Goal: Task Accomplishment & Management: Manage account settings

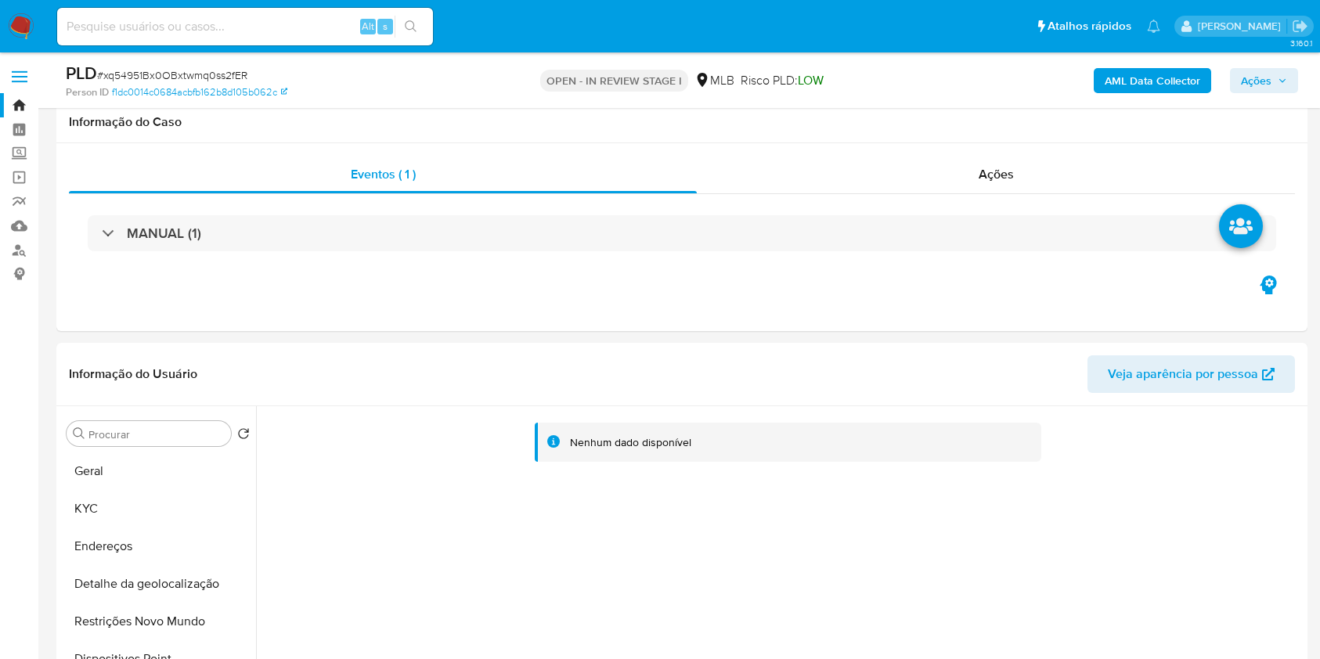
select select "10"
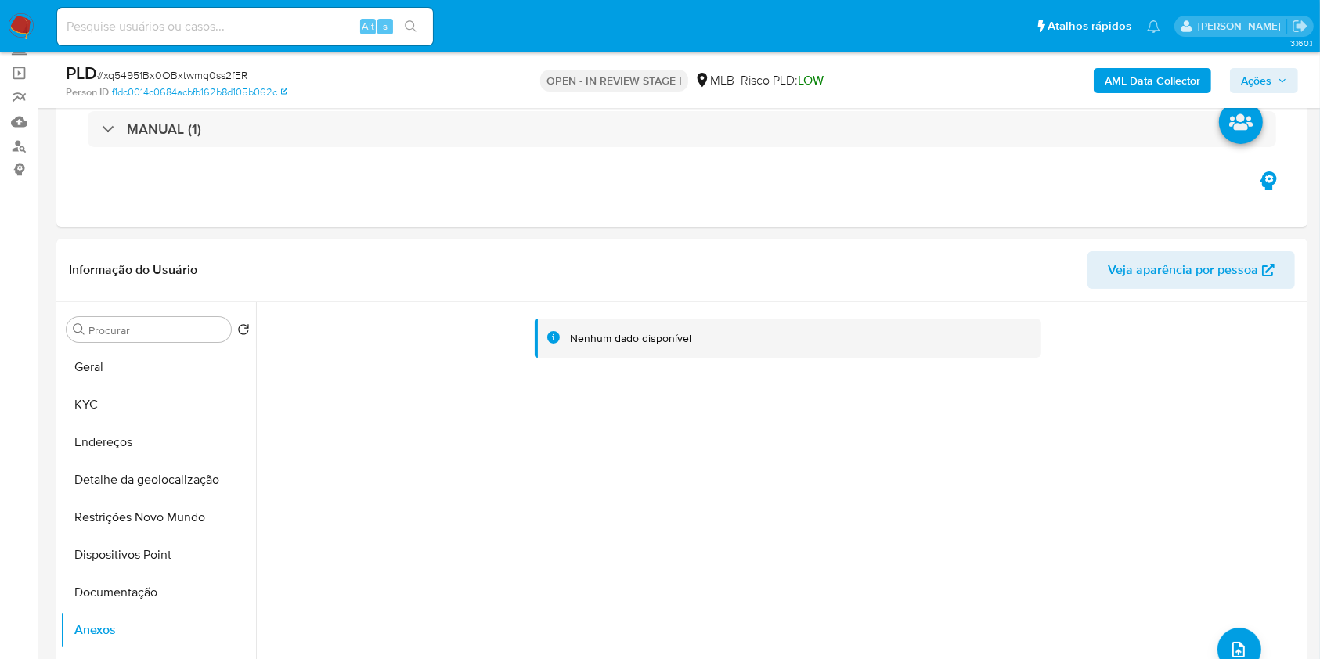
scroll to position [552, 0]
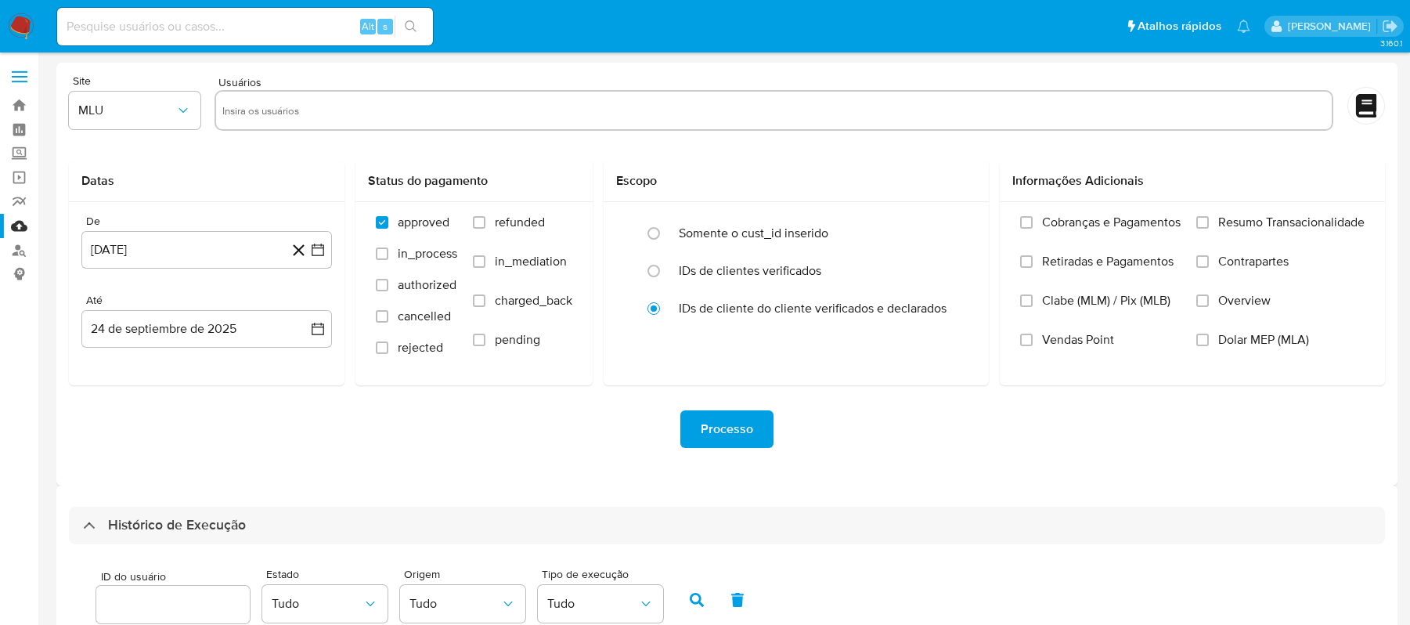
select select "10"
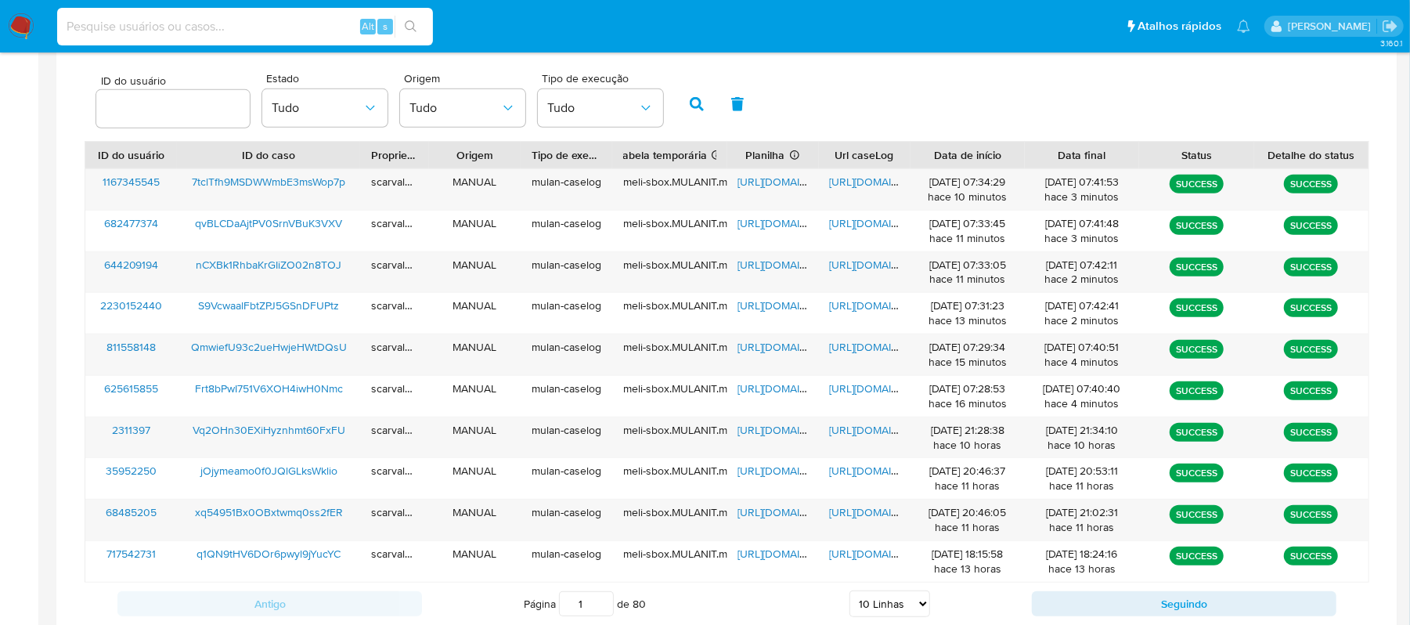
click at [179, 33] on input at bounding box center [245, 26] width 376 height 20
paste input "QxQ6WO5h43X4izQVYrbsoSAp"
type input "QxQ6WO5h43X4izQVYrbsoSAp"
click at [415, 31] on icon "search-icon" at bounding box center [411, 26] width 12 height 12
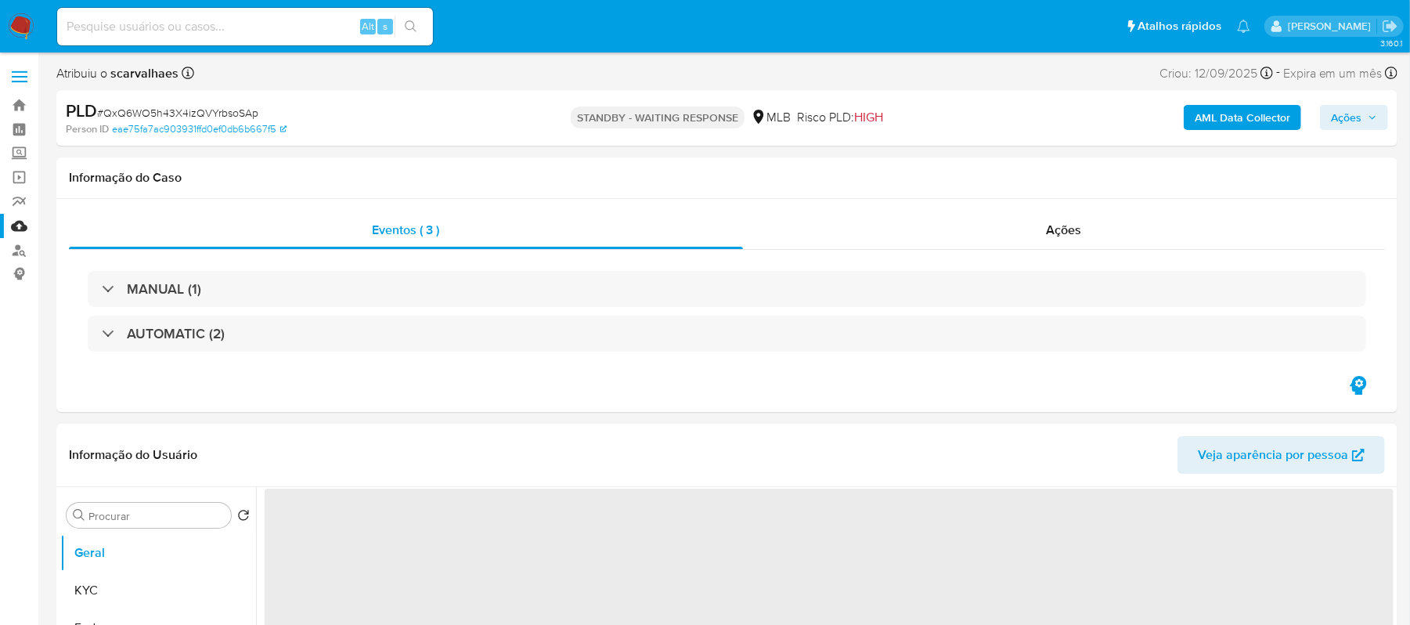
select select "10"
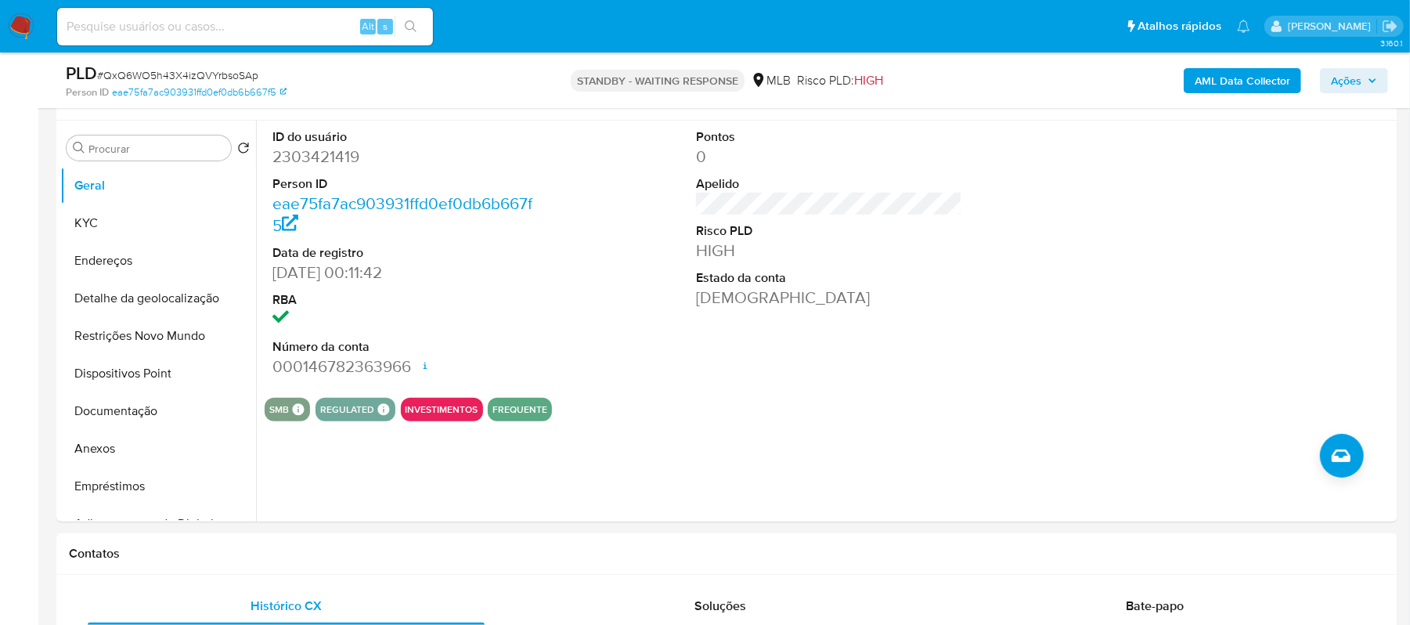
scroll to position [313, 0]
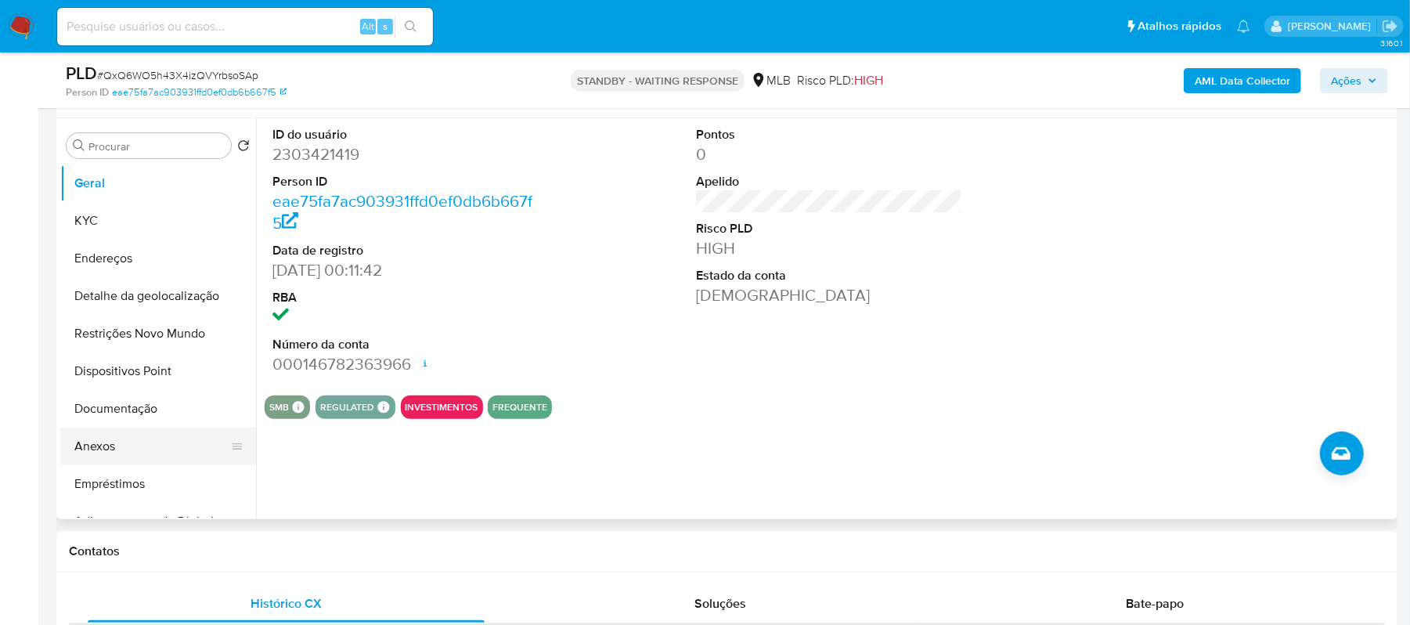
click at [113, 443] on button "Anexos" at bounding box center [151, 447] width 183 height 38
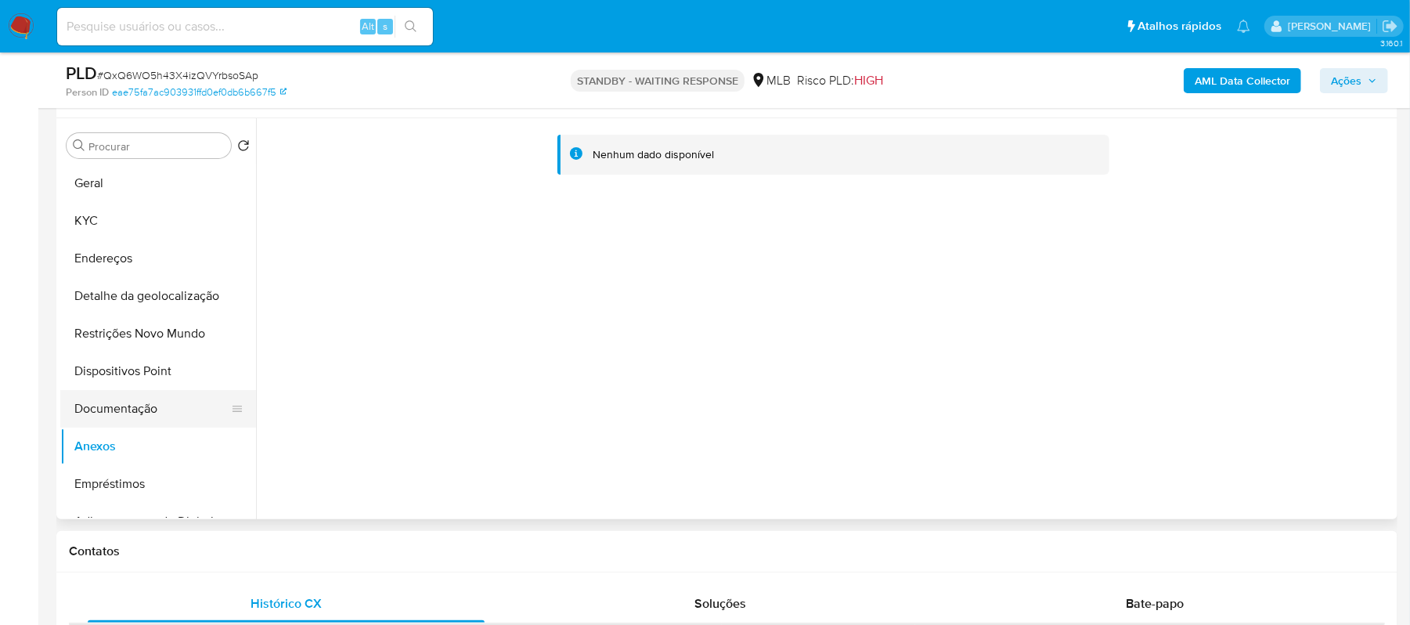
click at [155, 404] on button "Documentação" at bounding box center [151, 409] width 183 height 38
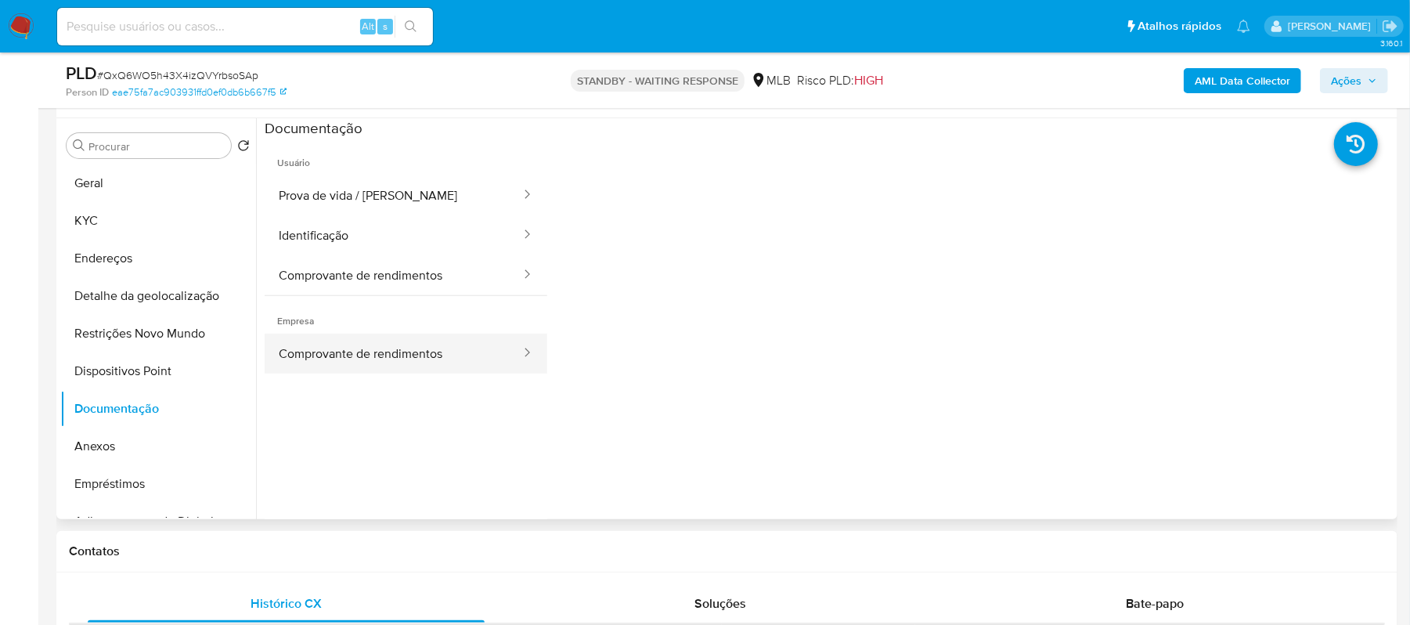
click at [366, 341] on button "Comprovante de rendimentos" at bounding box center [394, 354] width 258 height 40
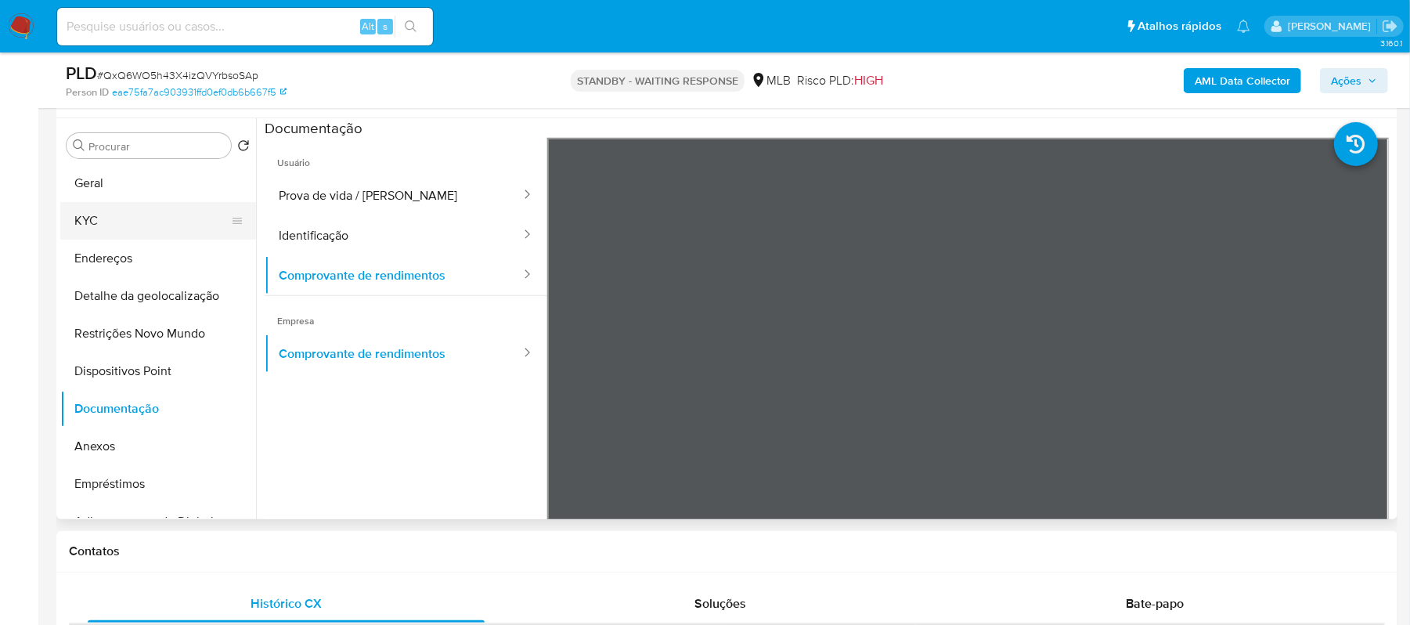
click at [151, 219] on button "KYC" at bounding box center [151, 221] width 183 height 38
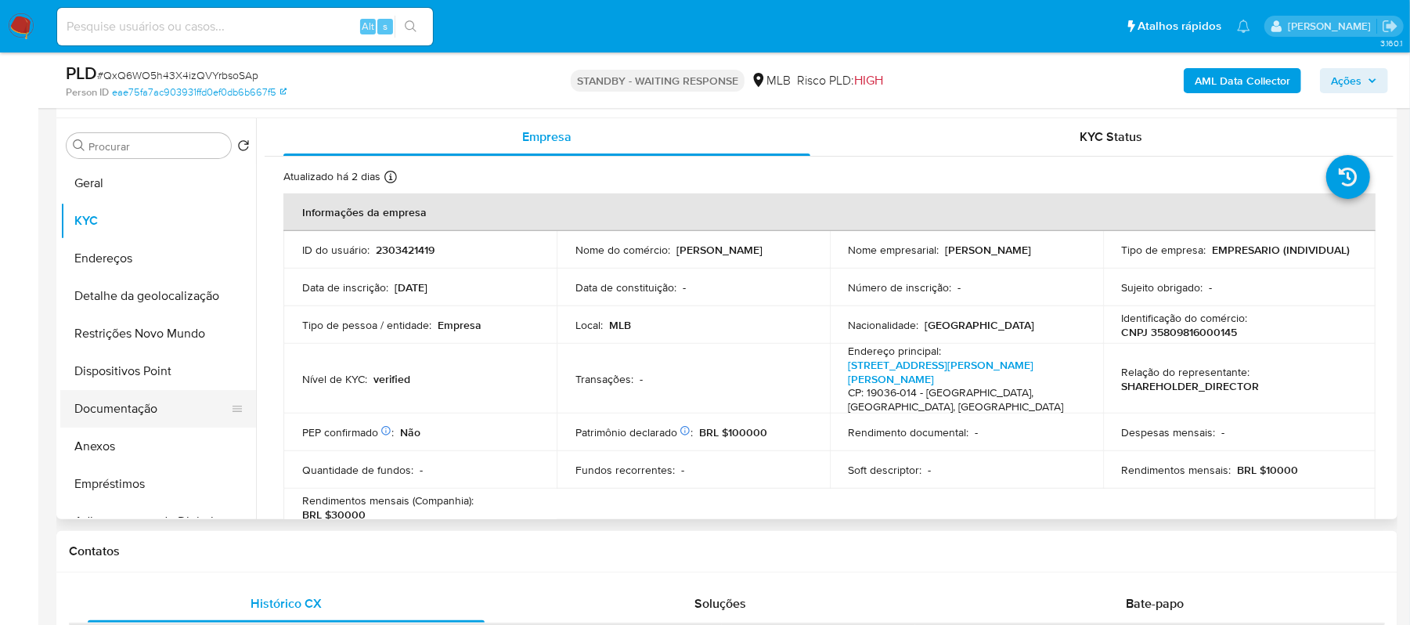
click at [133, 395] on button "Documentação" at bounding box center [151, 409] width 183 height 38
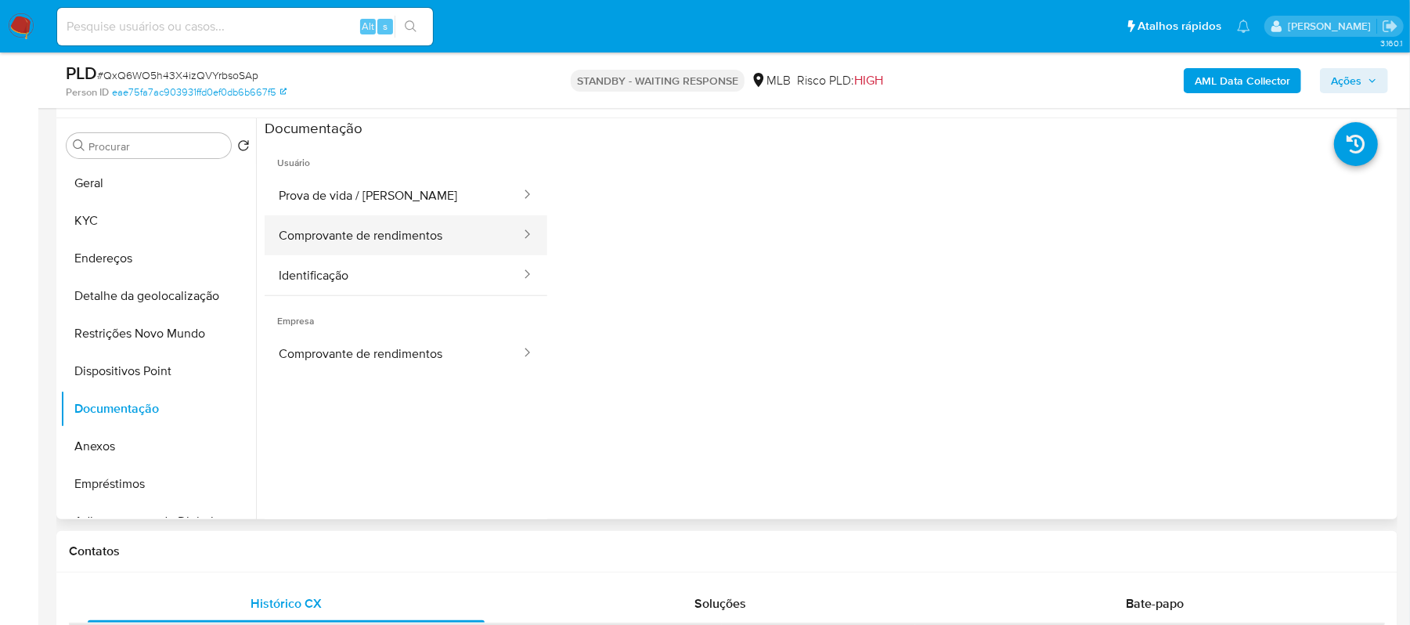
click at [453, 241] on button "Comprovante de rendimentos" at bounding box center [394, 235] width 258 height 40
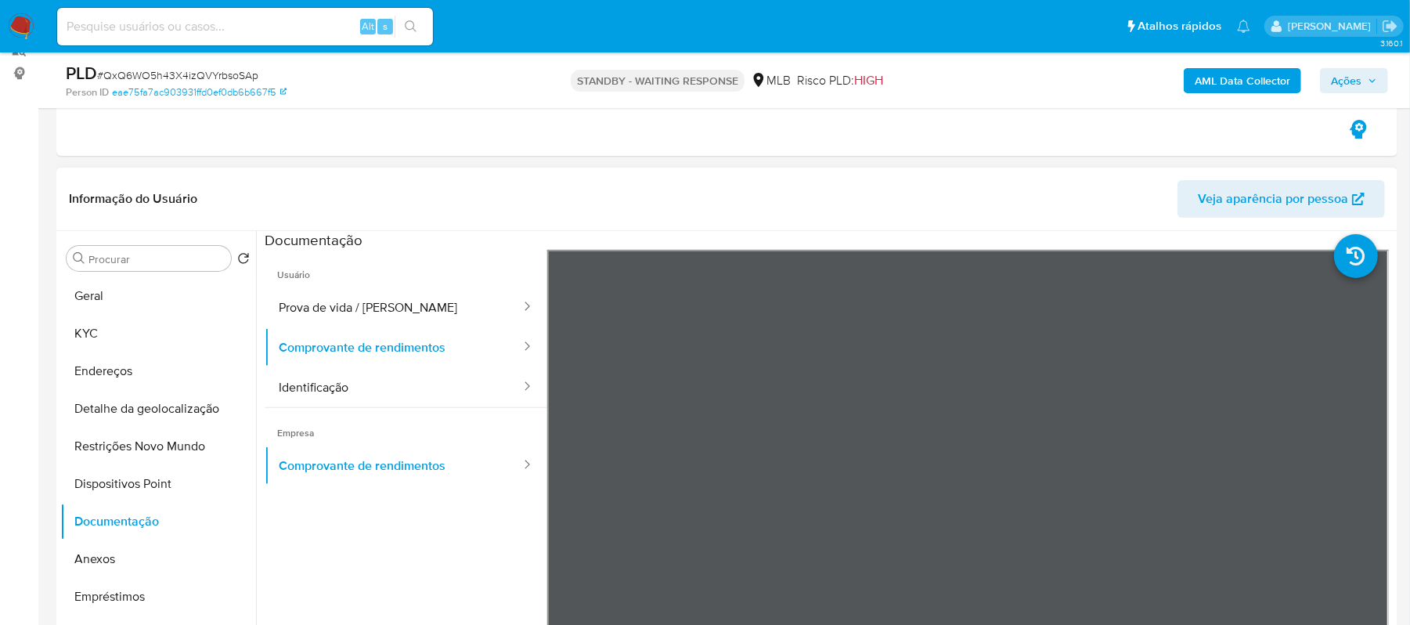
scroll to position [0, 0]
click at [95, 340] on button "KYC" at bounding box center [151, 334] width 183 height 38
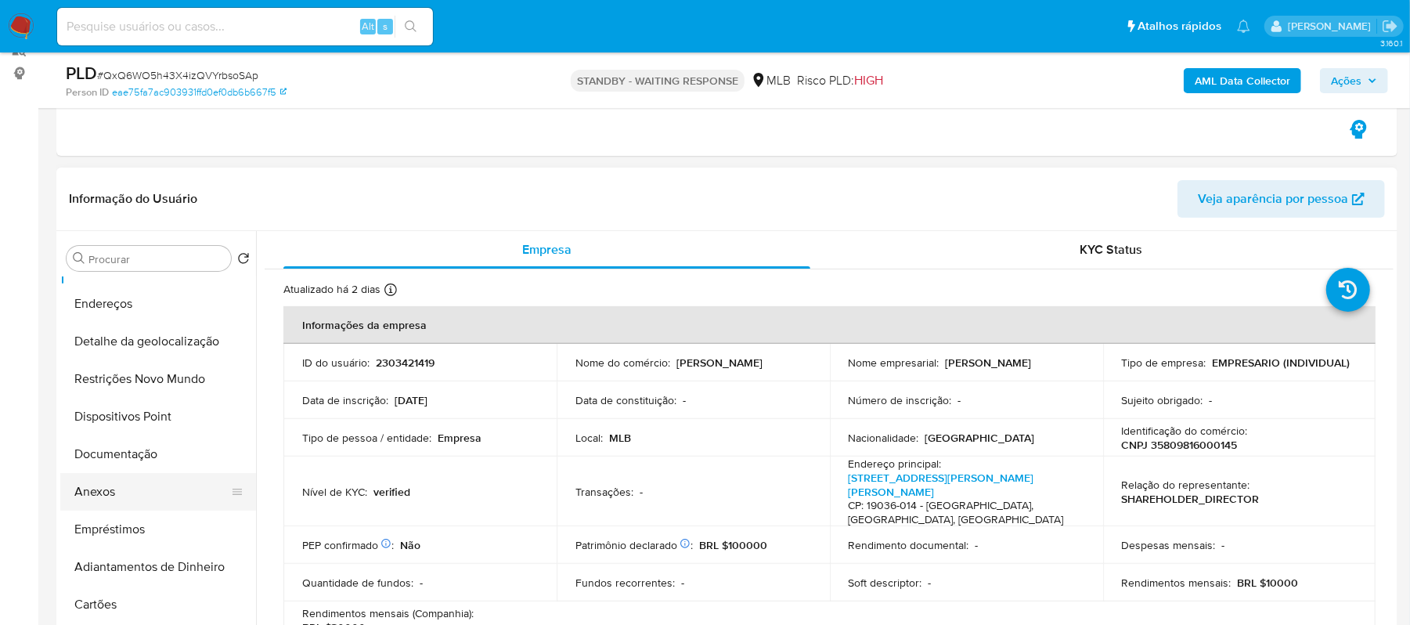
scroll to position [104, 0]
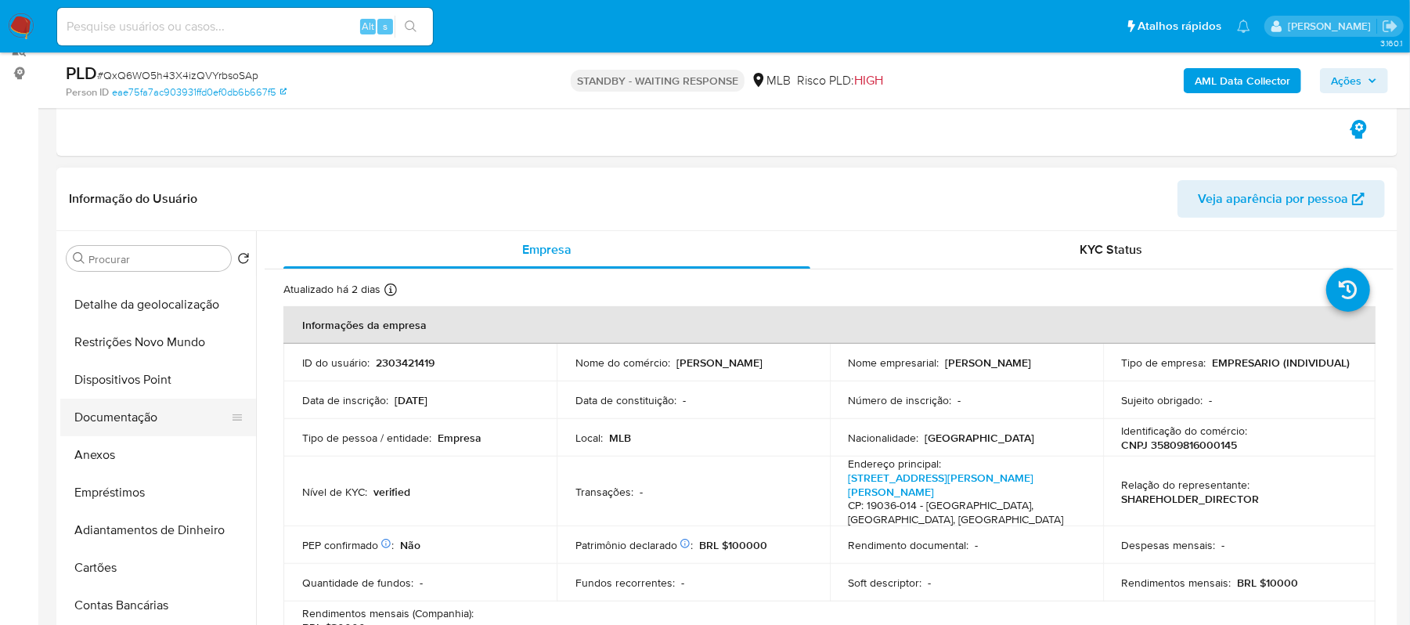
drag, startPoint x: 130, startPoint y: 399, endPoint x: 213, endPoint y: 434, distance: 89.9
click at [132, 399] on button "Documentação" at bounding box center [151, 418] width 183 height 38
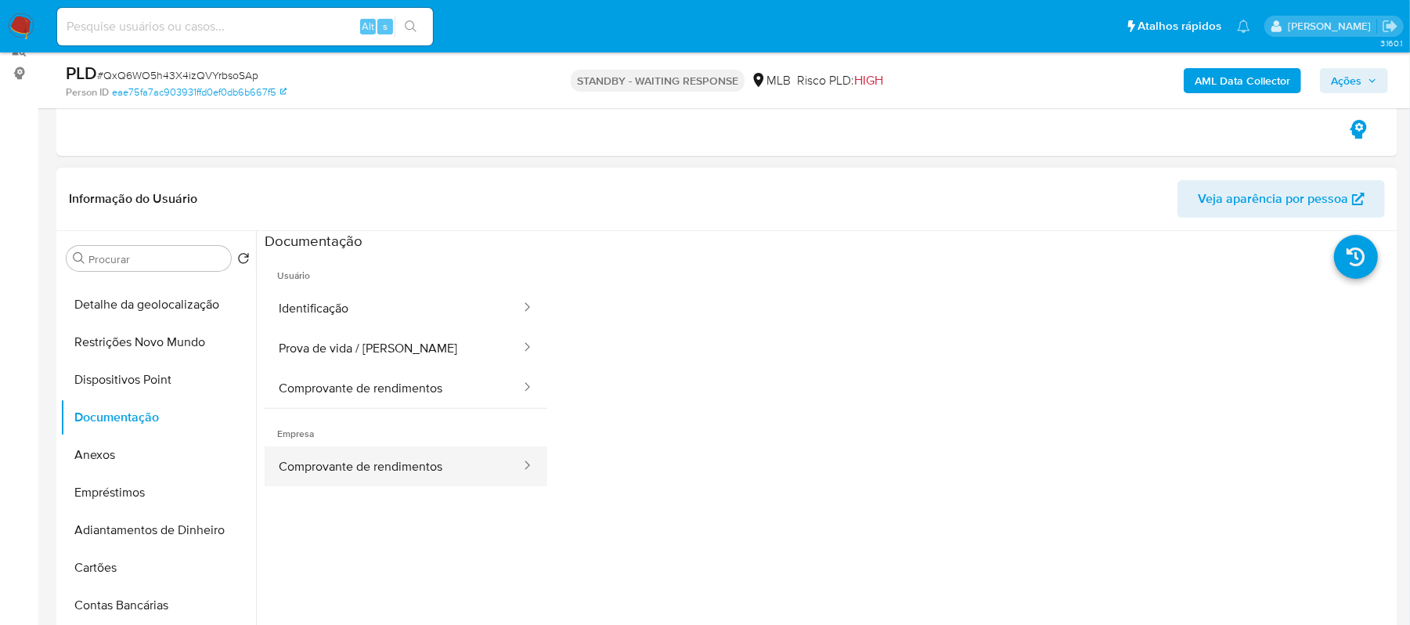
click at [410, 457] on button "Comprovante de rendimentos" at bounding box center [394, 466] width 258 height 40
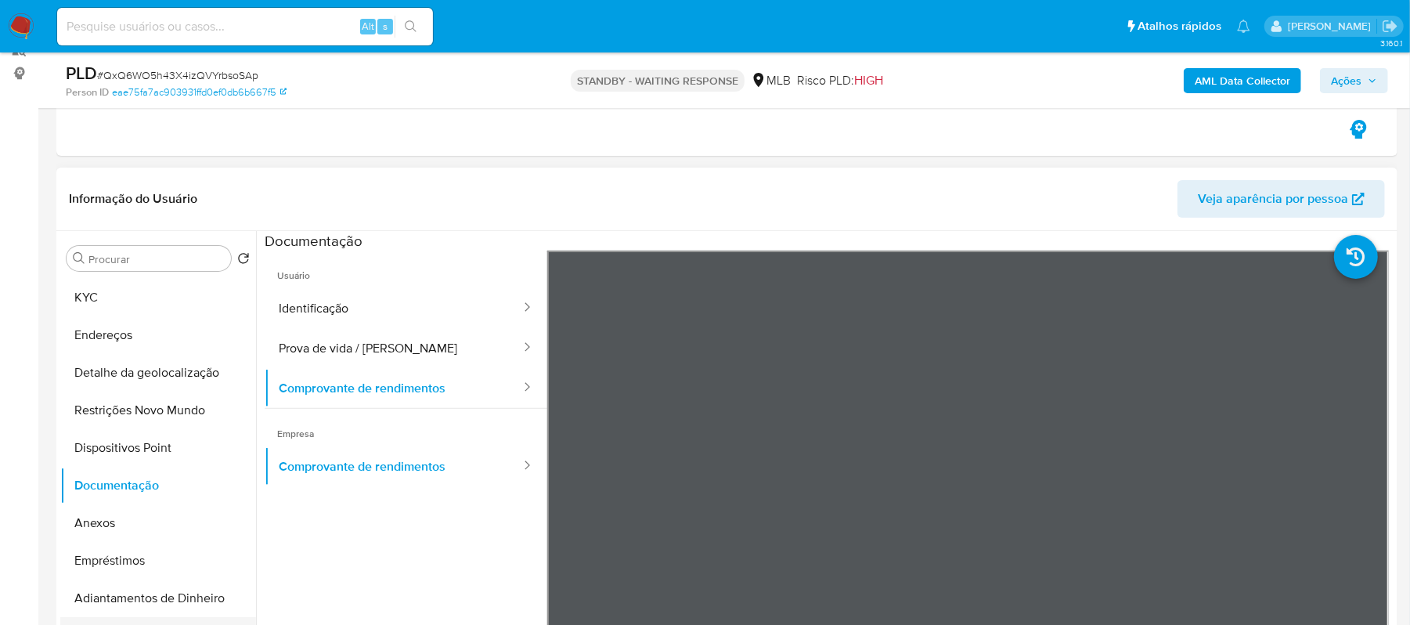
scroll to position [0, 0]
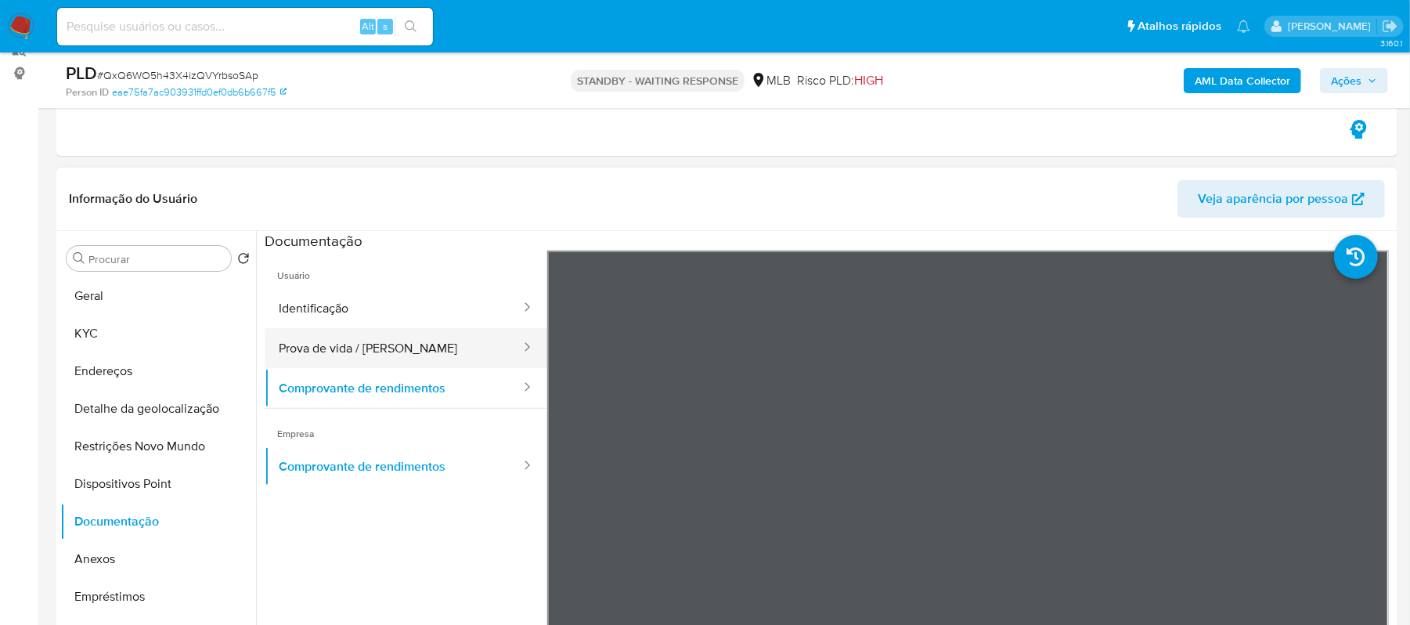
click at [293, 346] on button "Prova de vida / Selfie" at bounding box center [394, 348] width 258 height 40
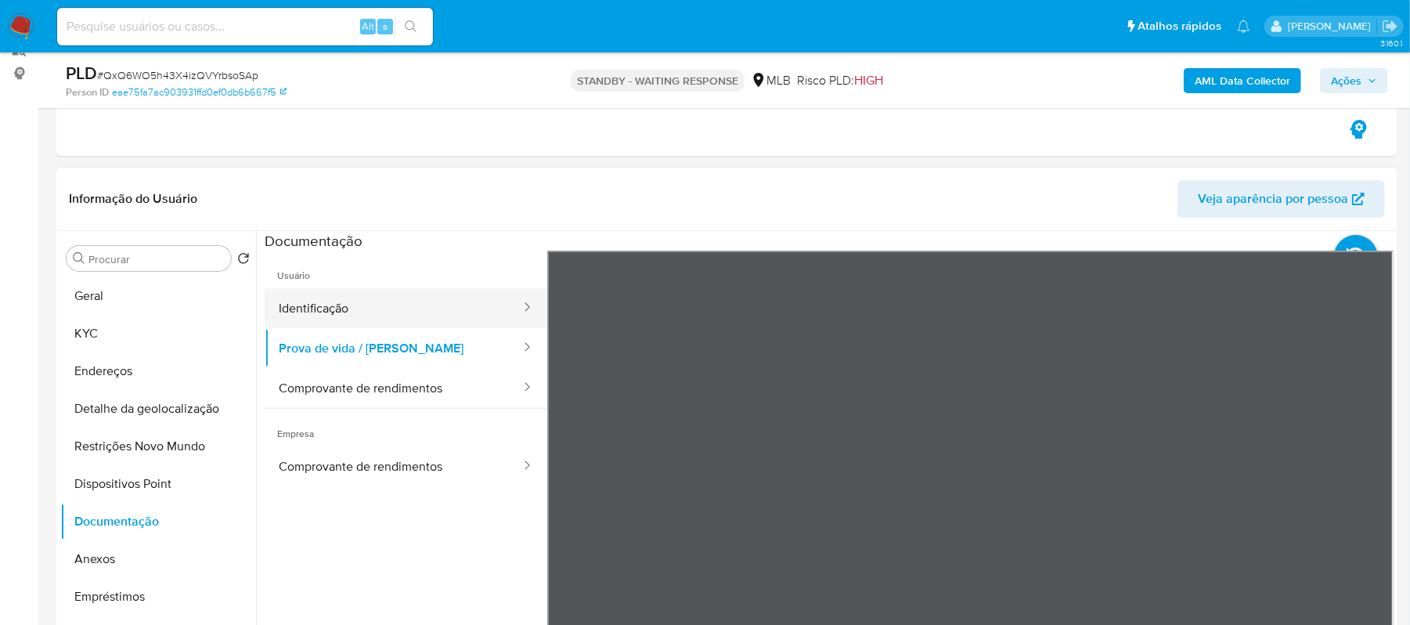
click at [370, 301] on button "Identificação" at bounding box center [394, 308] width 258 height 40
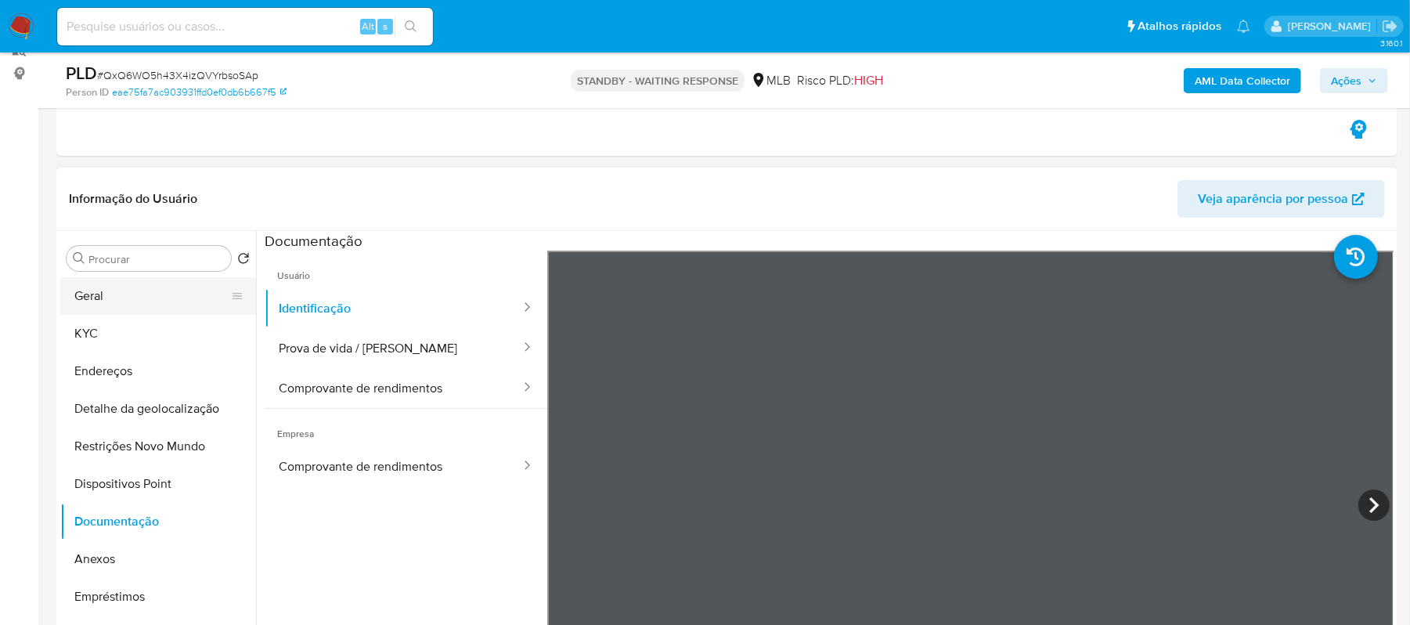
click at [149, 296] on button "Geral" at bounding box center [151, 296] width 183 height 38
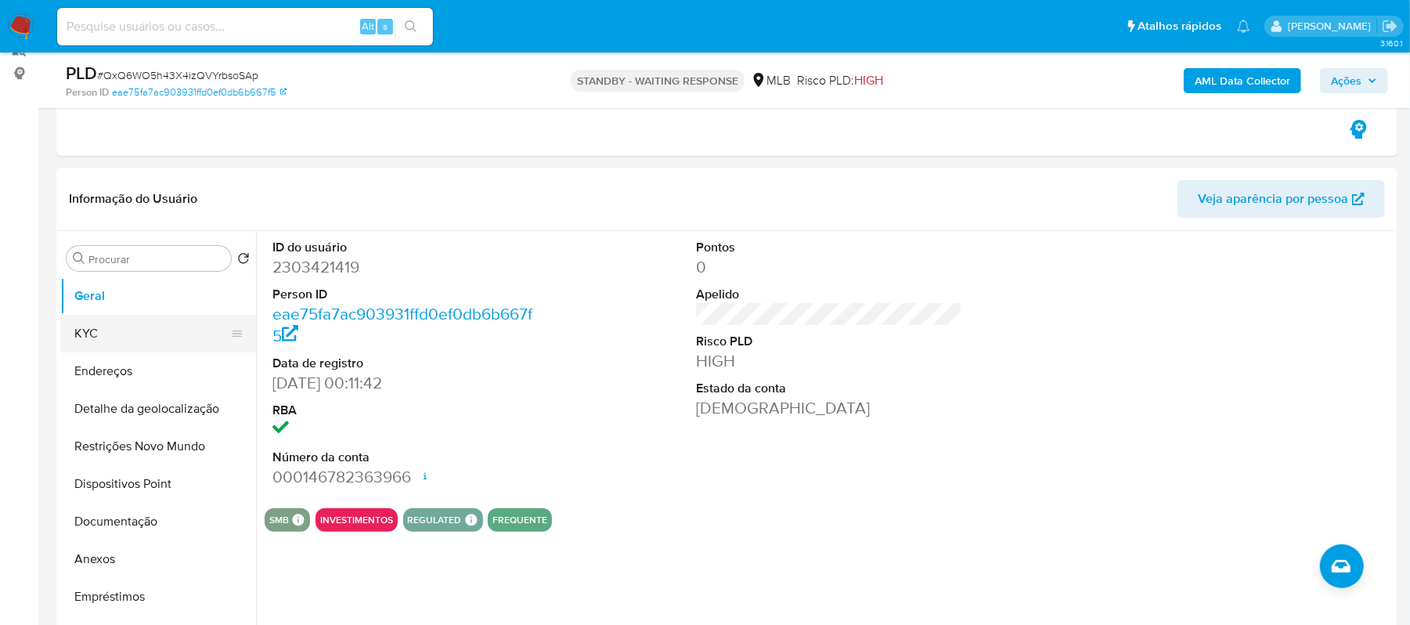
drag, startPoint x: 132, startPoint y: 341, endPoint x: 217, endPoint y: 341, distance: 85.4
click at [132, 341] on button "KYC" at bounding box center [151, 334] width 183 height 38
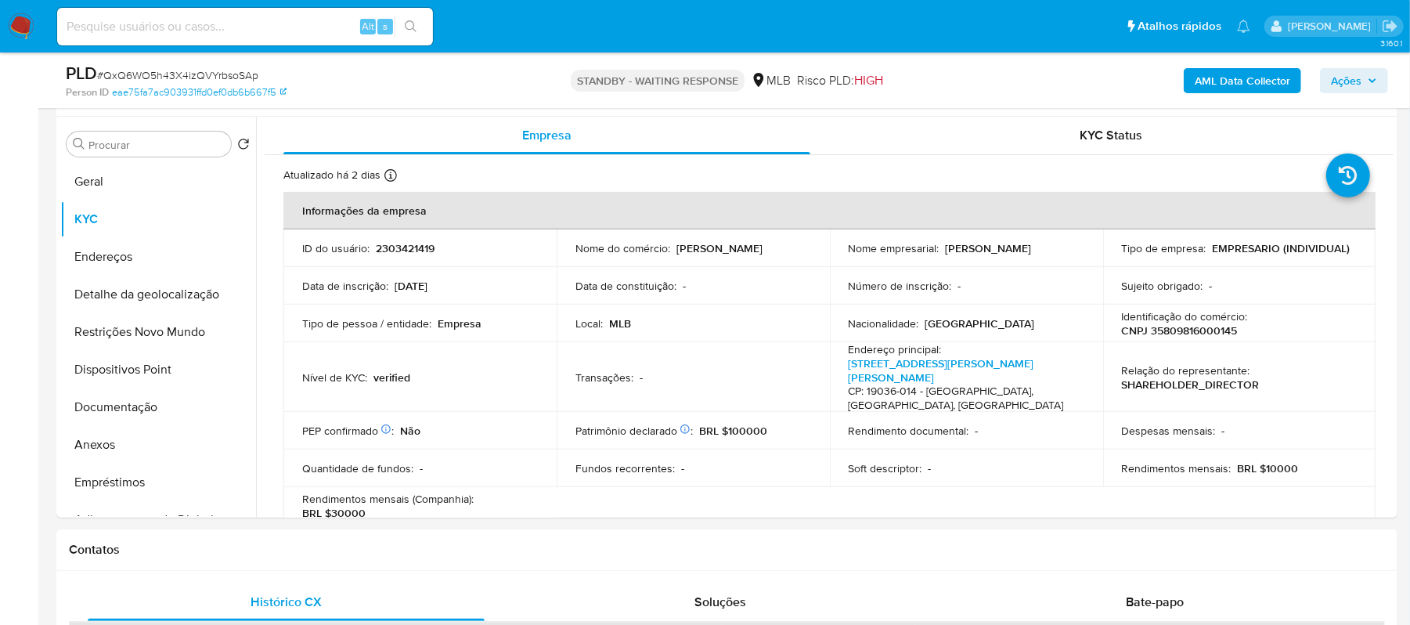
scroll to position [345, 0]
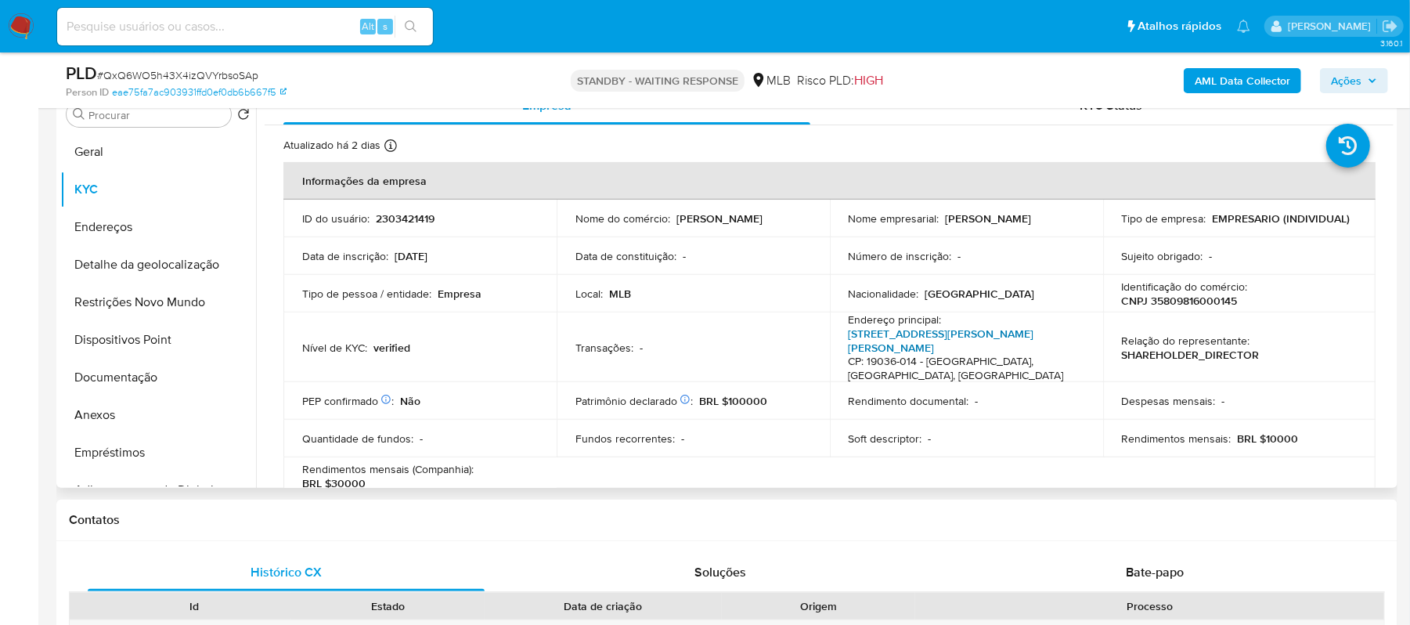
click at [948, 337] on link "Rua Lydia Puglia Cremonezi 82, Conjunto Habitacional João Domingos Netto" at bounding box center [942, 341] width 186 height 30
click at [125, 161] on button "Geral" at bounding box center [151, 152] width 183 height 38
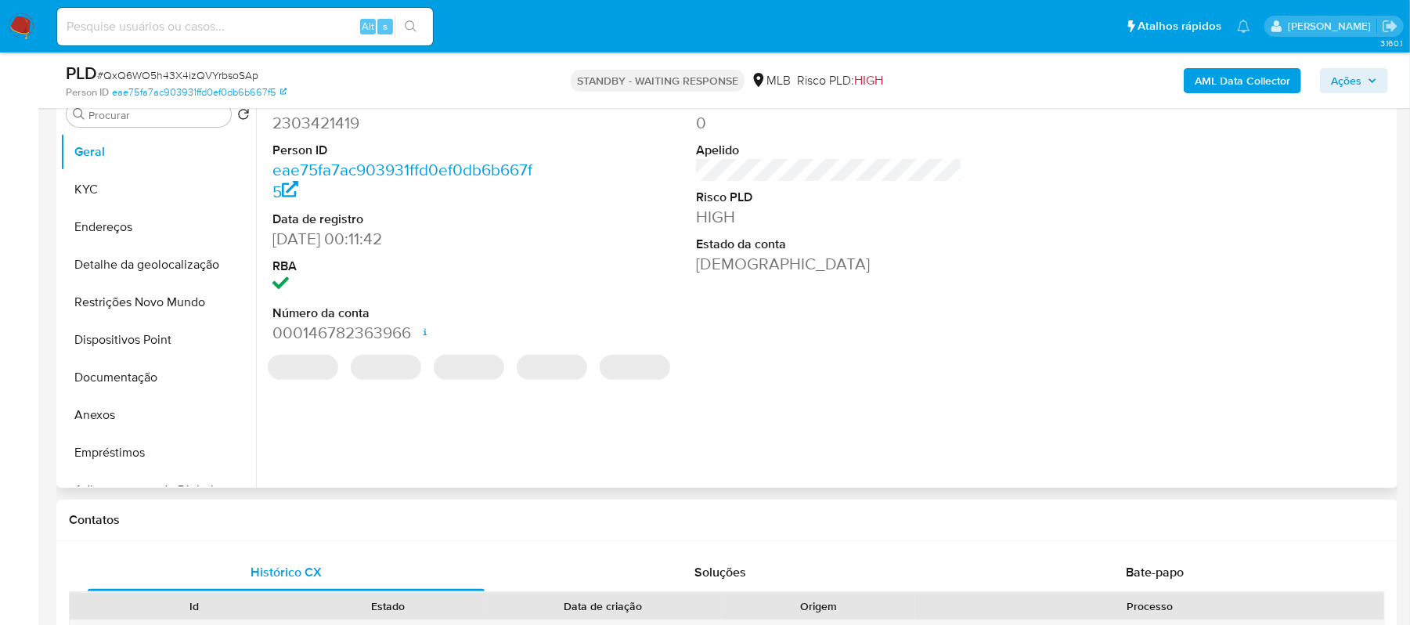
scroll to position [240, 0]
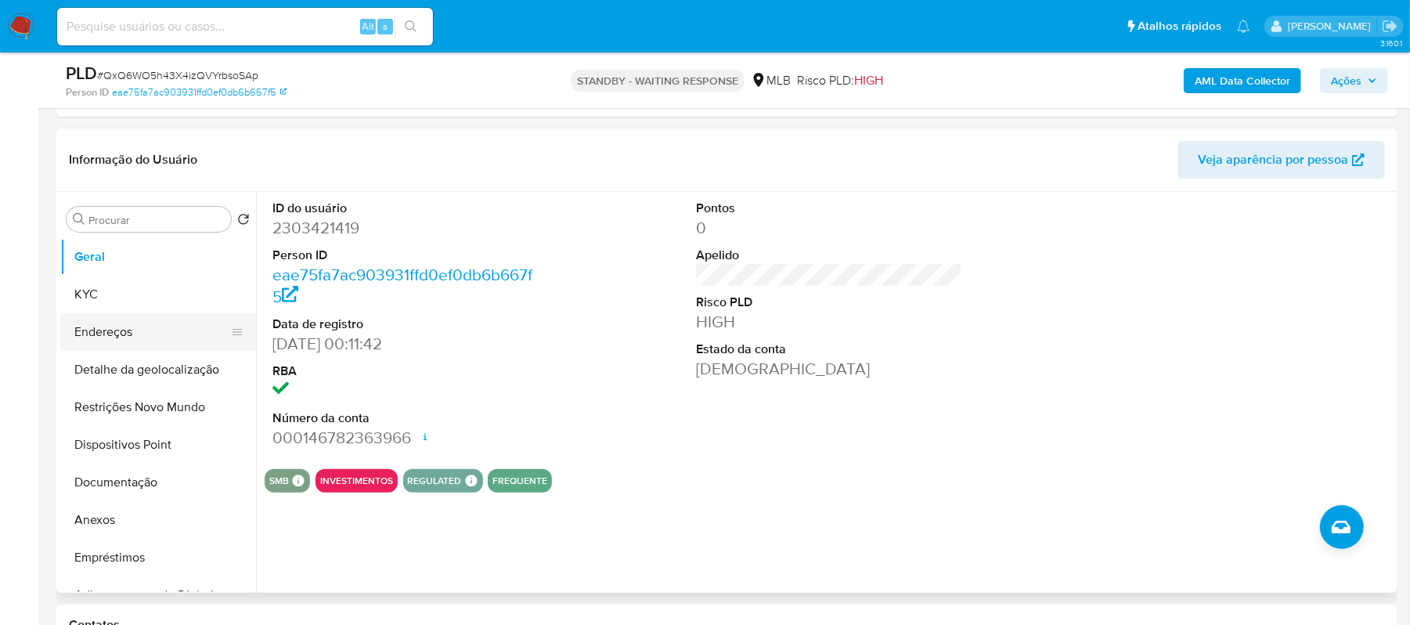
click at [139, 334] on button "Endereços" at bounding box center [151, 332] width 183 height 38
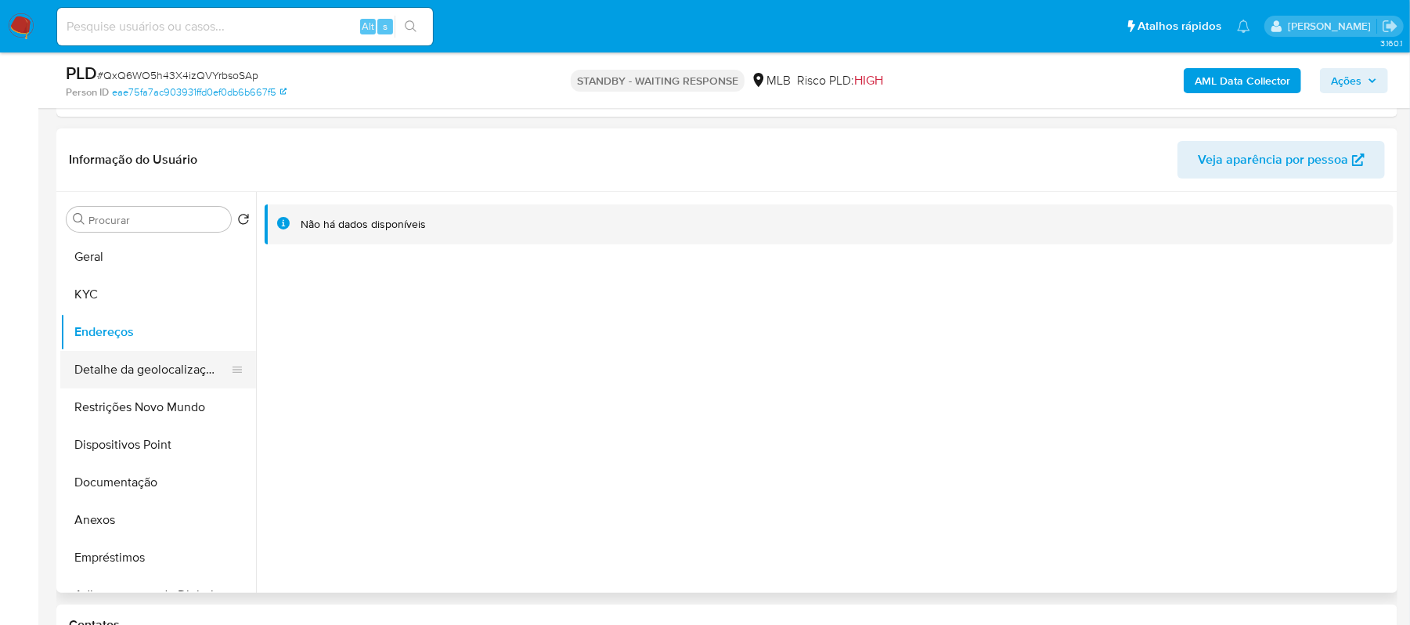
click at [145, 367] on button "Detalhe da geolocalização" at bounding box center [151, 370] width 183 height 38
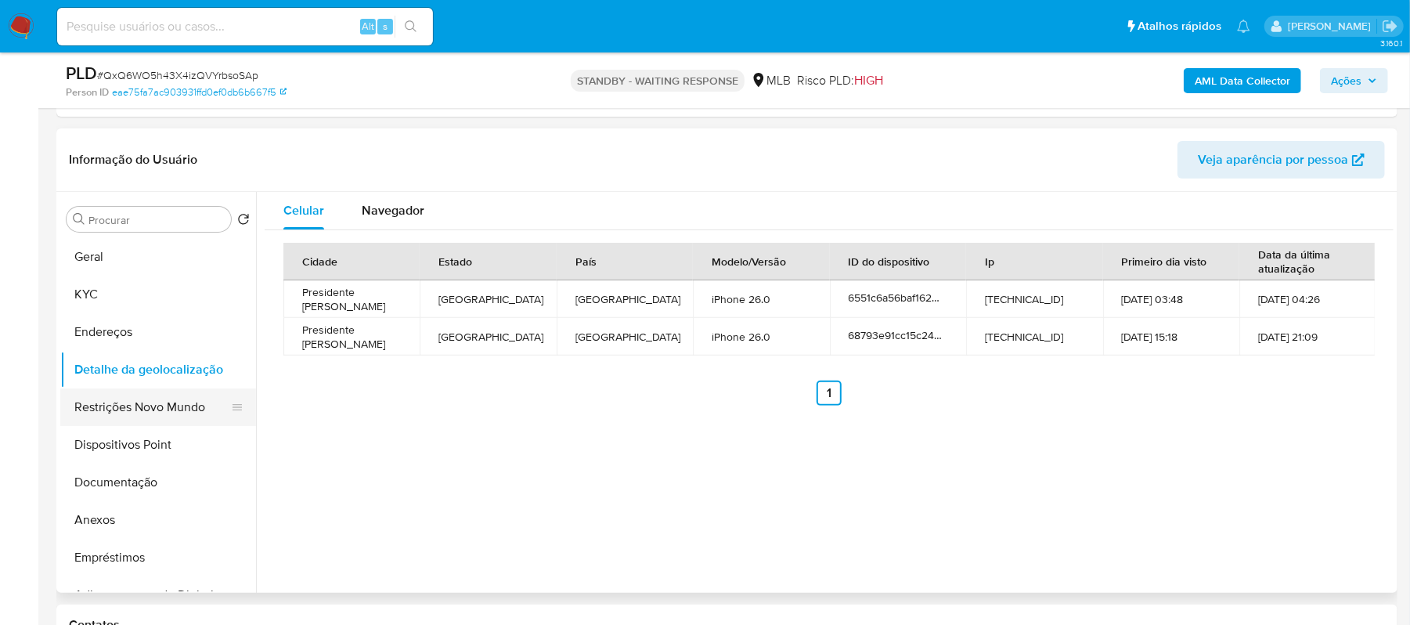
click at [179, 407] on button "Restrições Novo Mundo" at bounding box center [151, 407] width 183 height 38
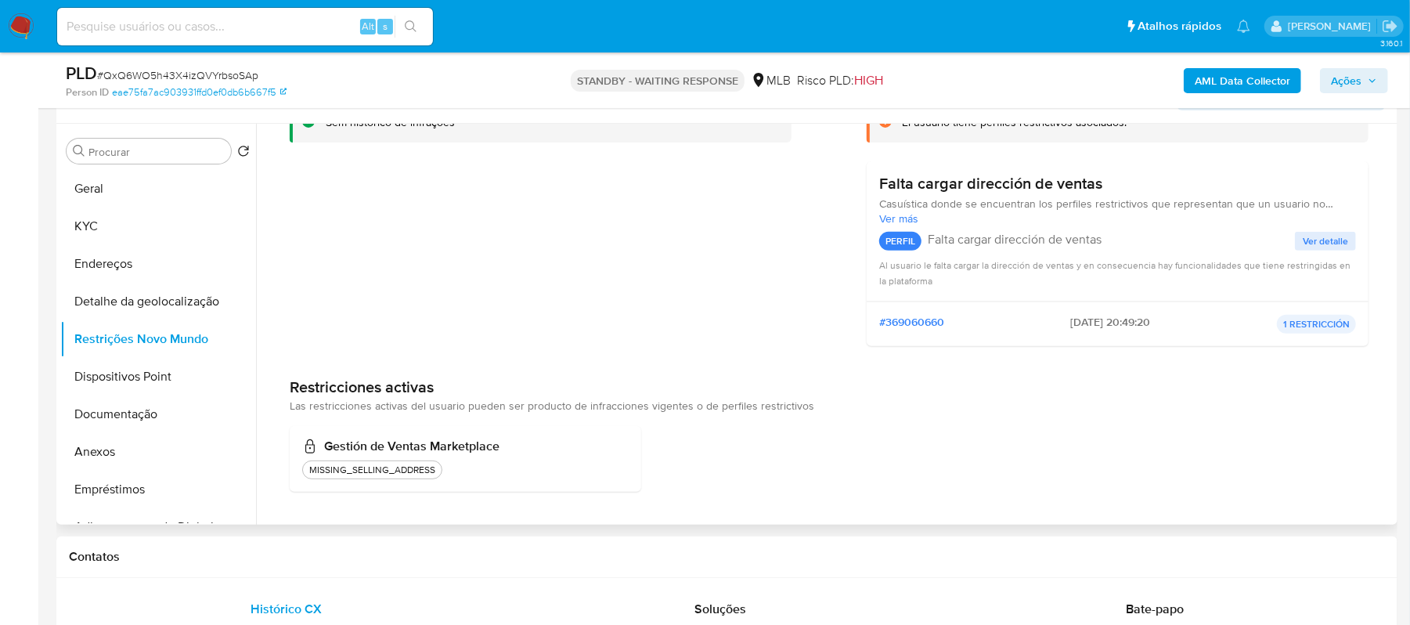
scroll to position [345, 0]
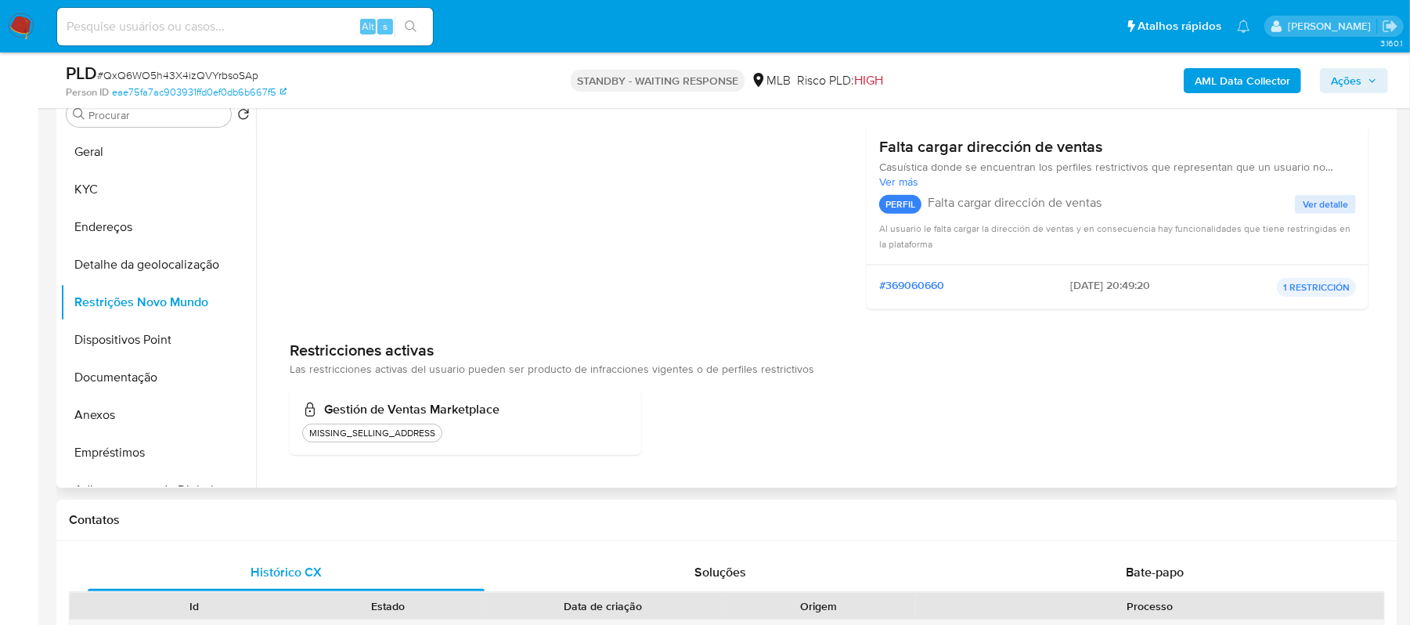
drag, startPoint x: 323, startPoint y: 410, endPoint x: 511, endPoint y: 407, distance: 187.2
click at [511, 407] on h3 "Gestión de Ventas Marketplace" at bounding box center [465, 410] width 327 height 16
click at [515, 389] on div "Gestión de Ventas Marketplace MISSING_SELLING_ADDRESS" at bounding box center [466, 422] width 352 height 66
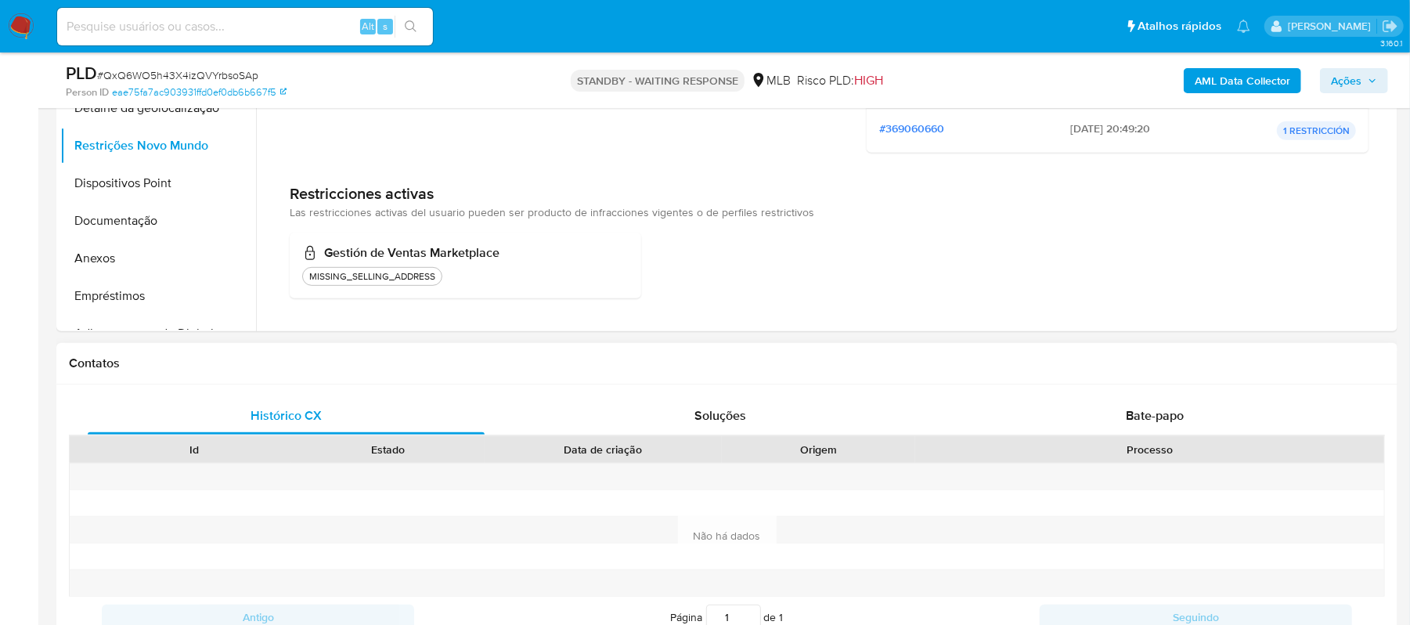
scroll to position [553, 0]
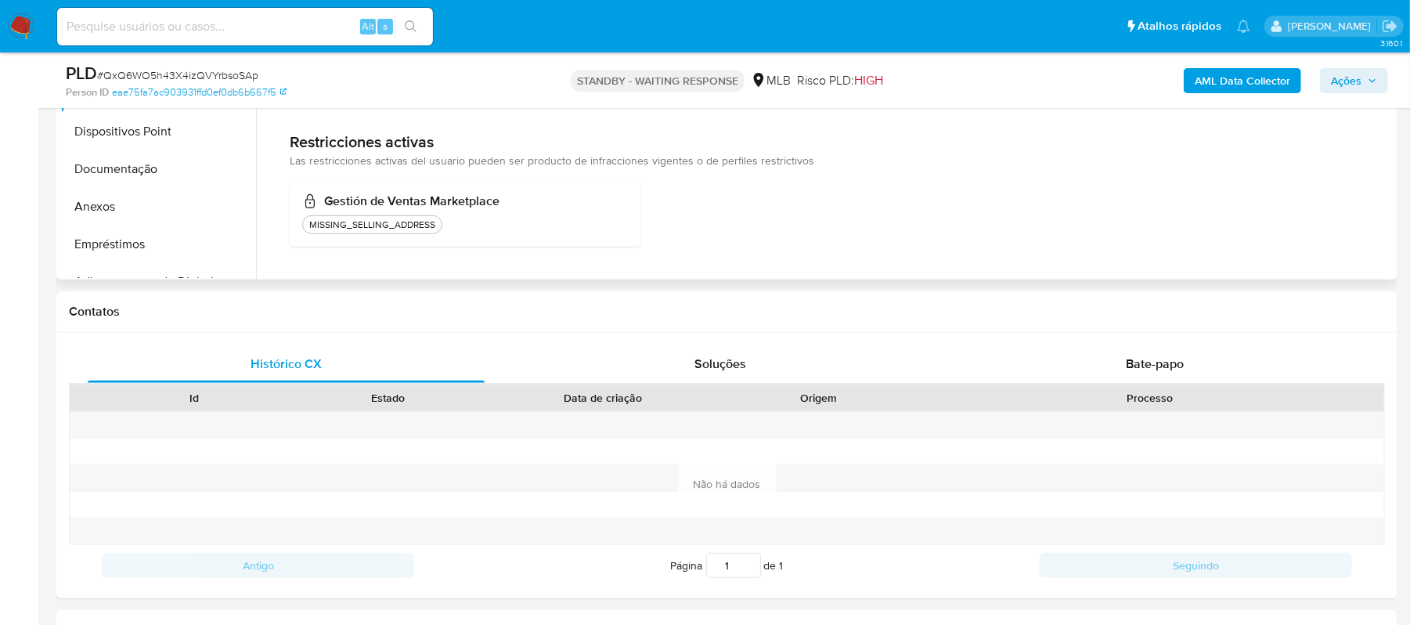
click at [523, 221] on div "MISSING_SELLING_ADDRESS" at bounding box center [465, 224] width 327 height 19
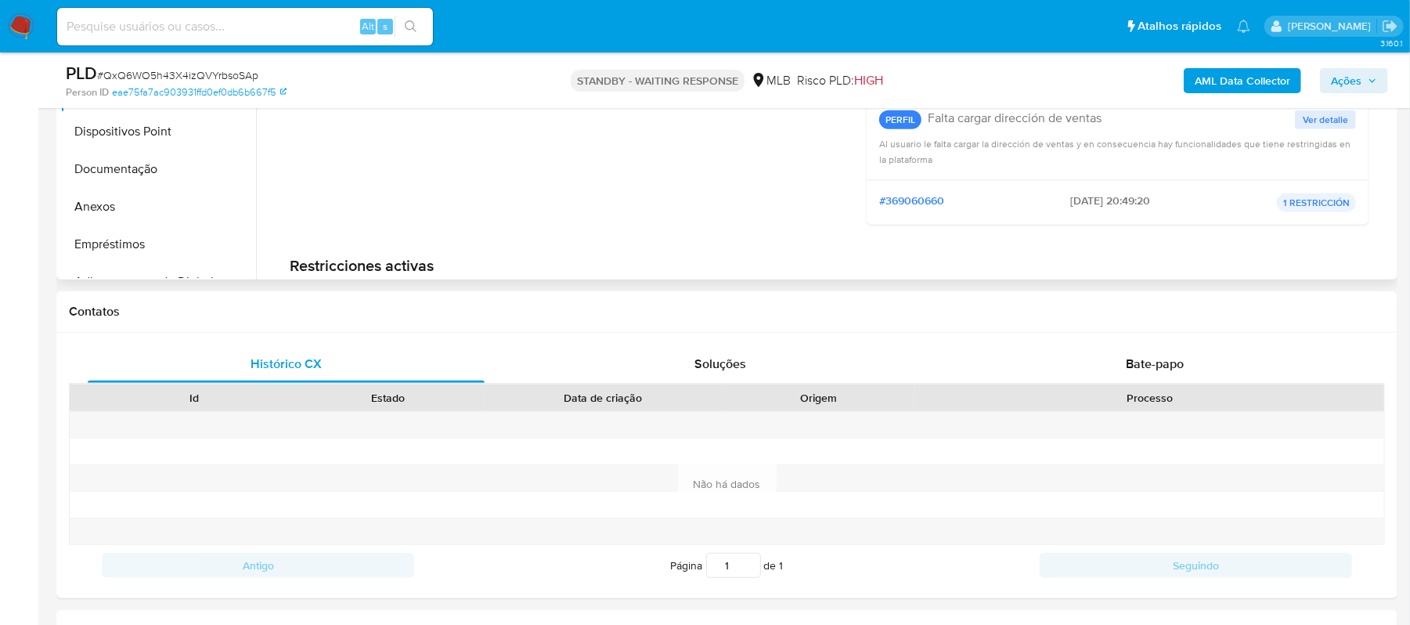
scroll to position [449, 0]
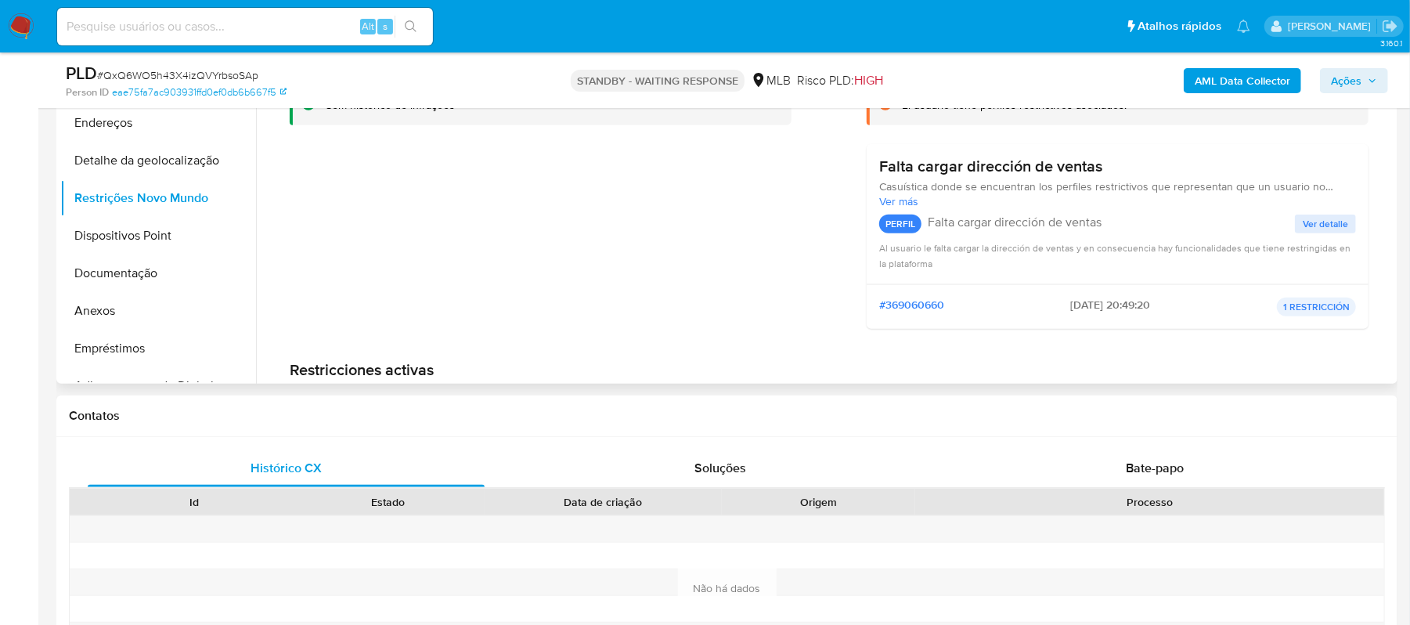
click at [1314, 223] on span "Ver detalle" at bounding box center [1325, 224] width 45 height 16
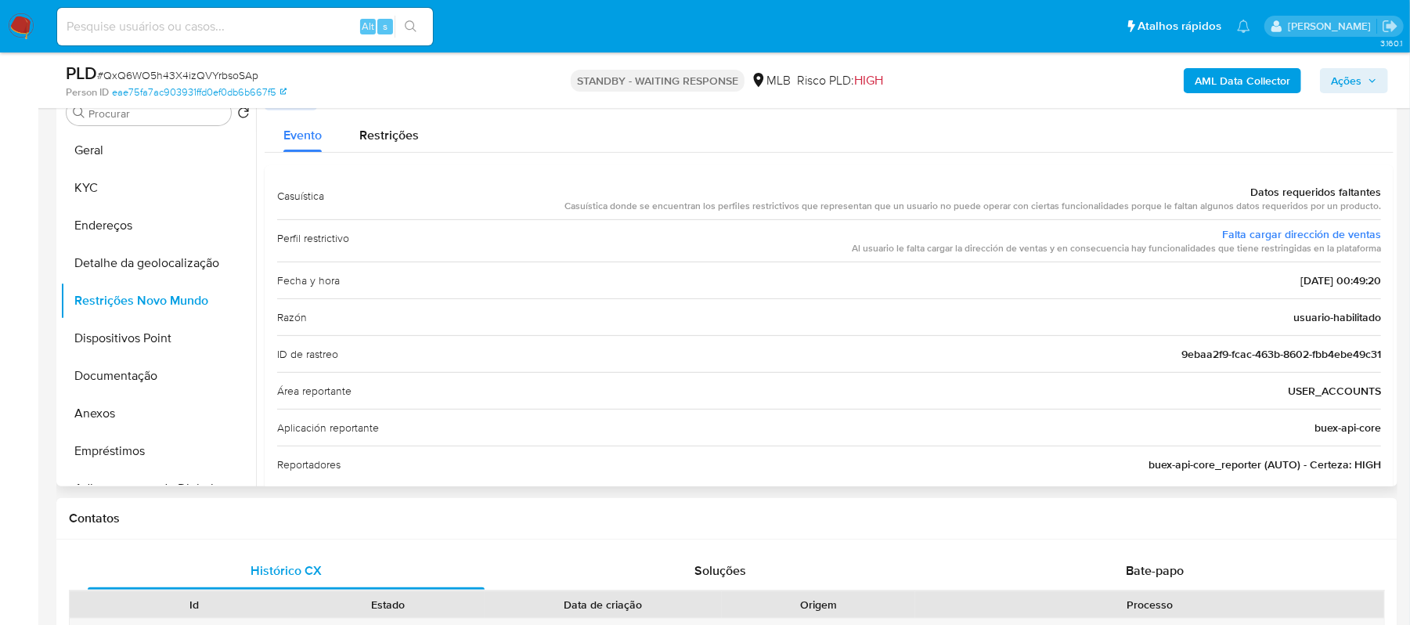
scroll to position [345, 0]
click at [572, 210] on div "Casuística Datos requeridos faltantes Casuística donde se encuentran los perfil…" at bounding box center [829, 200] width 1104 height 42
click at [573, 204] on div "Casuística donde se encuentran los perfiles restrictivos que representan que un…" at bounding box center [973, 207] width 817 height 13
drag, startPoint x: 571, startPoint y: 205, endPoint x: 1374, endPoint y: 211, distance: 802.7
click at [1374, 211] on div "Casuística donde se encuentran los perfiles restrictivos que representan que un…" at bounding box center [973, 207] width 817 height 13
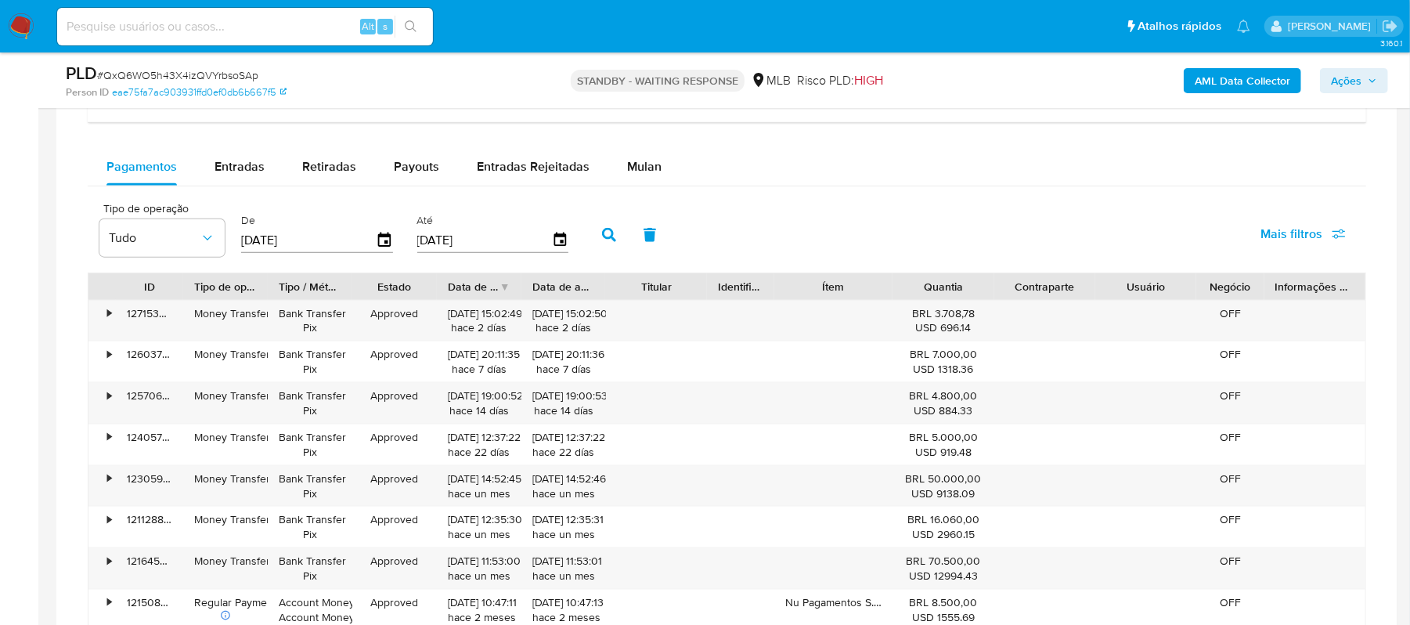
scroll to position [1284, 0]
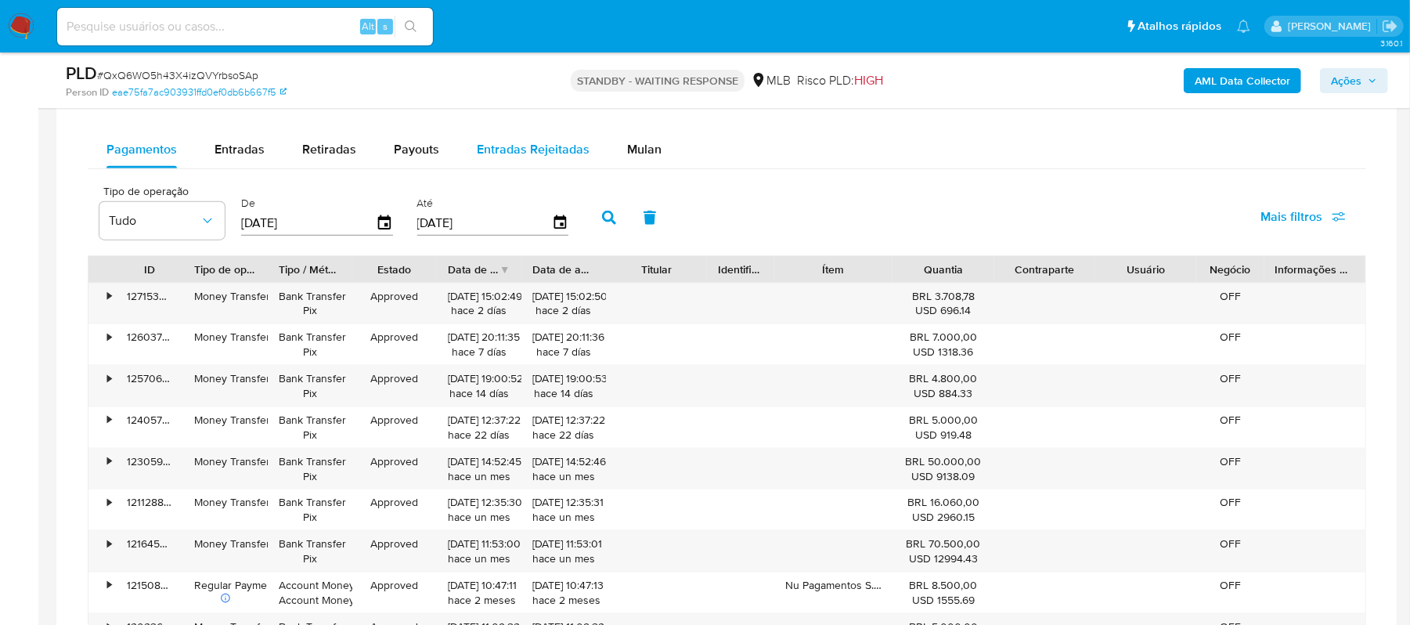
click at [531, 152] on span "Entradas Rejeitadas" at bounding box center [533, 149] width 113 height 18
select select "10"
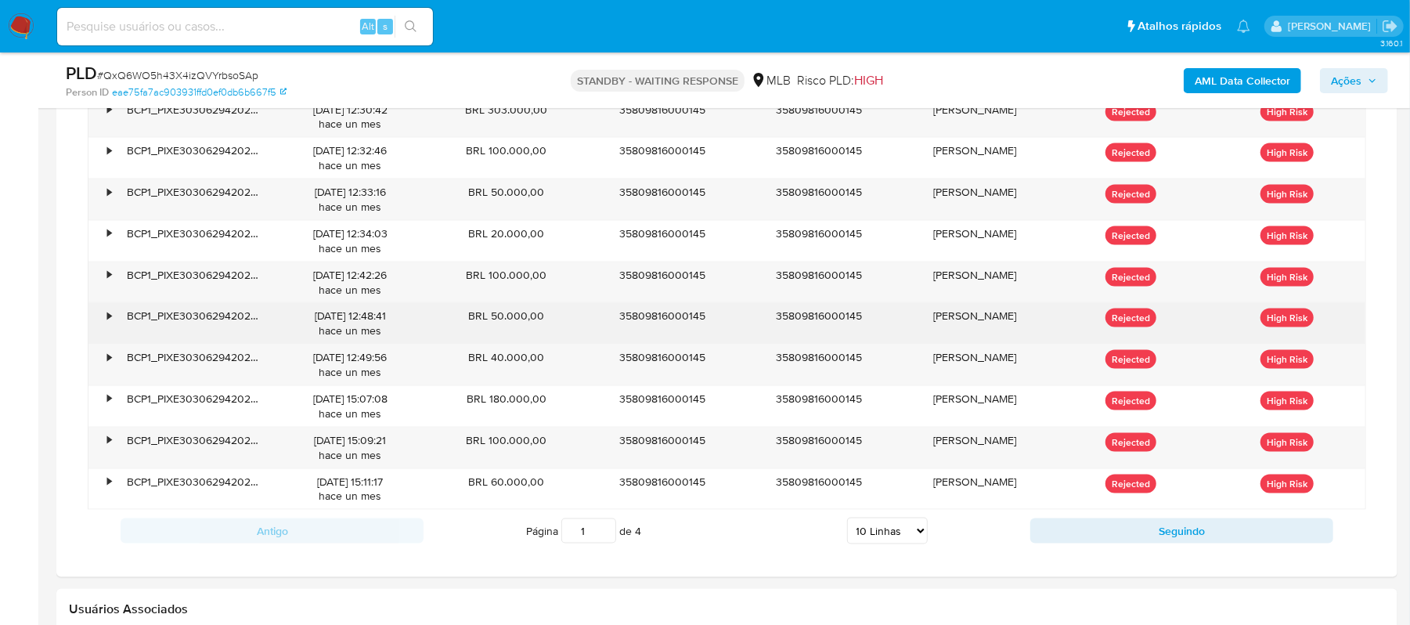
scroll to position [1493, 0]
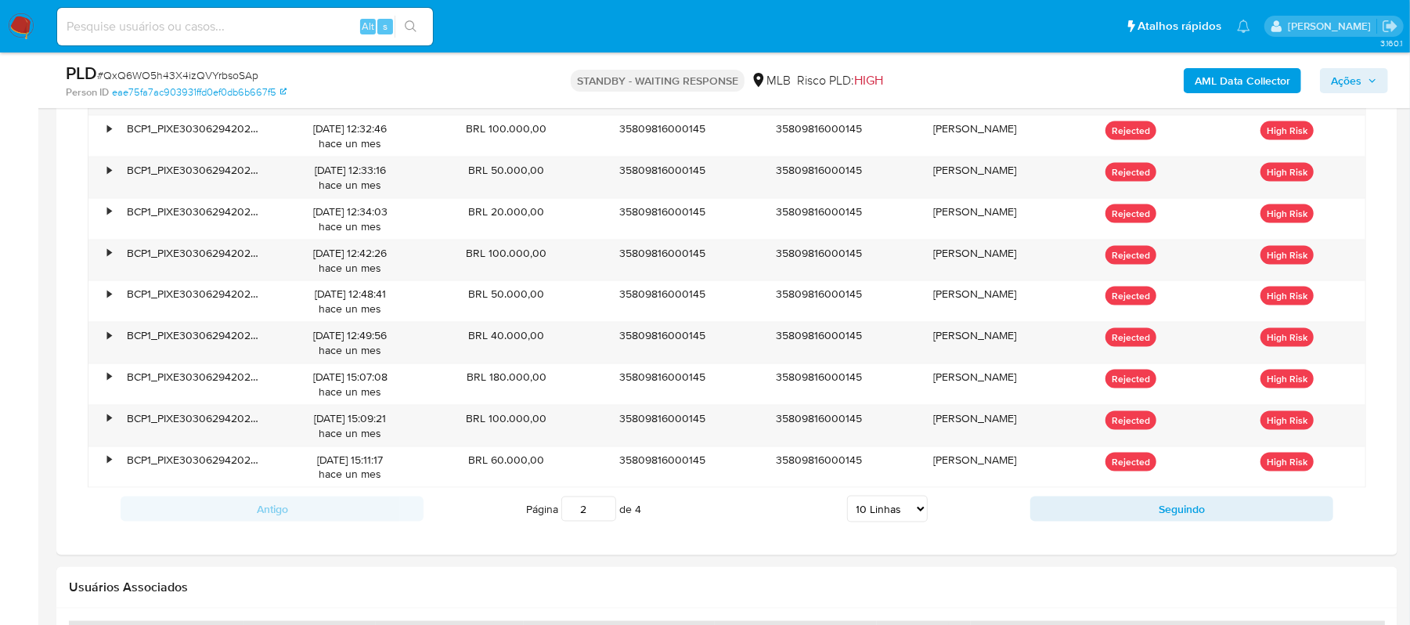
click at [603, 514] on input "2" at bounding box center [588, 508] width 55 height 25
click at [603, 514] on input "3" at bounding box center [588, 508] width 55 height 25
click at [603, 514] on input "4" at bounding box center [588, 508] width 55 height 25
type input "4"
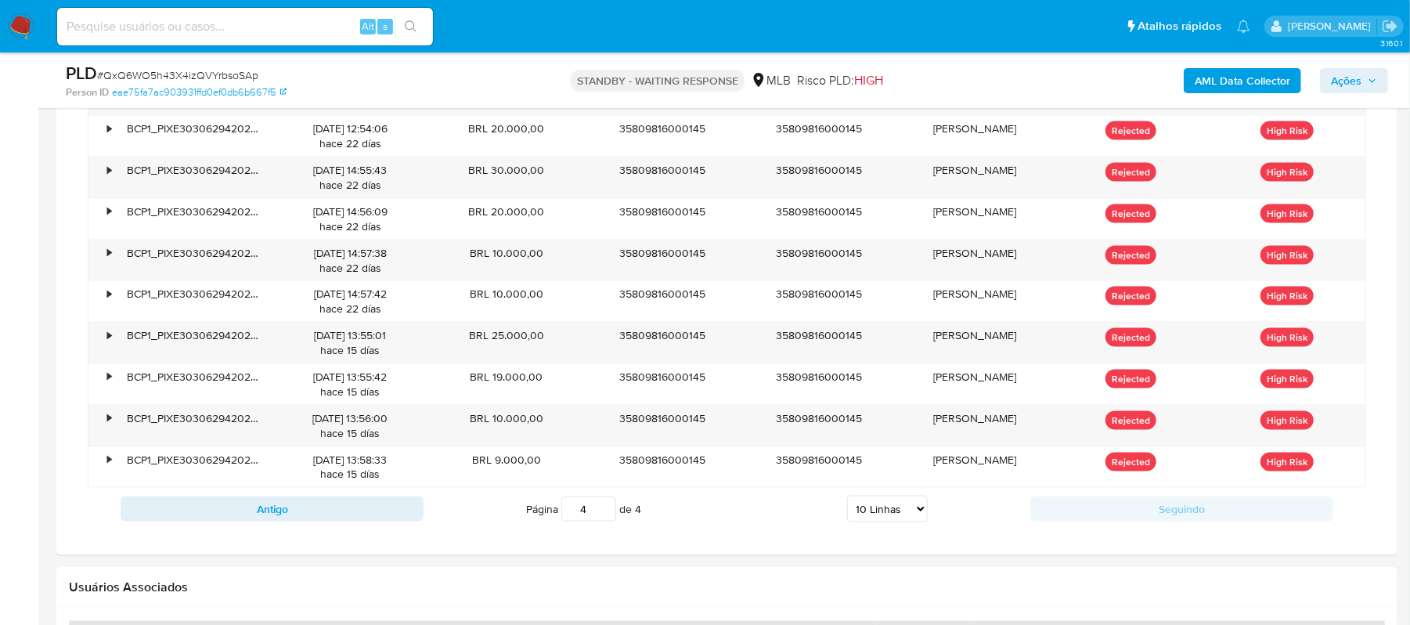
click at [918, 517] on select "5 Linhas 10 Linhas 20 Linhas 25 Linhas 50 Linhas 100 Linhas" at bounding box center [887, 509] width 81 height 27
select select "20"
click at [847, 504] on select "5 Linhas 10 Linhas 20 Linhas 25 Linhas 50 Linhas 100 Linhas" at bounding box center [887, 509] width 81 height 27
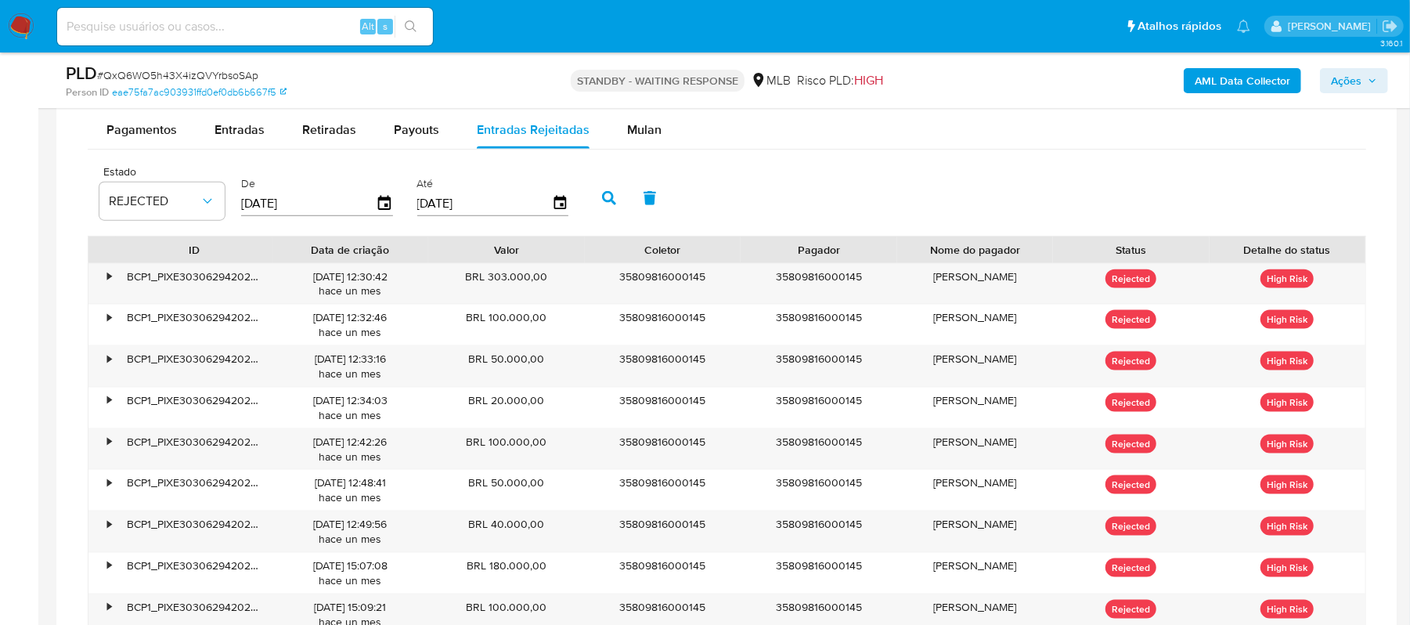
scroll to position [1253, 0]
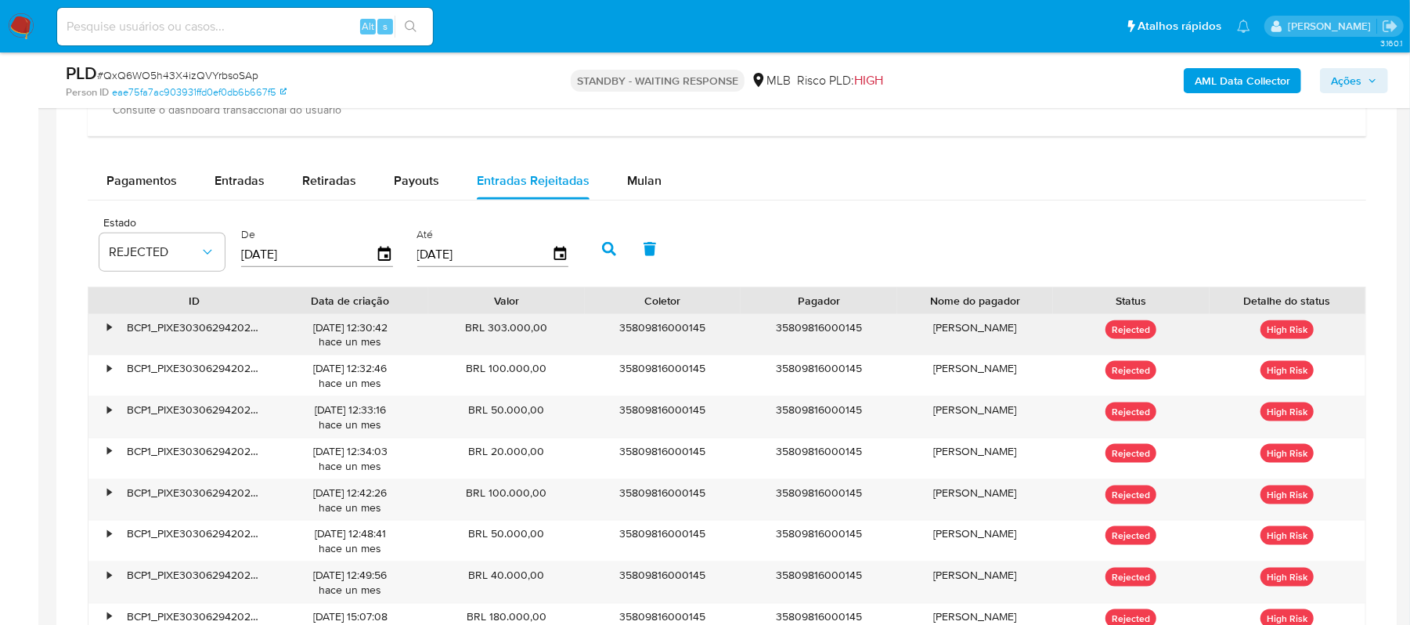
drag, startPoint x: 448, startPoint y: 314, endPoint x: 540, endPoint y: 346, distance: 97.1
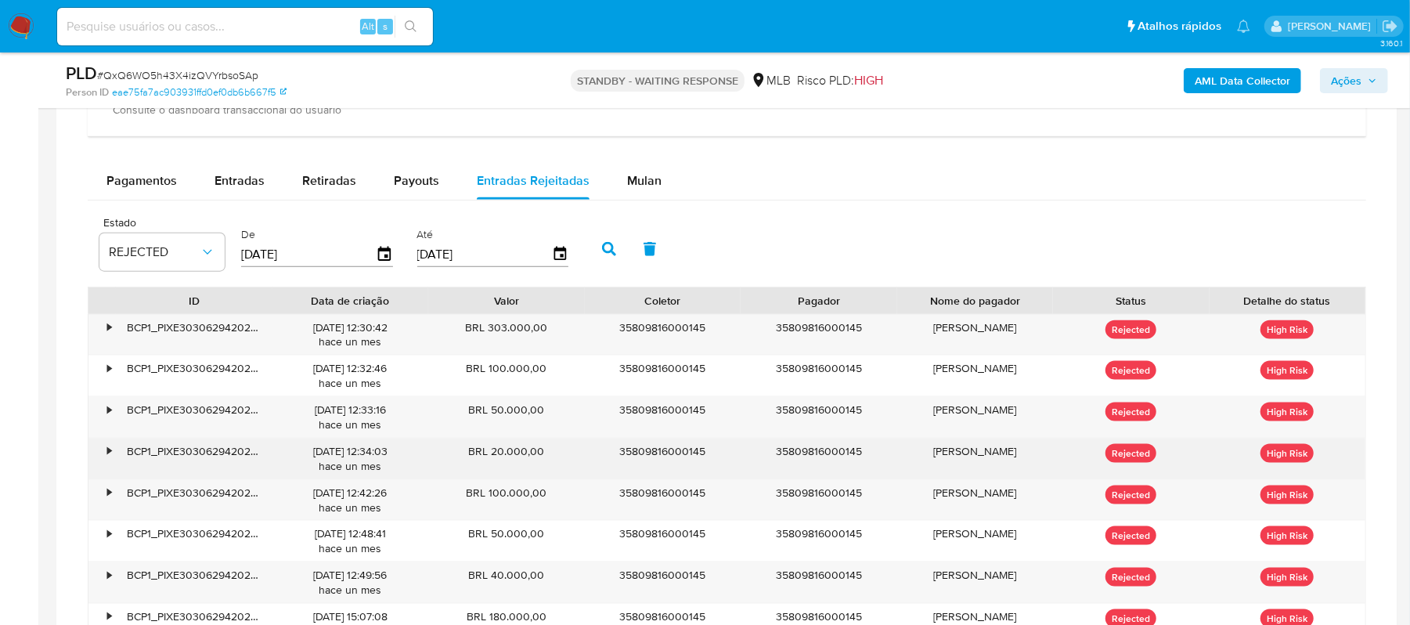
drag, startPoint x: 464, startPoint y: 327, endPoint x: 533, endPoint y: 482, distance: 170.7
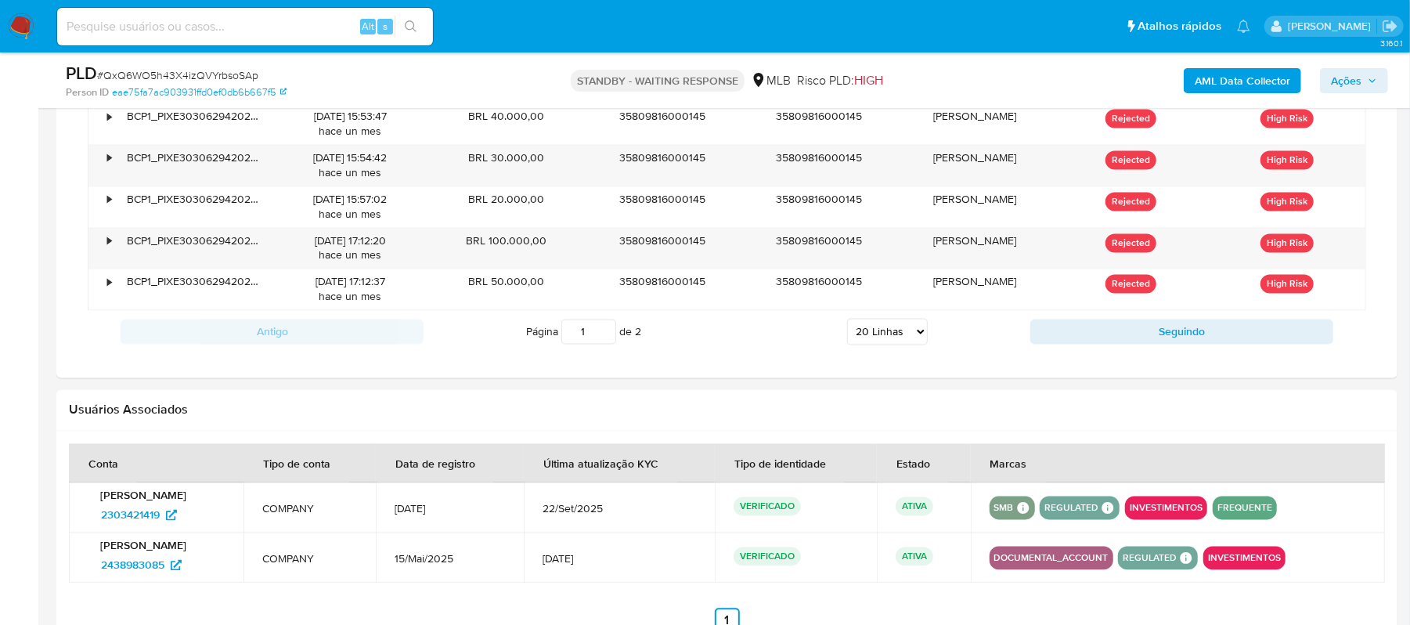
scroll to position [2088, 0]
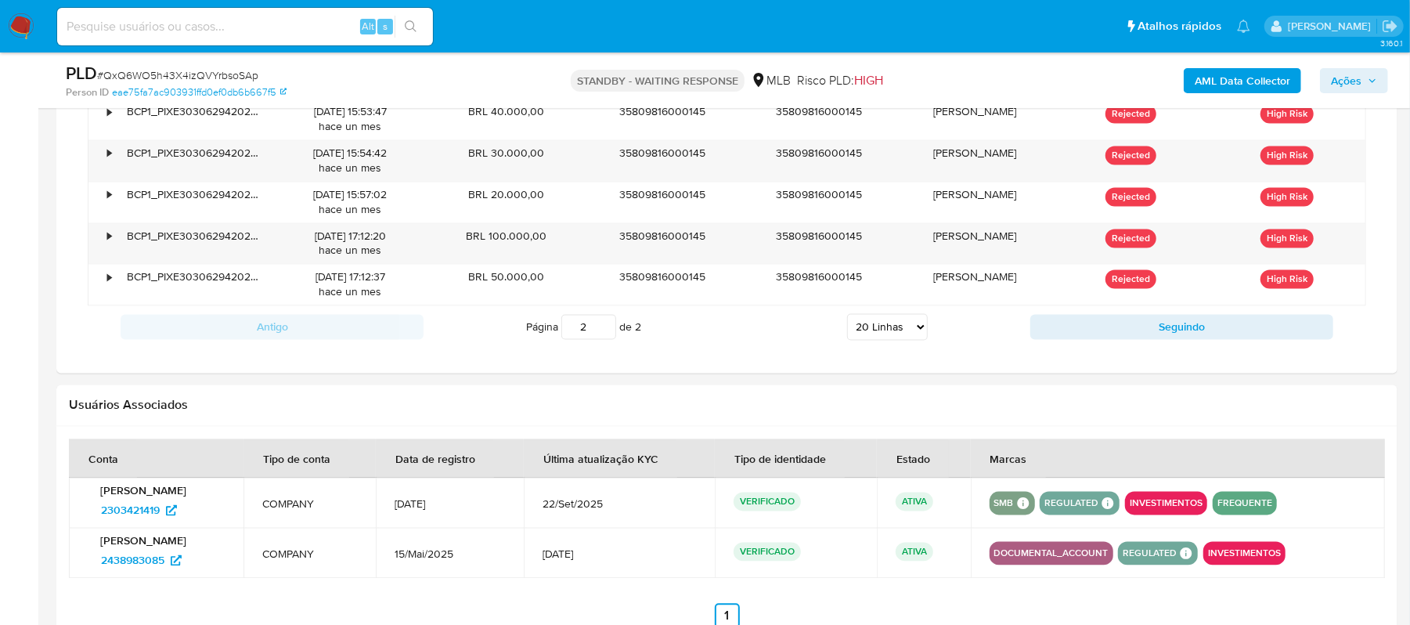
click at [603, 335] on input "2" at bounding box center [588, 327] width 55 height 25
click at [602, 340] on input "1" at bounding box center [588, 327] width 55 height 25
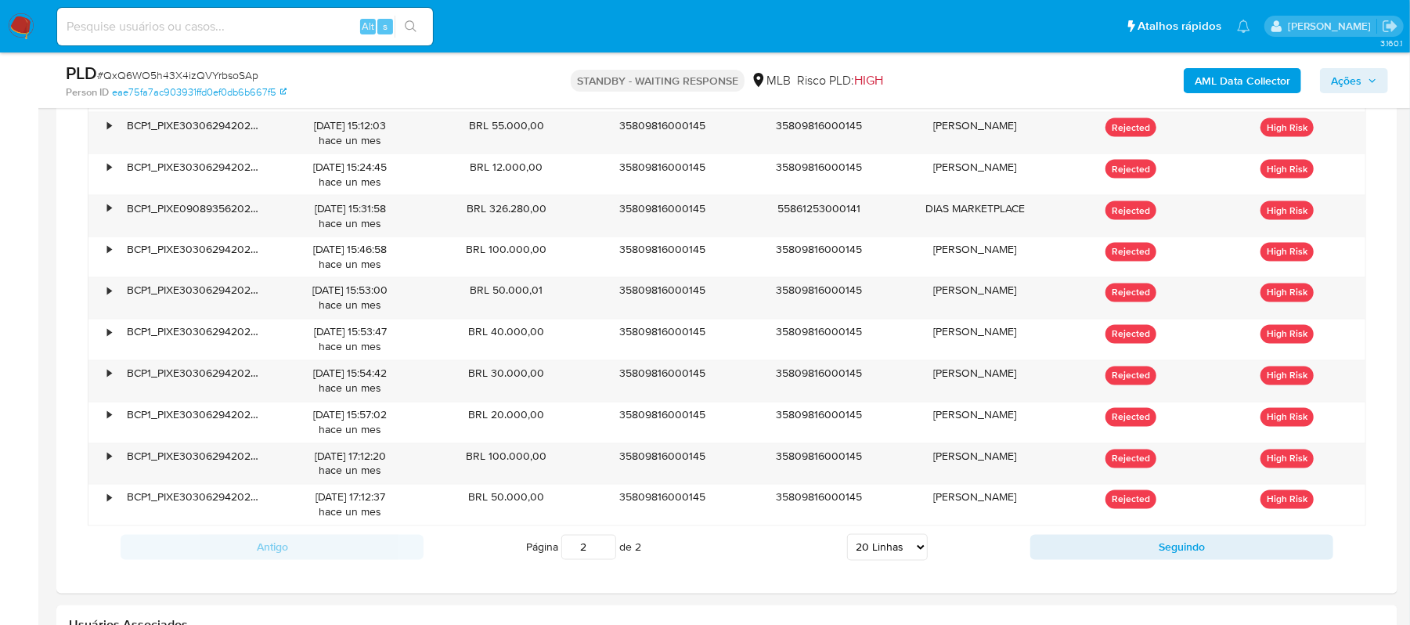
scroll to position [1984, 0]
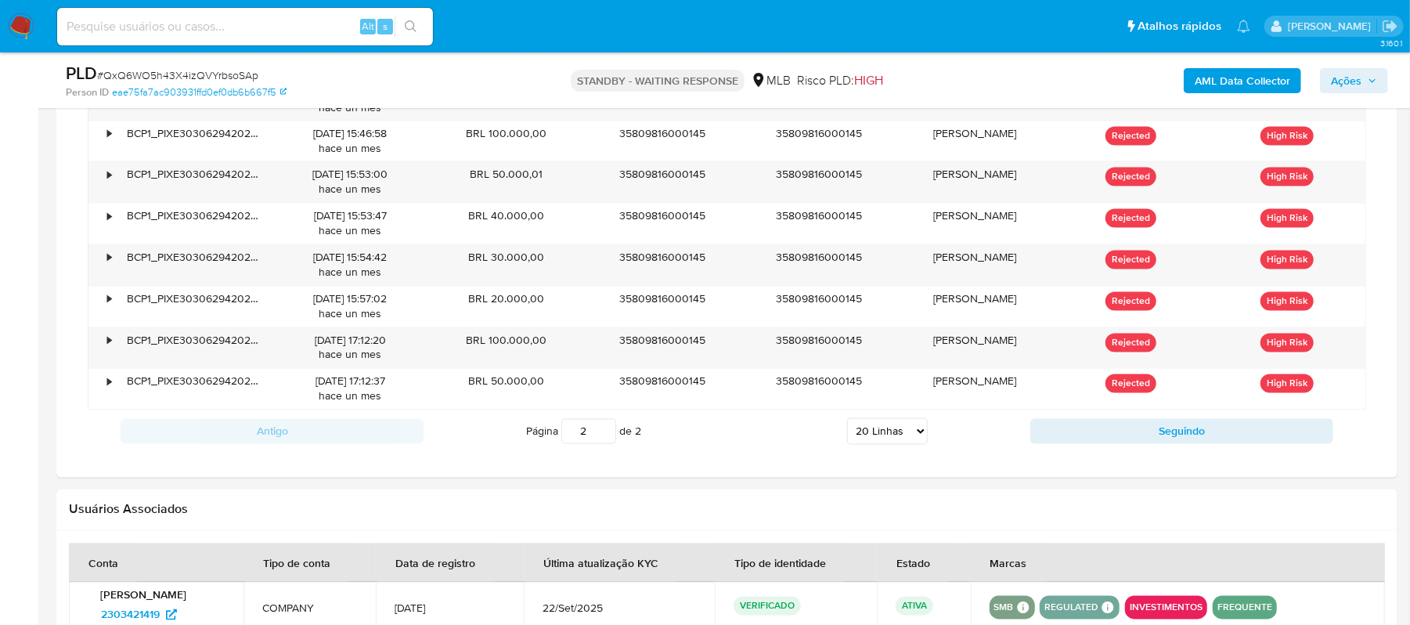
click at [608, 437] on input "2" at bounding box center [588, 431] width 55 height 25
click at [603, 444] on input "1" at bounding box center [588, 431] width 55 height 25
type input "1"
click at [606, 444] on input "1" at bounding box center [588, 431] width 55 height 25
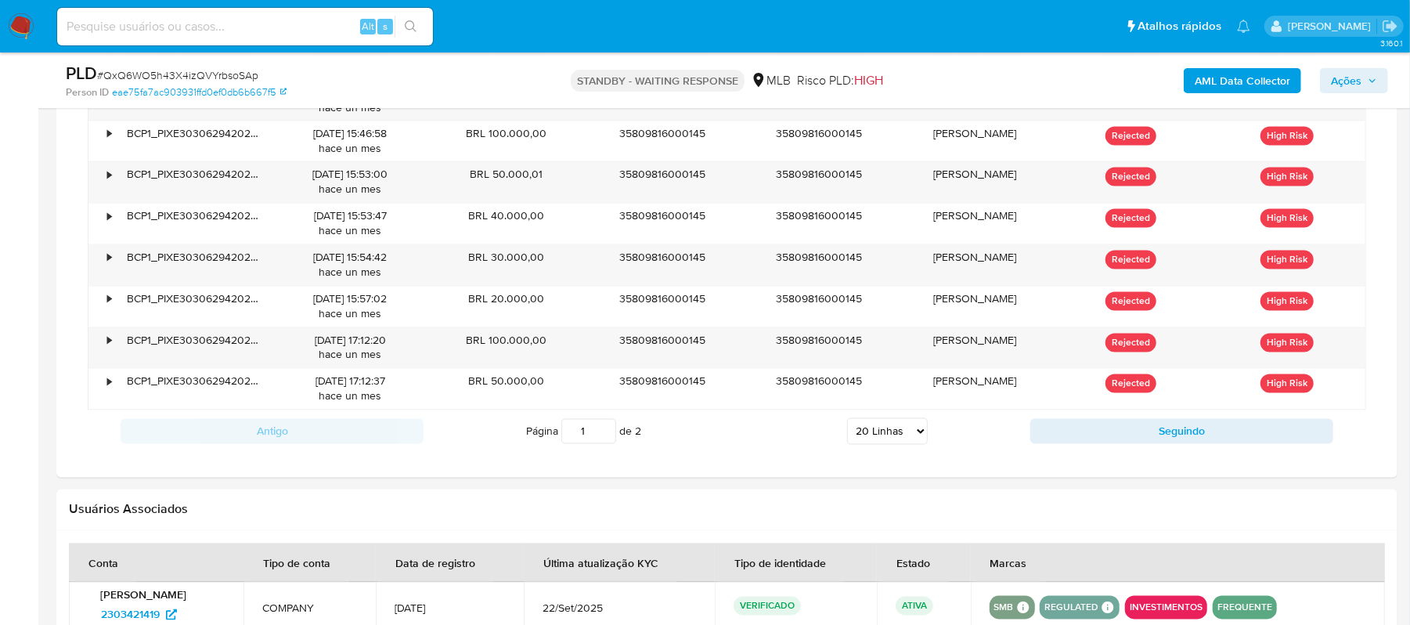
click at [622, 444] on span "Página 1 de 2" at bounding box center [583, 431] width 115 height 25
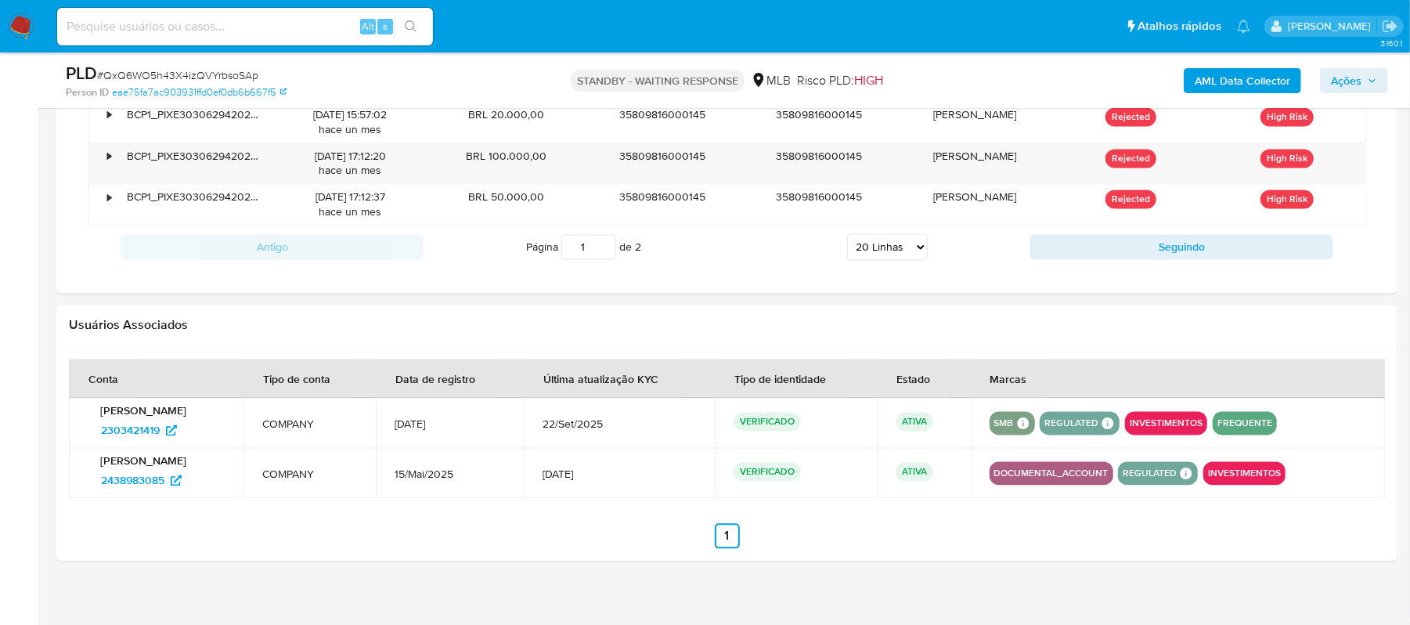
scroll to position [2193, 0]
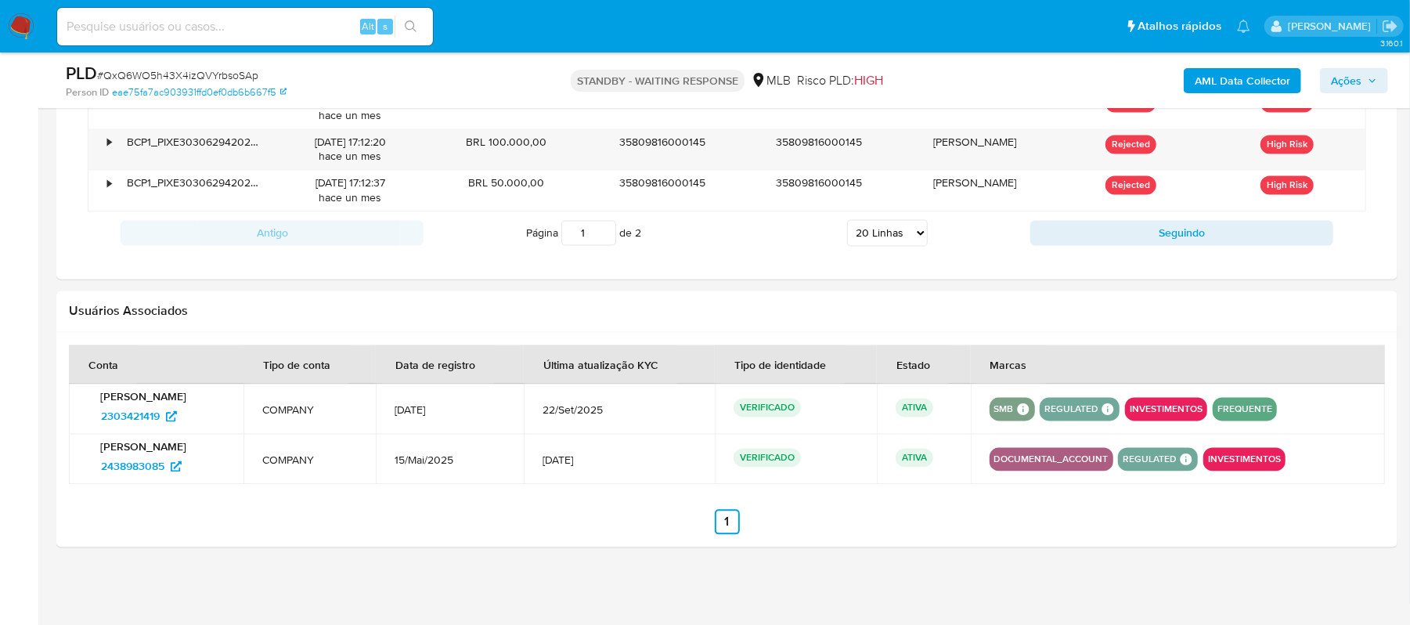
click at [922, 233] on select "5 Linhas 10 Linhas 20 Linhas 25 Linhas 50 Linhas 100 Linhas" at bounding box center [887, 232] width 81 height 27
select select "10"
click at [847, 221] on select "5 Linhas 10 Linhas 20 Linhas 25 Linhas 50 Linhas 100 Linhas" at bounding box center [887, 232] width 81 height 27
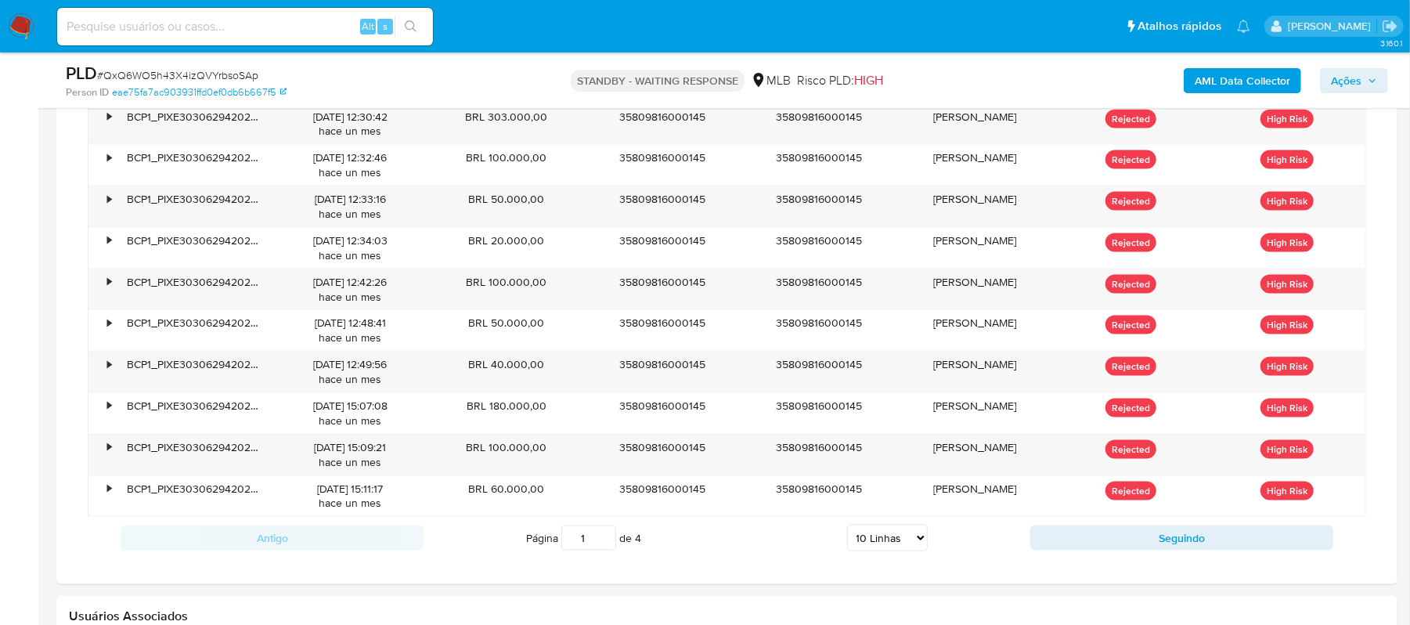
scroll to position [1568, 0]
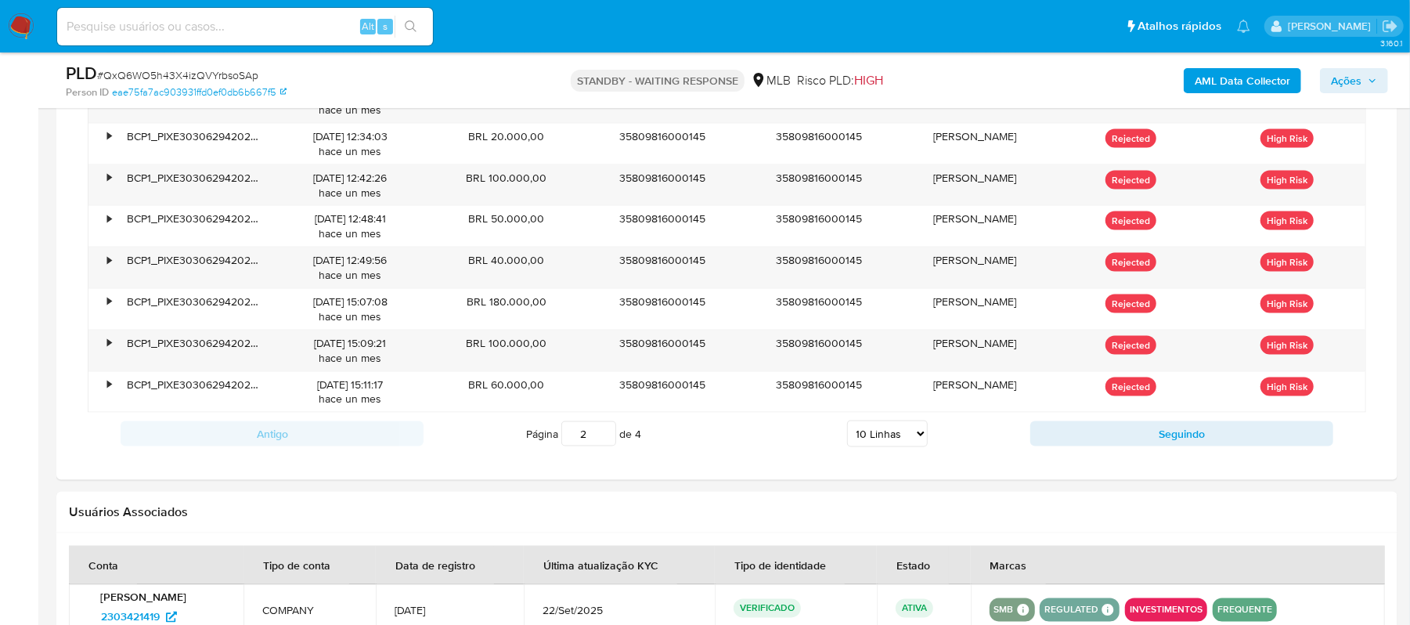
click at [602, 439] on input "2" at bounding box center [588, 433] width 55 height 25
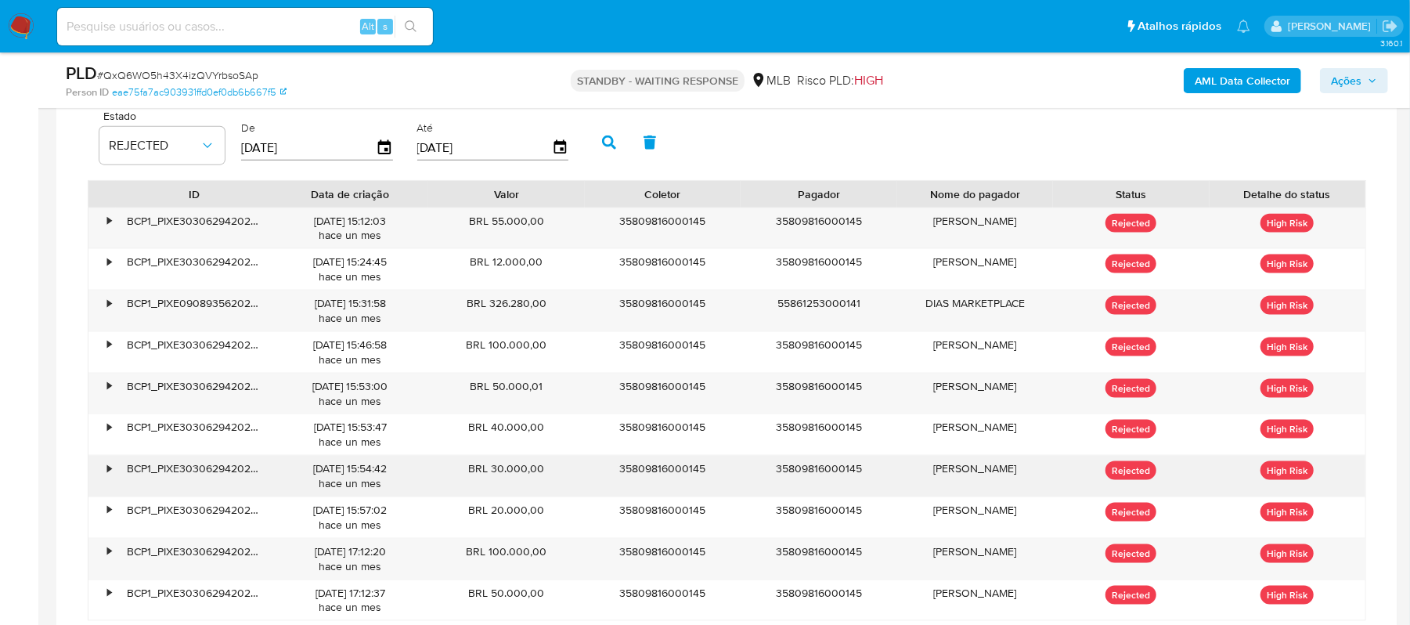
scroll to position [1464, 0]
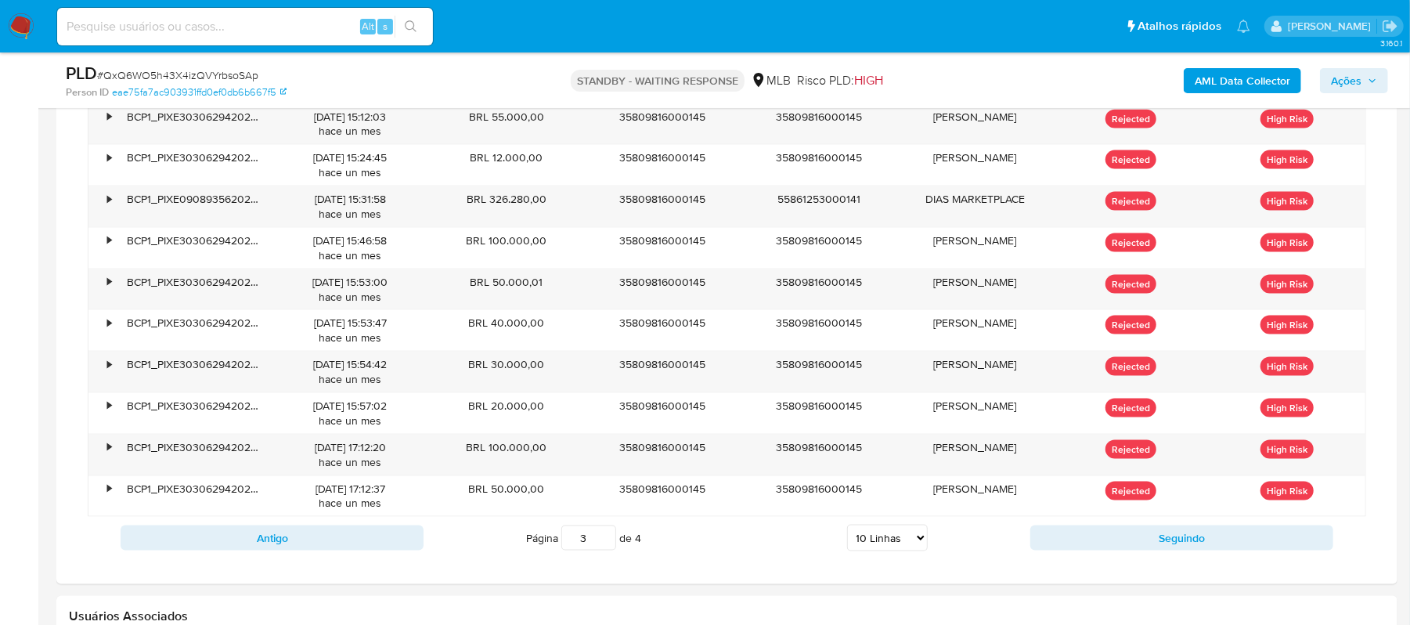
click at [605, 539] on input "3" at bounding box center [588, 537] width 55 height 25
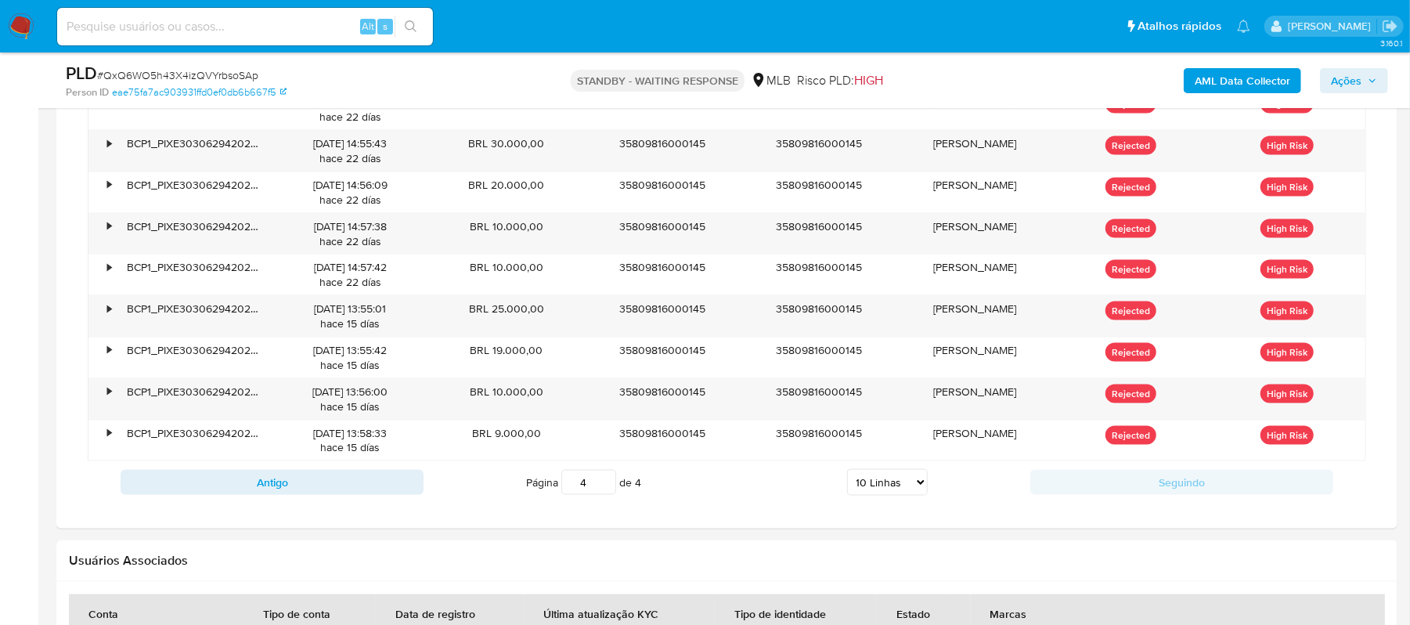
scroll to position [1568, 0]
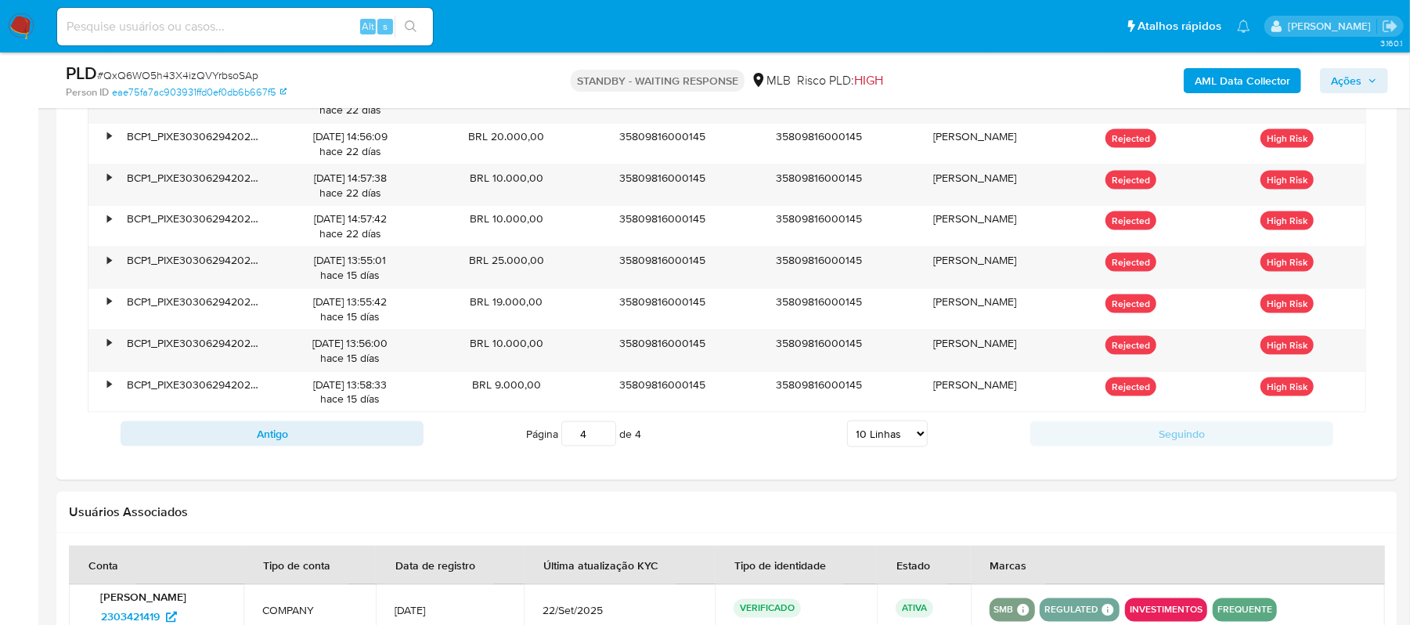
click at [603, 437] on input "4" at bounding box center [588, 433] width 55 height 25
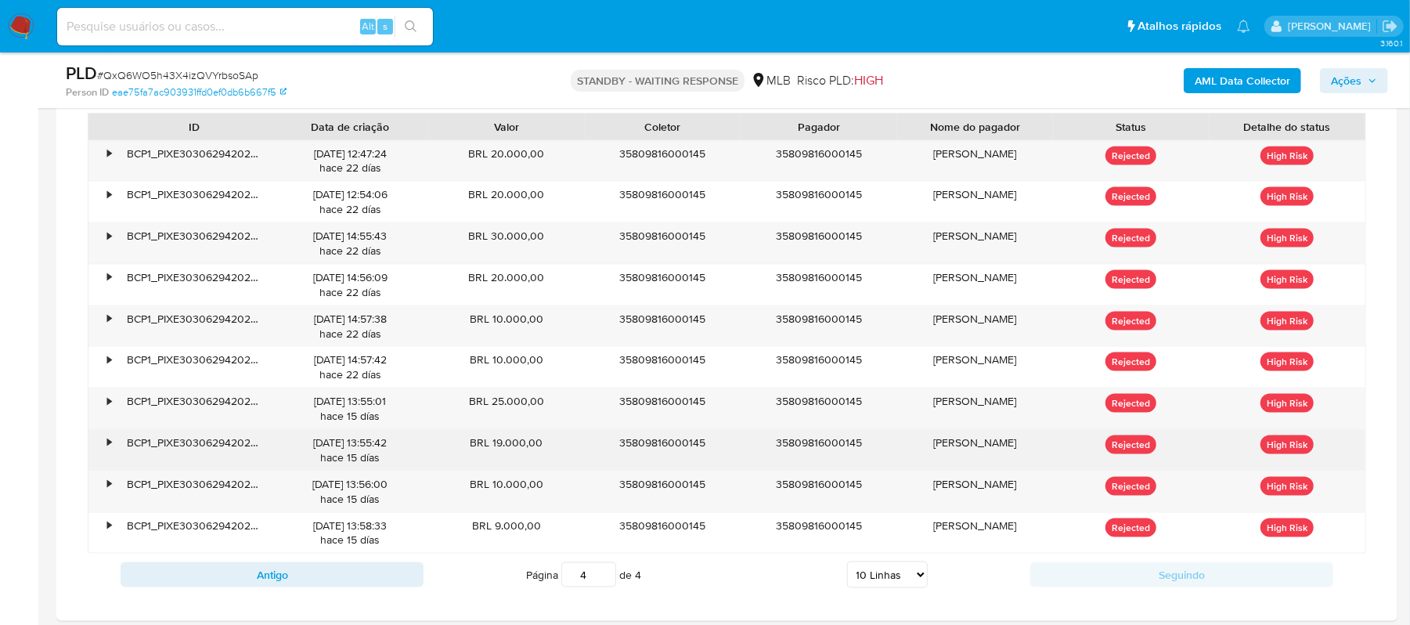
scroll to position [1464, 0]
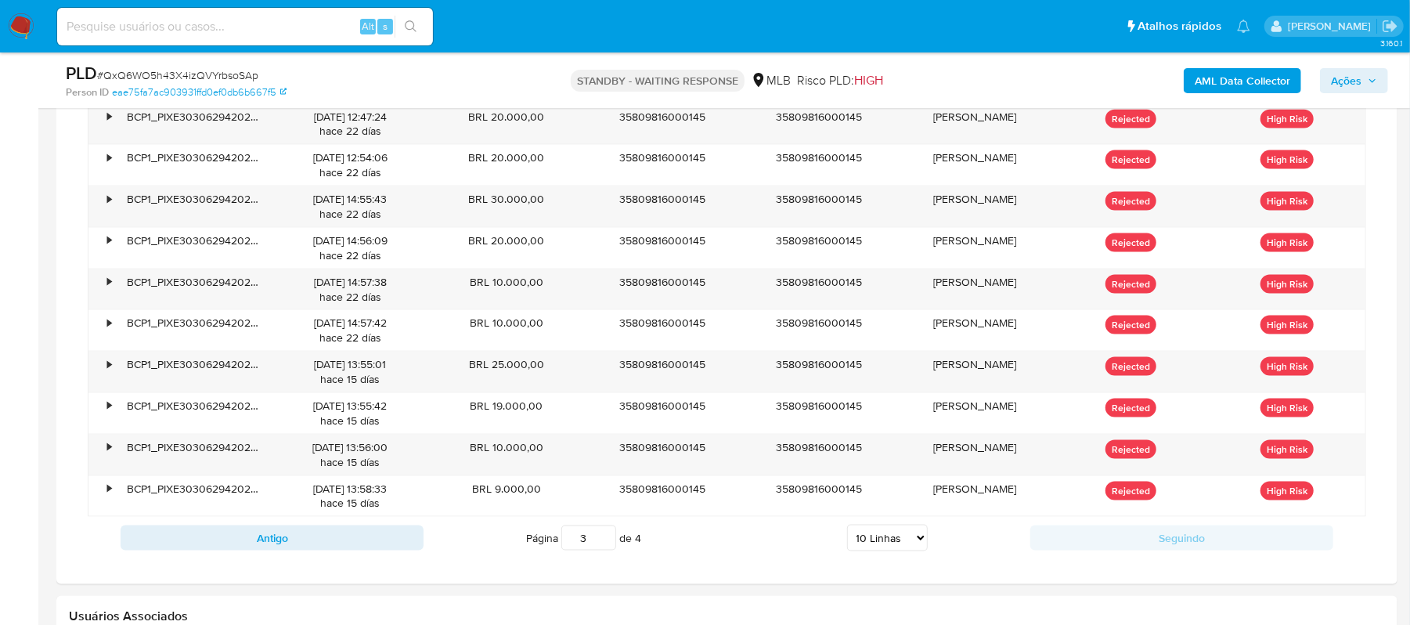
click at [603, 549] on input "3" at bounding box center [588, 537] width 55 height 25
click at [605, 550] on input "2" at bounding box center [588, 537] width 55 height 25
drag, startPoint x: 487, startPoint y: 198, endPoint x: 543, endPoint y: 202, distance: 55.7
click at [543, 202] on div "BRL 326.280,00" at bounding box center [506, 206] width 157 height 41
click at [602, 536] on input "2" at bounding box center [588, 537] width 55 height 25
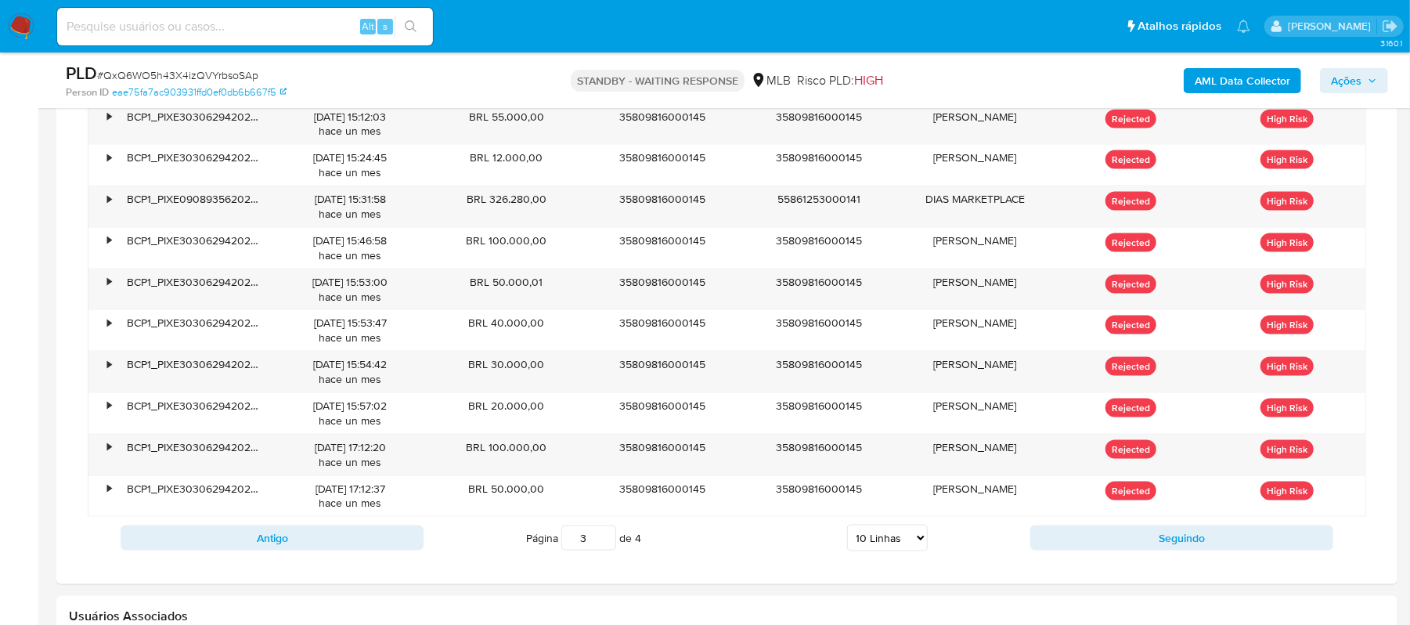
click at [602, 539] on input "3" at bounding box center [588, 537] width 55 height 25
click at [603, 550] on input "2" at bounding box center [588, 537] width 55 height 25
click at [603, 550] on input "1" at bounding box center [588, 537] width 55 height 25
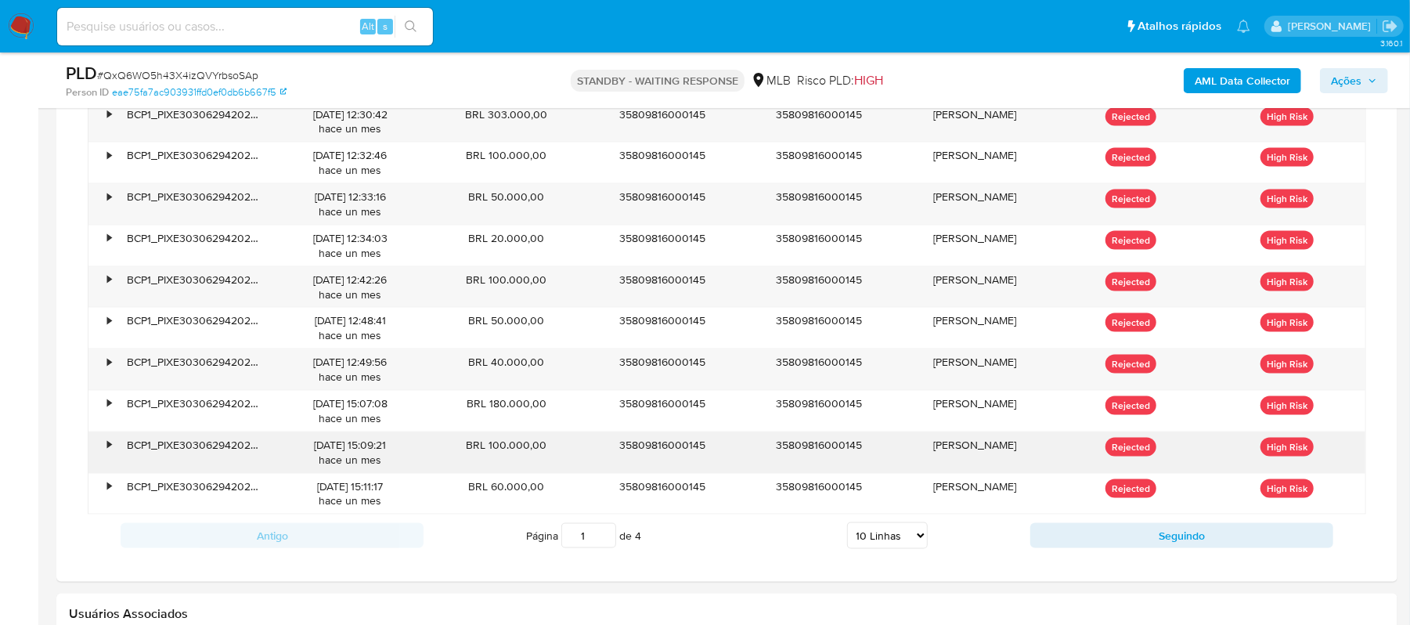
scroll to position [1568, 0]
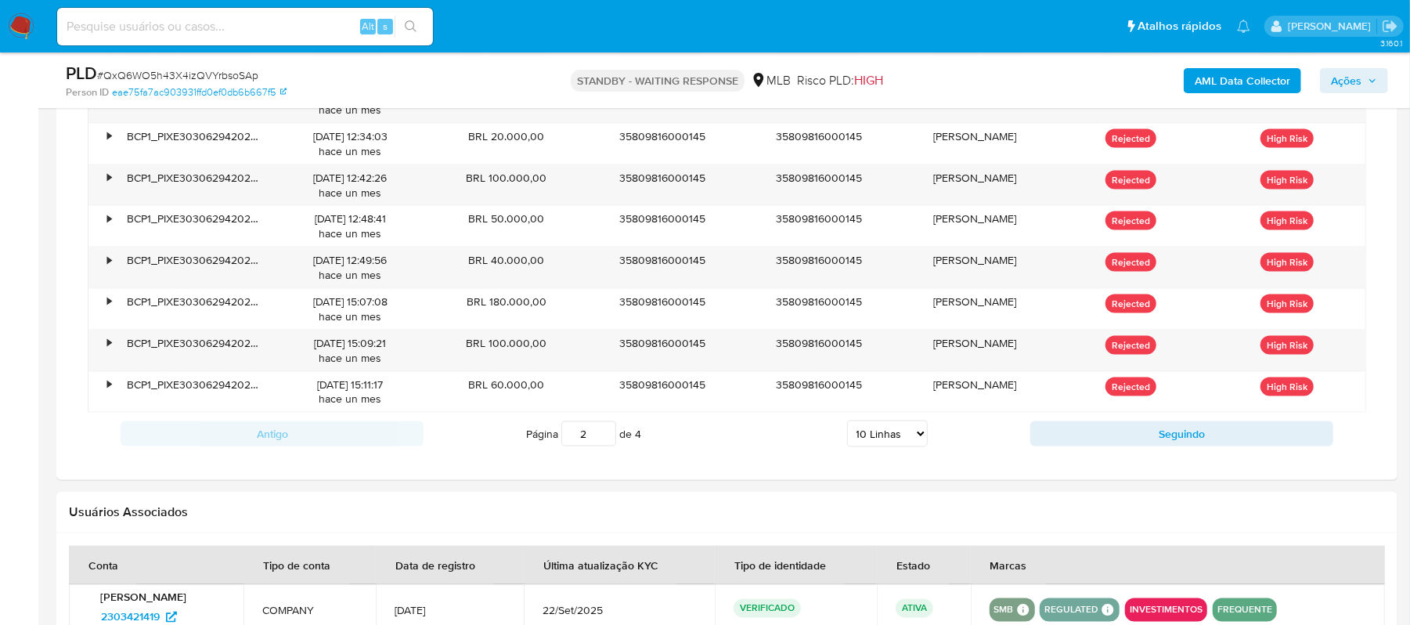
click at [605, 436] on input "2" at bounding box center [588, 433] width 55 height 25
click at [605, 436] on input "3" at bounding box center [588, 433] width 55 height 25
click at [605, 436] on input "4" at bounding box center [588, 433] width 55 height 25
click at [605, 443] on input "3" at bounding box center [588, 433] width 55 height 25
click at [601, 446] on input "2" at bounding box center [588, 433] width 55 height 25
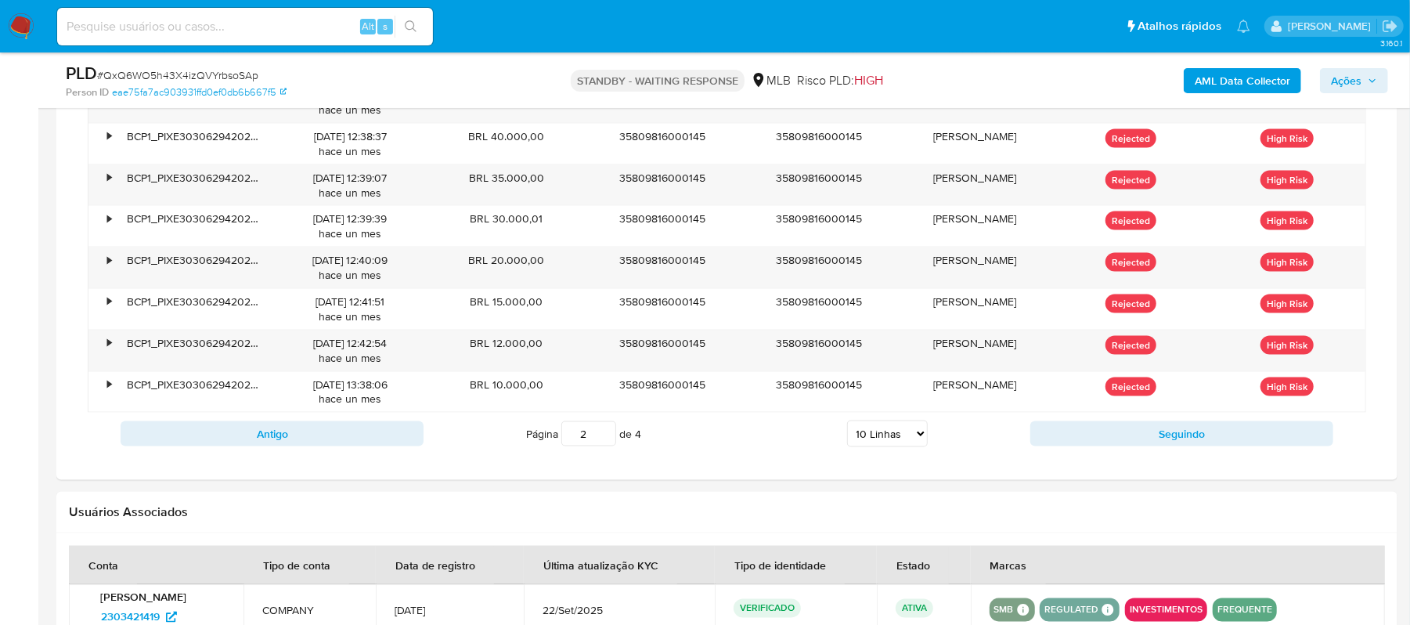
type input "2"
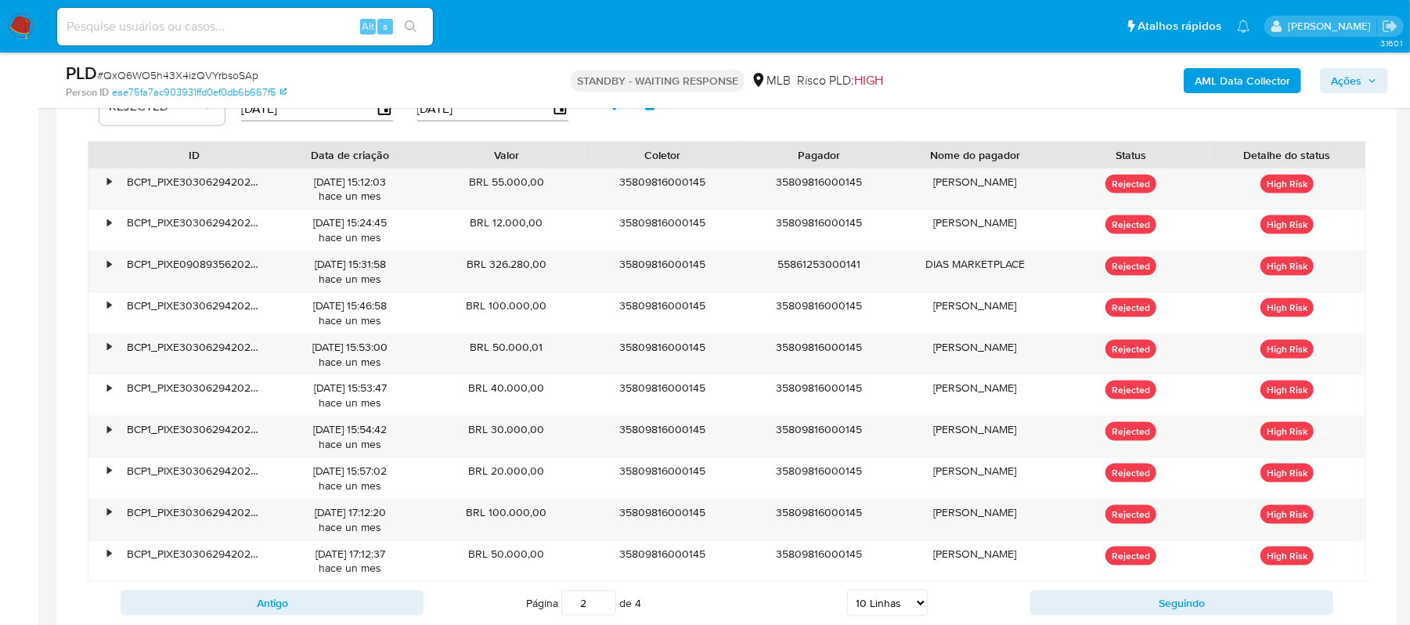
scroll to position [1359, 0]
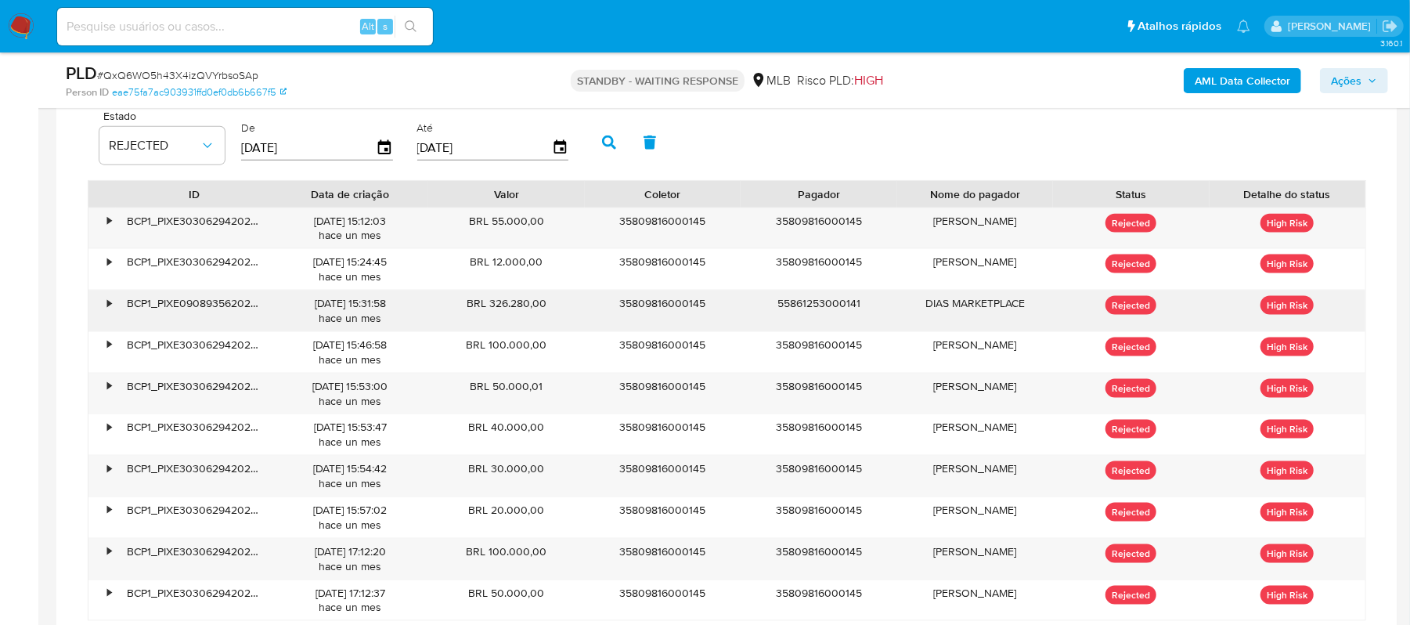
drag, startPoint x: 489, startPoint y: 316, endPoint x: 549, endPoint y: 316, distance: 60.3
click at [549, 316] on div "BRL 326.280,00" at bounding box center [506, 311] width 157 height 41
click at [110, 305] on div "•" at bounding box center [109, 303] width 4 height 15
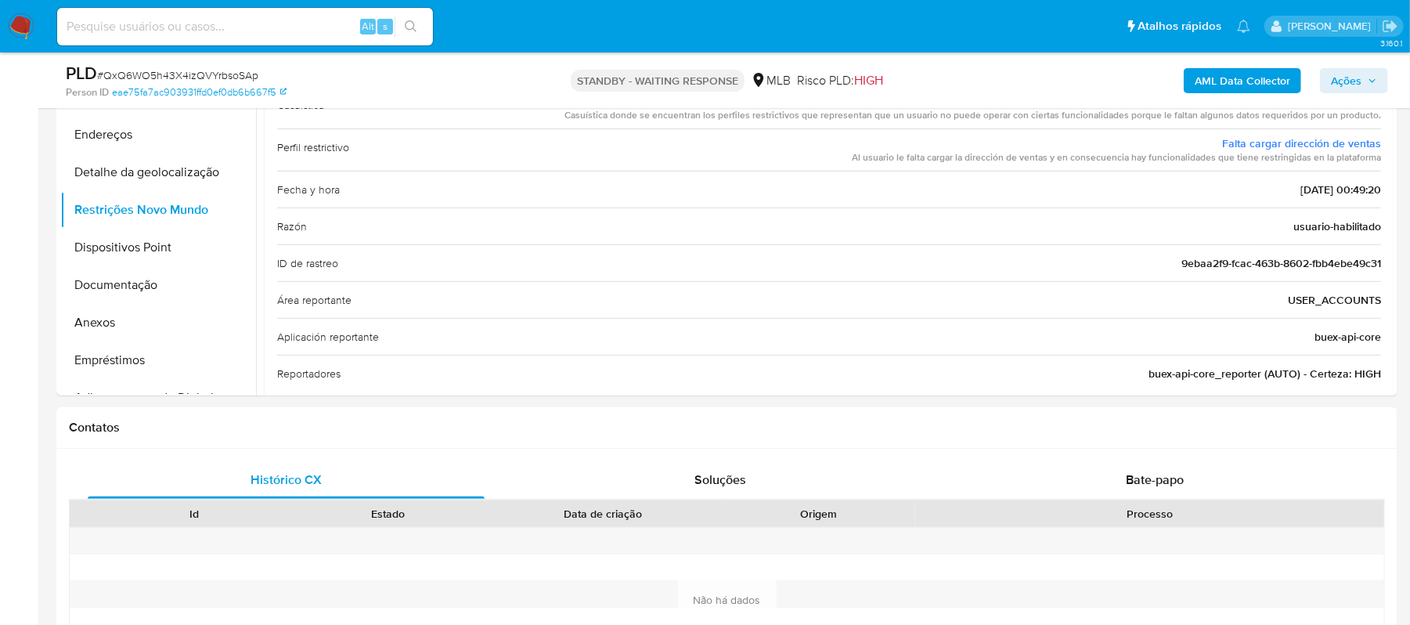
scroll to position [420, 0]
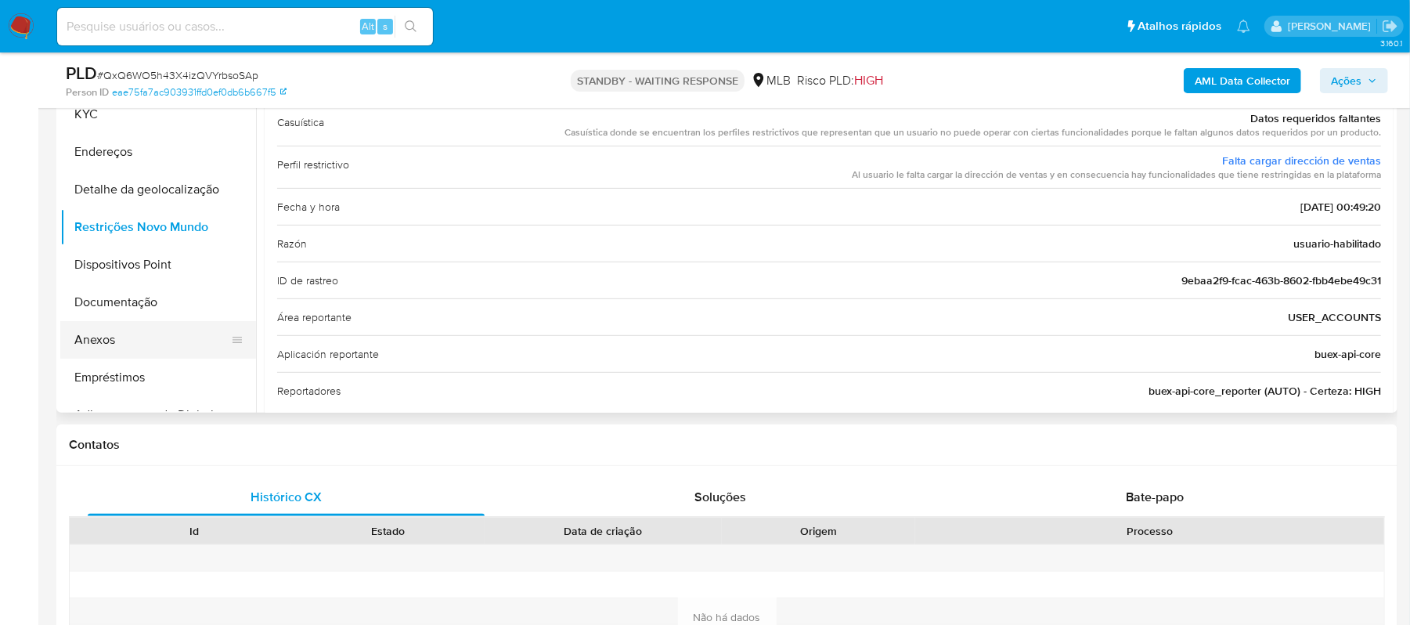
click at [103, 336] on button "Anexos" at bounding box center [151, 340] width 183 height 38
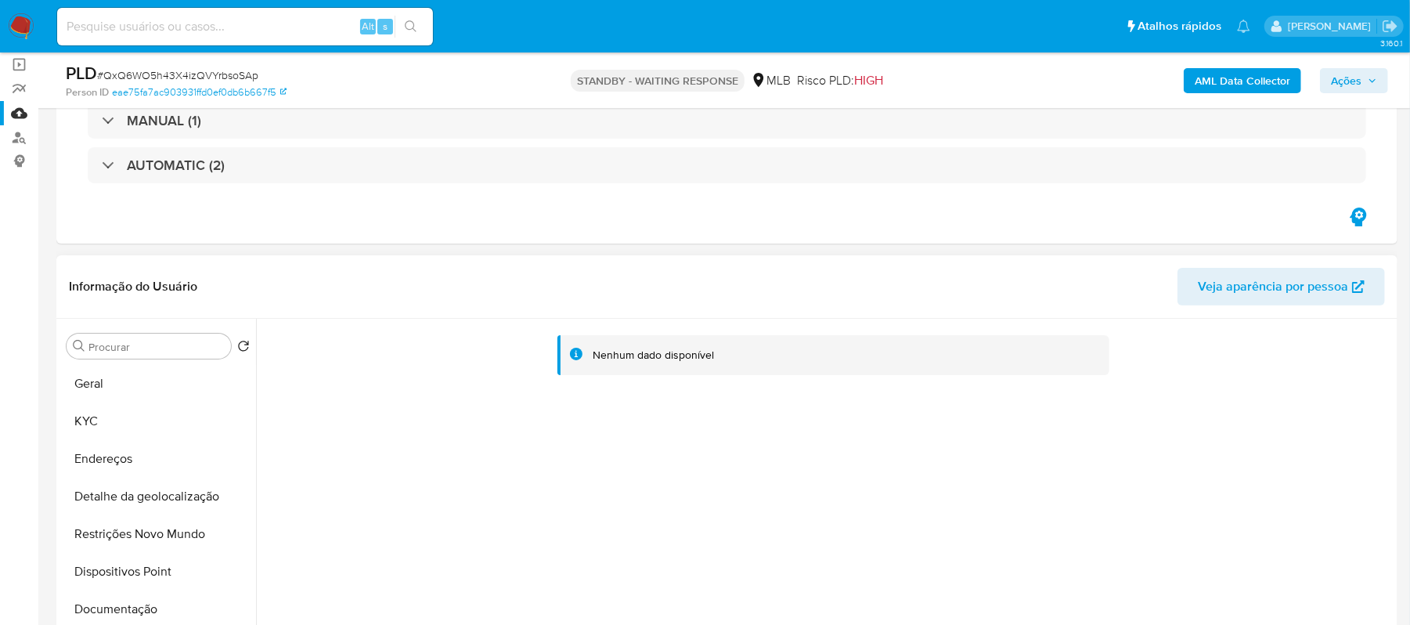
scroll to position [106, 0]
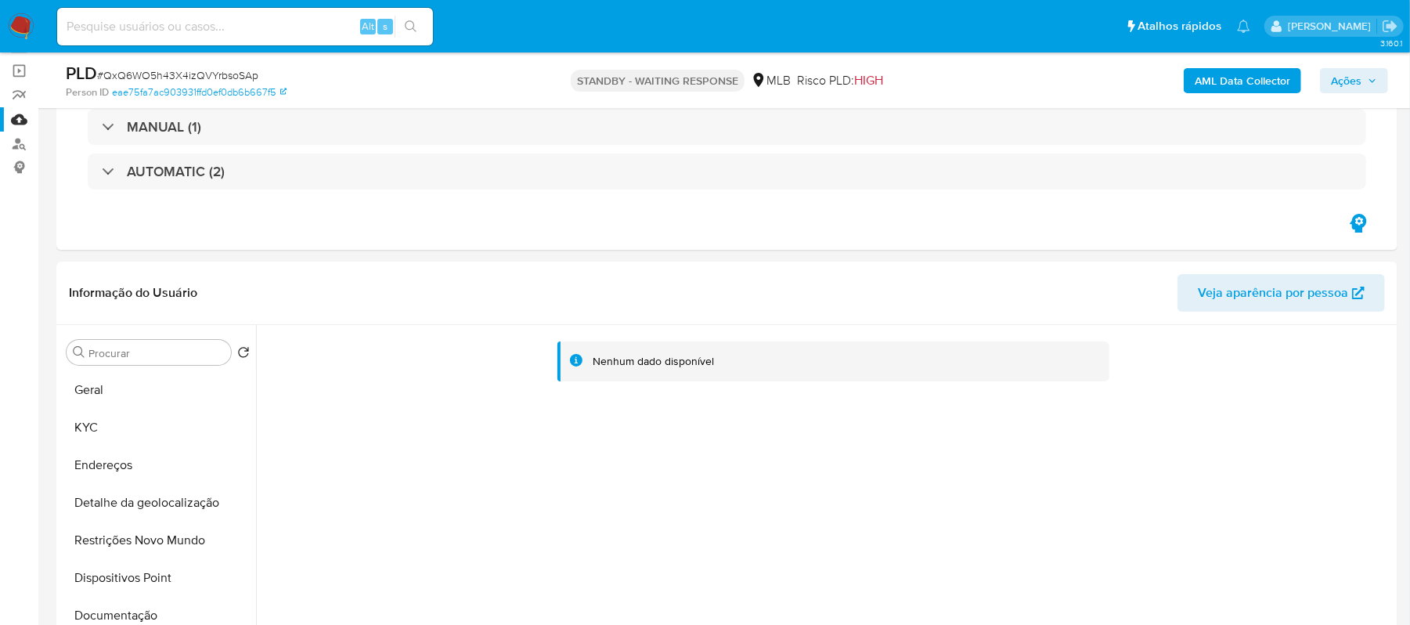
click at [255, 76] on span "# QxQ6WO5h43X4izQVYrbsoSAp" at bounding box center [177, 75] width 161 height 16
click at [252, 76] on span "# QxQ6WO5h43X4izQVYrbsoSAp" at bounding box center [177, 75] width 161 height 16
drag, startPoint x: 95, startPoint y: 73, endPoint x: 262, endPoint y: 73, distance: 166.8
click at [262, 73] on div "PLD # QxQ6WO5h43X4izQVYrbsoSAp" at bounding box center [283, 73] width 435 height 23
copy span "# QxQ6WO5h43X4izQVYrbsoSAp"
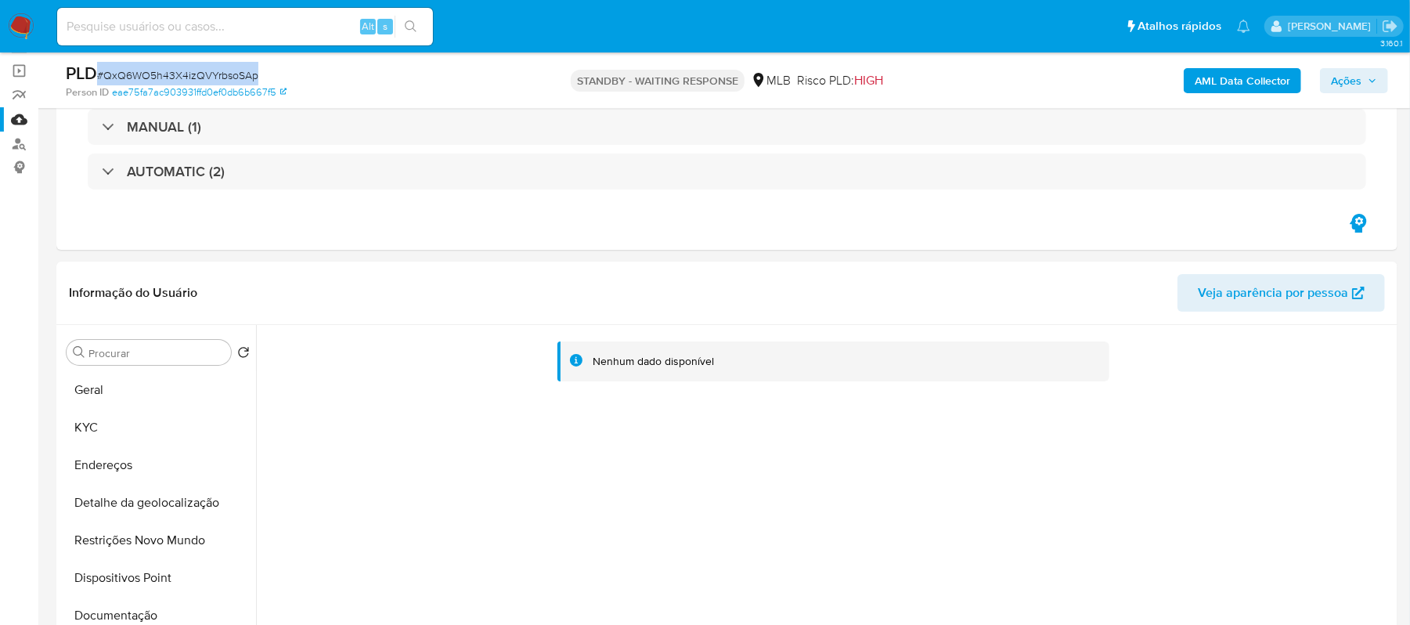
click at [1351, 76] on span "Ações" at bounding box center [1346, 80] width 31 height 25
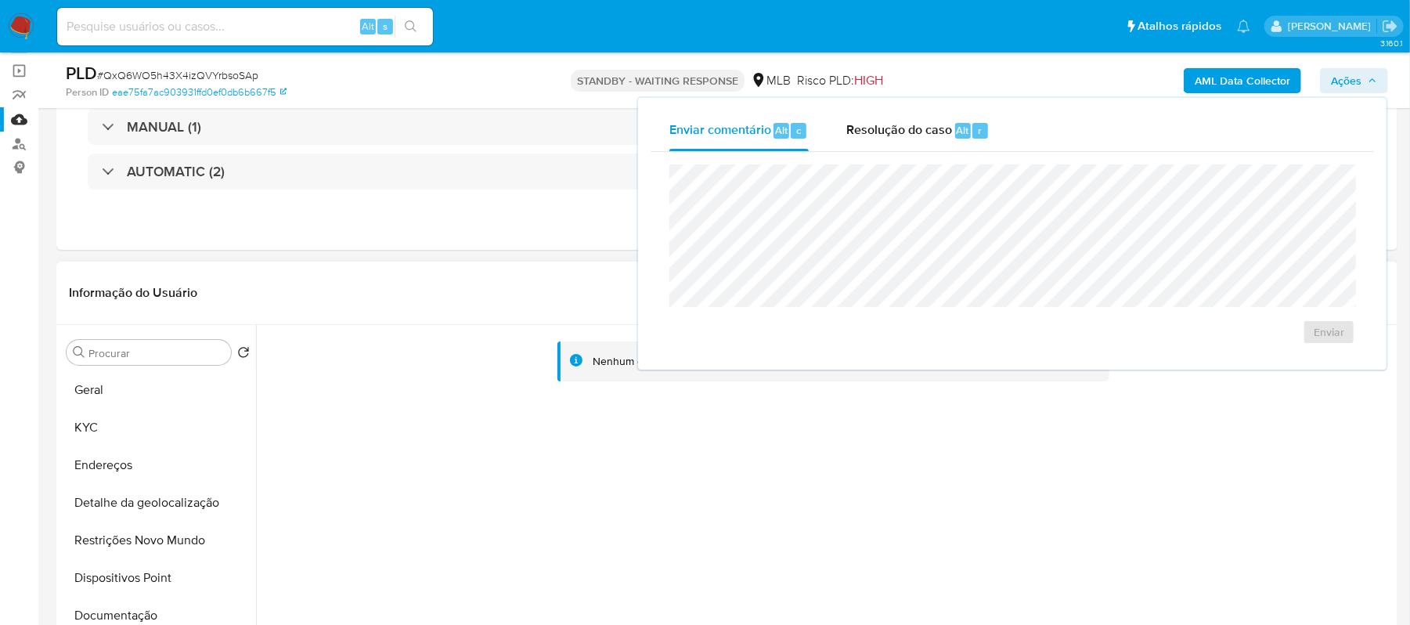
click at [774, 532] on div "Nenhum dado disponível" at bounding box center [825, 525] width 1138 height 401
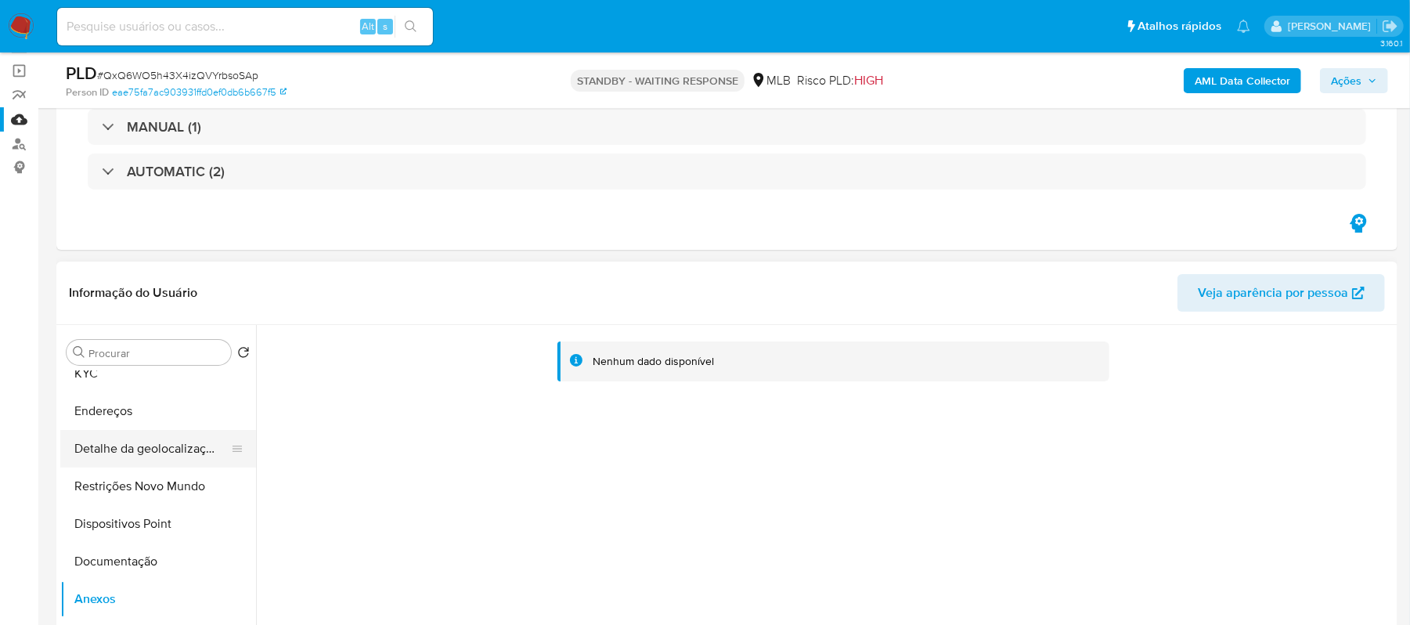
scroll to position [104, 0]
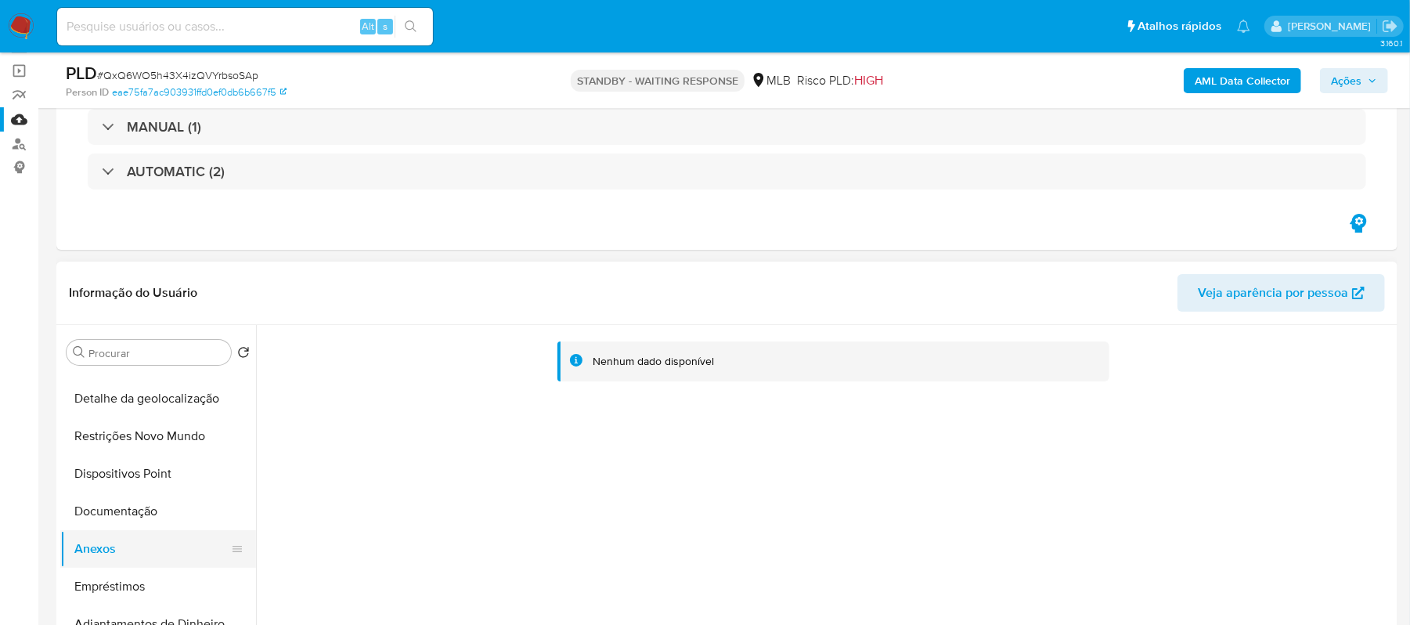
click at [119, 555] on button "Anexos" at bounding box center [151, 549] width 183 height 38
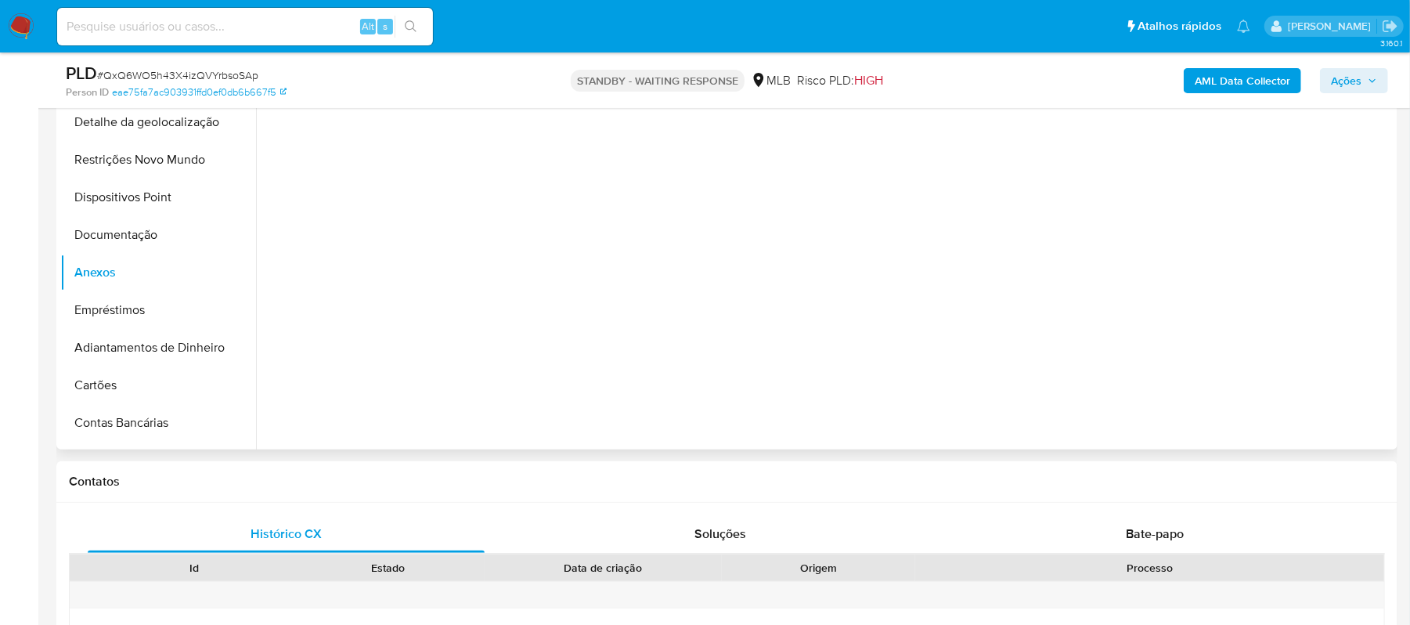
scroll to position [420, 0]
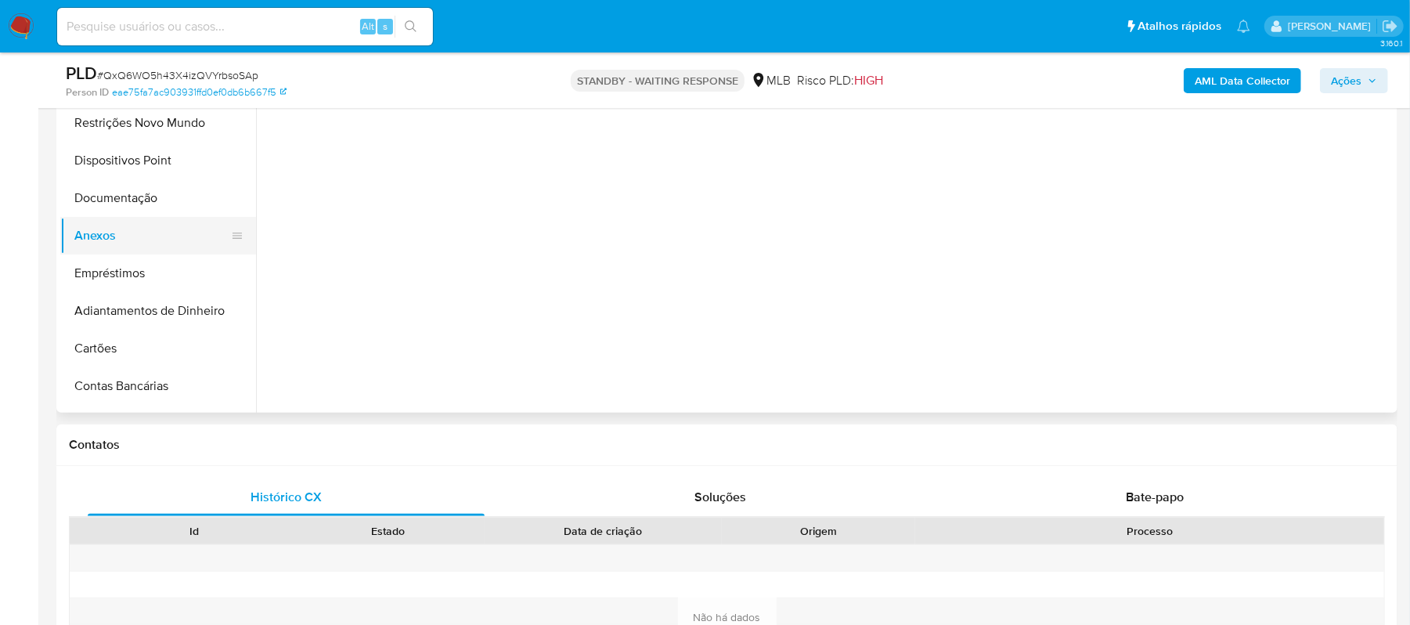
click at [126, 230] on button "Anexos" at bounding box center [151, 236] width 183 height 38
click at [132, 267] on button "Empréstimos" at bounding box center [151, 274] width 183 height 38
click at [114, 230] on button "Anexos" at bounding box center [151, 236] width 183 height 38
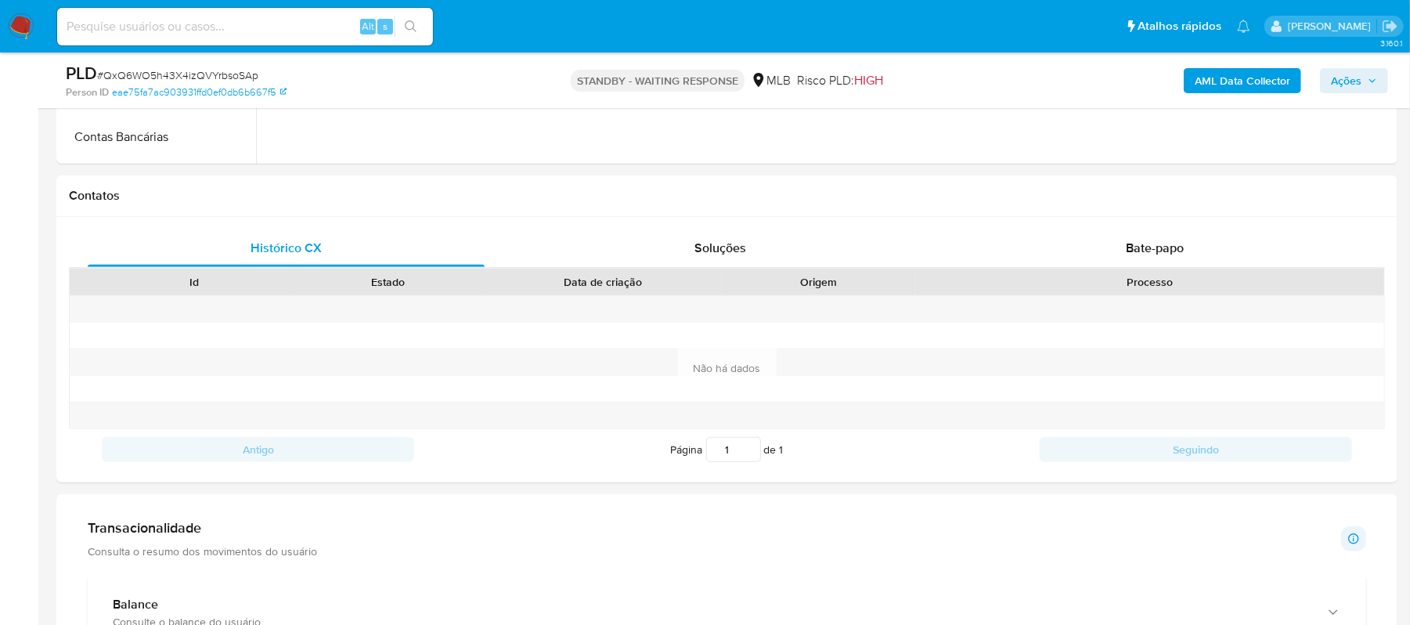
scroll to position [524, 0]
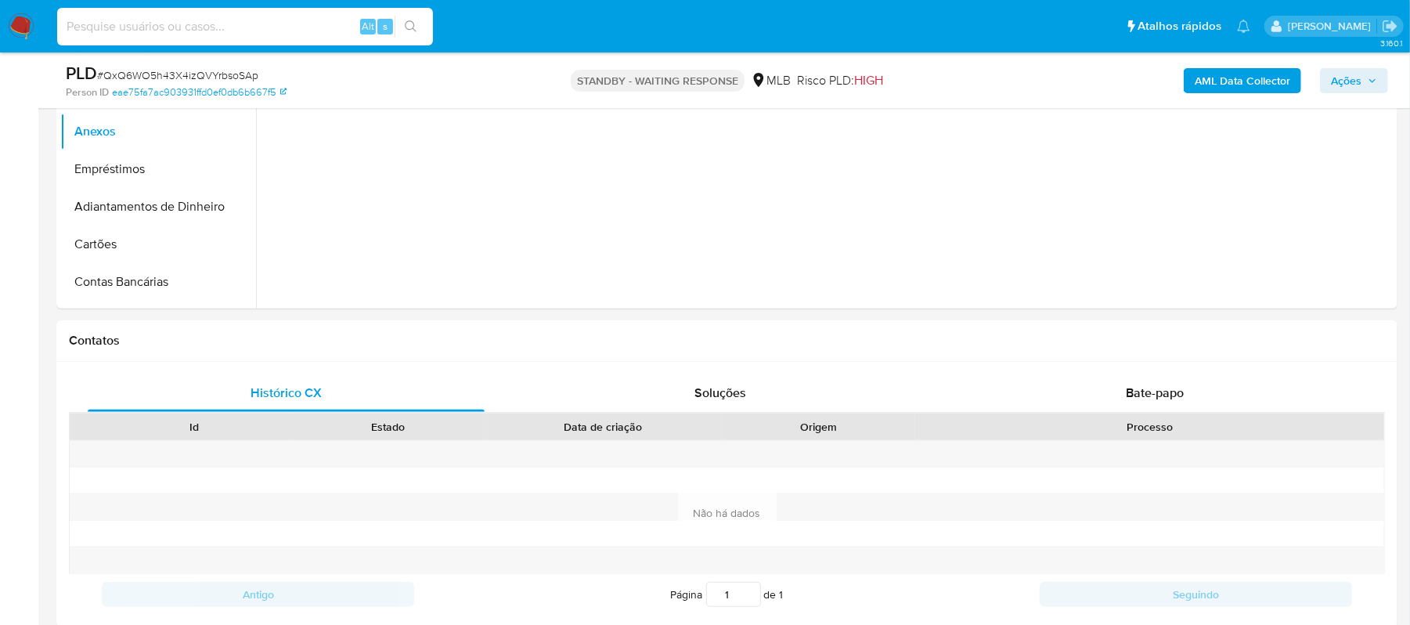
paste input "xq54951Bx0OBxtwmq0ss2fER"
type input "xq54951Bx0OBxtwmq0ss2fER"
click at [412, 31] on icon "search-icon" at bounding box center [411, 26] width 13 height 13
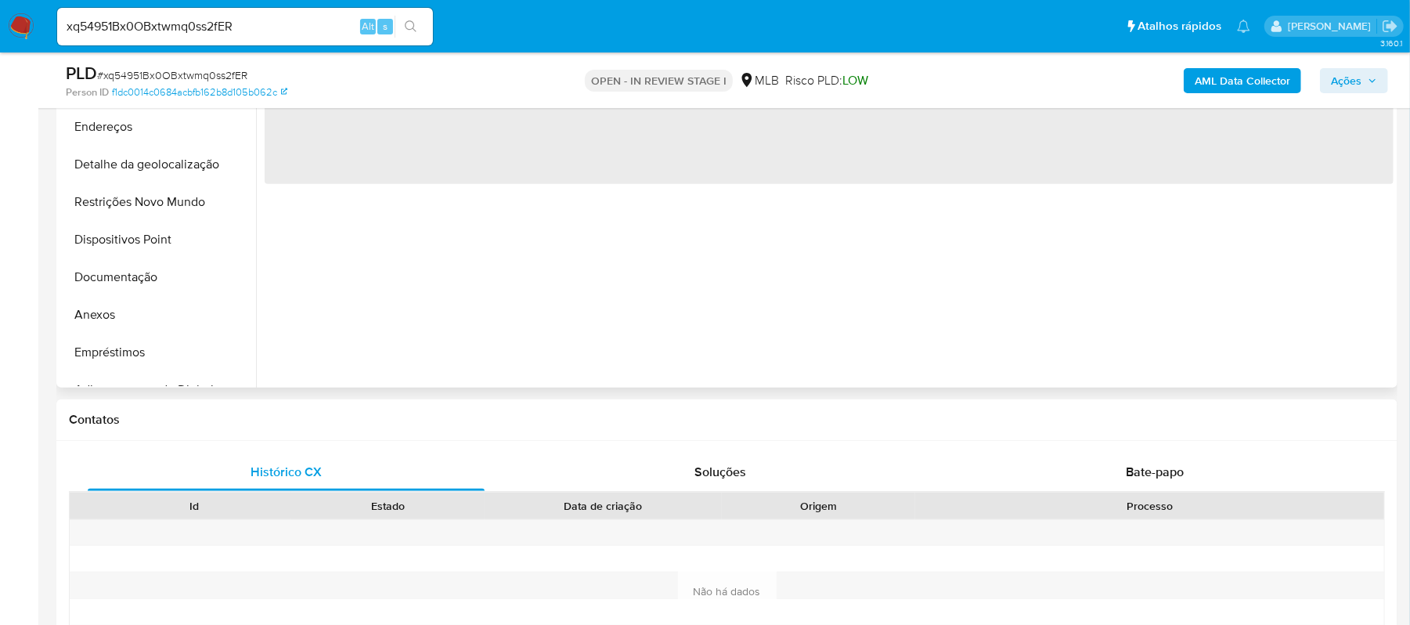
select select "10"
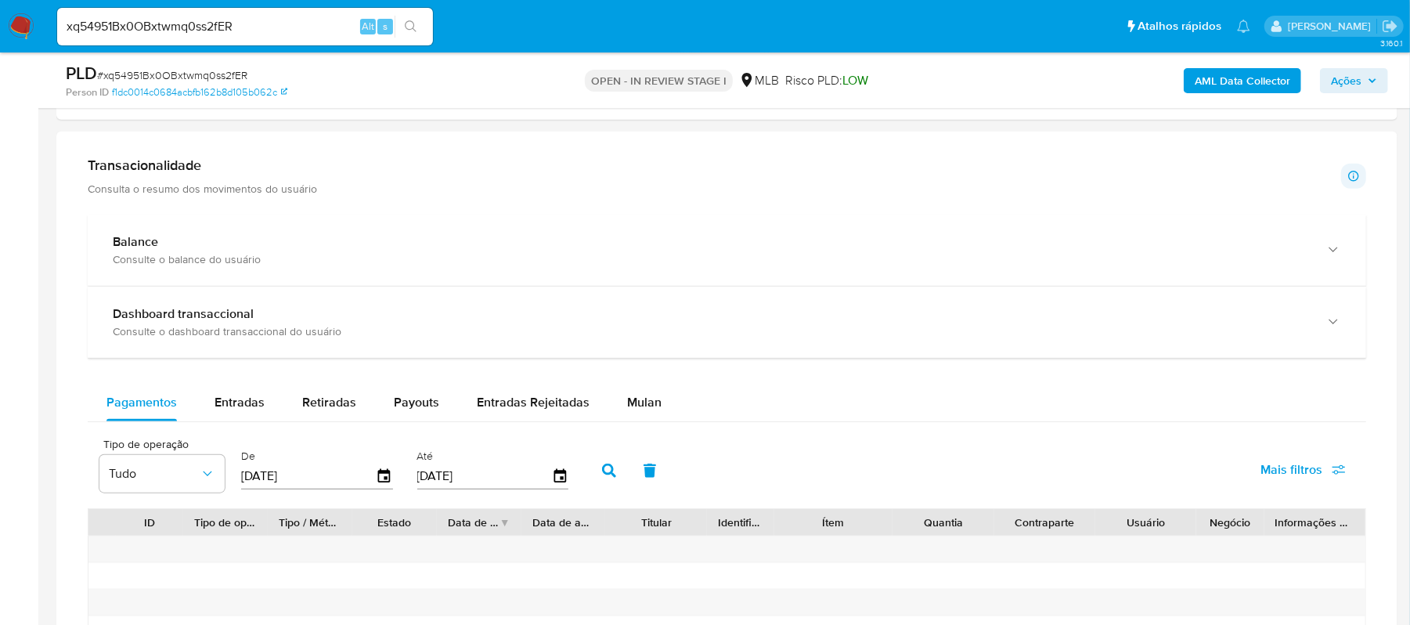
scroll to position [1044, 0]
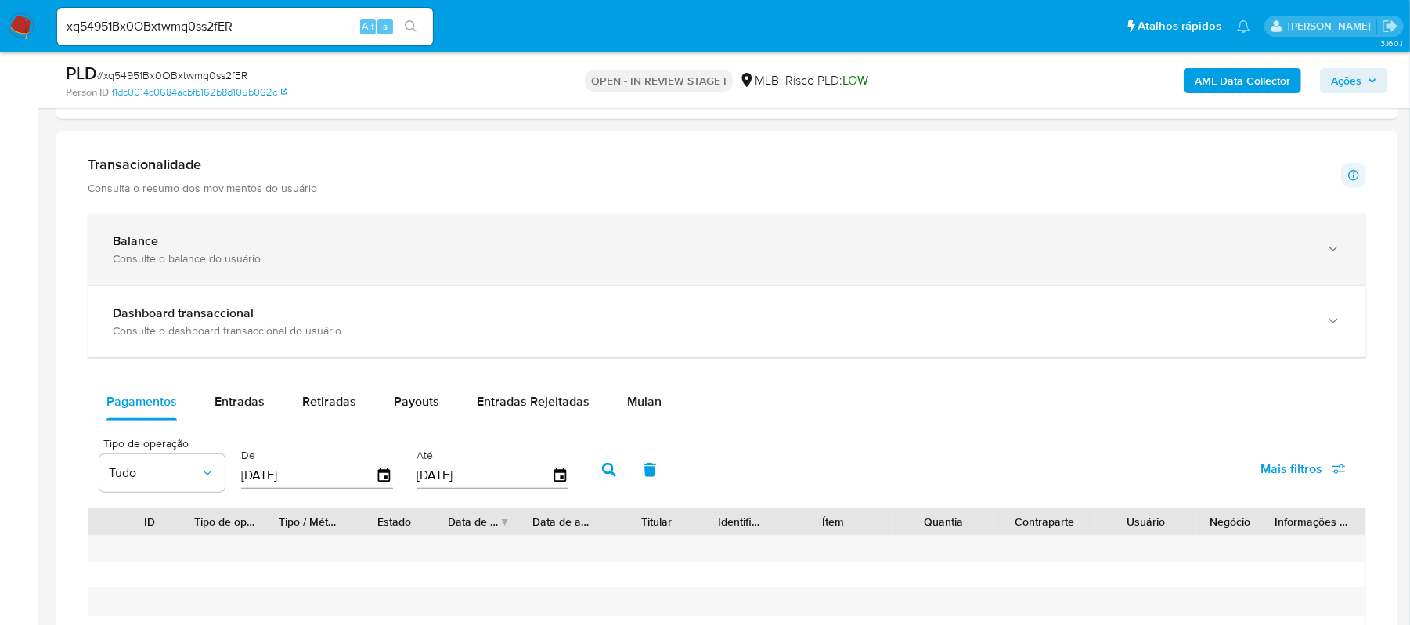
click at [1330, 257] on icon "button" at bounding box center [1334, 249] width 16 height 16
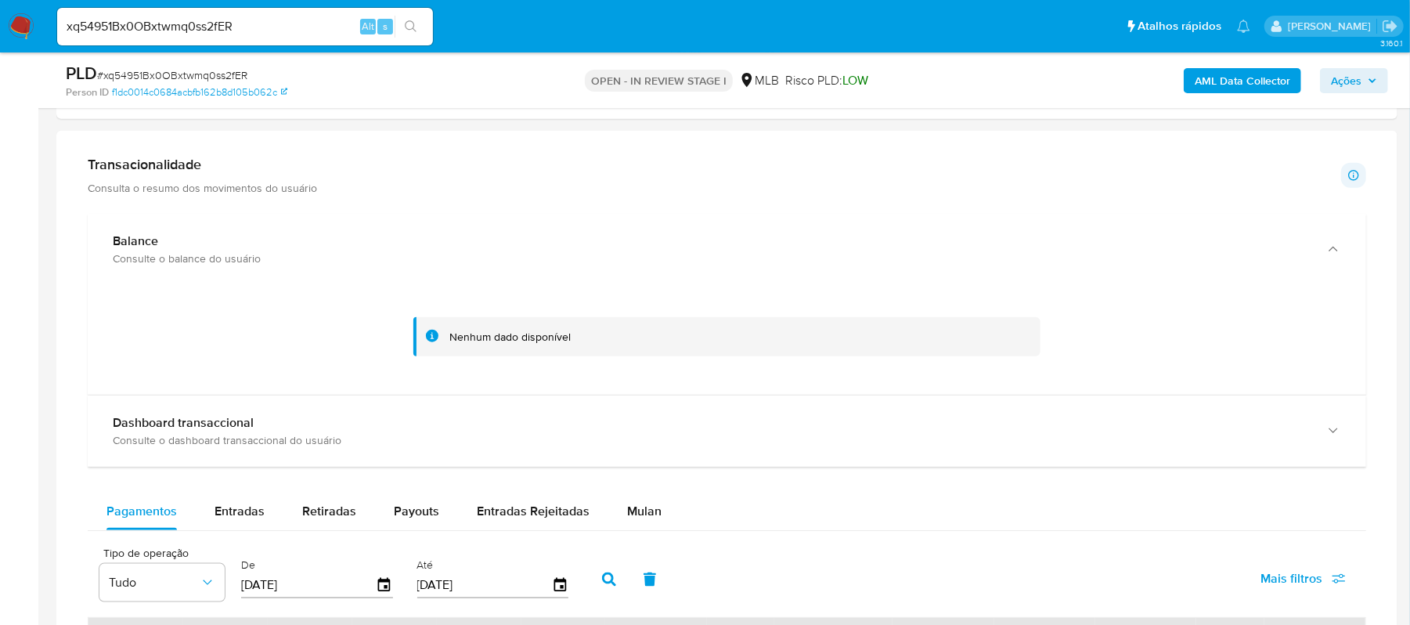
scroll to position [1148, 0]
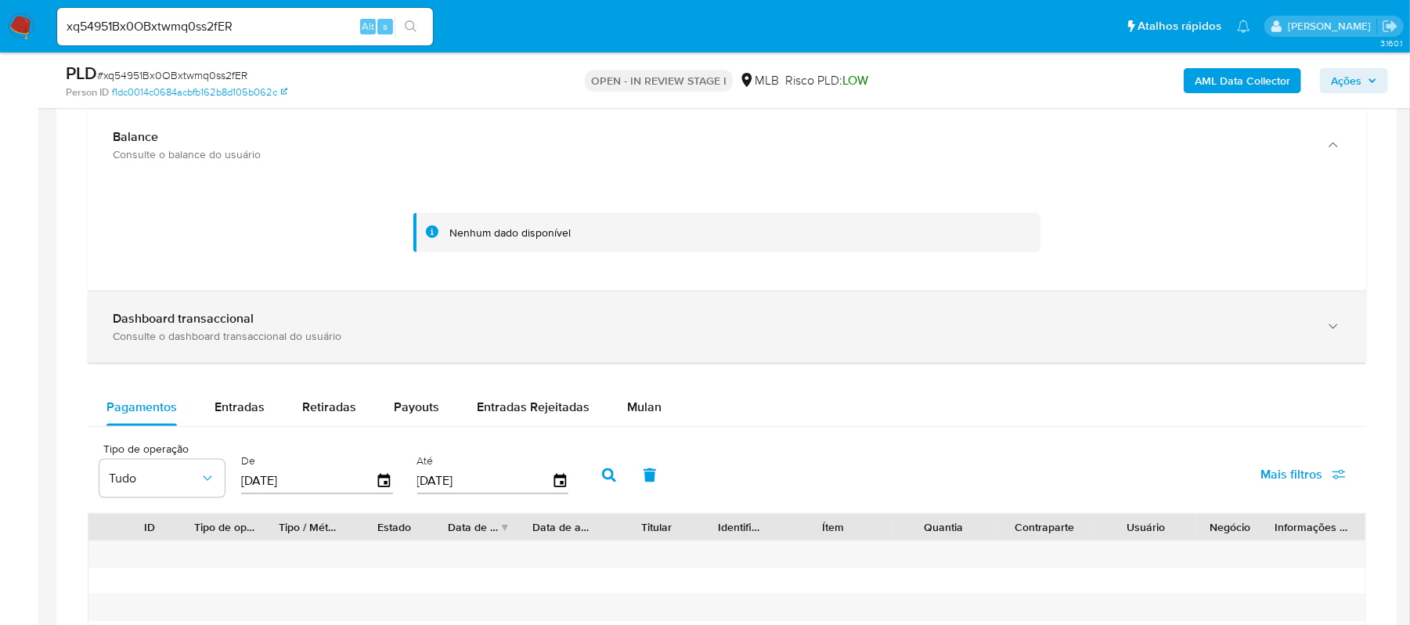
click at [1326, 329] on icon "button" at bounding box center [1334, 327] width 16 height 16
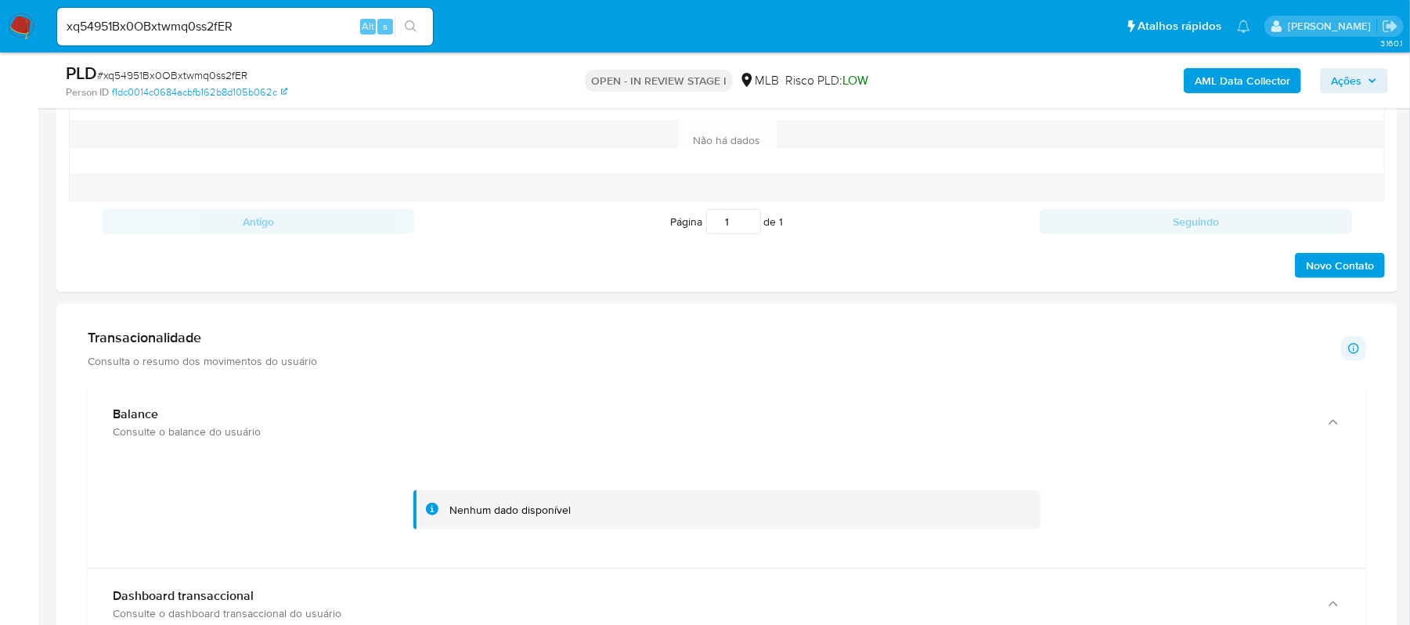
scroll to position [835, 0]
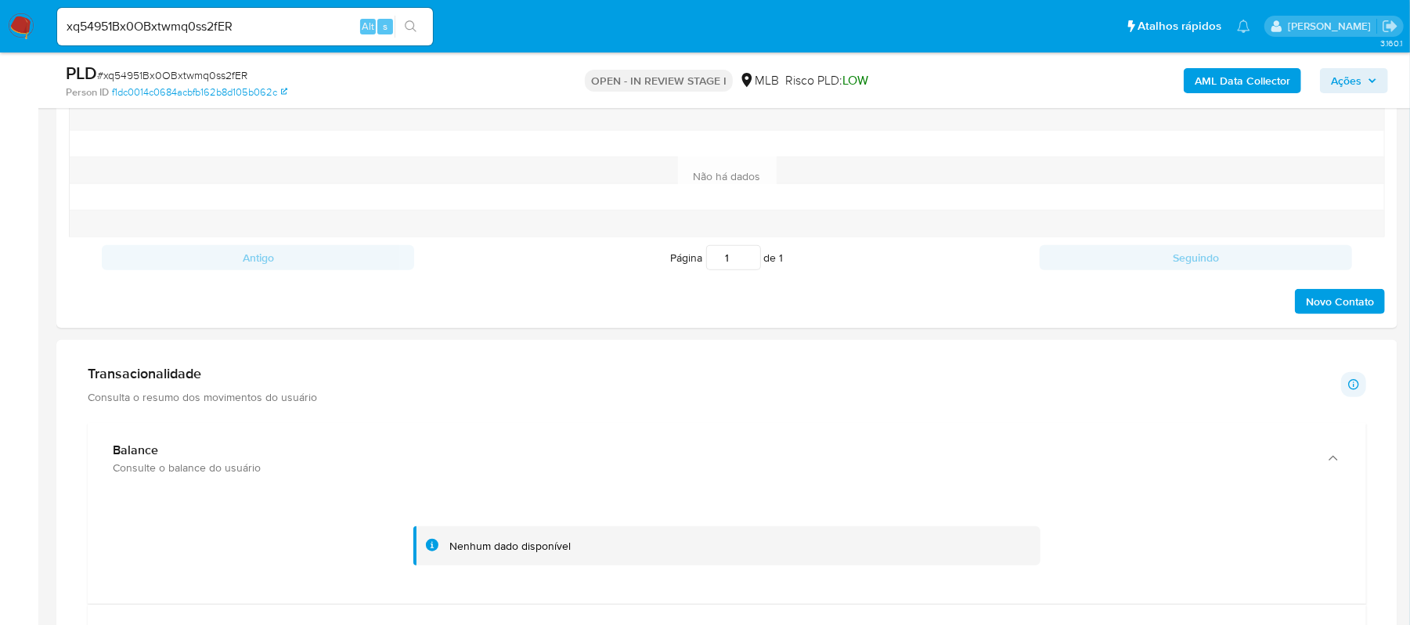
click at [265, 392] on p "Consulta o resumo dos movimentos do usuário" at bounding box center [202, 397] width 229 height 14
click at [144, 387] on div "Transacionalidade Consulta o resumo dos movimentos do usuário" at bounding box center [202, 384] width 229 height 39
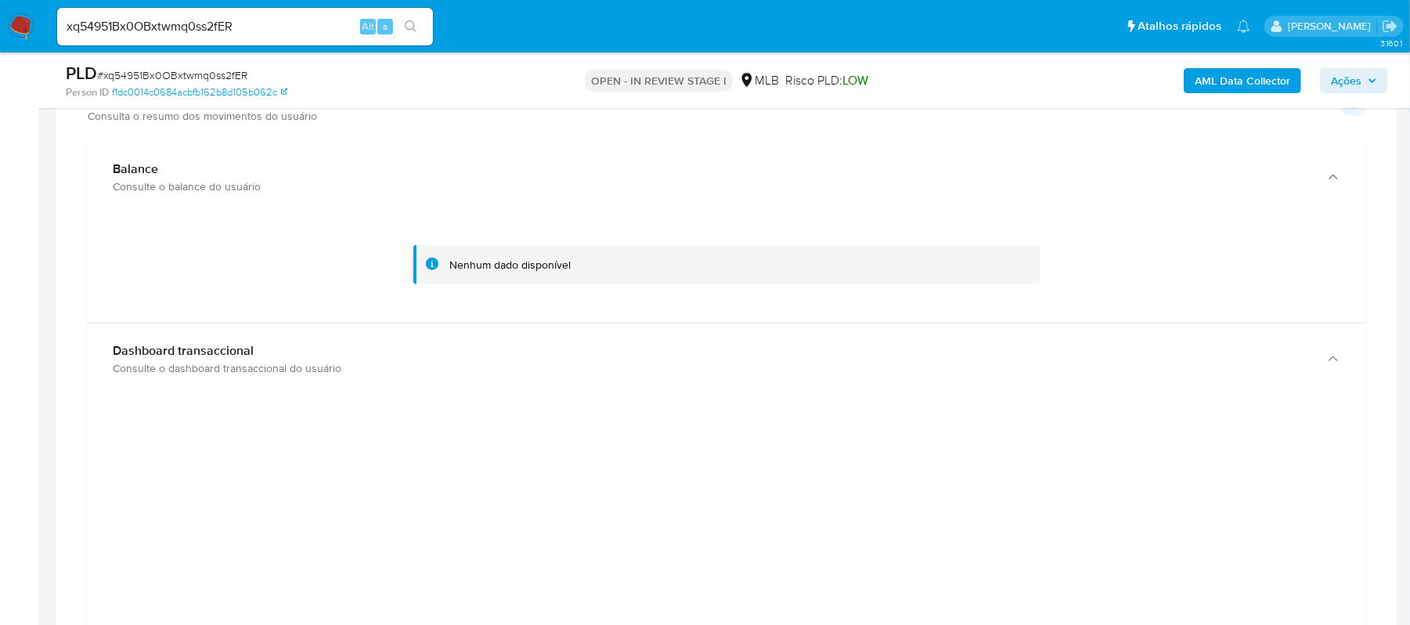
scroll to position [1044, 0]
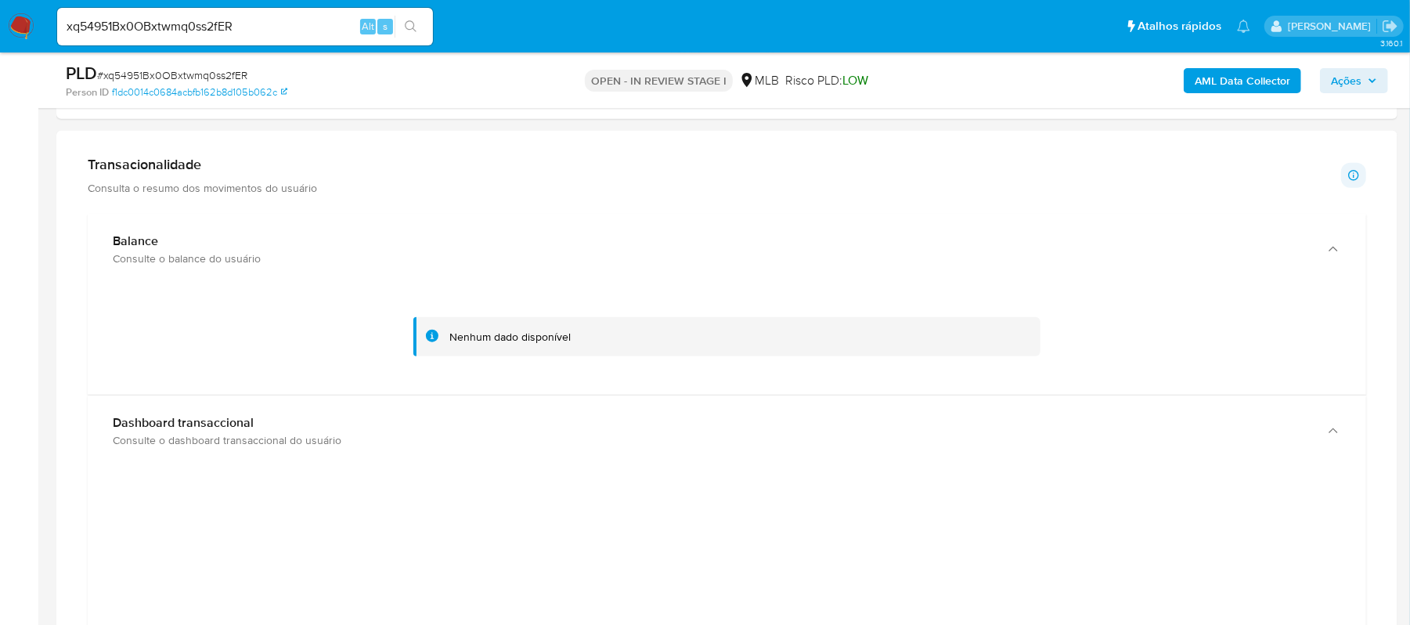
click at [443, 367] on div at bounding box center [727, 337] width 1254 height 78
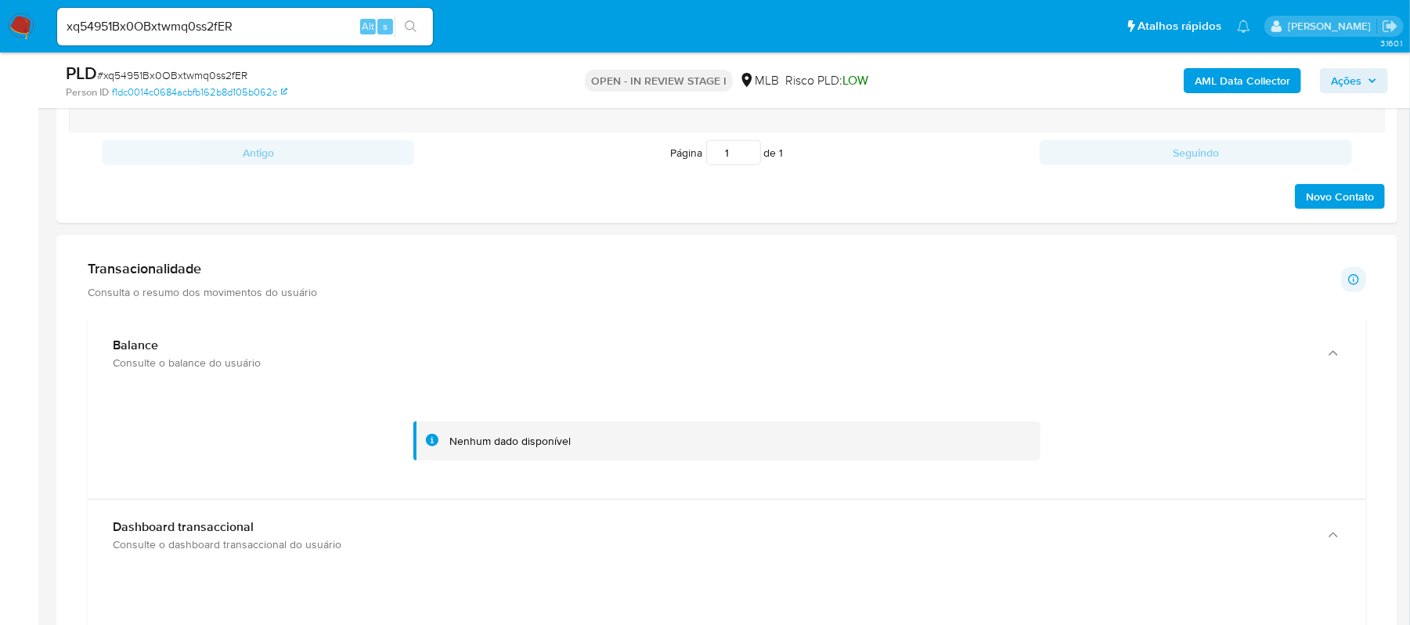
click at [274, 296] on p "Consulta o resumo dos movimentos do usuário" at bounding box center [202, 292] width 229 height 14
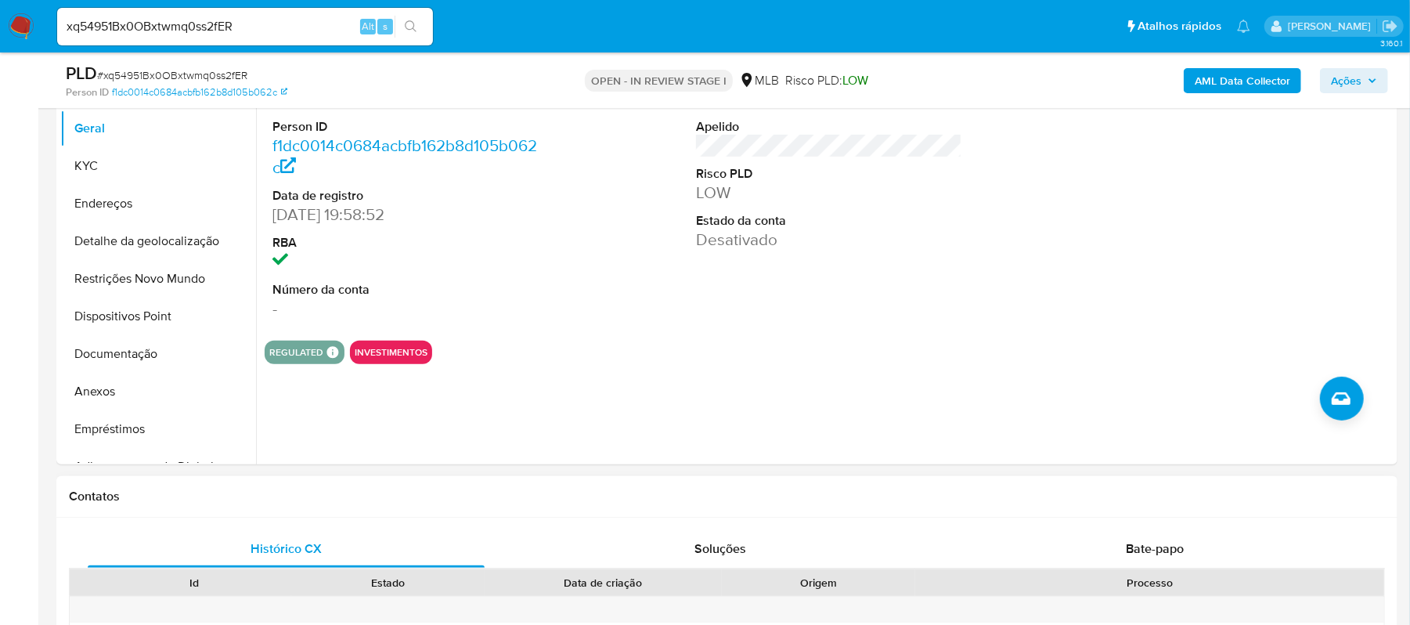
scroll to position [313, 0]
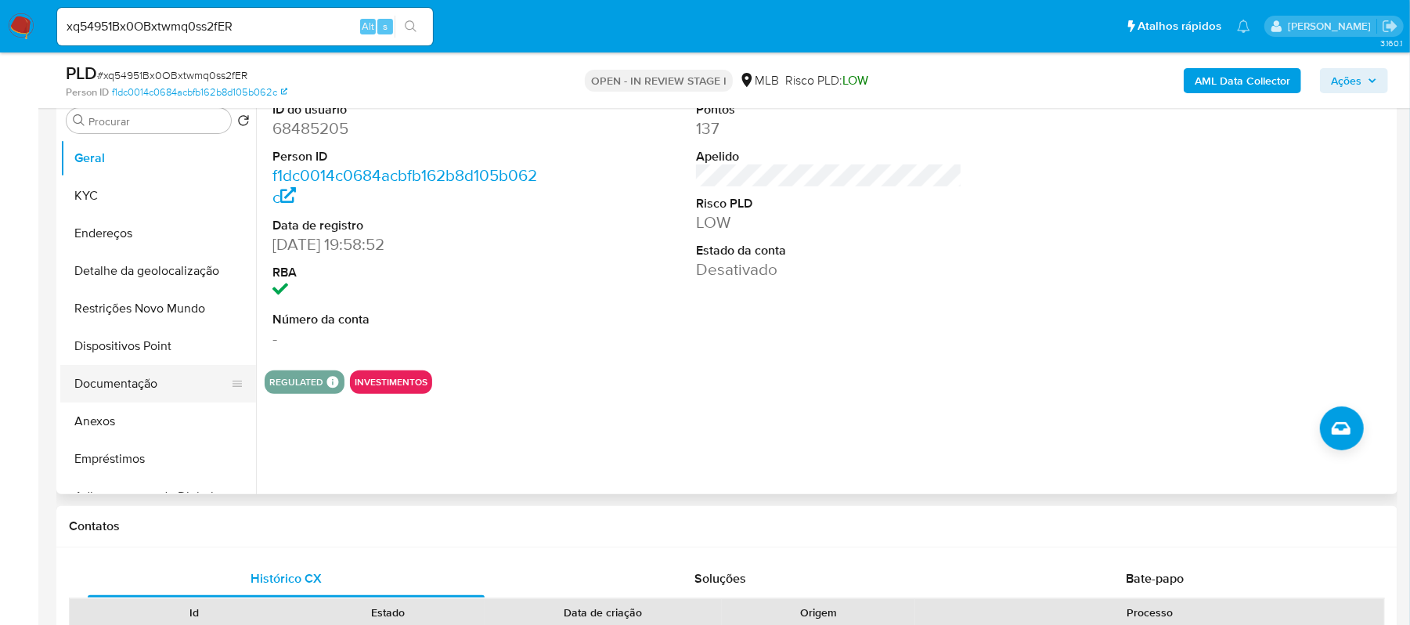
click at [152, 384] on button "Documentação" at bounding box center [151, 384] width 183 height 38
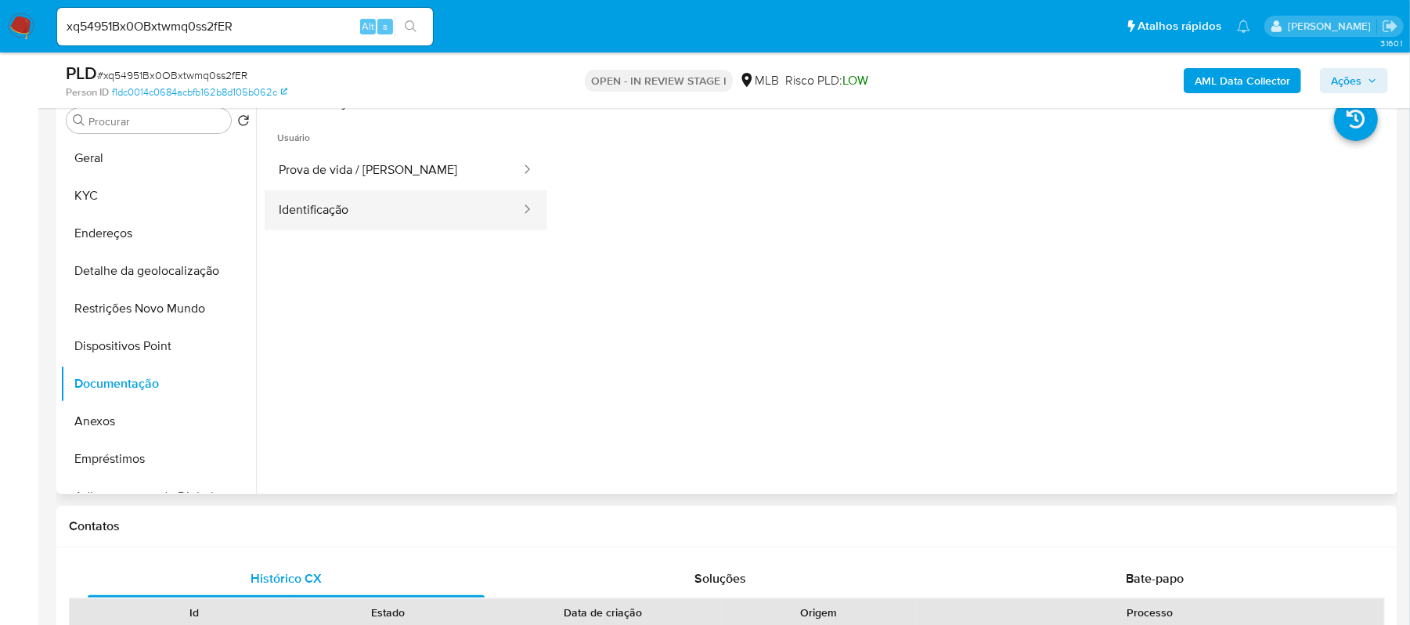
click at [415, 222] on button "Identificação" at bounding box center [394, 210] width 258 height 40
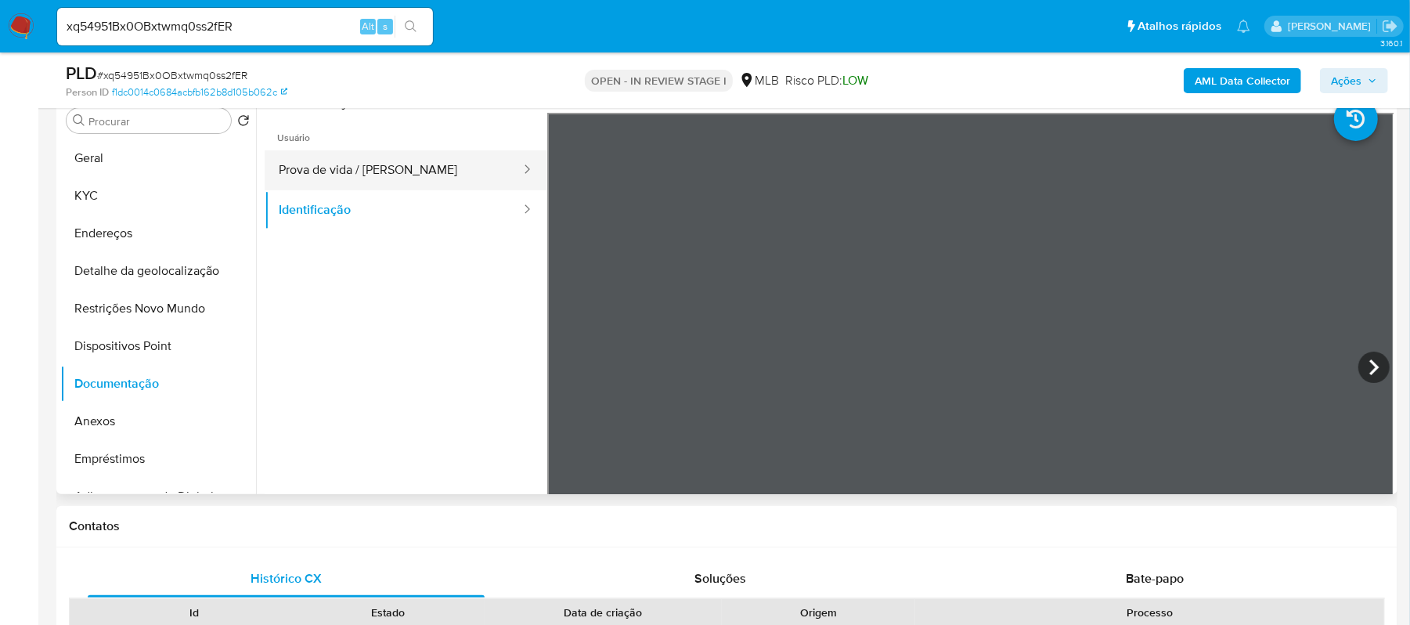
click at [395, 176] on button "Prova de vida / [PERSON_NAME]" at bounding box center [394, 170] width 258 height 40
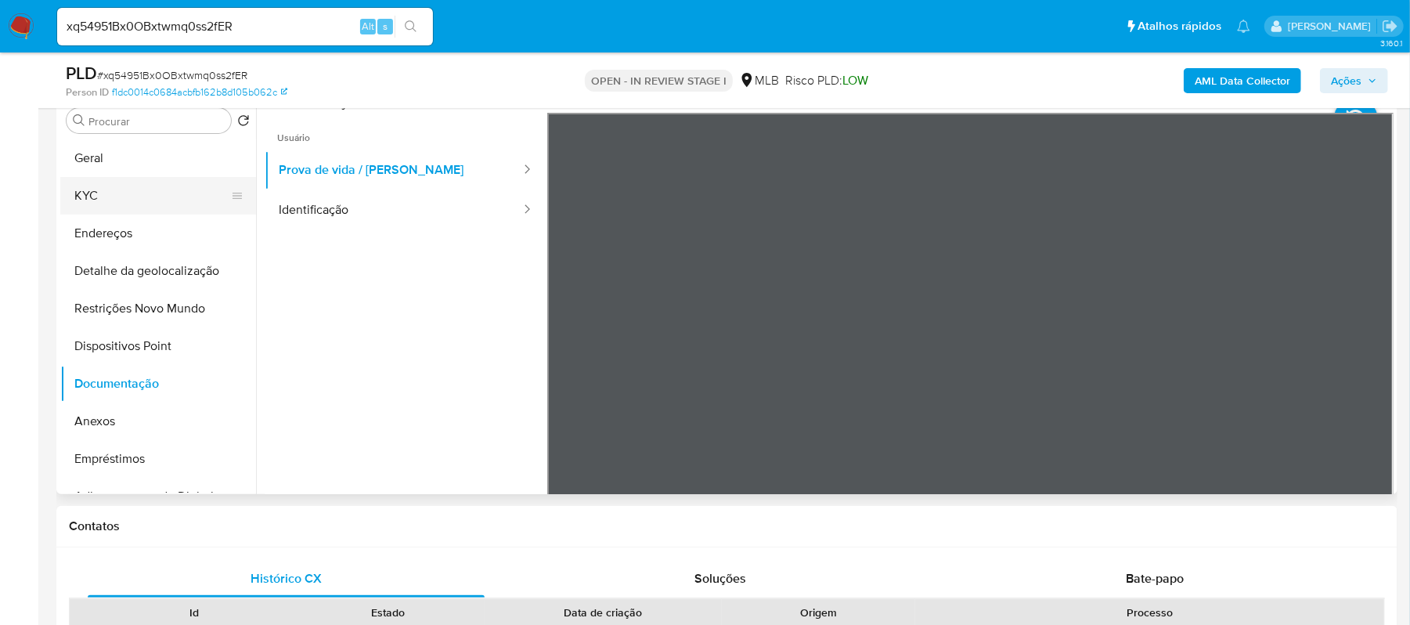
click at [110, 196] on button "KYC" at bounding box center [151, 196] width 183 height 38
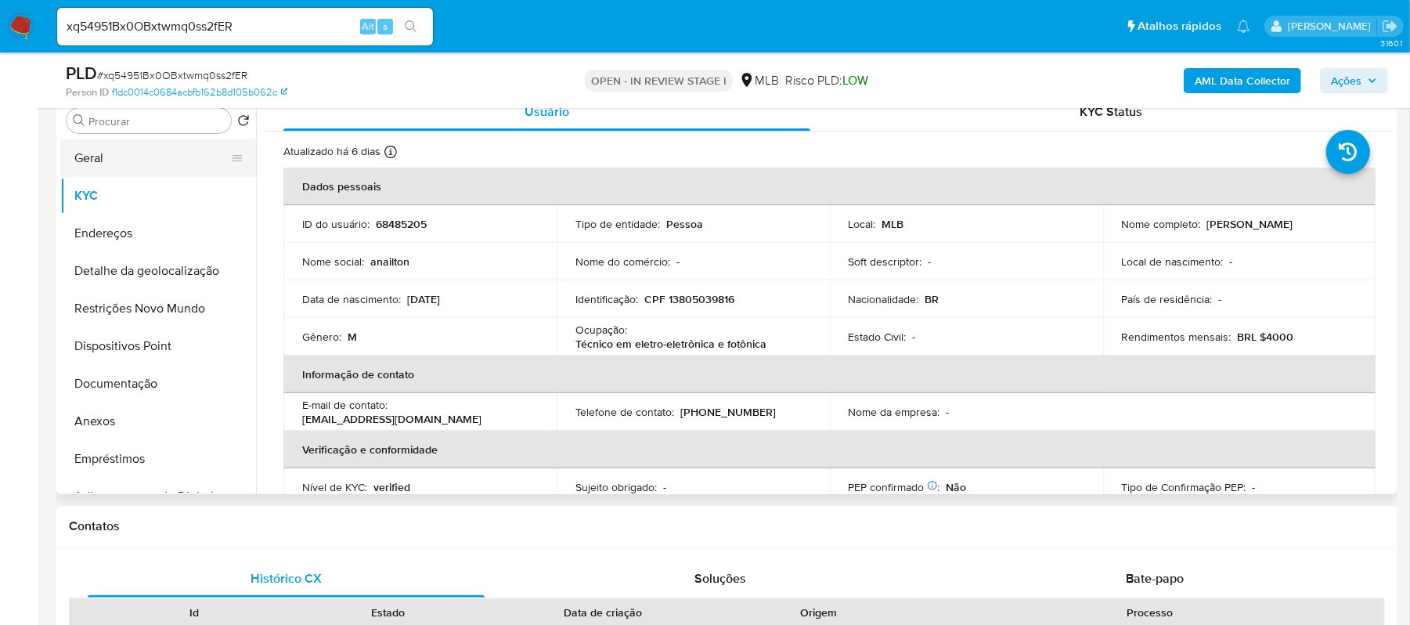
click at [147, 166] on button "Geral" at bounding box center [151, 158] width 183 height 38
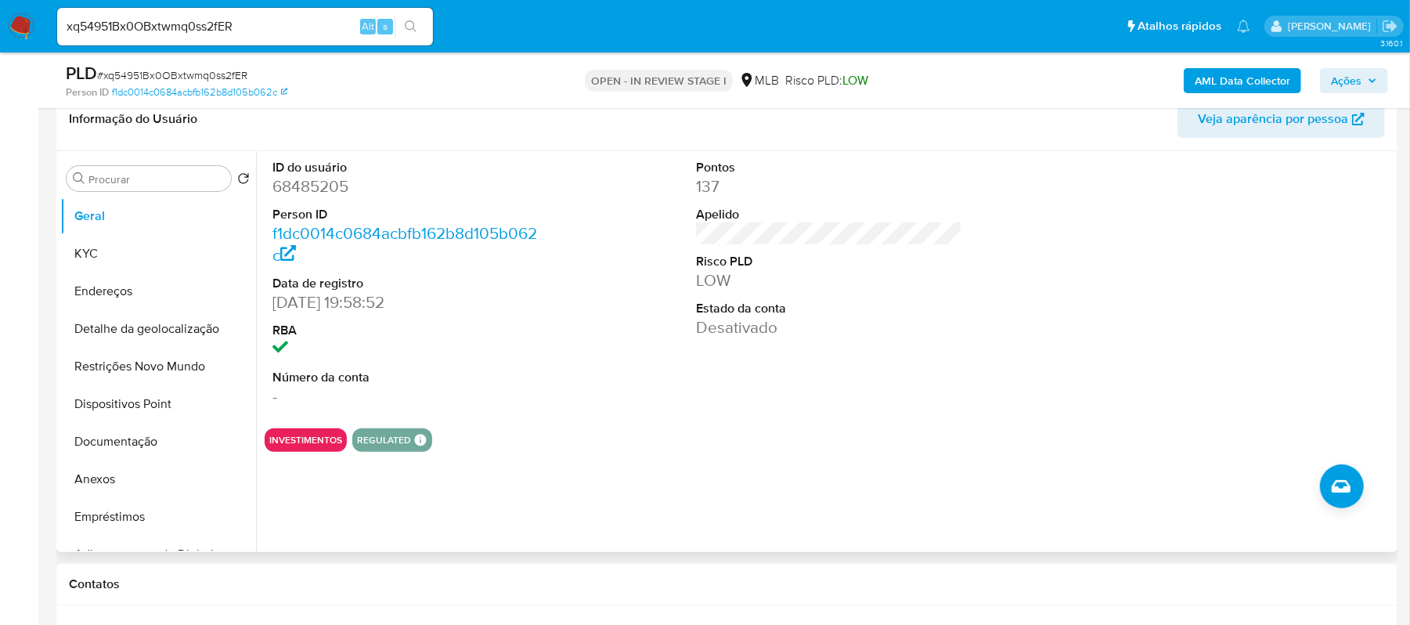
scroll to position [208, 0]
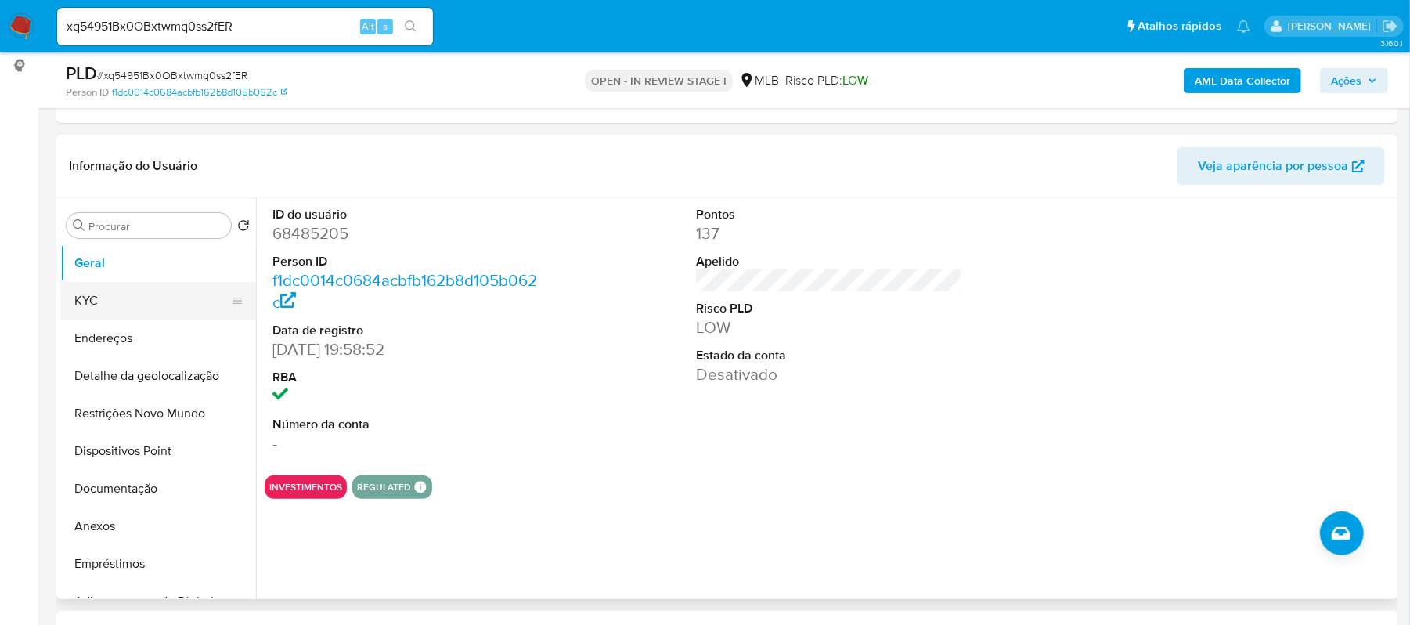
click at [154, 301] on button "KYC" at bounding box center [151, 301] width 183 height 38
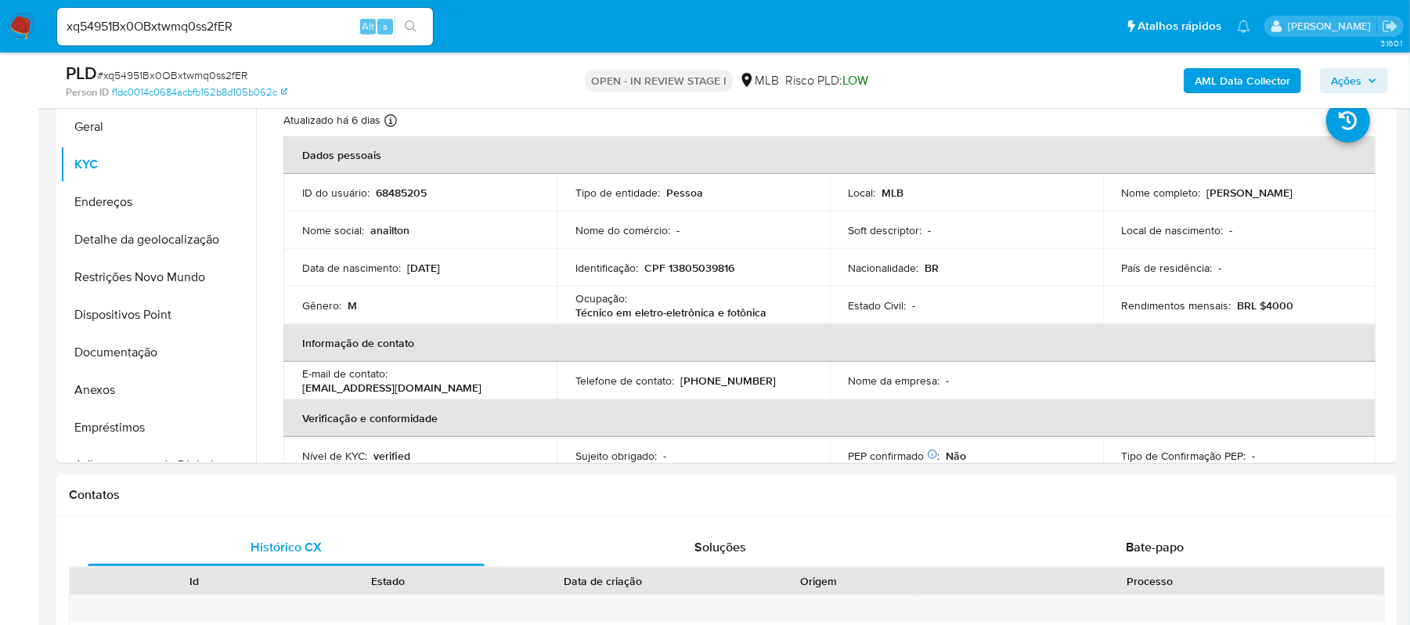
scroll to position [358, 0]
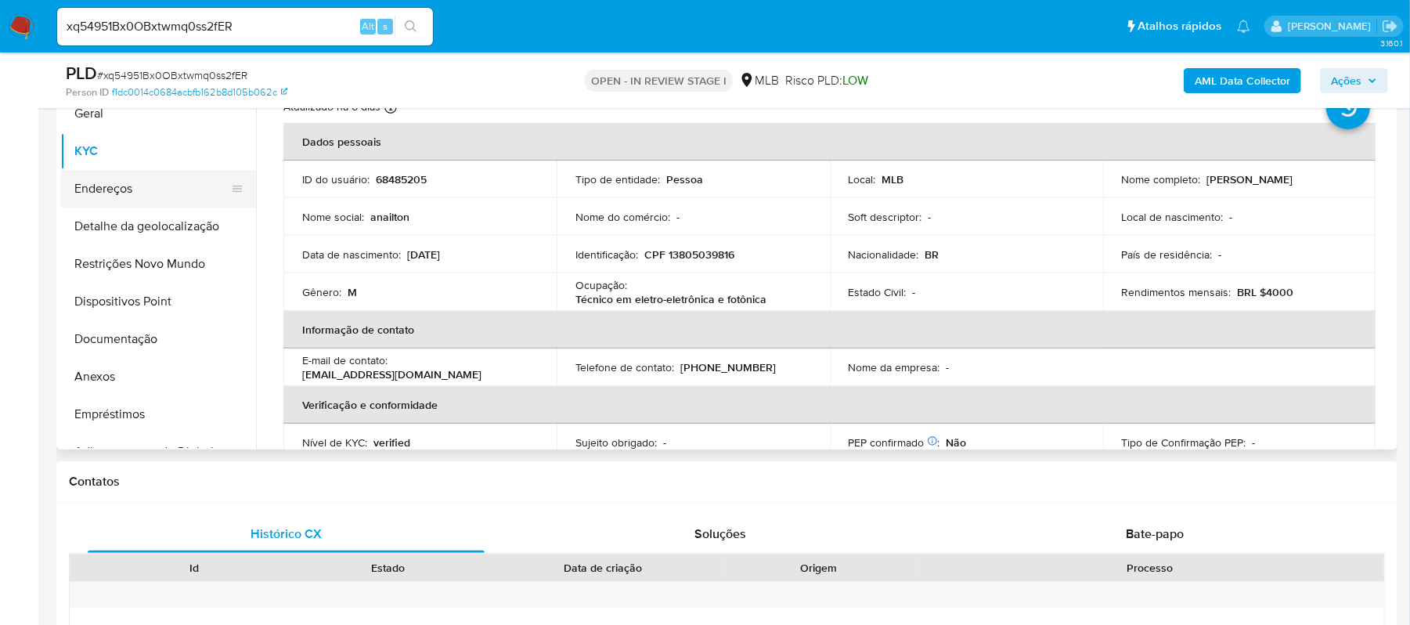
click at [133, 189] on button "Endereços" at bounding box center [151, 189] width 183 height 38
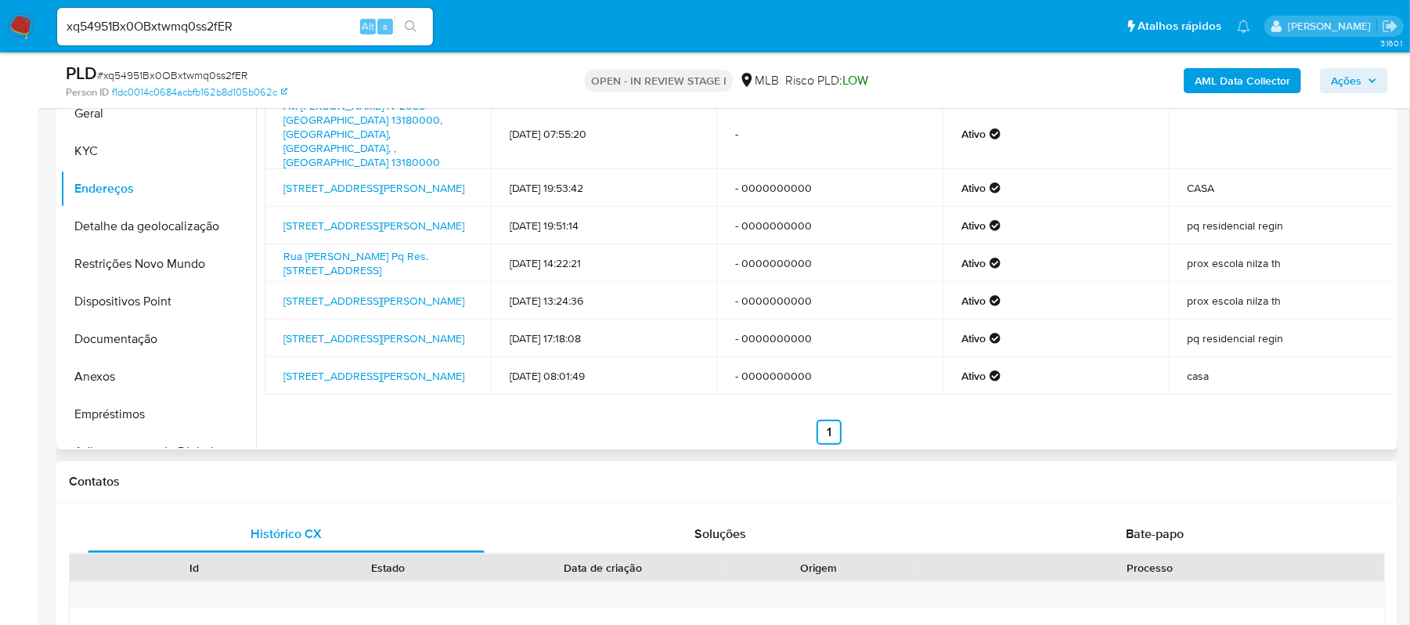
scroll to position [254, 0]
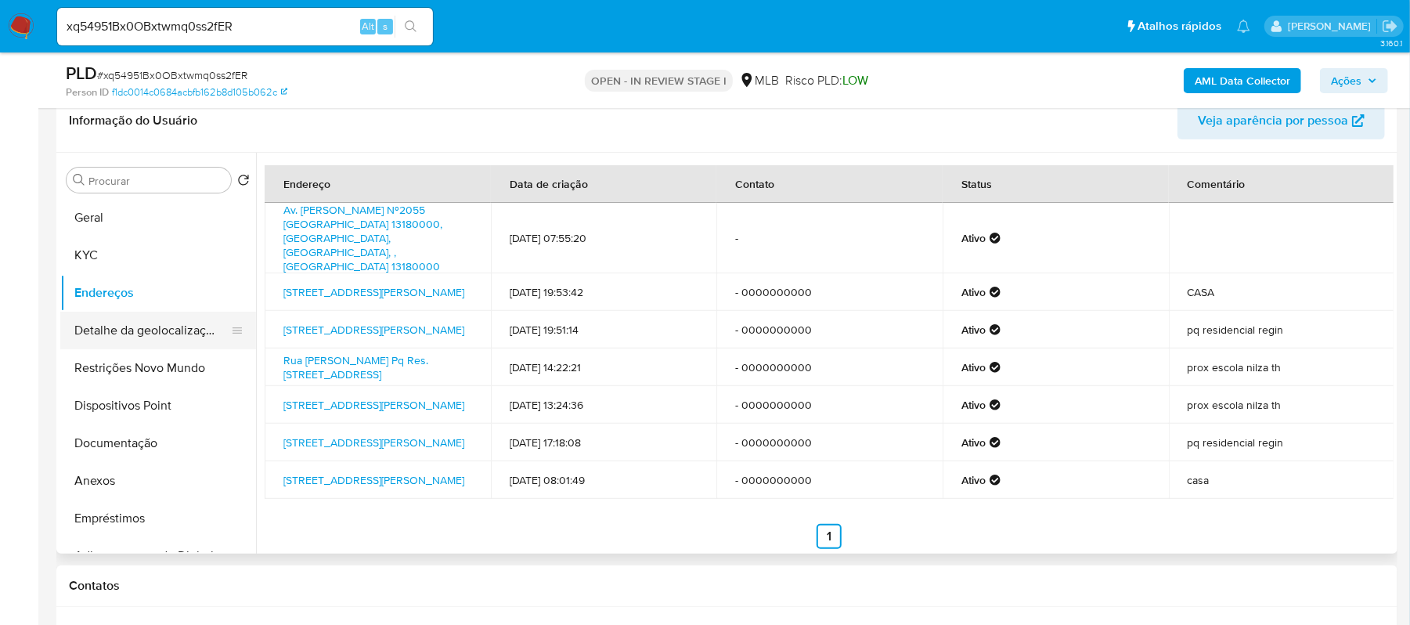
click at [160, 329] on button "Detalhe da geolocalização" at bounding box center [151, 331] width 183 height 38
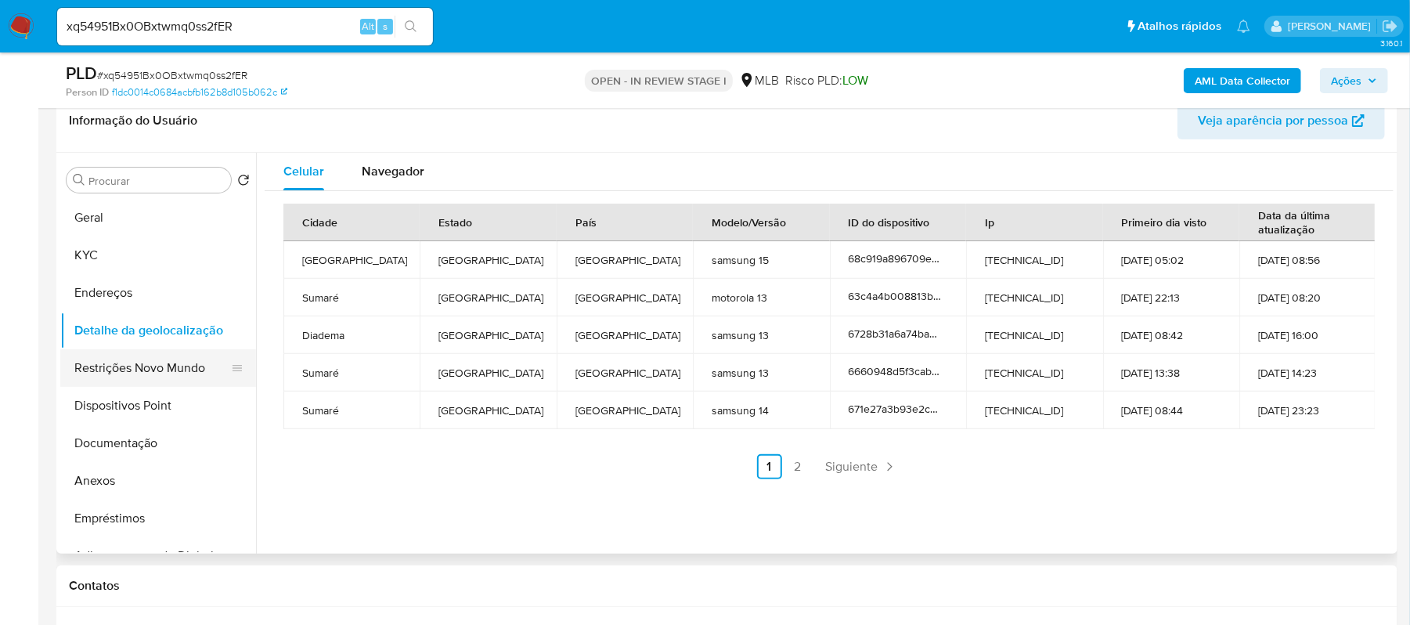
click at [146, 381] on button "Restrições Novo Mundo" at bounding box center [151, 368] width 183 height 38
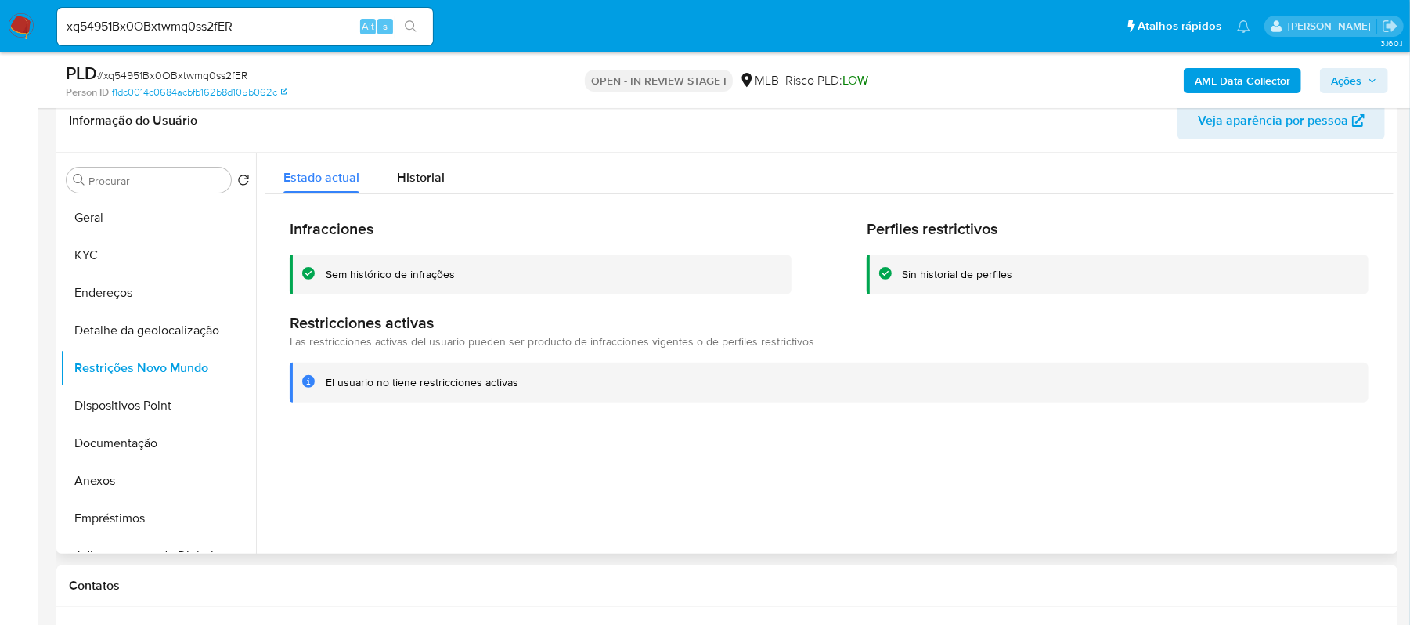
drag, startPoint x: 327, startPoint y: 383, endPoint x: 345, endPoint y: 383, distance: 17.2
click at [345, 383] on div "El usuario no tiene restricciones activas" at bounding box center [422, 382] width 193 height 15
click at [395, 434] on div at bounding box center [825, 353] width 1138 height 401
drag, startPoint x: 326, startPoint y: 381, endPoint x: 518, endPoint y: 385, distance: 191.9
click at [518, 385] on div "El usuario no tiene restricciones activas" at bounding box center [841, 382] width 1031 height 15
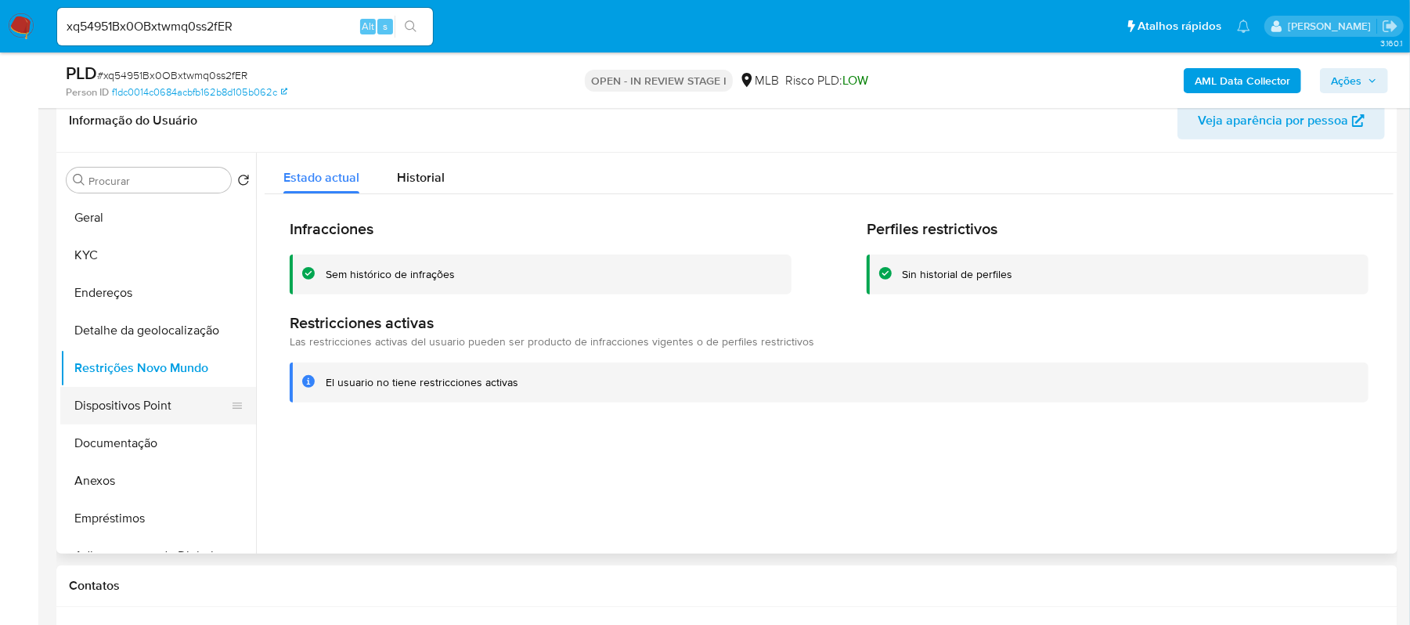
click at [176, 410] on button "Dispositivos Point" at bounding box center [151, 406] width 183 height 38
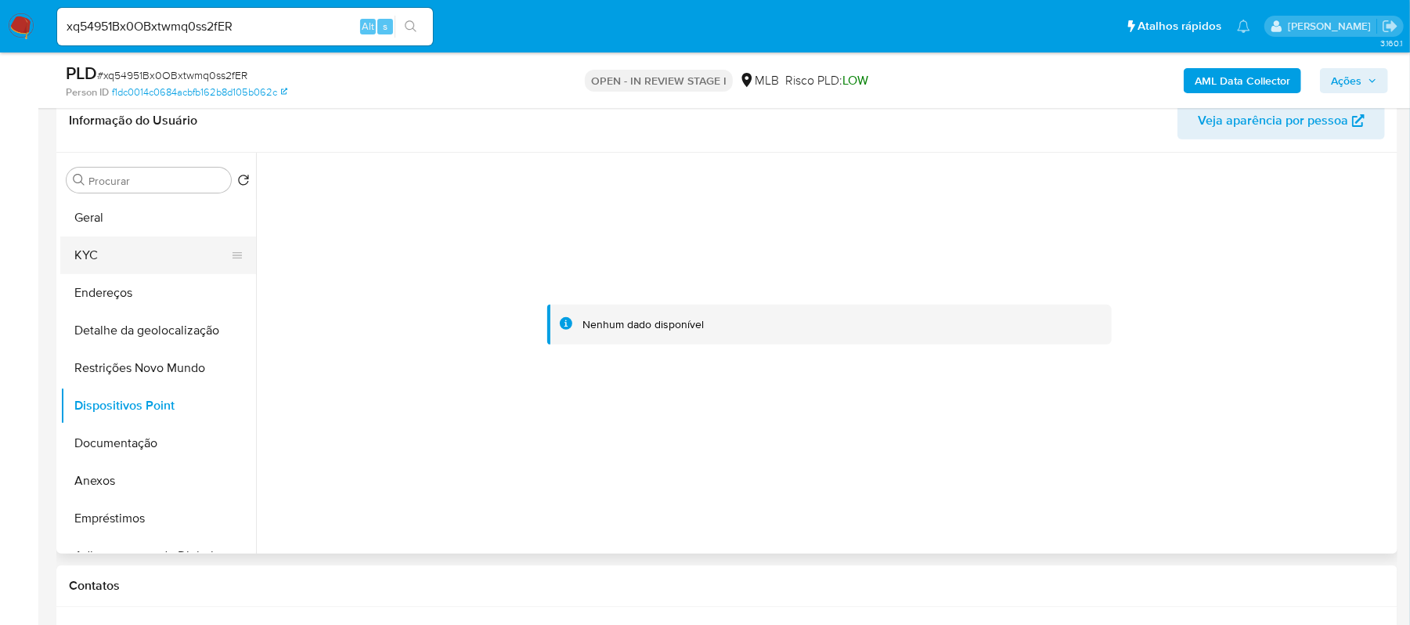
click at [148, 258] on button "KYC" at bounding box center [151, 255] width 183 height 38
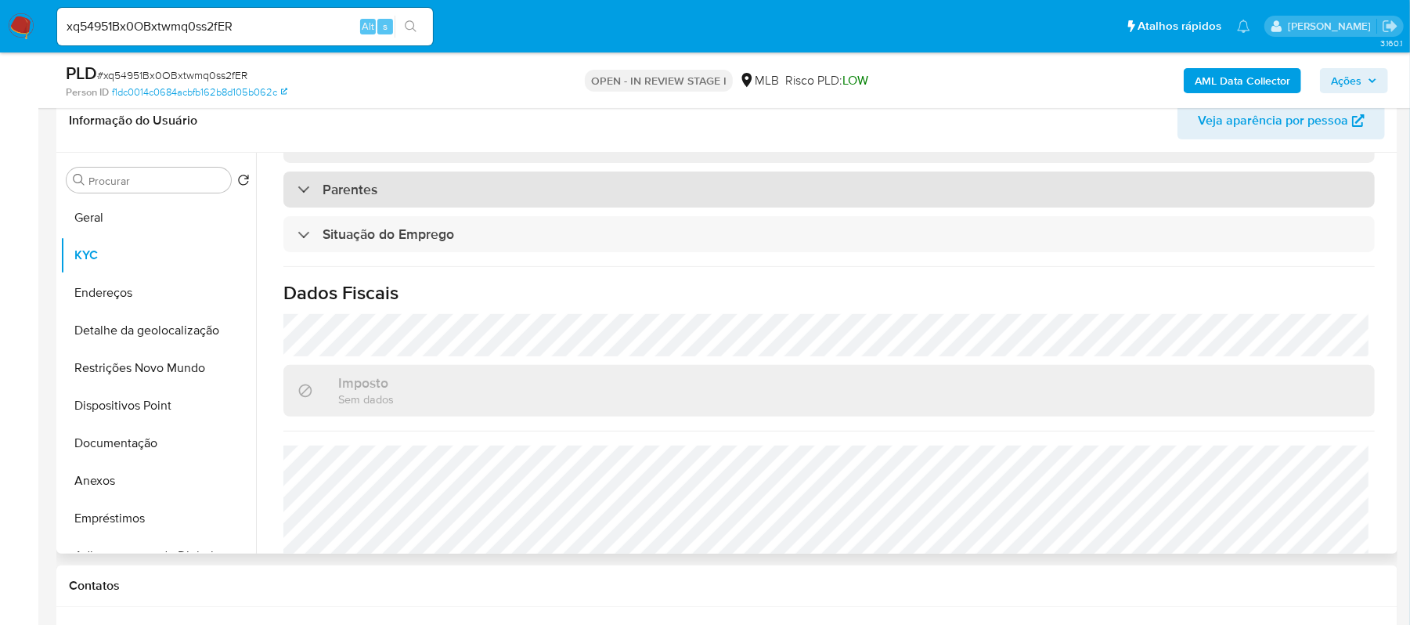
scroll to position [626, 0]
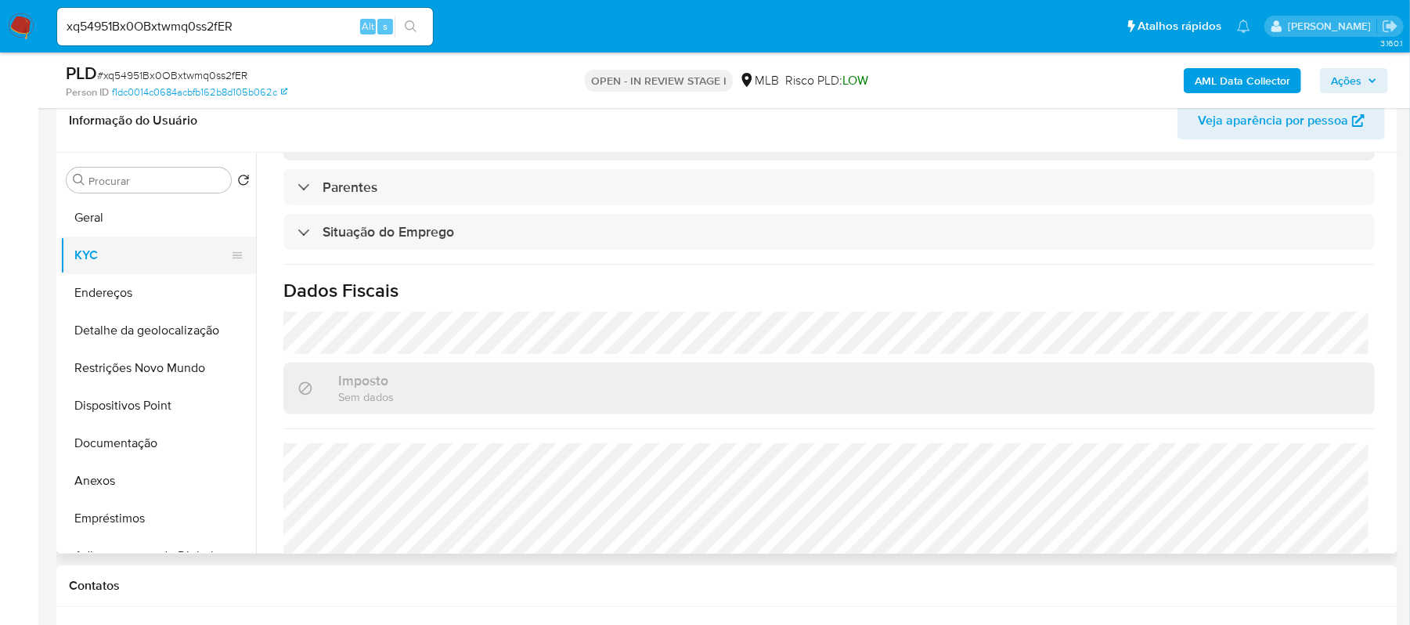
click at [138, 242] on button "KYC" at bounding box center [151, 255] width 183 height 38
click at [164, 219] on button "Geral" at bounding box center [151, 218] width 183 height 38
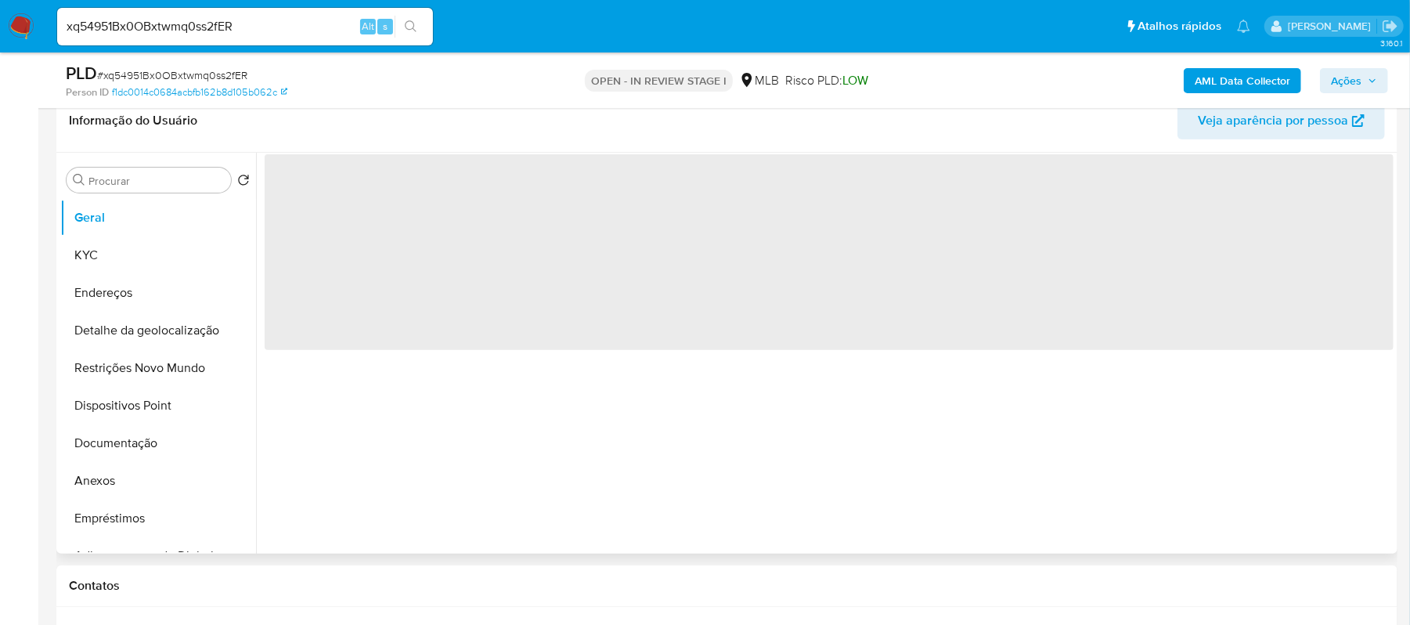
scroll to position [0, 0]
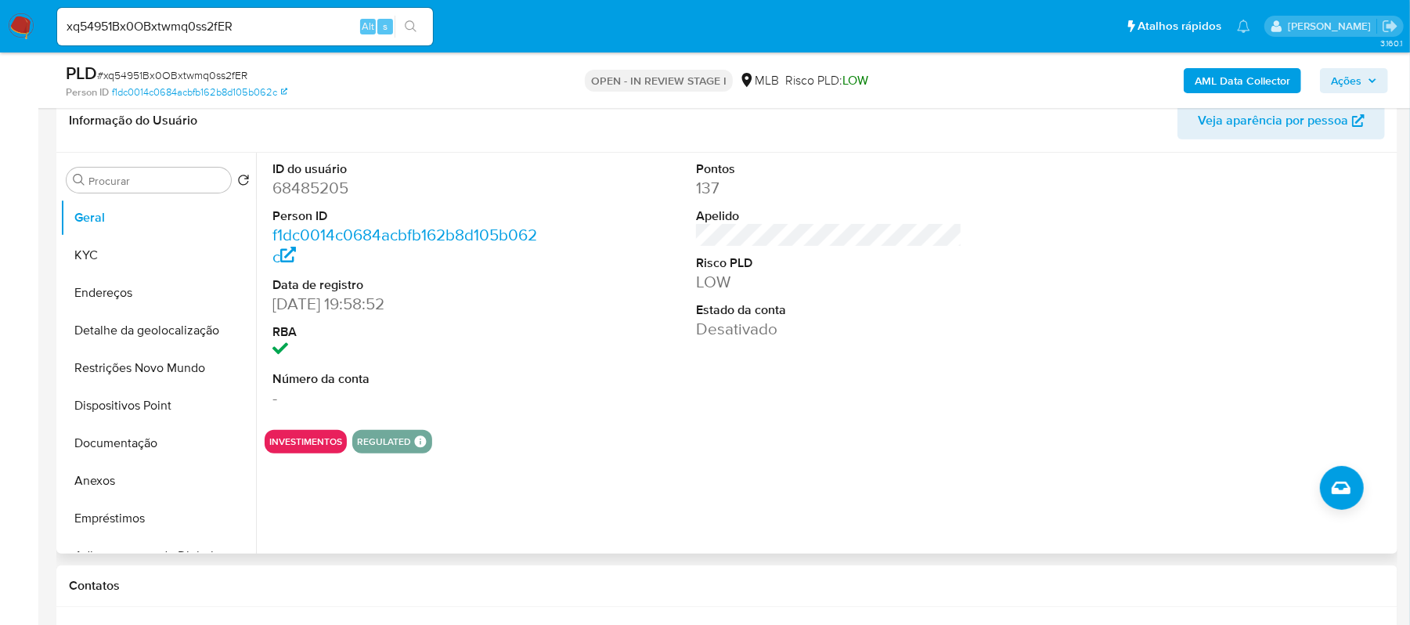
click at [702, 324] on dd "Desativado" at bounding box center [829, 329] width 267 height 22
click at [705, 327] on dd "Desativado" at bounding box center [829, 329] width 267 height 22
click at [712, 330] on dd "Desativado" at bounding box center [829, 329] width 267 height 22
click at [750, 342] on div "Pontos 137 Apelido Risco PLD LOW Estado da conta Desativado" at bounding box center [829, 285] width 283 height 265
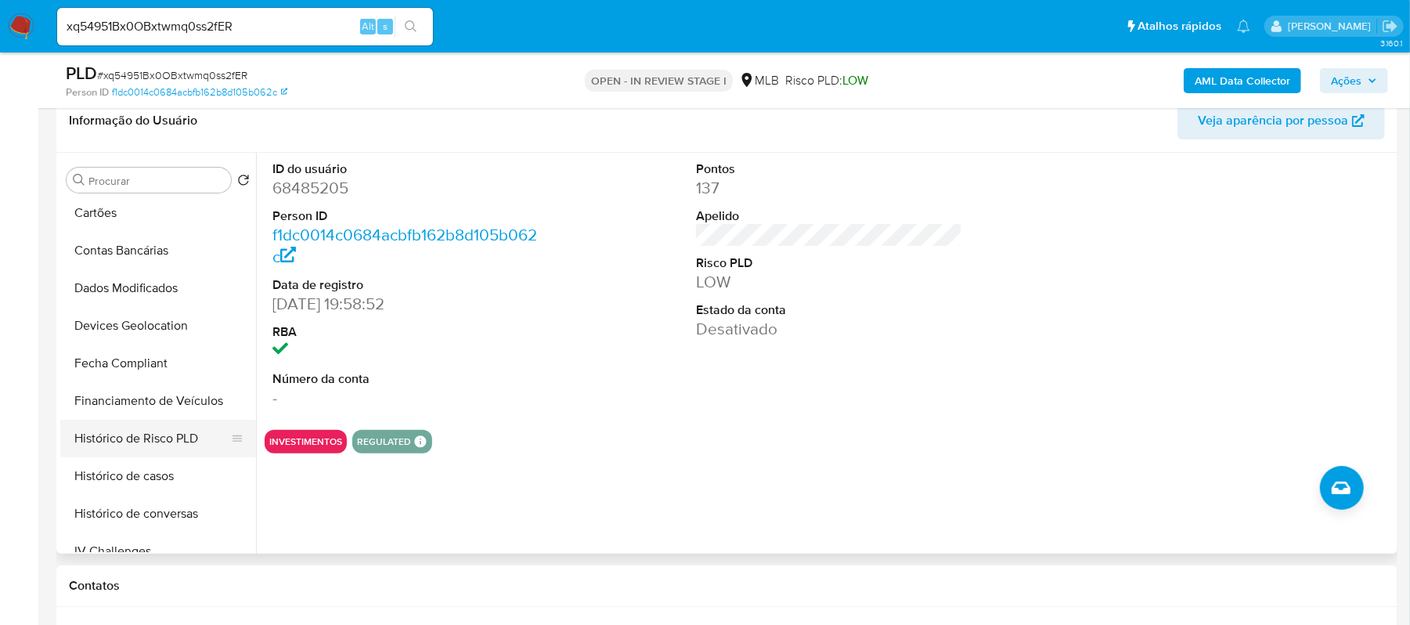
scroll to position [417, 0]
click at [186, 392] on button "Histórico de Risco PLD" at bounding box center [151, 402] width 183 height 38
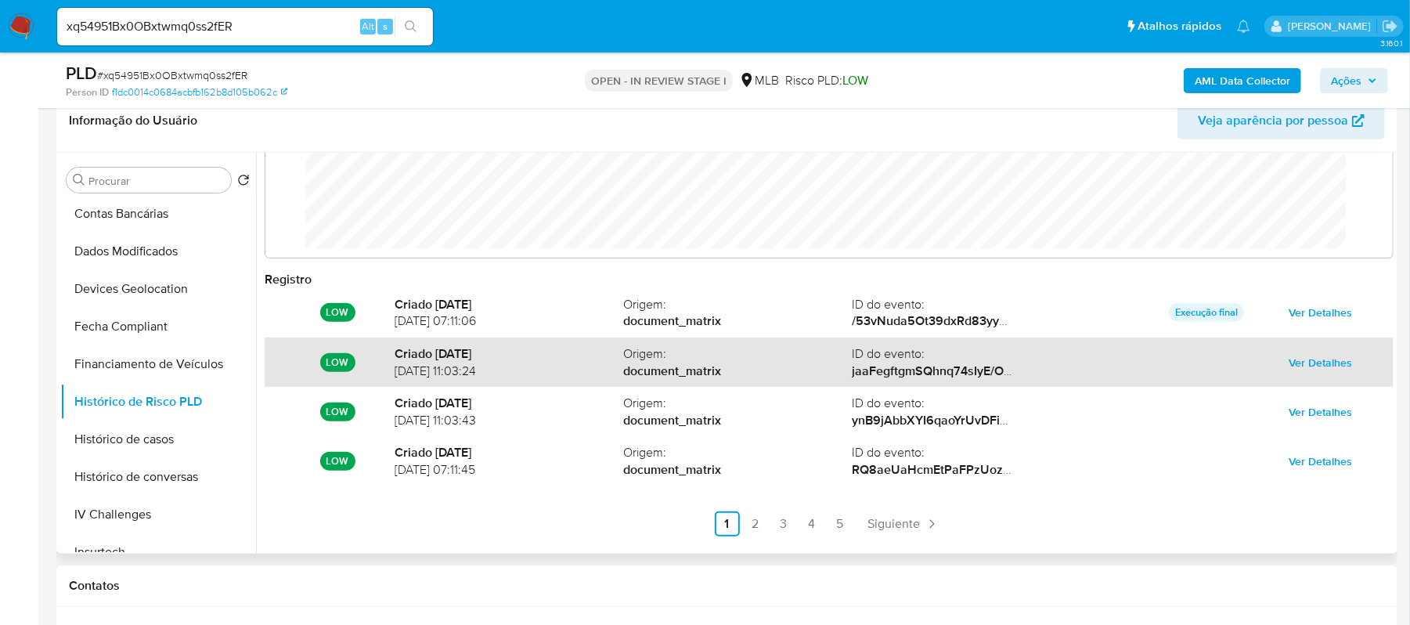
scroll to position [83, 0]
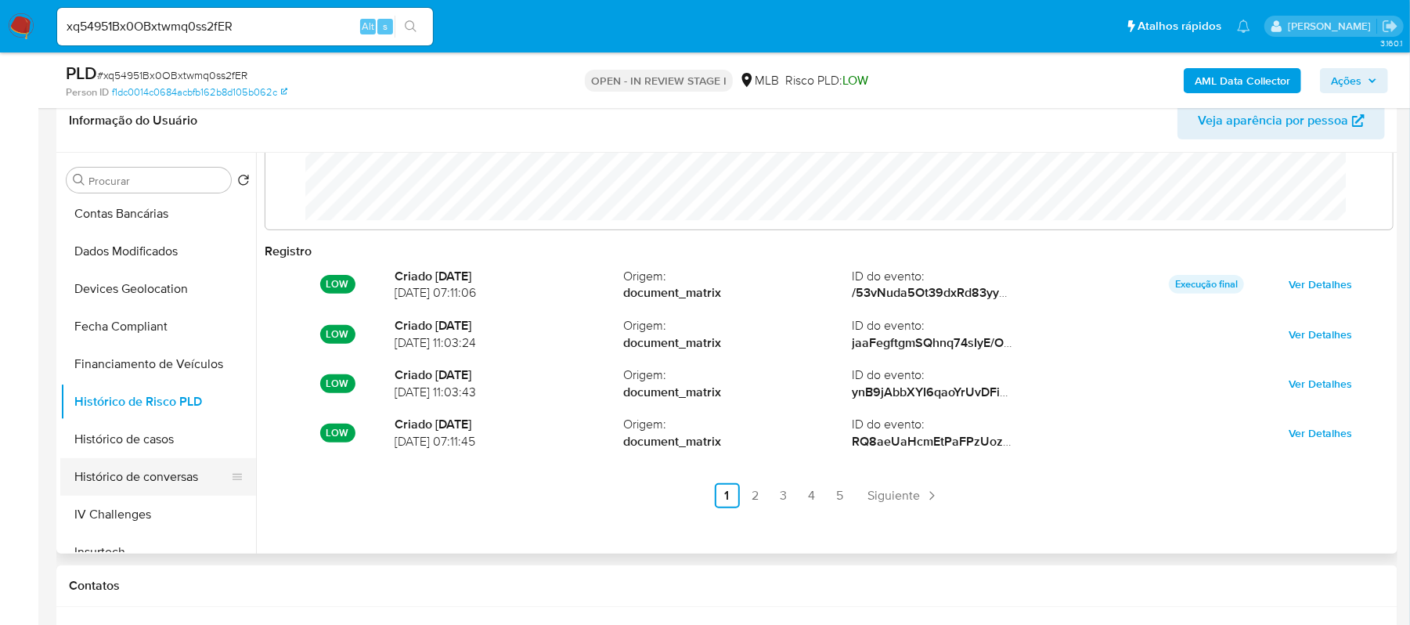
click at [189, 476] on button "Histórico de conversas" at bounding box center [151, 477] width 183 height 38
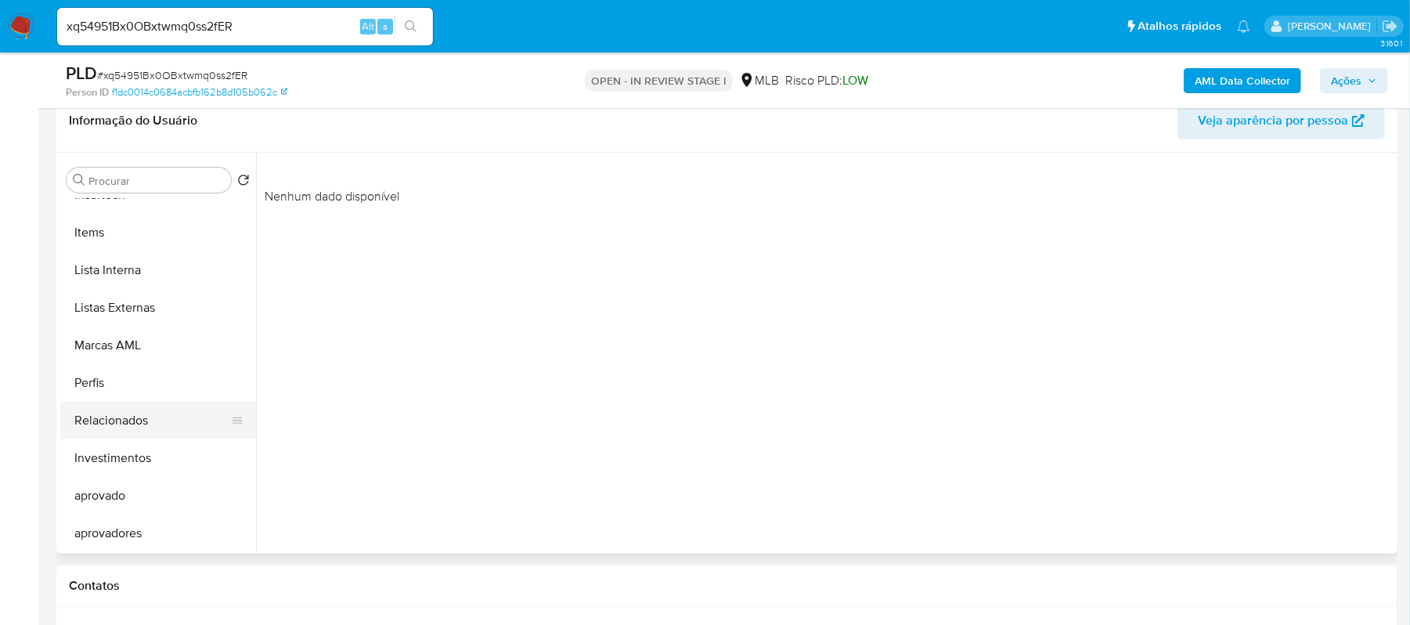
scroll to position [812, 0]
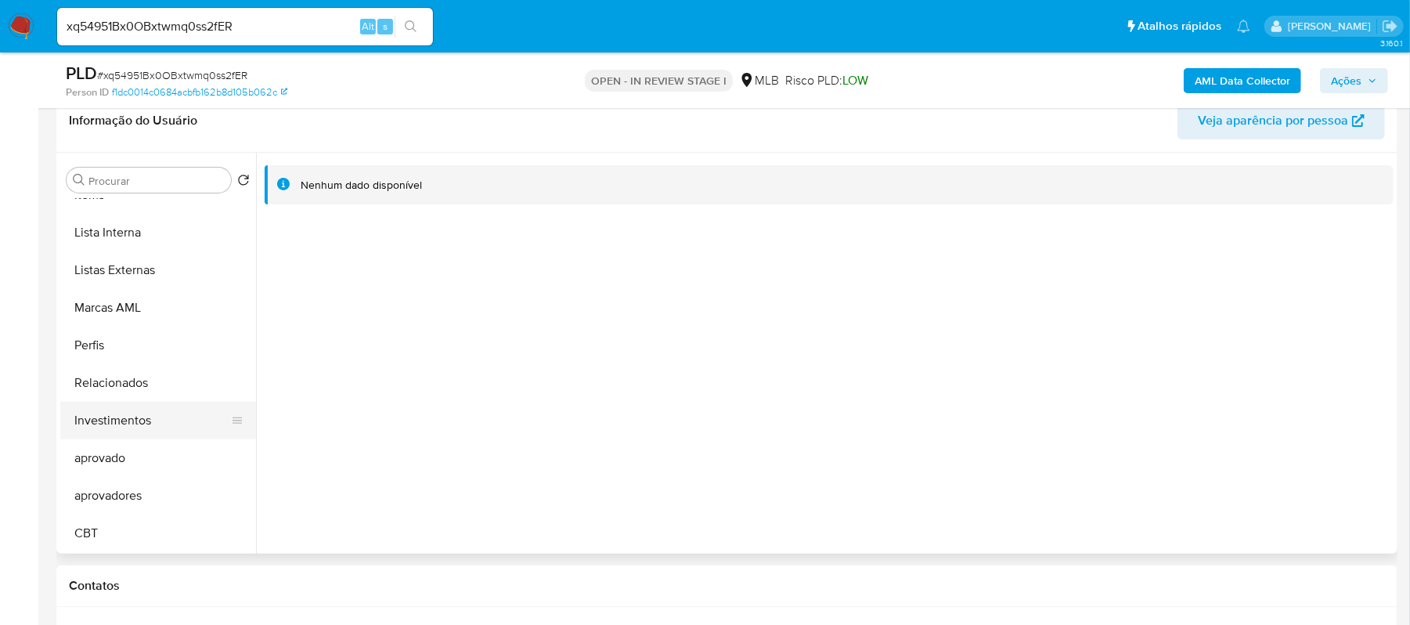
click at [161, 423] on button "Investimentos" at bounding box center [151, 421] width 183 height 38
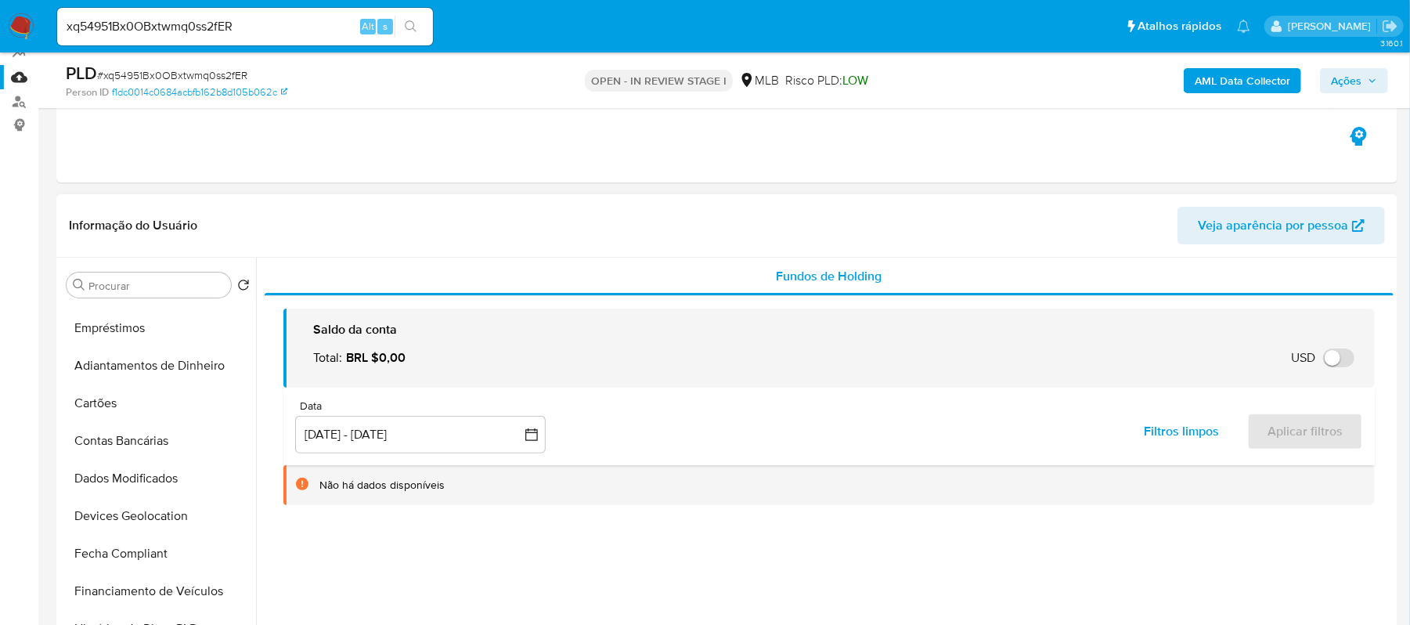
scroll to position [0, 0]
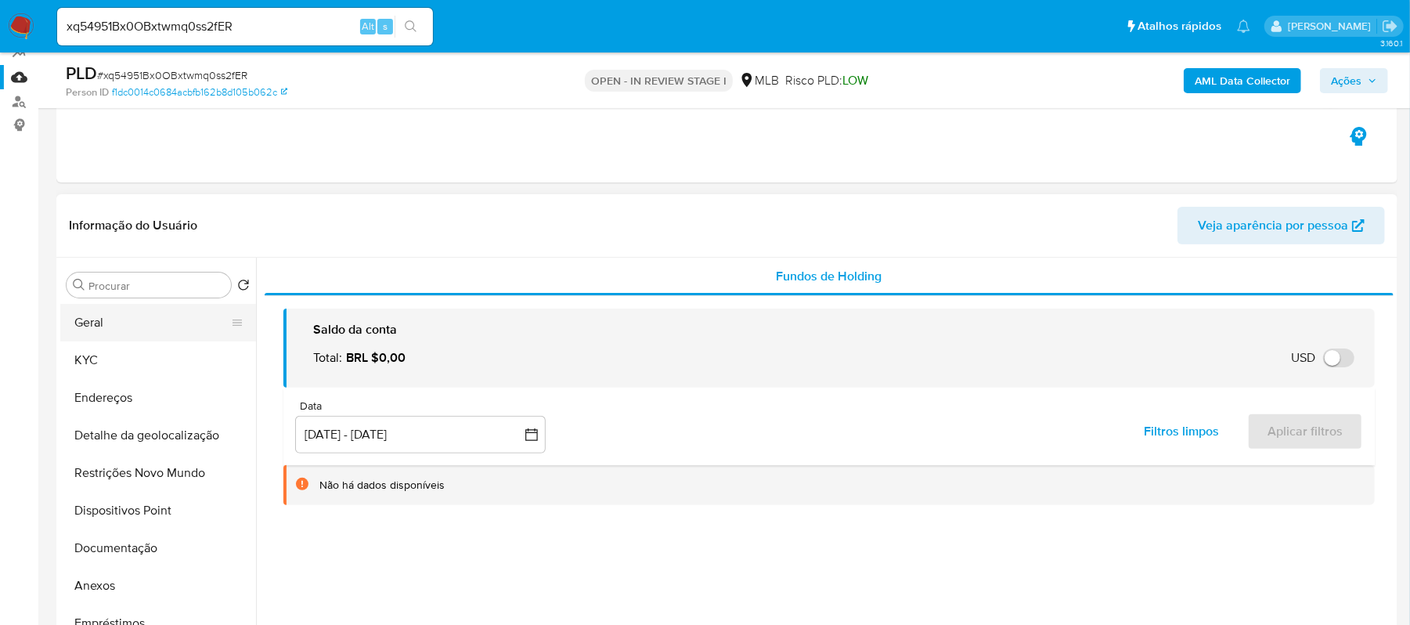
click at [122, 321] on button "Geral" at bounding box center [151, 323] width 183 height 38
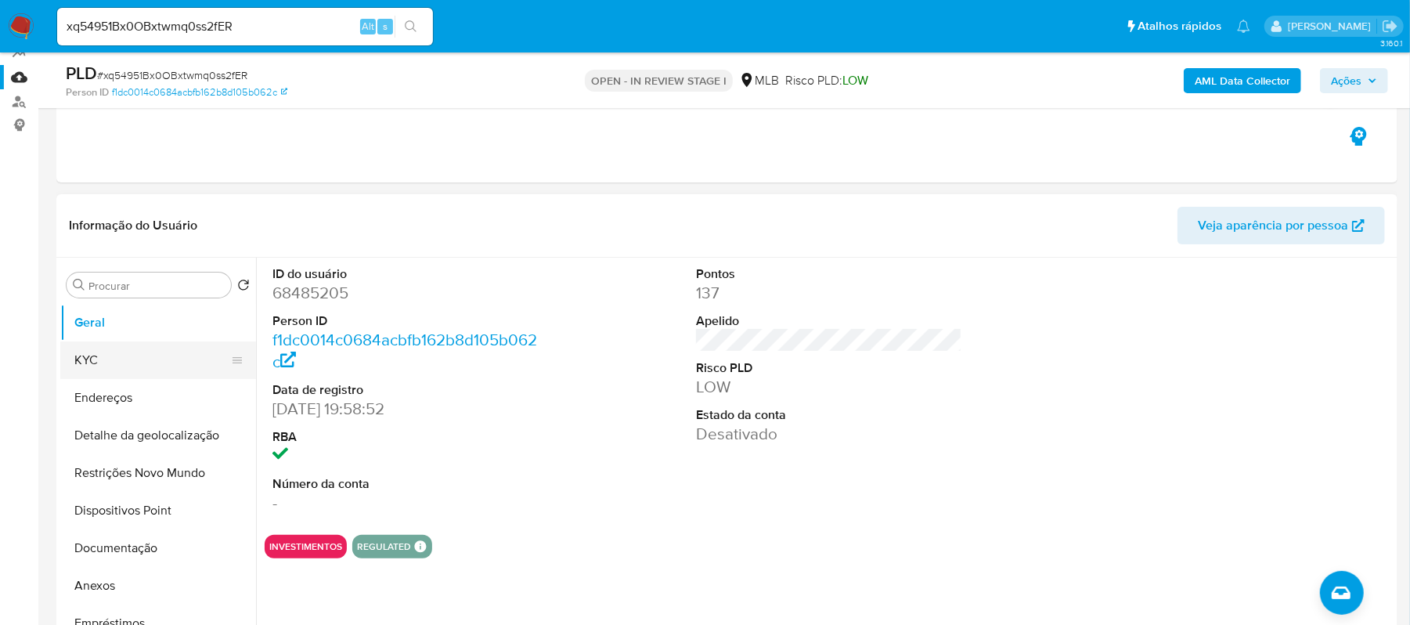
click at [124, 364] on button "KYC" at bounding box center [151, 360] width 183 height 38
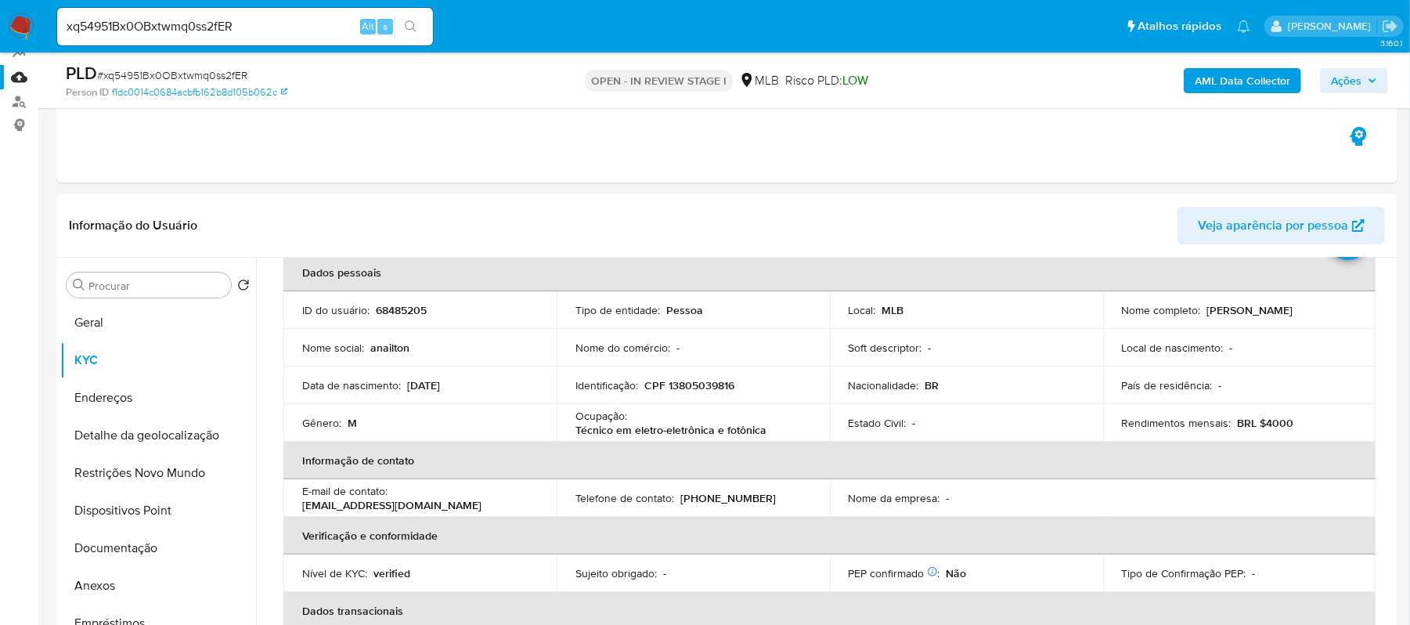
scroll to position [104, 0]
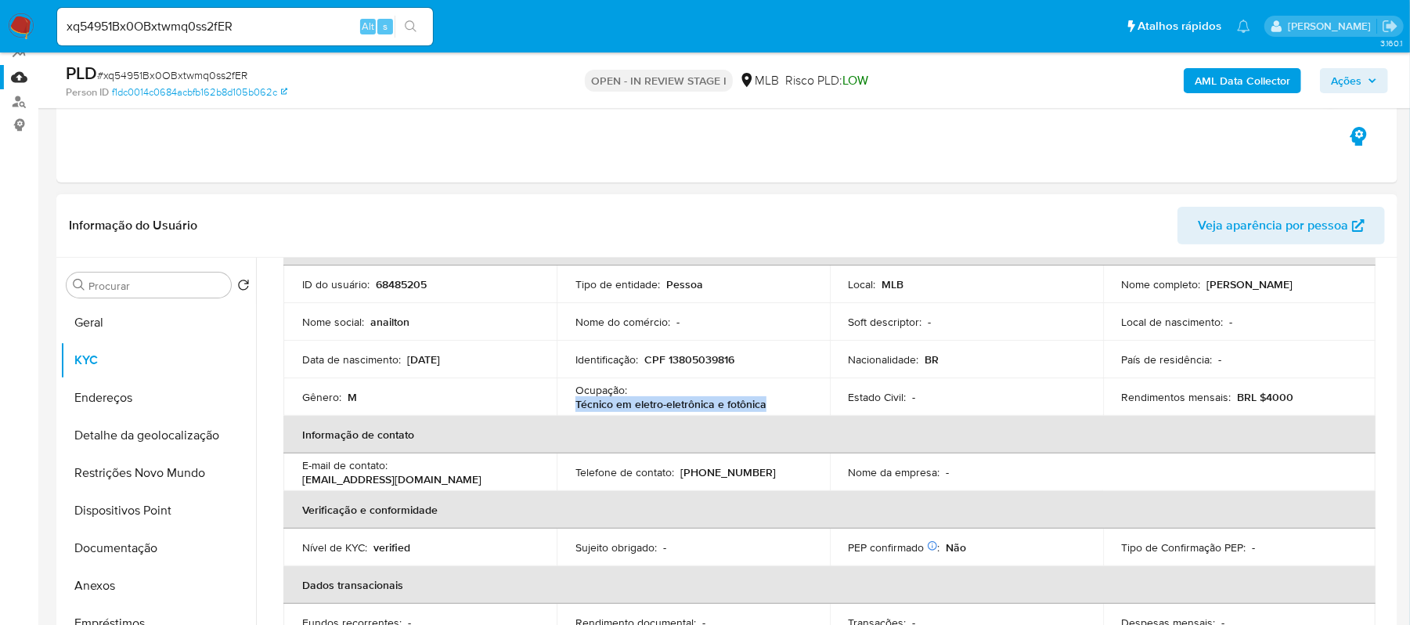
drag, startPoint x: 574, startPoint y: 403, endPoint x: 765, endPoint y: 403, distance: 191.1
click at [765, 403] on div "Ocupação : Técnico em eletro-eletrônica e fotônica" at bounding box center [694, 397] width 236 height 28
copy p "Técnico em eletro-eletrônica e fotônica"
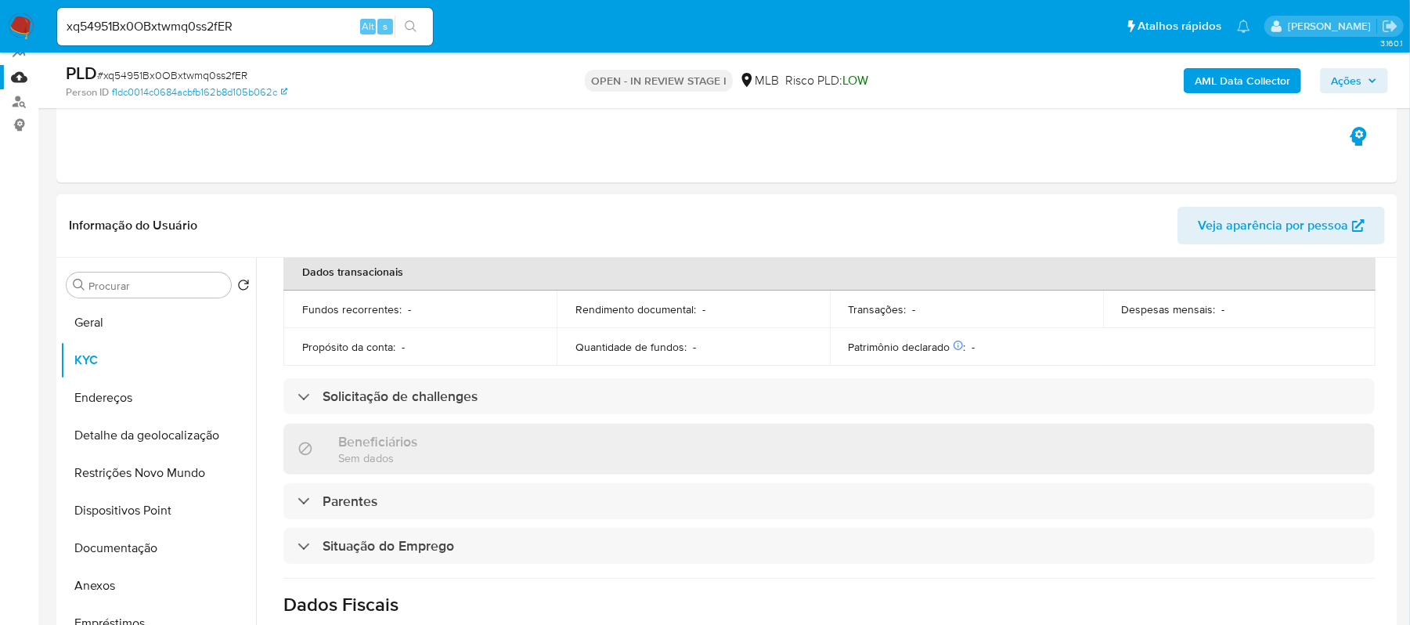
scroll to position [626, 0]
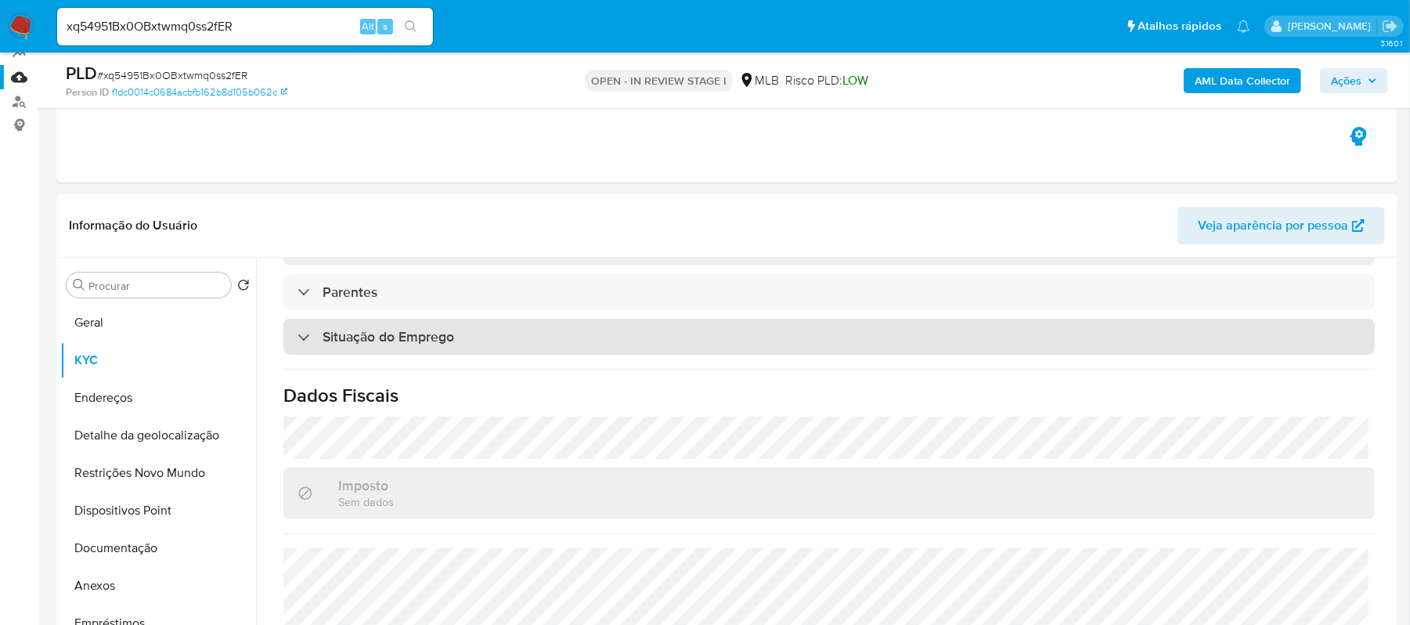
click at [457, 338] on div "Situação do Emprego" at bounding box center [829, 337] width 1092 height 36
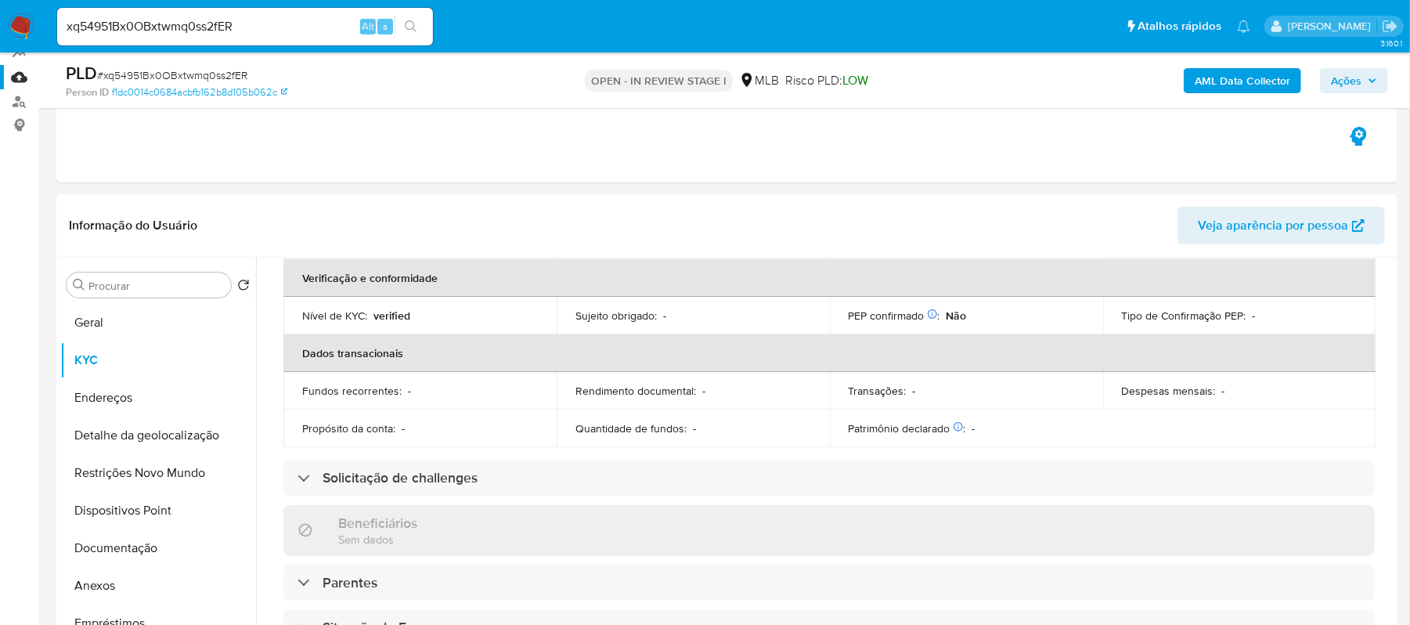
scroll to position [371, 0]
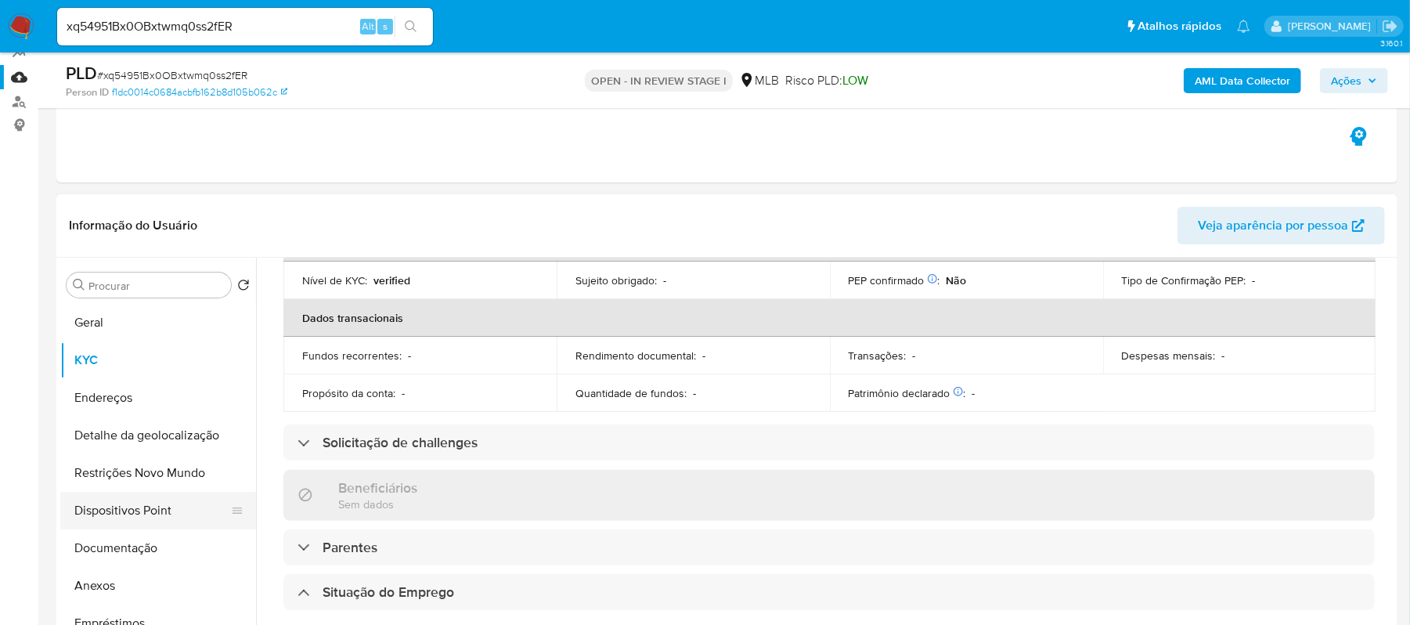
click at [147, 515] on button "Dispositivos Point" at bounding box center [151, 511] width 183 height 38
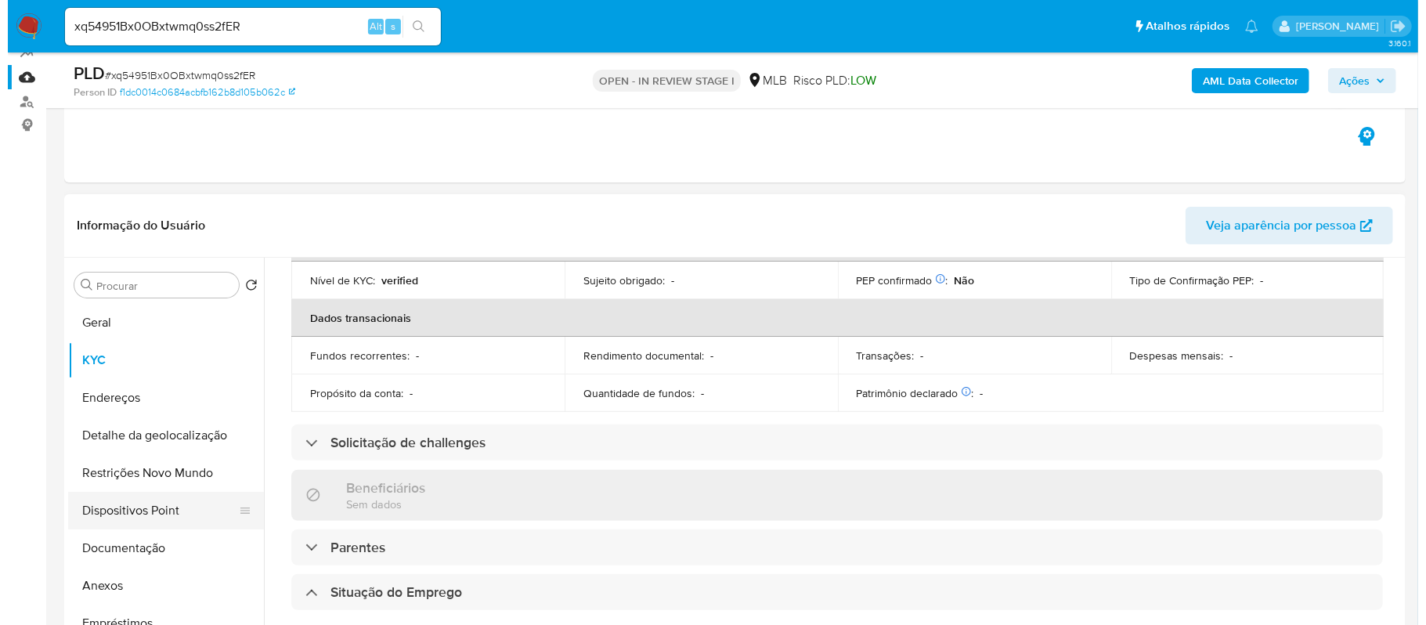
scroll to position [0, 0]
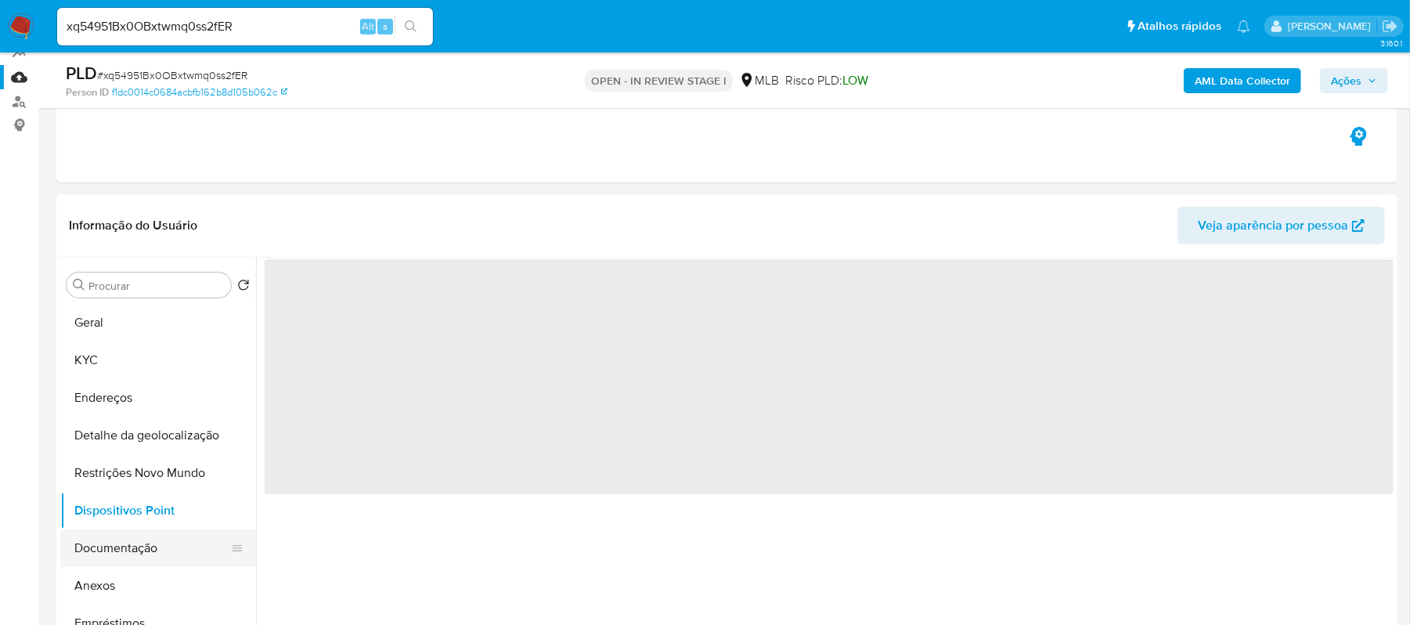
click at [141, 542] on button "Documentação" at bounding box center [151, 548] width 183 height 38
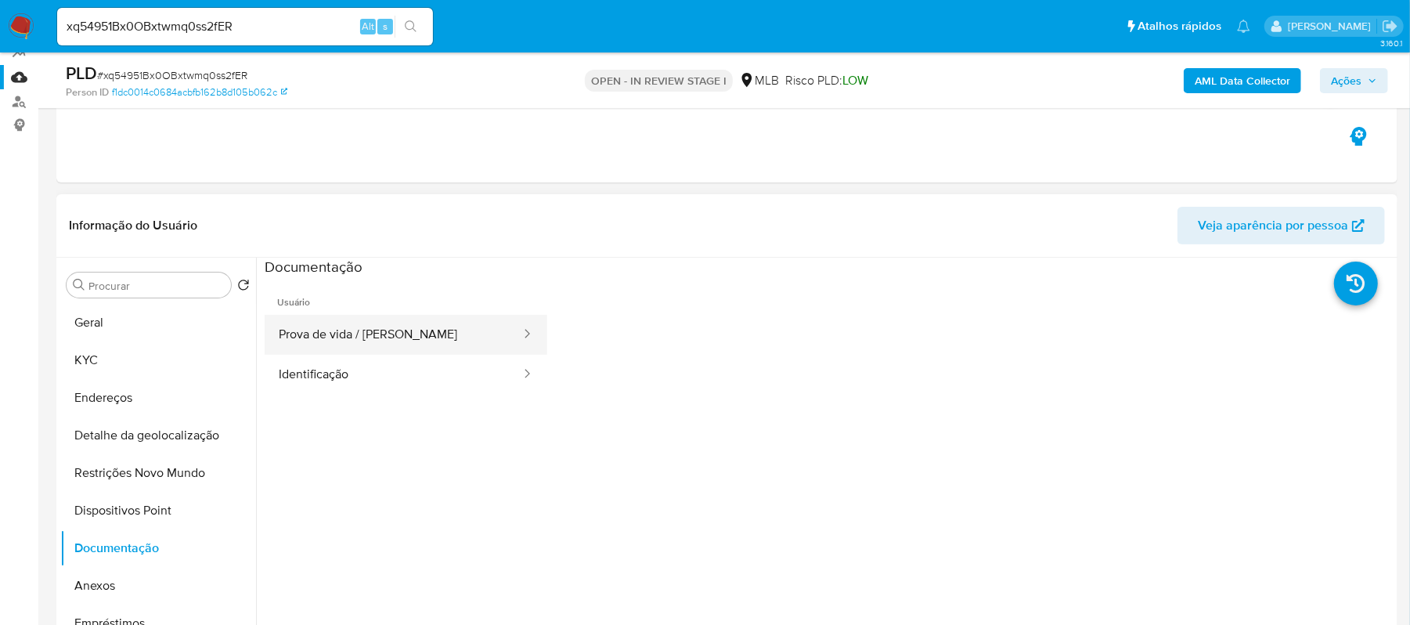
click at [354, 342] on button "Prova de vida / [PERSON_NAME]" at bounding box center [394, 335] width 258 height 40
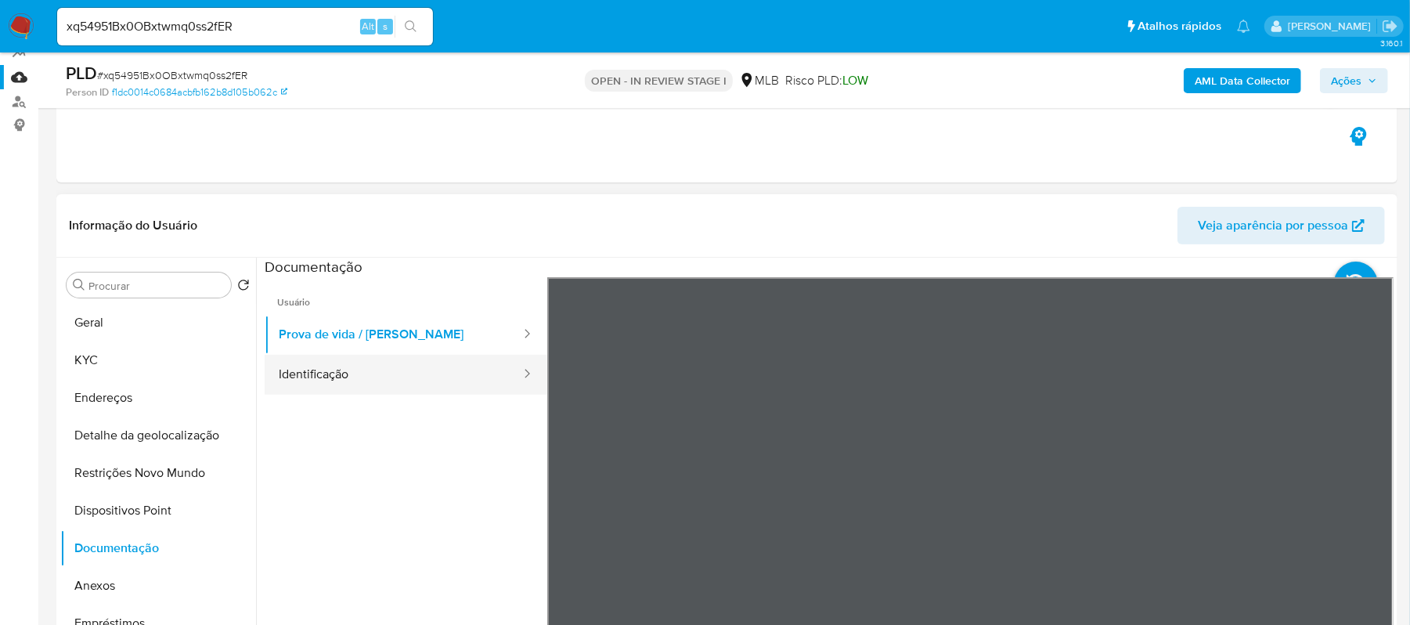
click at [348, 373] on button "Identificação" at bounding box center [394, 375] width 258 height 40
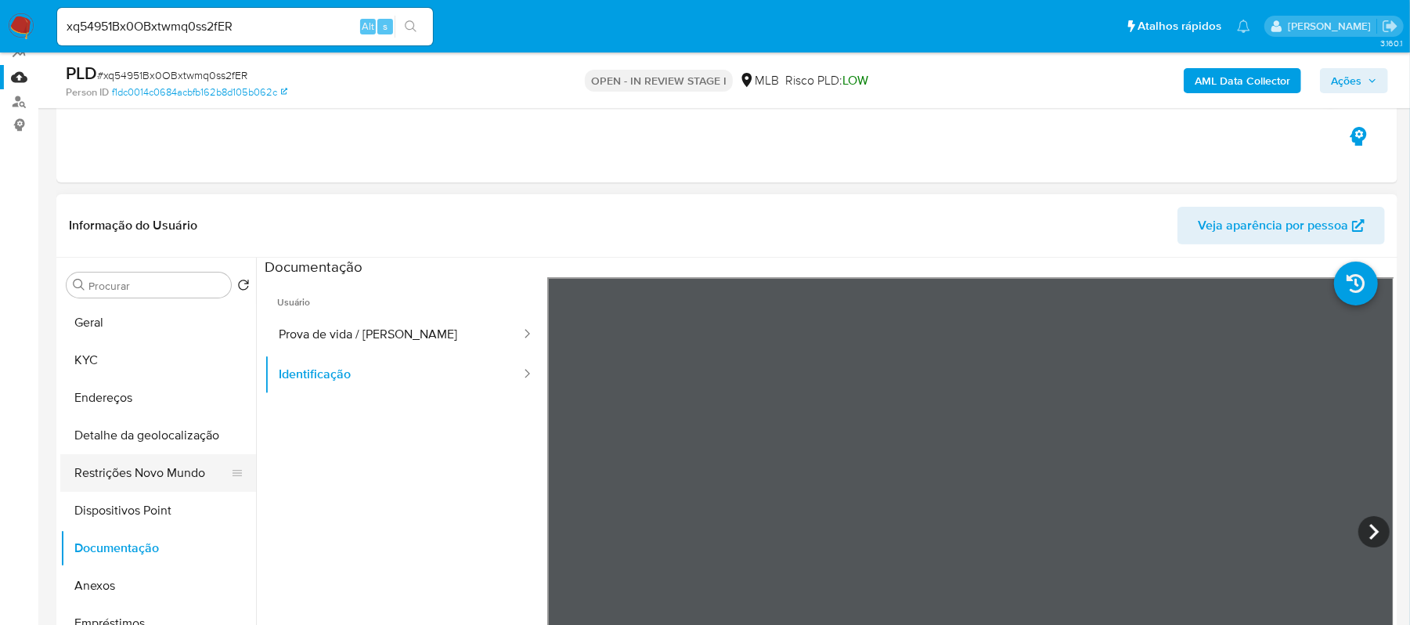
click at [122, 464] on button "Restrições Novo Mundo" at bounding box center [151, 473] width 183 height 38
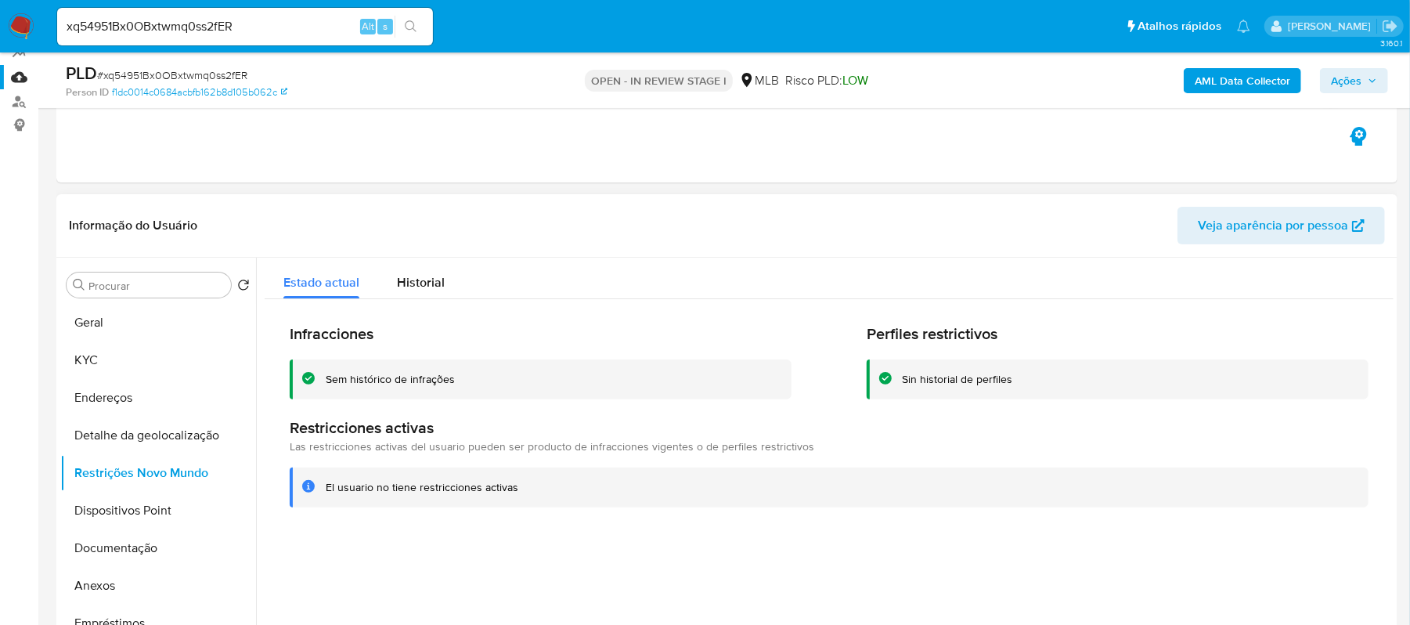
drag, startPoint x: 327, startPoint y: 381, endPoint x: 457, endPoint y: 384, distance: 130.0
click at [457, 384] on div "Sem histórico de infrações" at bounding box center [552, 379] width 453 height 15
click at [103, 578] on button "Anexos" at bounding box center [151, 586] width 183 height 38
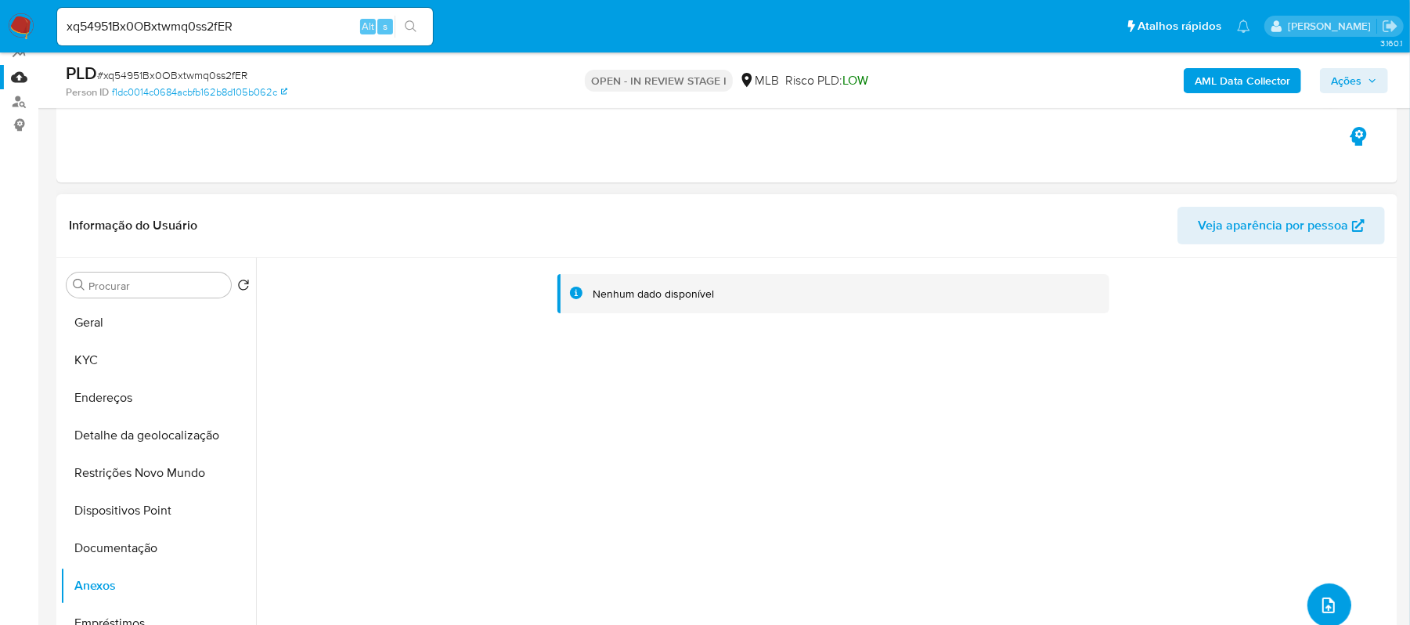
click at [1328, 599] on icon "upload-file" at bounding box center [1329, 605] width 13 height 16
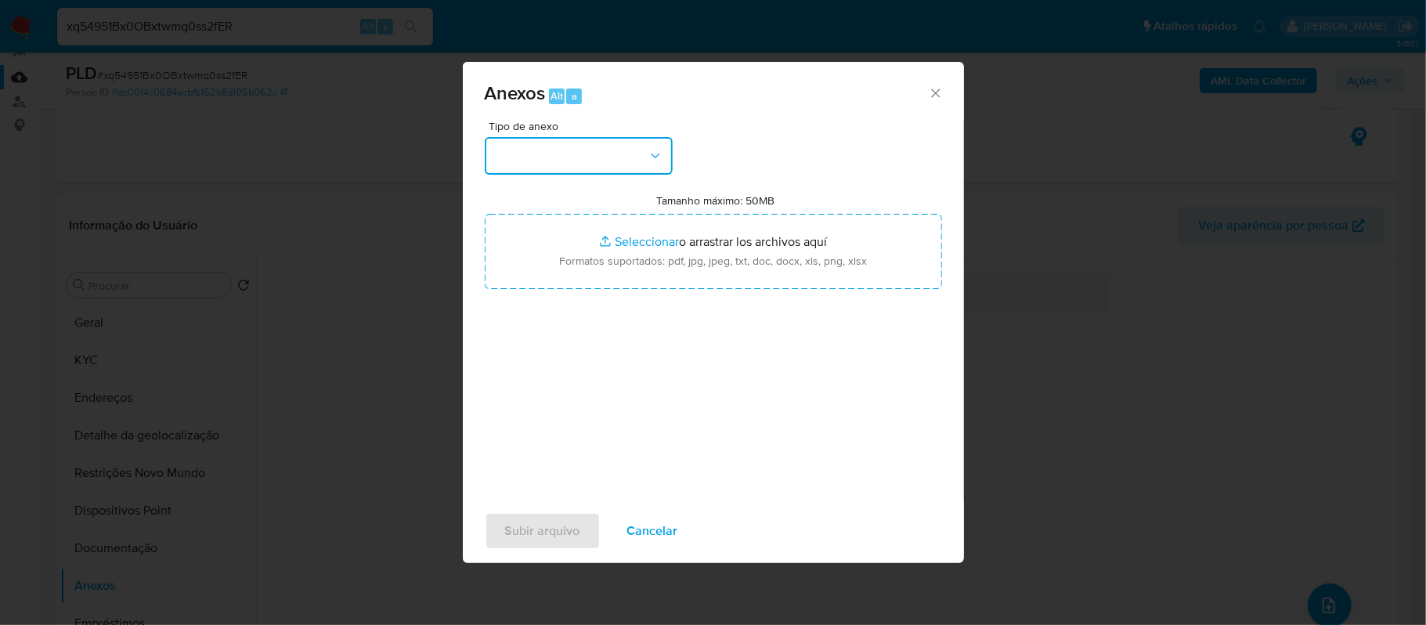
click at [620, 158] on button "button" at bounding box center [579, 156] width 188 height 38
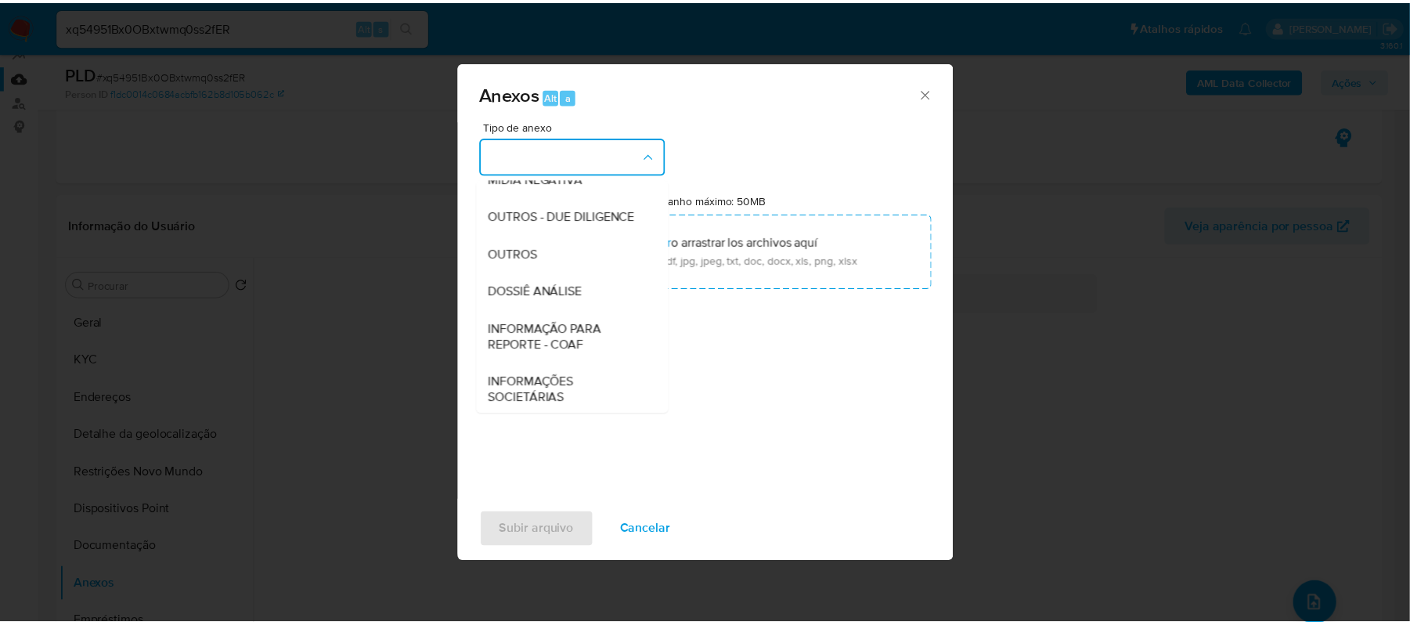
scroll to position [208, 0]
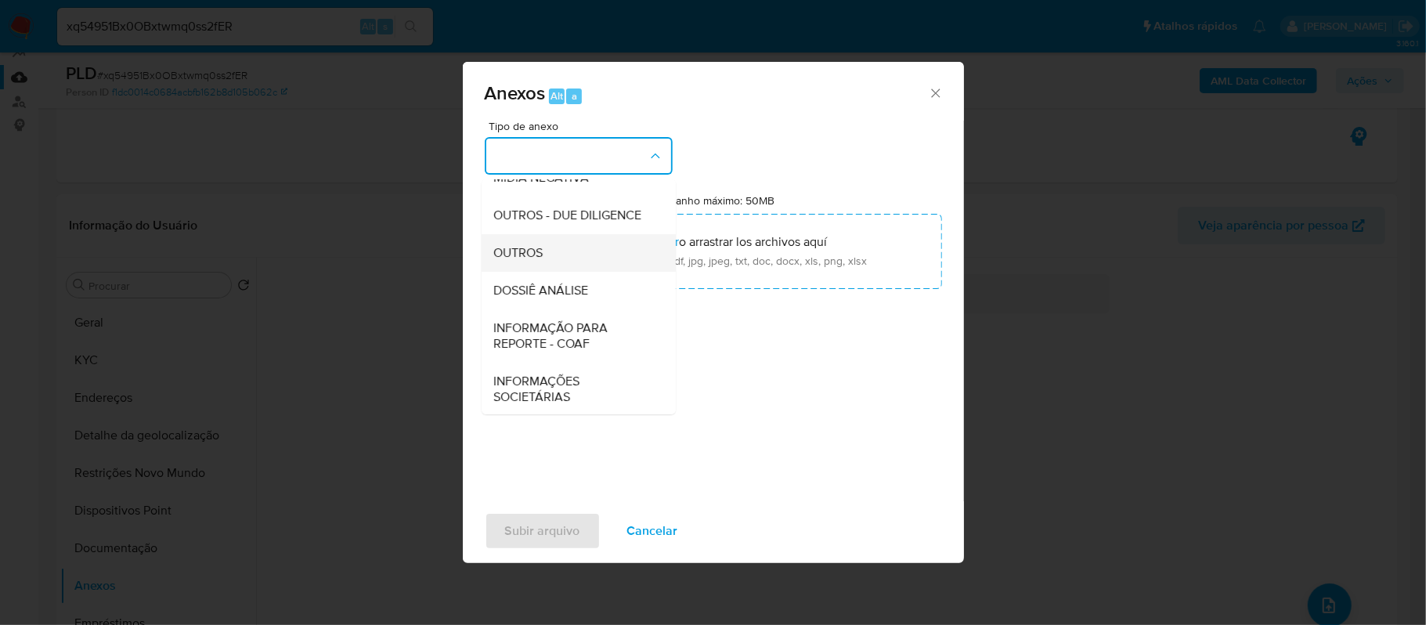
click at [552, 272] on div "OUTROS" at bounding box center [574, 253] width 160 height 38
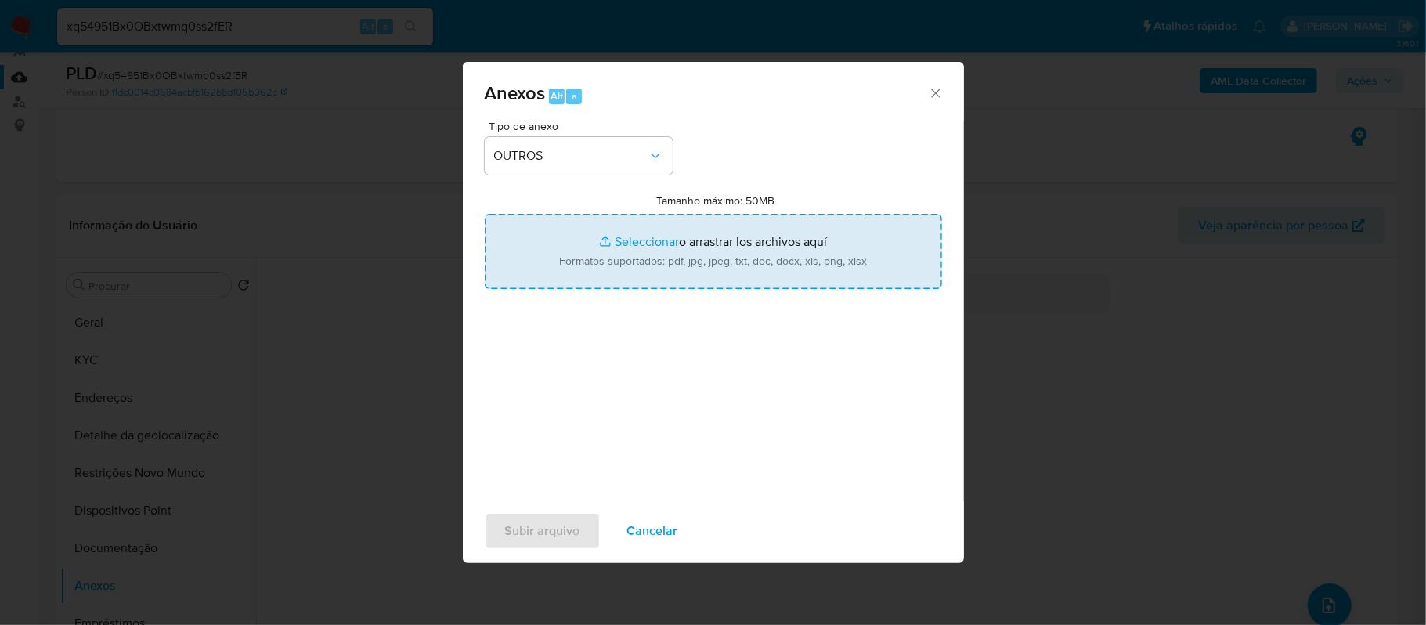
click at [662, 247] on input "Tamanho máximo: 50MB Seleccionar archivos" at bounding box center [713, 251] width 457 height 75
type input "C:\fakepath\Declinio - xq54951Bx0OBxtwmq0ss2fER - CPF 13805039816 - ANAILTON BA…"
click at [633, 239] on input "Tamanho máximo: 50MB Seleccionar archivos" at bounding box center [713, 251] width 457 height 75
click at [627, 242] on input "Tamanho máximo: 50MB Seleccionar archivos" at bounding box center [713, 251] width 457 height 75
type input "C:\fakepath\Mulan Anailton Barbosa da Silva 68485205_2025_09_23_19_48_53 - Data…"
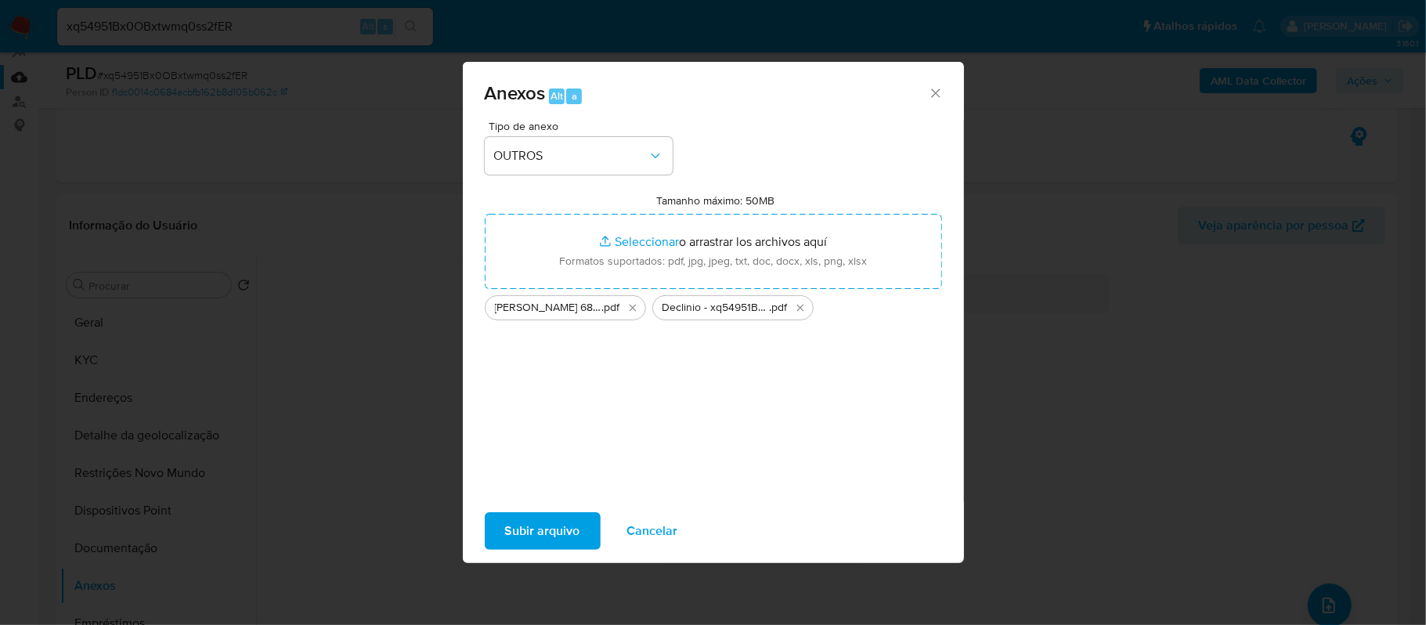
click at [558, 528] on span "Subir arquivo" at bounding box center [542, 531] width 75 height 34
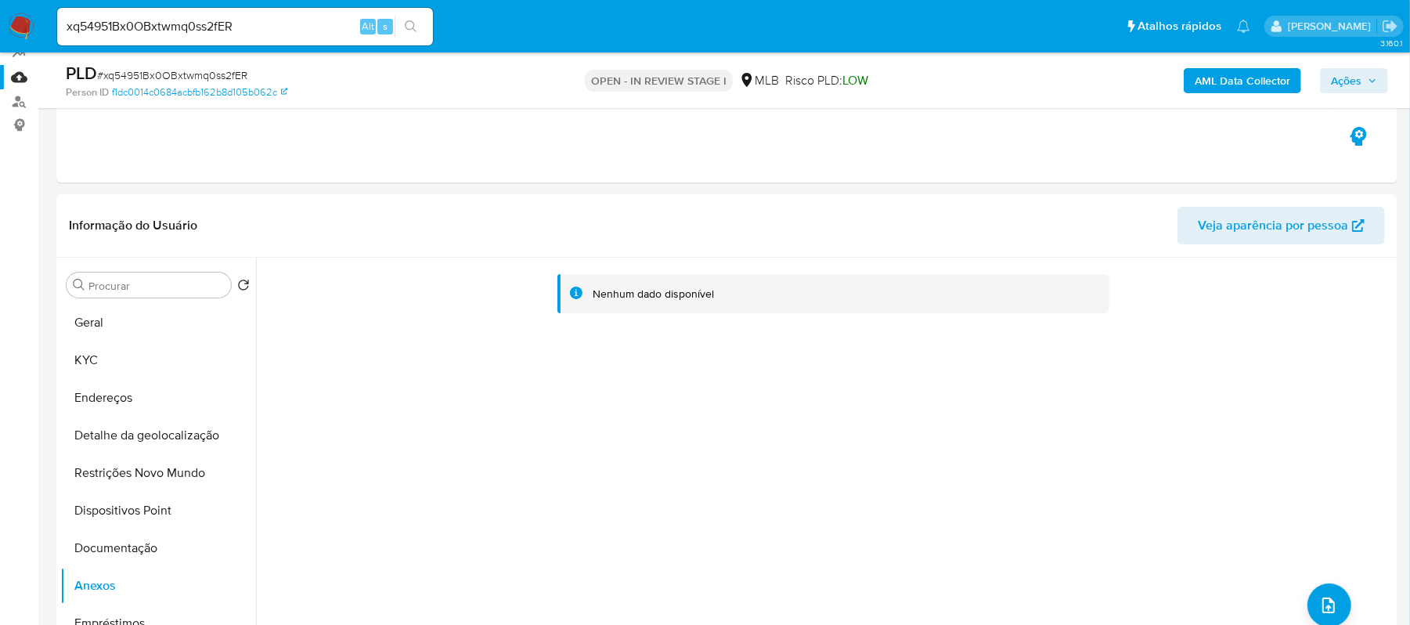
click at [1345, 85] on span "Ações" at bounding box center [1346, 80] width 31 height 25
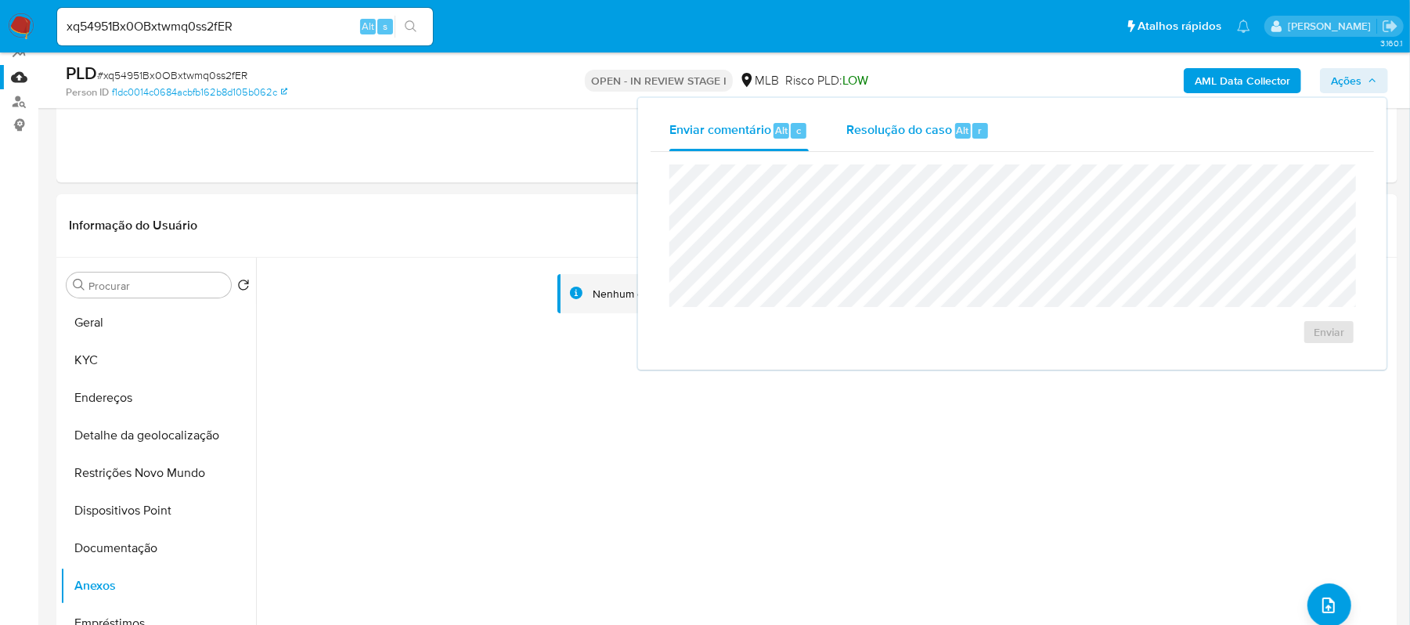
click at [918, 132] on span "Resolução do caso" at bounding box center [900, 130] width 106 height 18
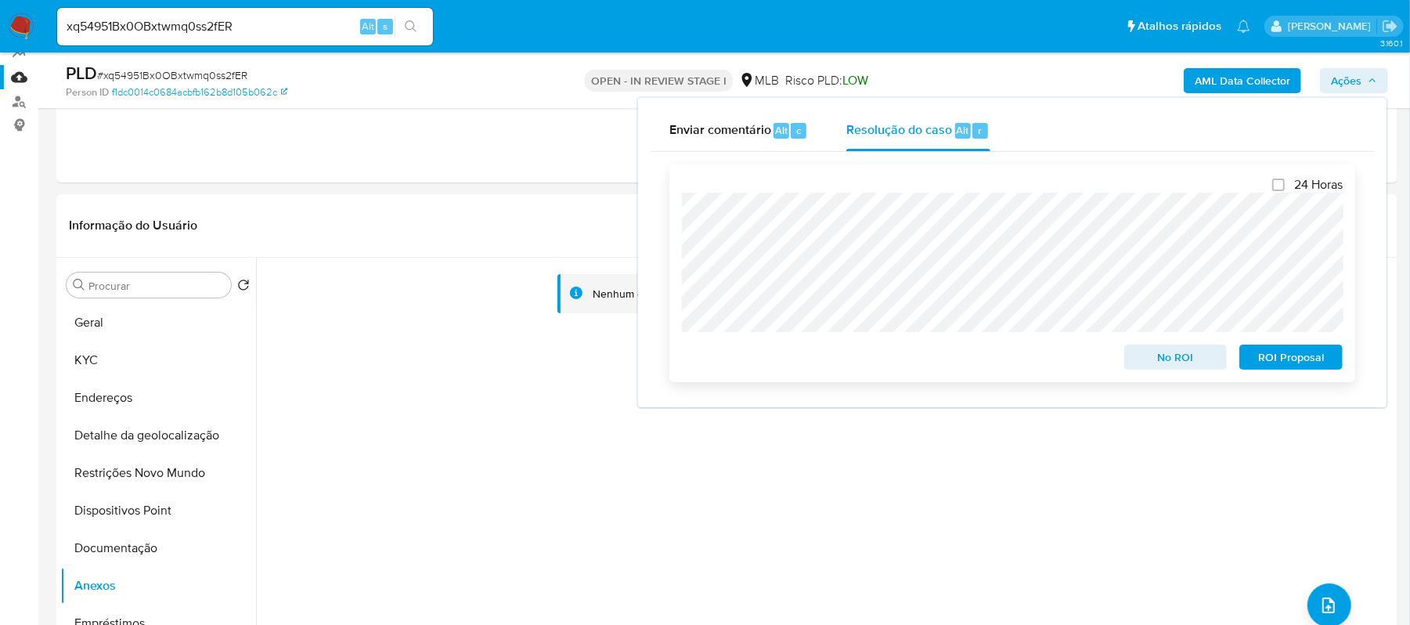
click at [1145, 368] on span "No ROI" at bounding box center [1175, 357] width 81 height 22
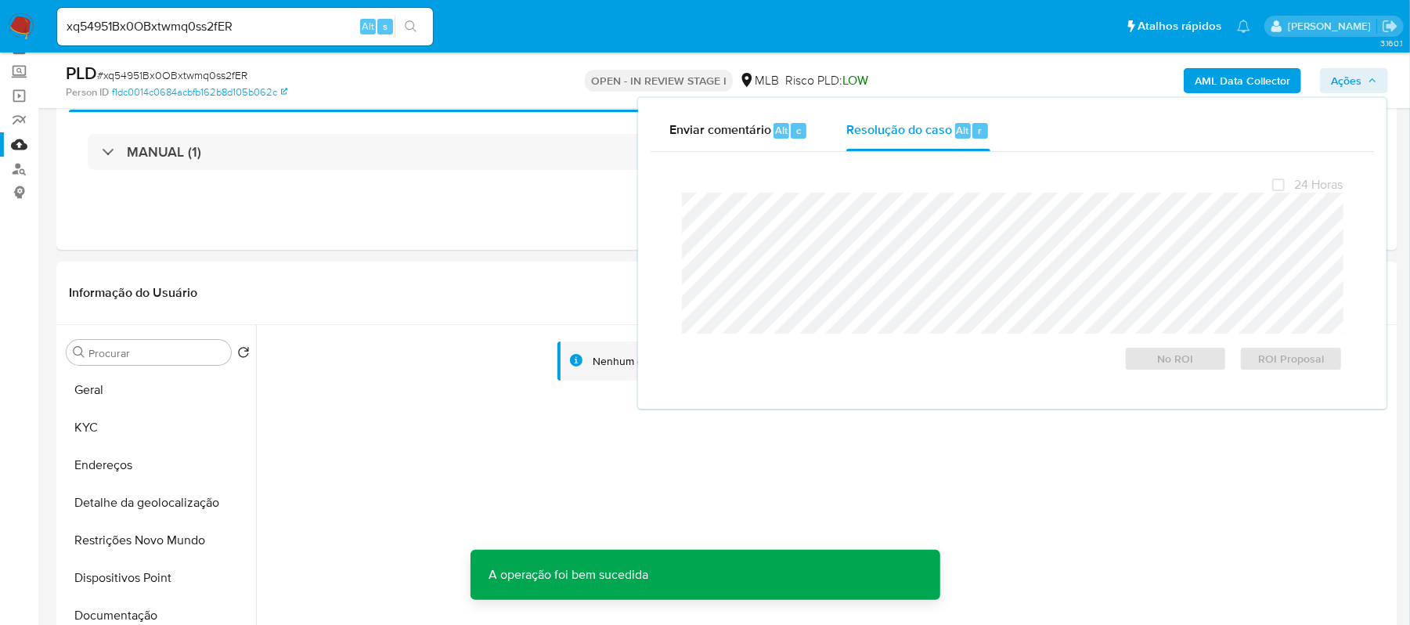
scroll to position [0, 0]
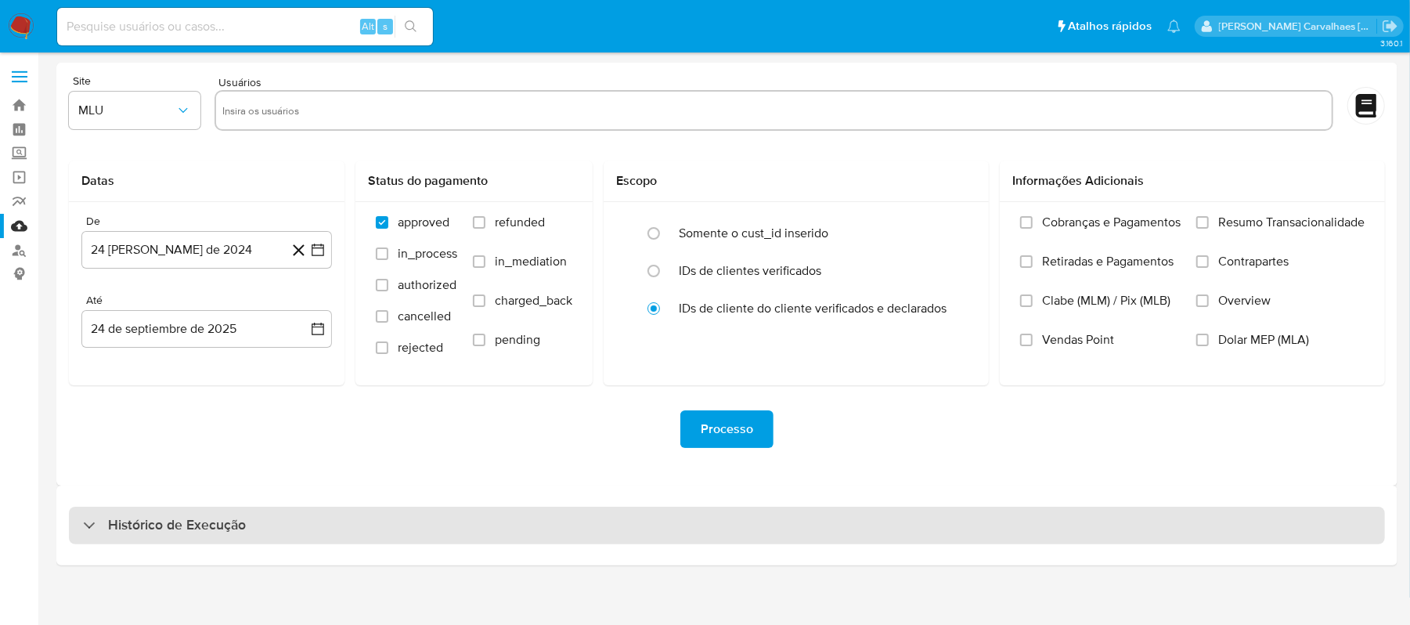
click at [149, 518] on h3 "Histórico de Execução" at bounding box center [177, 525] width 138 height 19
select select "10"
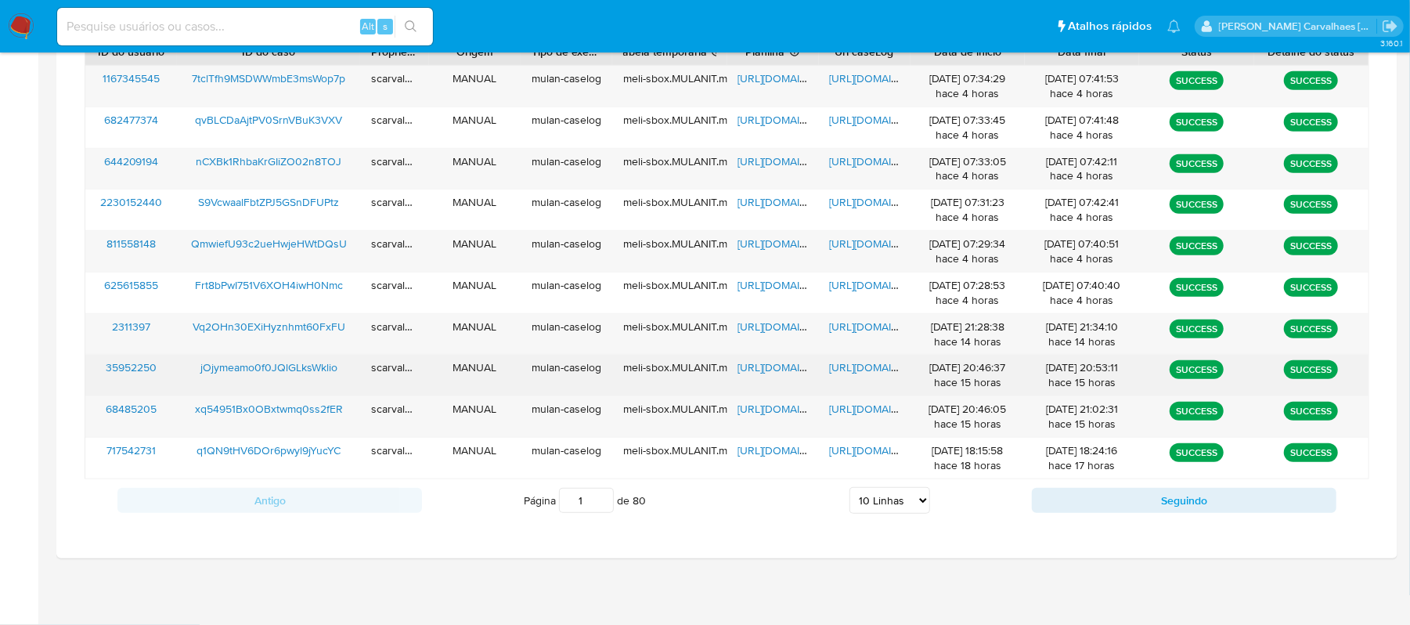
scroll to position [600, 0]
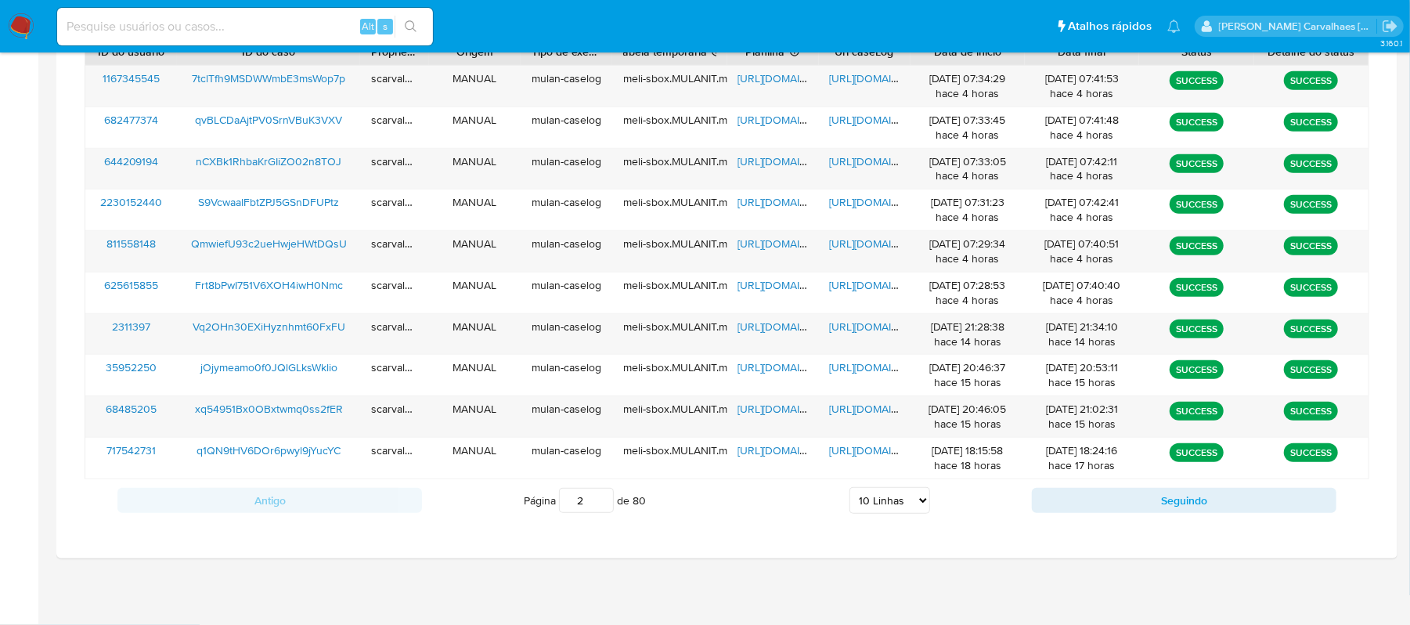
click at [601, 496] on input "2" at bounding box center [586, 500] width 55 height 25
click at [601, 493] on input "3" at bounding box center [586, 500] width 55 height 25
type input "3"
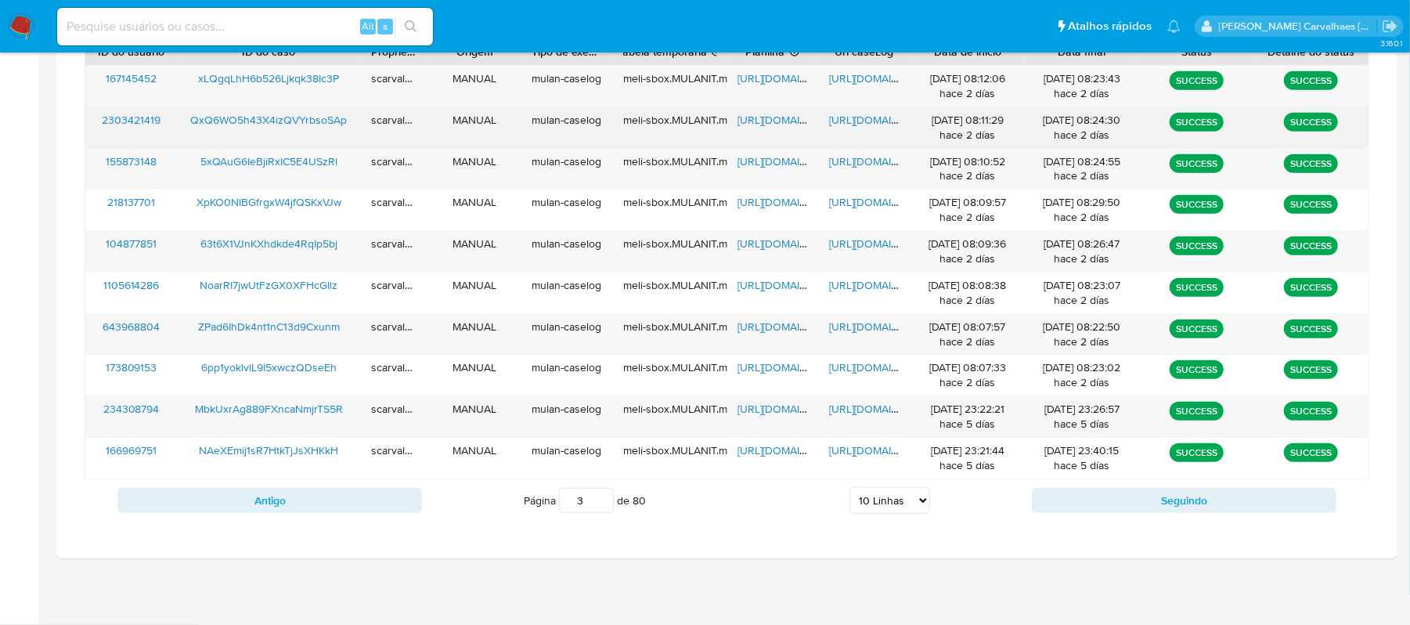
click at [764, 117] on span "https://docs.google.com/spreadsheets/d/1fLf0paMWn7uvHMYFDhD47qcaqUy6YrTRmzSvq9A…" at bounding box center [792, 120] width 108 height 16
click at [850, 116] on span "https://docs.google.com/document/d/1IAb2vgzAeI9Gz2eM-Zx2gJJyWPAOc8Xbj5QYo7z1smY…" at bounding box center [884, 120] width 108 height 16
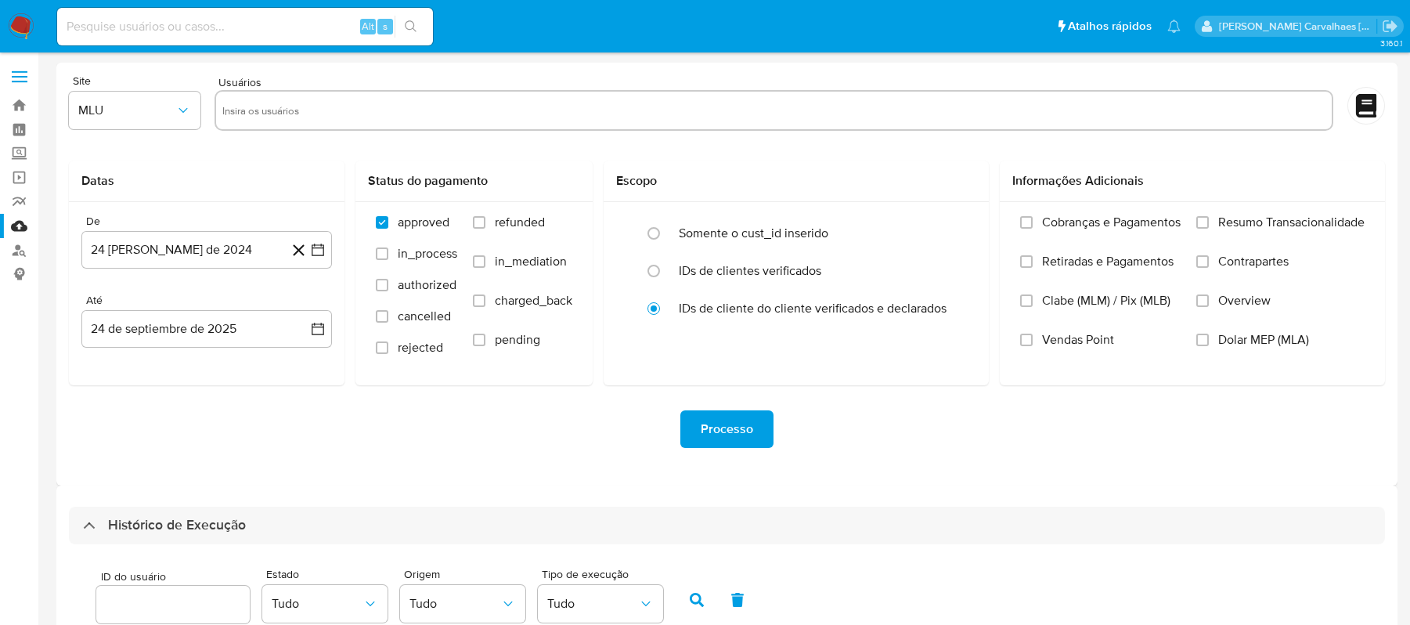
select select "10"
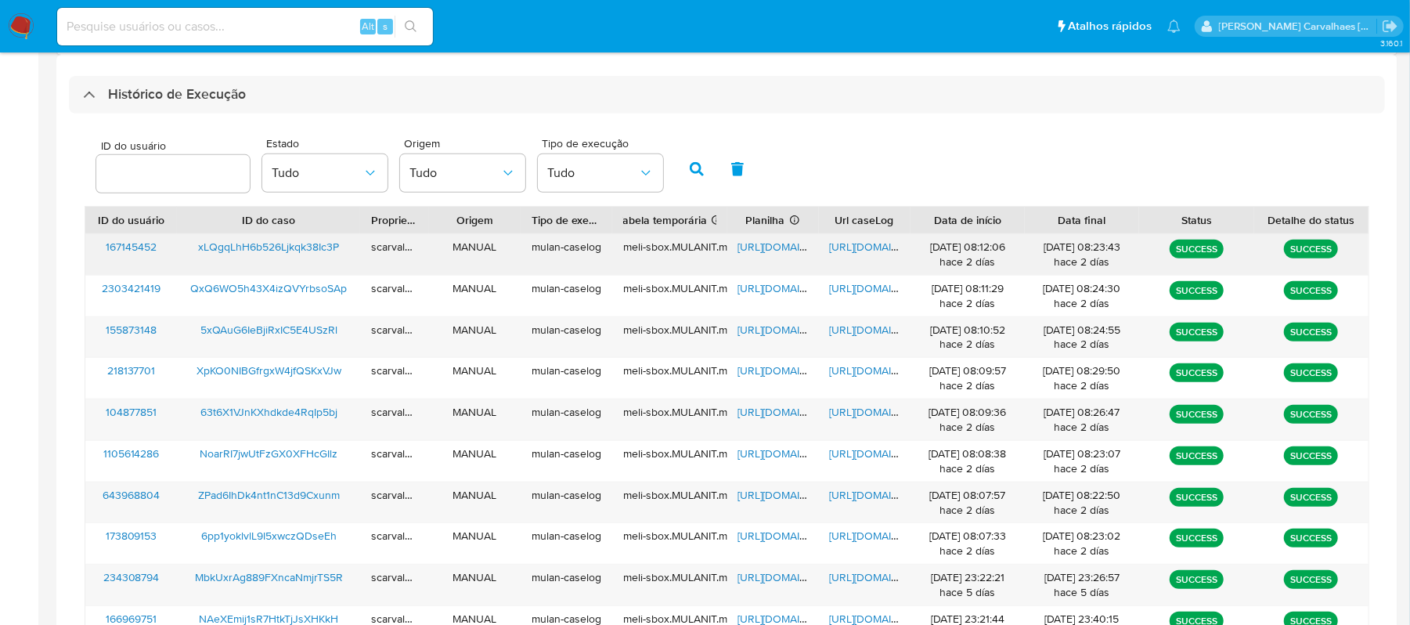
scroll to position [392, 0]
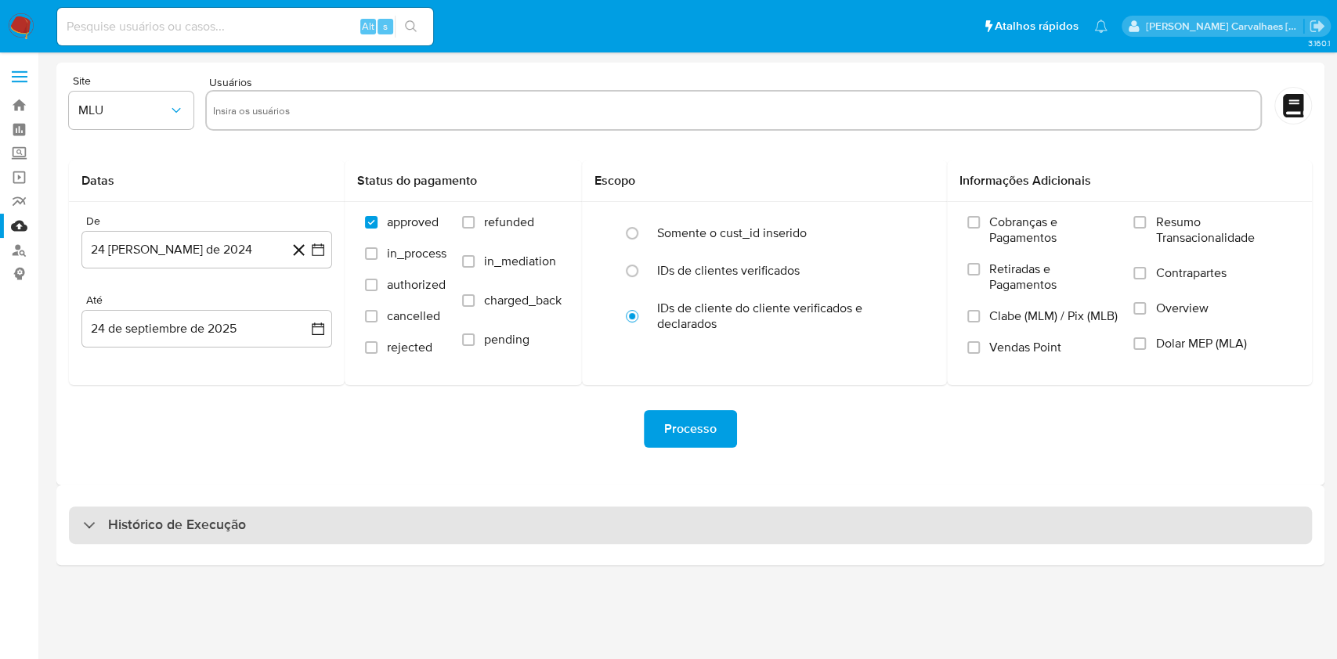
click at [129, 529] on h3 "Histórico de Execução" at bounding box center [177, 525] width 138 height 19
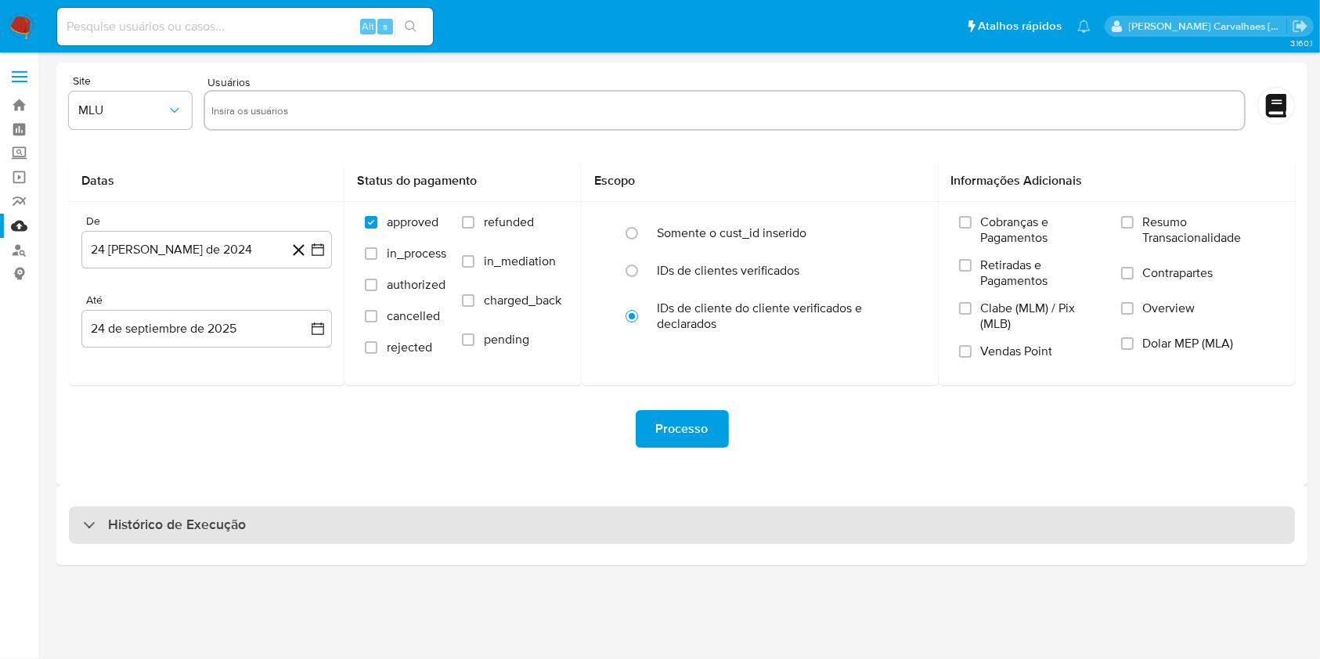
select select "10"
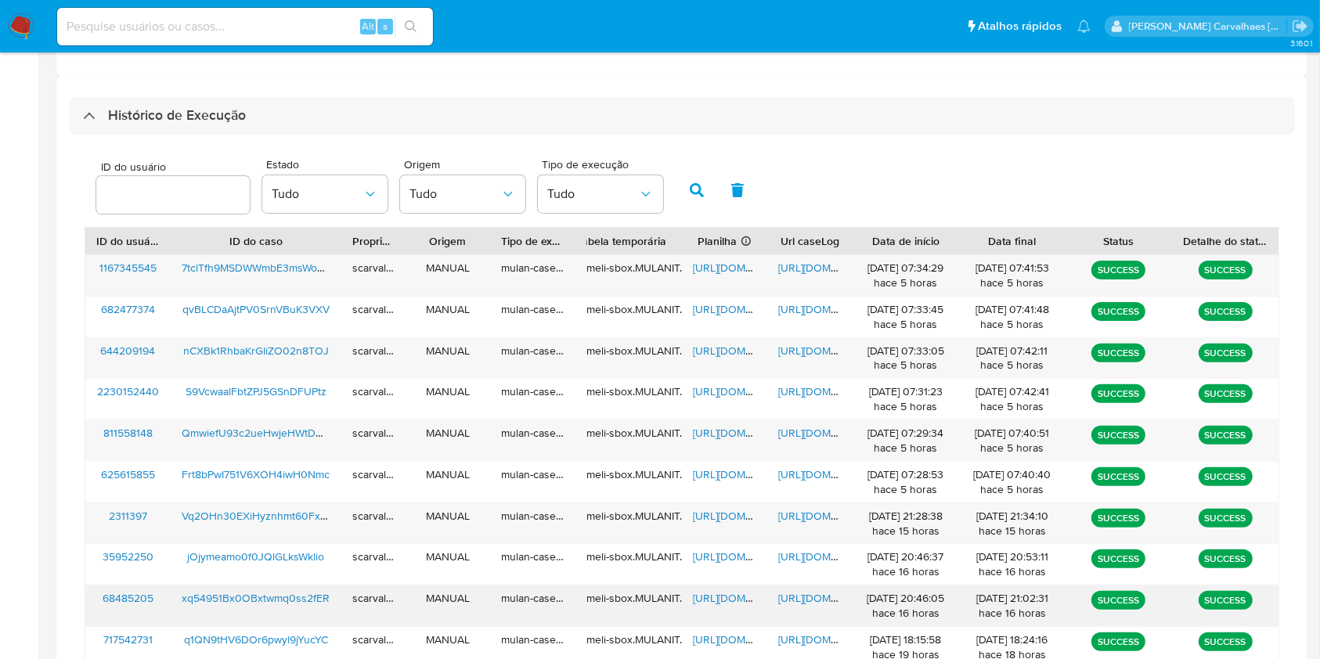
scroll to position [522, 0]
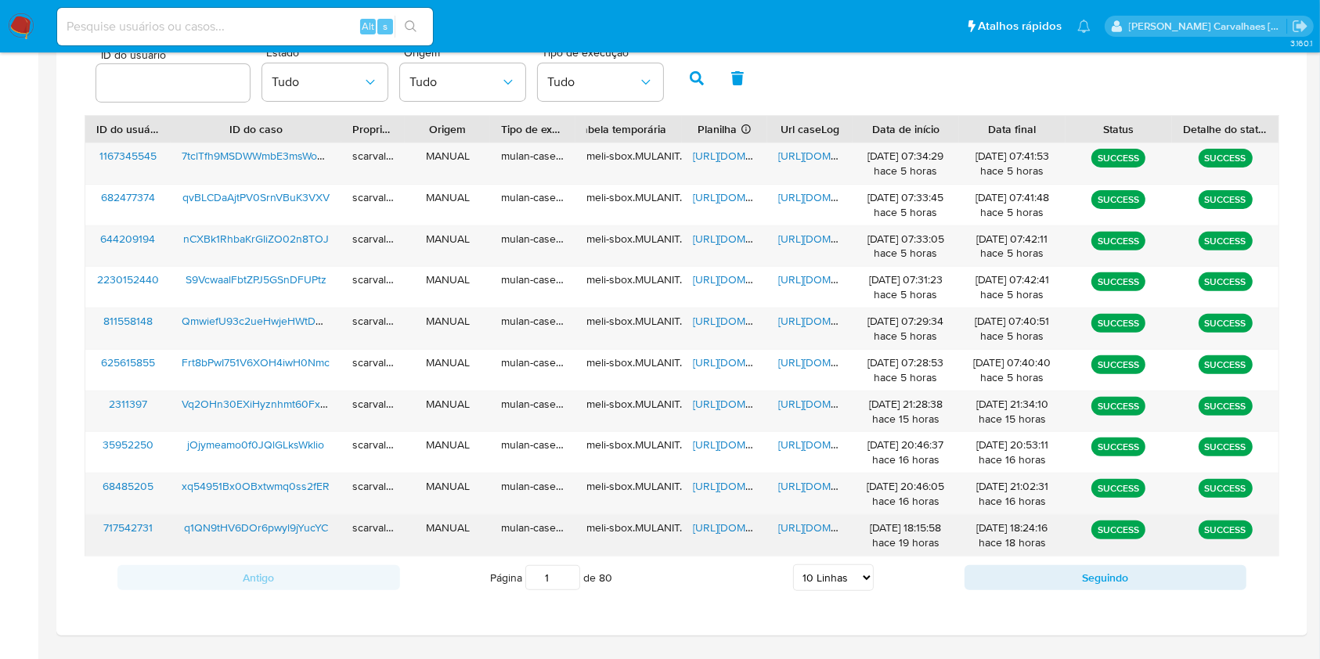
click at [824, 524] on span "[URL][DOMAIN_NAME]" at bounding box center [832, 528] width 108 height 16
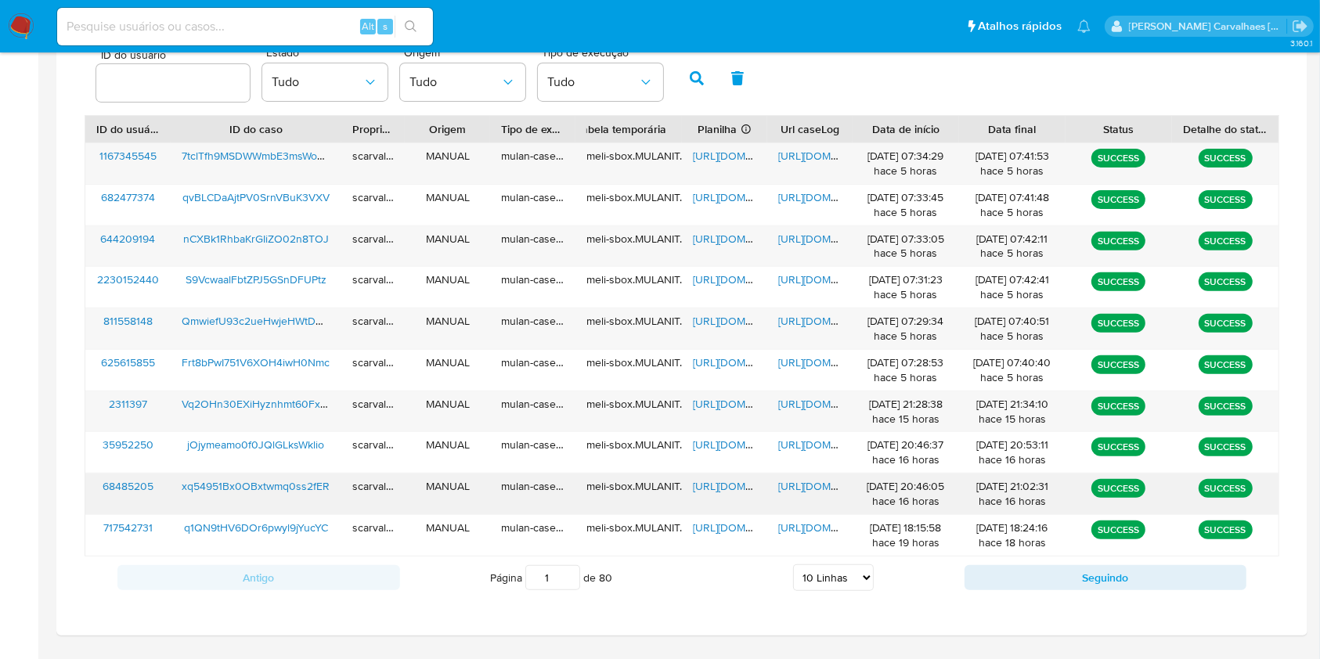
click at [805, 482] on span "[URL][DOMAIN_NAME]" at bounding box center [832, 486] width 108 height 16
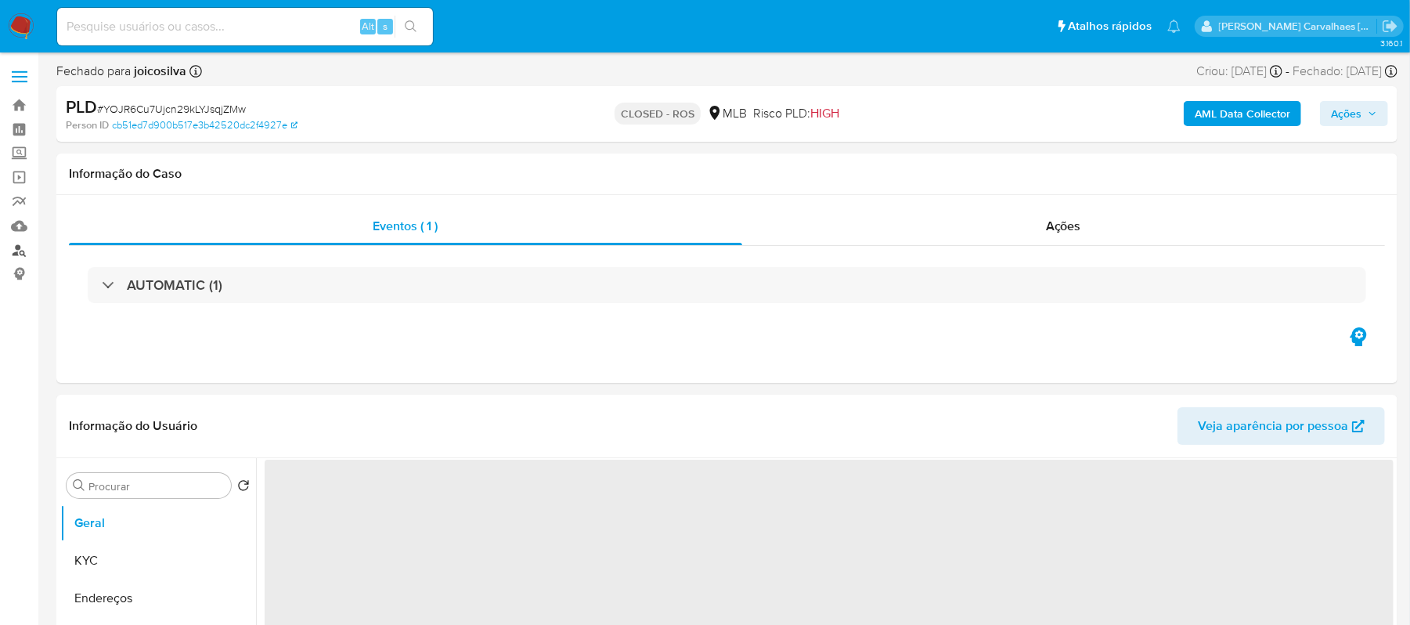
click at [19, 245] on link "Localizador de pessoas" at bounding box center [93, 250] width 186 height 24
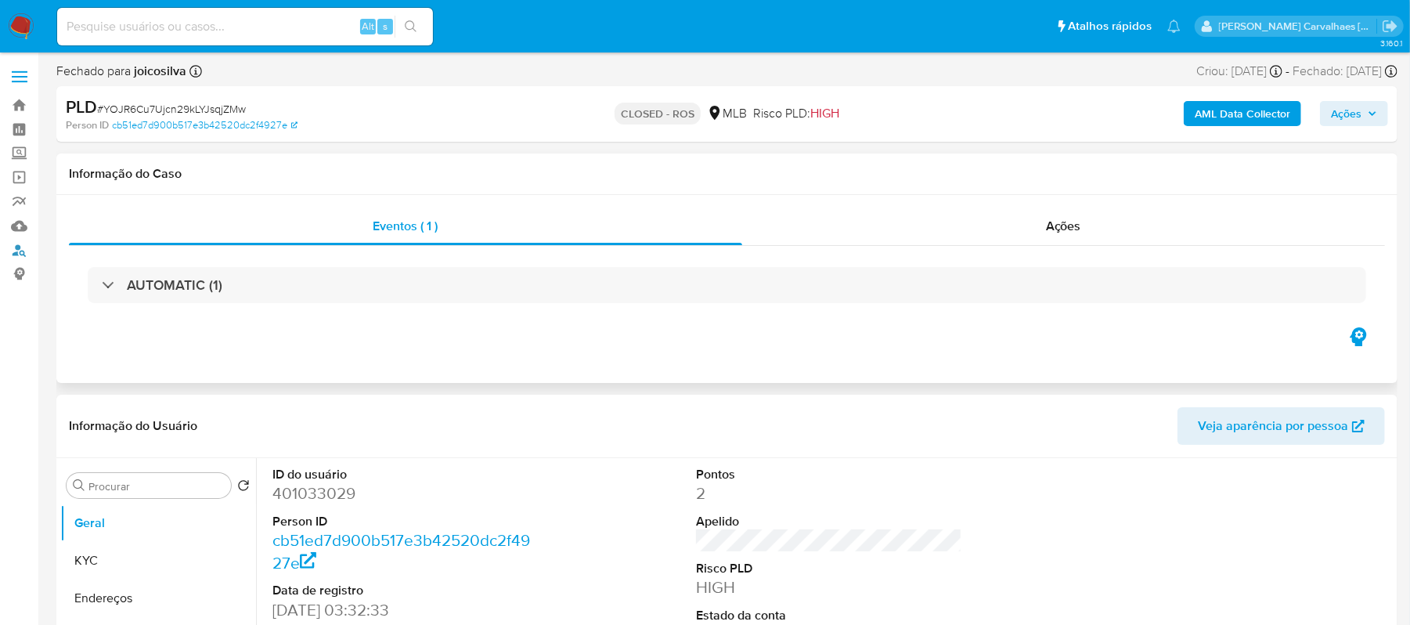
select select "10"
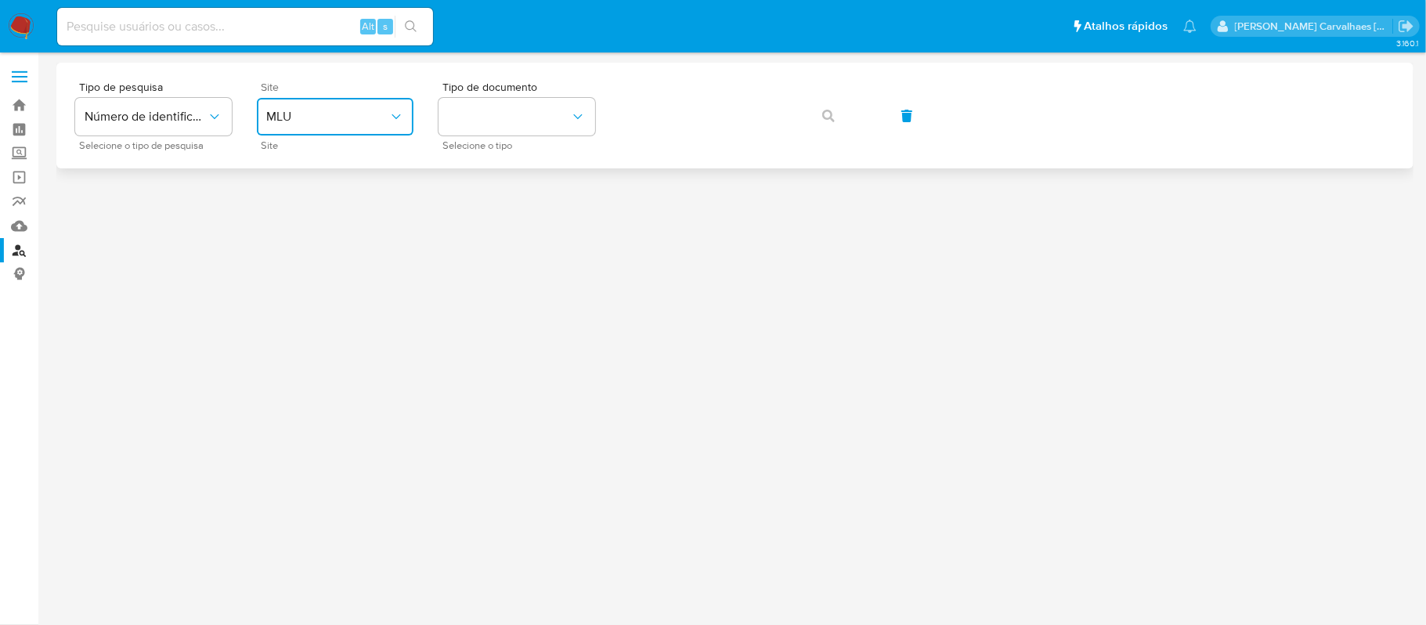
click at [305, 117] on span "MLU" at bounding box center [327, 117] width 122 height 16
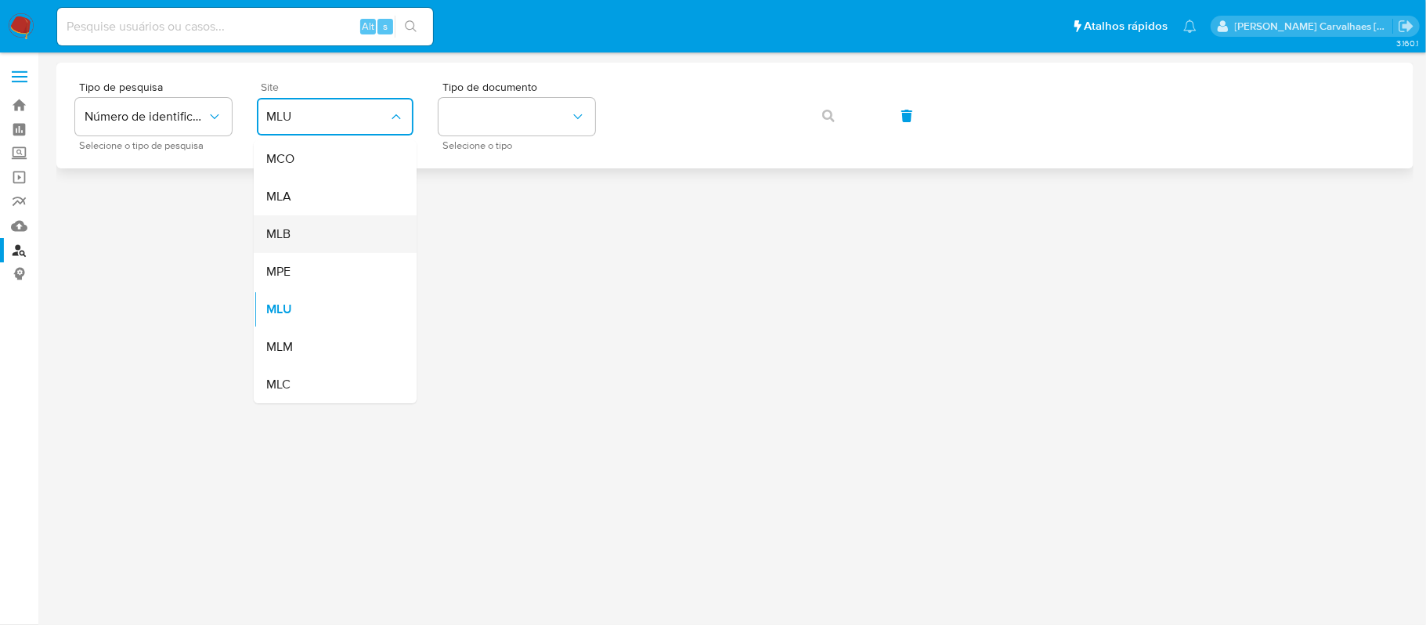
click at [304, 229] on div "MLB" at bounding box center [330, 234] width 128 height 38
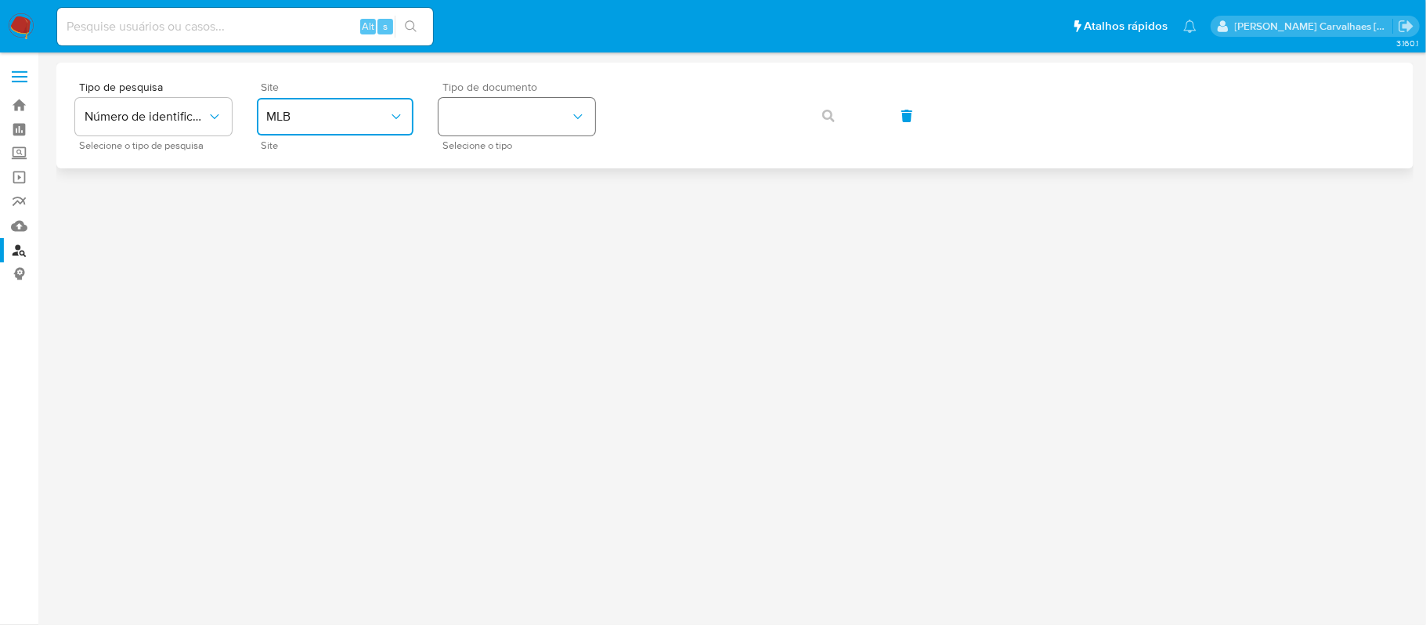
click at [508, 125] on button "identificationType" at bounding box center [517, 117] width 157 height 38
click at [483, 210] on div "CPF CPF" at bounding box center [512, 219] width 128 height 53
click at [821, 117] on button "button" at bounding box center [828, 116] width 53 height 38
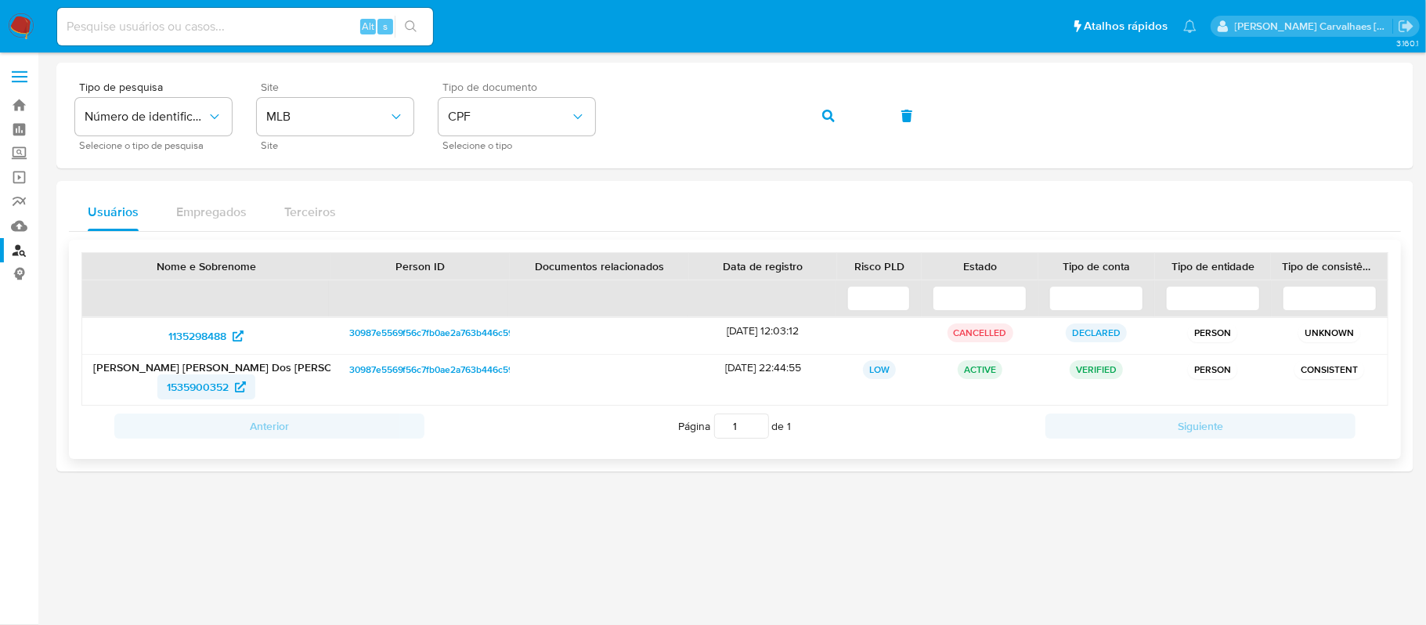
click at [218, 384] on span "1535900352" at bounding box center [198, 386] width 62 height 25
click at [197, 330] on span "1135298488" at bounding box center [197, 335] width 58 height 25
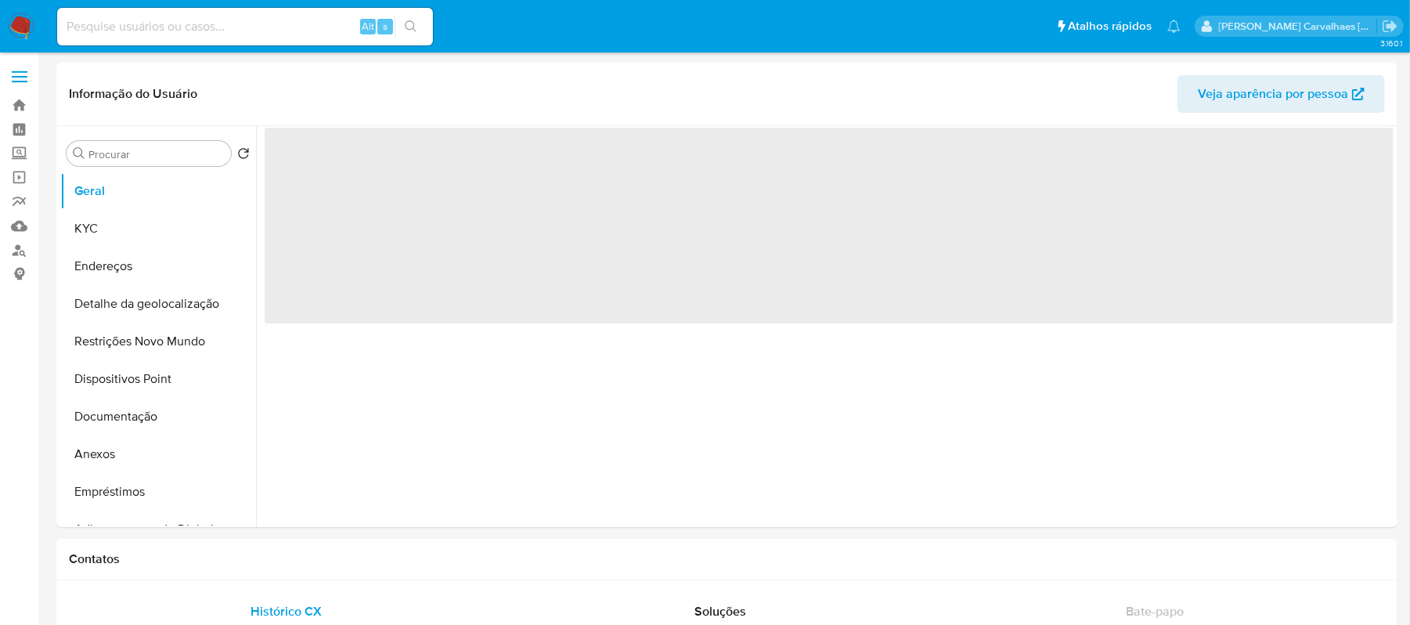
select select "10"
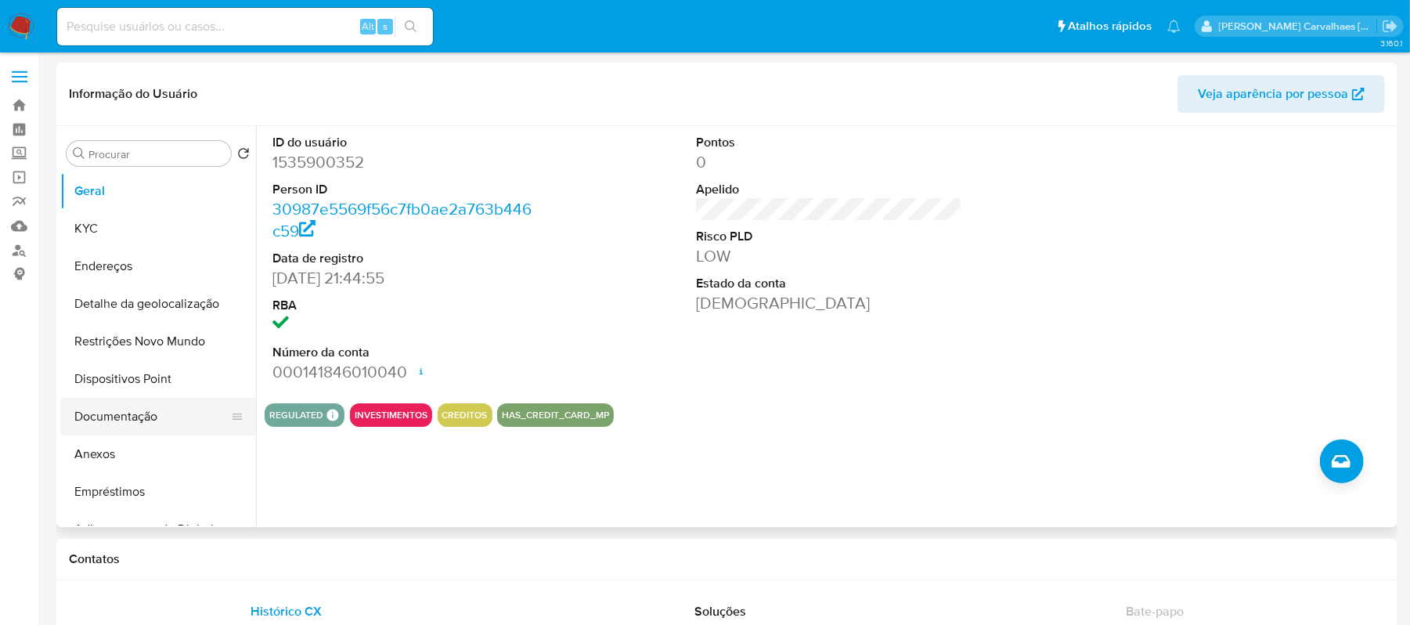
click at [155, 426] on button "Documentação" at bounding box center [151, 417] width 183 height 38
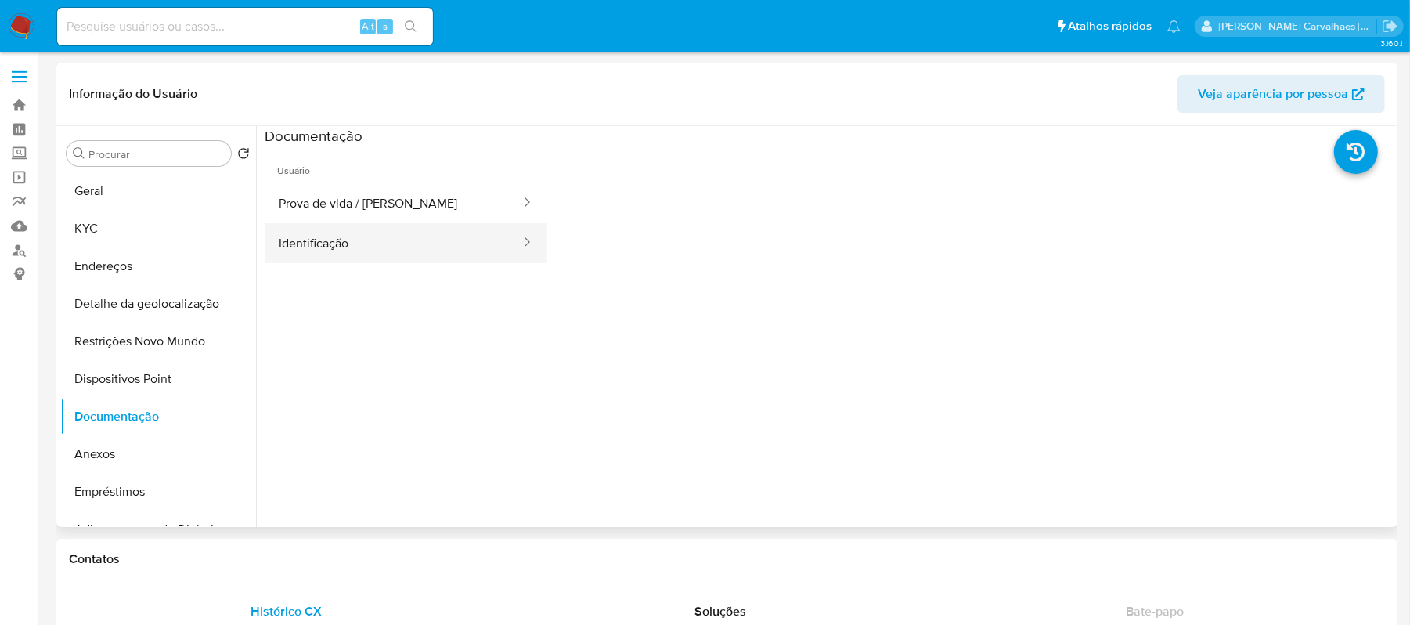
click at [336, 238] on button "Identificação" at bounding box center [394, 243] width 258 height 40
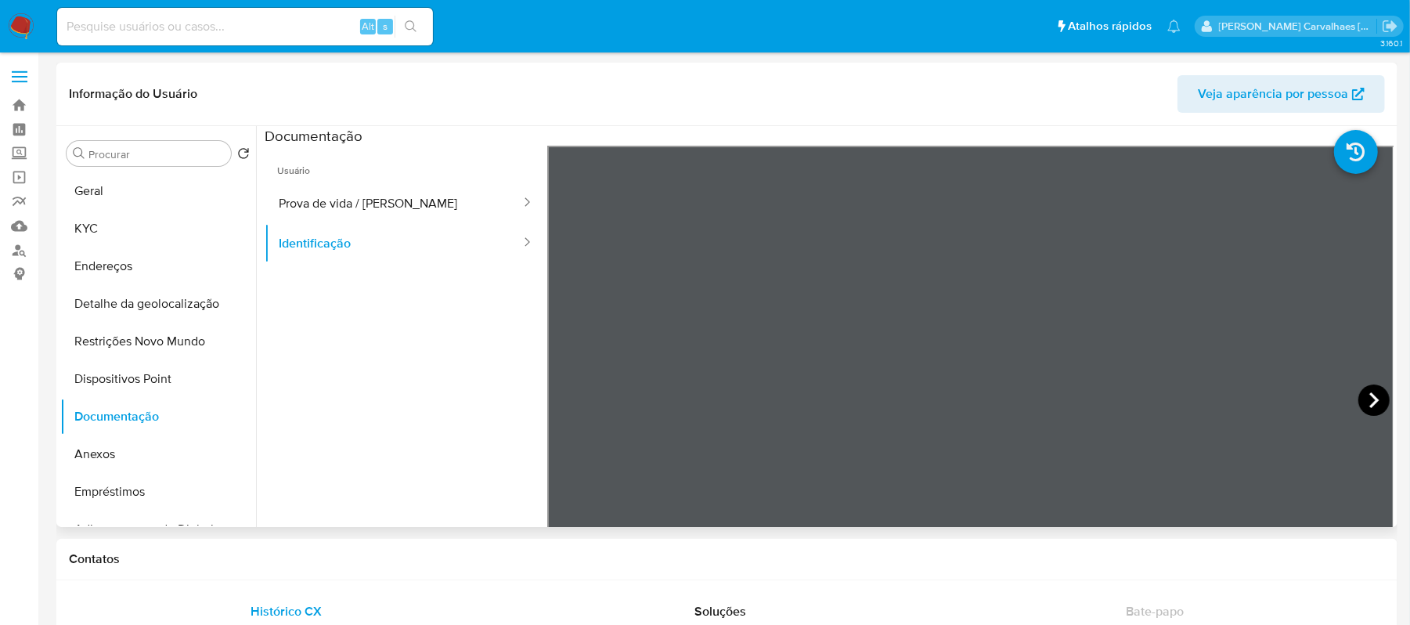
click at [1363, 398] on icon at bounding box center [1374, 399] width 31 height 31
click at [567, 398] on icon at bounding box center [566, 399] width 31 height 31
click at [91, 229] on button "KYC" at bounding box center [151, 229] width 183 height 38
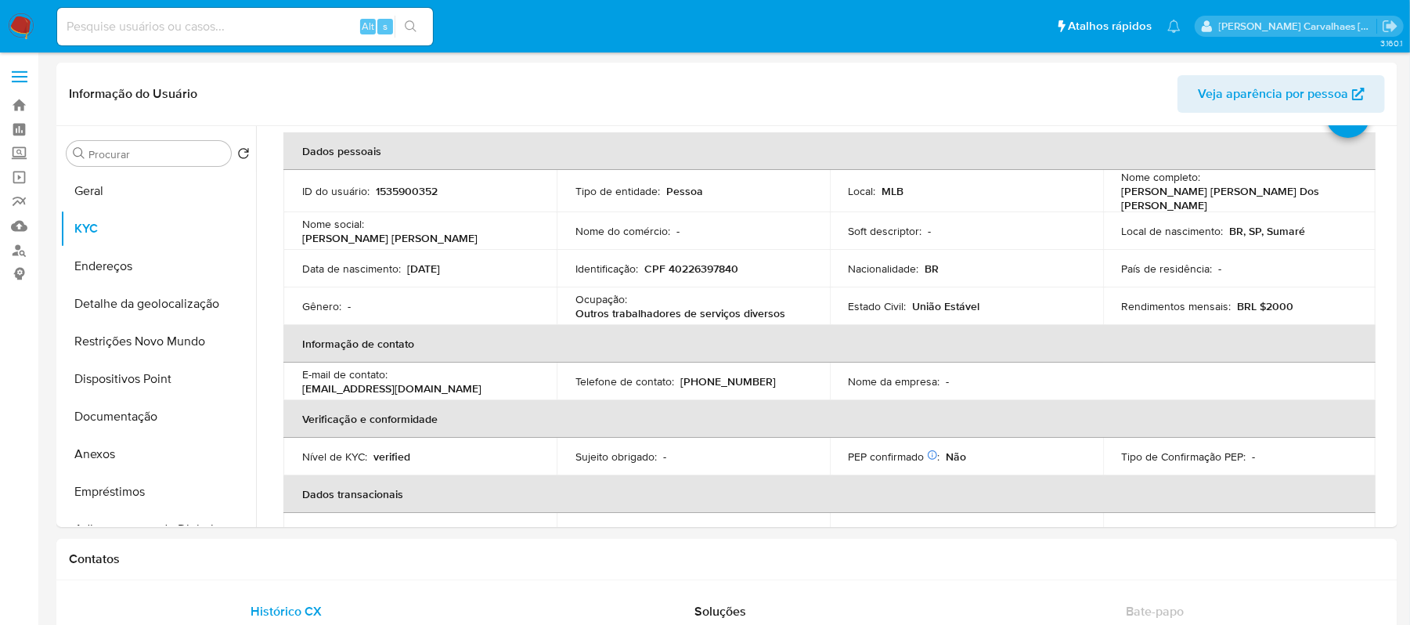
scroll to position [104, 0]
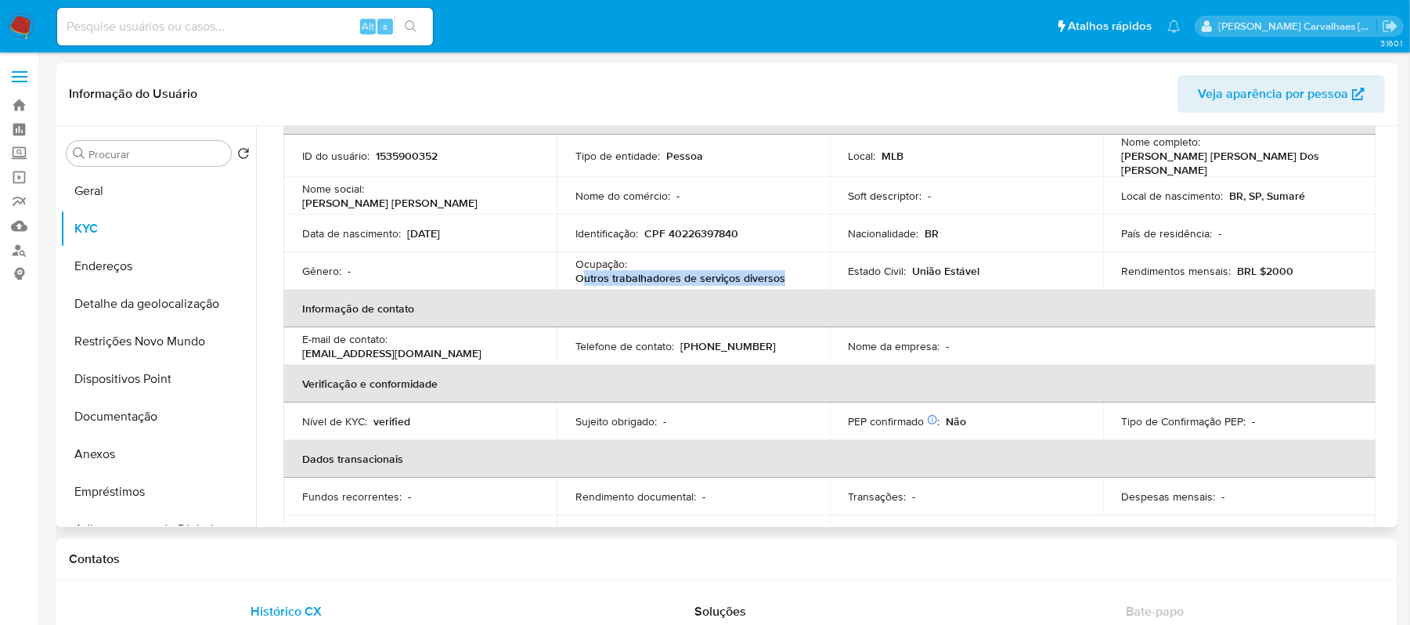
drag, startPoint x: 579, startPoint y: 267, endPoint x: 783, endPoint y: 276, distance: 203.8
click at [783, 276] on div "Ocupação : Outros trabalhadores de serviços diversos" at bounding box center [694, 271] width 236 height 28
click at [684, 290] on th "Informação de contato" at bounding box center [829, 309] width 1092 height 38
drag, startPoint x: 609, startPoint y: 270, endPoint x: 784, endPoint y: 276, distance: 174.7
click at [784, 276] on div "Ocupação : Outros trabalhadores de serviços diversos" at bounding box center [694, 271] width 236 height 28
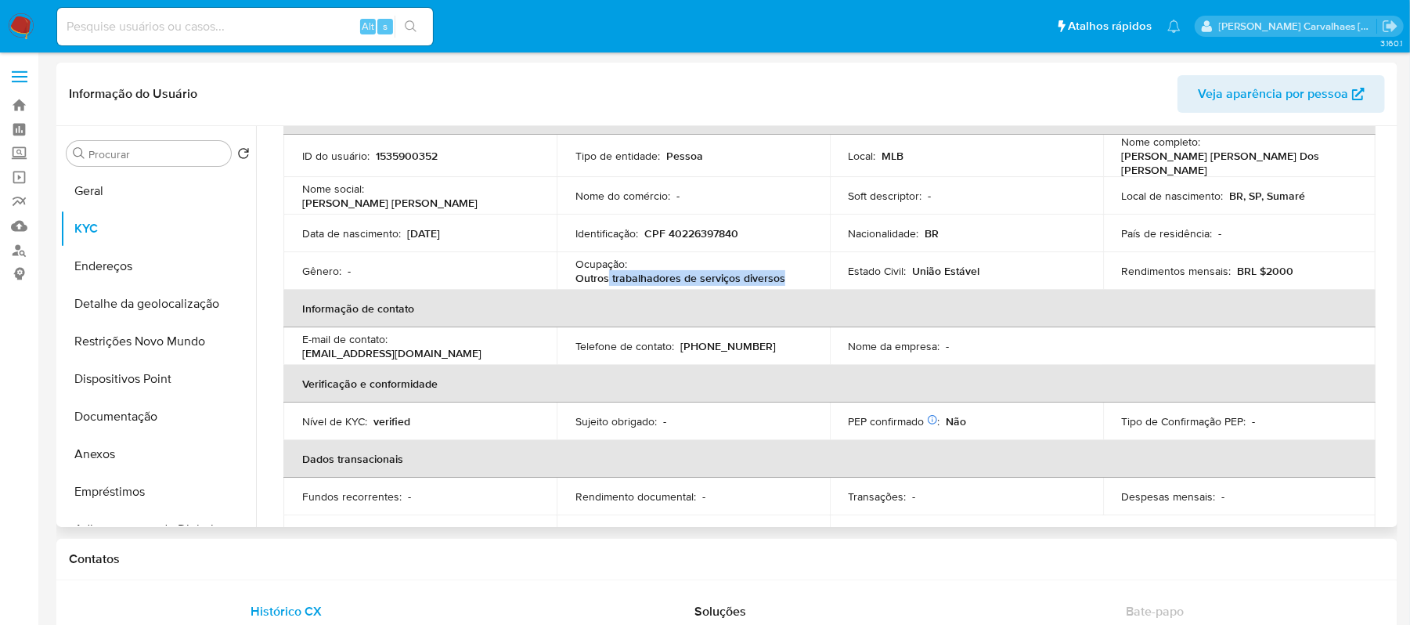
copy p "trabalhadores de serviços diversos"
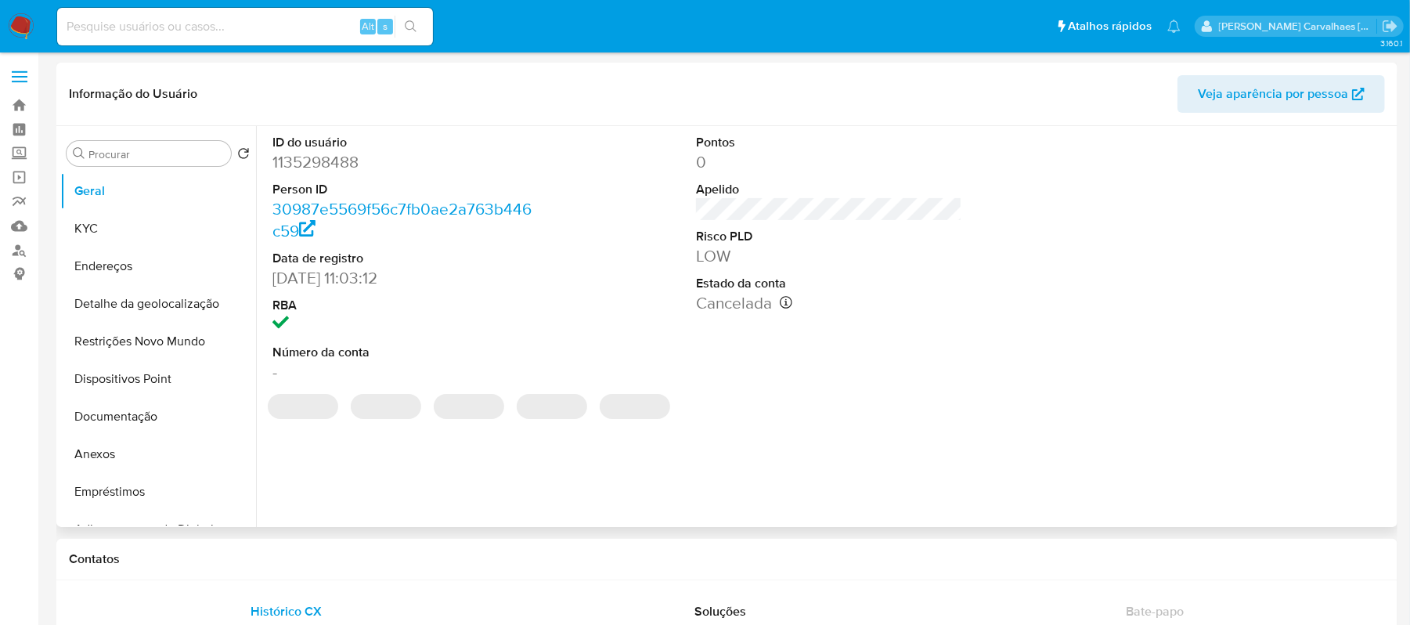
select select "10"
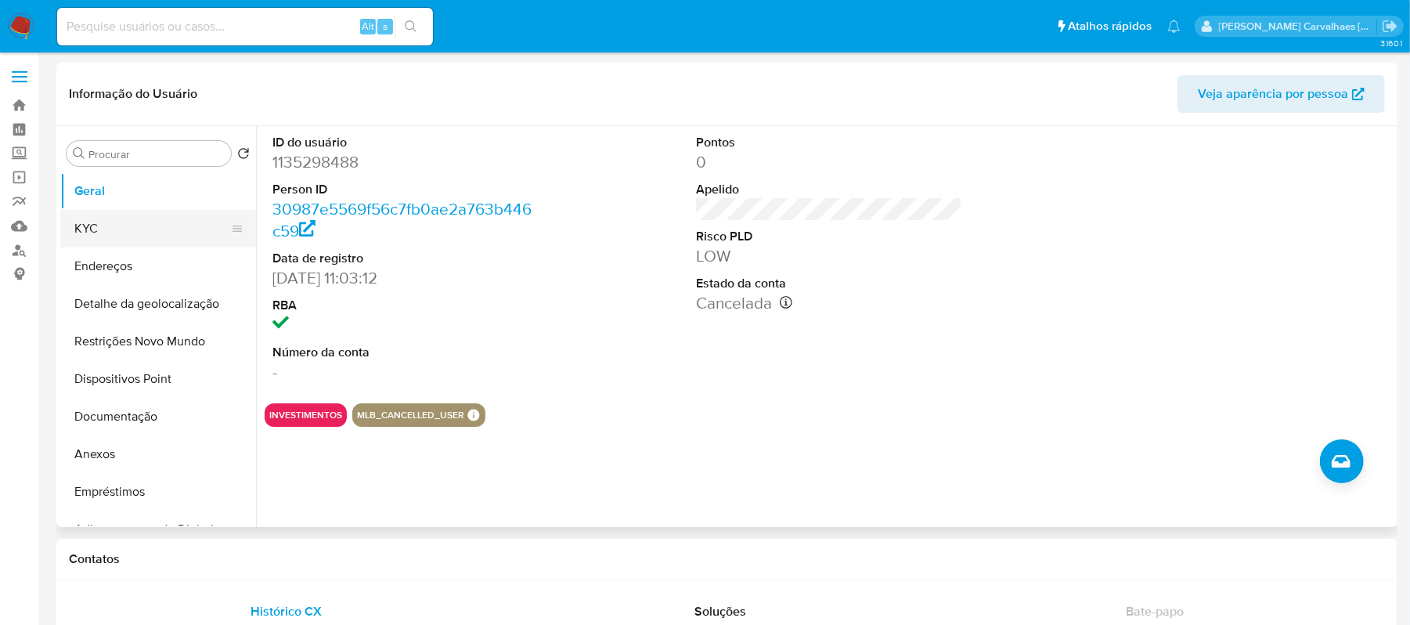
click at [123, 214] on button "KYC" at bounding box center [151, 229] width 183 height 38
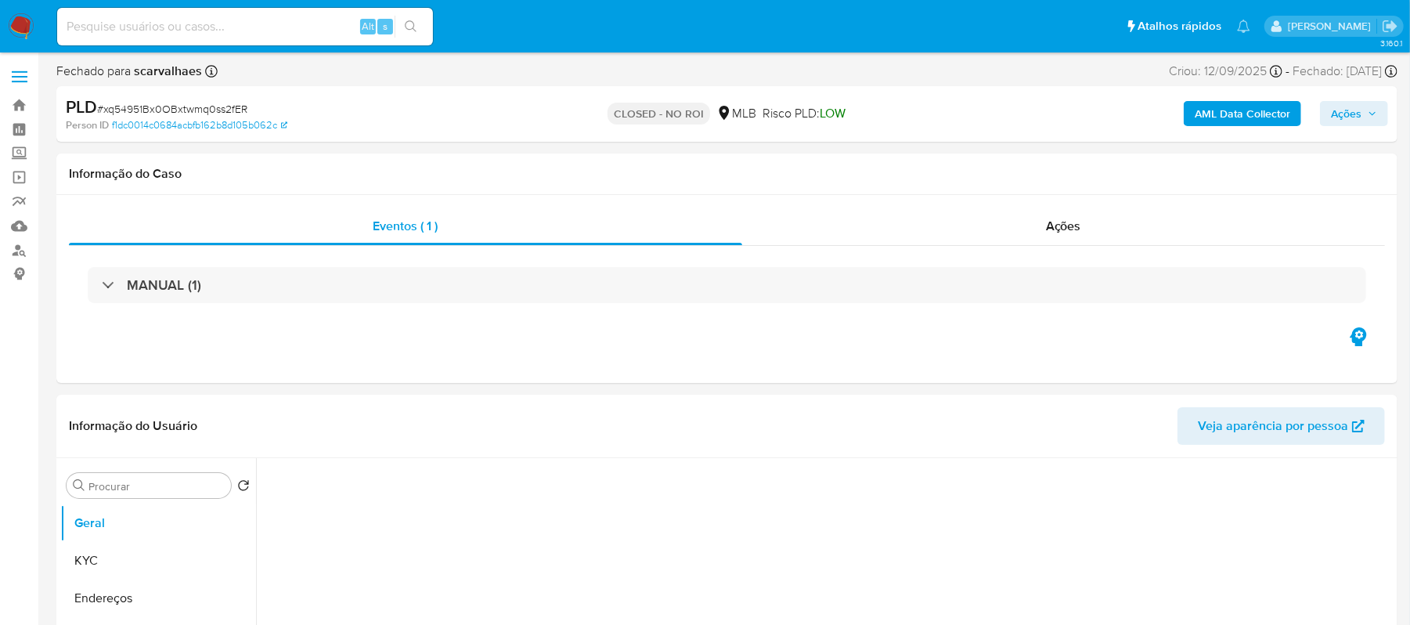
select select "10"
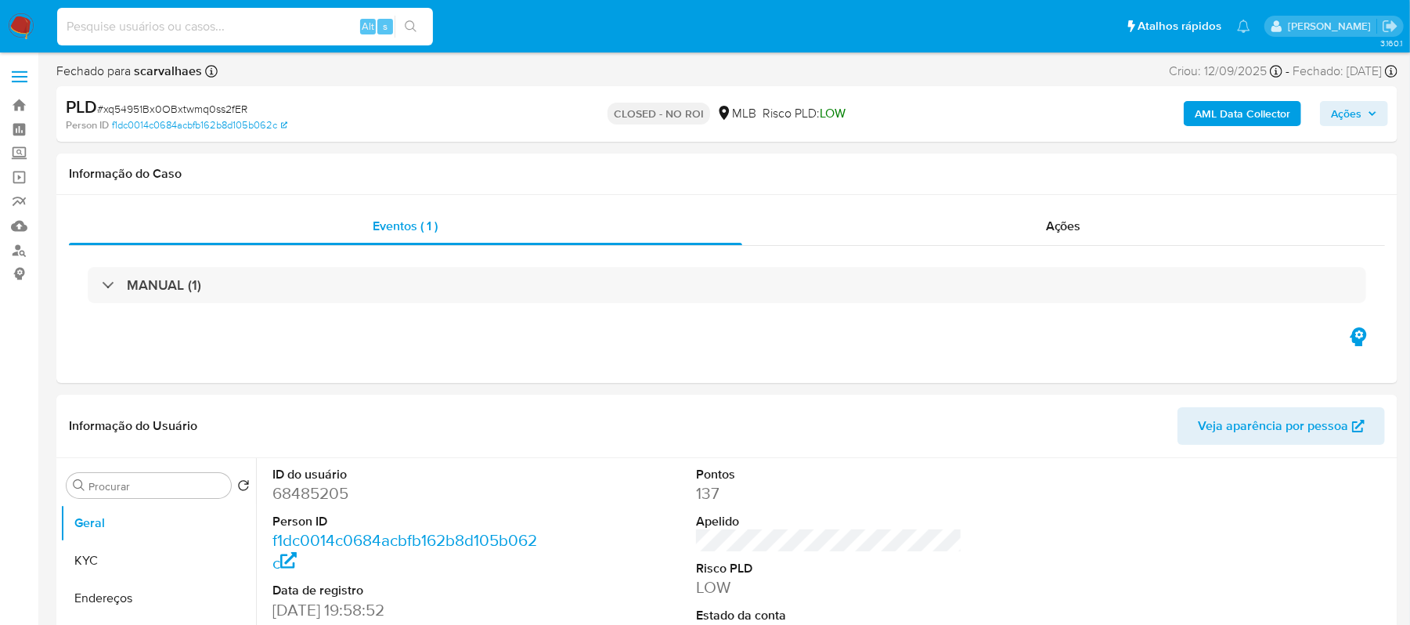
click at [252, 26] on input at bounding box center [245, 26] width 376 height 20
paste input "jOjymeamo0f0JQlGLksWklio"
type input "jOjymeamo0f0JQlGLksWklio"
click at [417, 33] on button "search-icon" at bounding box center [411, 27] width 32 height 22
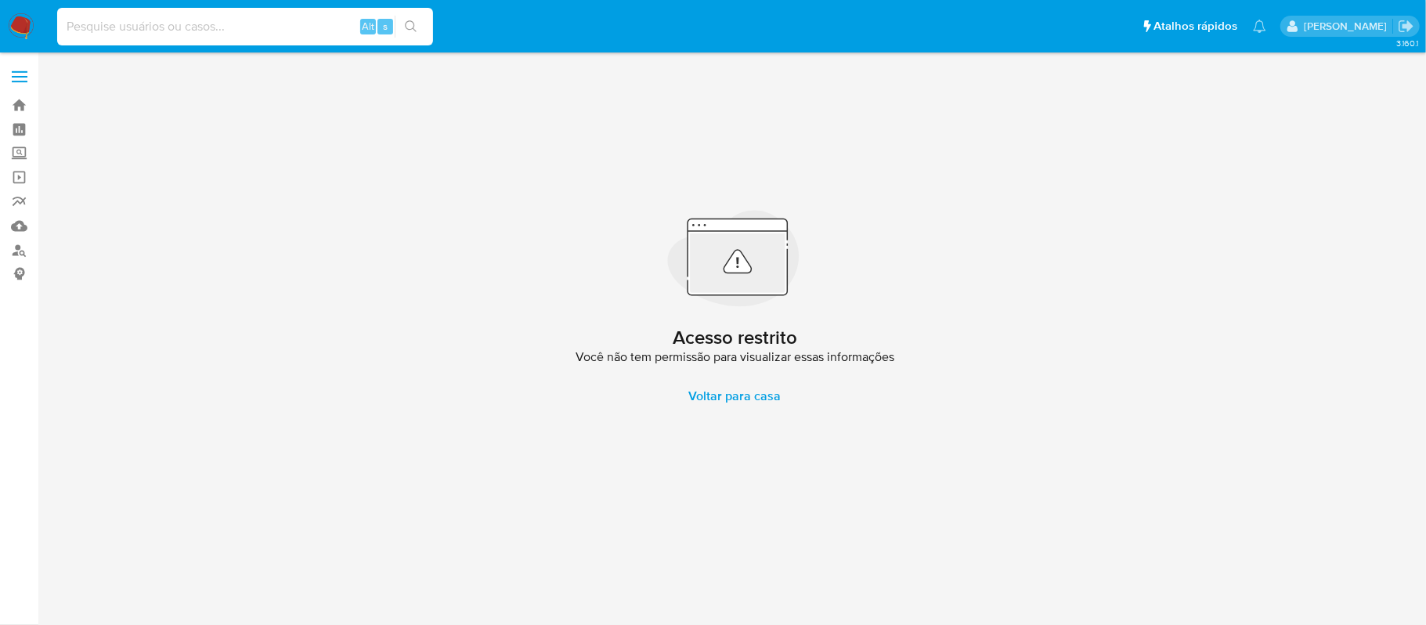
paste input "jOjymeamo0f0JQlGLksWklio"
click at [63, 32] on input "jOjymeamo0f0JQlGLksWklio" at bounding box center [245, 26] width 376 height 20
type input "jOjymeamo0f0JQlGLksWklio"
click at [414, 20] on icon "search-icon" at bounding box center [411, 26] width 13 height 13
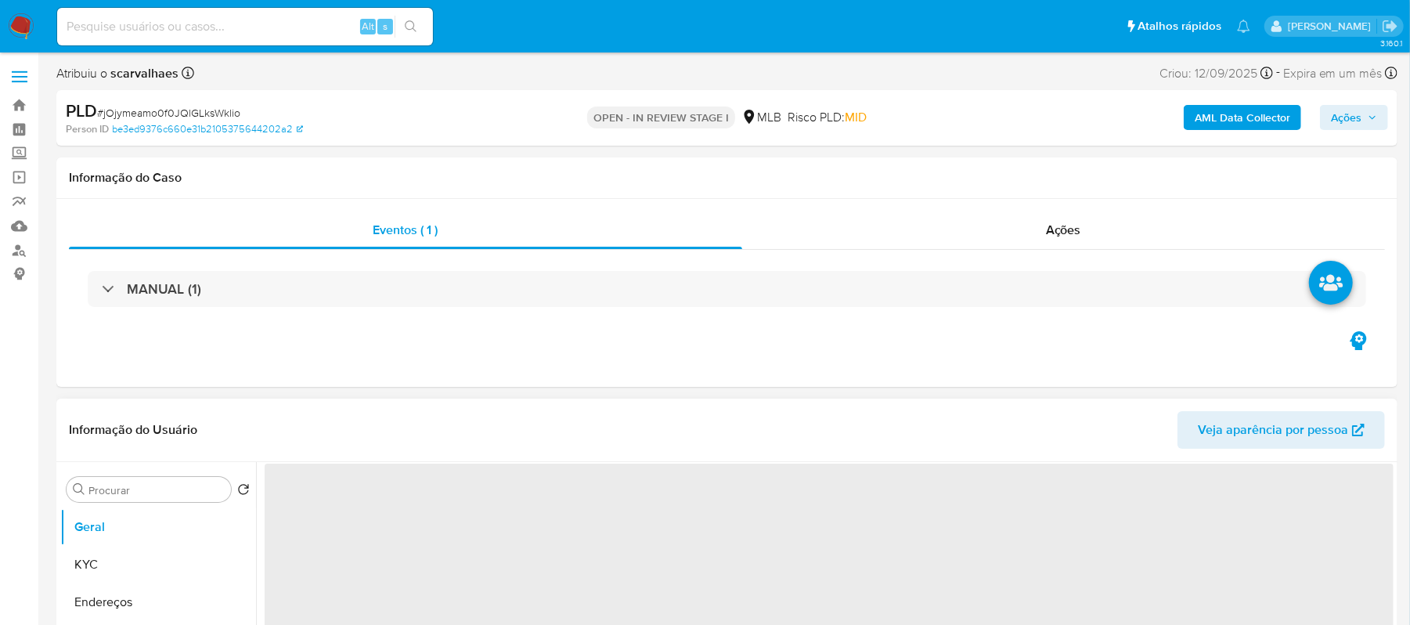
select select "10"
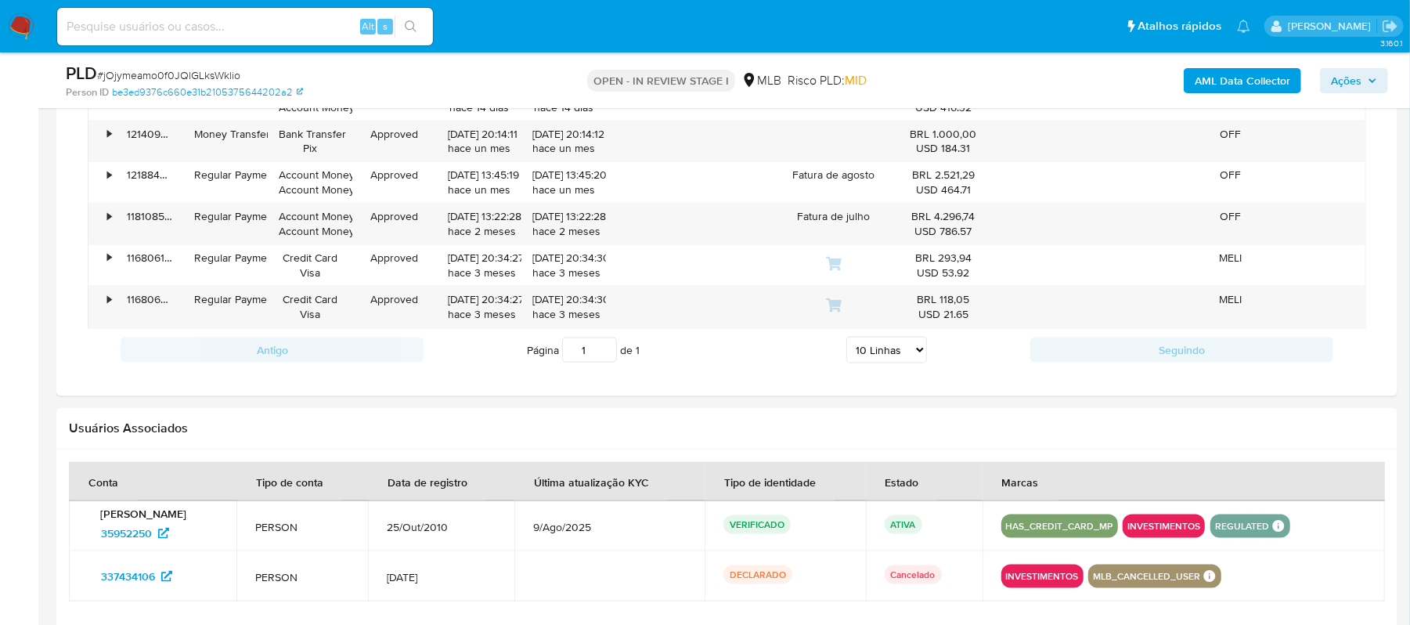
scroll to position [1226, 0]
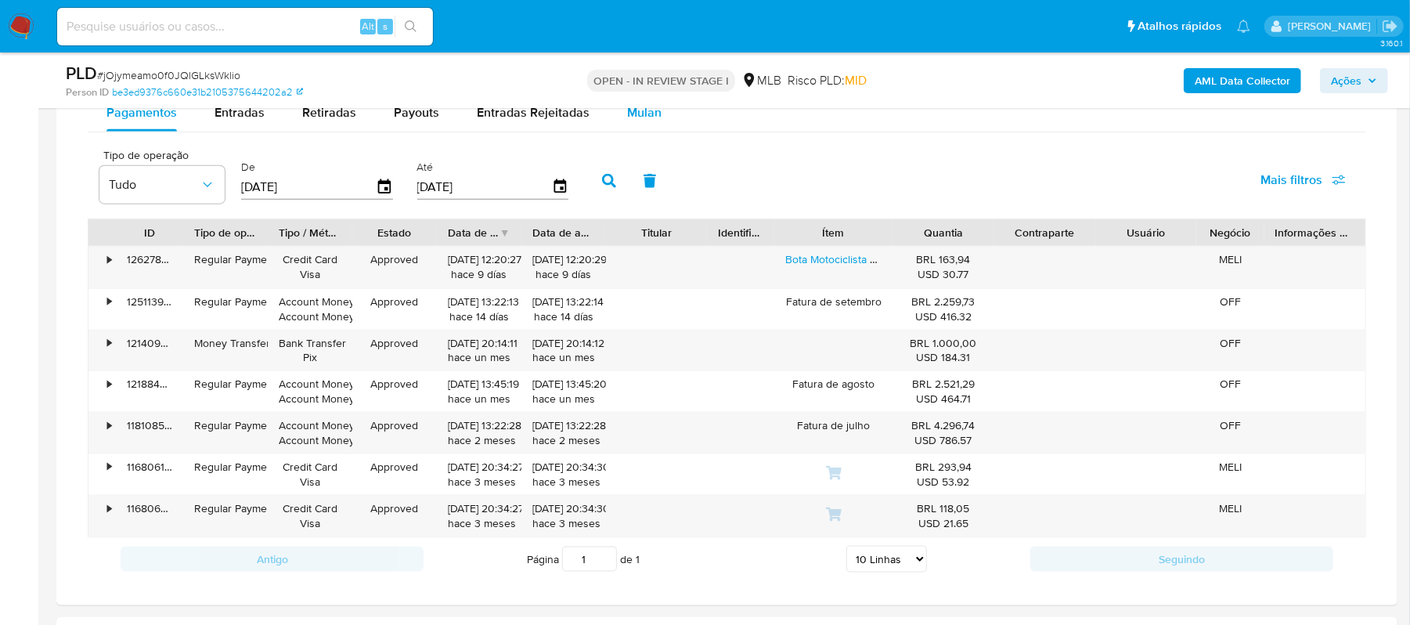
click at [637, 113] on span "Mulan" at bounding box center [644, 112] width 34 height 18
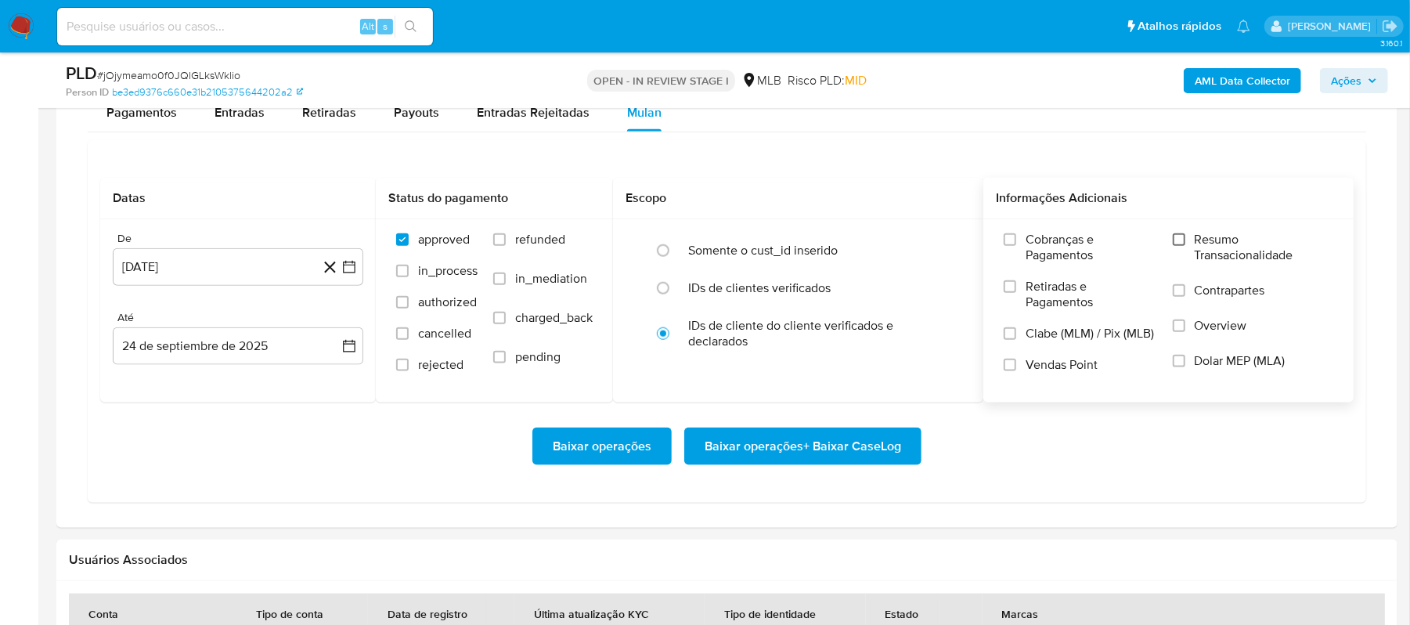
click at [1182, 243] on input "Resumo Transacionalidade" at bounding box center [1179, 239] width 13 height 13
click at [355, 269] on icon "button" at bounding box center [349, 268] width 13 height 13
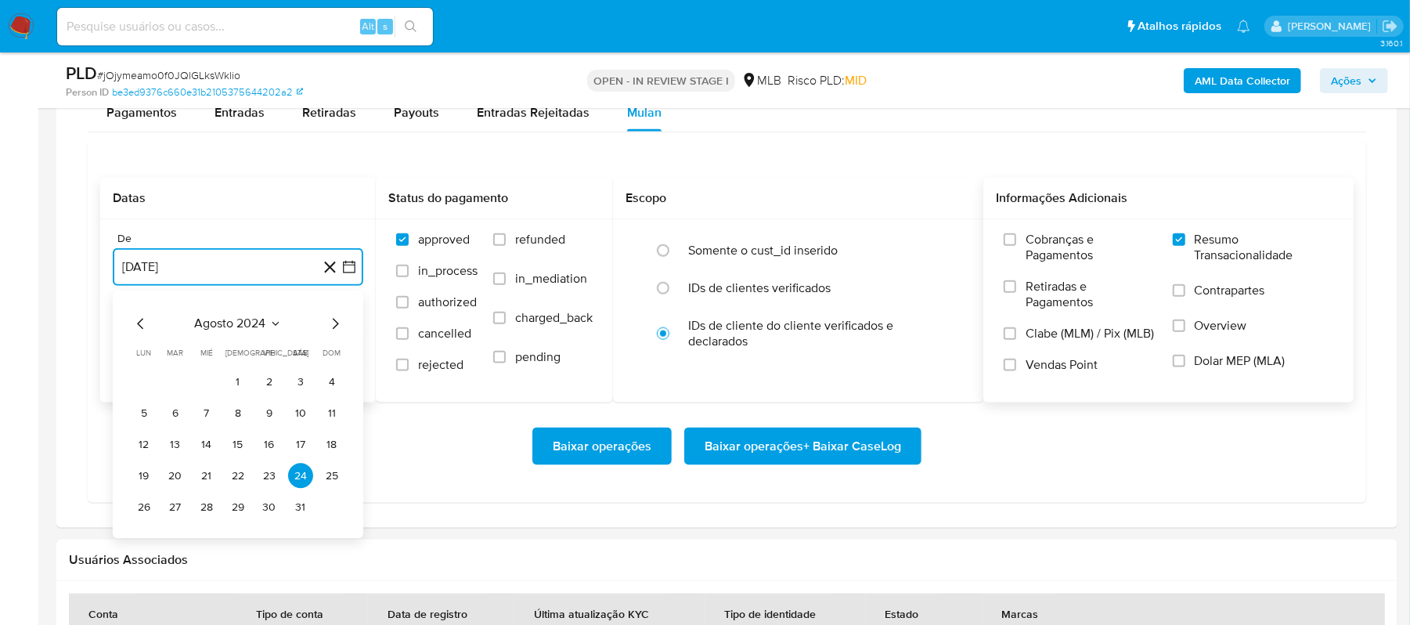
click at [333, 330] on icon "Mes siguiente" at bounding box center [335, 324] width 19 height 19
click at [335, 330] on icon "Mes siguiente" at bounding box center [335, 324] width 19 height 19
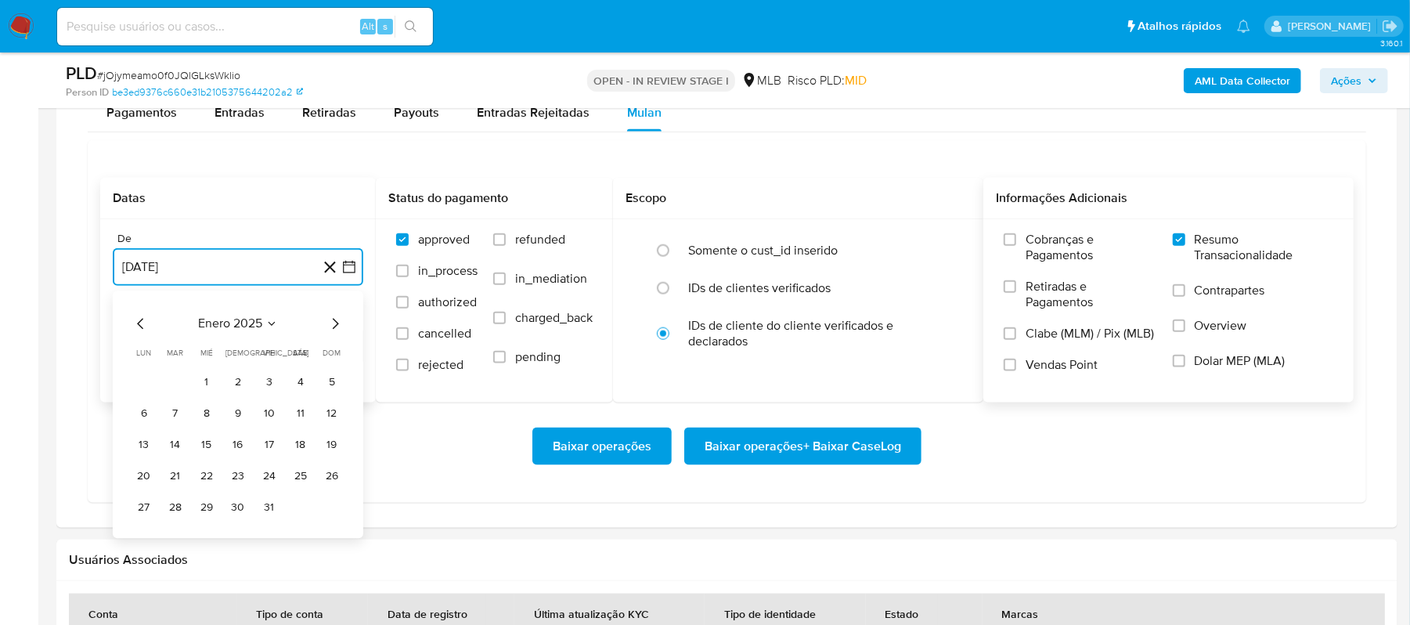
click at [335, 330] on icon "Mes siguiente" at bounding box center [335, 324] width 19 height 19
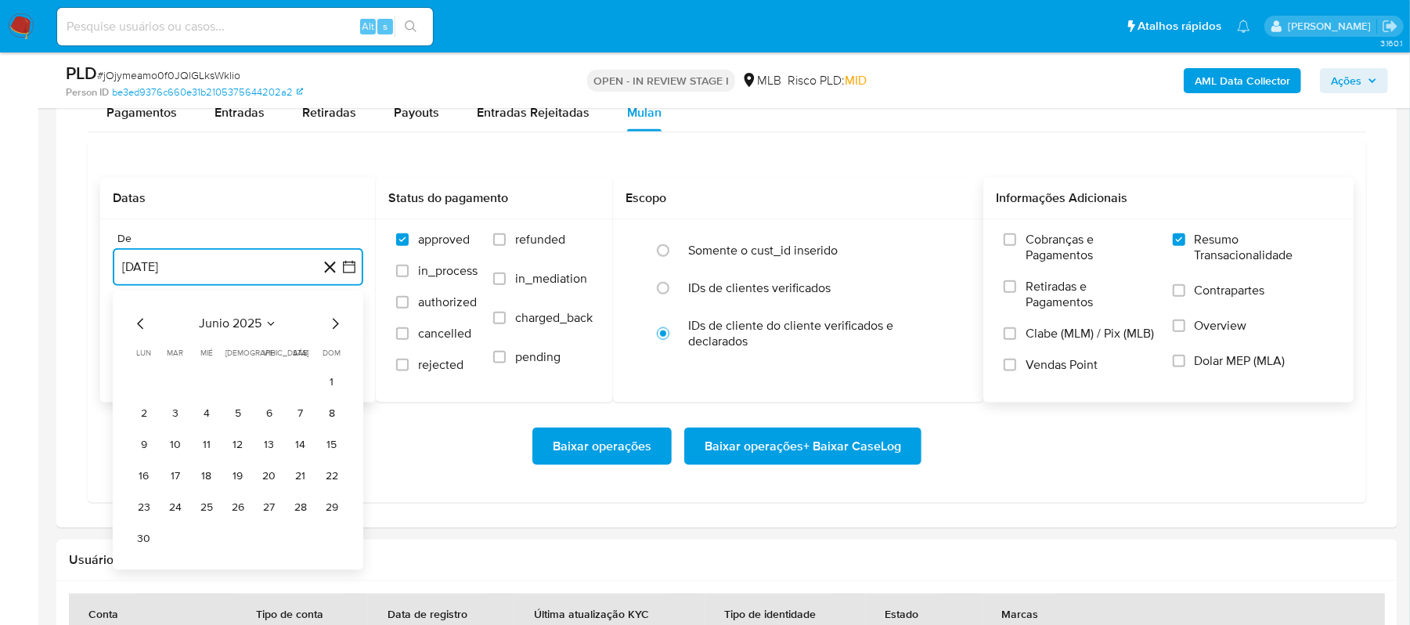
click at [335, 330] on icon "Mes siguiente" at bounding box center [335, 324] width 19 height 19
click at [139, 327] on icon "Mes anterior" at bounding box center [141, 324] width 19 height 19
click at [307, 483] on button "24" at bounding box center [300, 476] width 25 height 25
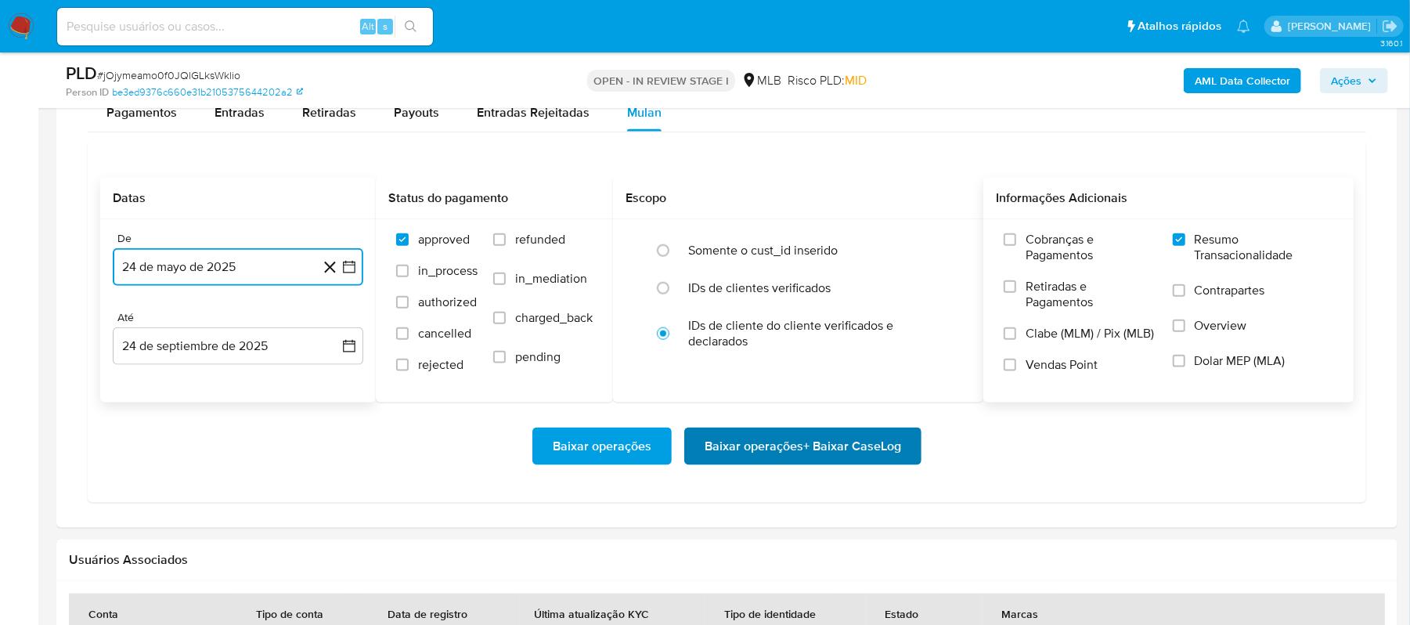
click at [786, 446] on span "Baixar operações + Baixar CaseLog" at bounding box center [803, 446] width 197 height 34
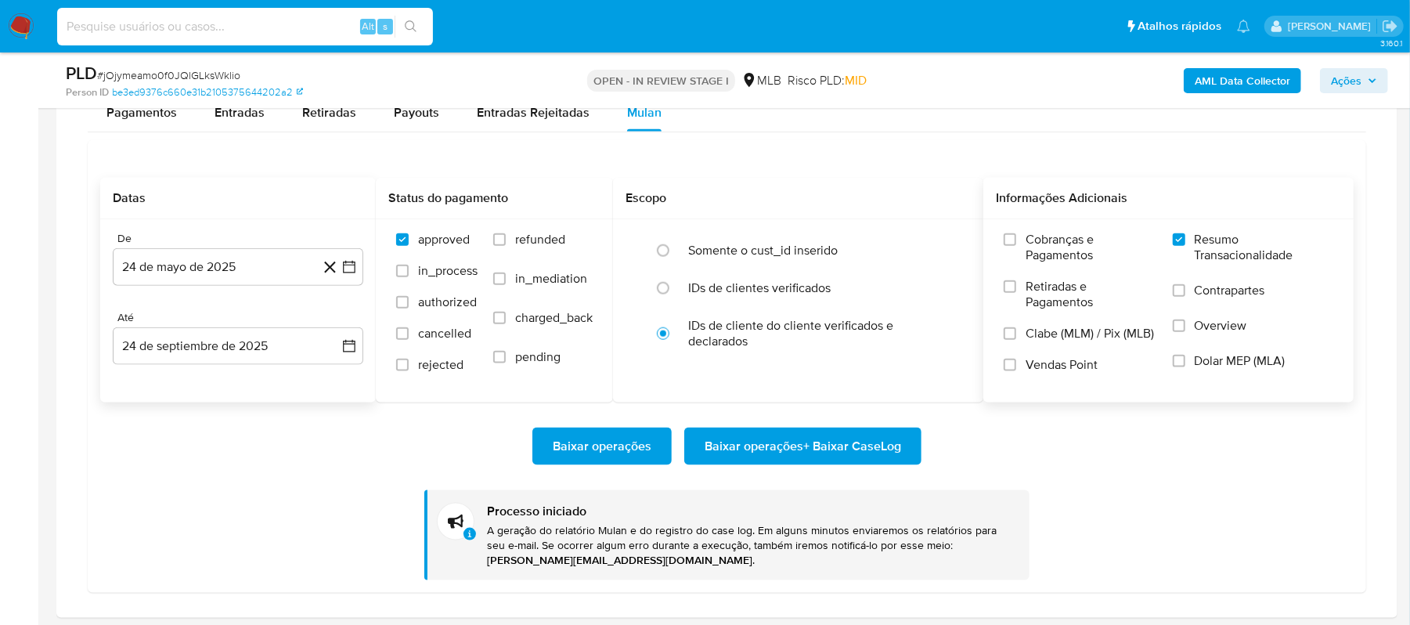
paste input "Frt8bPwI751V6XOH4iwH0Nmc"
type input "Frt8bPwI751V6XOH4iwH0Nmc"
click at [409, 30] on icon "search-icon" at bounding box center [411, 26] width 13 height 13
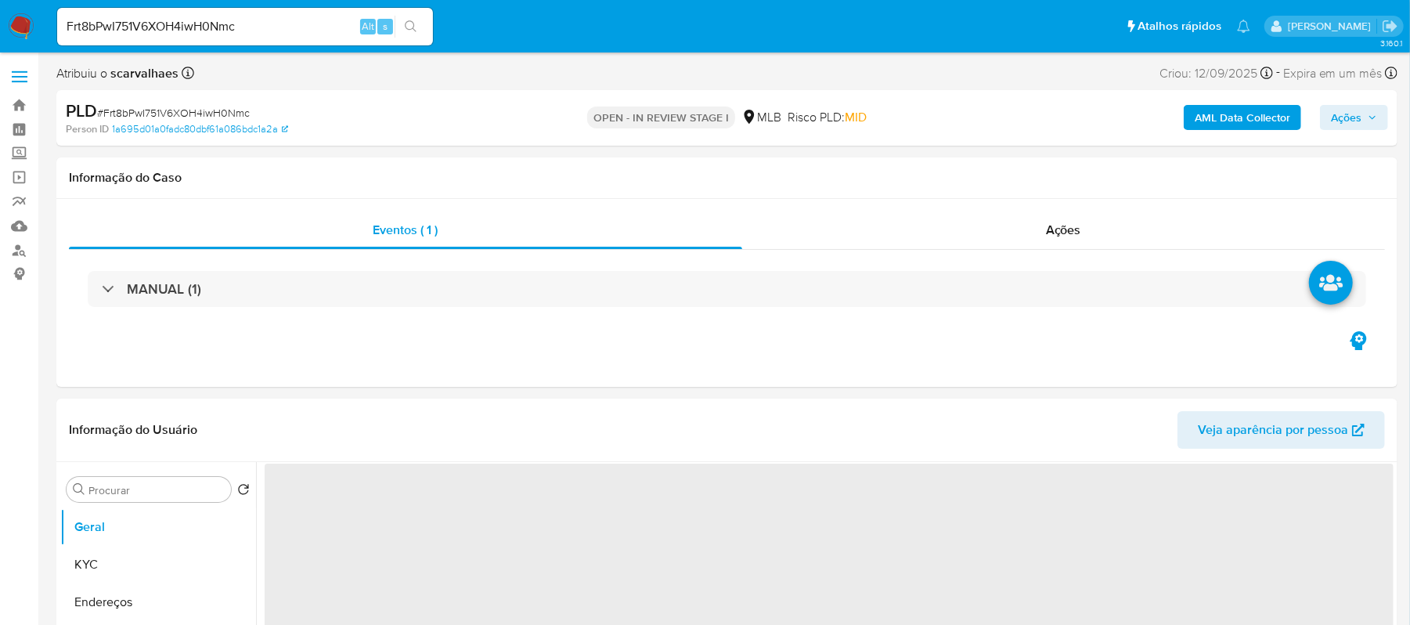
select select "10"
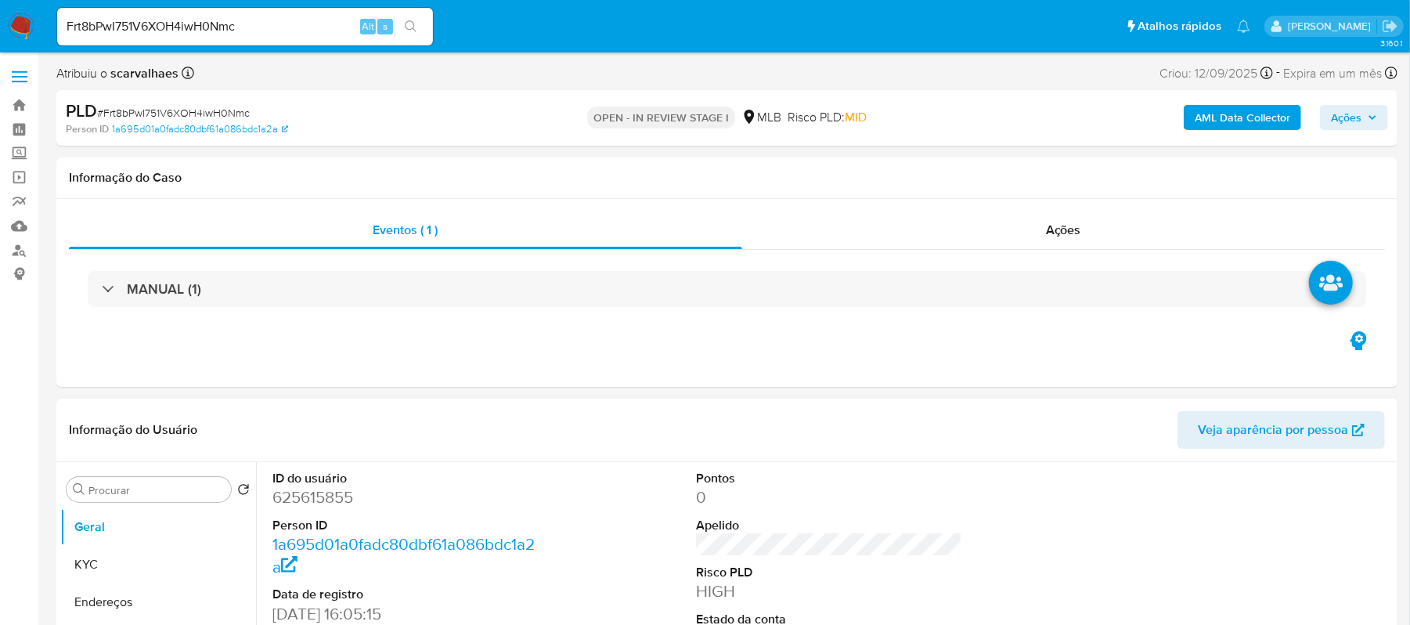
scroll to position [417, 0]
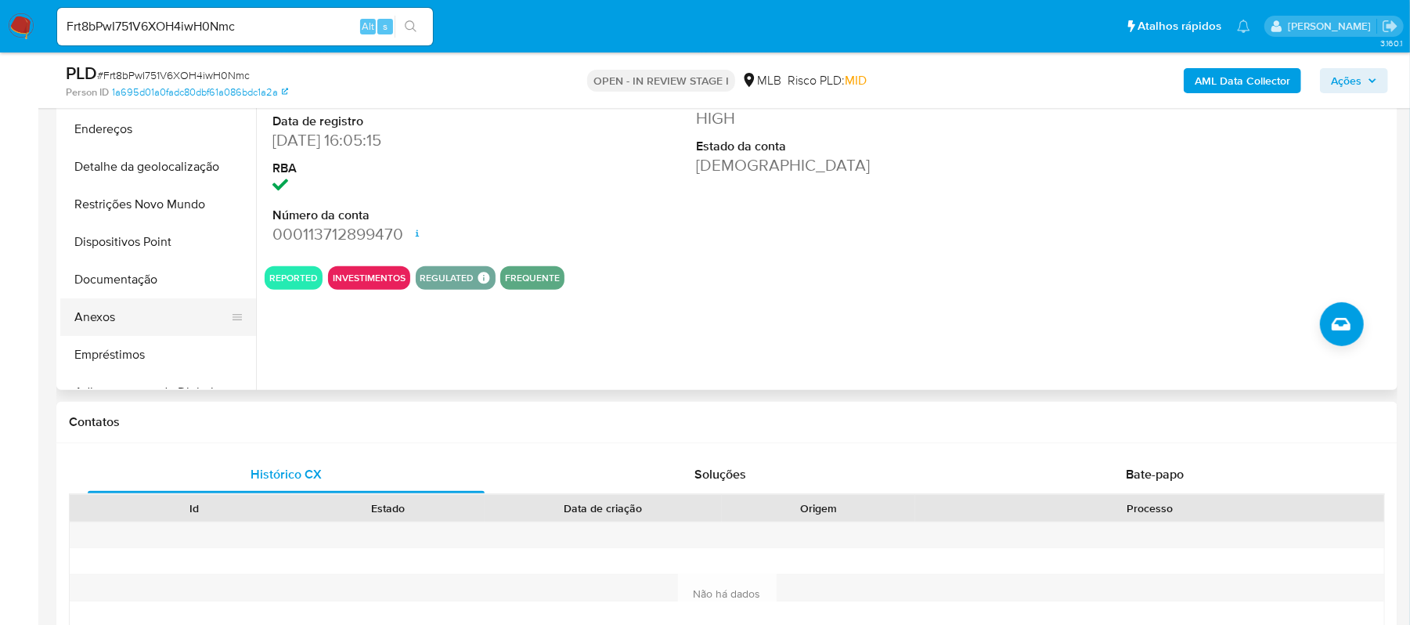
click at [136, 317] on button "Anexos" at bounding box center [151, 317] width 183 height 38
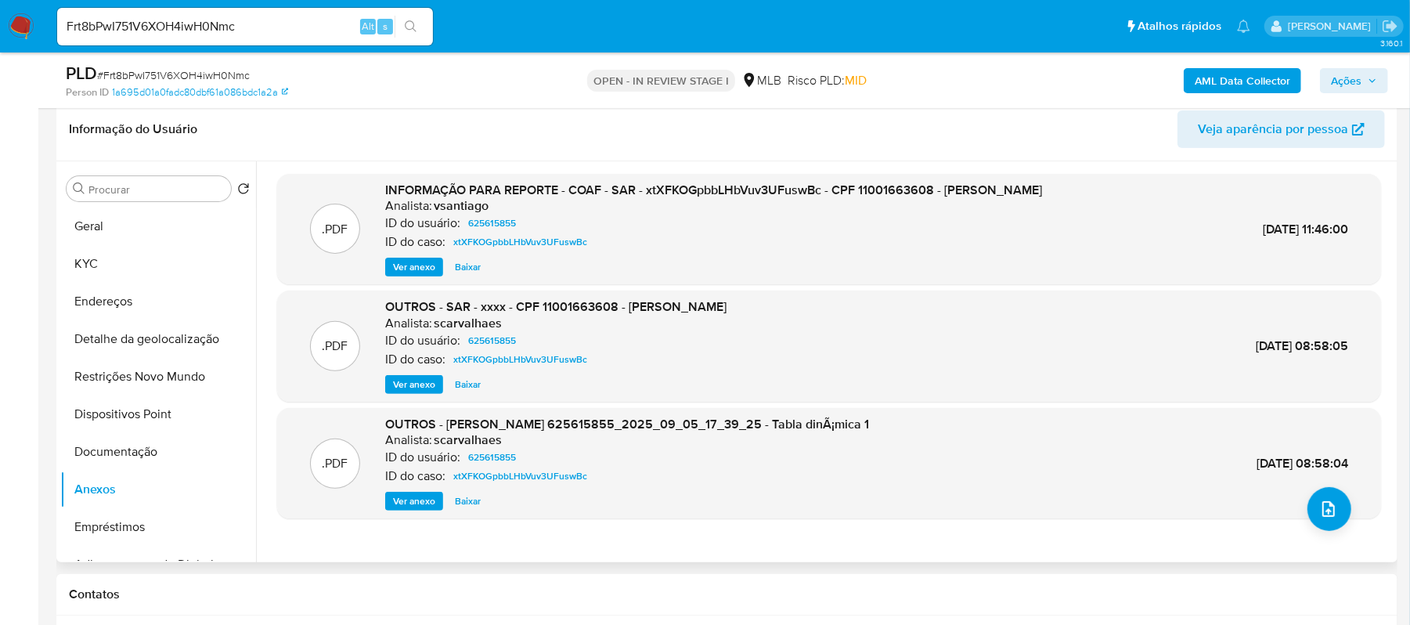
scroll to position [208, 0]
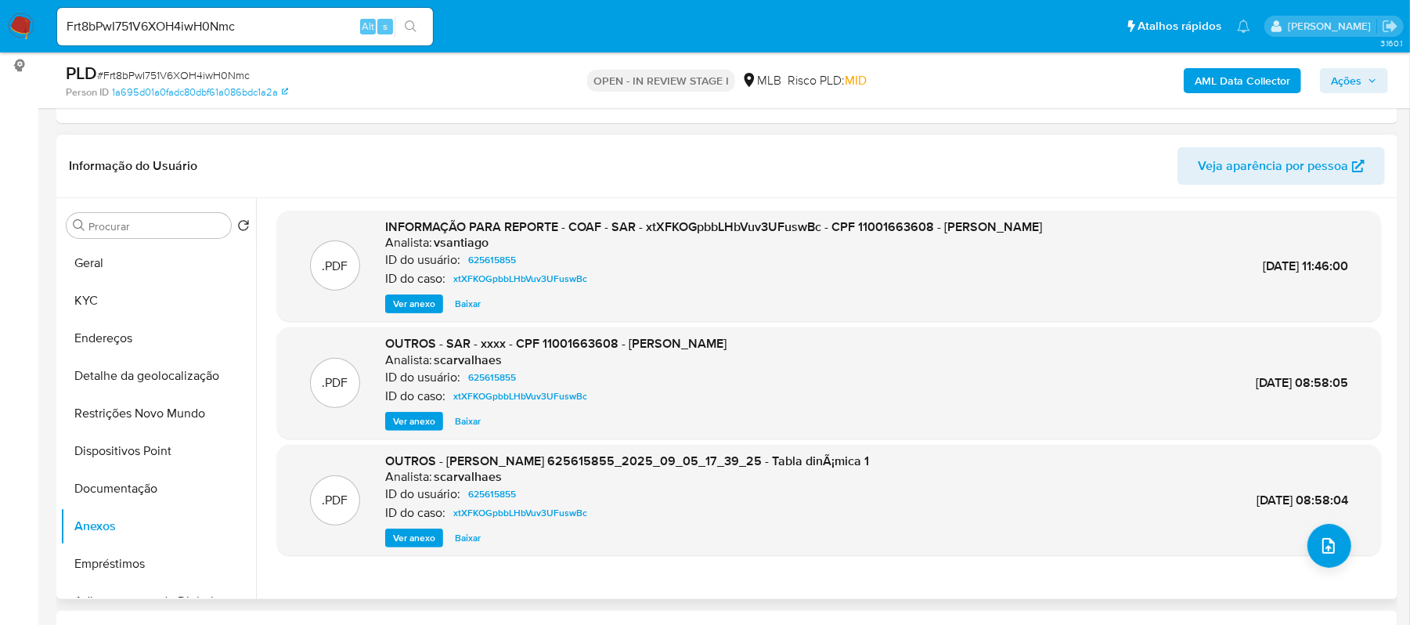
click at [410, 304] on span "Ver anexo" at bounding box center [414, 304] width 42 height 16
click at [410, 304] on div "Ver anexo Ver anexo Baixar" at bounding box center [713, 303] width 657 height 19
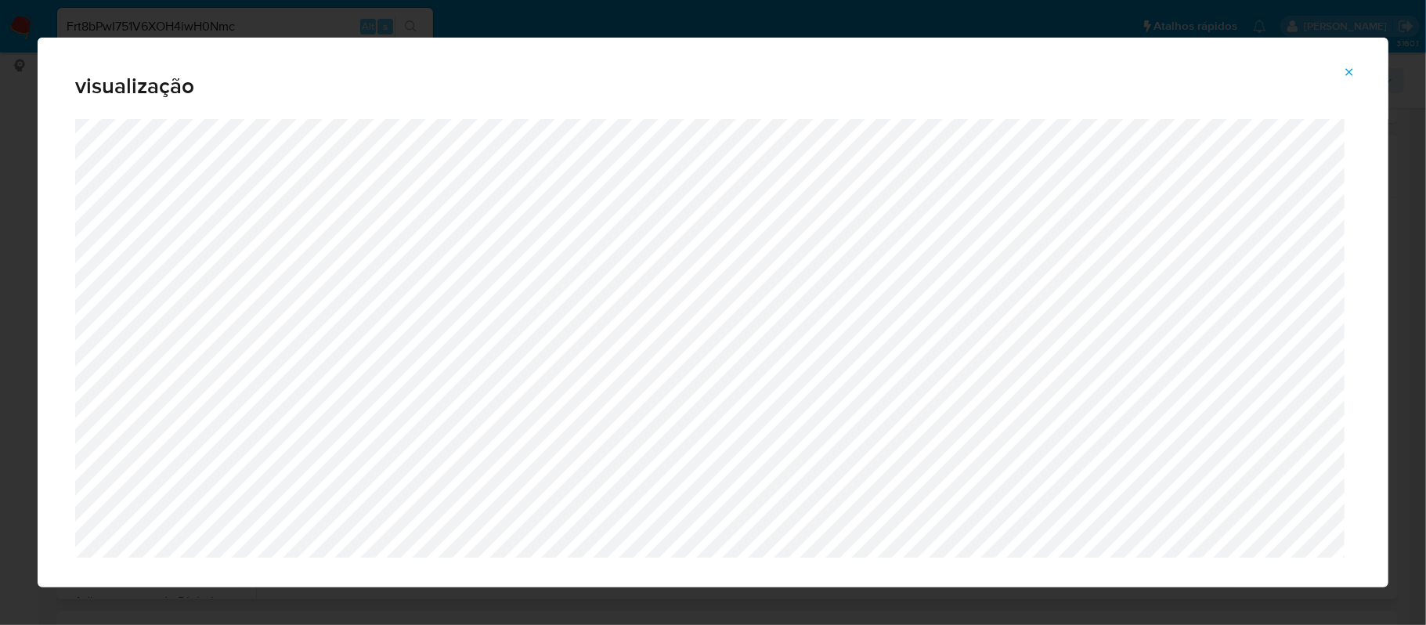
click at [1344, 66] on icon "Attachment preview" at bounding box center [1349, 72] width 13 height 13
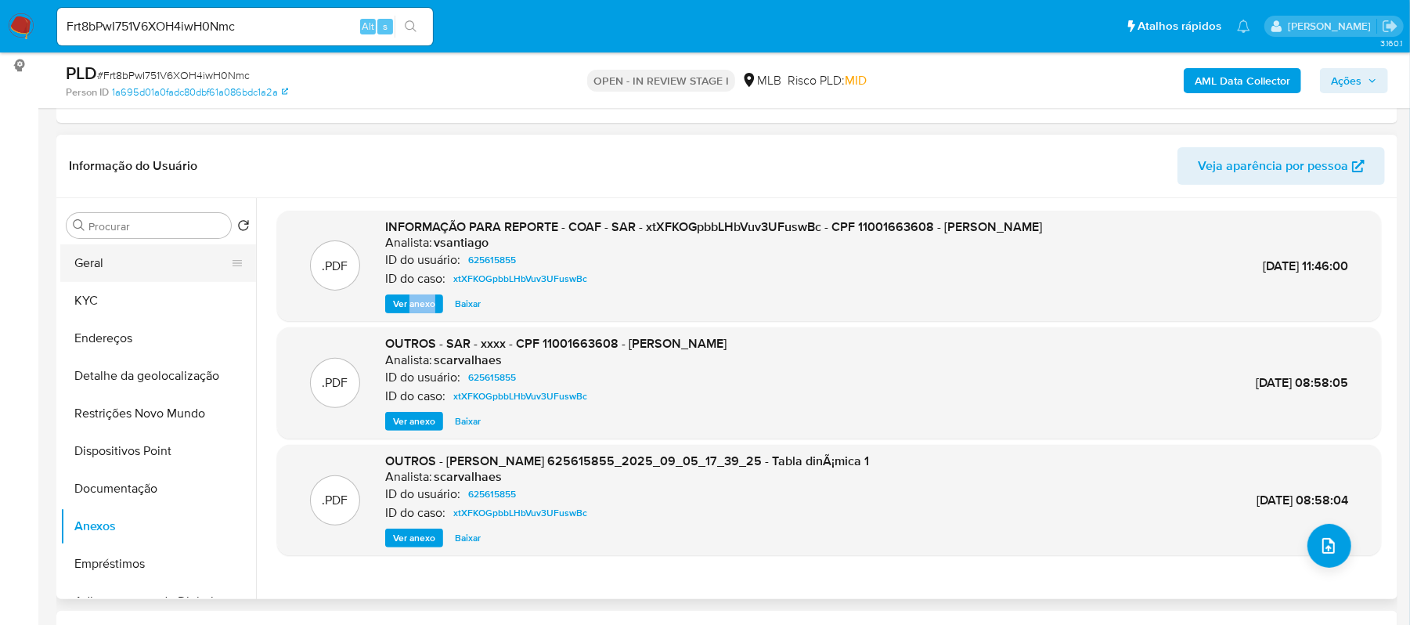
click at [85, 271] on button "Geral" at bounding box center [151, 263] width 183 height 38
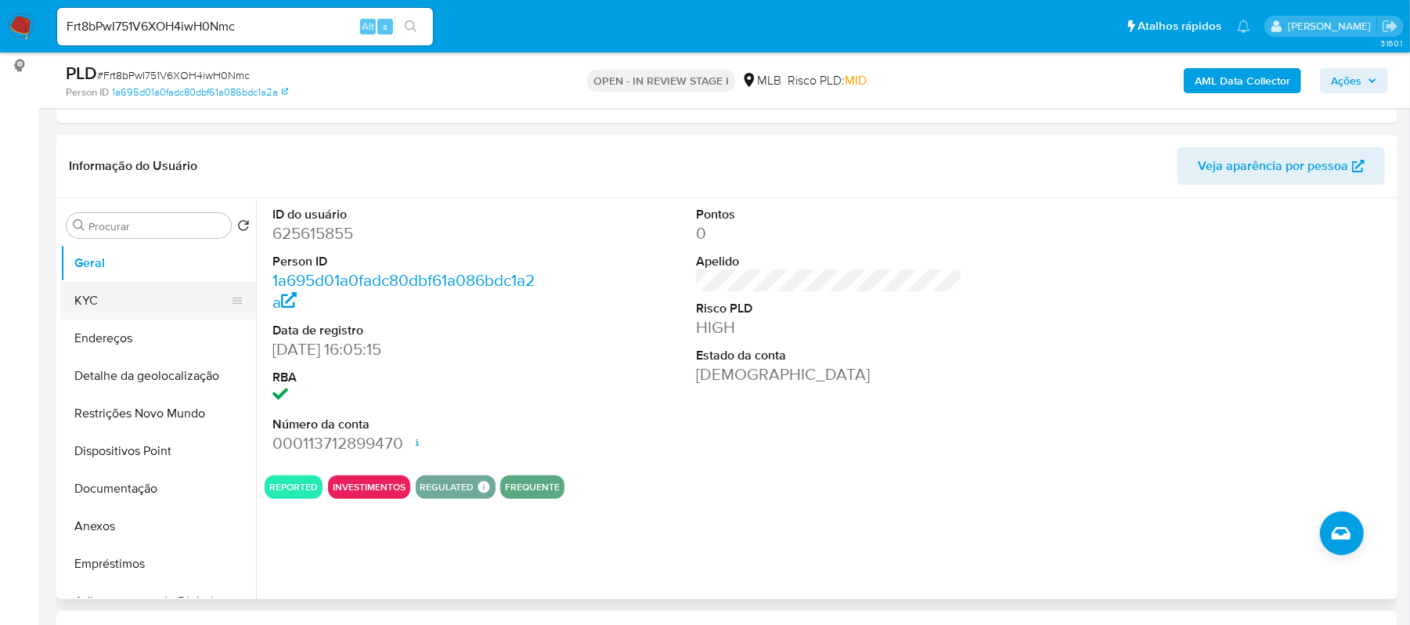
click at [114, 302] on button "KYC" at bounding box center [151, 301] width 183 height 38
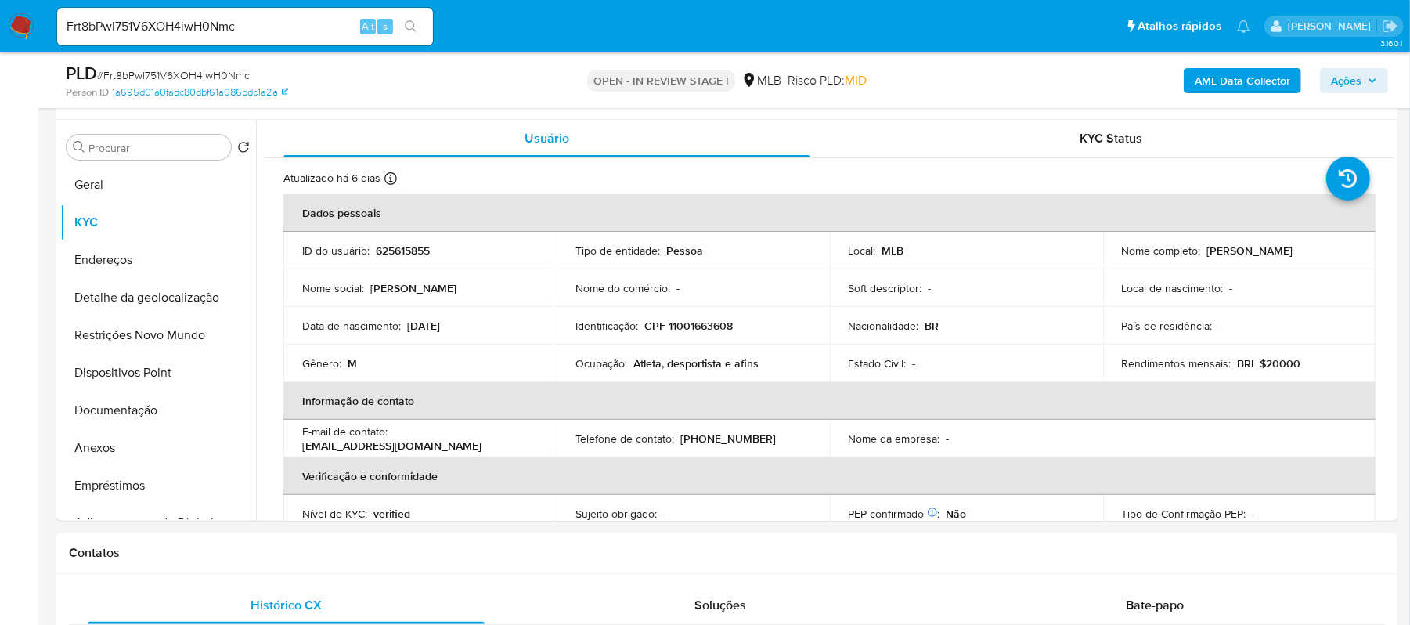
scroll to position [336, 0]
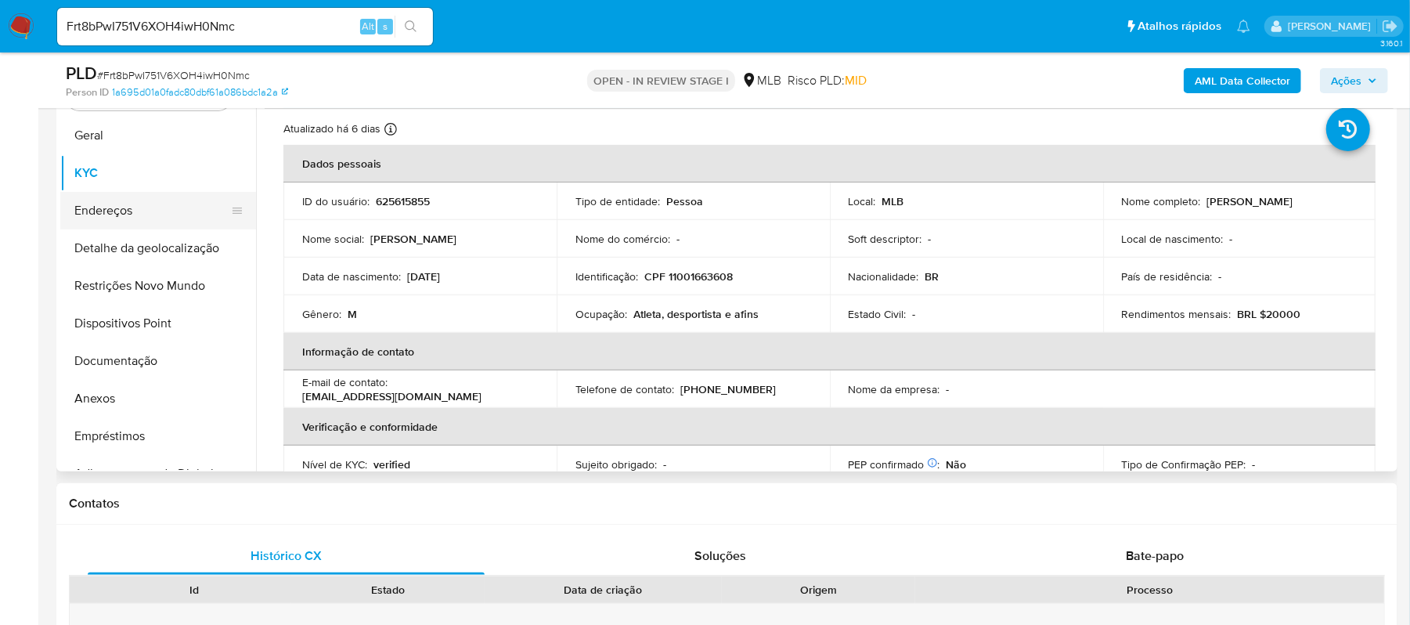
click at [132, 218] on button "Endereços" at bounding box center [151, 211] width 183 height 38
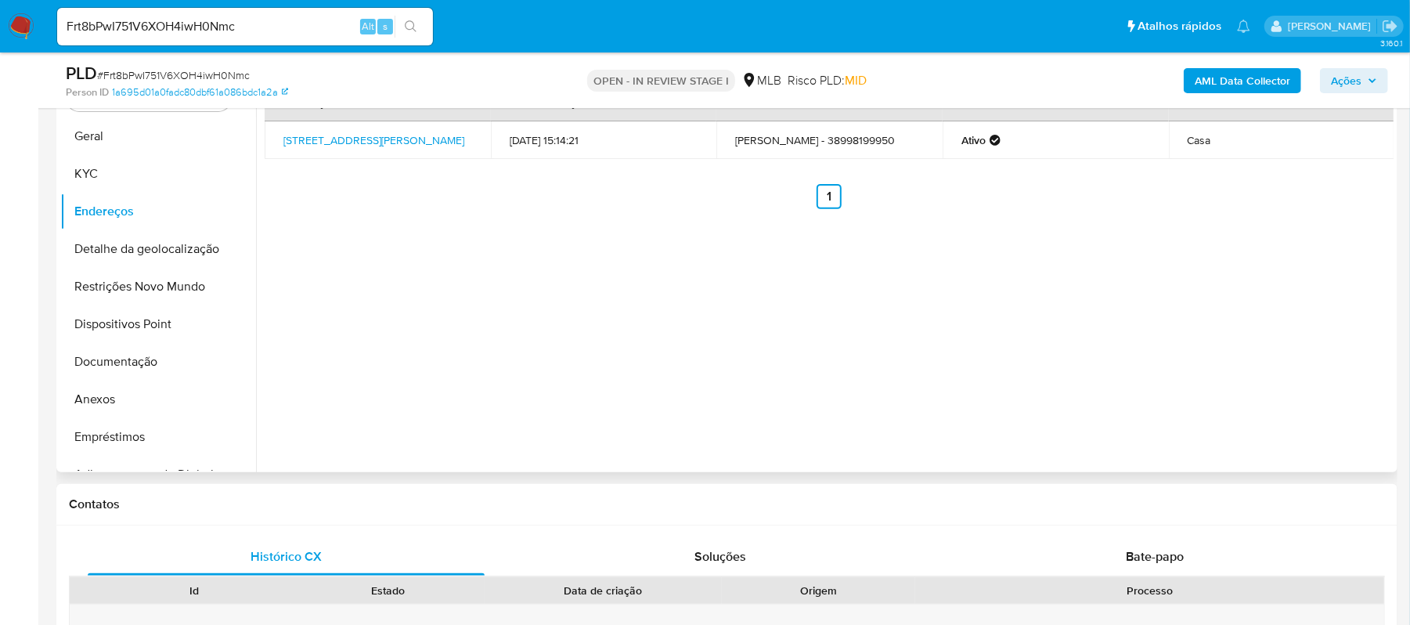
scroll to position [232, 0]
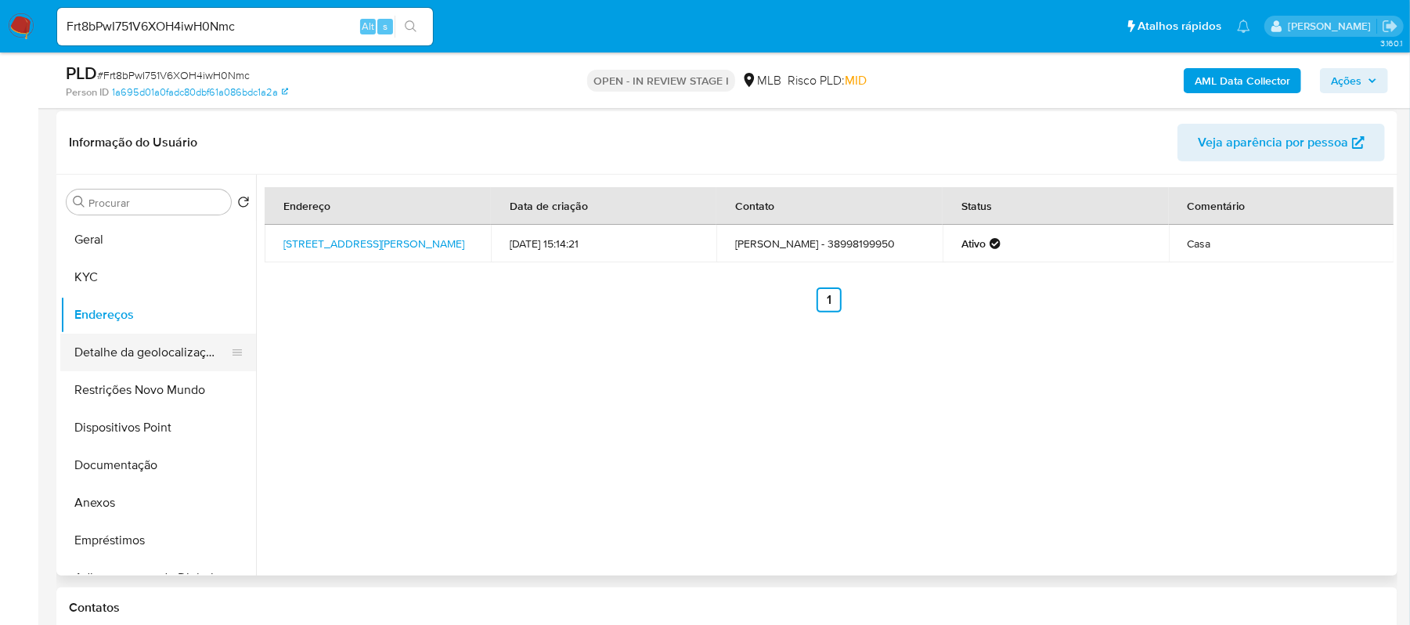
click at [198, 360] on button "Detalhe da geolocalização" at bounding box center [151, 353] width 183 height 38
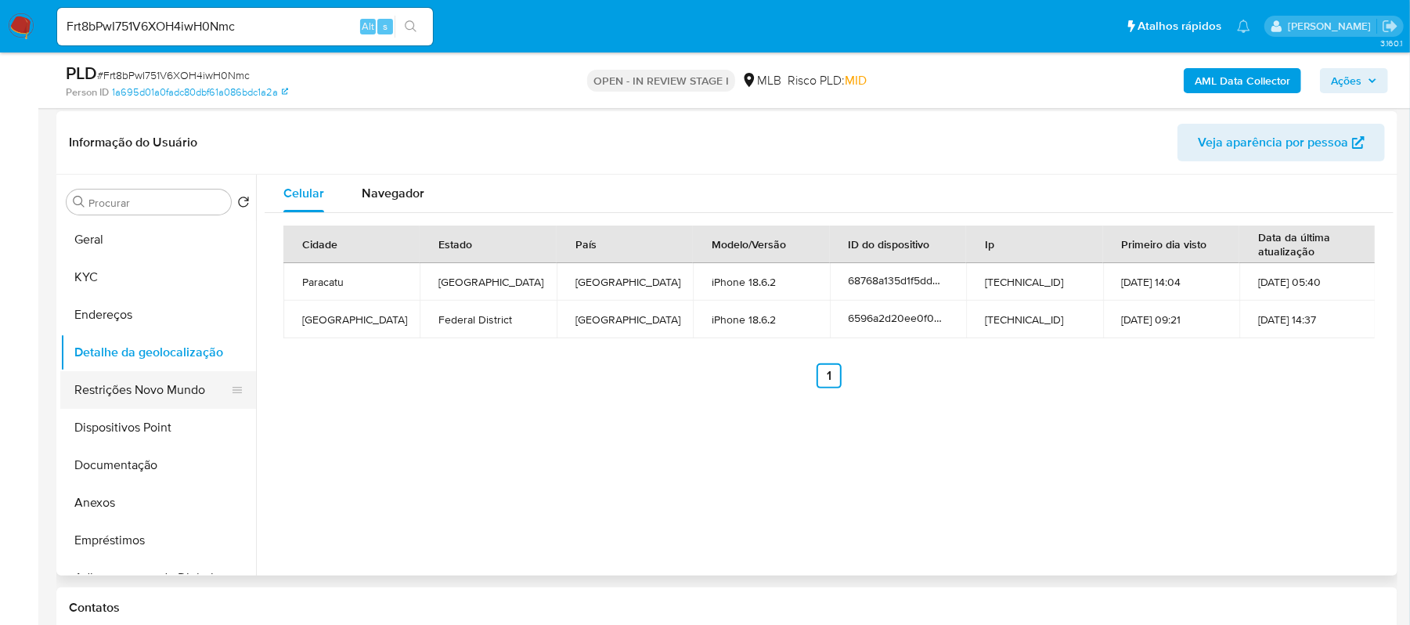
drag, startPoint x: 168, startPoint y: 389, endPoint x: 182, endPoint y: 393, distance: 14.6
click at [169, 389] on button "Restrições Novo Mundo" at bounding box center [151, 390] width 183 height 38
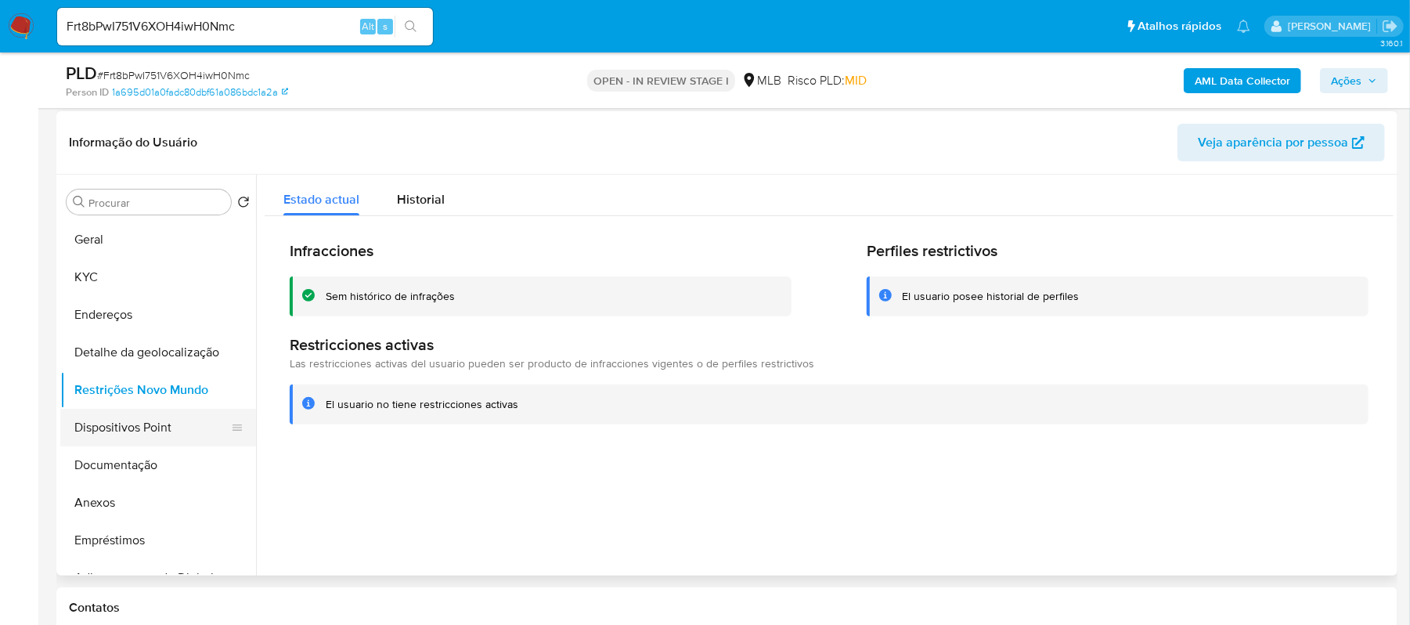
drag, startPoint x: 92, startPoint y: 428, endPoint x: 249, endPoint y: 411, distance: 157.5
click at [98, 428] on button "Dispositivos Point" at bounding box center [151, 428] width 183 height 38
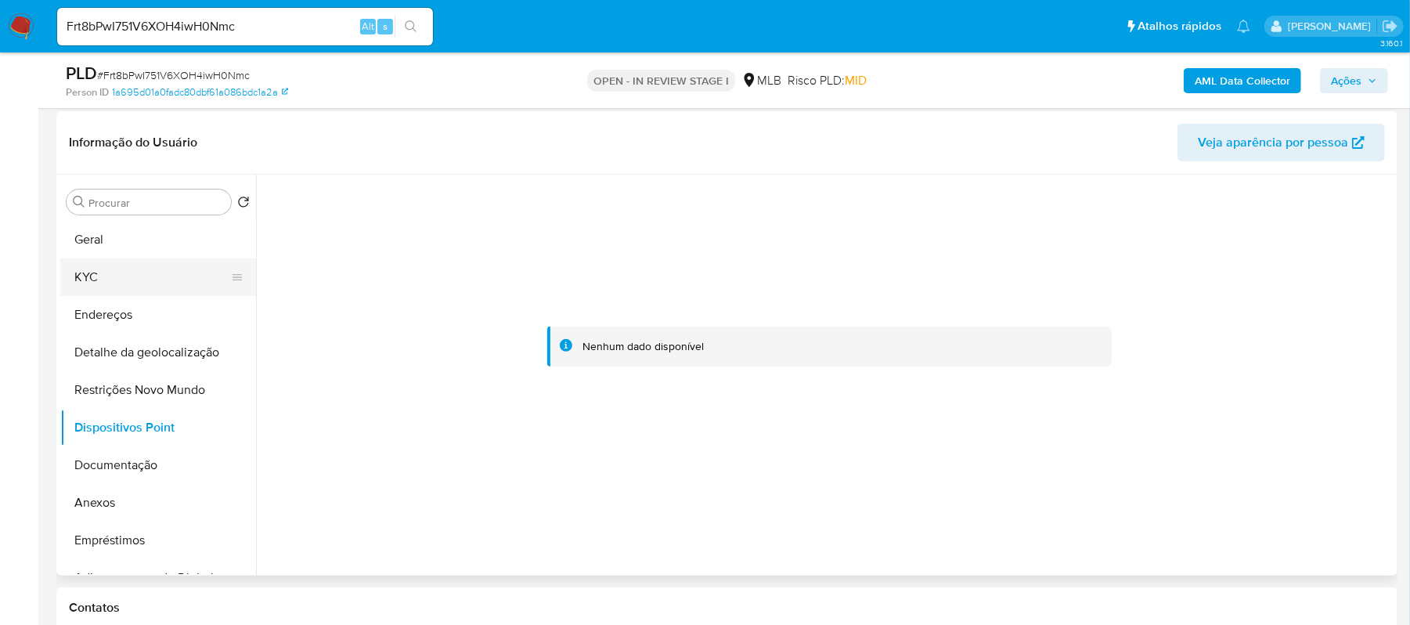
click at [107, 271] on button "KYC" at bounding box center [151, 277] width 183 height 38
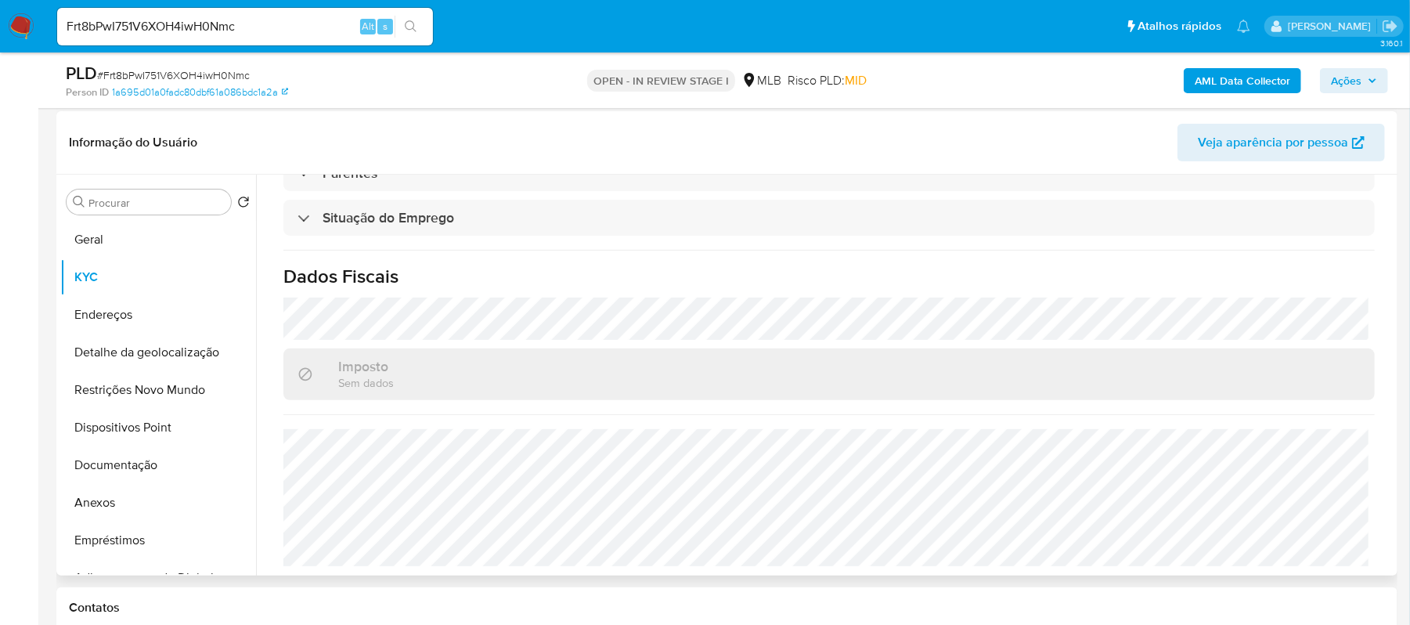
scroll to position [667, 0]
click at [89, 500] on button "Anexos" at bounding box center [151, 503] width 183 height 38
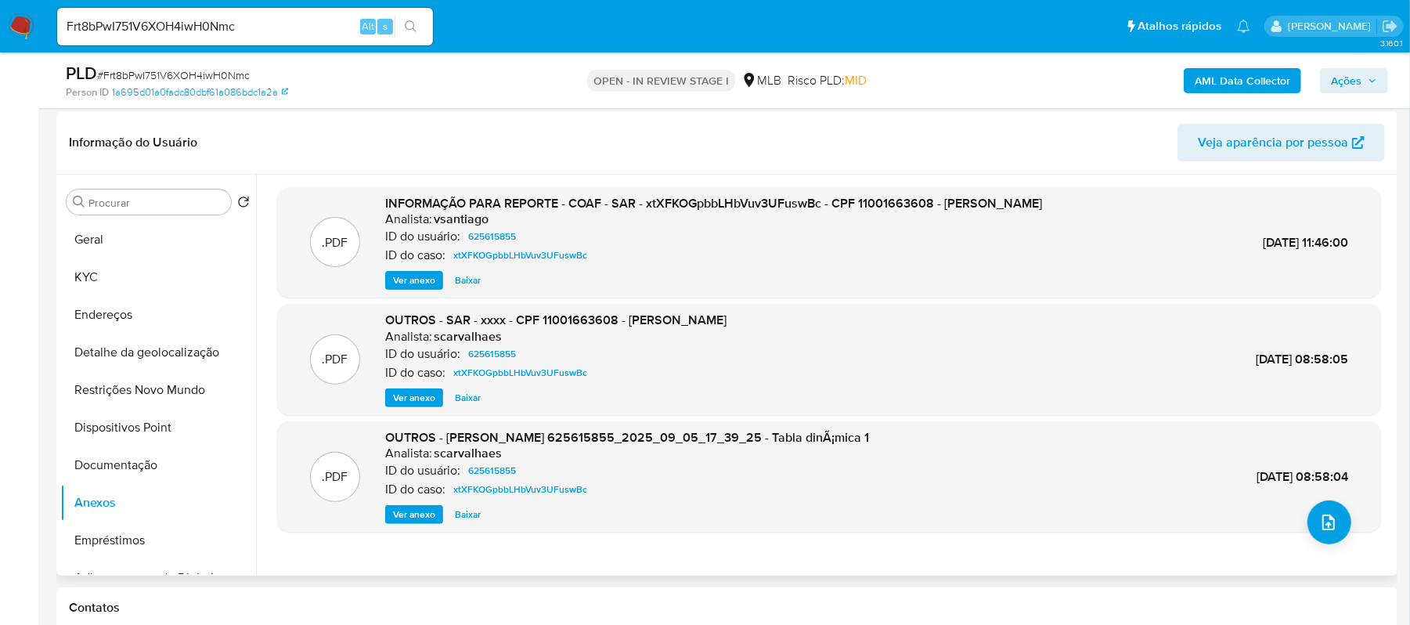
click at [407, 280] on span "Ver anexo" at bounding box center [414, 281] width 42 height 16
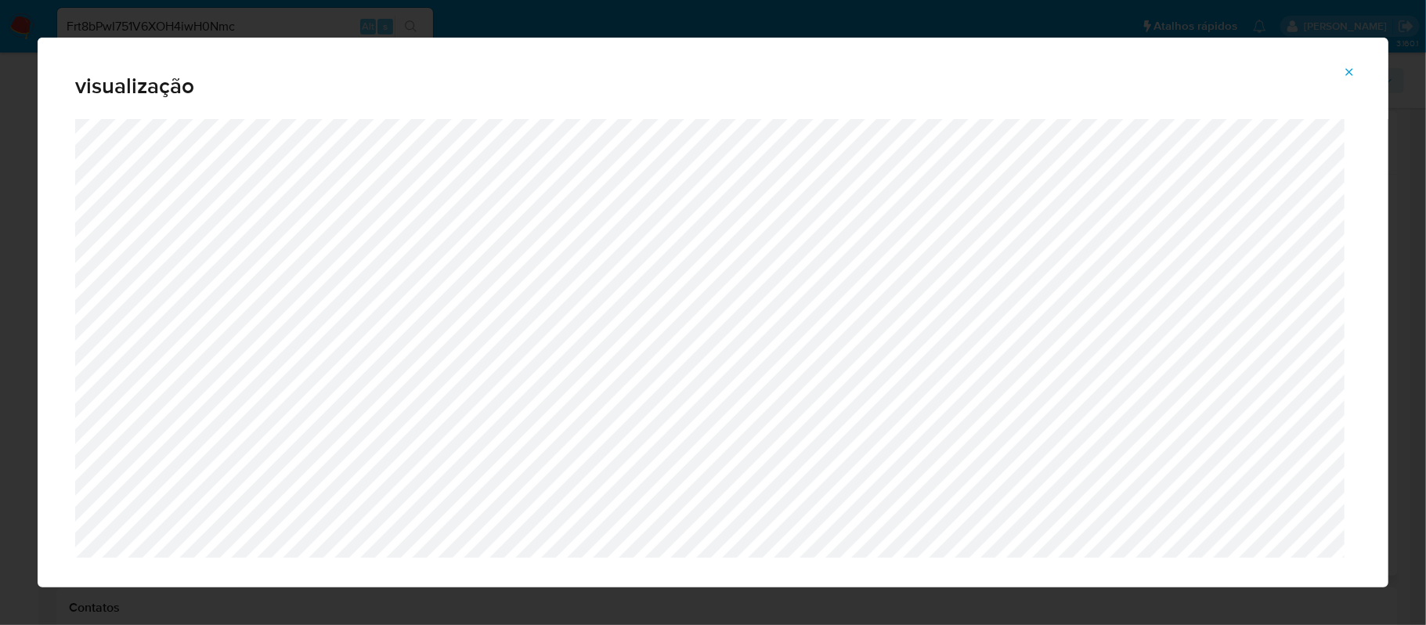
click at [1351, 73] on icon "Attachment preview" at bounding box center [1349, 72] width 13 height 13
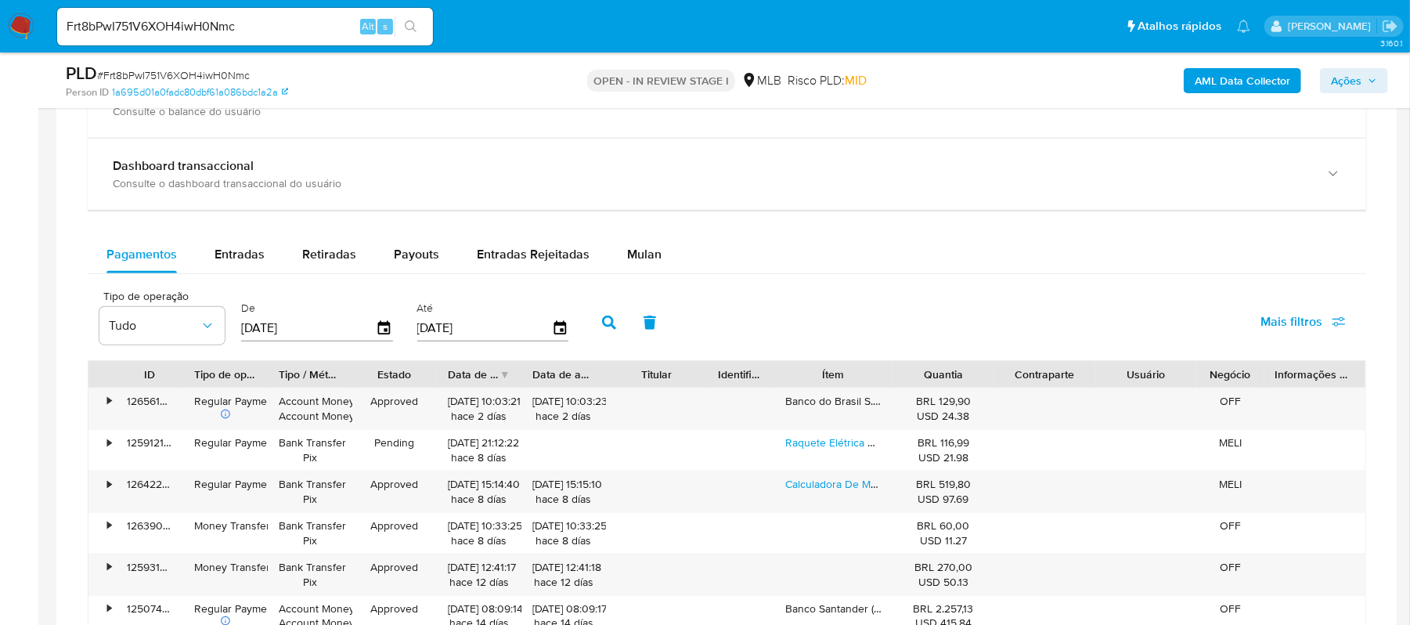
scroll to position [1171, 0]
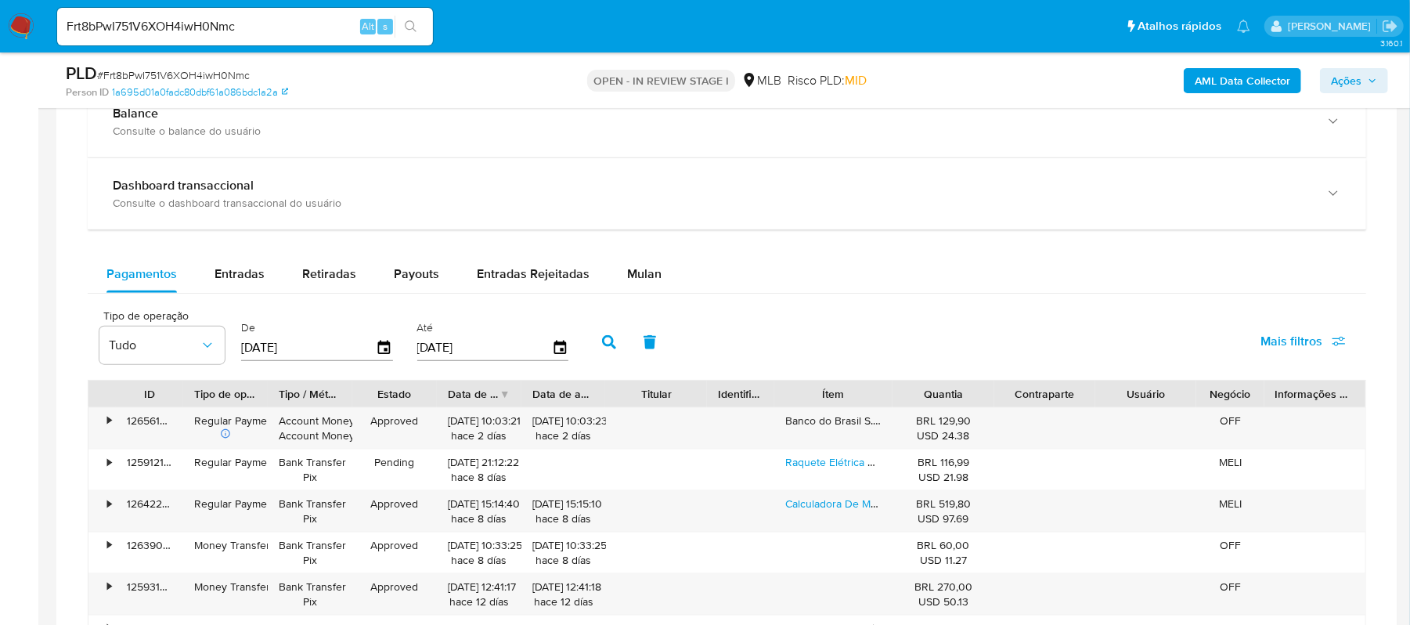
drag, startPoint x: 515, startPoint y: 282, endPoint x: 599, endPoint y: 302, distance: 86.2
click at [515, 282] on span "Entradas Rejeitadas" at bounding box center [533, 274] width 113 height 18
select select "10"
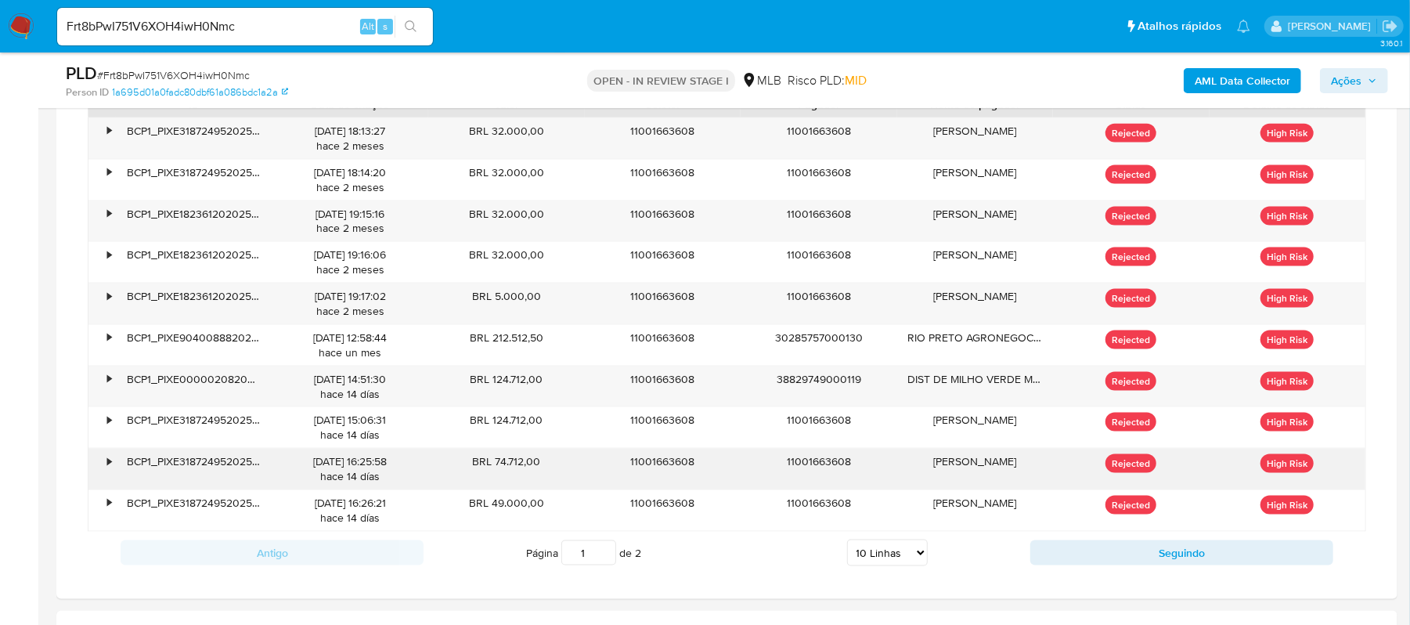
scroll to position [1485, 0]
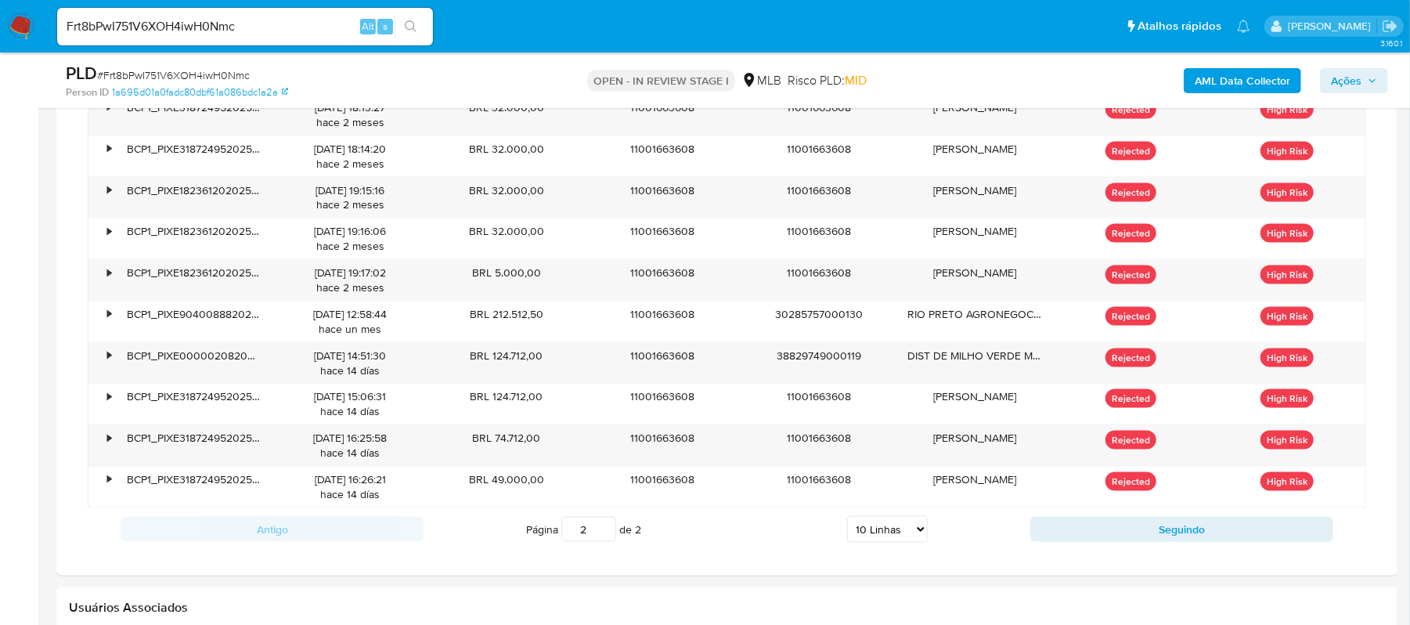
click at [602, 530] on input "2" at bounding box center [588, 529] width 55 height 25
type input "2"
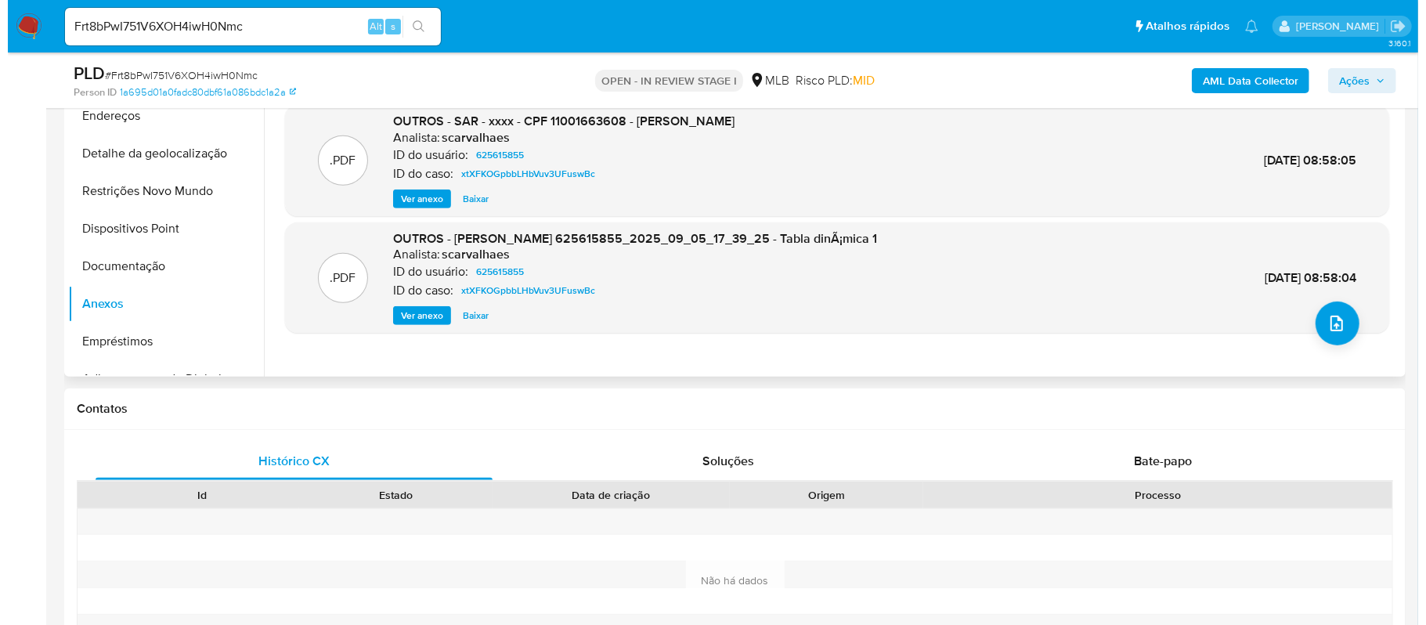
scroll to position [232, 0]
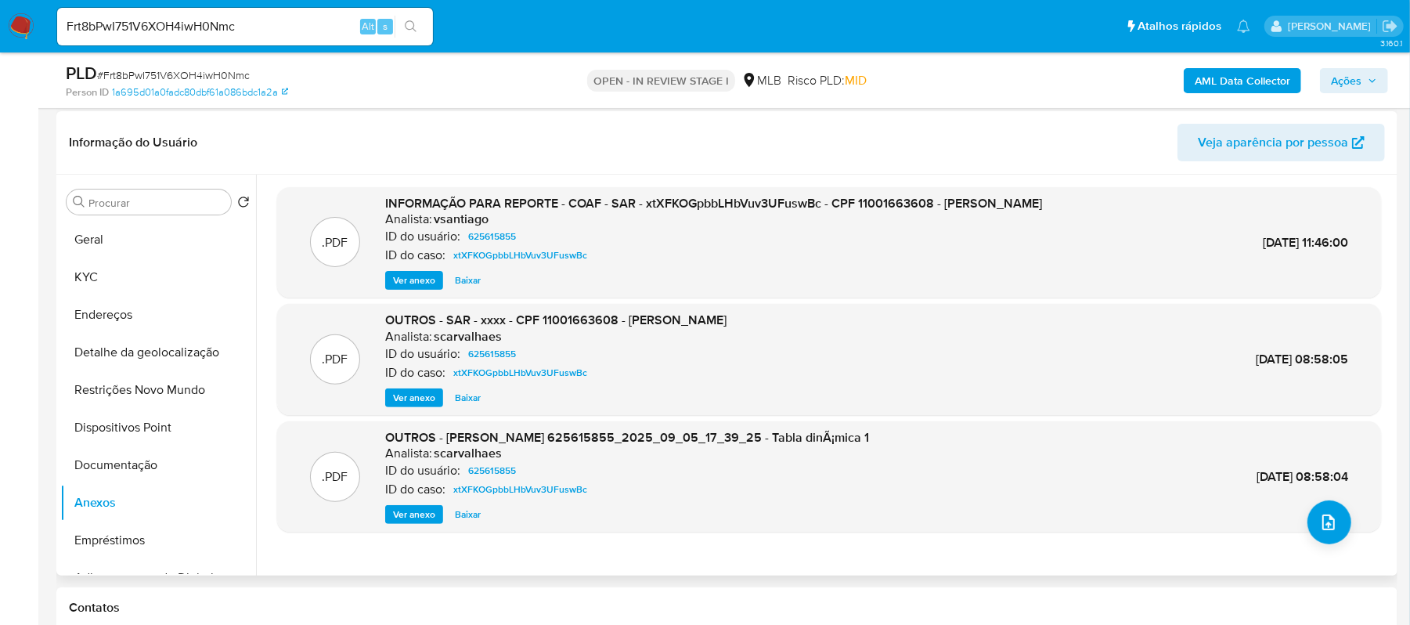
click at [410, 283] on span "Ver anexo" at bounding box center [414, 281] width 42 height 16
click at [410, 283] on div "Ver anexo Ver anexo Baixar" at bounding box center [713, 280] width 657 height 19
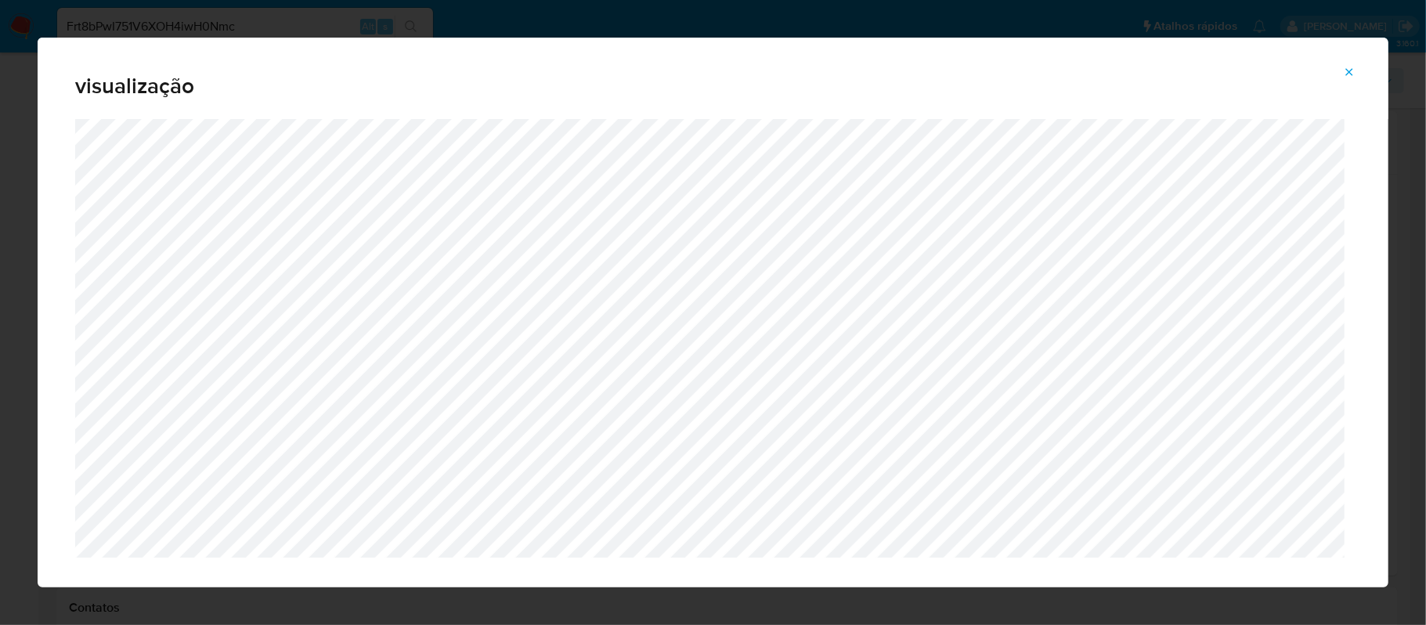
click at [1353, 70] on icon "Attachment preview" at bounding box center [1349, 72] width 13 height 13
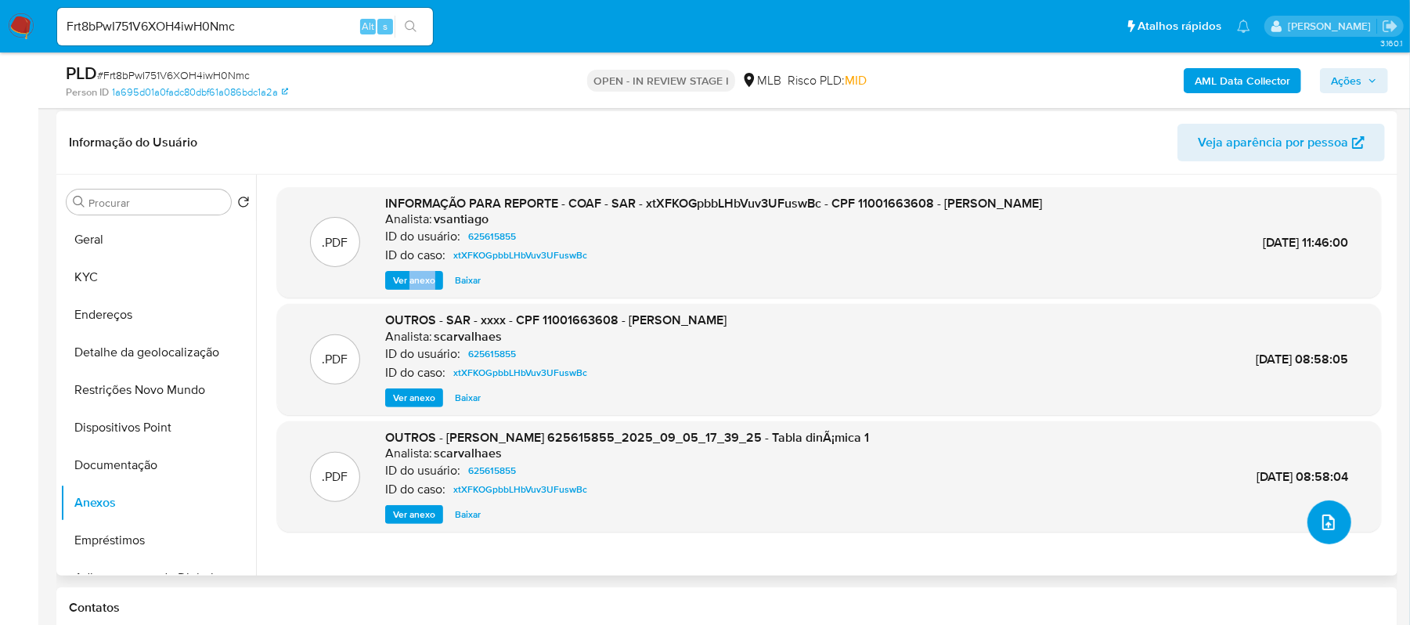
click at [1322, 534] on button "upload-file" at bounding box center [1330, 522] width 44 height 44
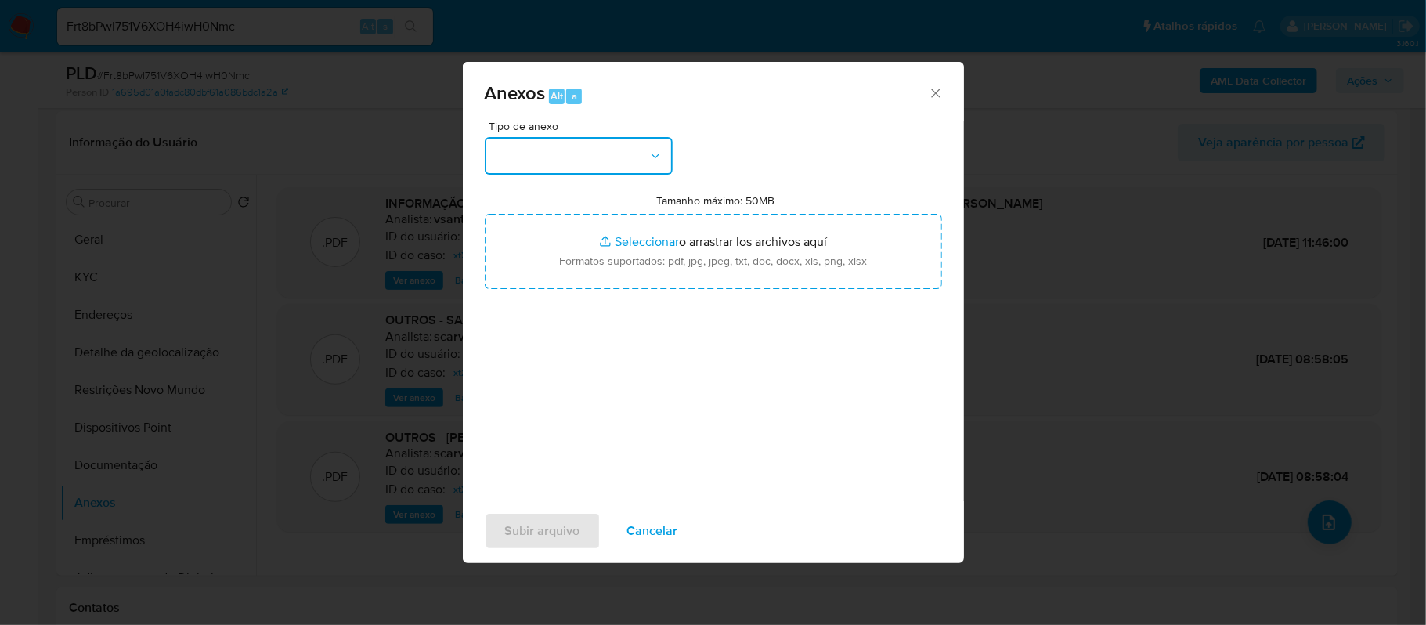
click at [662, 149] on button "button" at bounding box center [579, 156] width 188 height 38
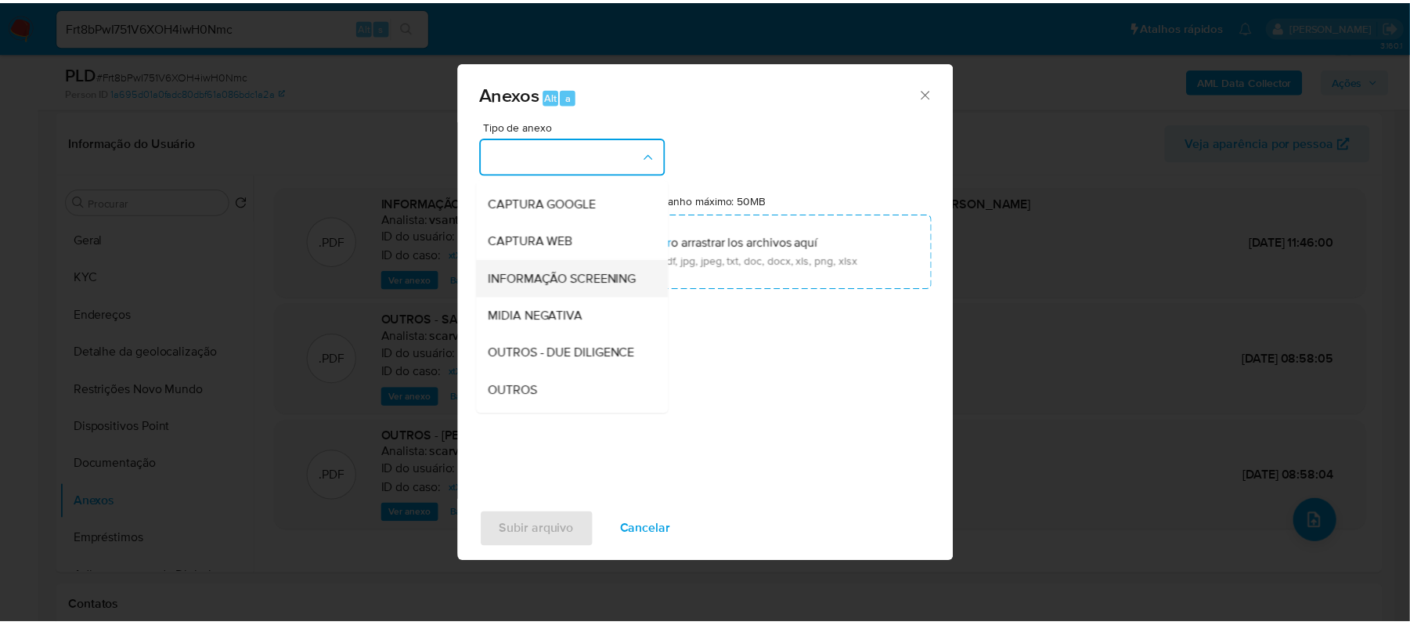
scroll to position [104, 0]
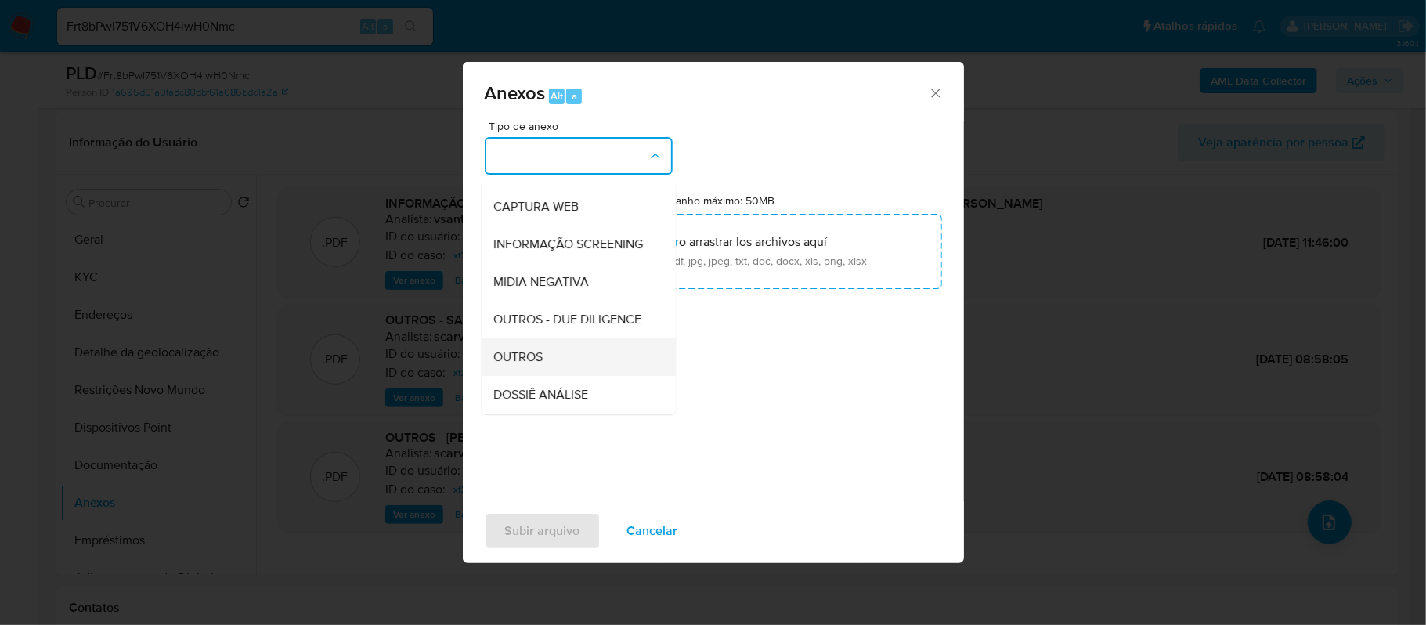
click at [552, 376] on div "OUTROS" at bounding box center [574, 357] width 160 height 38
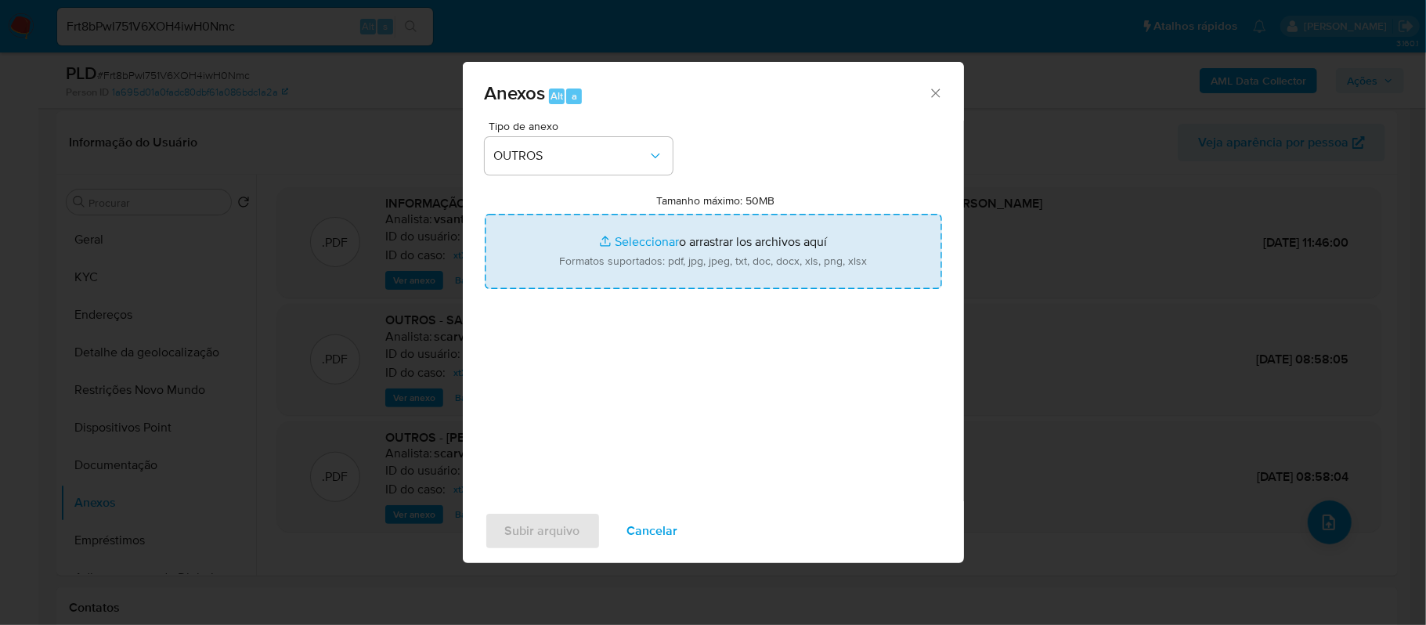
click at [641, 232] on input "Tamanho máximo: 50MB Seleccionar archivos" at bounding box center [713, 251] width 457 height 75
type input "C:\fakepath\Declinio - xxxx - CPF 11001663608 - EMANUEL VICTOR SOUZA FRANCO.pdf"
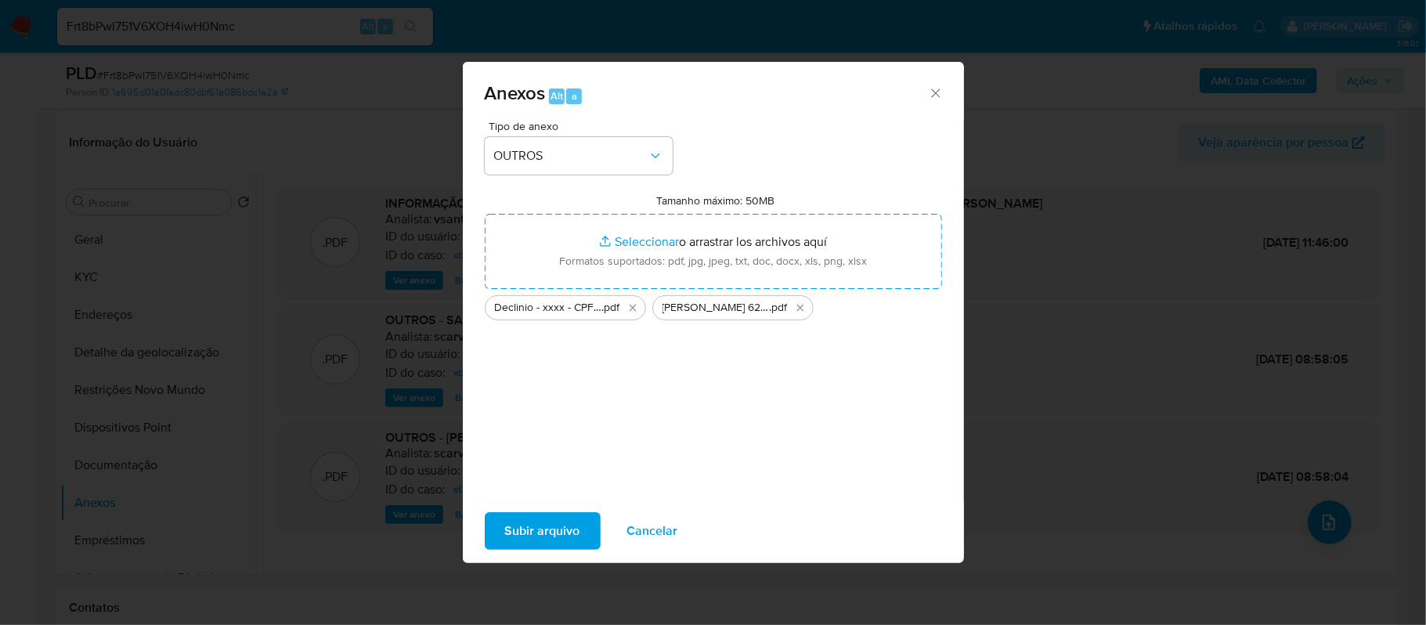
click at [559, 530] on span "Subir arquivo" at bounding box center [542, 531] width 75 height 34
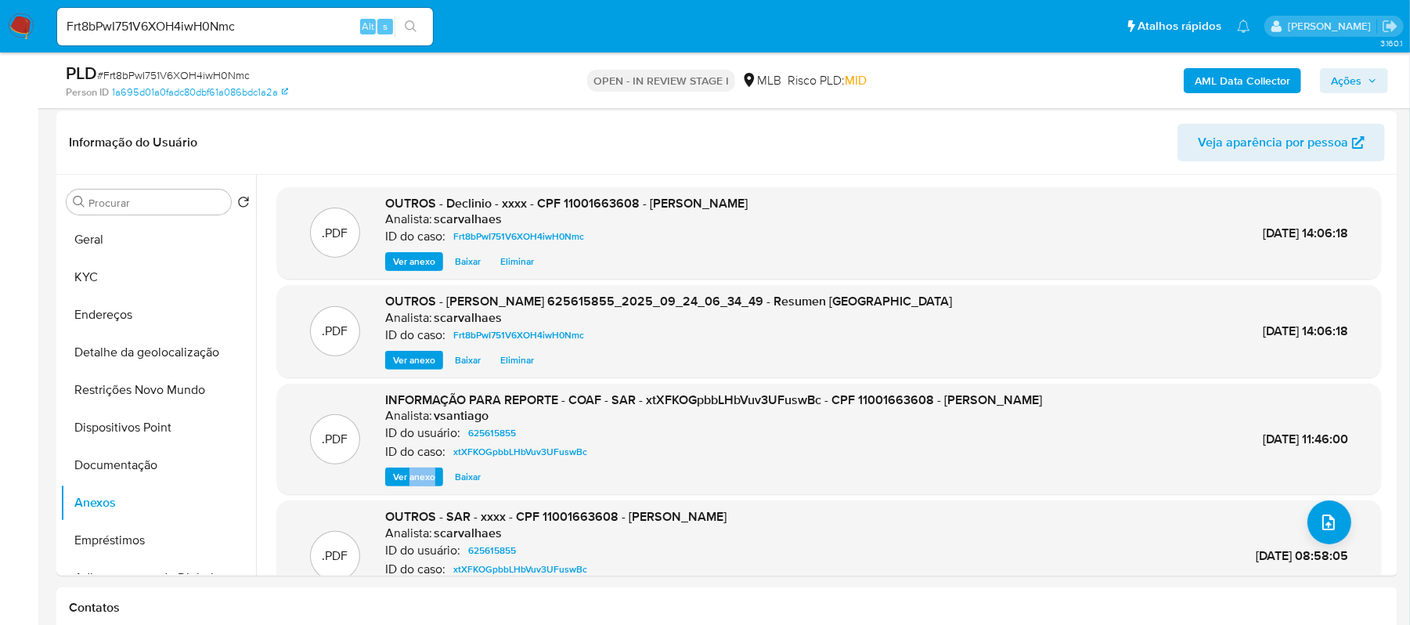
click at [1357, 77] on span "Ações" at bounding box center [1346, 80] width 31 height 25
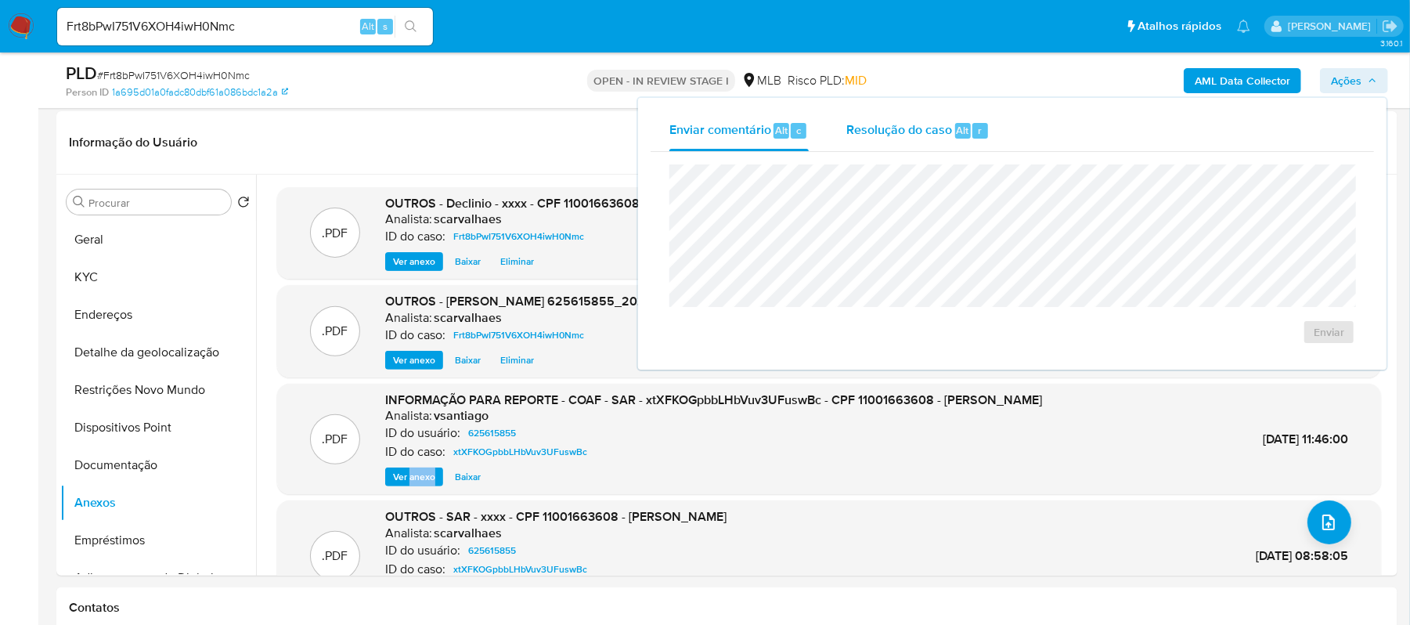
click at [861, 130] on span "Resolução do caso" at bounding box center [900, 130] width 106 height 18
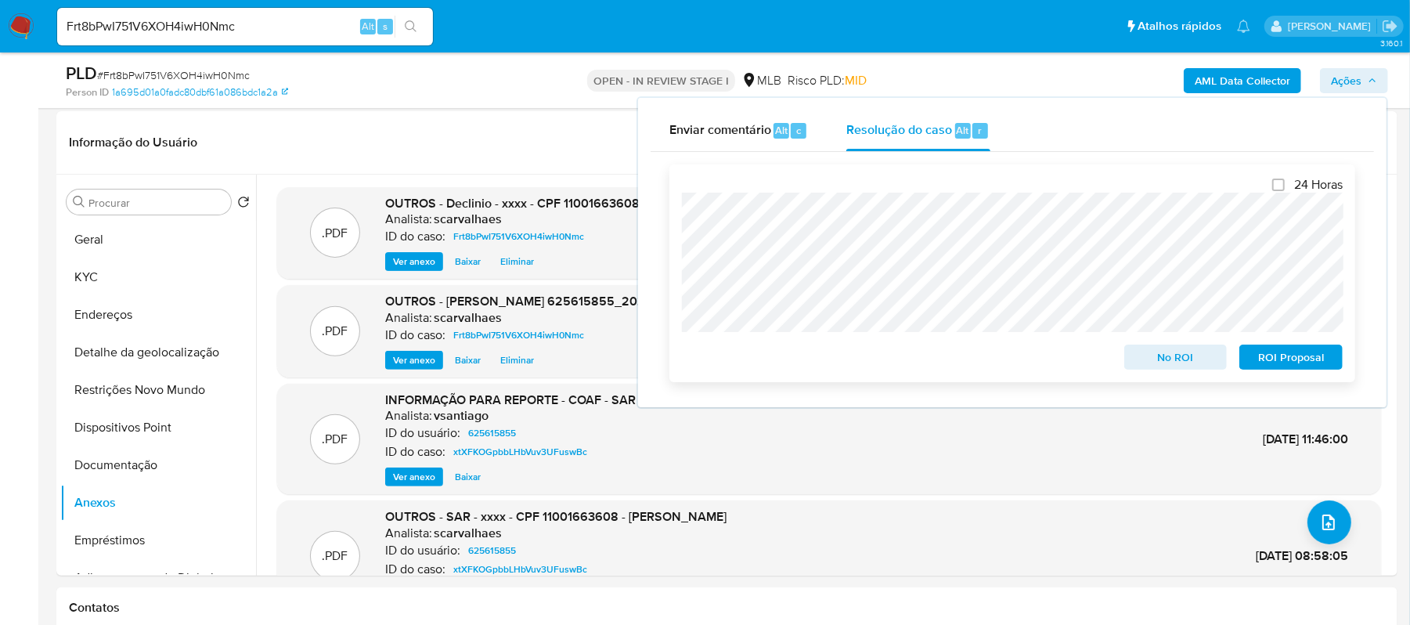
click at [1150, 355] on span "No ROI" at bounding box center [1175, 357] width 81 height 22
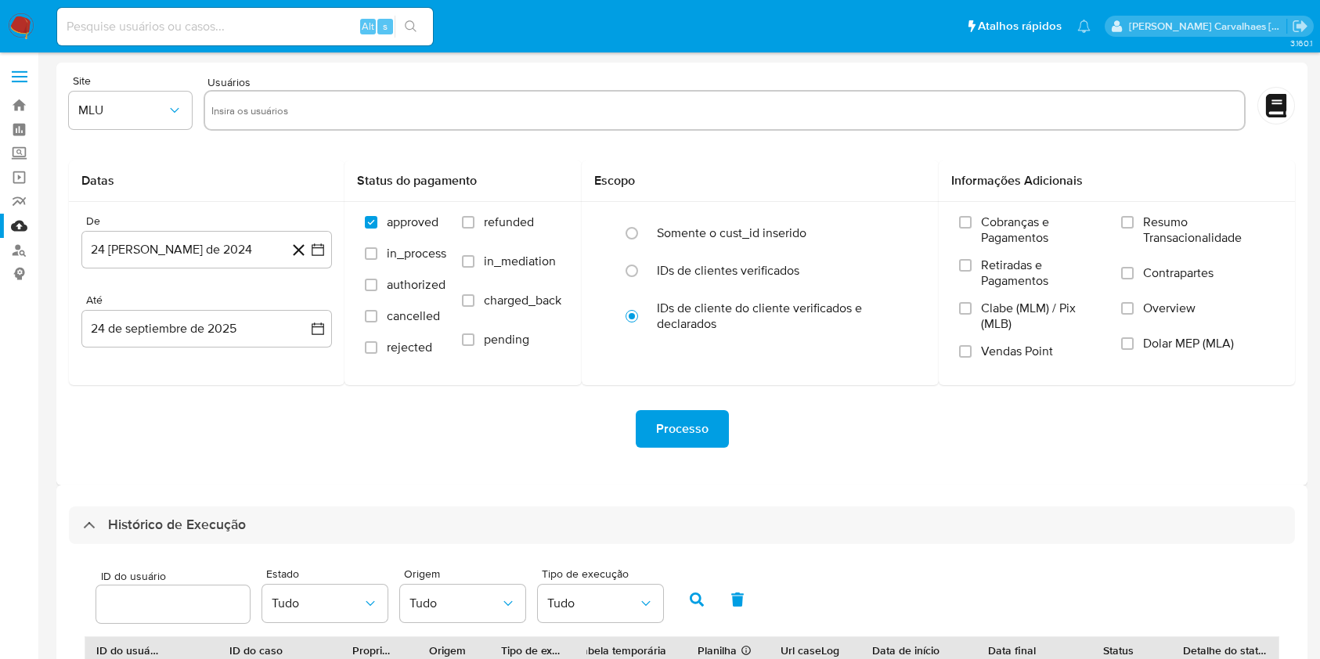
select select "10"
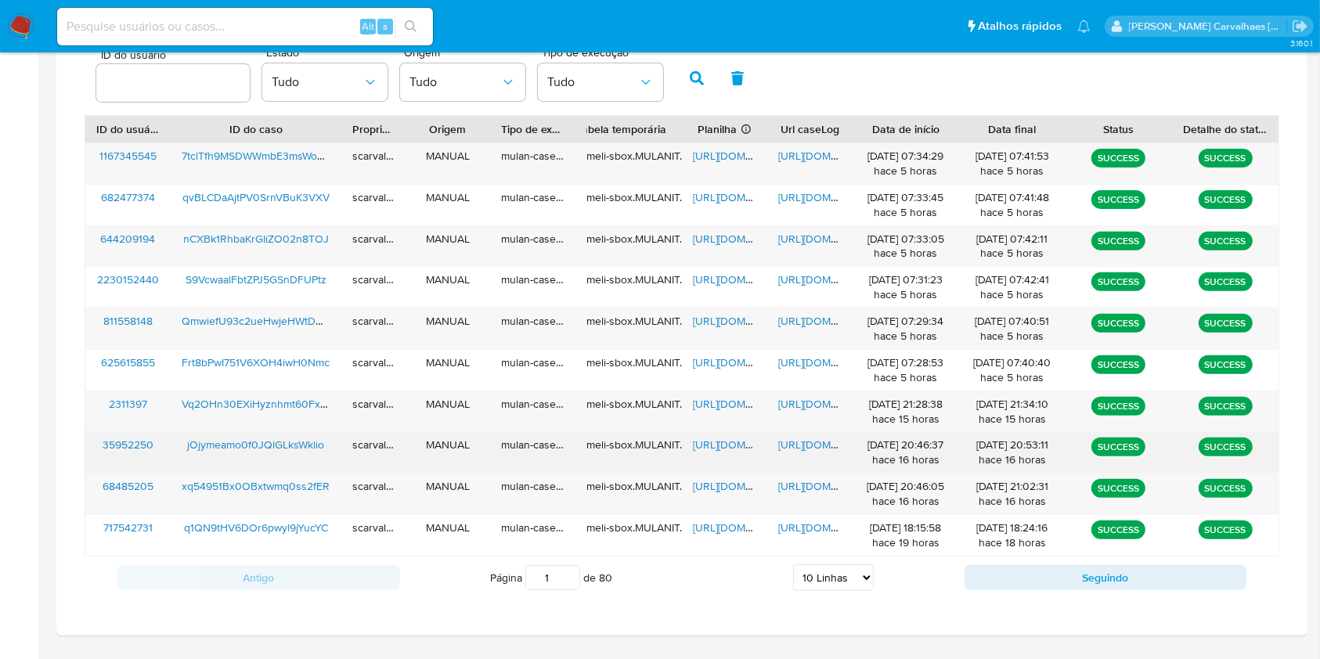
click at [807, 448] on span "[URL][DOMAIN_NAME]" at bounding box center [832, 445] width 108 height 16
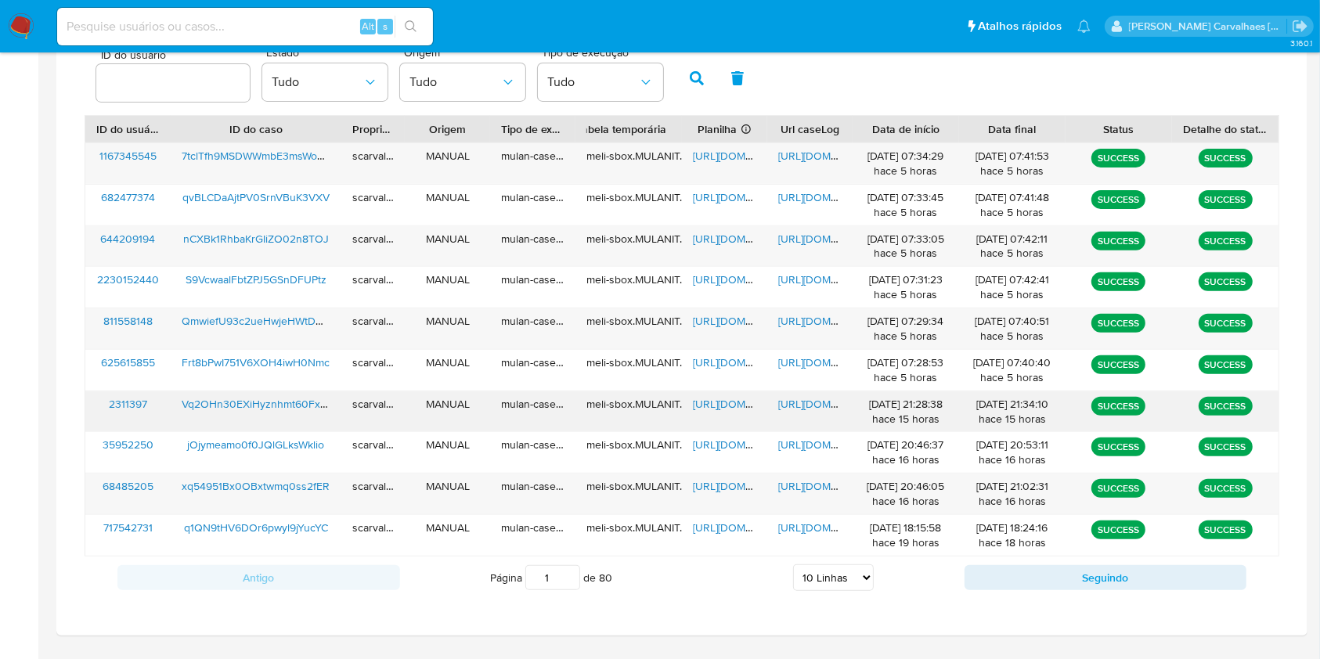
click at [720, 404] on span "[URL][DOMAIN_NAME]" at bounding box center [747, 404] width 108 height 16
click at [813, 399] on span "[URL][DOMAIN_NAME]" at bounding box center [832, 404] width 108 height 16
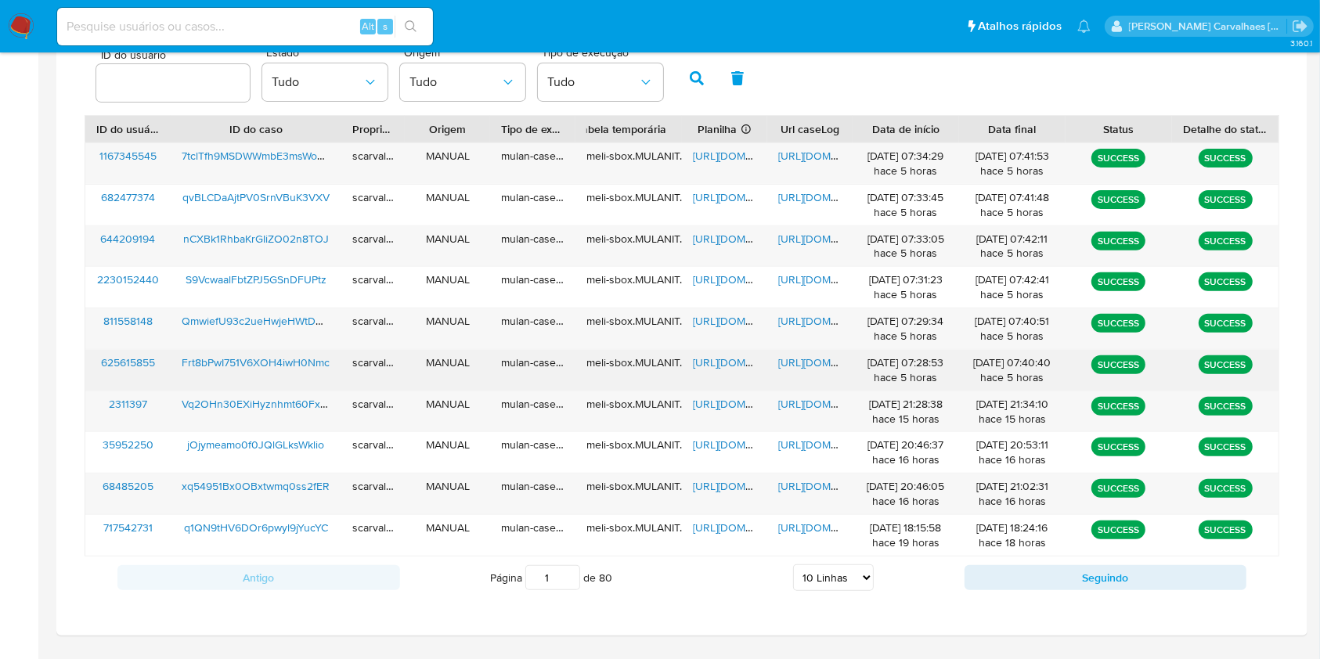
click at [808, 365] on span "[URL][DOMAIN_NAME]" at bounding box center [832, 363] width 108 height 16
click at [714, 363] on span "[URL][DOMAIN_NAME]" at bounding box center [747, 363] width 108 height 16
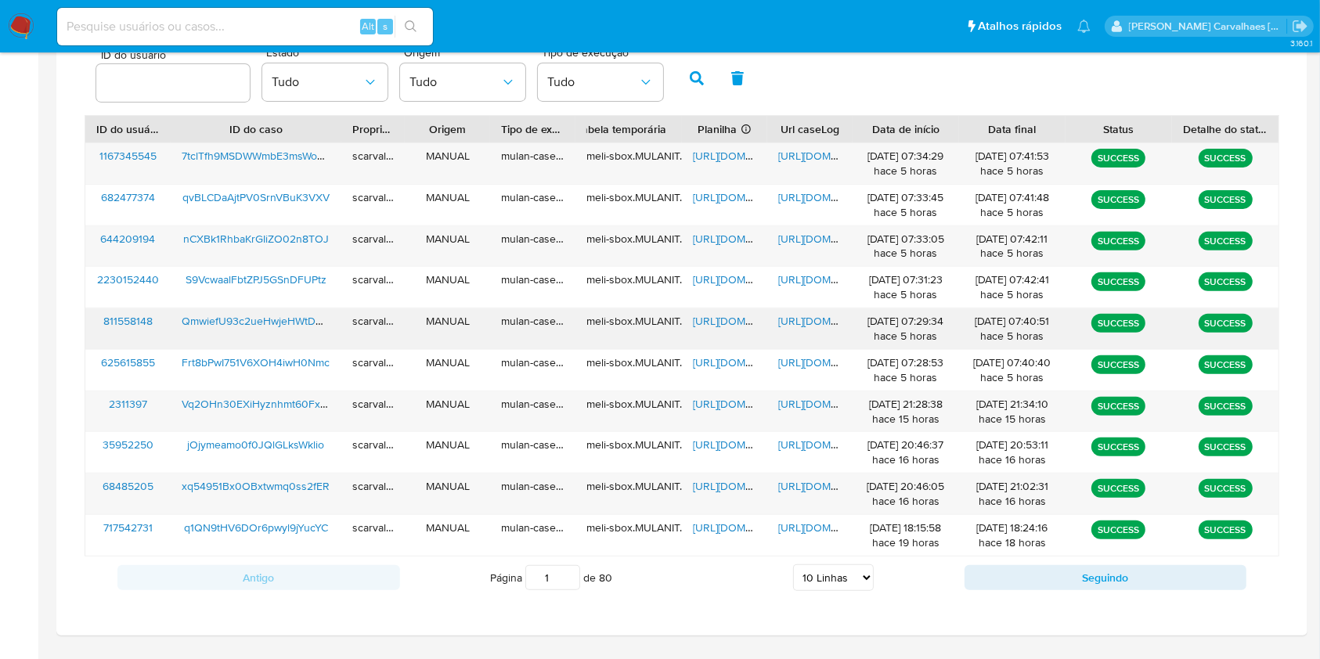
click at [807, 323] on span "https://docs.google.com/document/d/1UiFRvh8t-Jh5MkGHPK9I61qWJdE42HgK8EDTD2qG6ks…" at bounding box center [832, 321] width 108 height 16
click at [702, 319] on span "https://docs.google.com/spreadsheets/d/1NunOXndVcswwk6oI2DNFQKpIGG4W5B8aFvLfJKI…" at bounding box center [747, 321] width 108 height 16
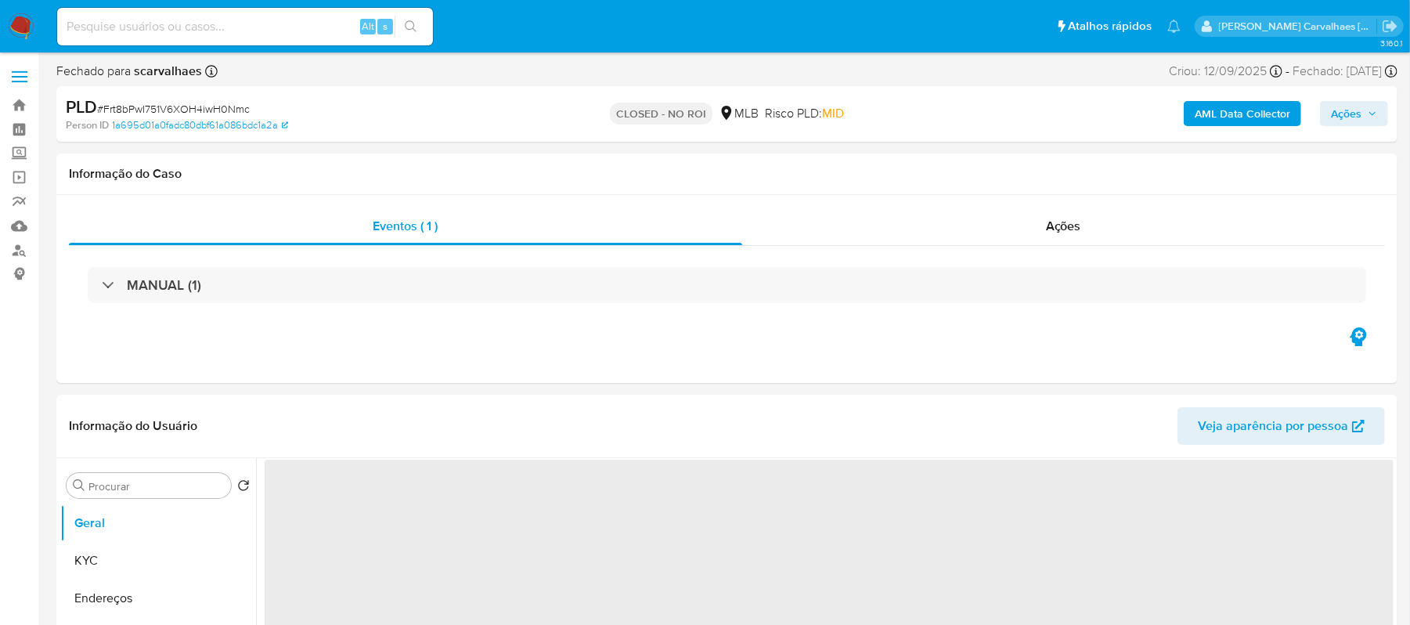
select select "10"
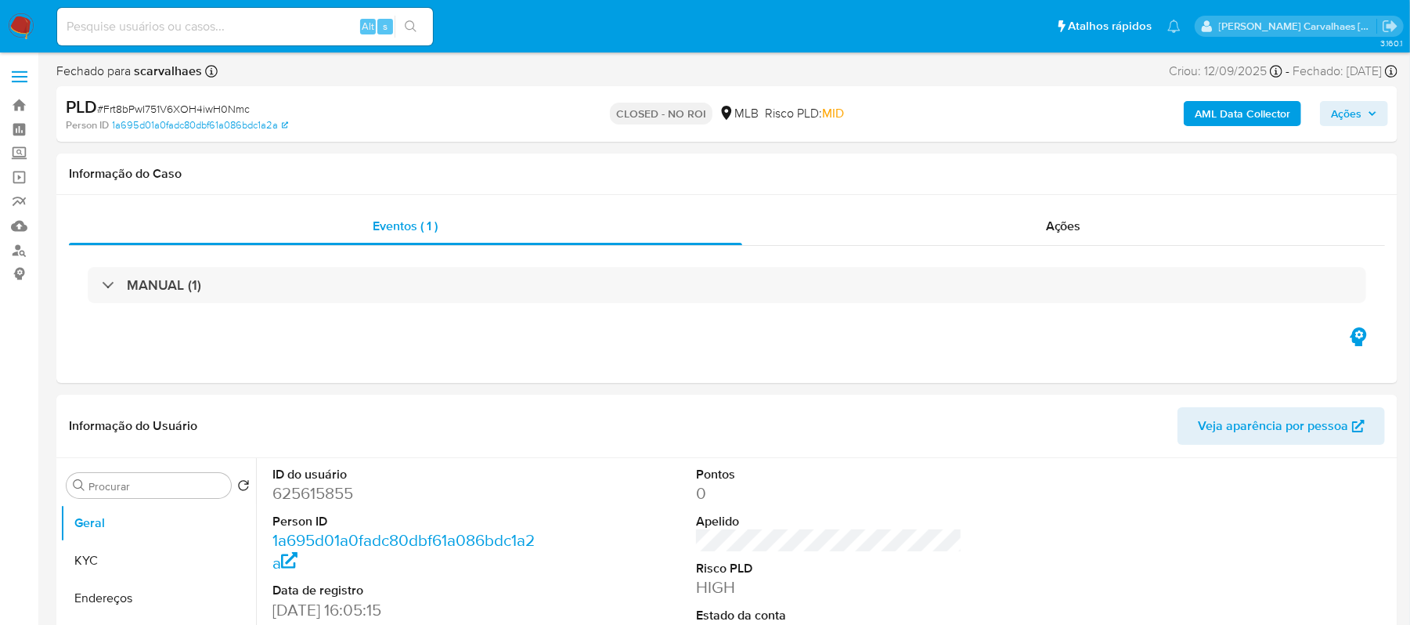
click at [164, 23] on input at bounding box center [245, 26] width 376 height 20
paste input "QmwiefU93c2ueHwjeHWtDQsU"
type input "QmwiefU93c2ueHwjeHWtDQsU"
click at [402, 25] on button "search-icon" at bounding box center [411, 27] width 32 height 22
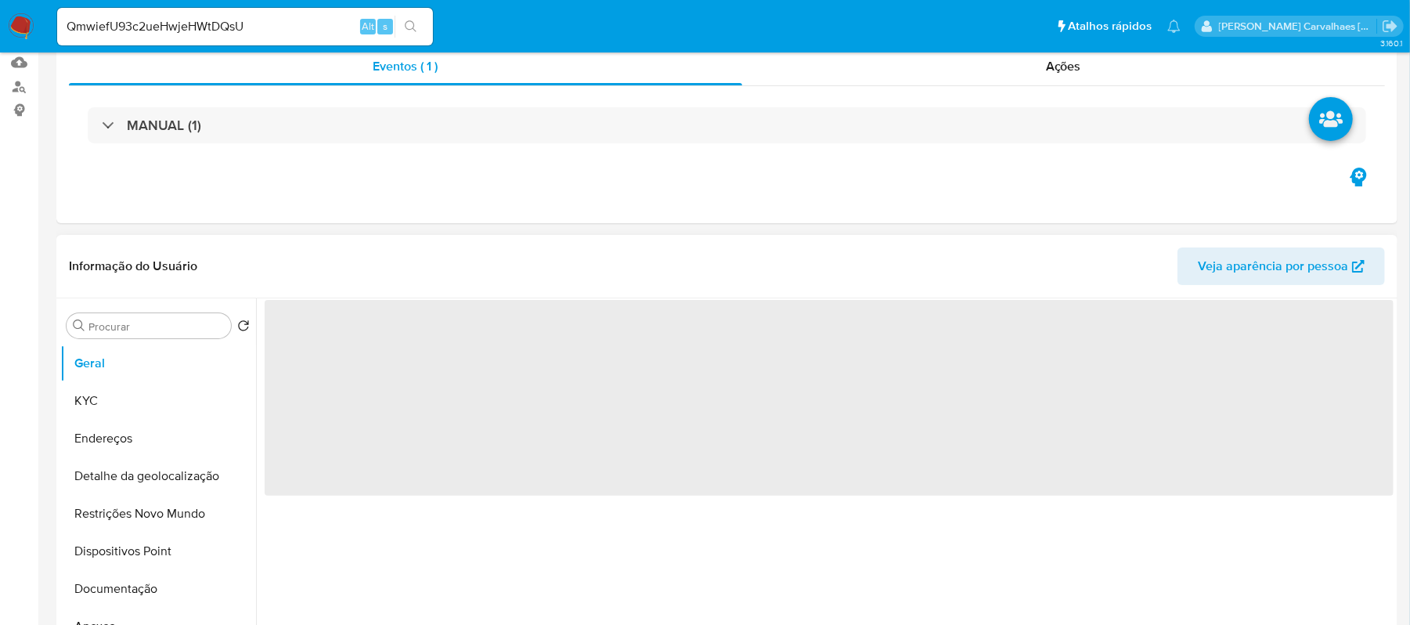
select select "10"
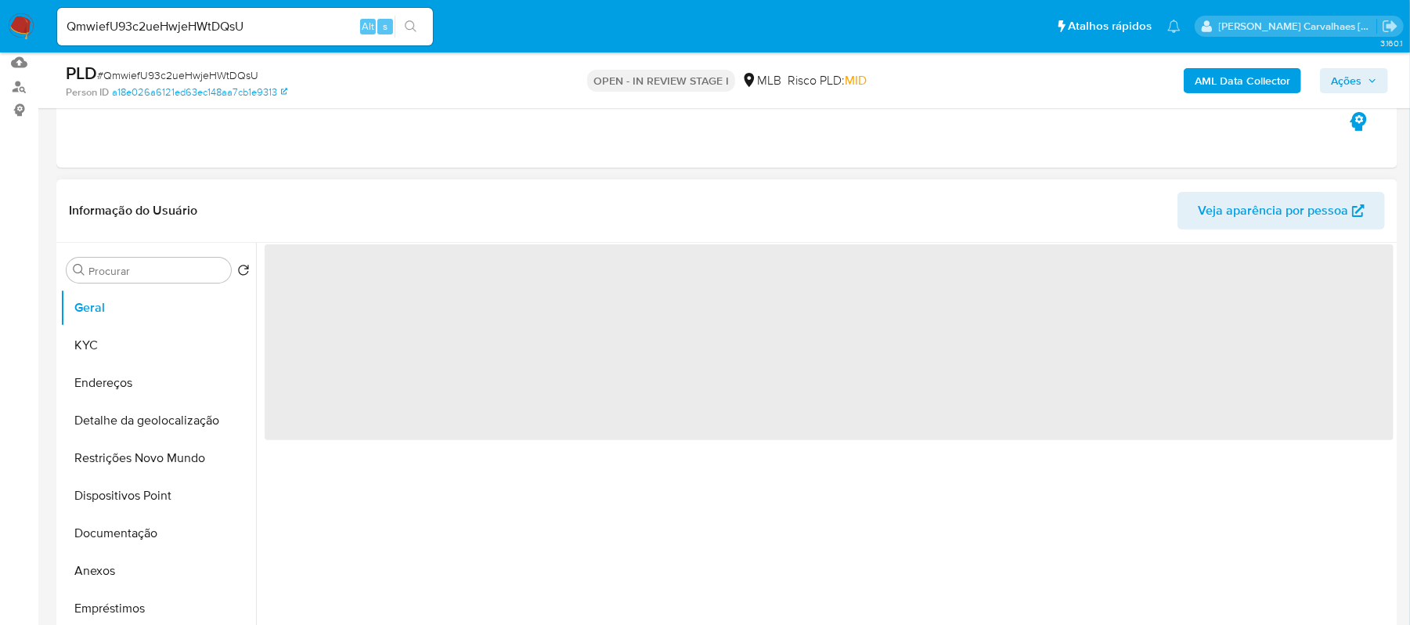
scroll to position [313, 0]
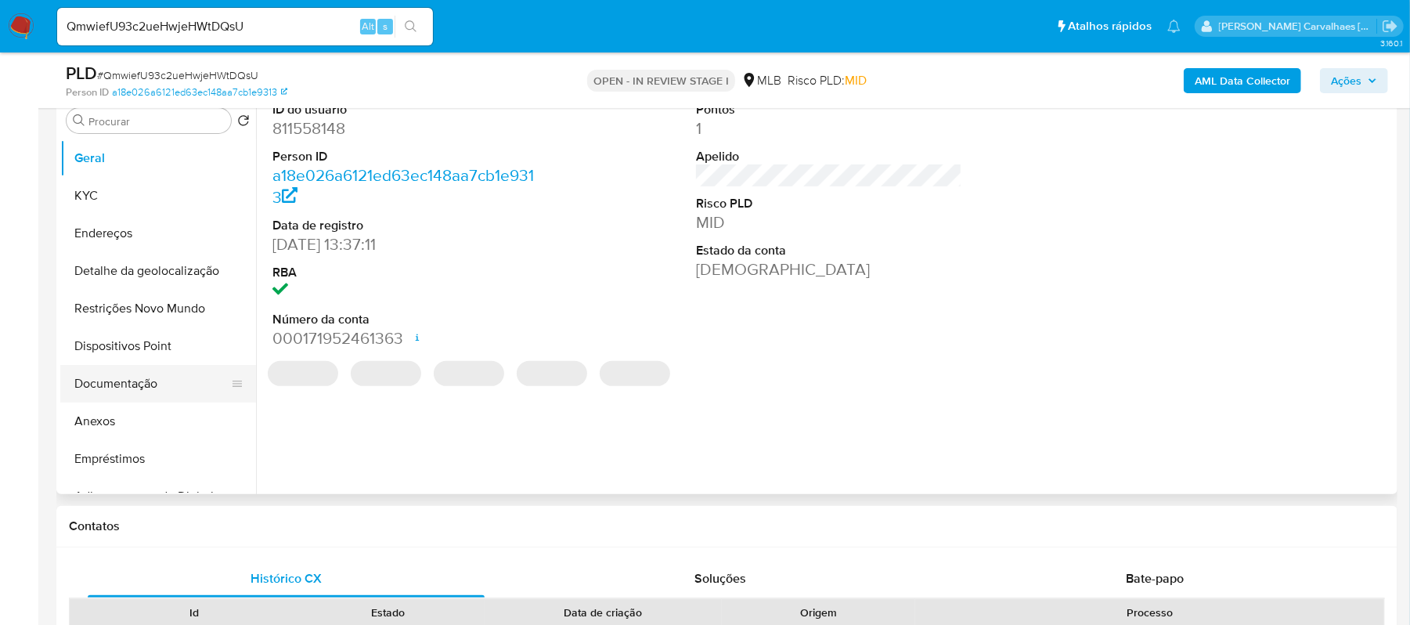
click at [151, 374] on button "Documentação" at bounding box center [151, 384] width 183 height 38
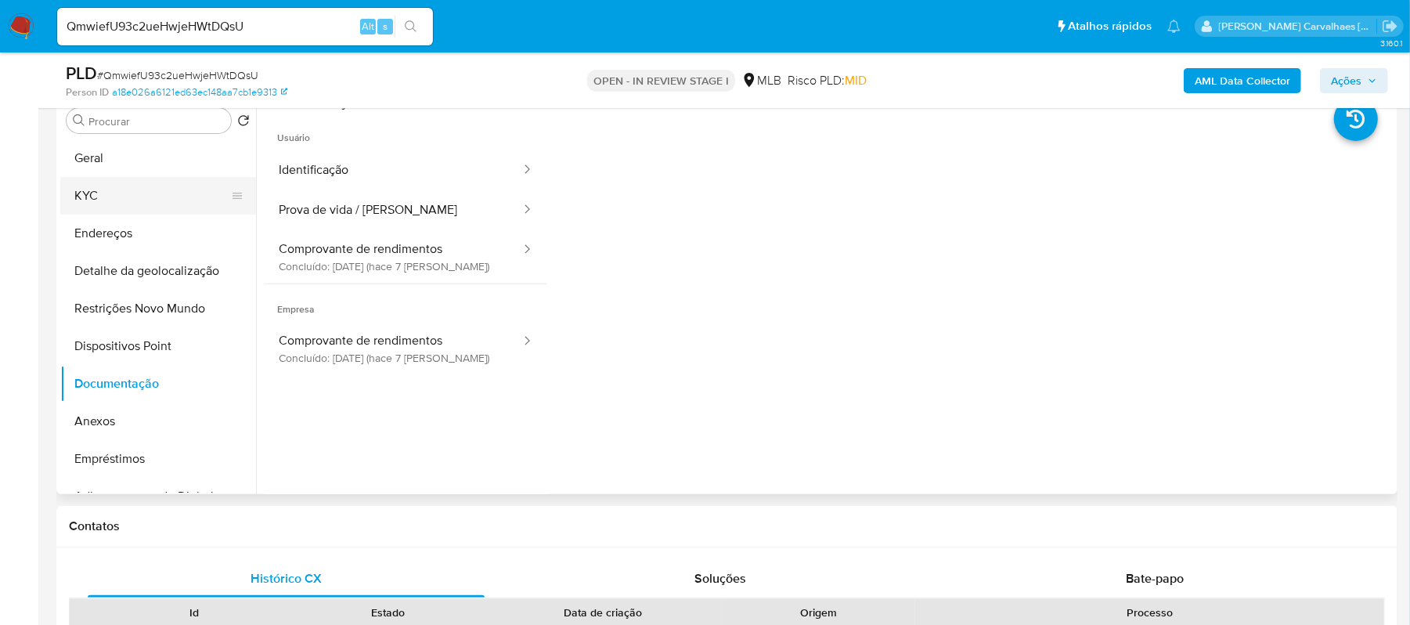
click at [136, 185] on button "KYC" at bounding box center [151, 196] width 183 height 38
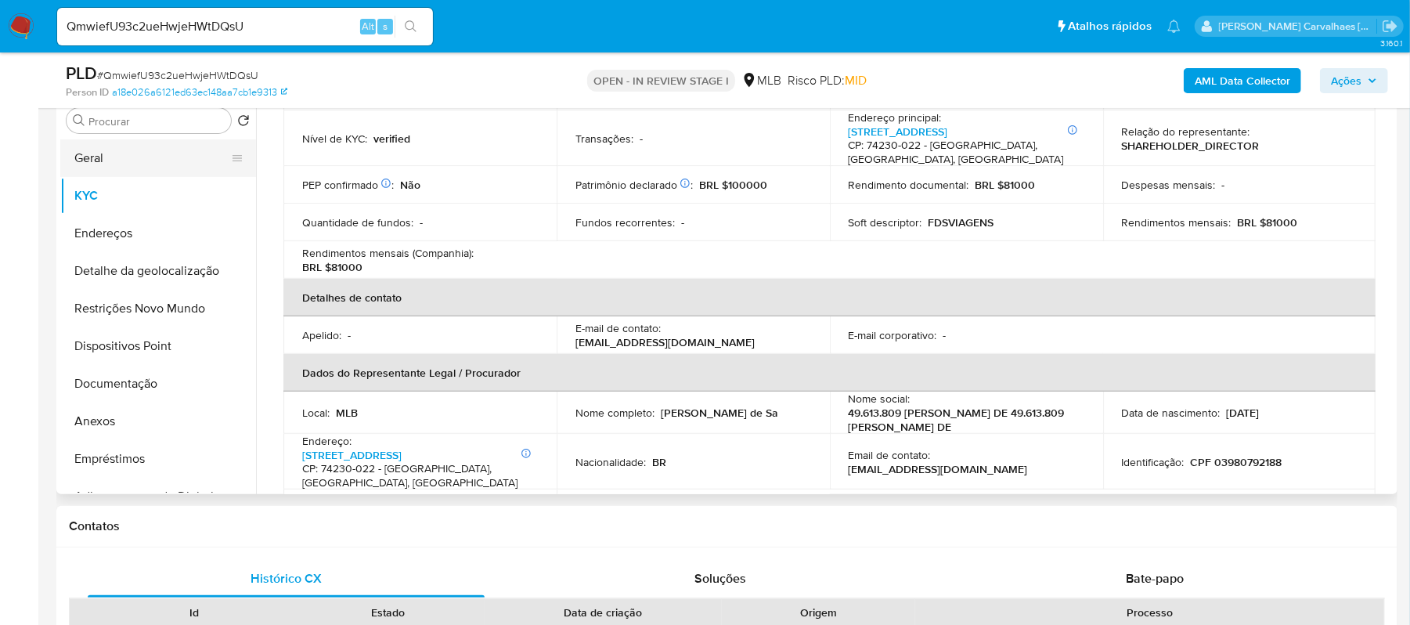
scroll to position [208, 0]
click at [132, 172] on button "Geral" at bounding box center [151, 158] width 183 height 38
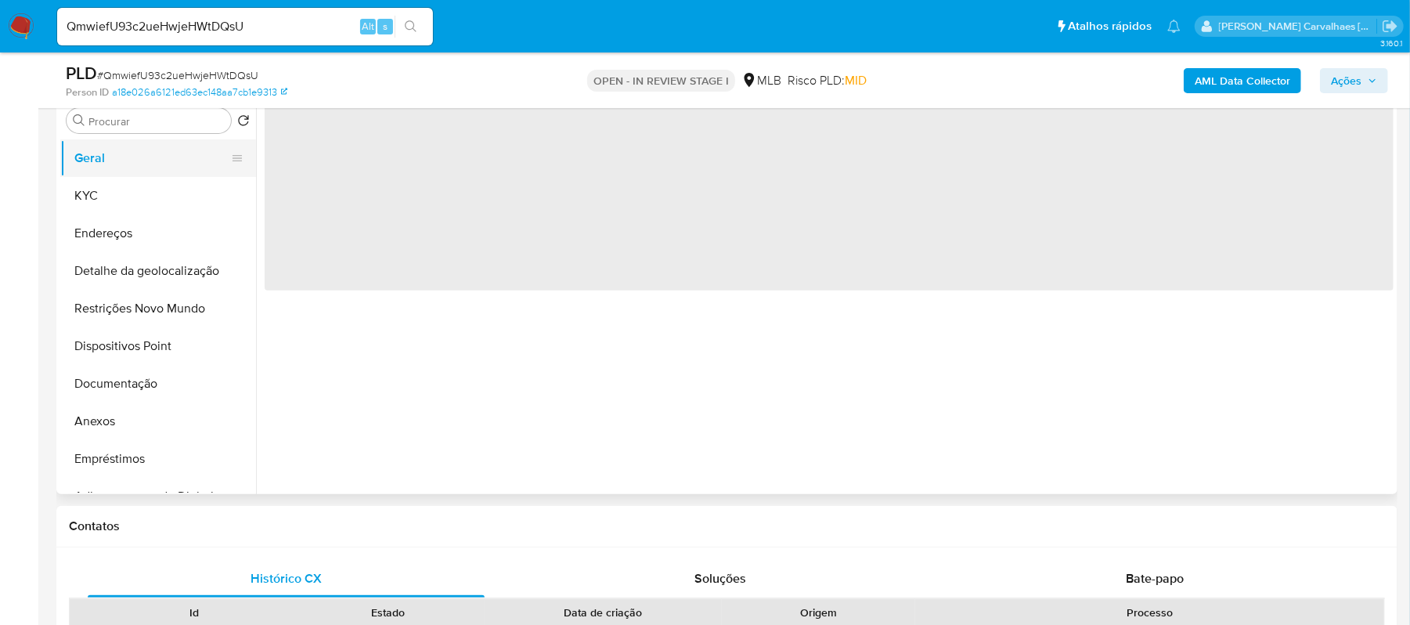
scroll to position [0, 0]
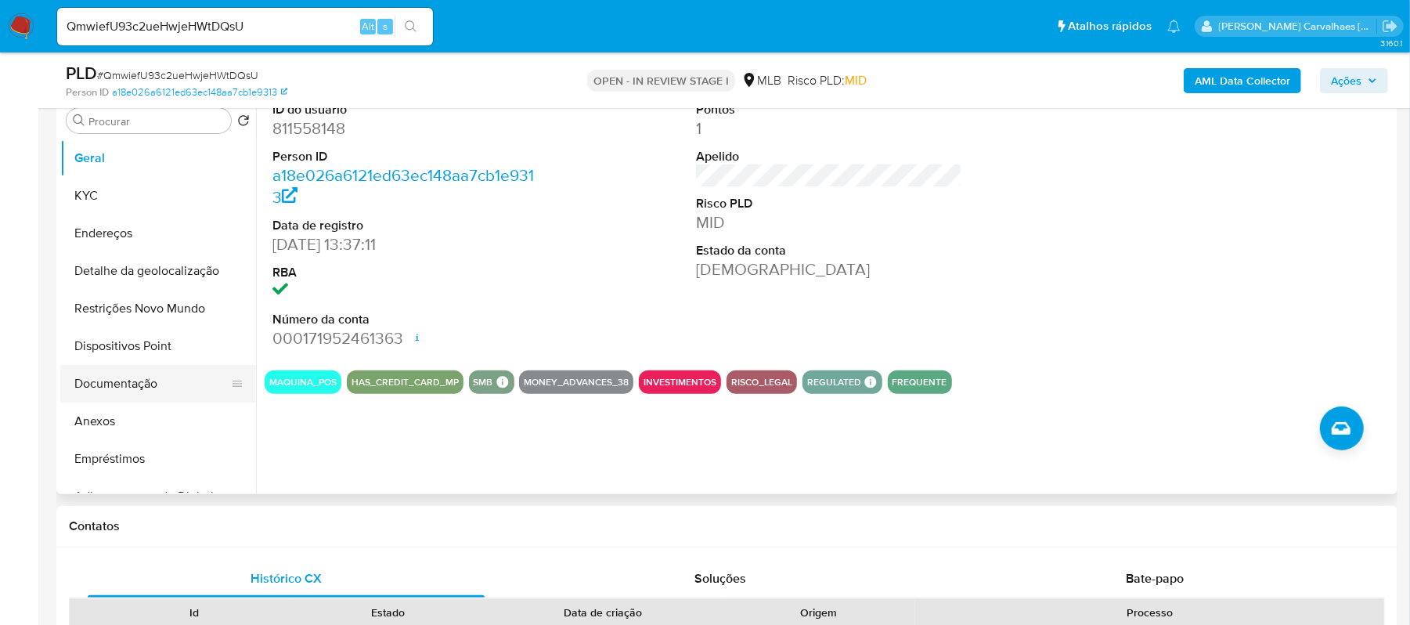
click at [163, 386] on button "Documentação" at bounding box center [151, 384] width 183 height 38
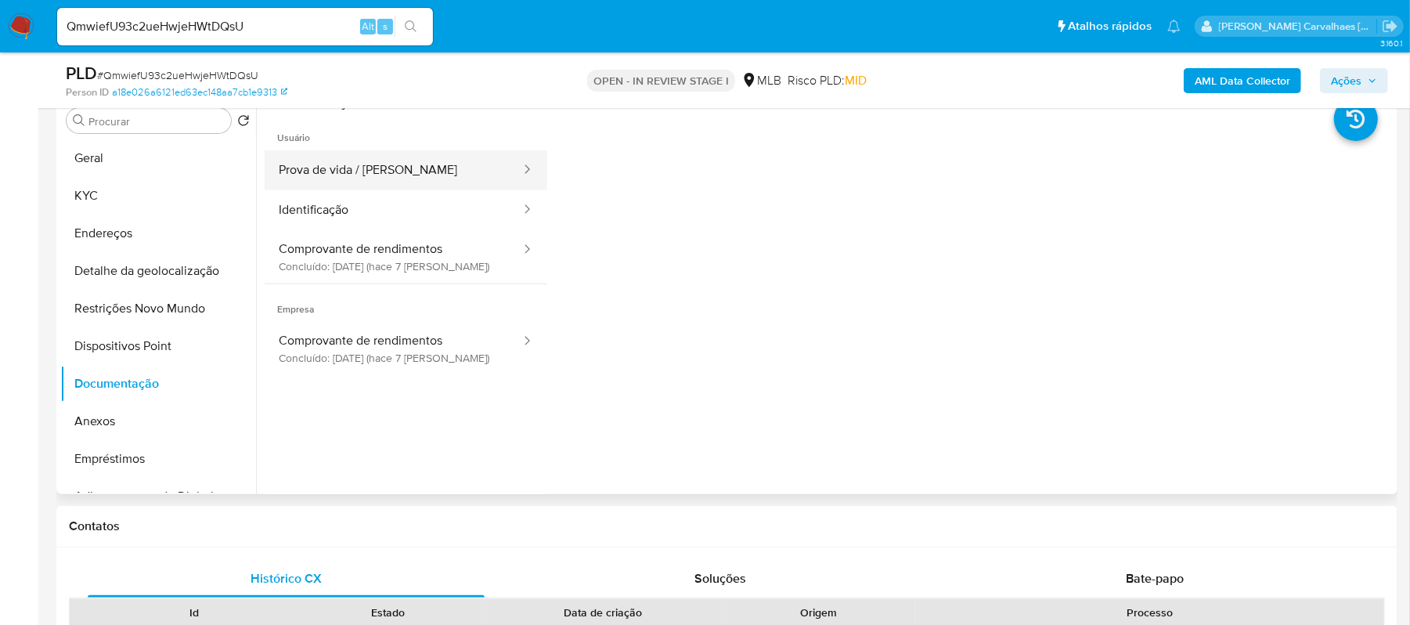
click at [340, 176] on button "Prova de vida / Selfie" at bounding box center [394, 170] width 258 height 40
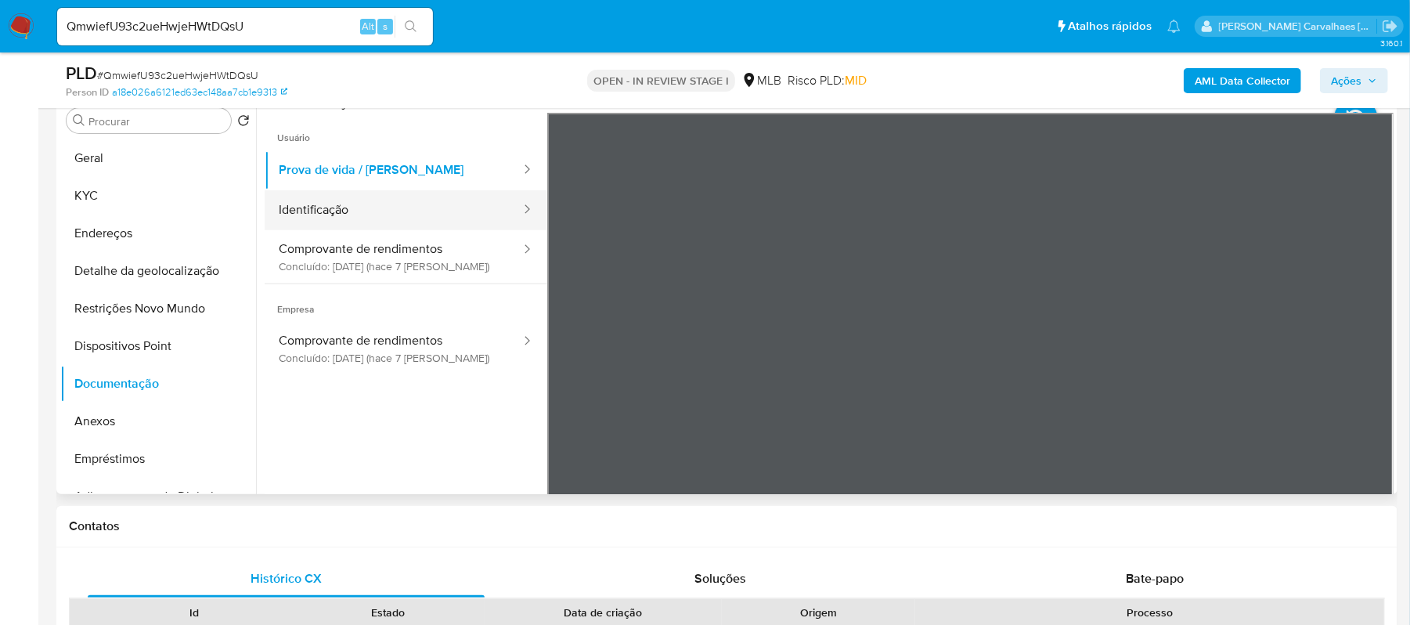
click at [362, 205] on button "Identificação" at bounding box center [394, 210] width 258 height 40
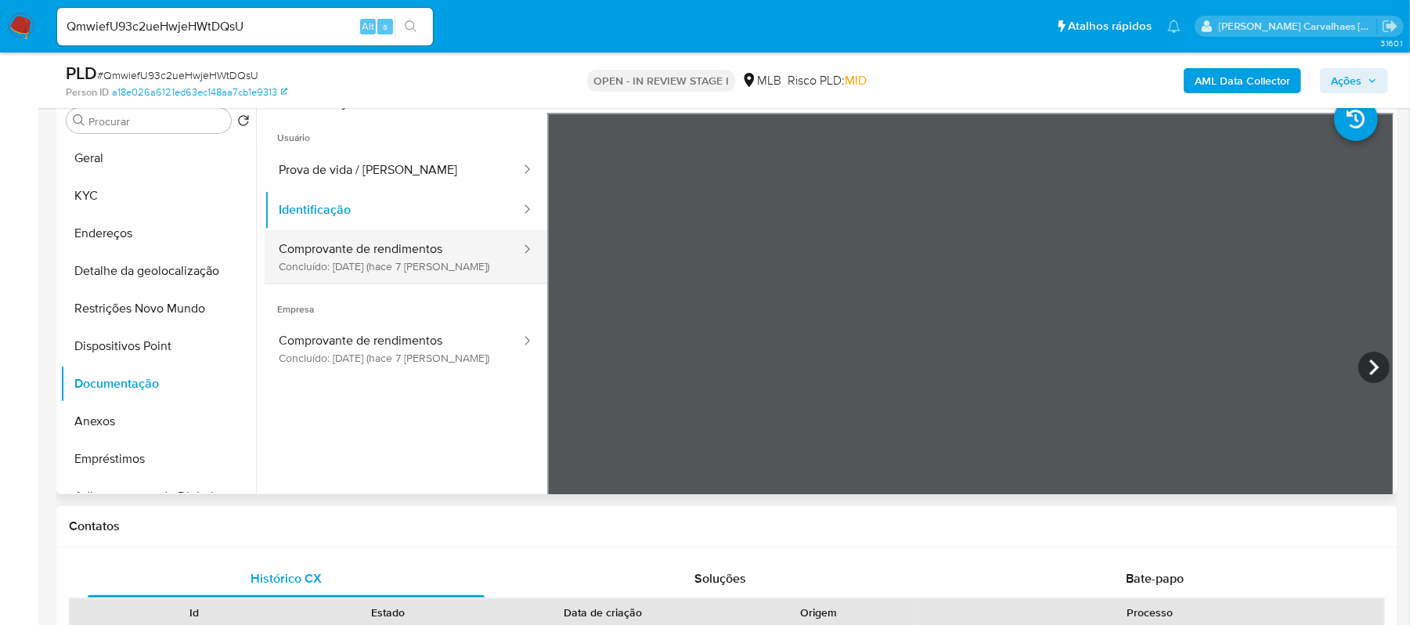
click at [368, 258] on button "Comprovante de rendimentos Concluído: 17/09/2025 (hace 7 días)" at bounding box center [394, 256] width 258 height 53
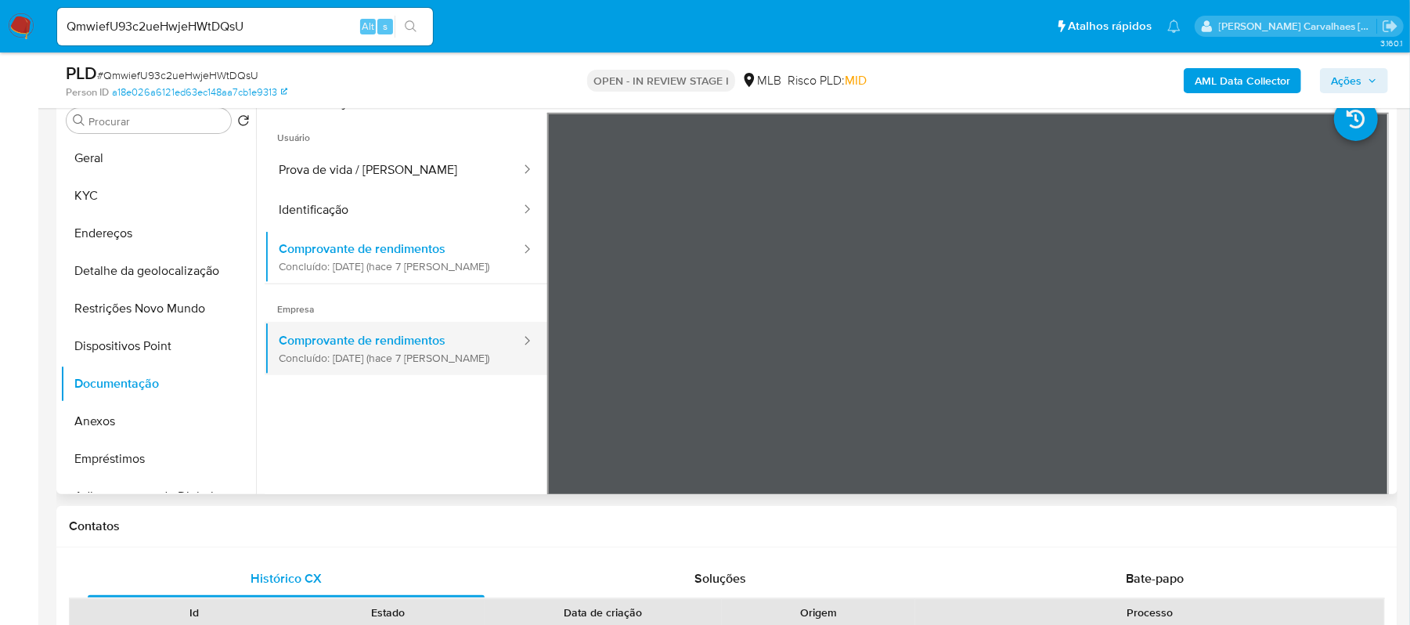
click at [395, 343] on button "Comprovante de rendimentos Concluído: 17/09/2025 (hace 7 días)" at bounding box center [394, 348] width 258 height 53
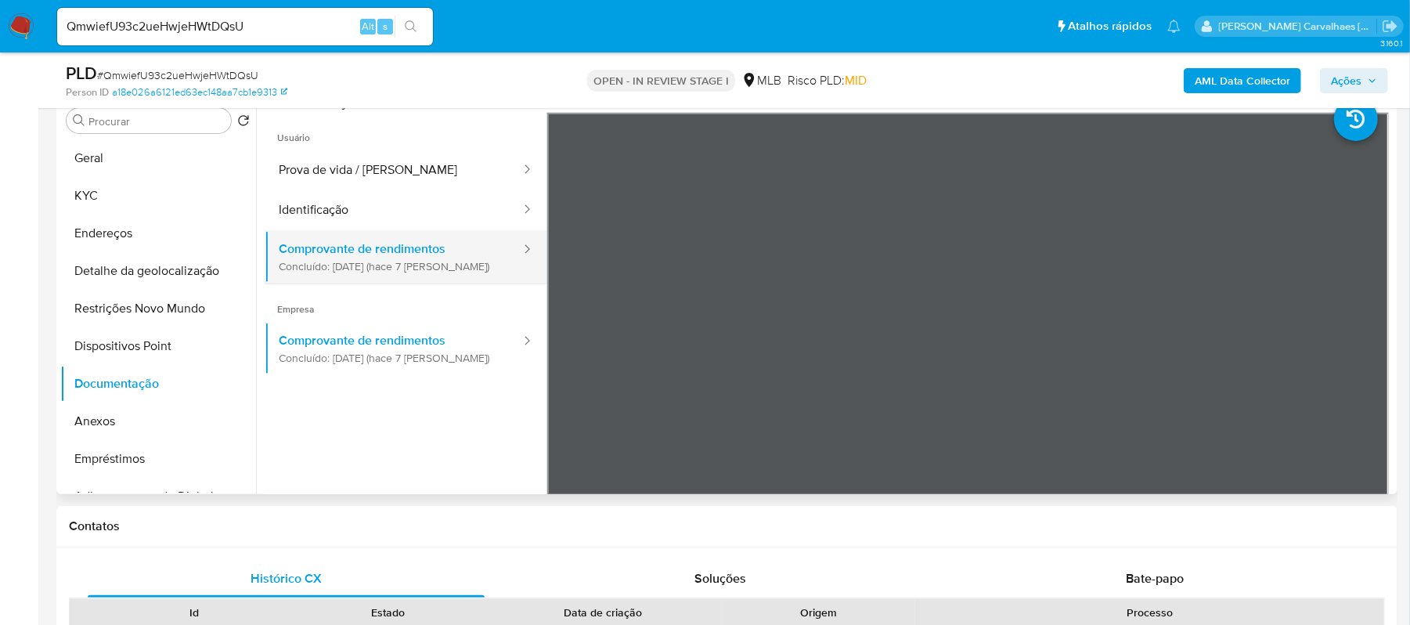
click at [377, 257] on button "Comprovante de rendimentos Concluído: 17/09/2025 (hace 7 días)" at bounding box center [394, 256] width 258 height 53
click at [354, 218] on button "Identificação" at bounding box center [394, 210] width 258 height 40
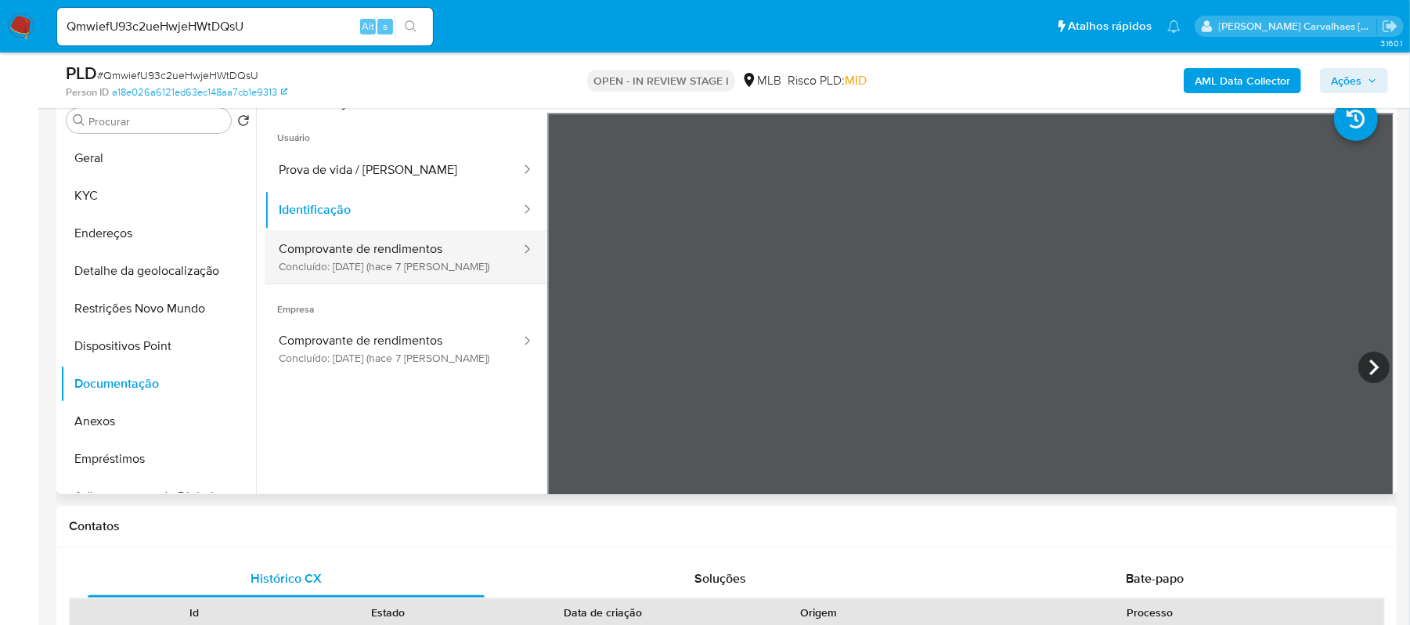
click at [365, 251] on button "Comprovante de rendimentos Concluído: 17/09/2025 (hace 7 días)" at bounding box center [394, 256] width 258 height 53
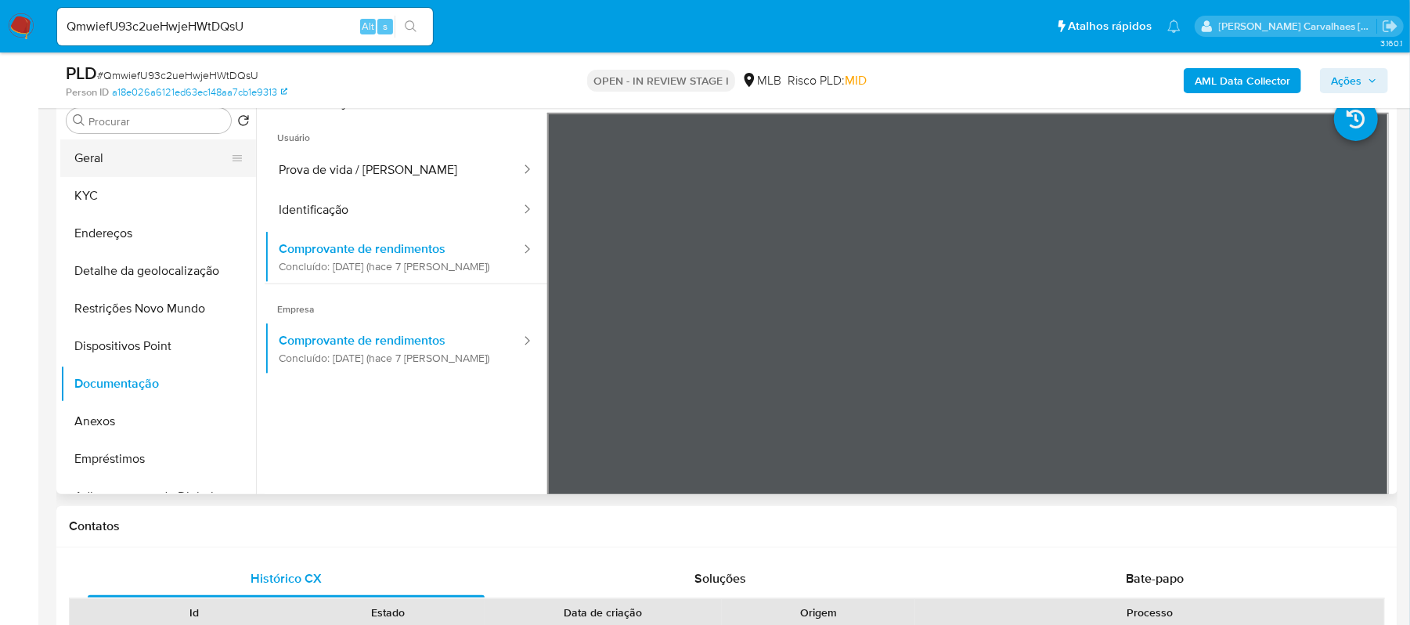
click at [135, 161] on button "Geral" at bounding box center [151, 158] width 183 height 38
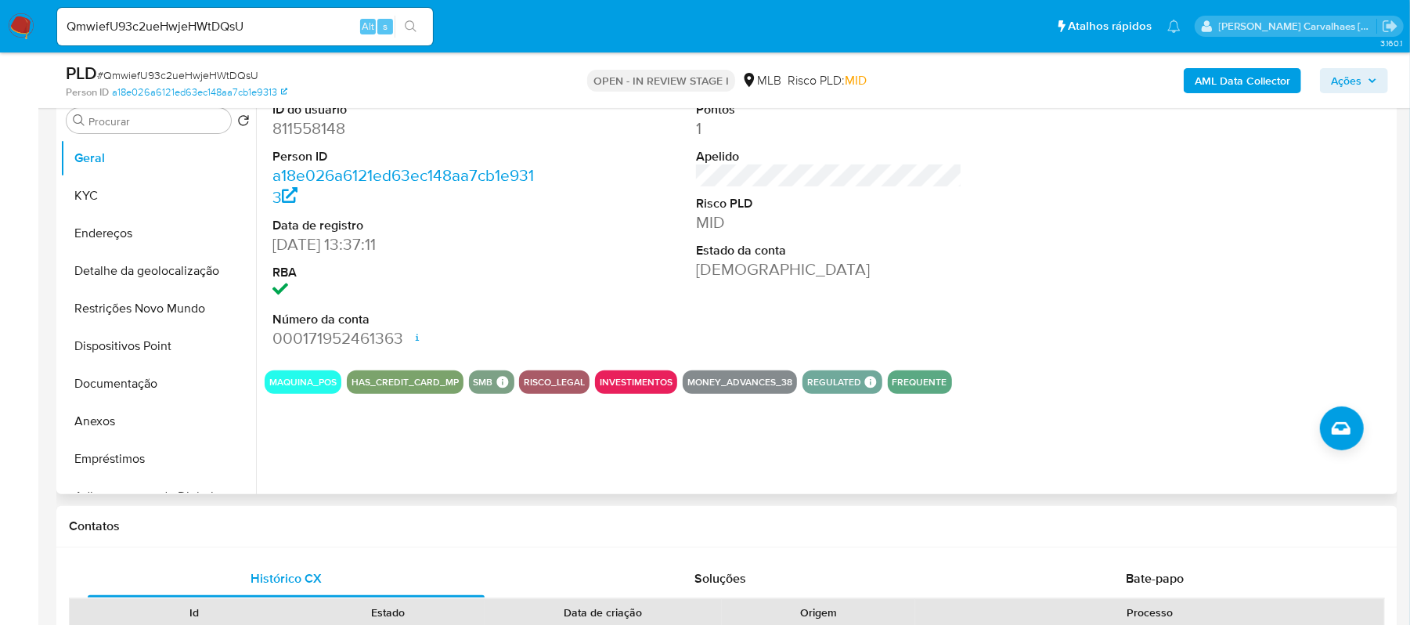
scroll to position [208, 0]
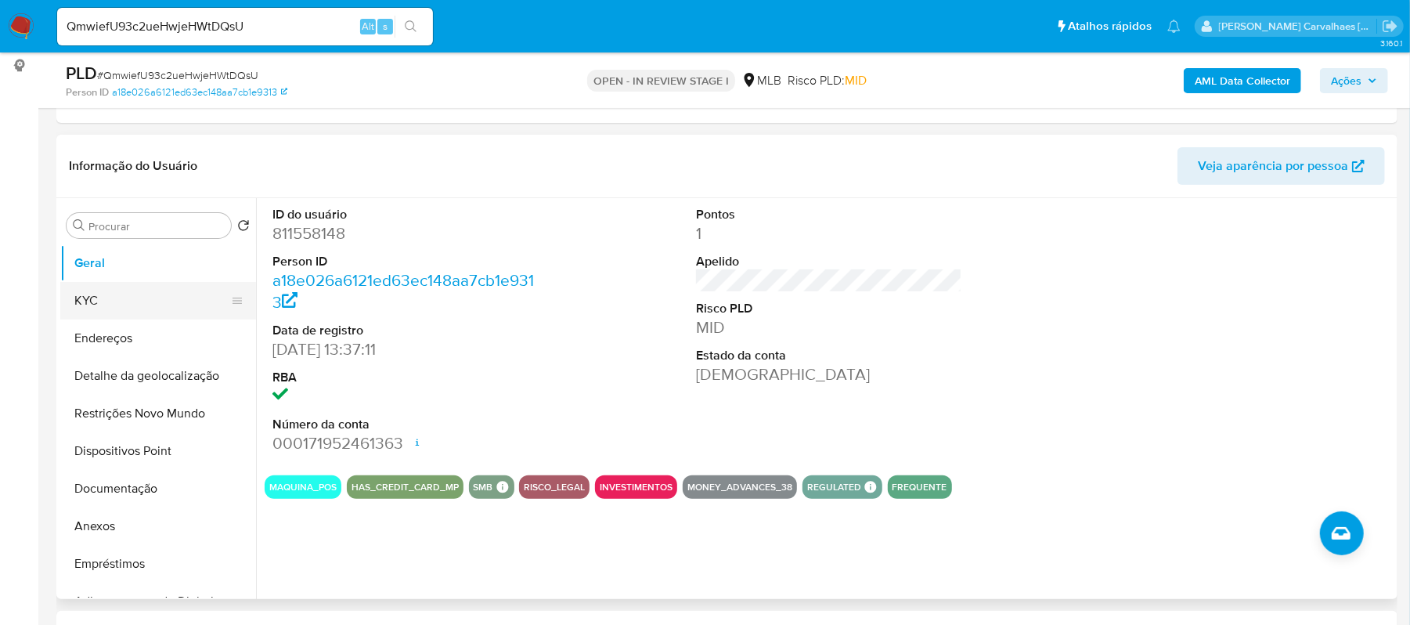
click at [139, 299] on button "KYC" at bounding box center [151, 301] width 183 height 38
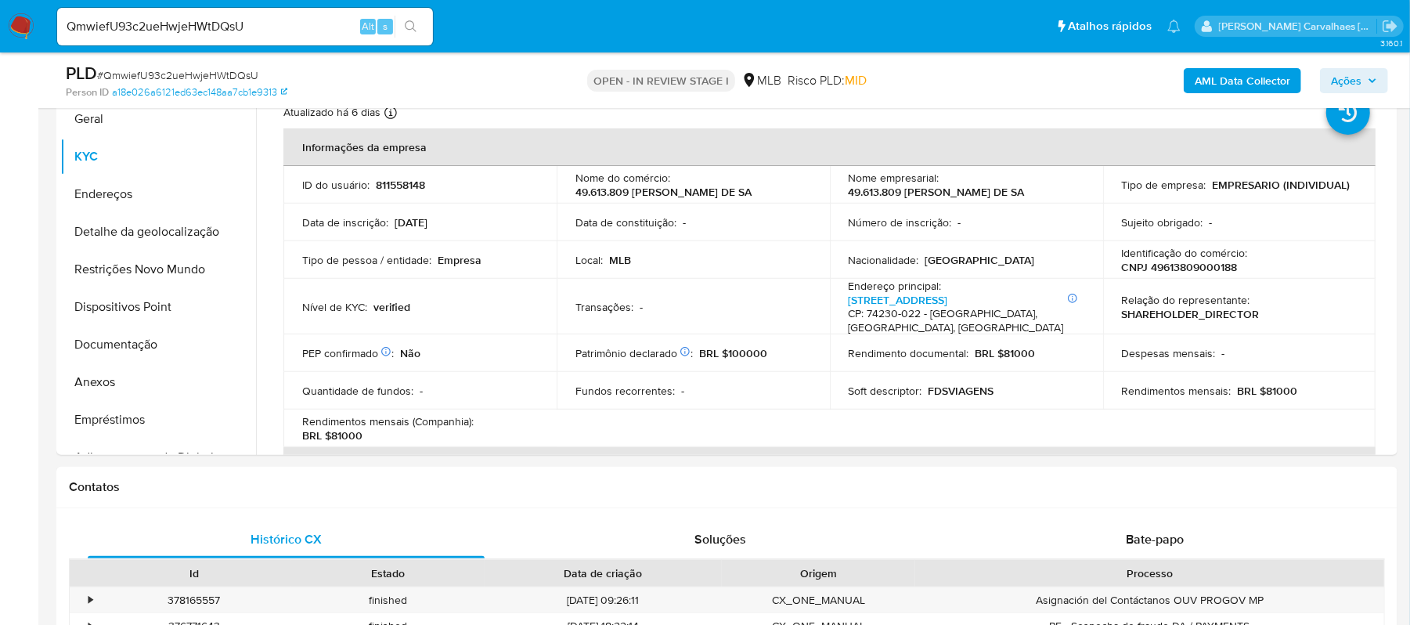
scroll to position [383, 0]
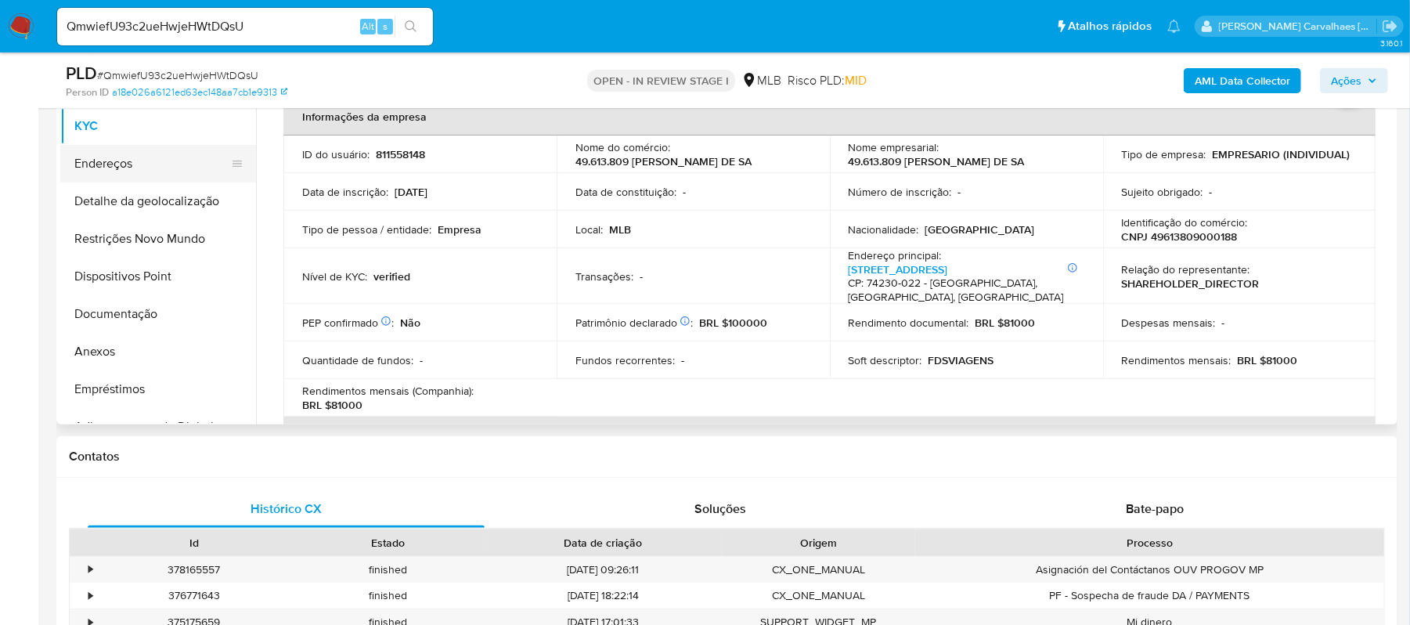
drag, startPoint x: 123, startPoint y: 164, endPoint x: 200, endPoint y: 166, distance: 77.5
click at [123, 164] on button "Endereços" at bounding box center [151, 164] width 183 height 38
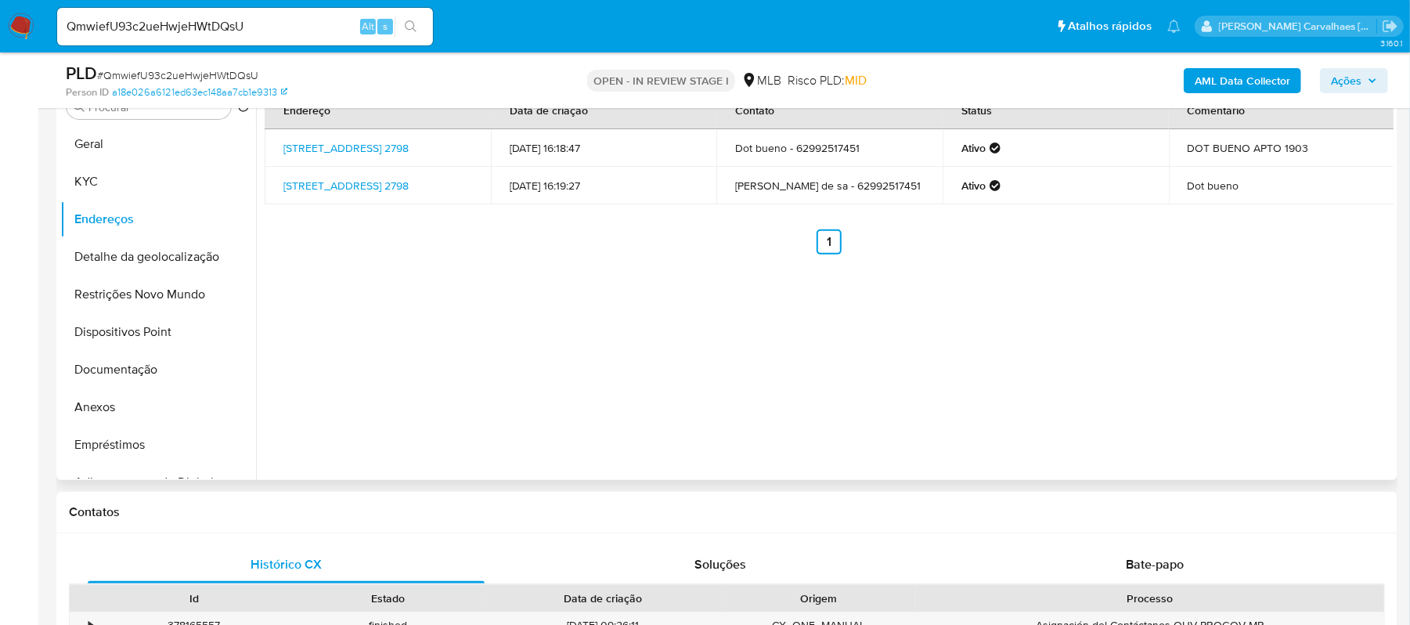
scroll to position [279, 0]
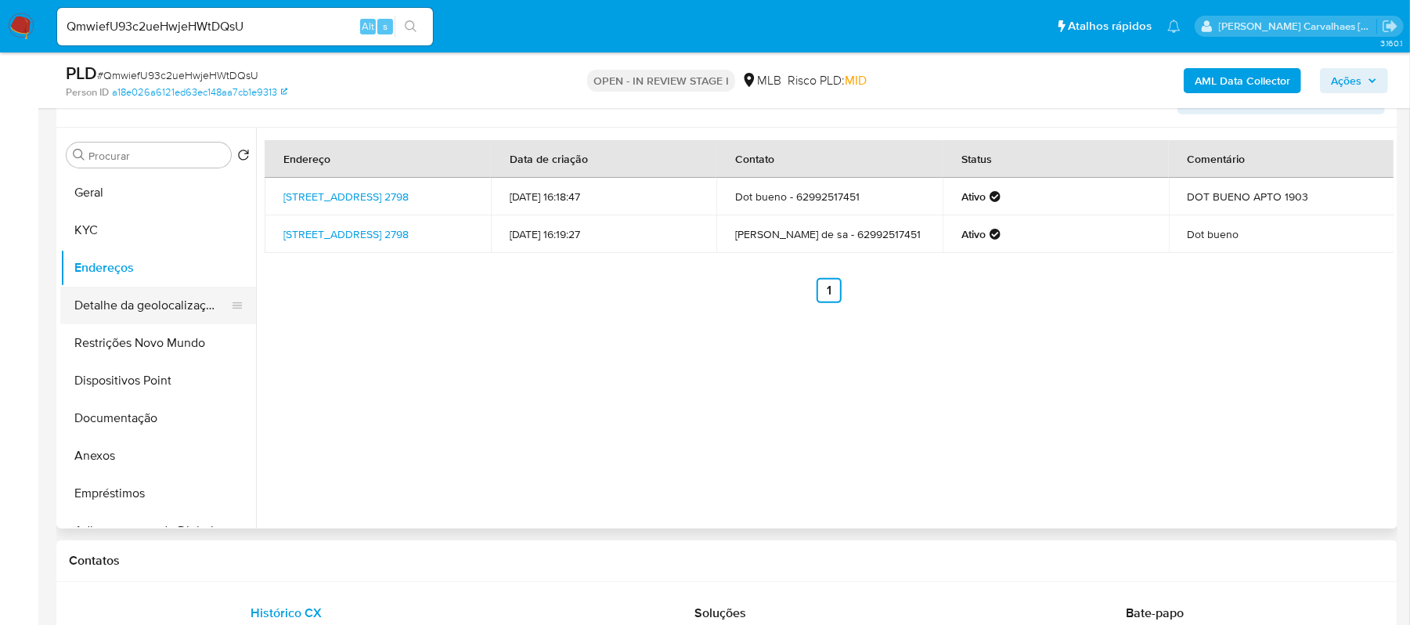
click at [150, 314] on button "Detalhe da geolocalização" at bounding box center [151, 306] width 183 height 38
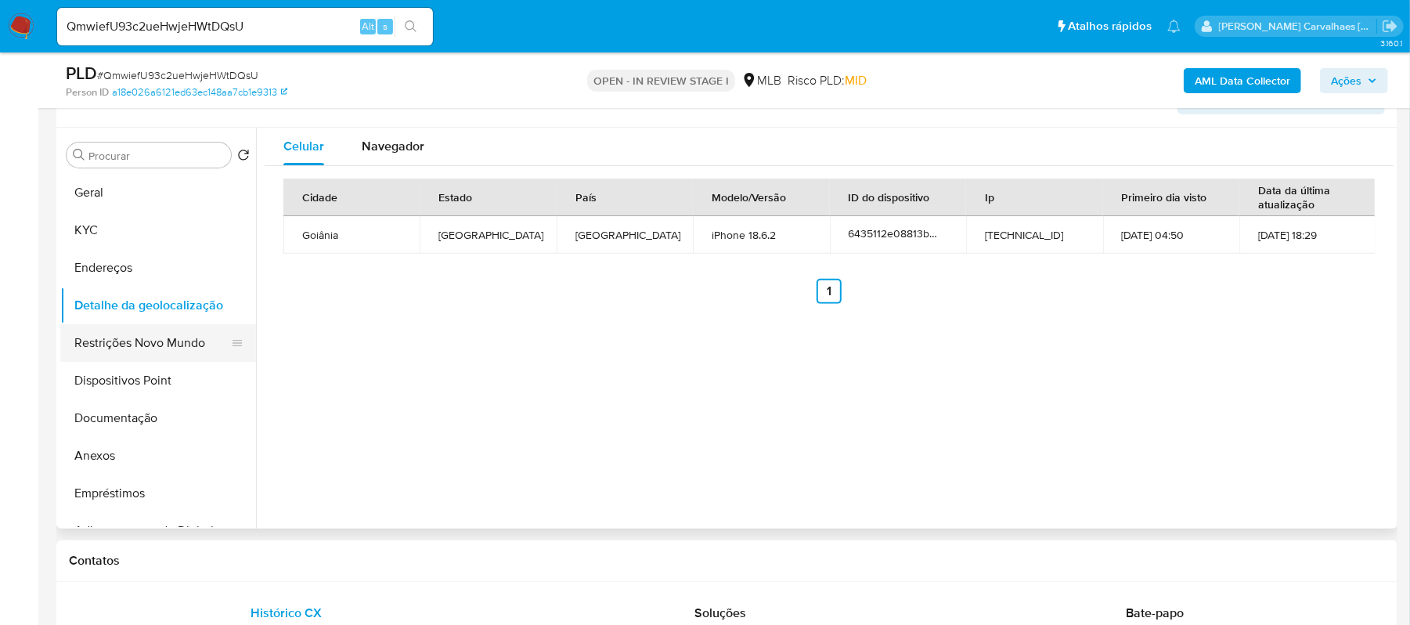
drag, startPoint x: 176, startPoint y: 342, endPoint x: 204, endPoint y: 342, distance: 27.4
click at [176, 342] on button "Restrições Novo Mundo" at bounding box center [151, 343] width 183 height 38
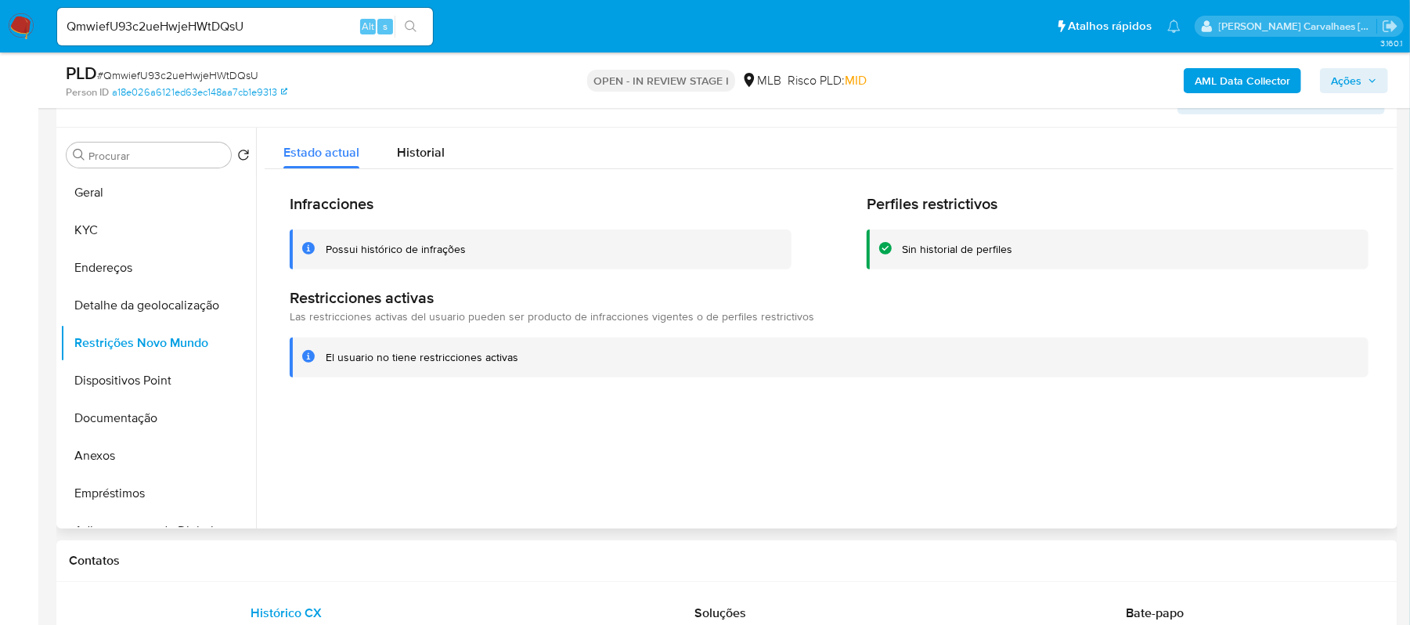
drag, startPoint x: 326, startPoint y: 352, endPoint x: 522, endPoint y: 363, distance: 196.1
click at [527, 363] on div "El usuario no tiene restricciones activas" at bounding box center [841, 357] width 1031 height 15
click at [127, 385] on button "Dispositivos Point" at bounding box center [151, 381] width 183 height 38
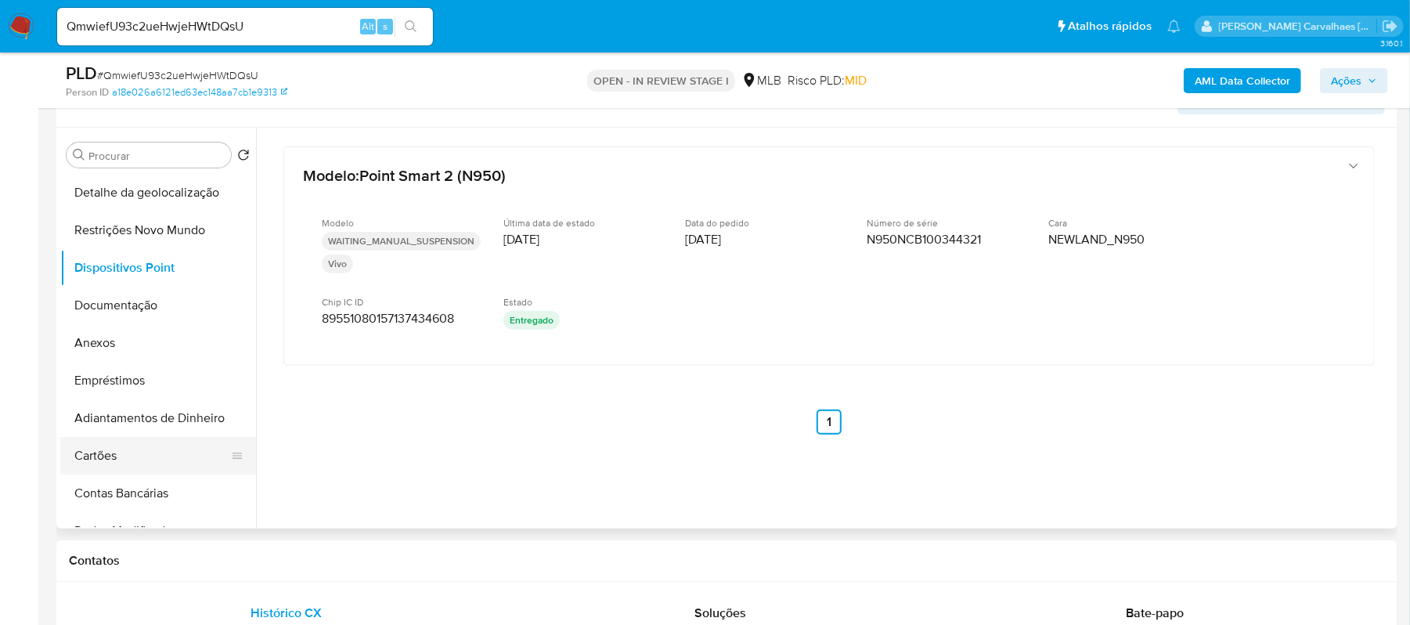
scroll to position [0, 0]
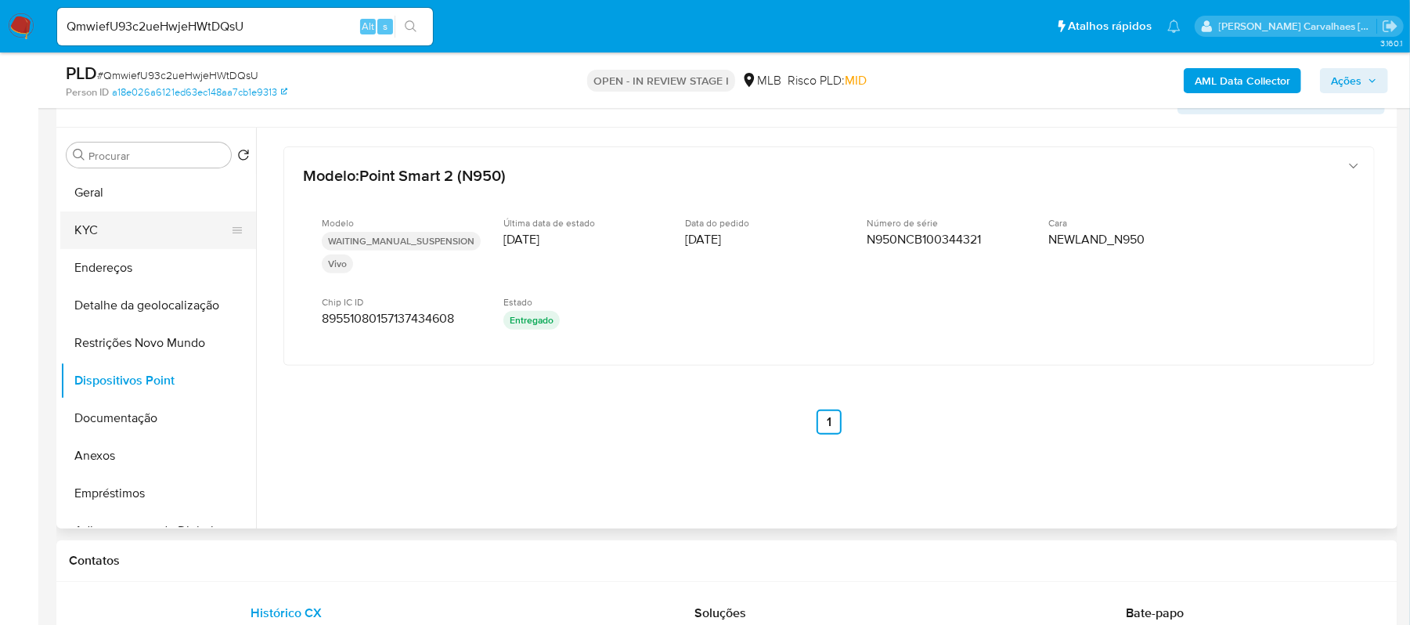
click at [114, 233] on button "KYC" at bounding box center [151, 230] width 183 height 38
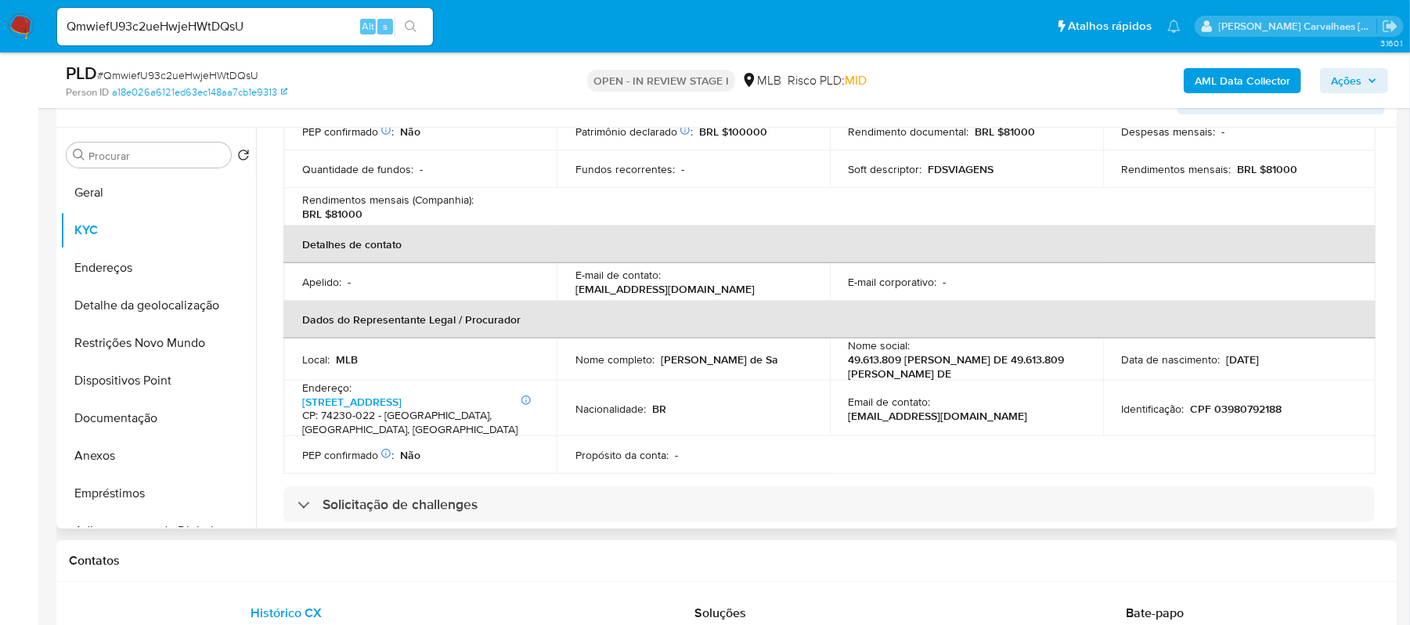
scroll to position [313, 0]
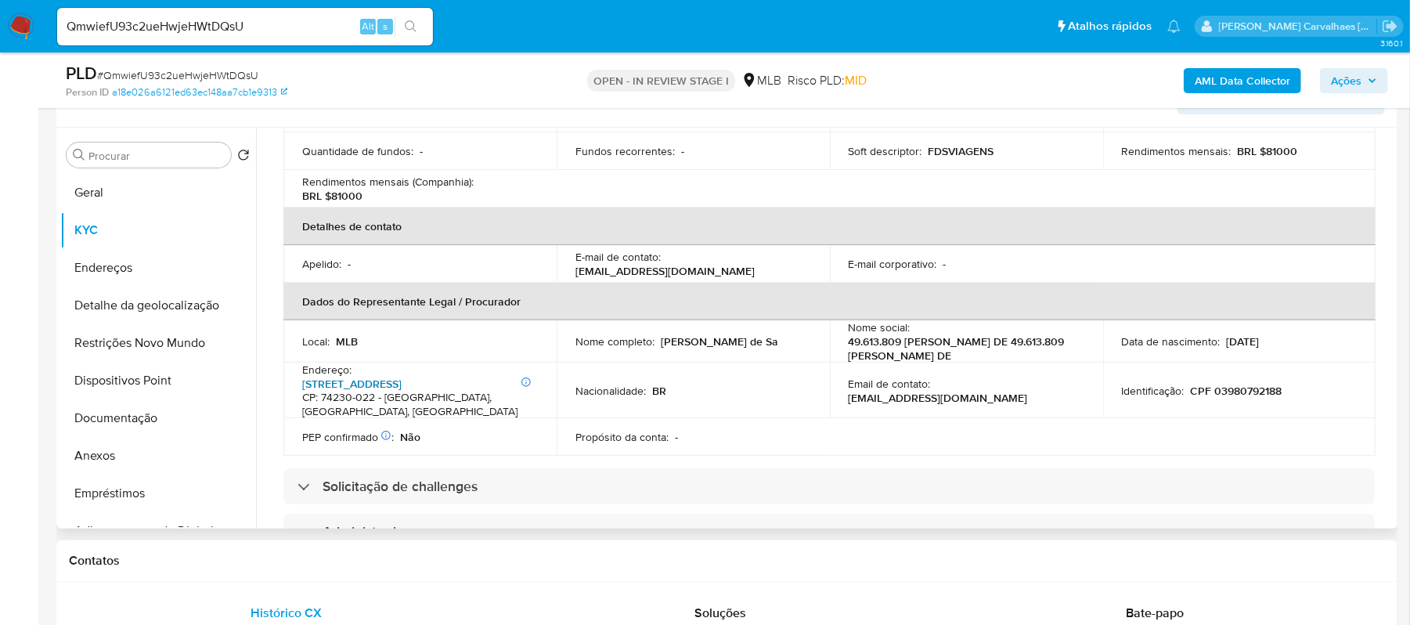
click at [399, 386] on link "Rua T 37 2798, Setor Bueno" at bounding box center [351, 384] width 99 height 16
click at [144, 221] on button "KYC" at bounding box center [151, 230] width 183 height 38
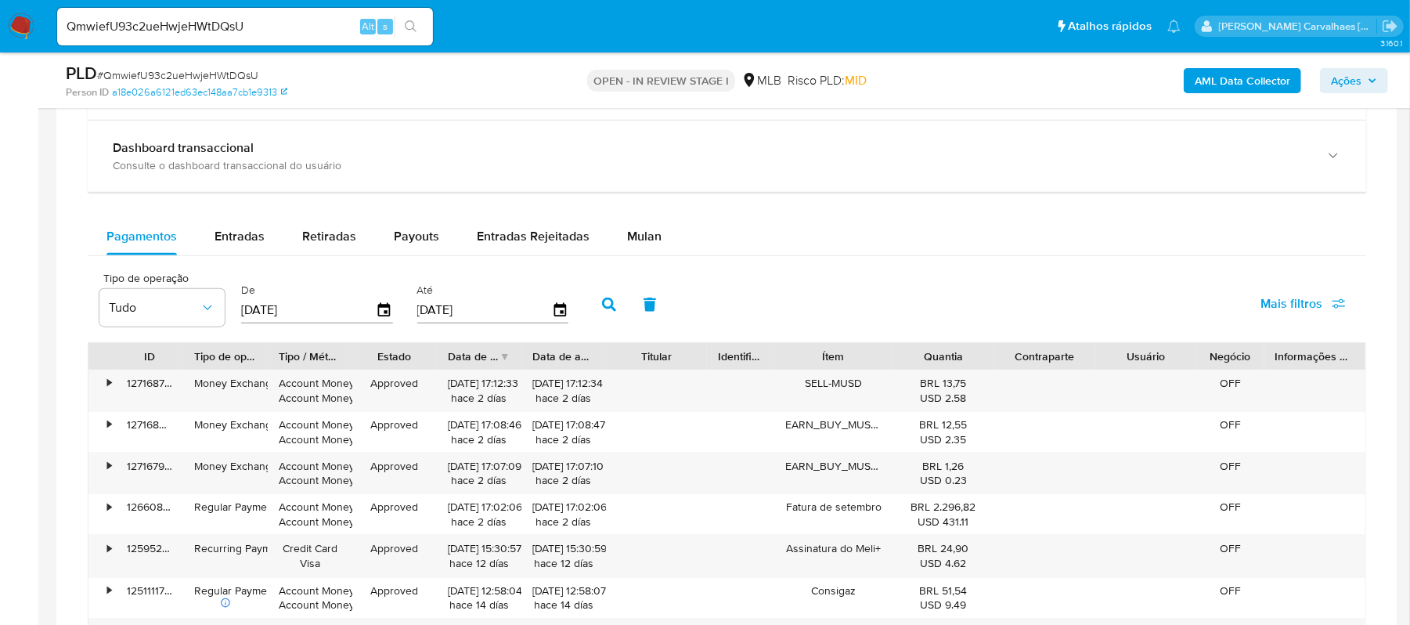
scroll to position [1323, 0]
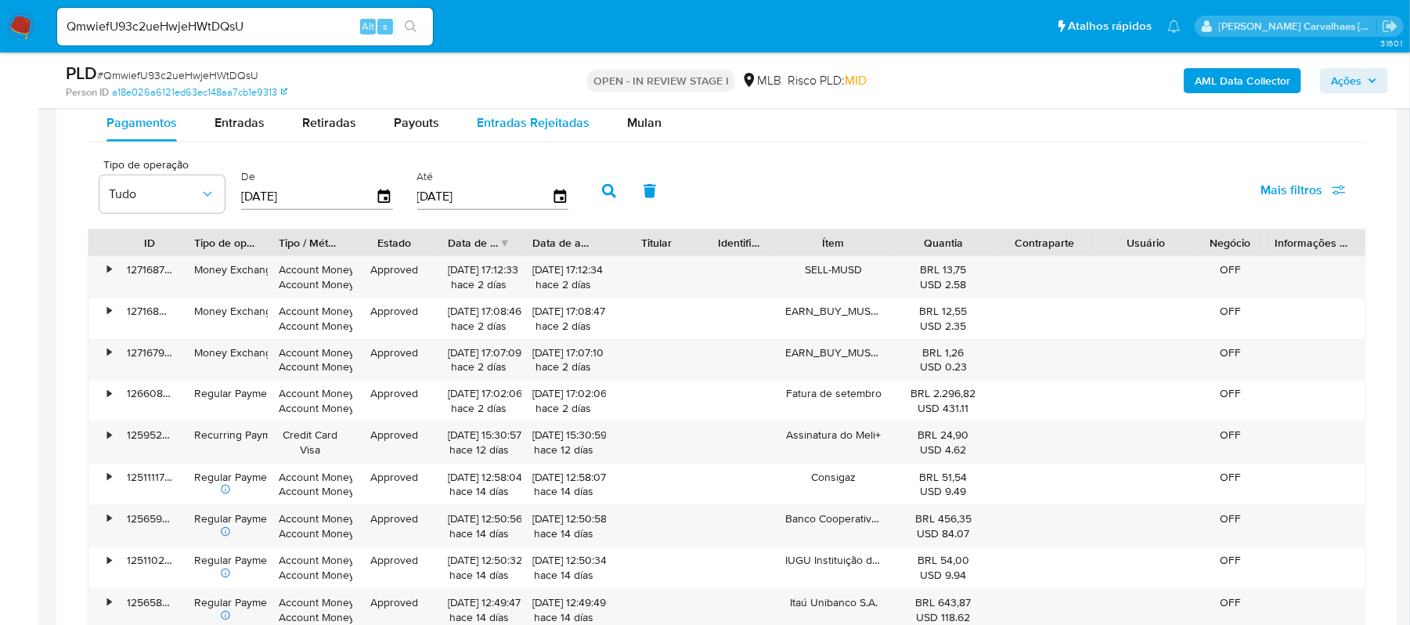
click at [526, 132] on span "Entradas Rejeitadas" at bounding box center [533, 123] width 113 height 18
select select "10"
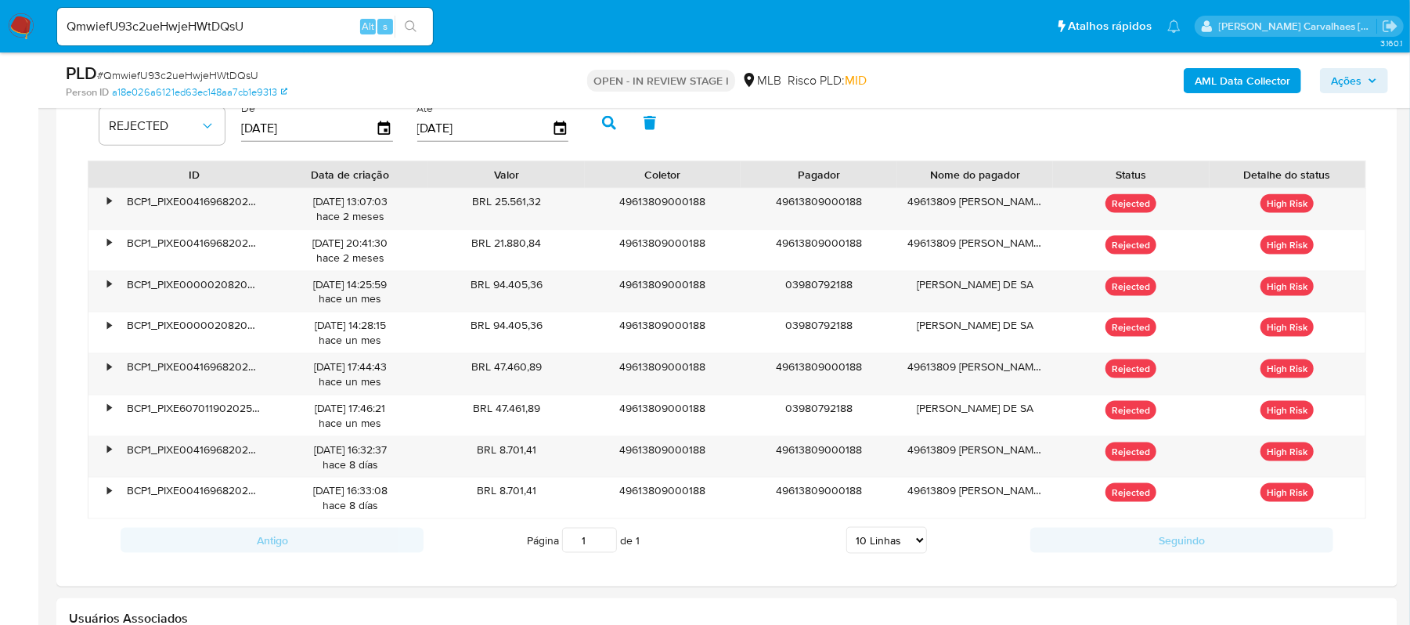
scroll to position [1427, 0]
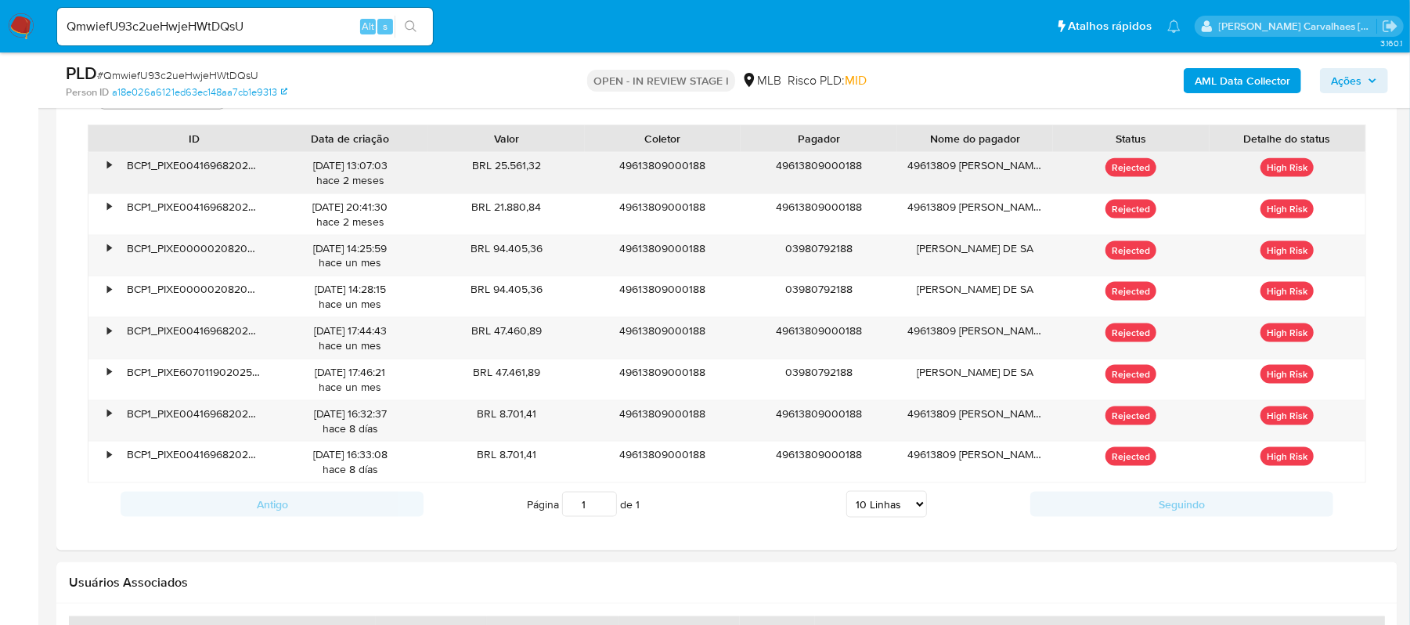
drag, startPoint x: 496, startPoint y: 171, endPoint x: 543, endPoint y: 172, distance: 47.0
click at [545, 172] on div "BRL 25.561,32" at bounding box center [506, 173] width 157 height 41
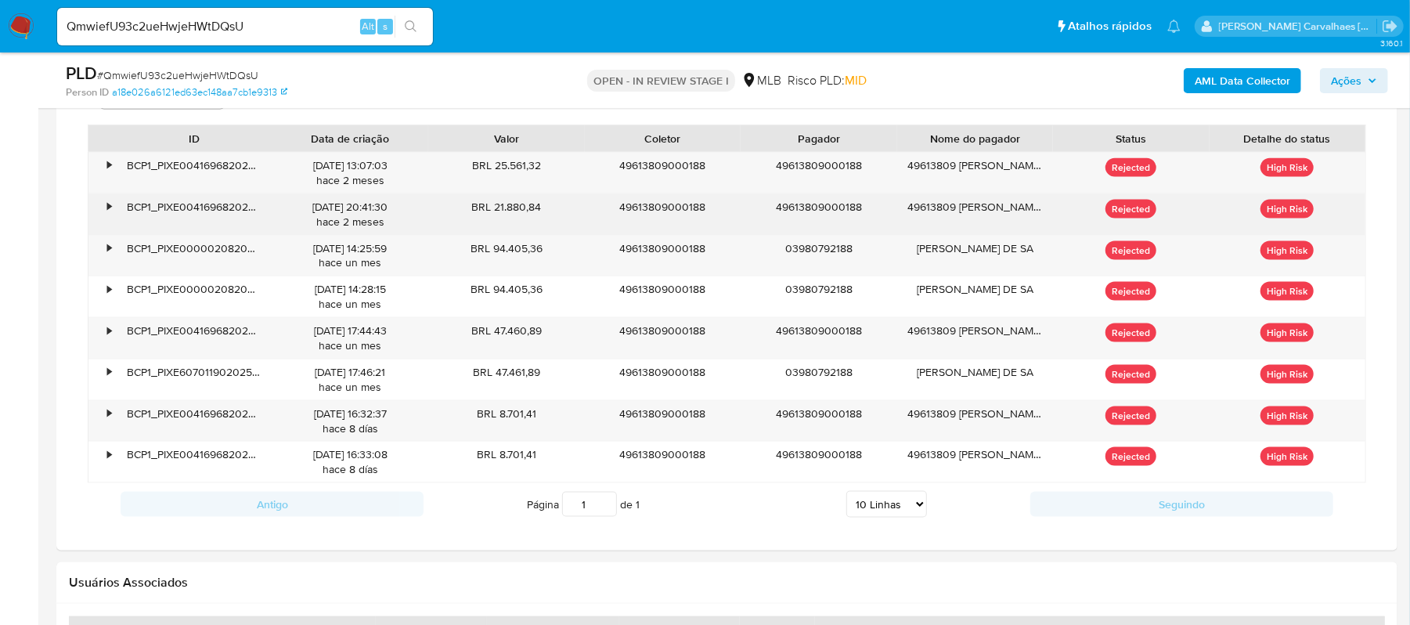
drag, startPoint x: 493, startPoint y: 211, endPoint x: 542, endPoint y: 217, distance: 48.9
click at [542, 217] on div "BRL 21.880,84" at bounding box center [506, 214] width 157 height 41
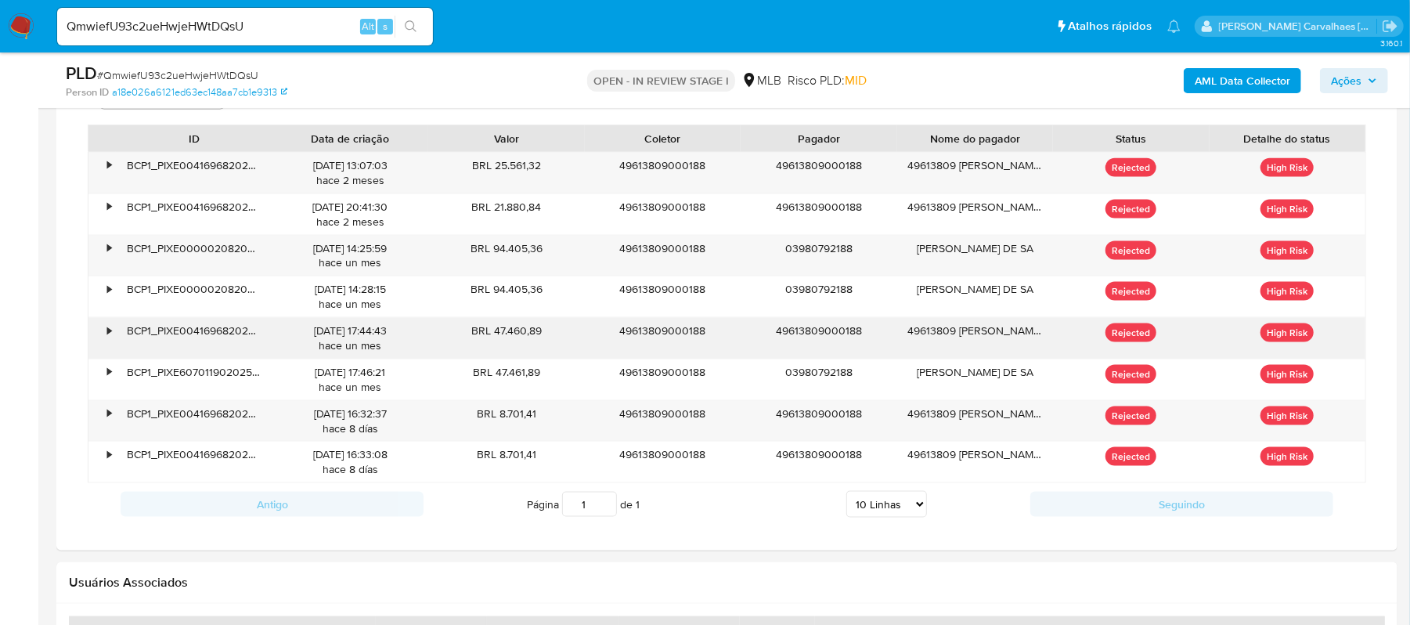
drag, startPoint x: 495, startPoint y: 336, endPoint x: 542, endPoint y: 336, distance: 47.0
click at [542, 336] on div "BRL 47.460,89" at bounding box center [506, 338] width 157 height 41
drag, startPoint x: 501, startPoint y: 418, endPoint x: 537, endPoint y: 418, distance: 36.0
click at [537, 418] on div "BRL 8.701,41" at bounding box center [506, 421] width 157 height 41
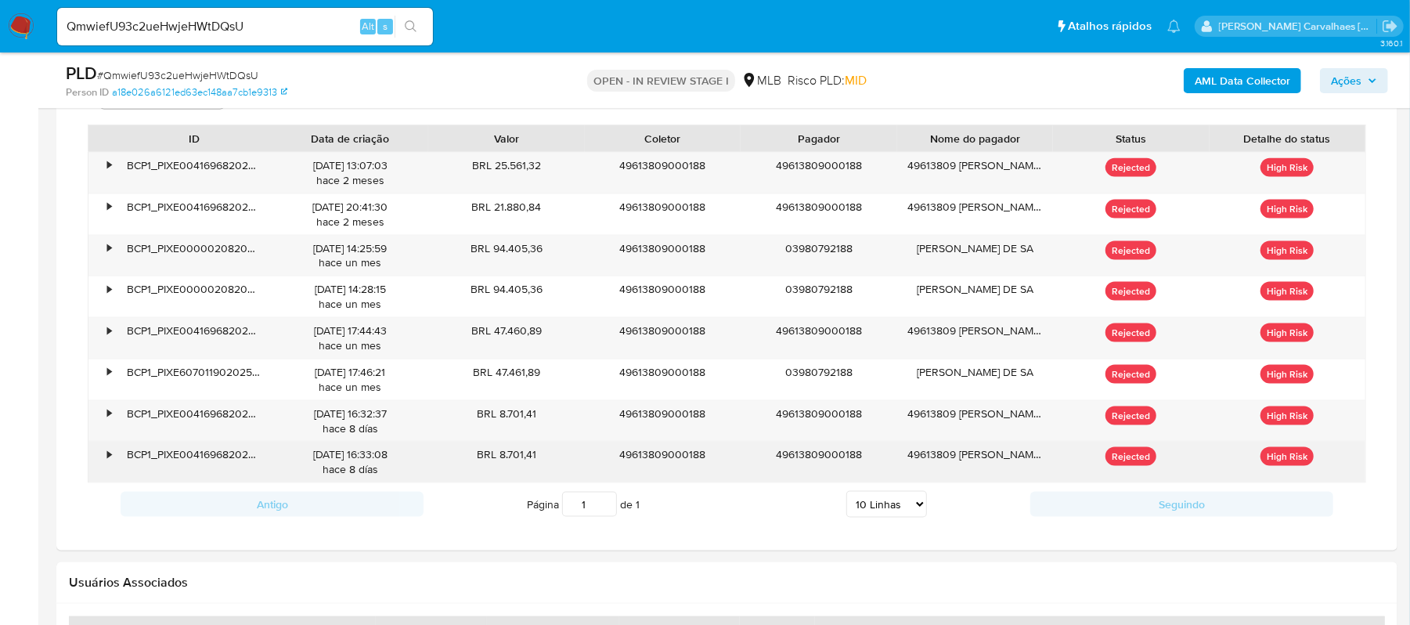
drag, startPoint x: 498, startPoint y: 460, endPoint x: 540, endPoint y: 467, distance: 42.0
click at [540, 467] on div "BRL 8.701,41" at bounding box center [506, 462] width 157 height 41
click at [487, 473] on div "BRL 8.701,41" at bounding box center [506, 462] width 157 height 41
drag, startPoint x: 499, startPoint y: 456, endPoint x: 540, endPoint y: 458, distance: 41.6
click at [540, 458] on div "BRL 8.701,41" at bounding box center [506, 462] width 157 height 41
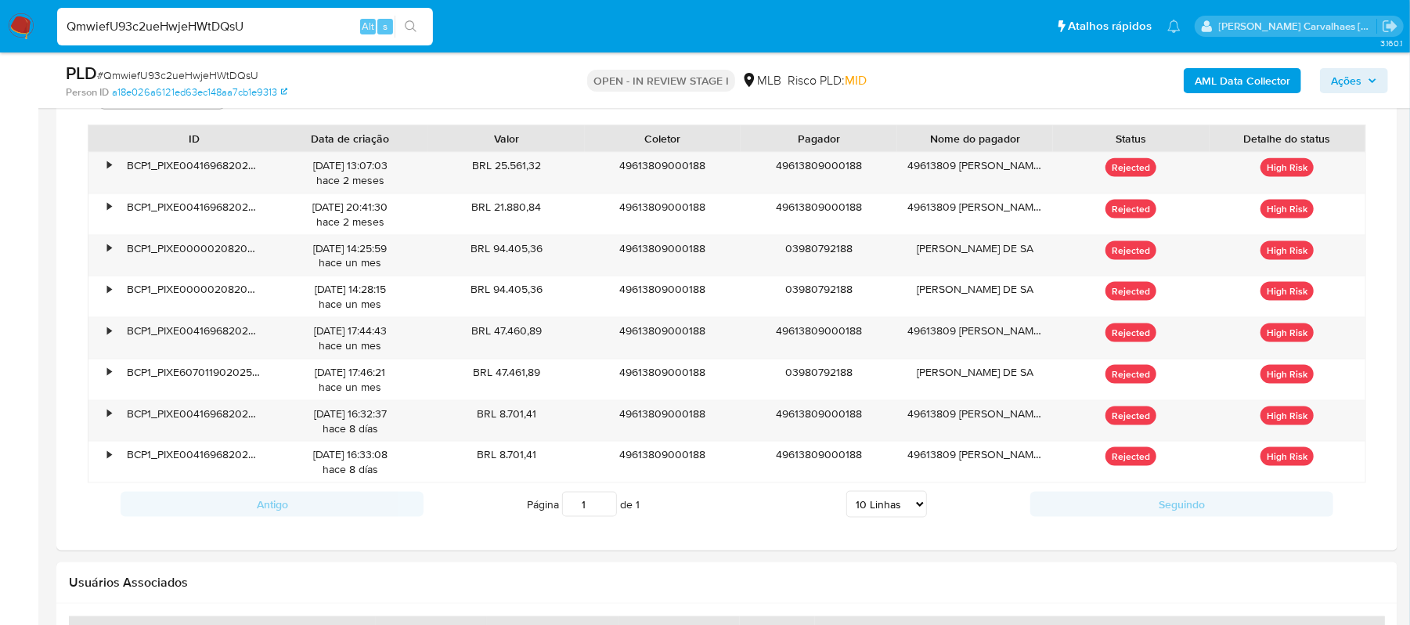
drag, startPoint x: 301, startPoint y: 25, endPoint x: 58, endPoint y: 27, distance: 242.8
click at [58, 27] on input "QmwiefU93c2ueHwjeHWtDQsU" at bounding box center [245, 26] width 376 height 20
paste input "xQ6WO5h43X4izQVYrbsoSAp"
type input "QxQ6WO5h43X4izQVYrbsoSAp"
click at [407, 30] on icon "search-icon" at bounding box center [411, 26] width 13 height 13
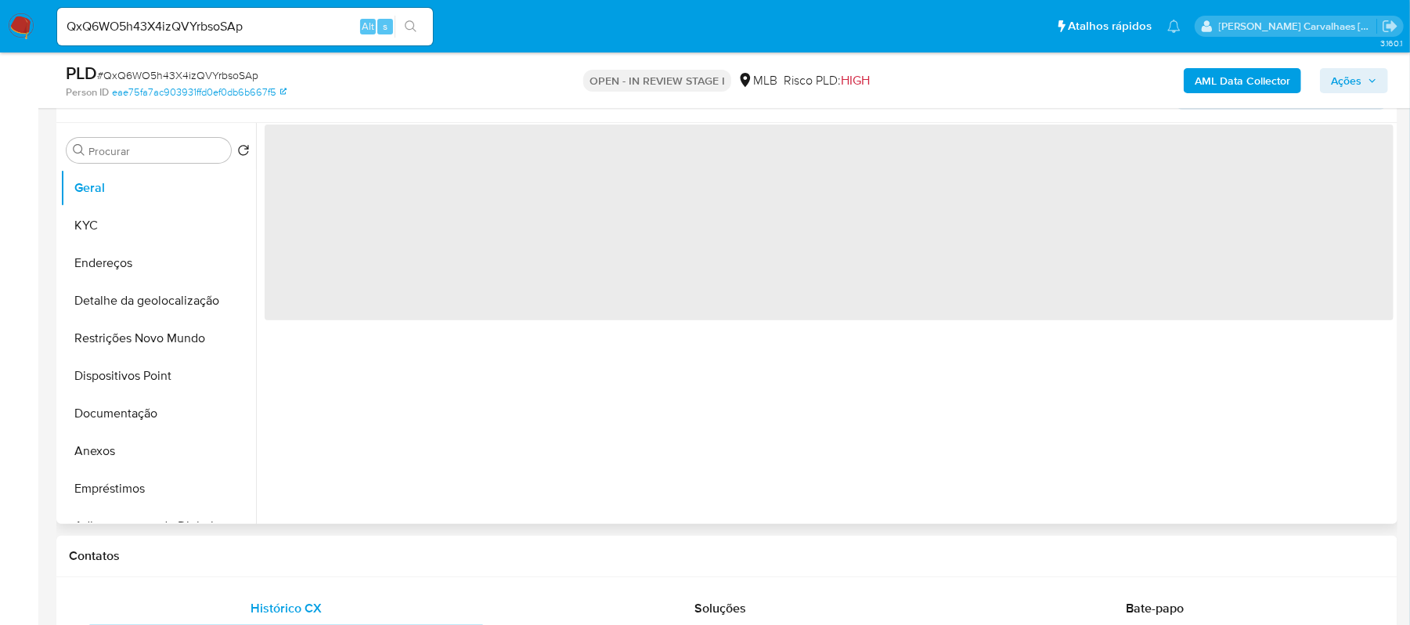
select select "10"
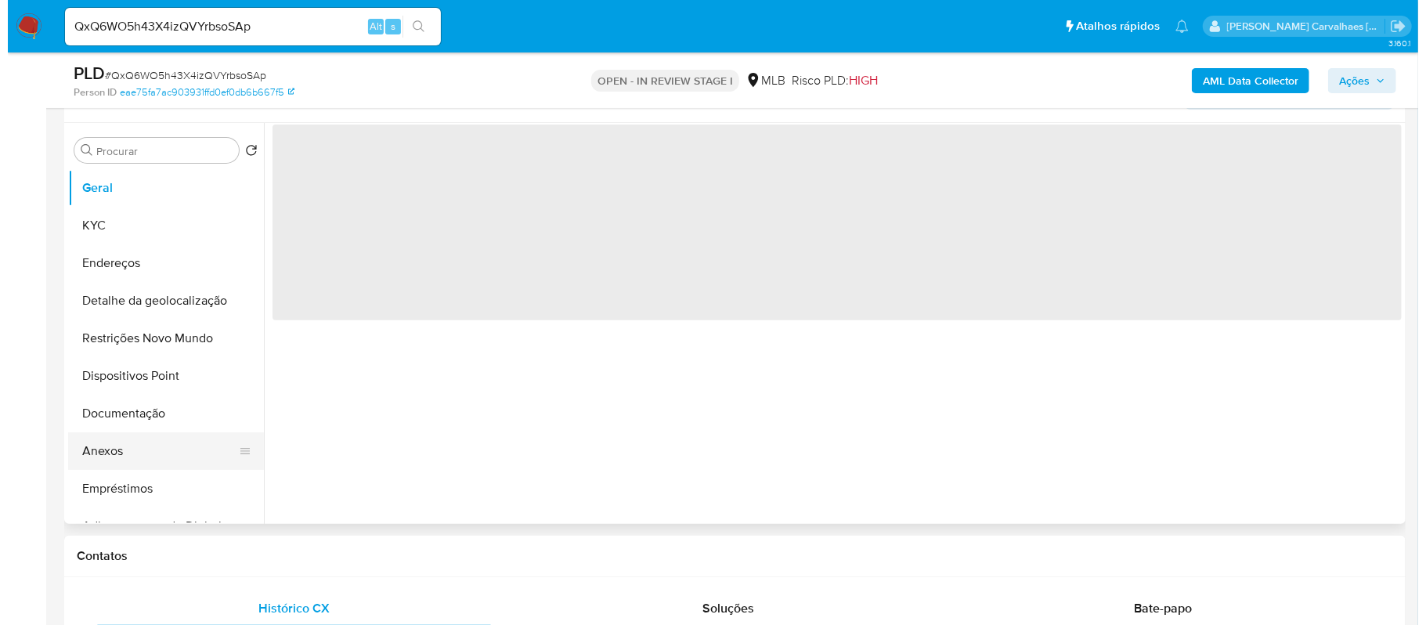
scroll to position [313, 0]
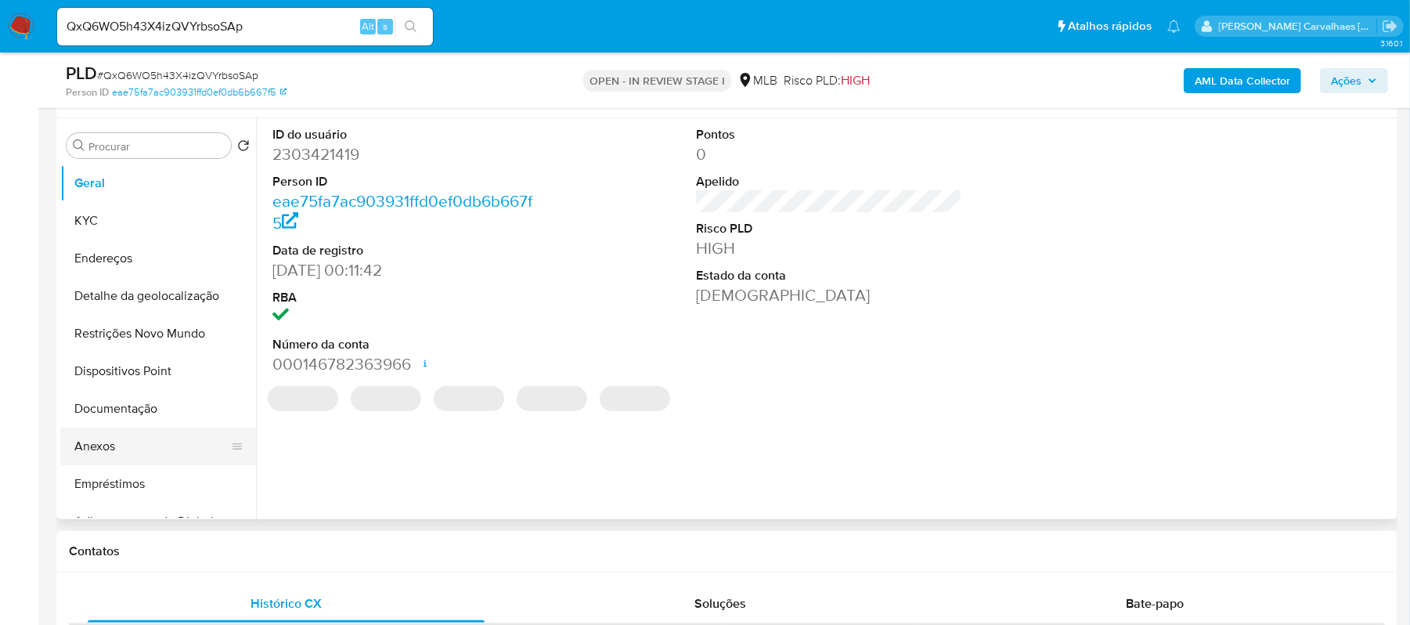
click at [85, 451] on button "Anexos" at bounding box center [151, 447] width 183 height 38
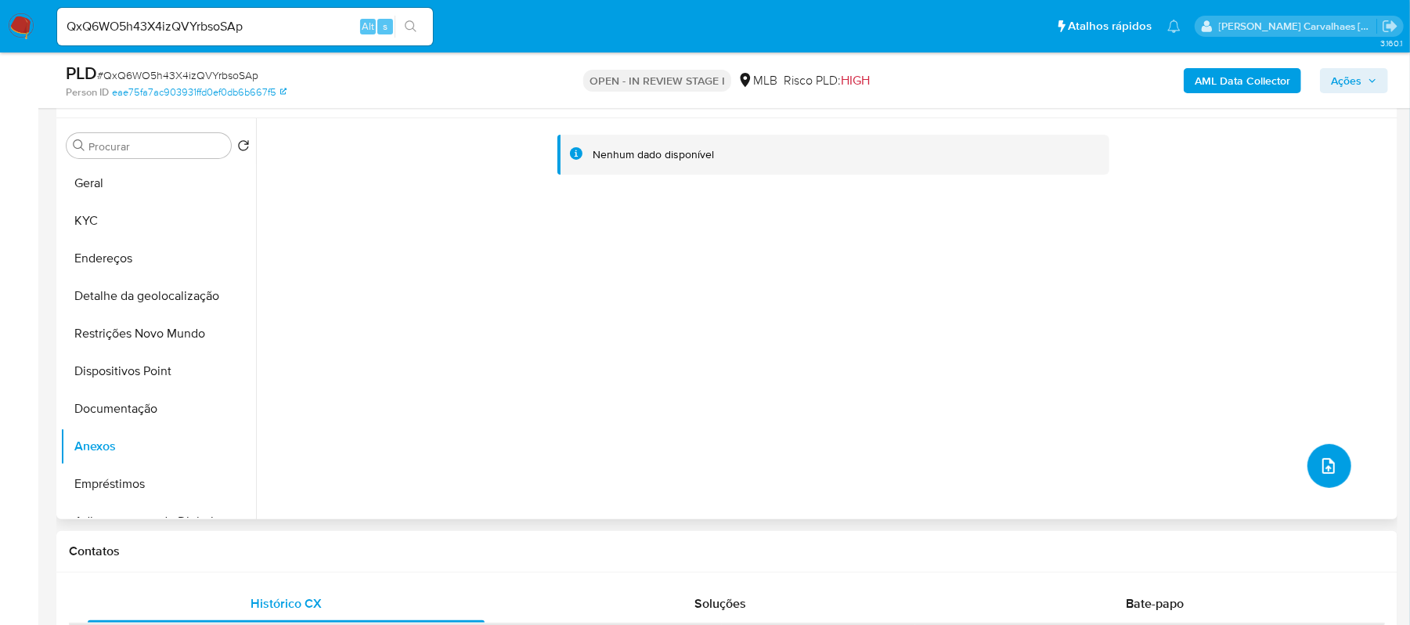
click at [1312, 464] on button "upload-file" at bounding box center [1330, 466] width 44 height 44
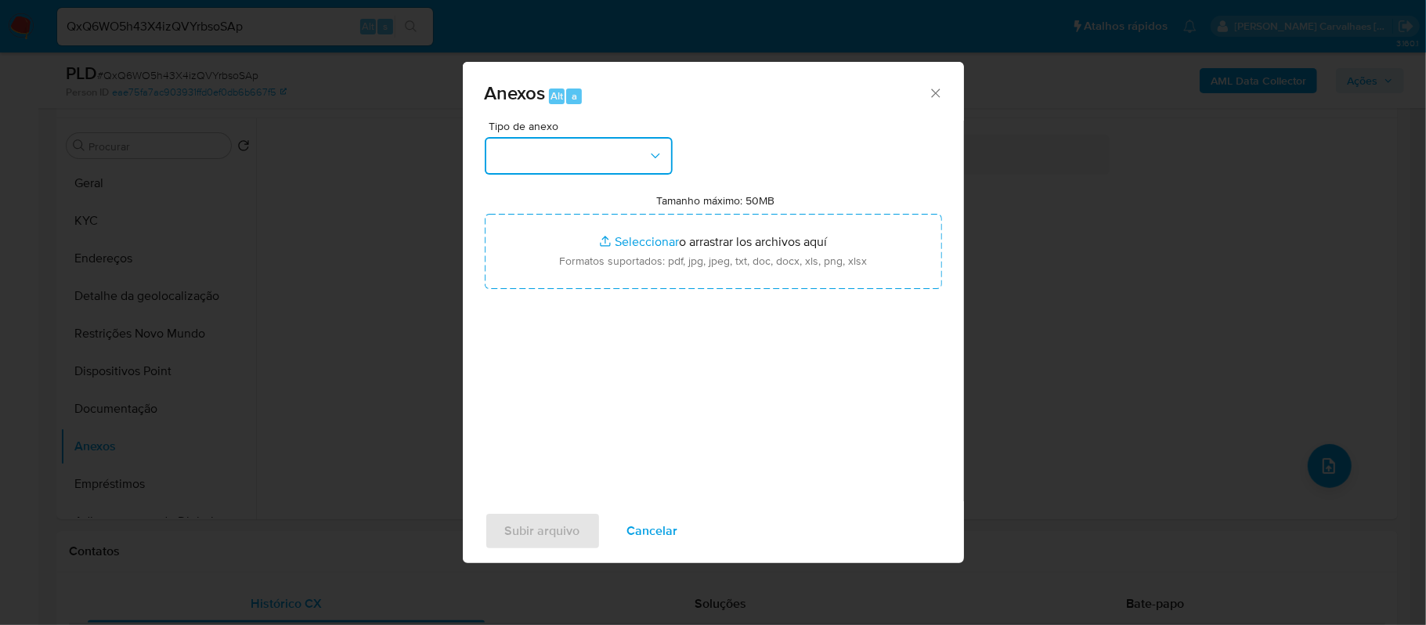
click at [637, 158] on button "button" at bounding box center [579, 156] width 188 height 38
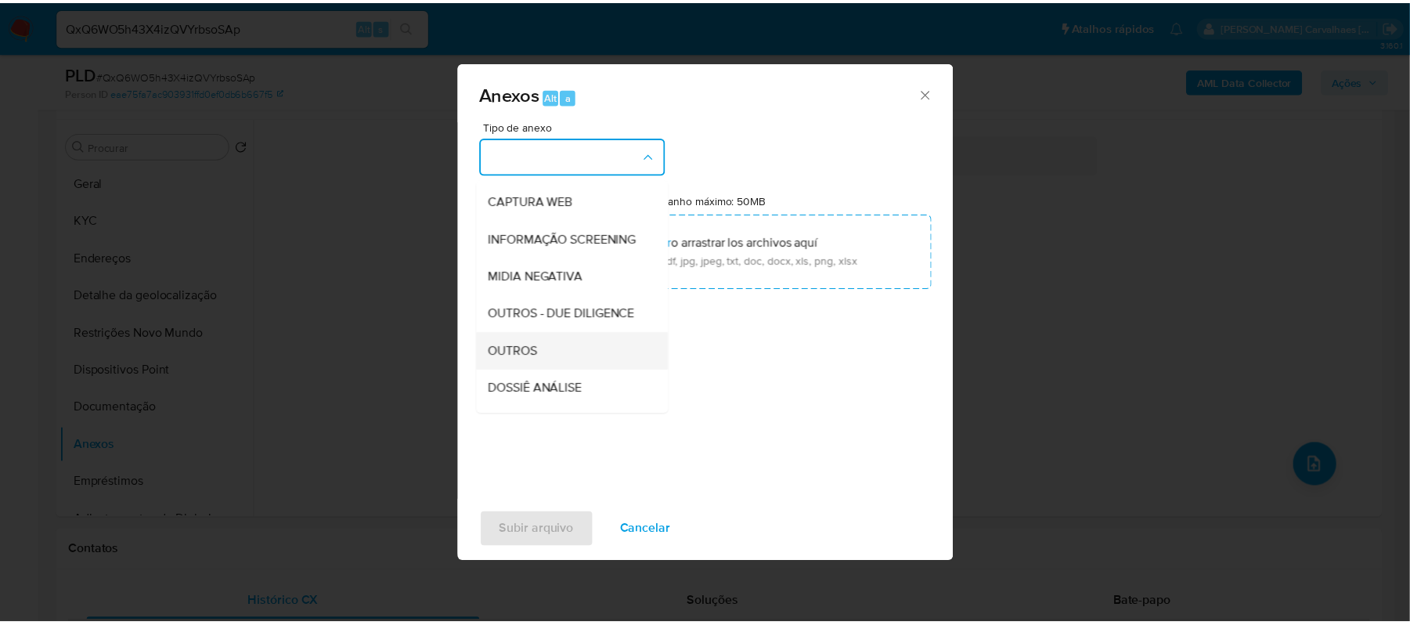
scroll to position [208, 0]
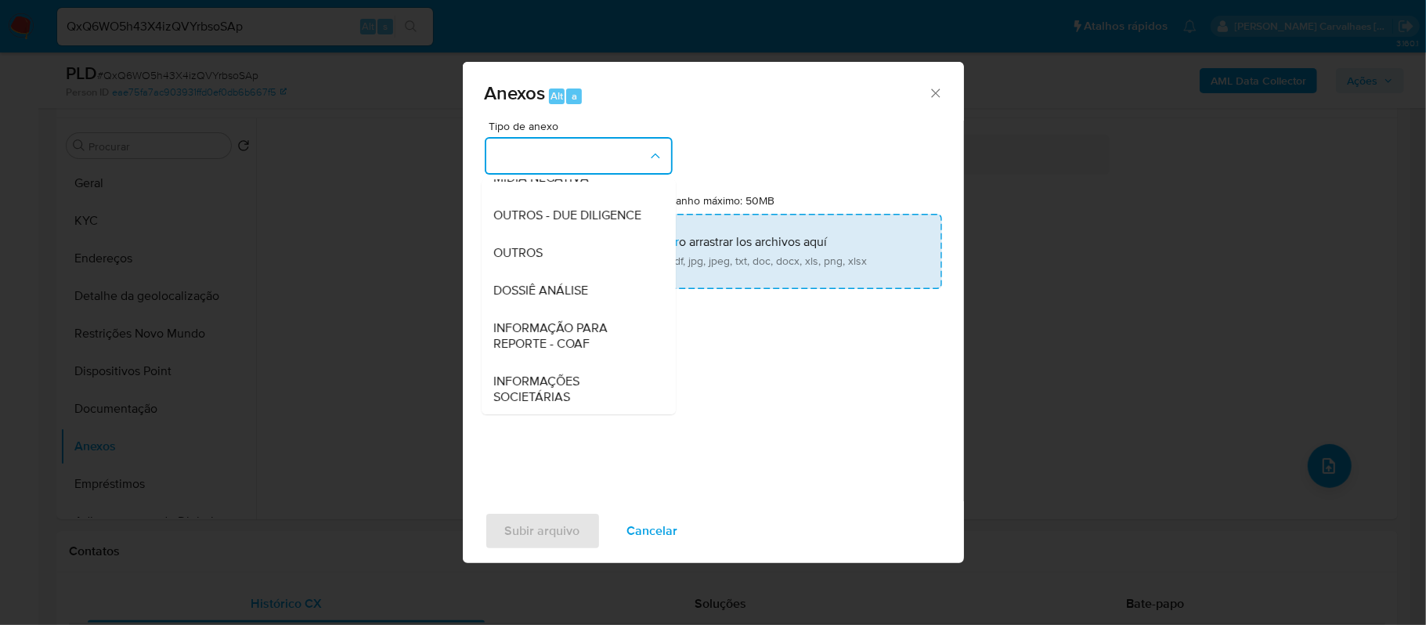
click at [550, 272] on div "OUTROS" at bounding box center [574, 253] width 160 height 38
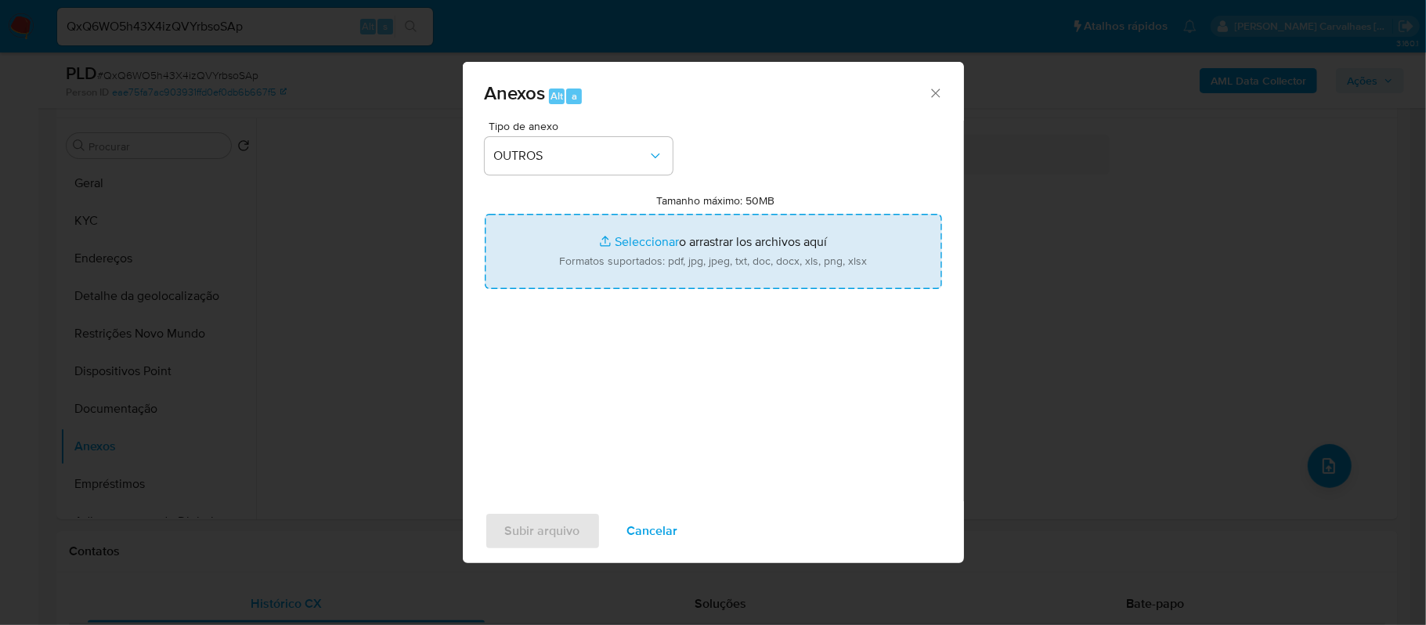
click at [637, 245] on input "Tamanho máximo: 50MB Seleccionar archivos" at bounding box center [713, 251] width 457 height 75
type input "C:\fakepath\SAR - xxxxx - CNPJ 35809816000145 - THOMAS JEFFERSON HOGERA DE OLIV…"
click at [558, 531] on span "Subir arquivo" at bounding box center [542, 531] width 75 height 34
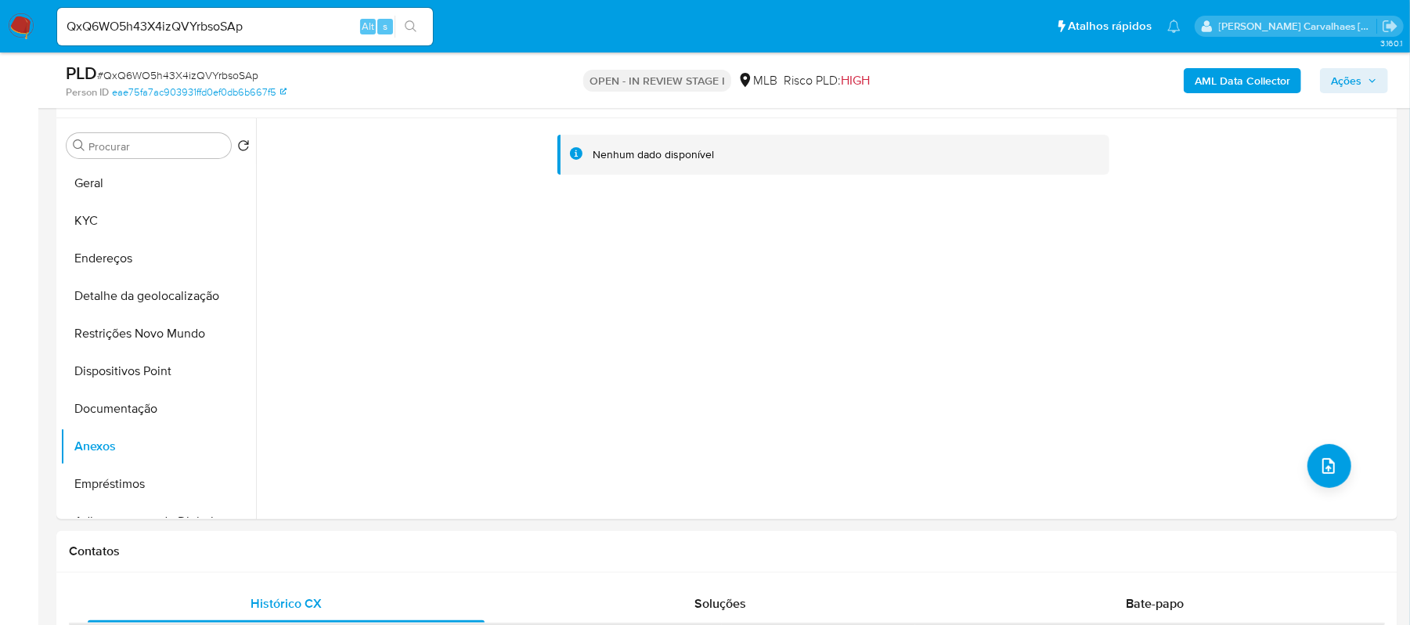
click at [1336, 85] on span "Ações" at bounding box center [1346, 80] width 31 height 25
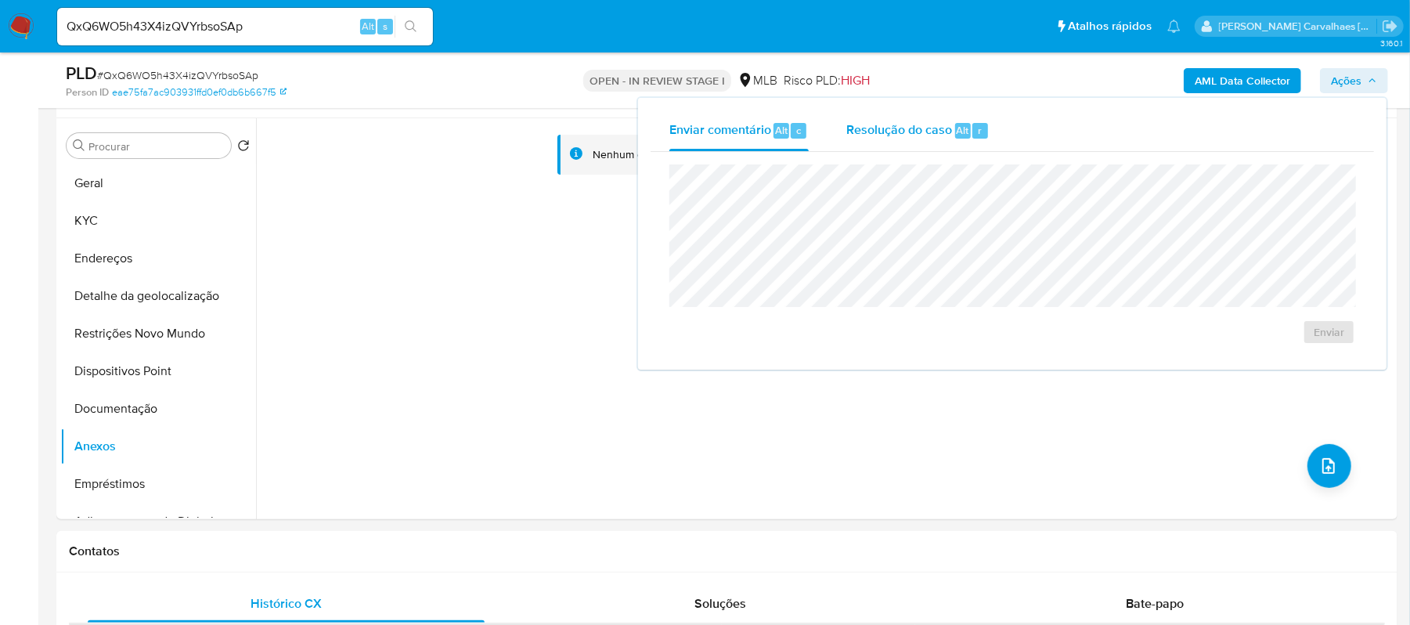
click at [893, 126] on span "Resolução do caso" at bounding box center [900, 130] width 106 height 18
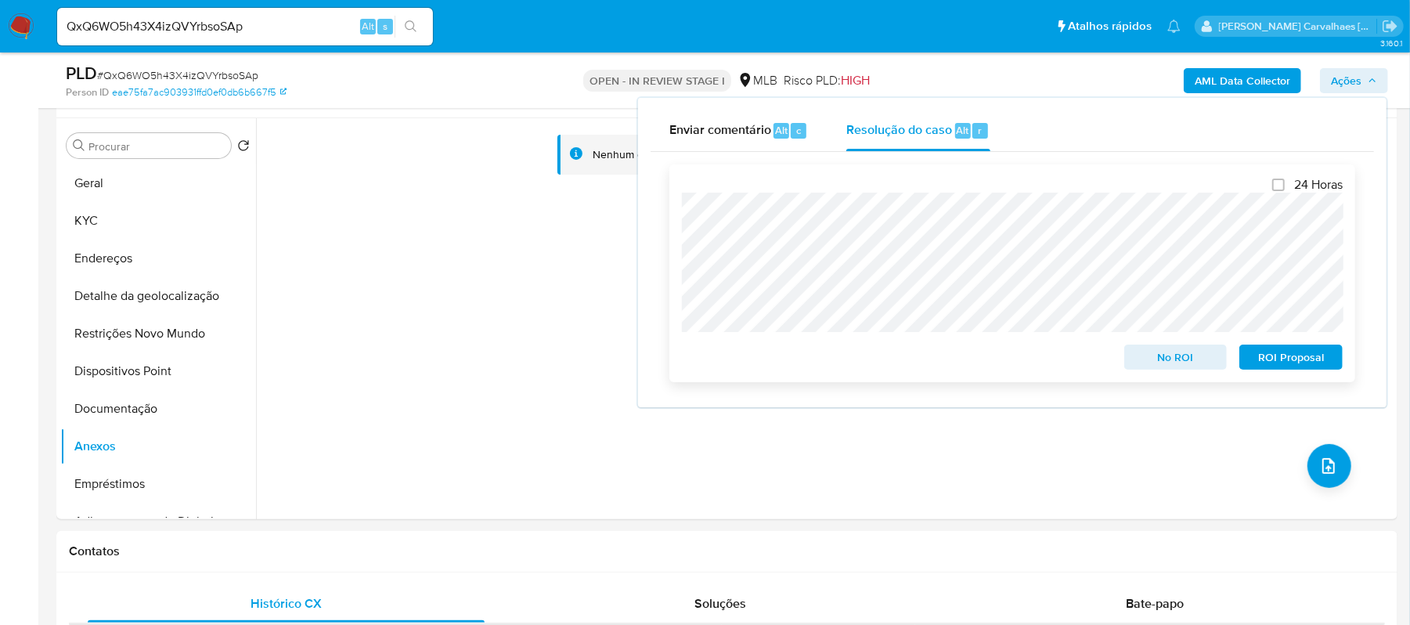
click at [1259, 359] on span "ROI Proposal" at bounding box center [1291, 357] width 81 height 22
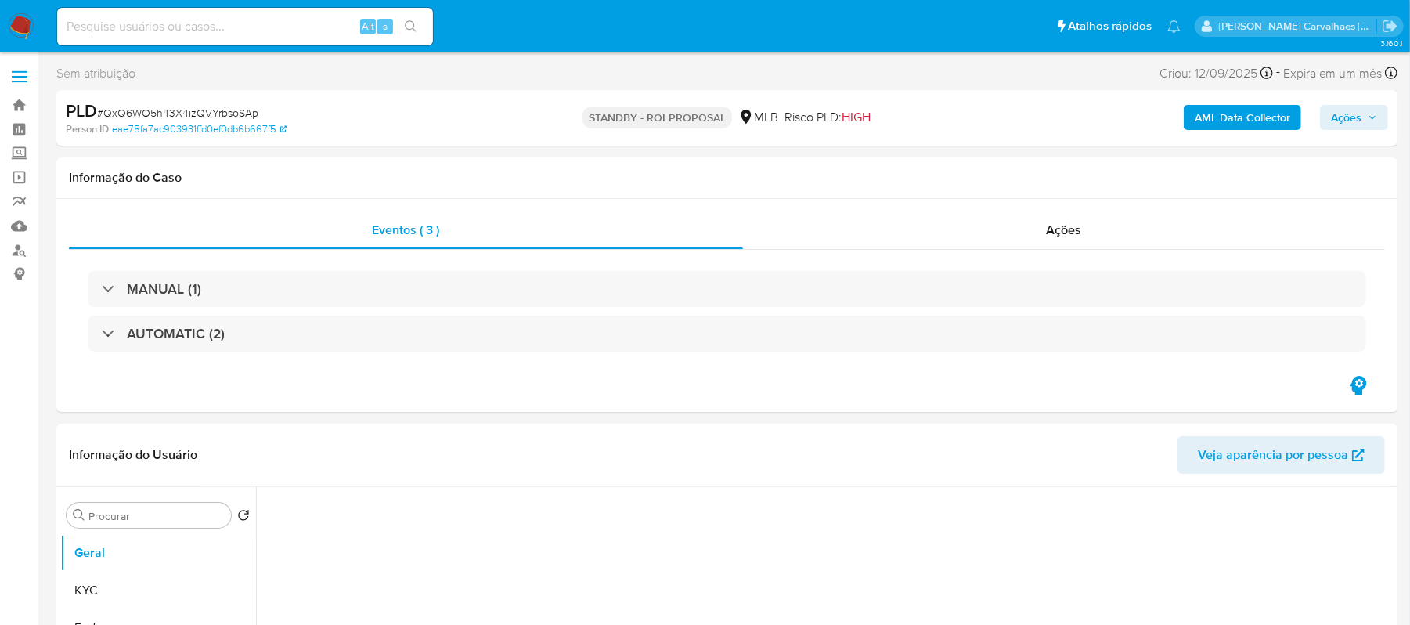
select select "10"
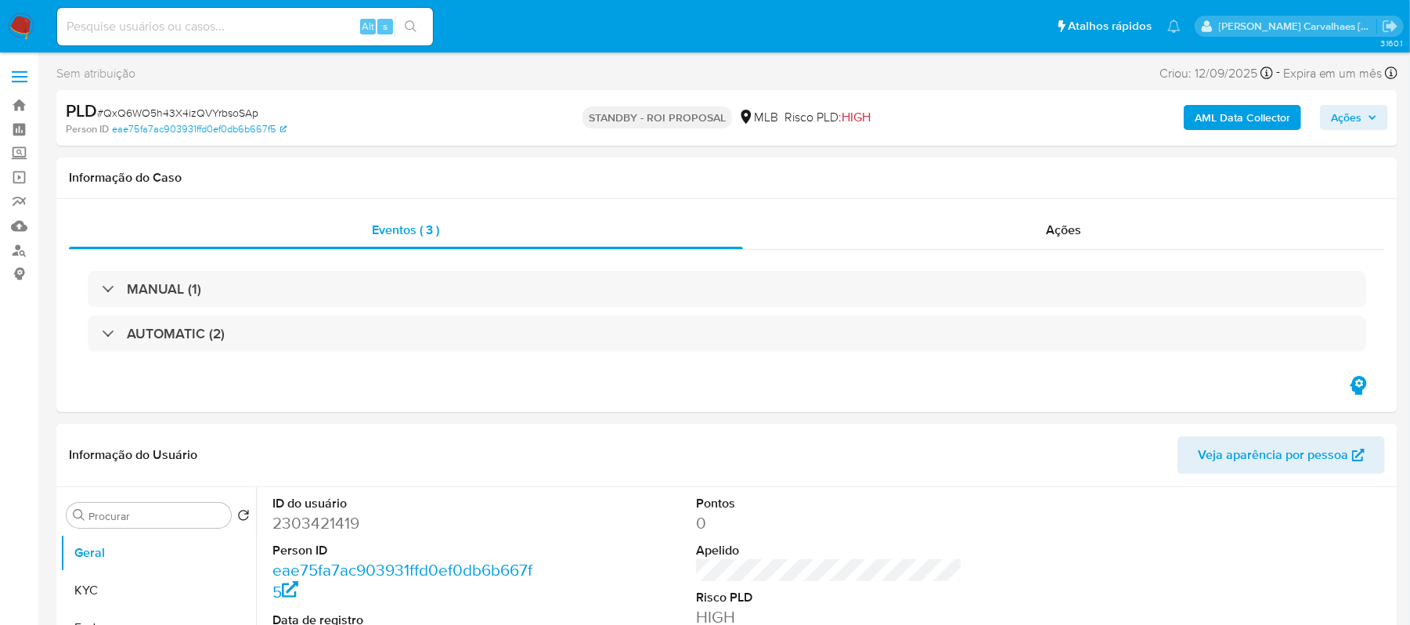
click at [113, 23] on input at bounding box center [245, 26] width 376 height 20
paste input "QmwiefU93c2ueHwjeHWtDQsU"
type input "QmwiefU93c2ueHwjeHWtDQsU"
click at [414, 16] on button "search-icon" at bounding box center [411, 27] width 32 height 22
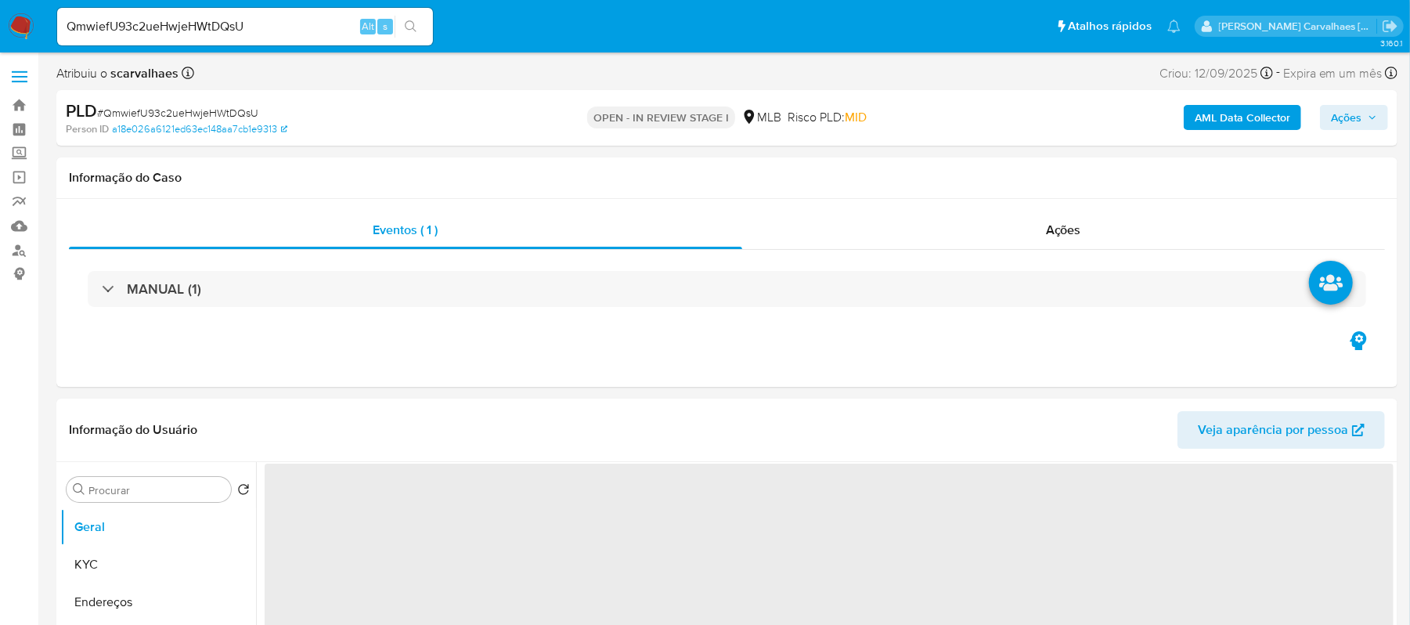
select select "10"
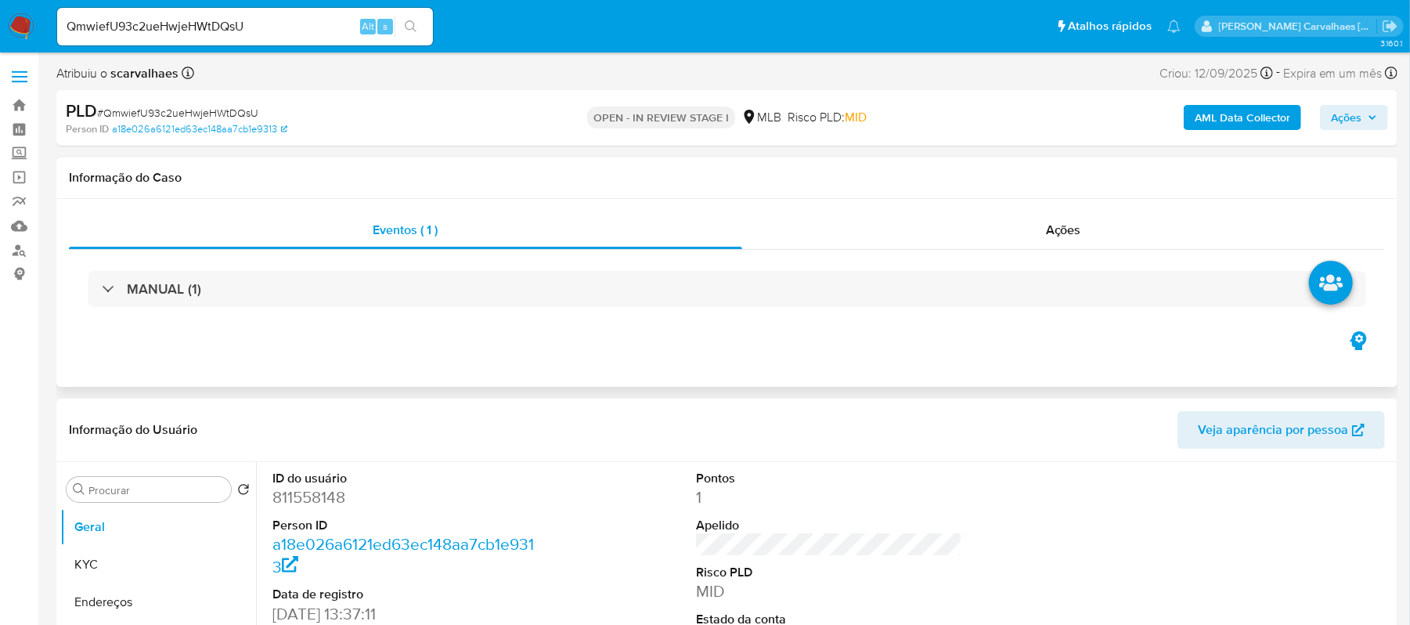
scroll to position [104, 0]
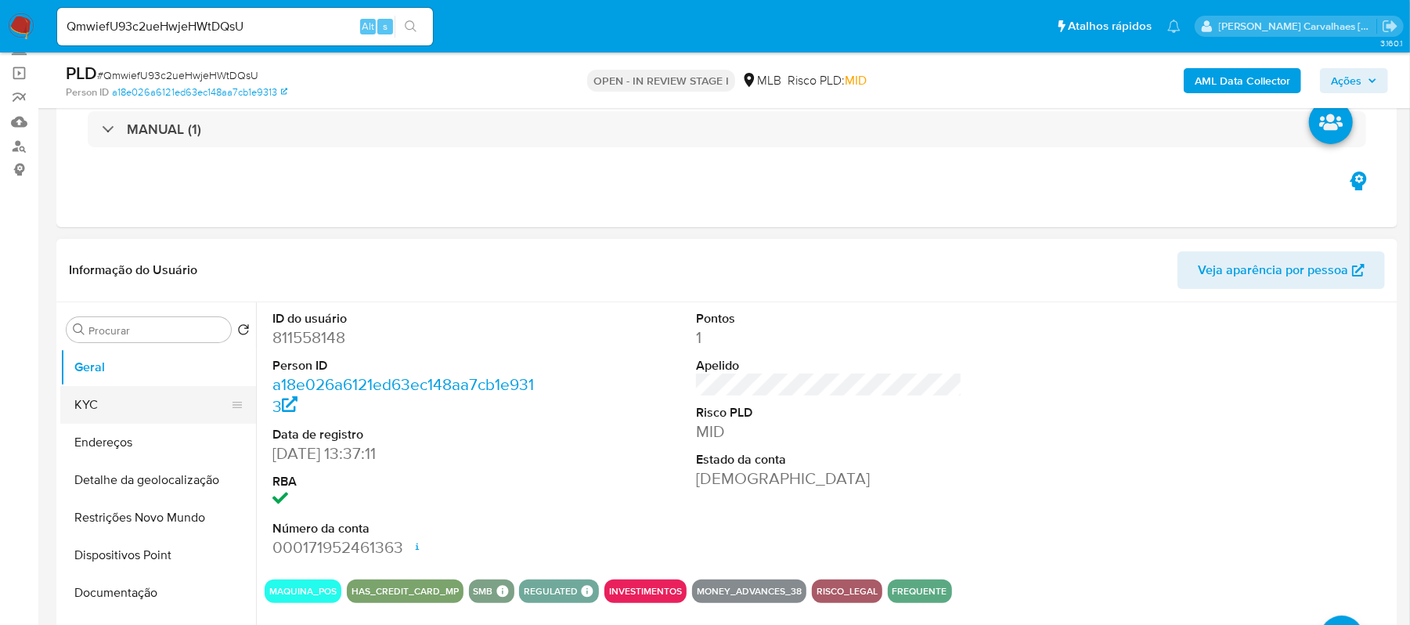
click at [89, 407] on button "KYC" at bounding box center [151, 405] width 183 height 38
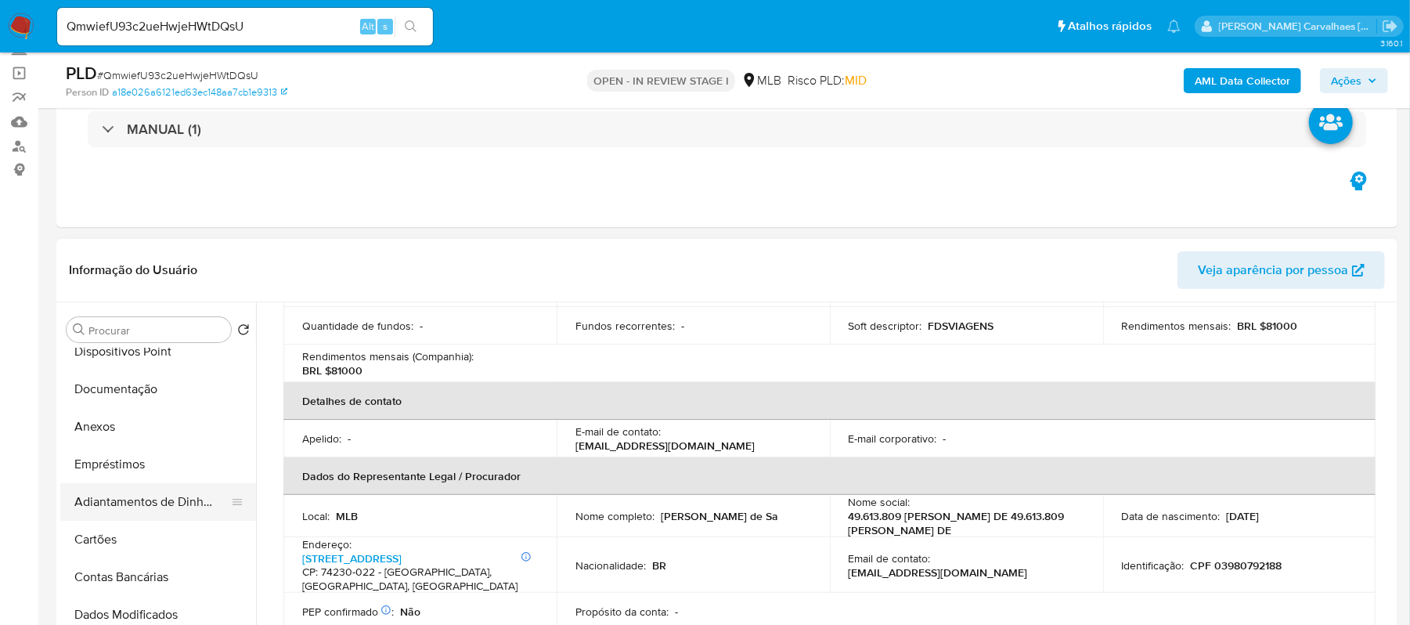
scroll to position [208, 0]
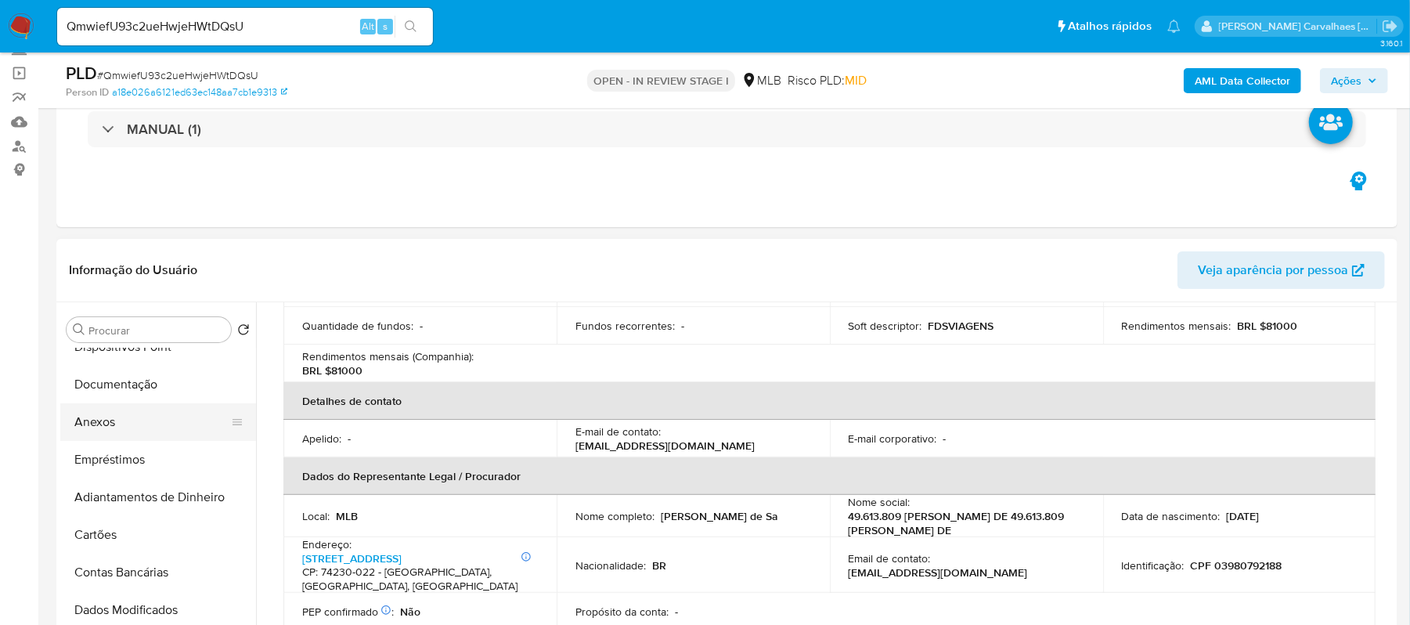
click at [135, 429] on button "Anexos" at bounding box center [151, 422] width 183 height 38
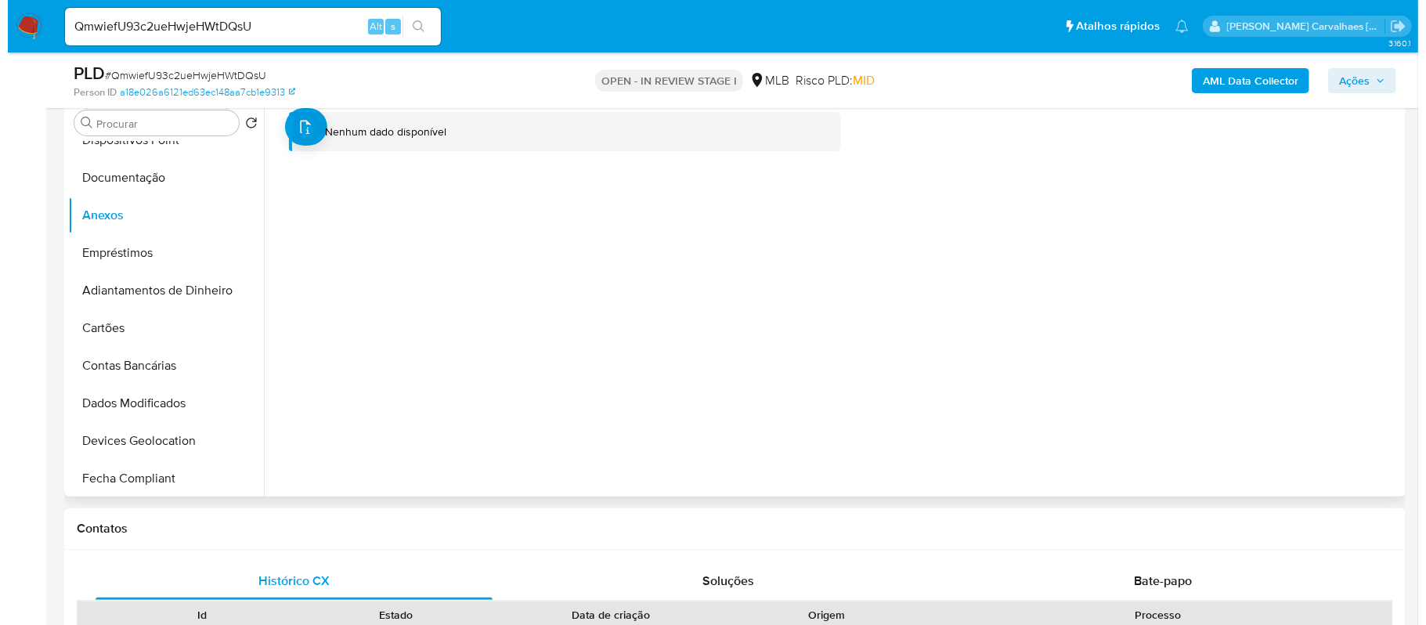
scroll to position [313, 0]
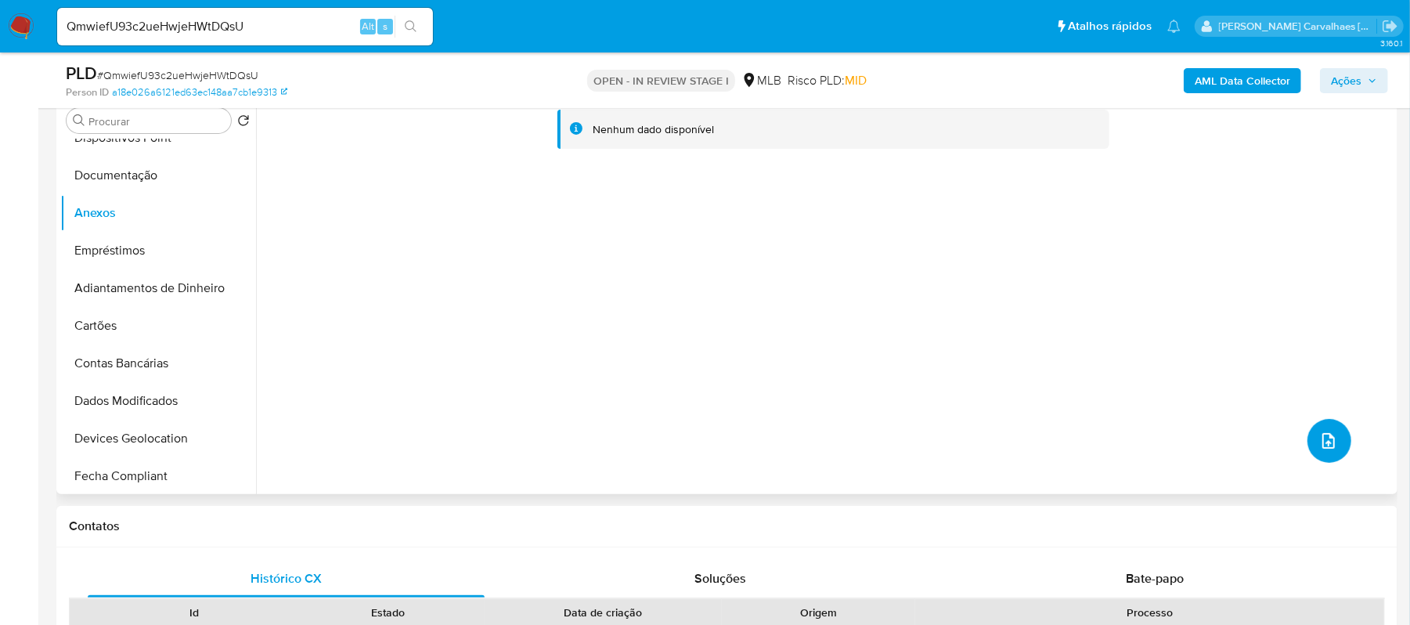
click at [1326, 449] on icon "upload-file" at bounding box center [1329, 440] width 19 height 19
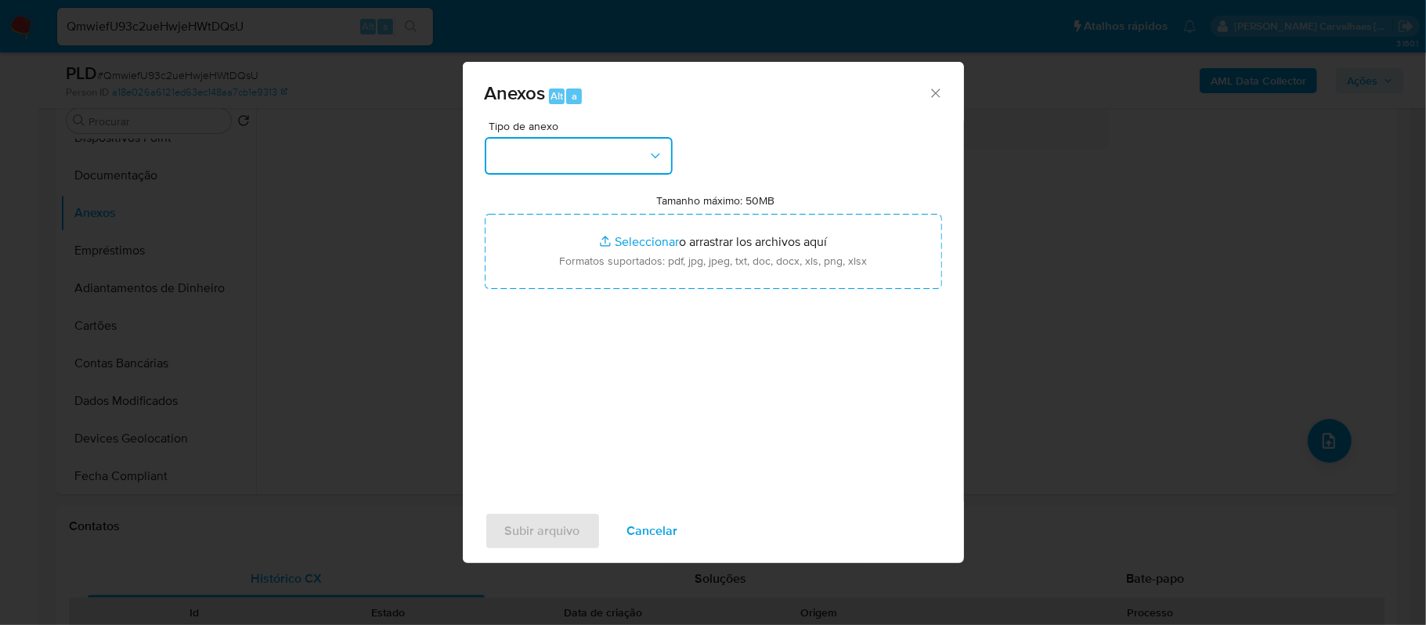
click at [639, 152] on button "button" at bounding box center [579, 156] width 188 height 38
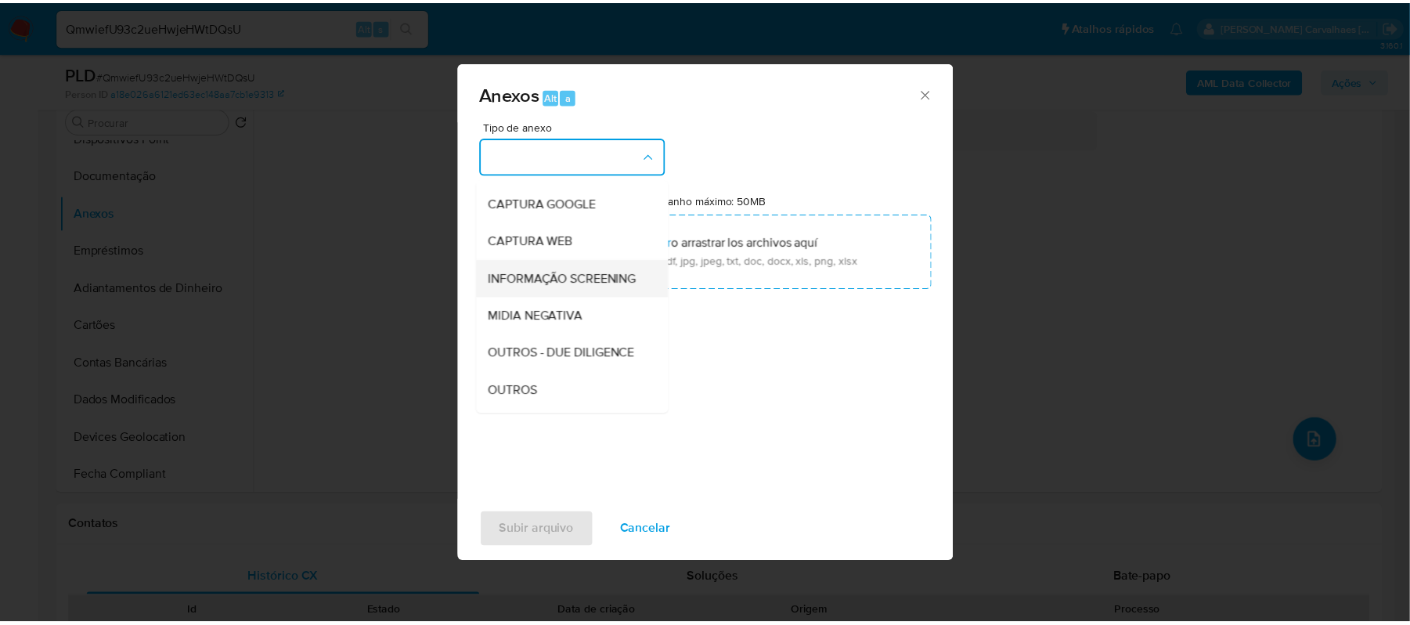
scroll to position [104, 0]
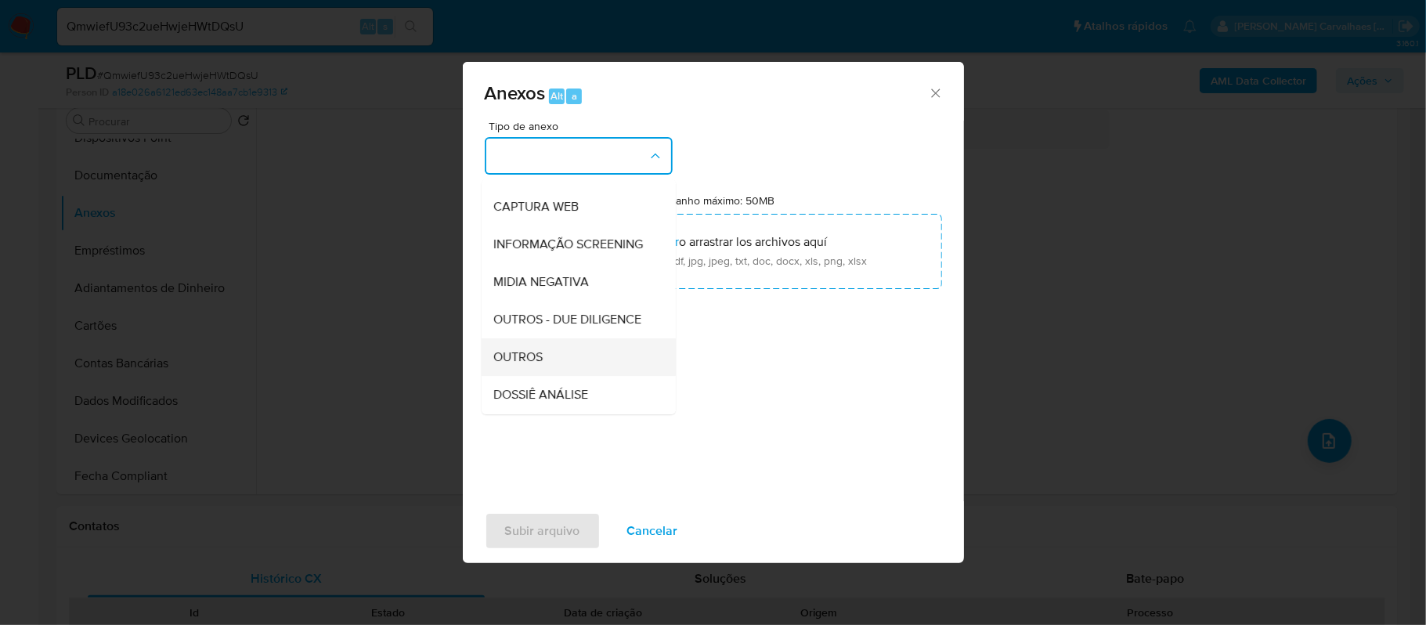
click at [549, 376] on div "OUTROS" at bounding box center [574, 357] width 160 height 38
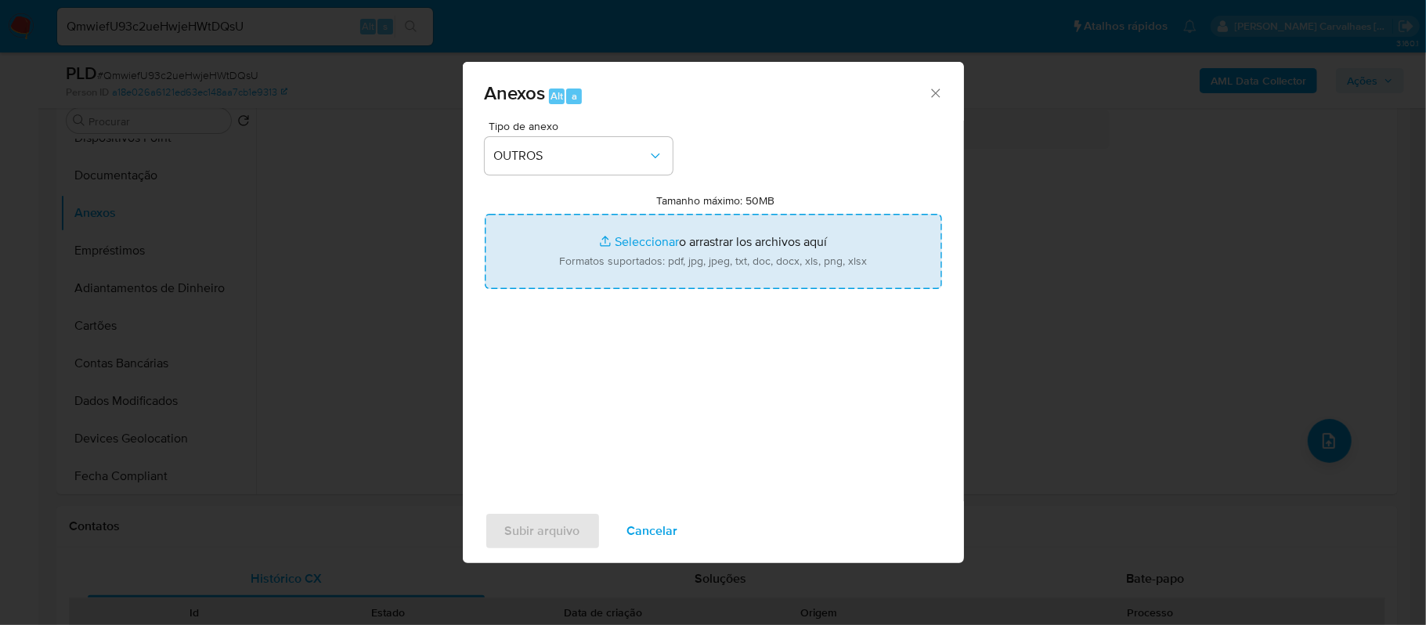
click at [636, 241] on input "Tamanho máximo: 50MB Seleccionar archivos" at bounding box center [713, 251] width 457 height 75
type input "C:\fakepath\SAR - xxxx - CNPJ 49613809000188 - 49.613.809 [PERSON_NAME] DE SA.p…"
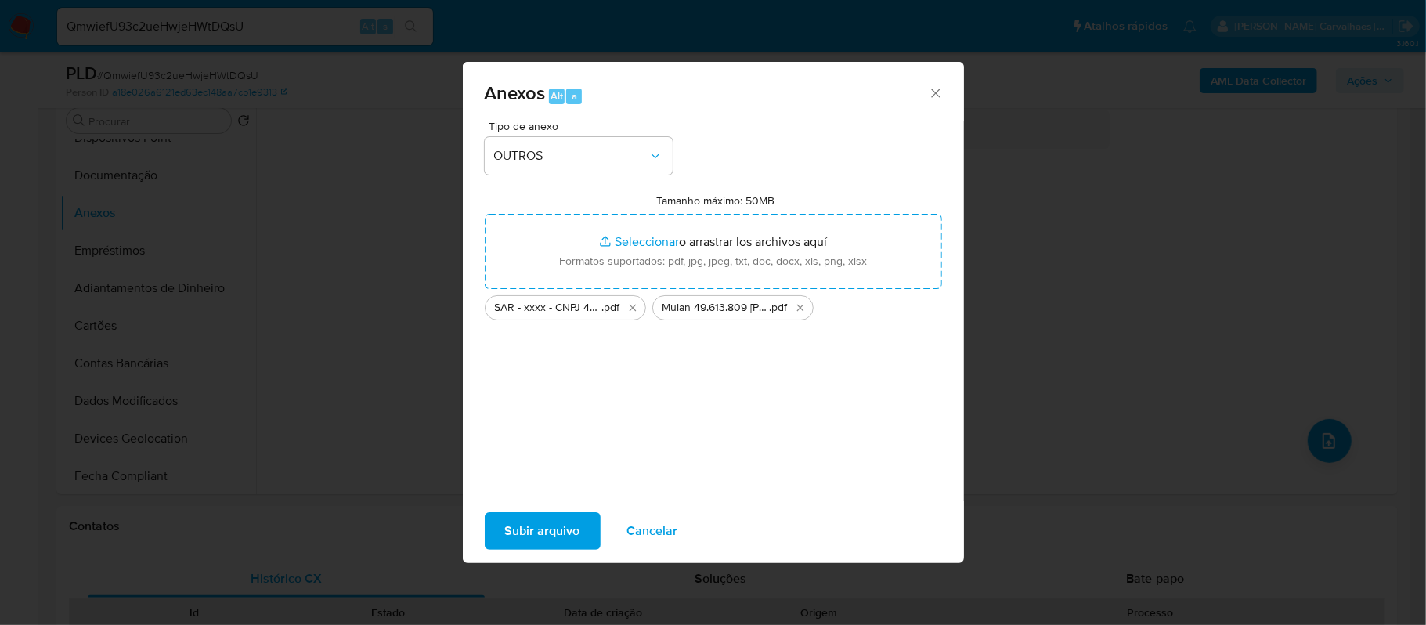
click at [568, 530] on span "Subir arquivo" at bounding box center [542, 531] width 75 height 34
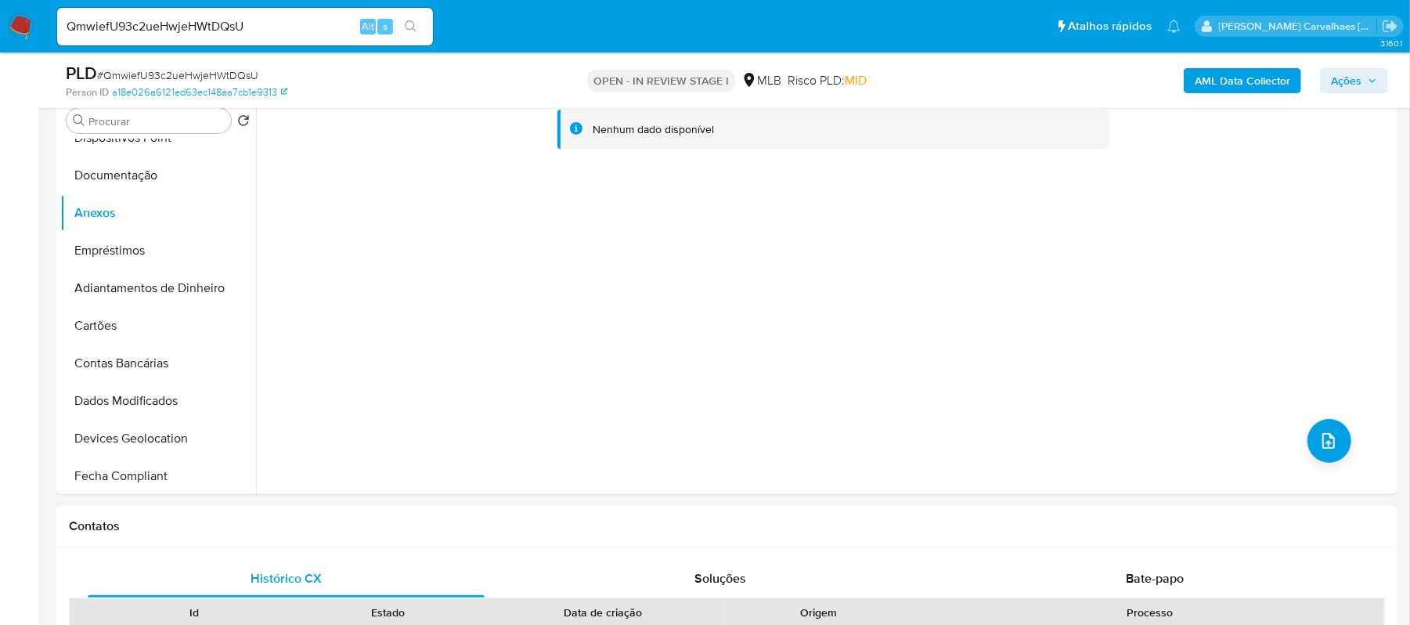
click at [1332, 83] on span "Ações" at bounding box center [1346, 80] width 31 height 25
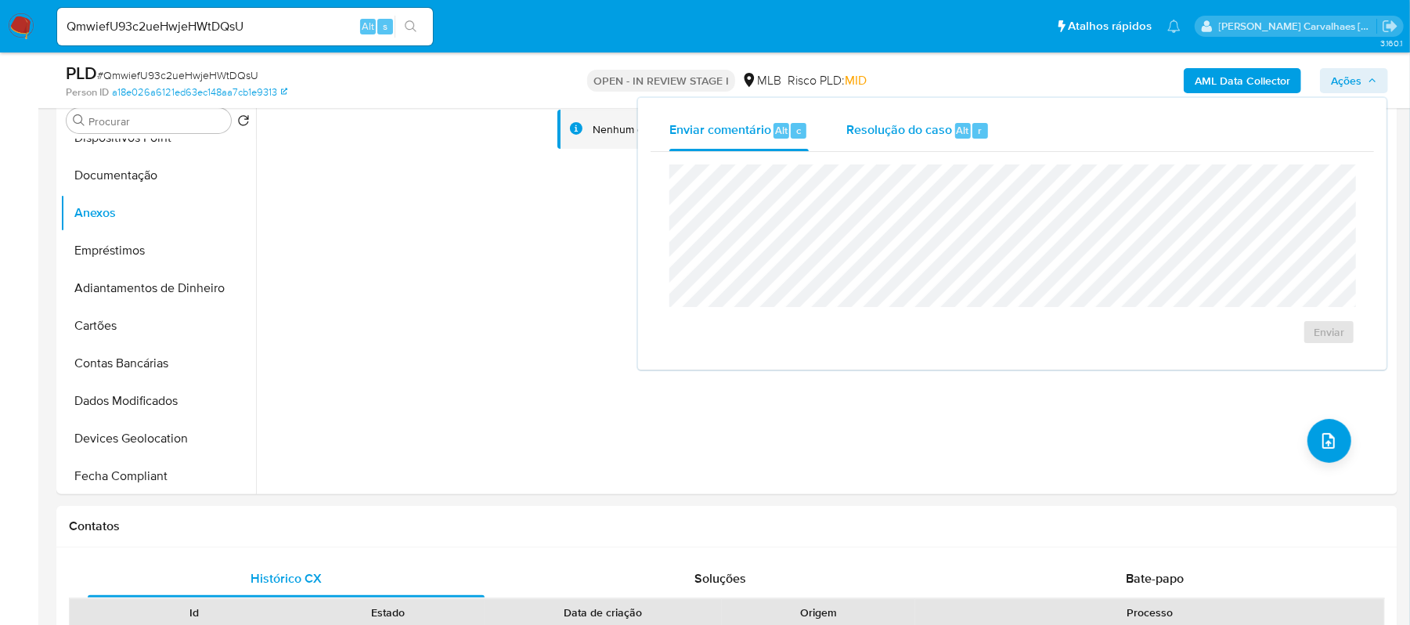
click at [896, 132] on span "Resolução do caso" at bounding box center [900, 130] width 106 height 18
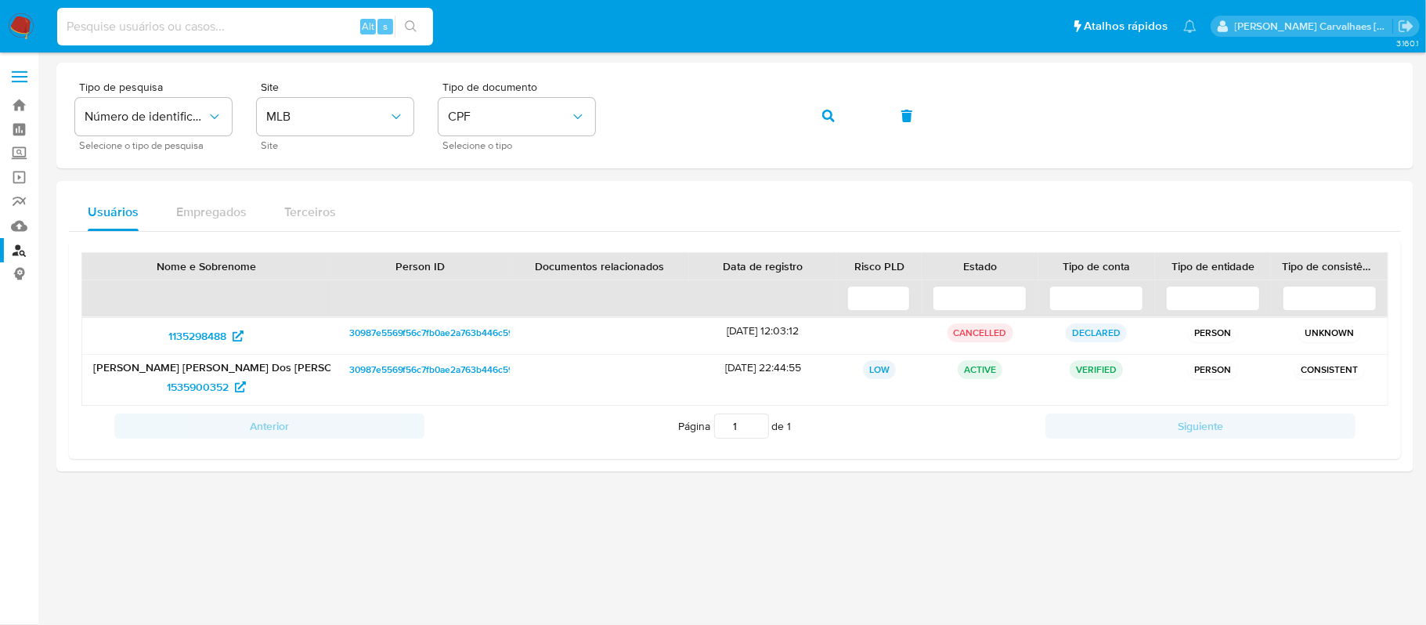
click at [192, 20] on input at bounding box center [245, 26] width 376 height 20
paste input "QmwiefU93c2ueHwjeHWtDQsU"
type input "QmwiefU93c2ueHwjeHWtDQsU"
click at [424, 16] on button "search-icon" at bounding box center [411, 27] width 32 height 22
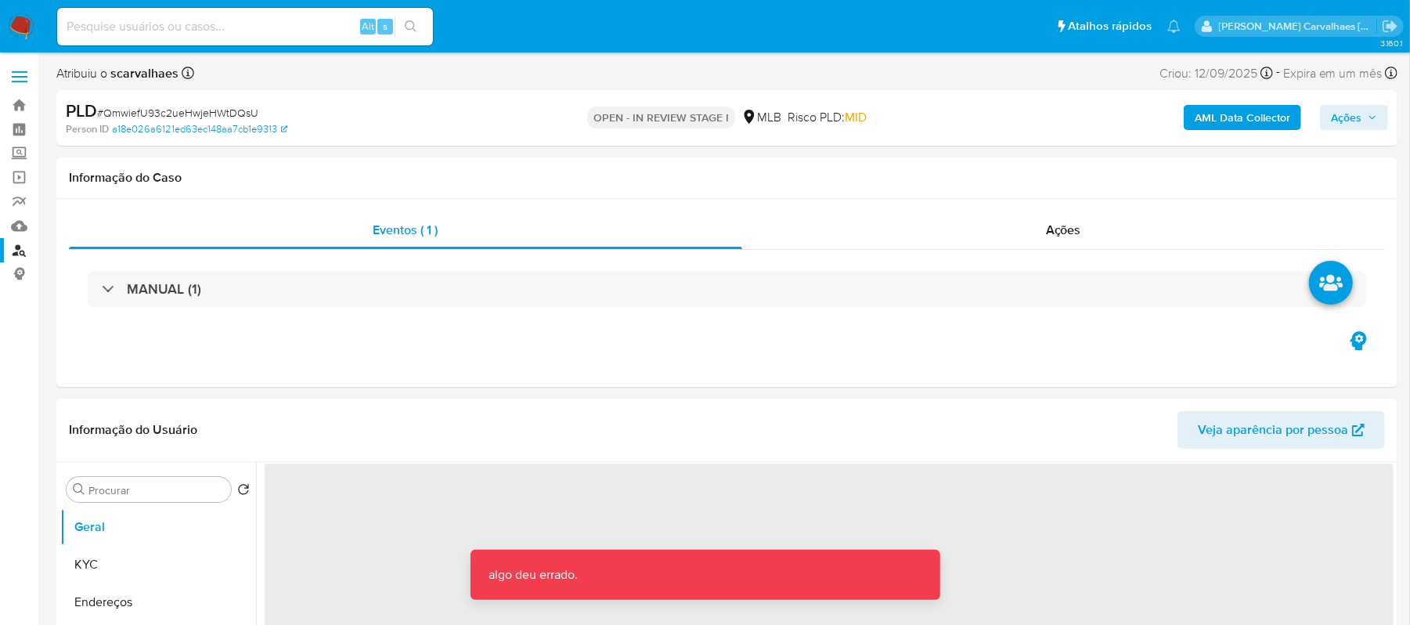
select select "10"
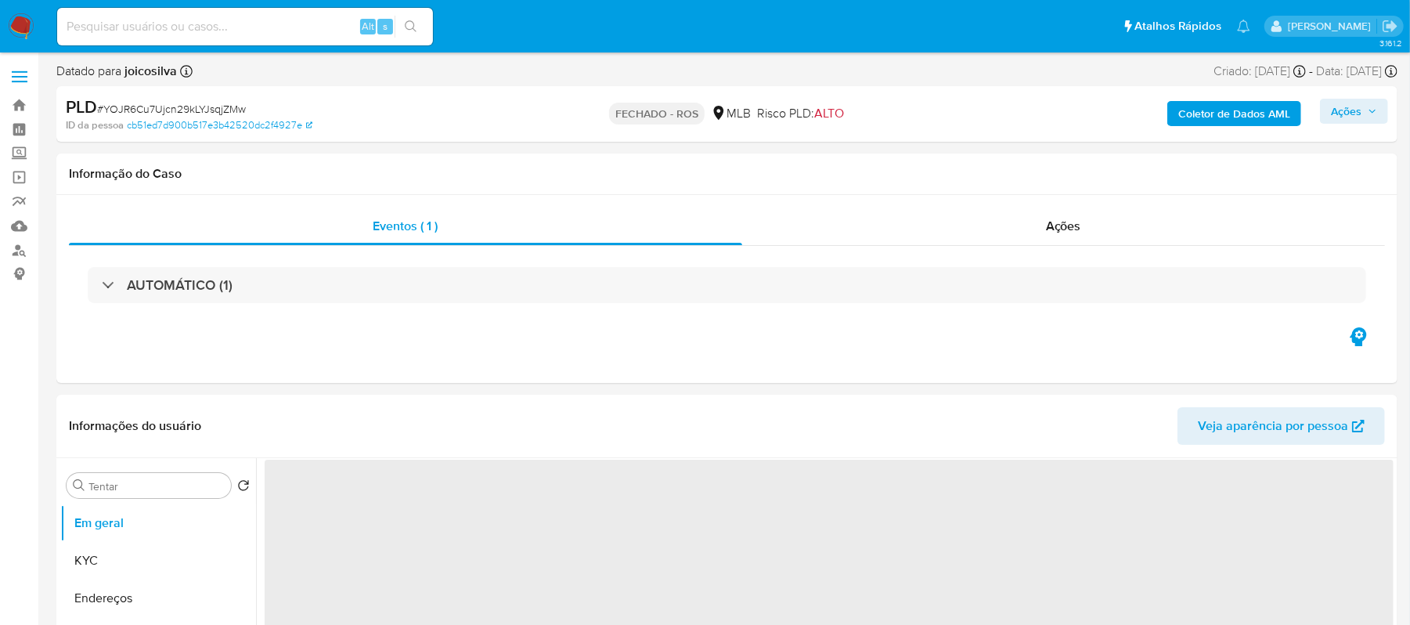
select select "10"
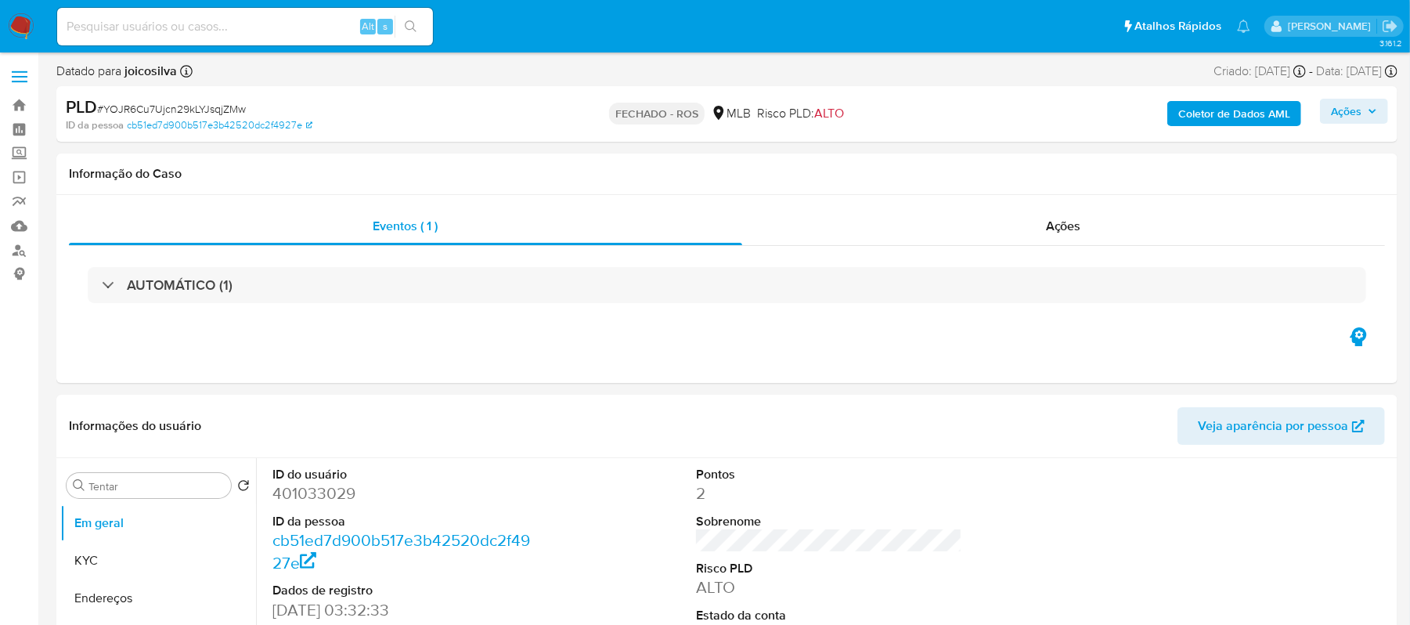
click at [182, 38] on div "Alt s" at bounding box center [245, 27] width 376 height 38
paste input "QmwiefU93c2ueHwjeHWtDQsU"
type input "QmwiefU93c2ueHwjeHWtDQsU"
click at [415, 25] on icon "ícone de pesquisa" at bounding box center [411, 26] width 13 height 13
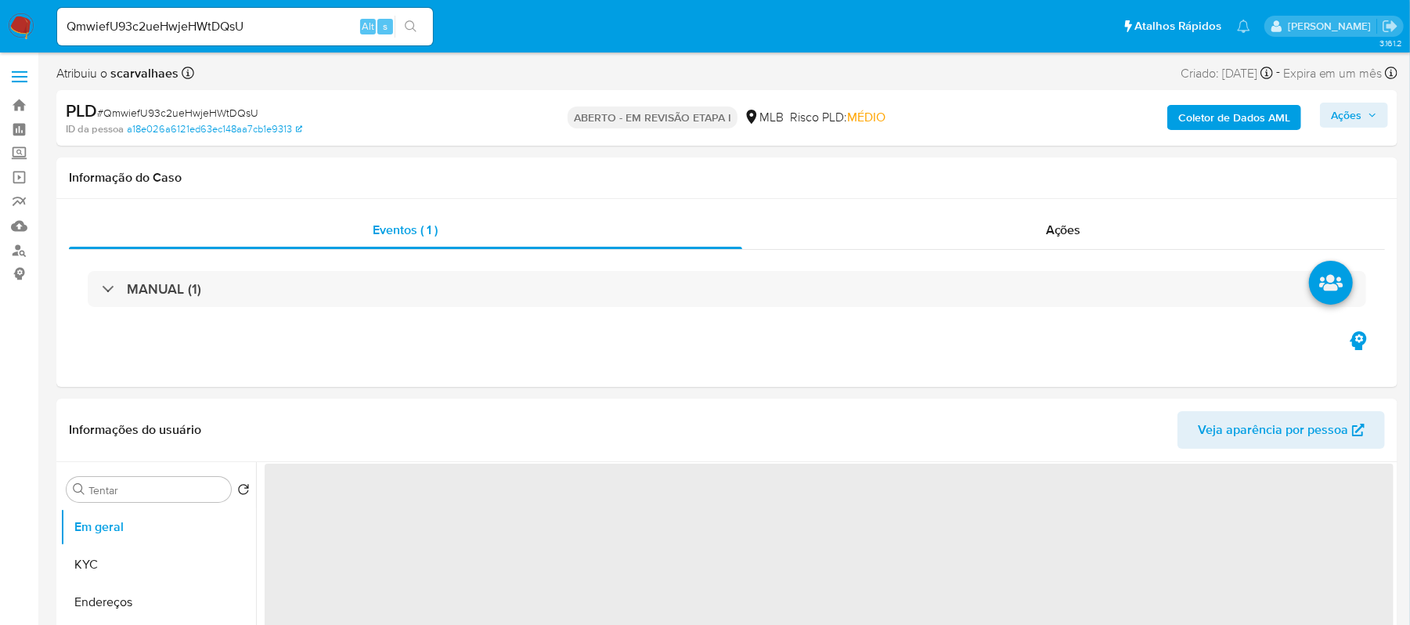
select select "10"
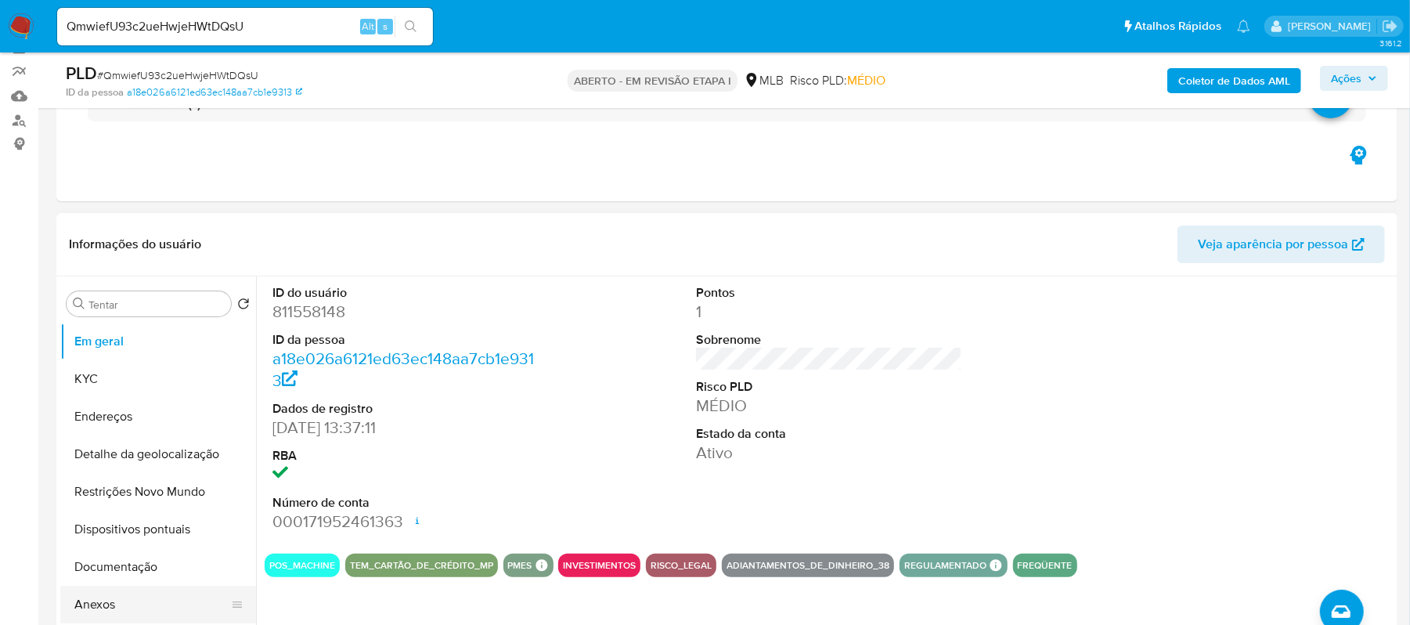
scroll to position [208, 0]
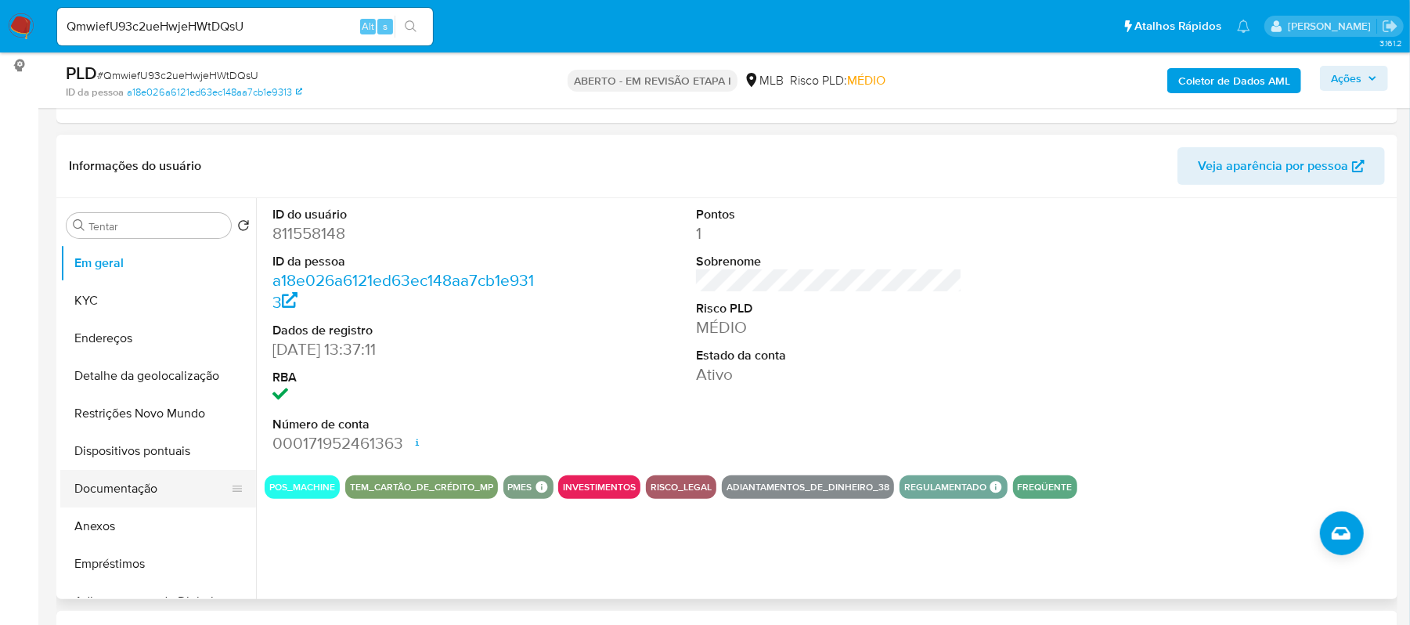
drag, startPoint x: 106, startPoint y: 496, endPoint x: 190, endPoint y: 496, distance: 83.0
click at [106, 496] on button "Documentação" at bounding box center [151, 489] width 183 height 38
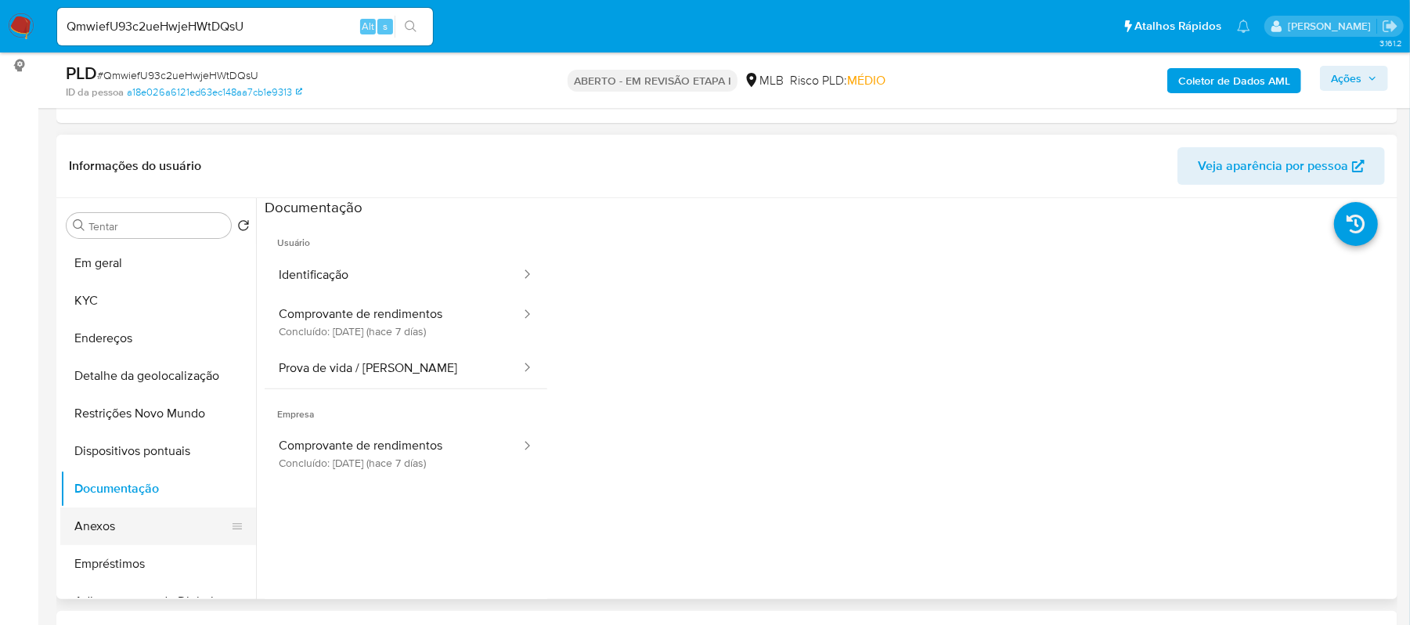
click at [95, 528] on button "Anexos" at bounding box center [151, 526] width 183 height 38
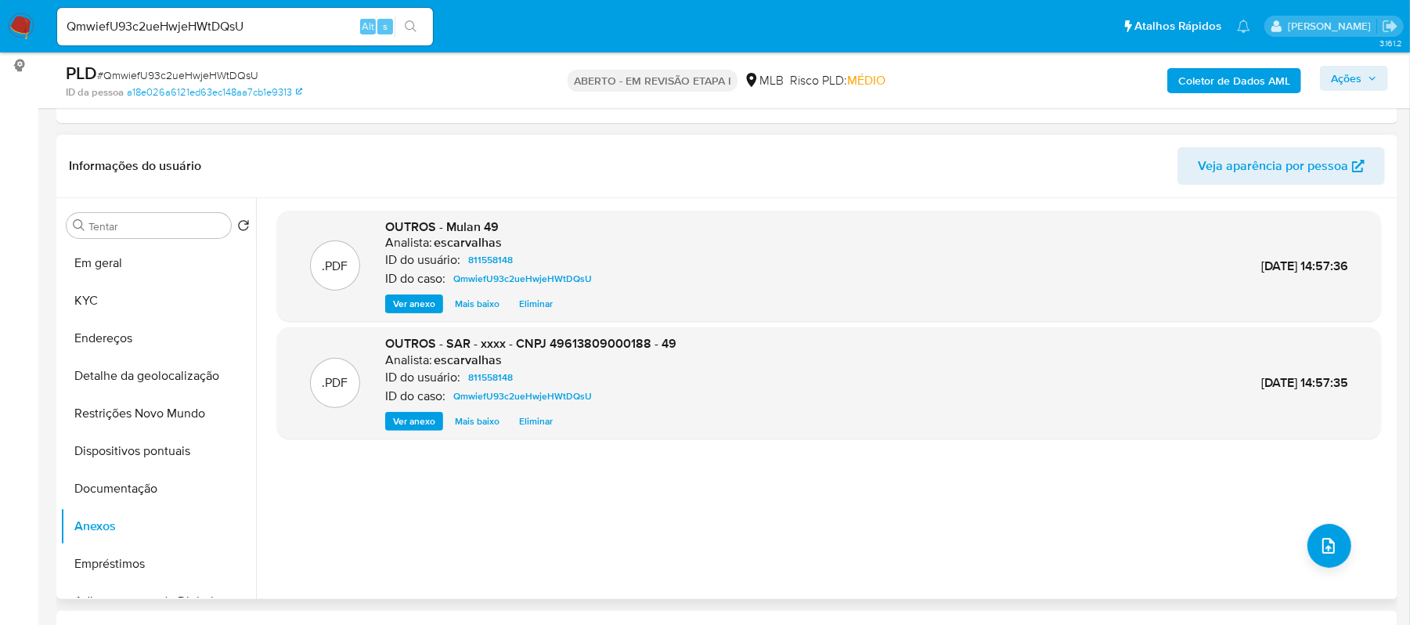
click at [414, 420] on font "Ver anexo" at bounding box center [414, 421] width 42 height 19
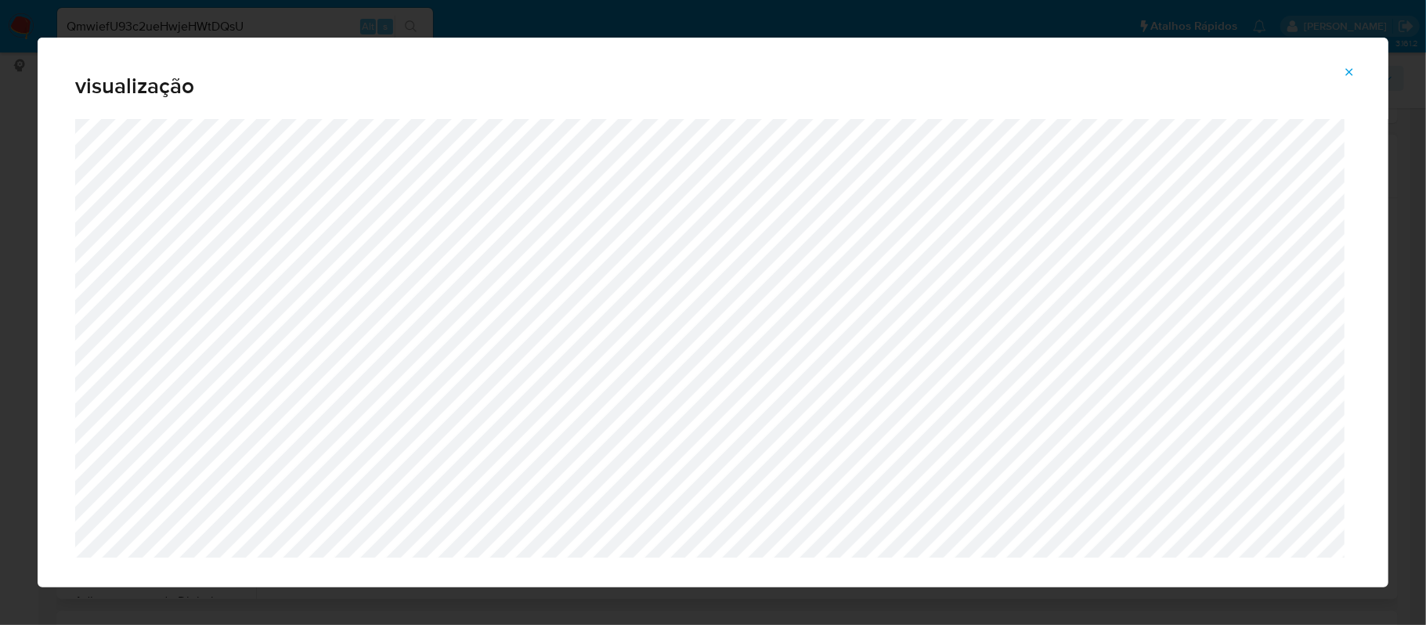
click at [1347, 77] on icon "Pré-visualização do anexo" at bounding box center [1349, 72] width 13 height 13
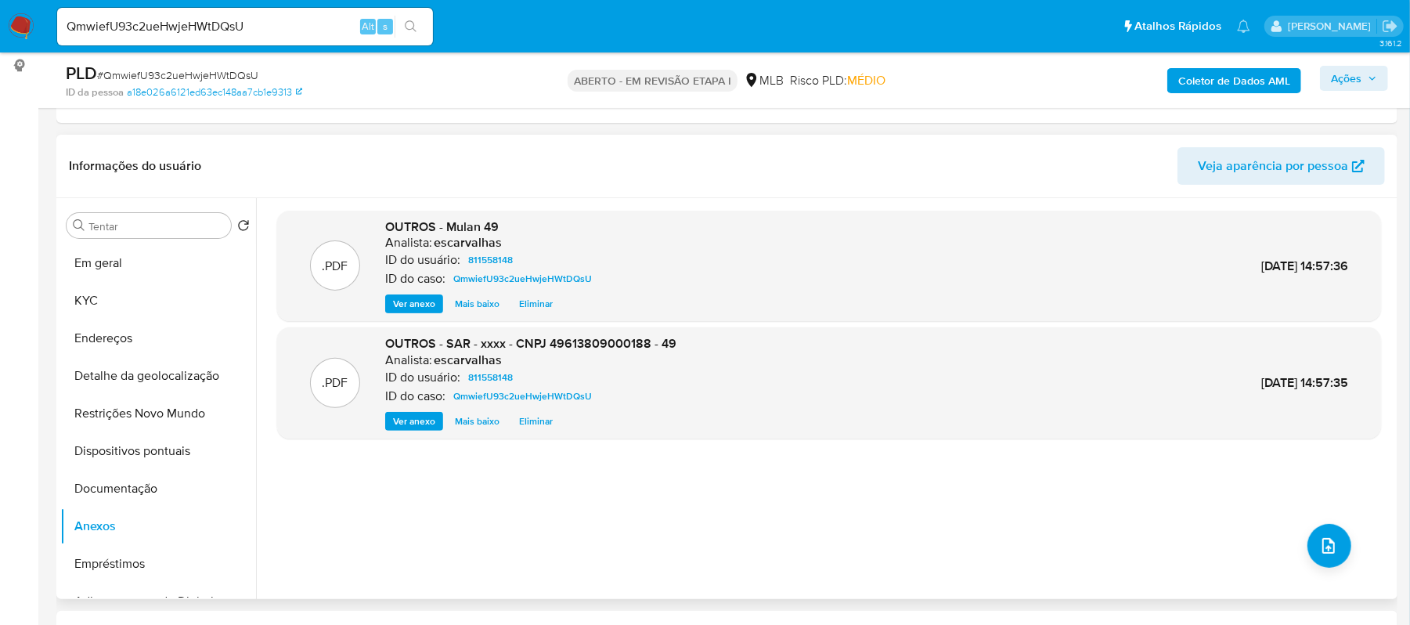
click at [1347, 79] on font "Ações" at bounding box center [1346, 78] width 31 height 25
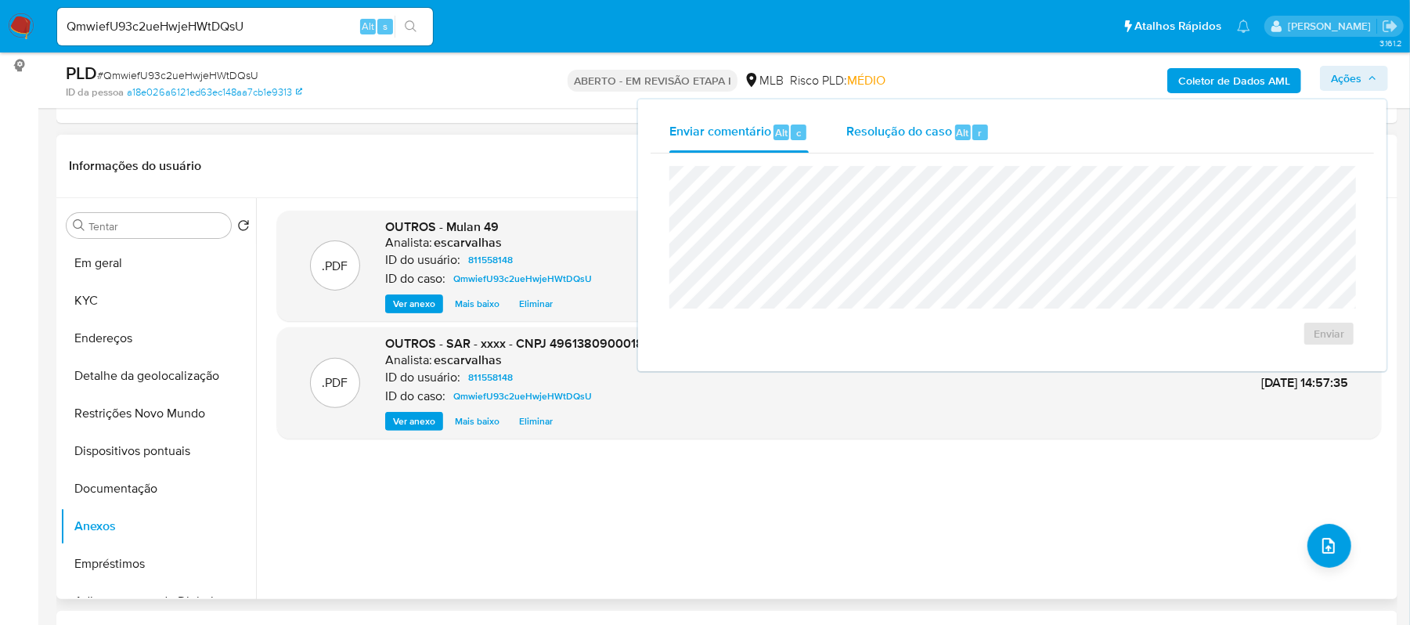
click at [909, 123] on font "Resolução do caso" at bounding box center [900, 132] width 106 height 18
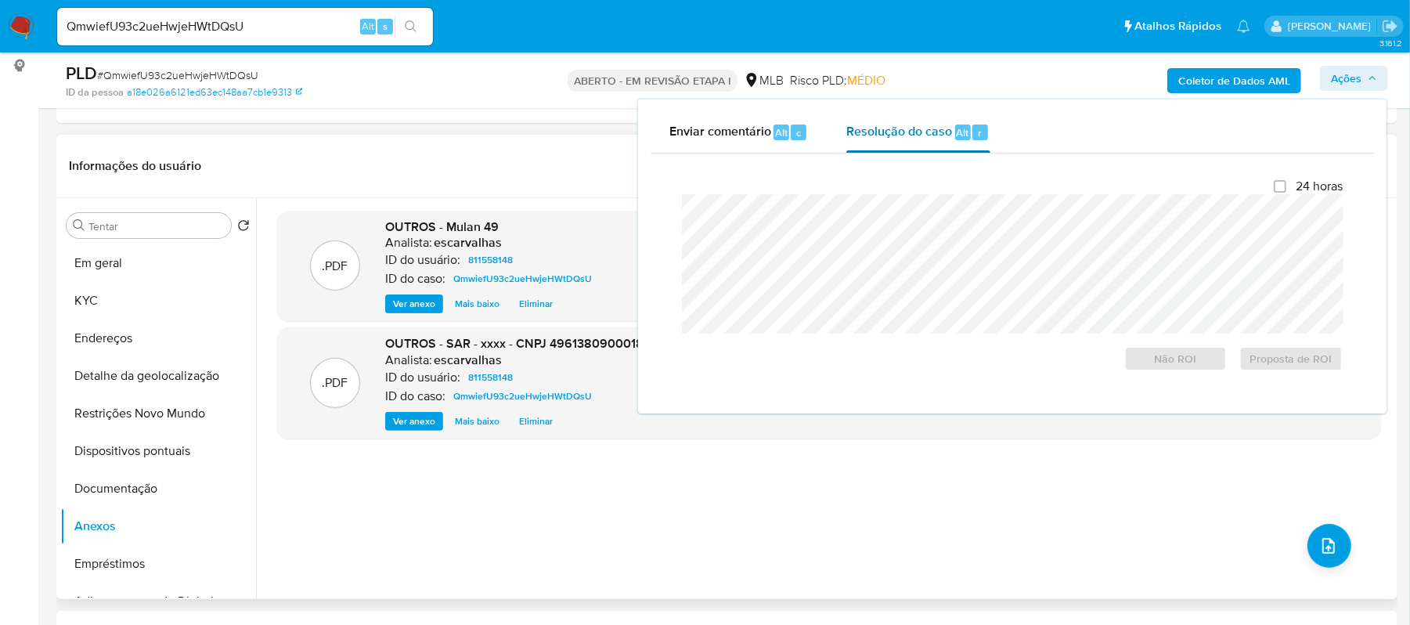
drag, startPoint x: 872, startPoint y: 186, endPoint x: 890, endPoint y: 133, distance: 55.7
click at [890, 133] on font "Resolução do caso" at bounding box center [900, 132] width 106 height 18
click at [897, 124] on font "Resolução do caso" at bounding box center [900, 132] width 106 height 18
click at [894, 135] on font "Resolução do caso" at bounding box center [900, 132] width 106 height 18
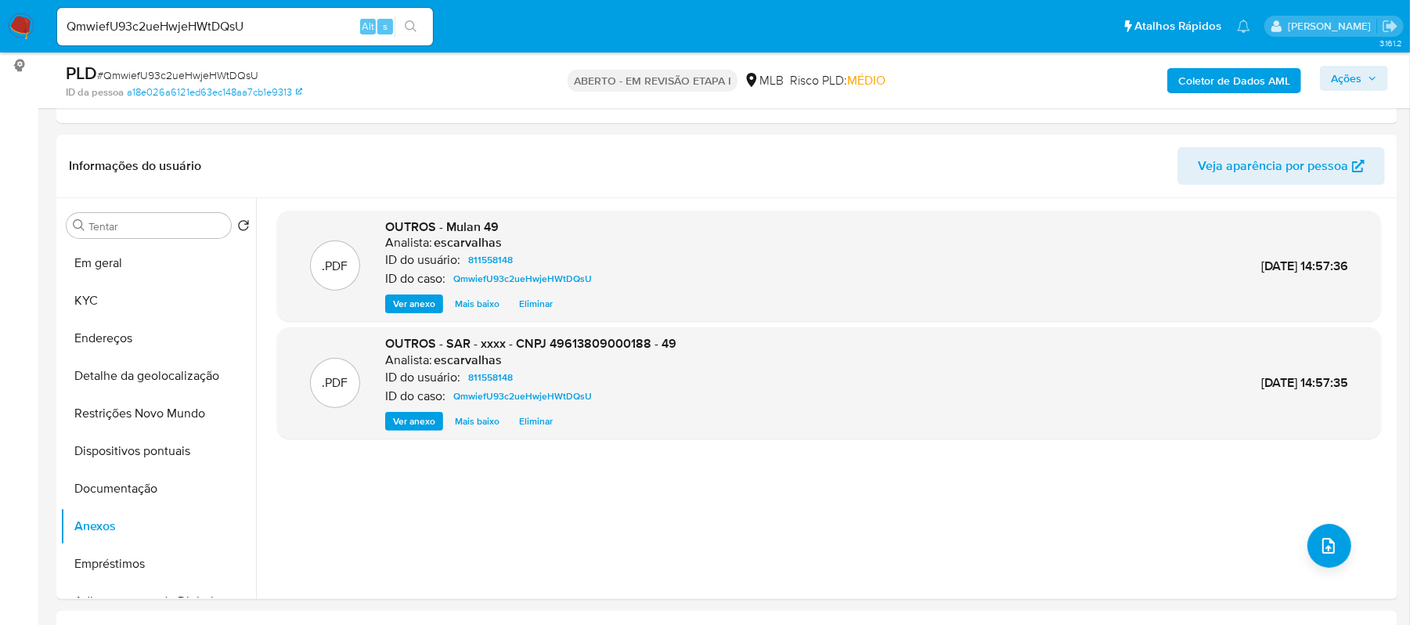
click at [1342, 72] on font "Ações" at bounding box center [1346, 78] width 31 height 25
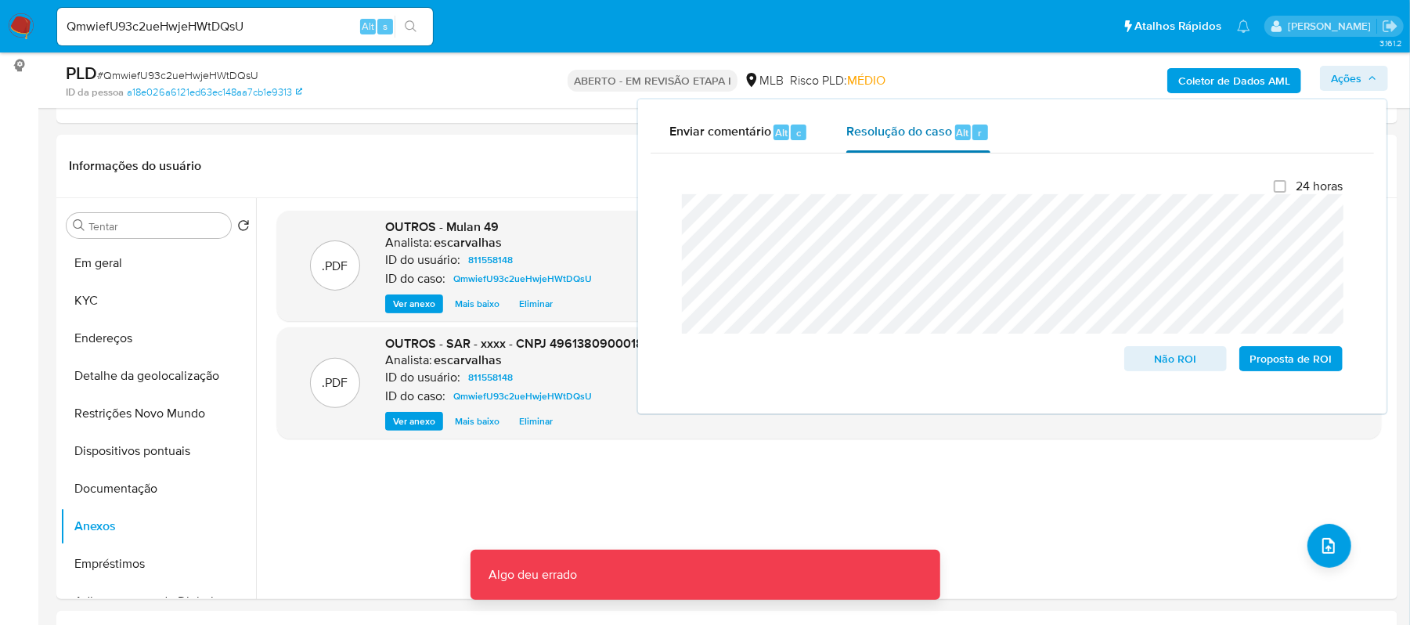
click at [913, 139] on font "Resolução do caso" at bounding box center [900, 132] width 106 height 18
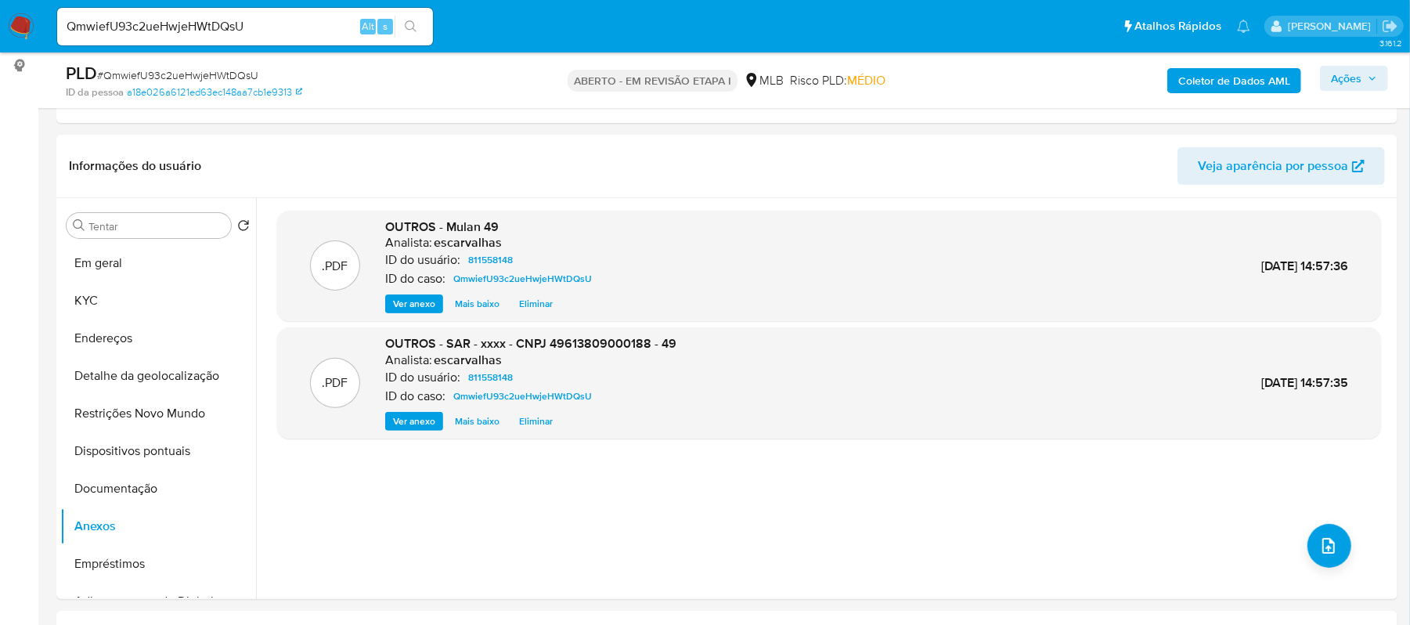
click at [1363, 85] on span "Ações" at bounding box center [1354, 78] width 46 height 22
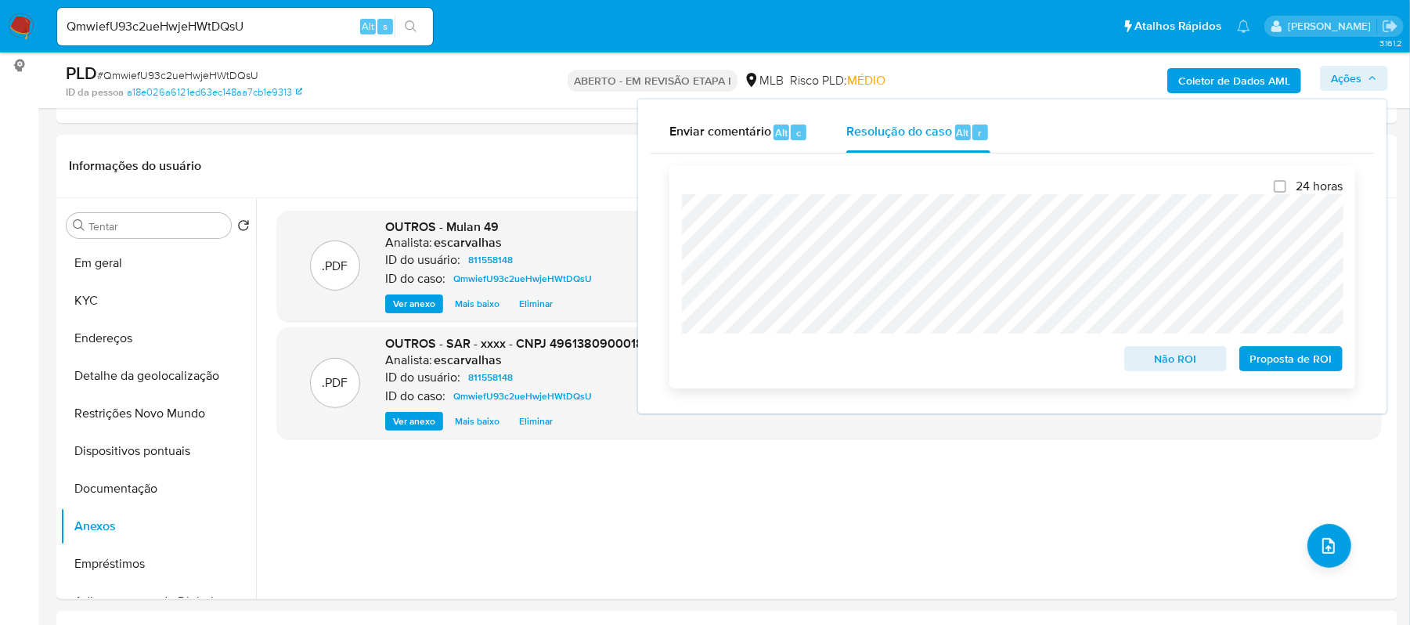
click at [1305, 355] on font "Proposta de ROI" at bounding box center [1292, 358] width 82 height 25
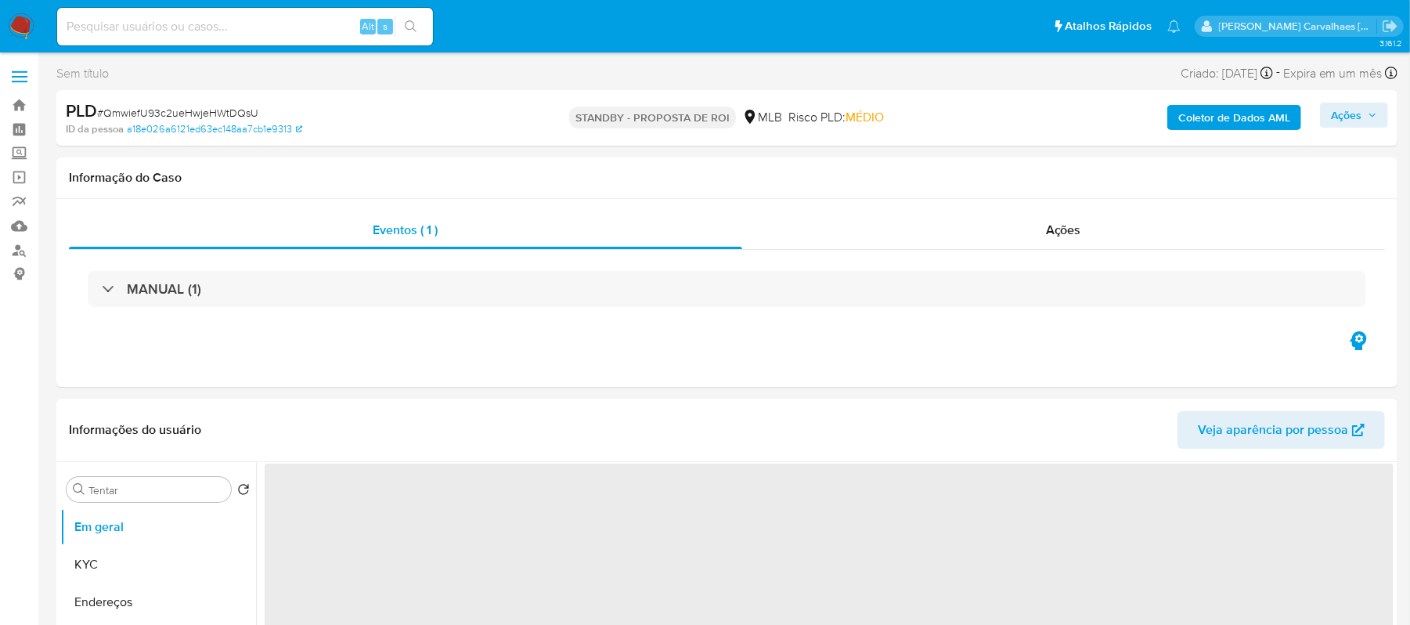
select select "10"
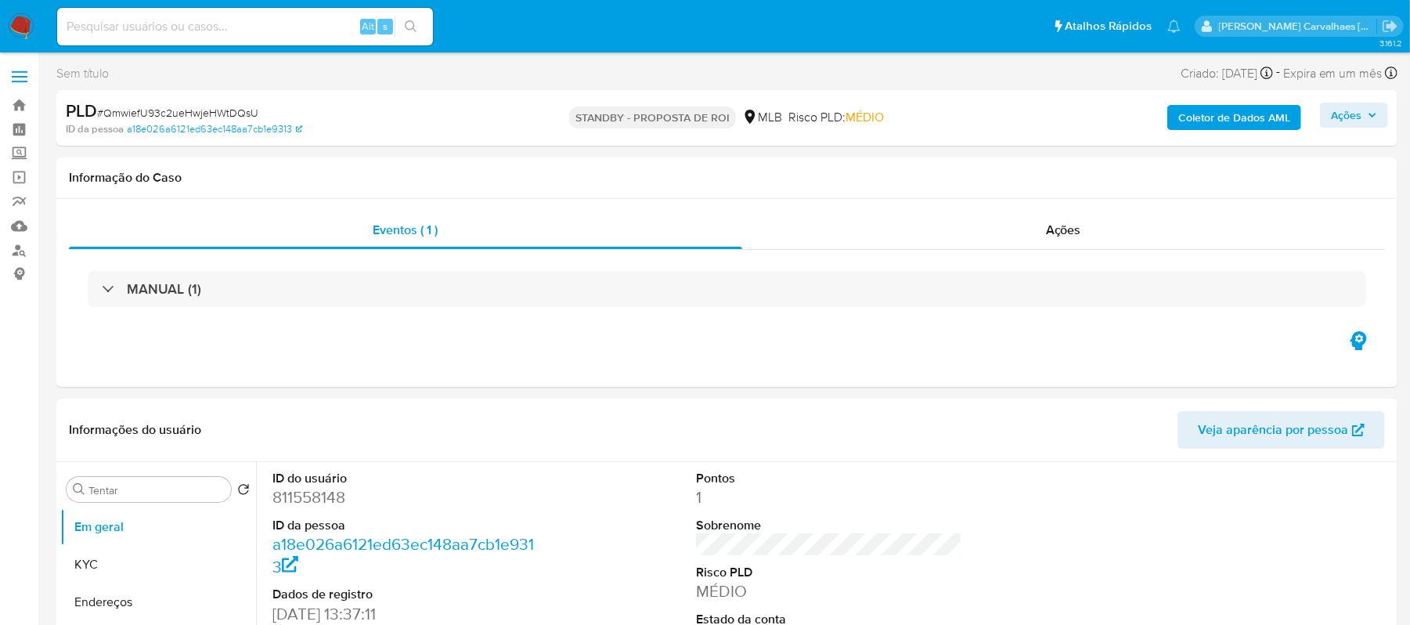
click at [288, 33] on input at bounding box center [245, 26] width 376 height 20
paste input "S9VcwaalFbtZPJ5GSnDFUPtz"
type input "S9VcwaalFbtZPJ5GSnDFUPtz"
click at [412, 27] on icon "ícone de pesquisa" at bounding box center [411, 26] width 13 height 13
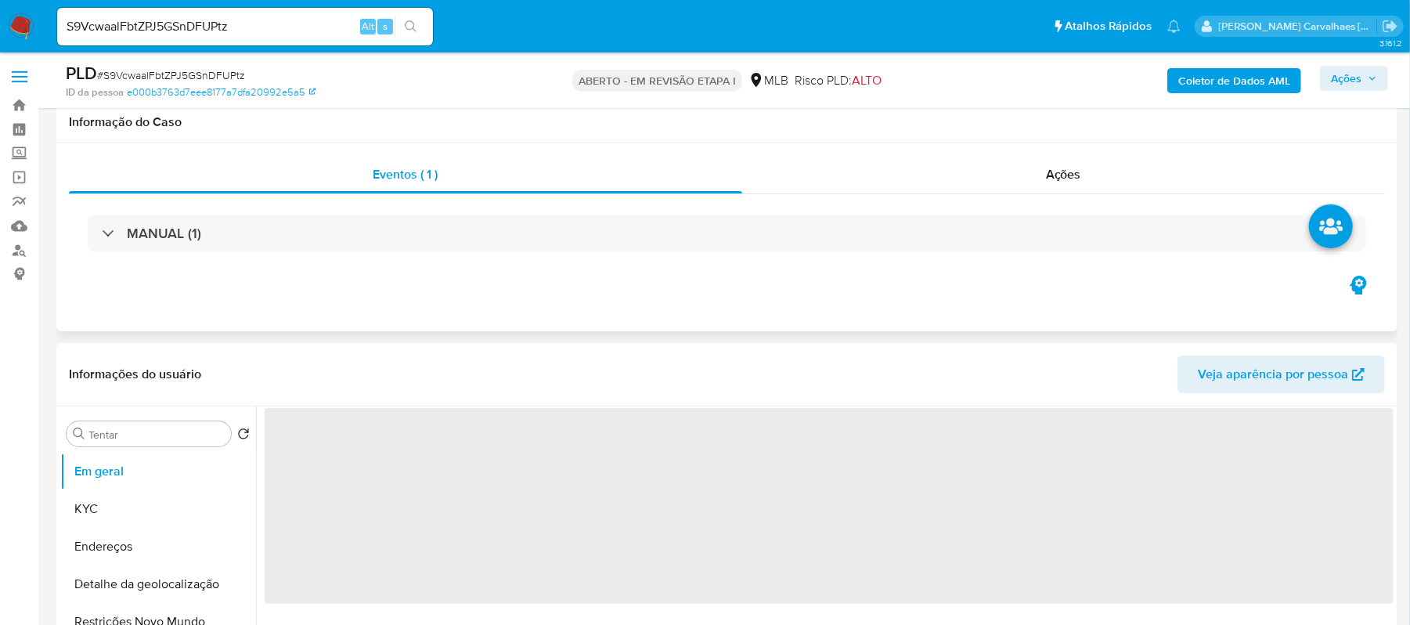
scroll to position [208, 0]
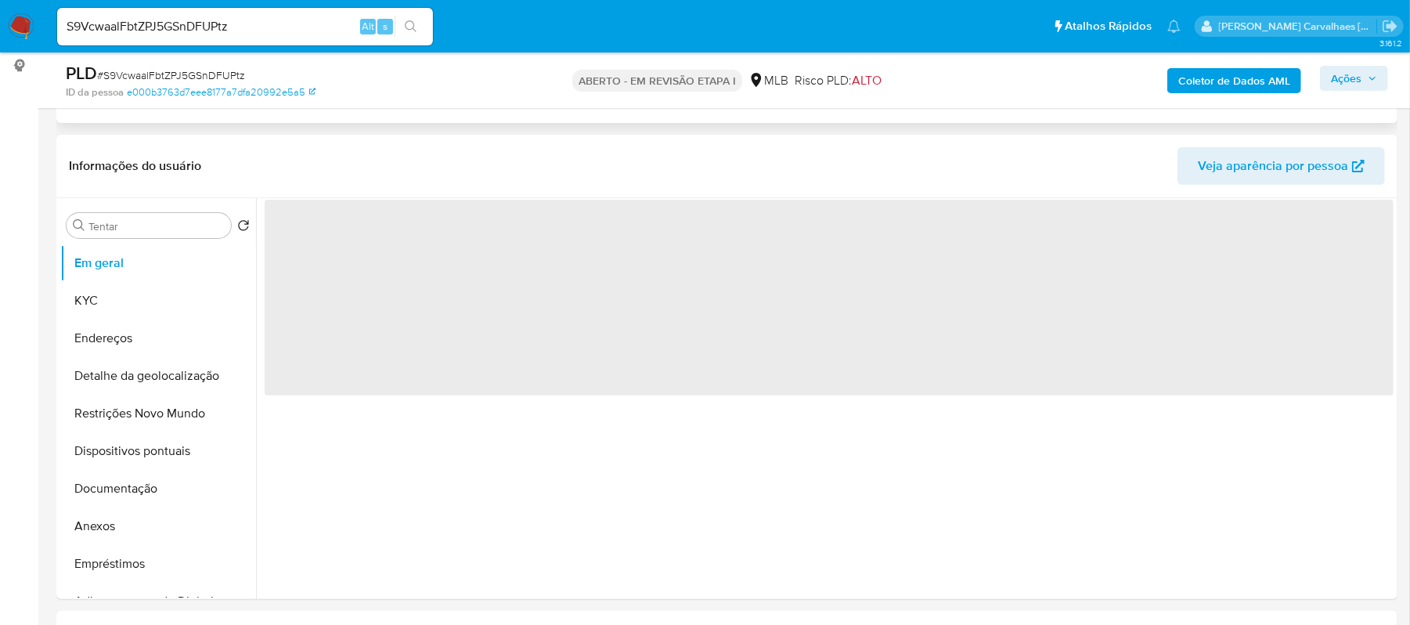
select select "10"
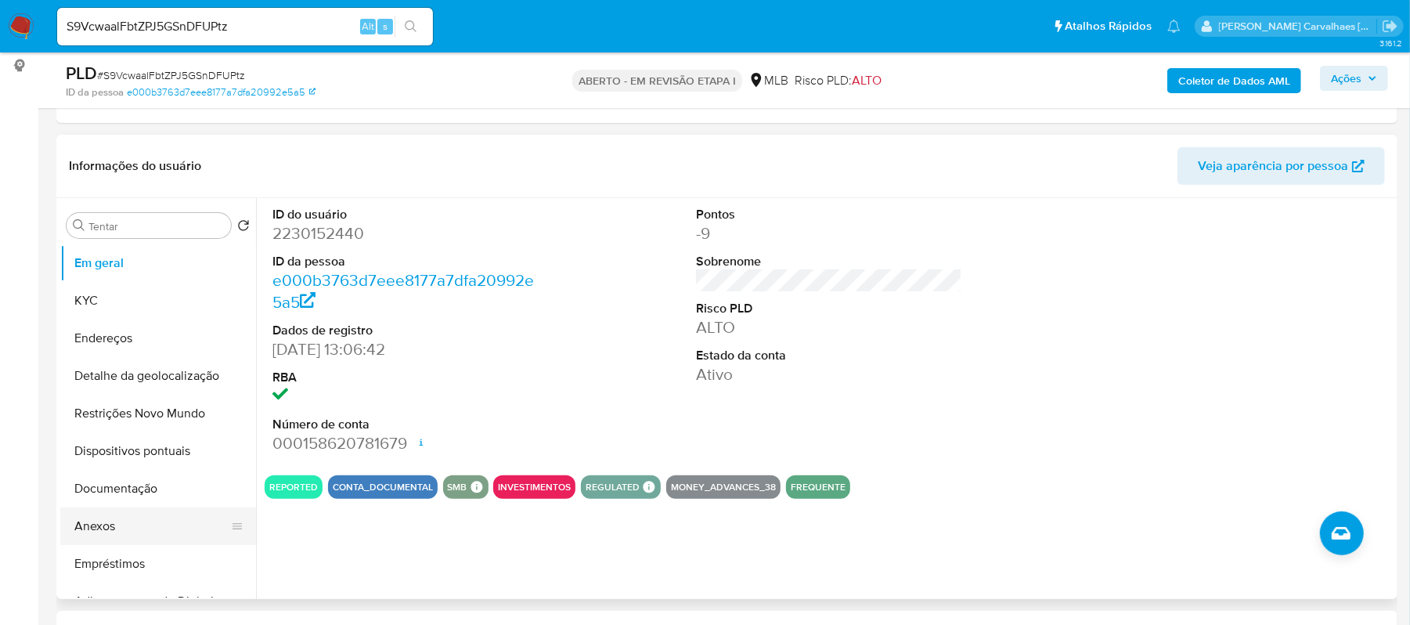
click at [139, 526] on button "Anexos" at bounding box center [151, 526] width 183 height 38
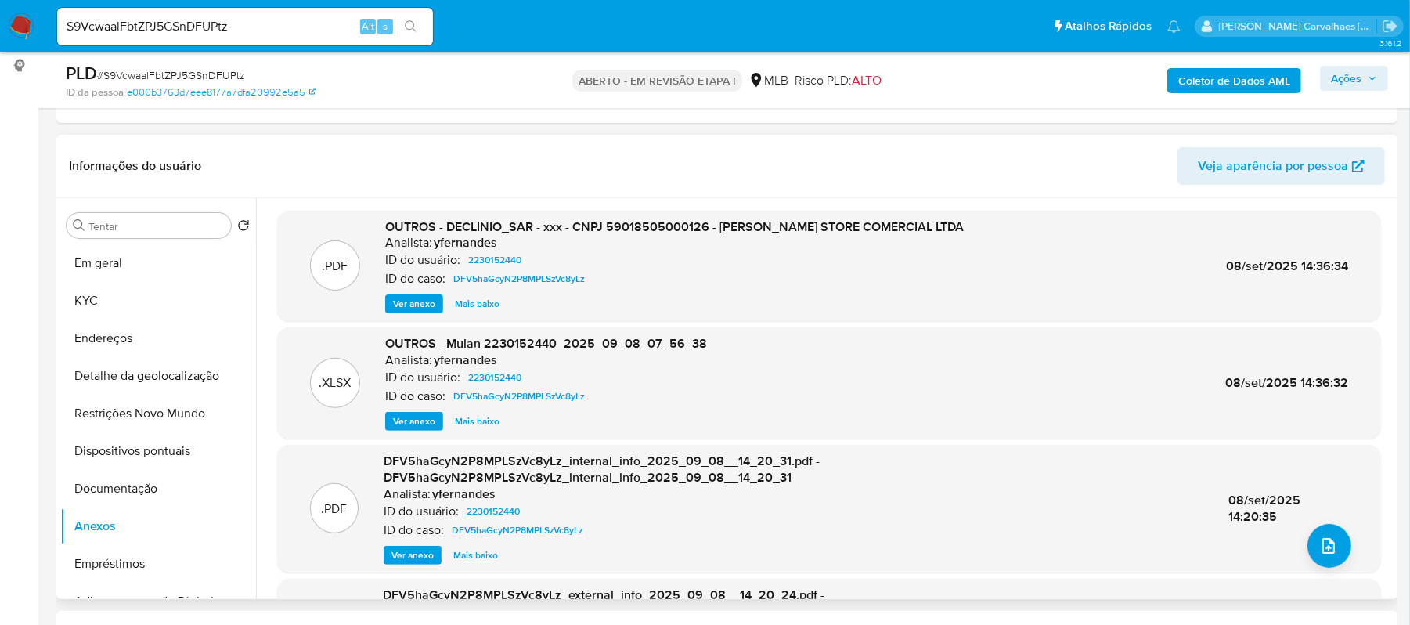
click at [417, 308] on font "Ver anexo" at bounding box center [414, 303] width 42 height 19
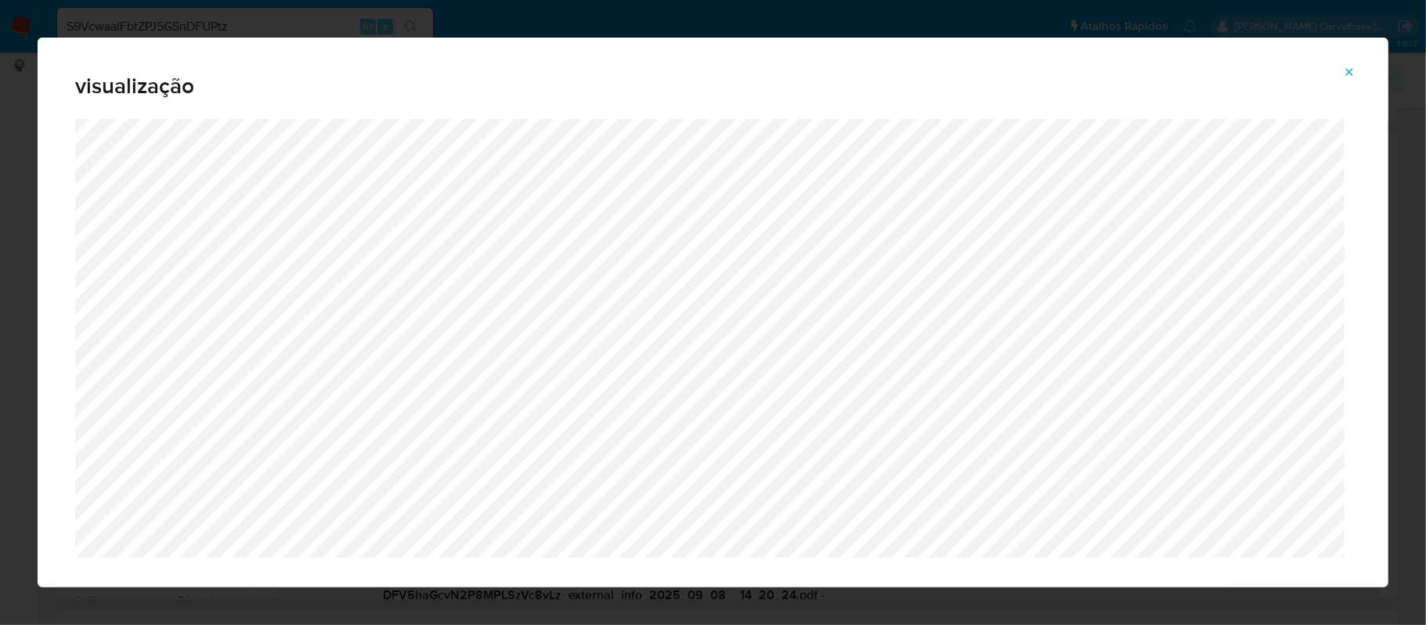
click at [1354, 61] on span "Pré-visualização do anexo" at bounding box center [1349, 72] width 13 height 22
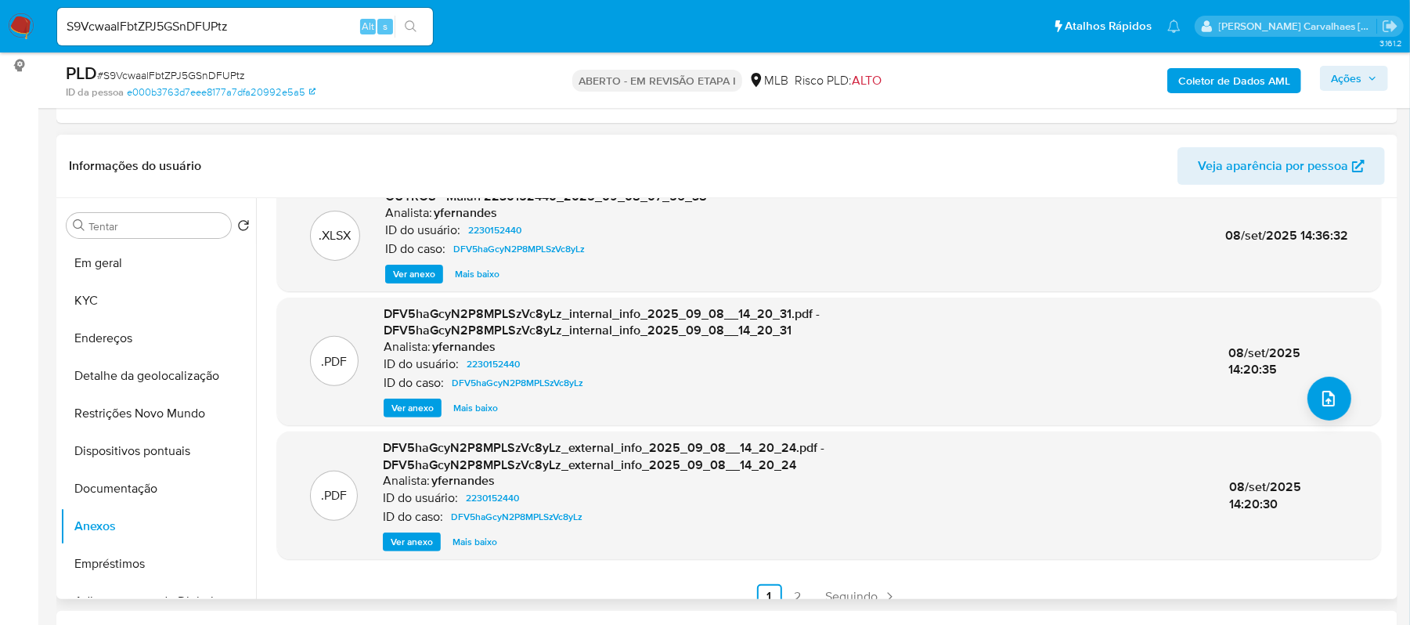
scroll to position [166, 0]
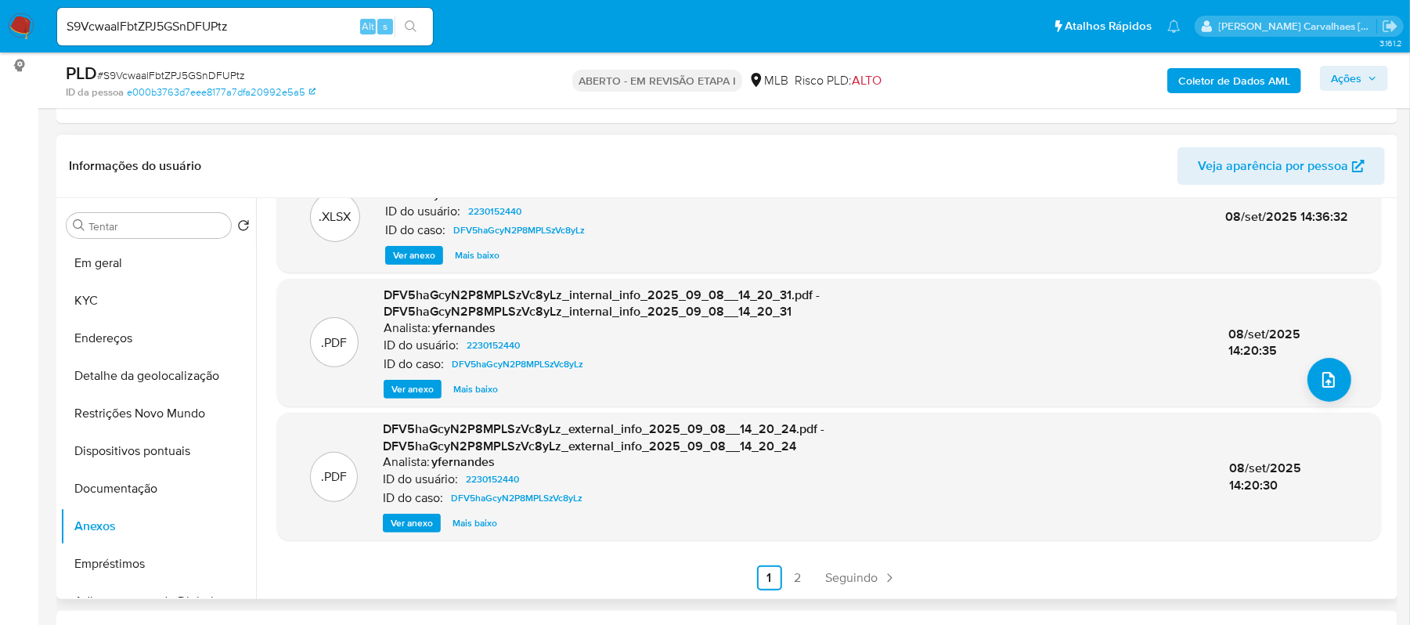
click at [794, 574] on font "2" at bounding box center [797, 578] width 7 height 18
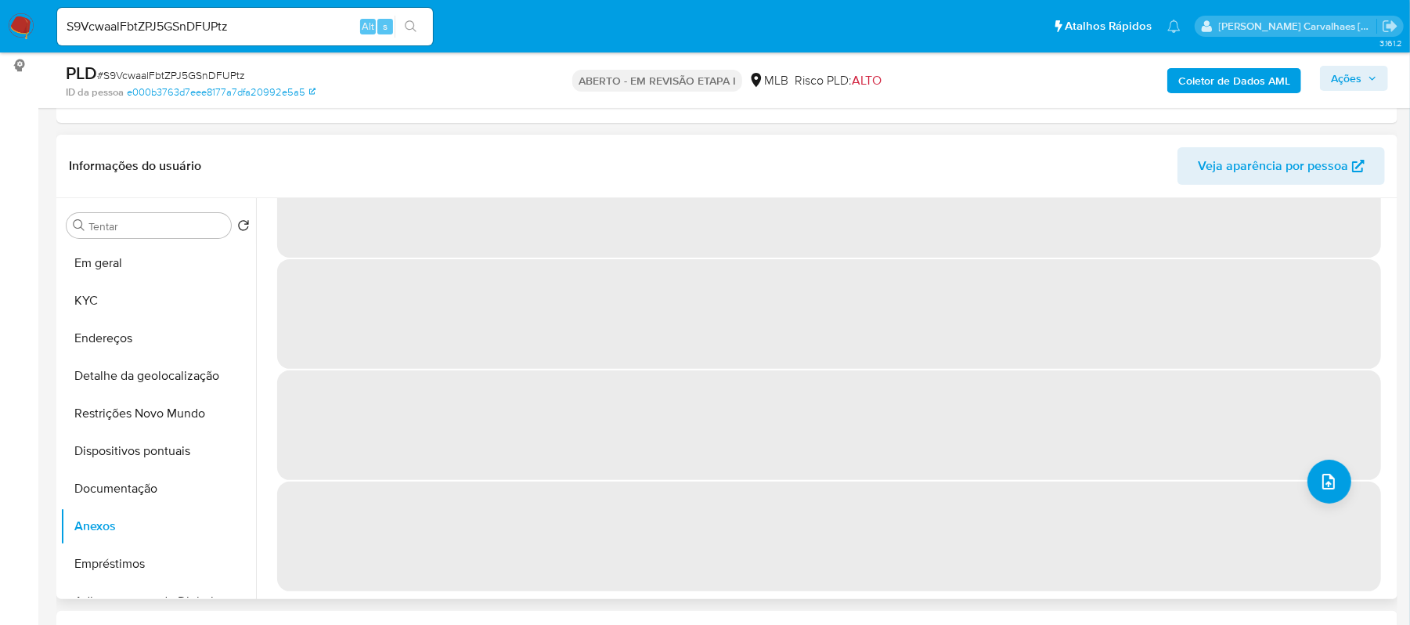
scroll to position [0, 0]
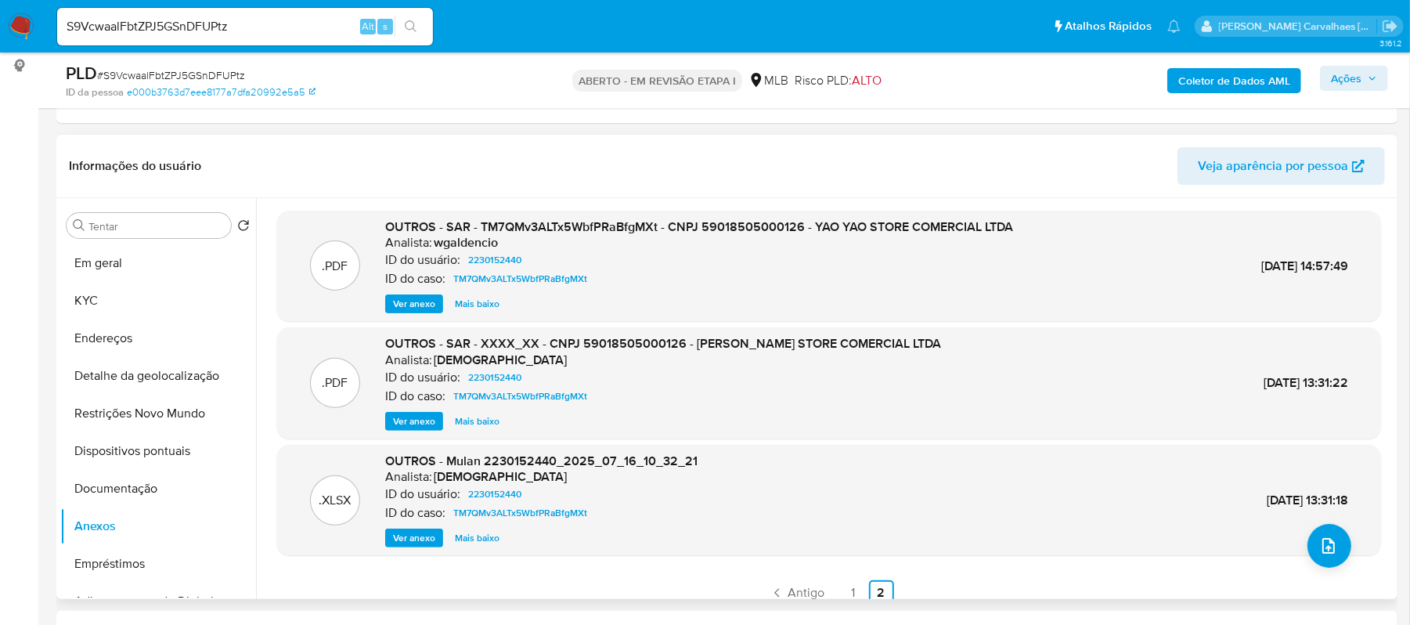
click at [411, 413] on font "Ver anexo" at bounding box center [414, 421] width 42 height 19
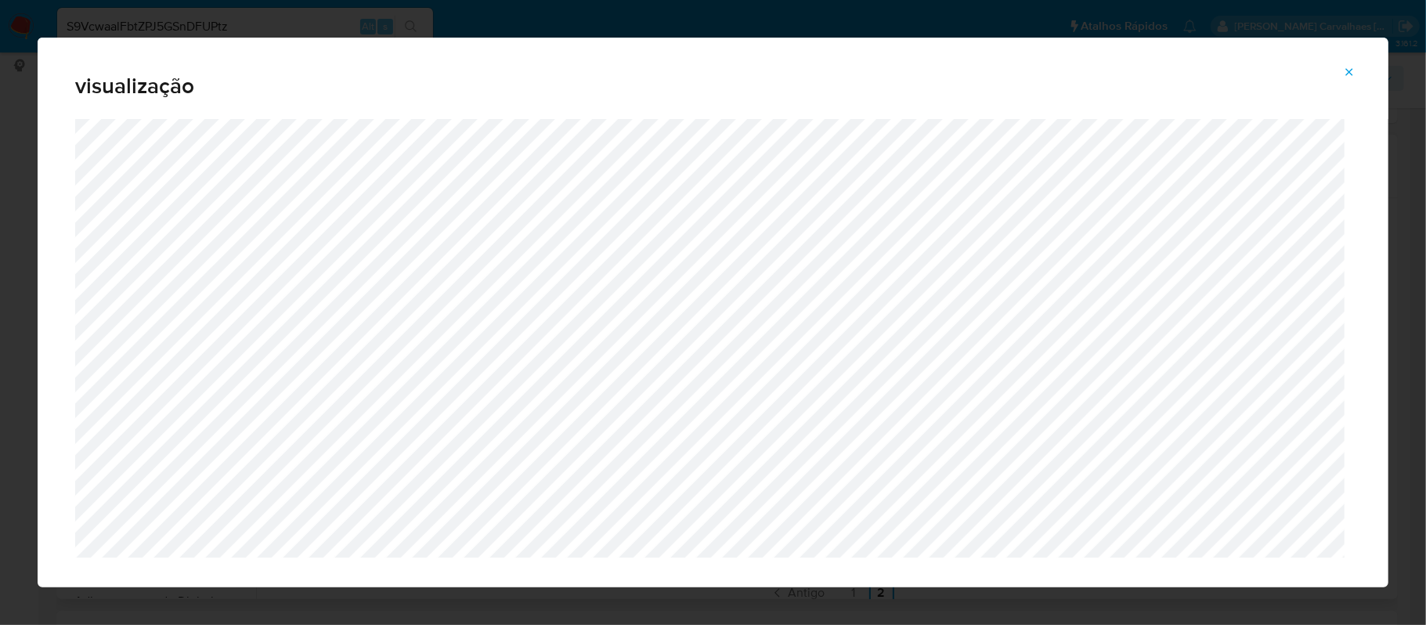
click at [1351, 76] on icon "Pré-visualização do anexo" at bounding box center [1349, 72] width 13 height 13
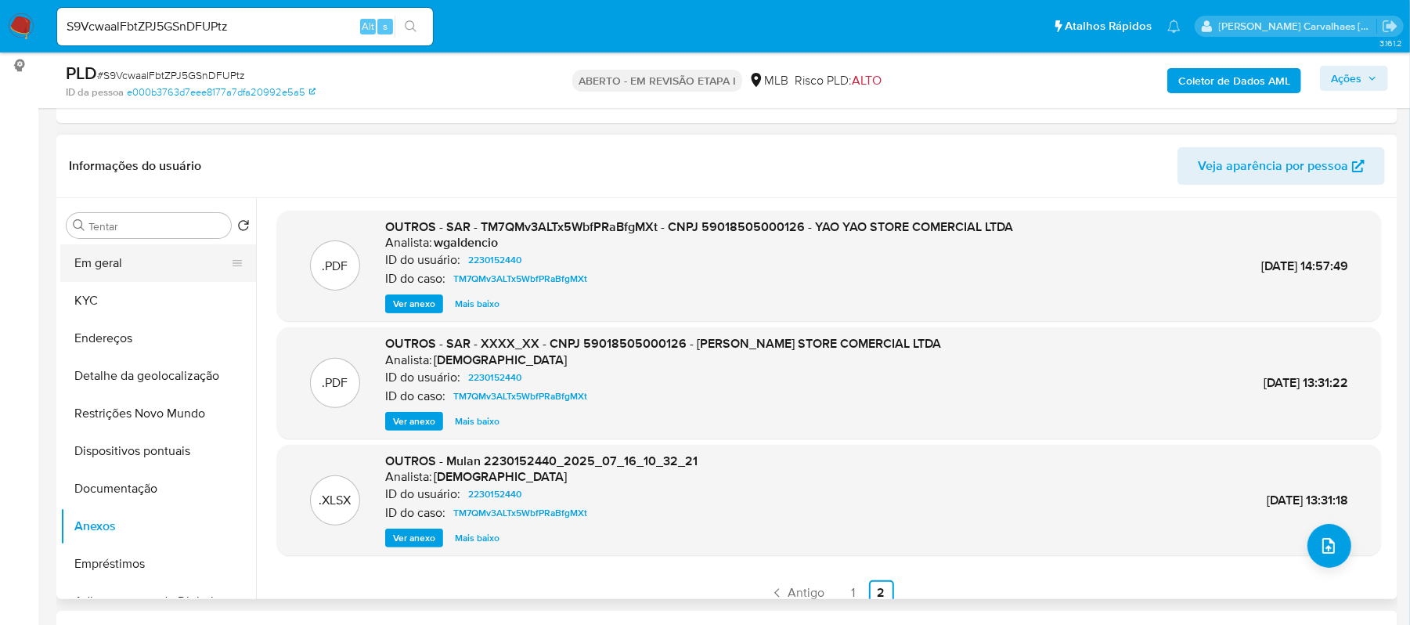
drag, startPoint x: 155, startPoint y: 265, endPoint x: 163, endPoint y: 269, distance: 9.1
click at [155, 265] on button "Em geral" at bounding box center [151, 263] width 183 height 38
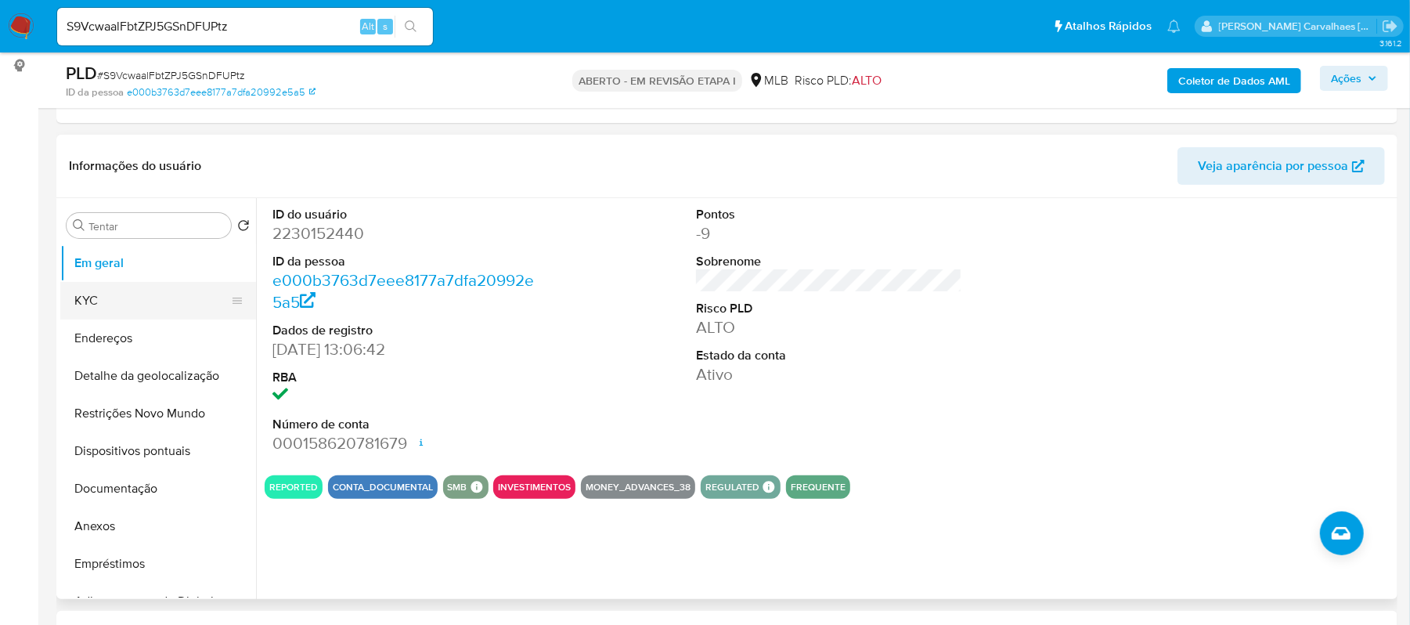
click at [119, 296] on button "KYC" at bounding box center [151, 301] width 183 height 38
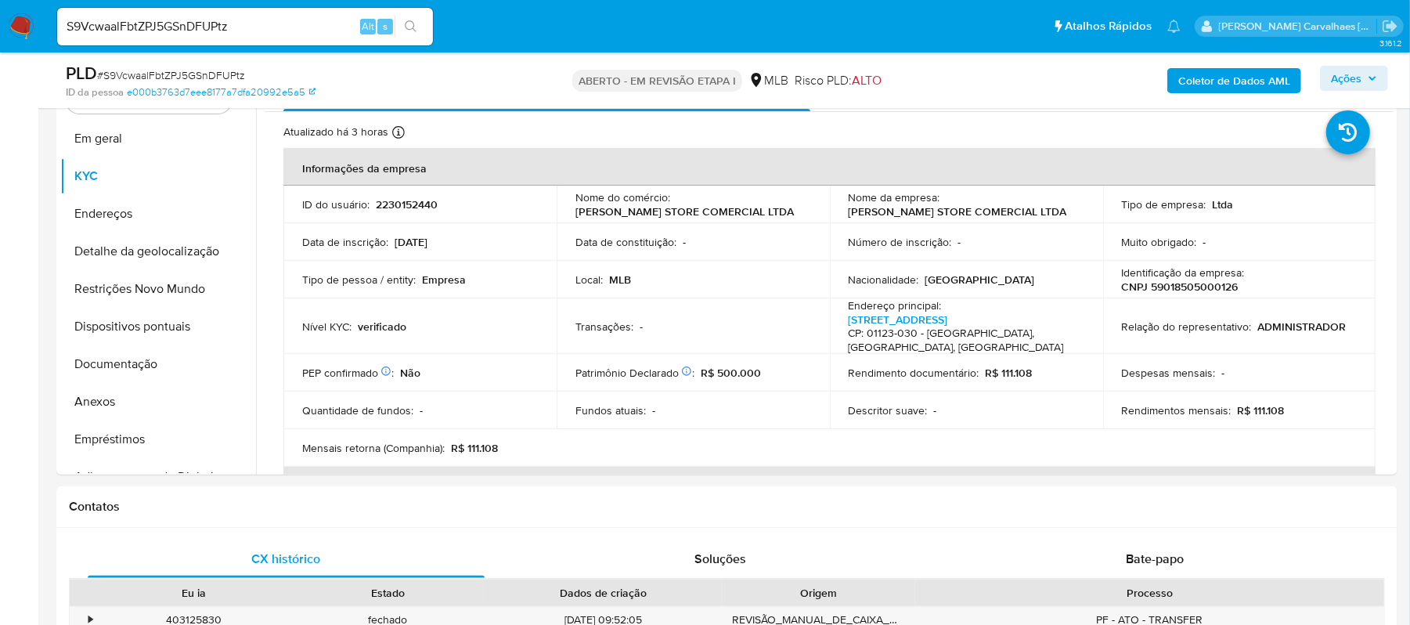
scroll to position [343, 0]
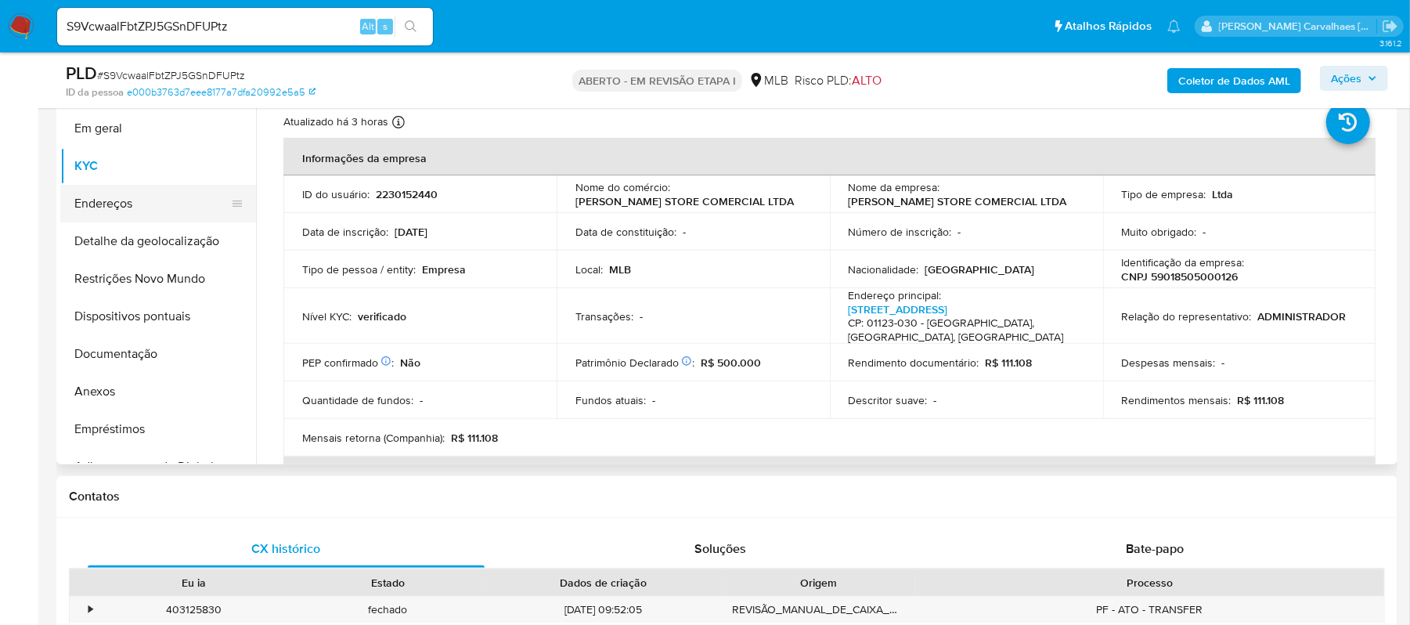
click at [157, 207] on button "Endereços" at bounding box center [151, 204] width 183 height 38
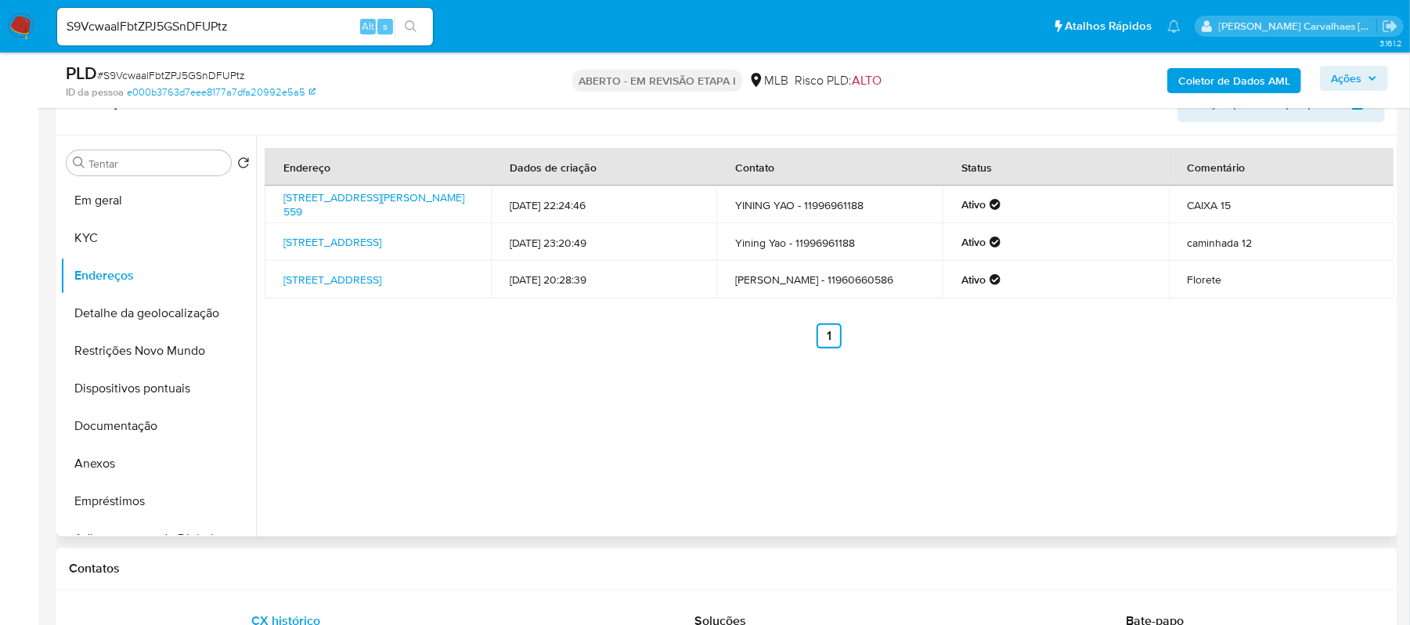
scroll to position [239, 0]
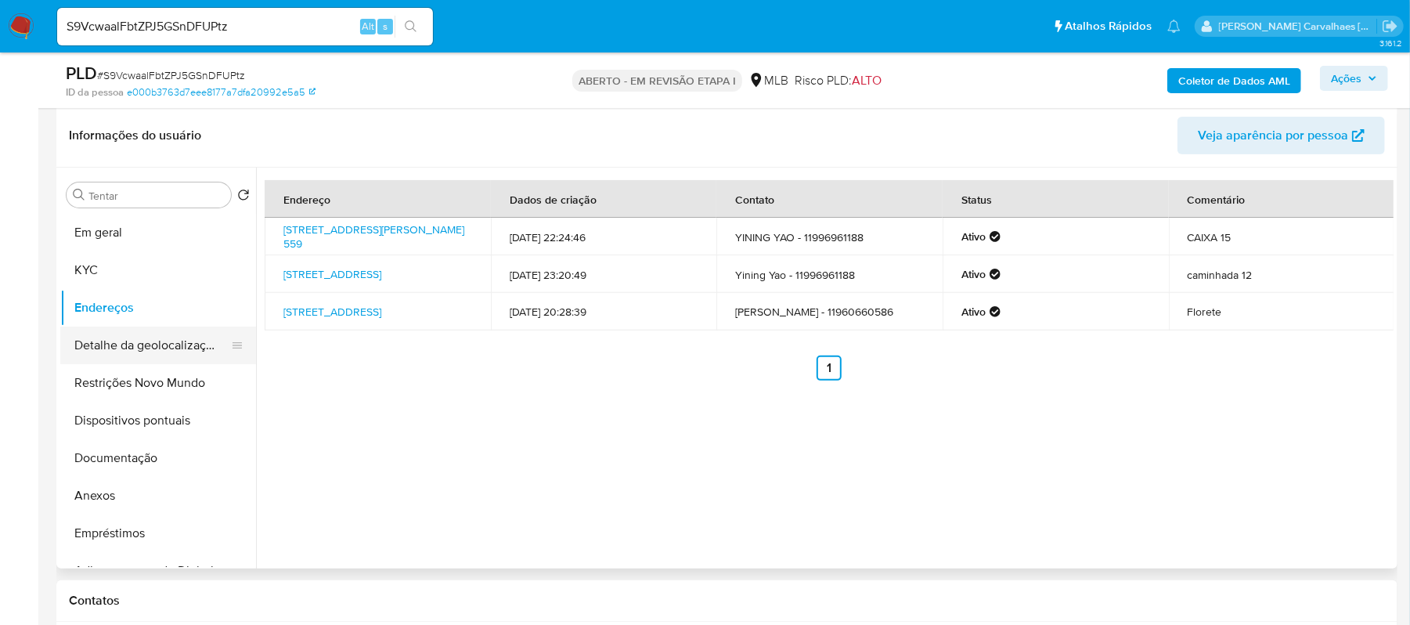
click at [98, 352] on button "Detalhe da geolocalização" at bounding box center [151, 346] width 183 height 38
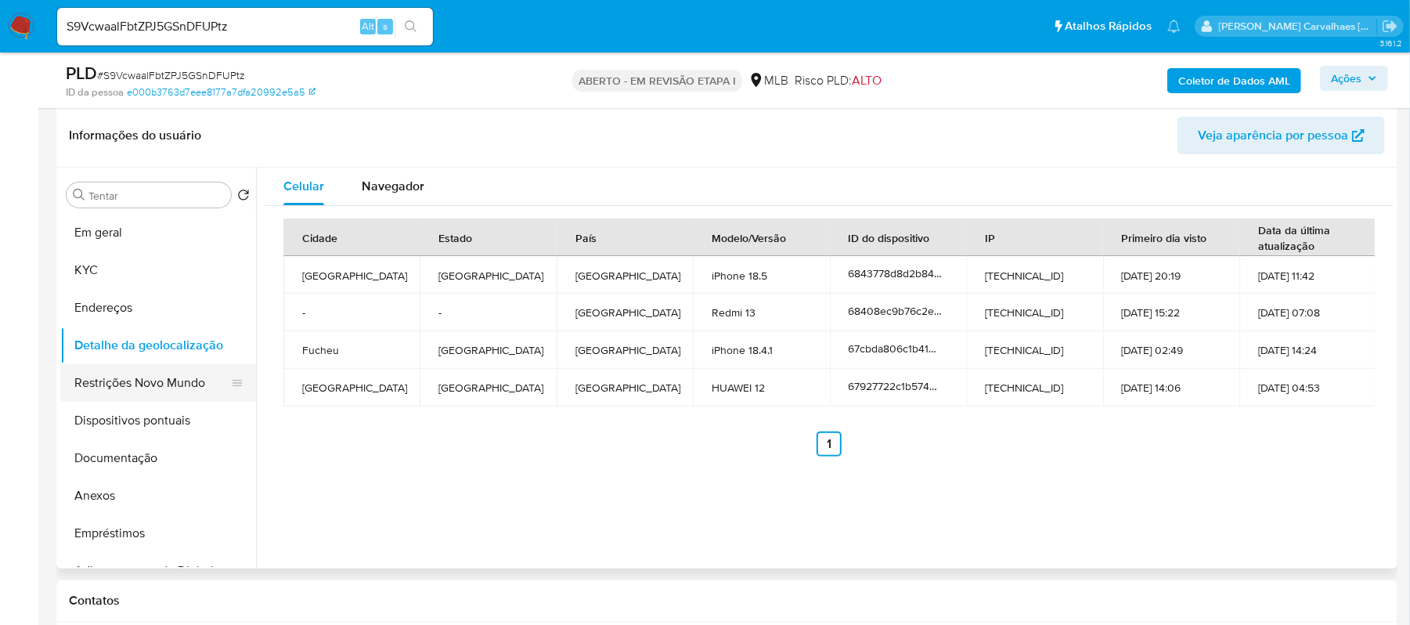
click at [149, 377] on button "Restrições Novo Mundo" at bounding box center [151, 383] width 183 height 38
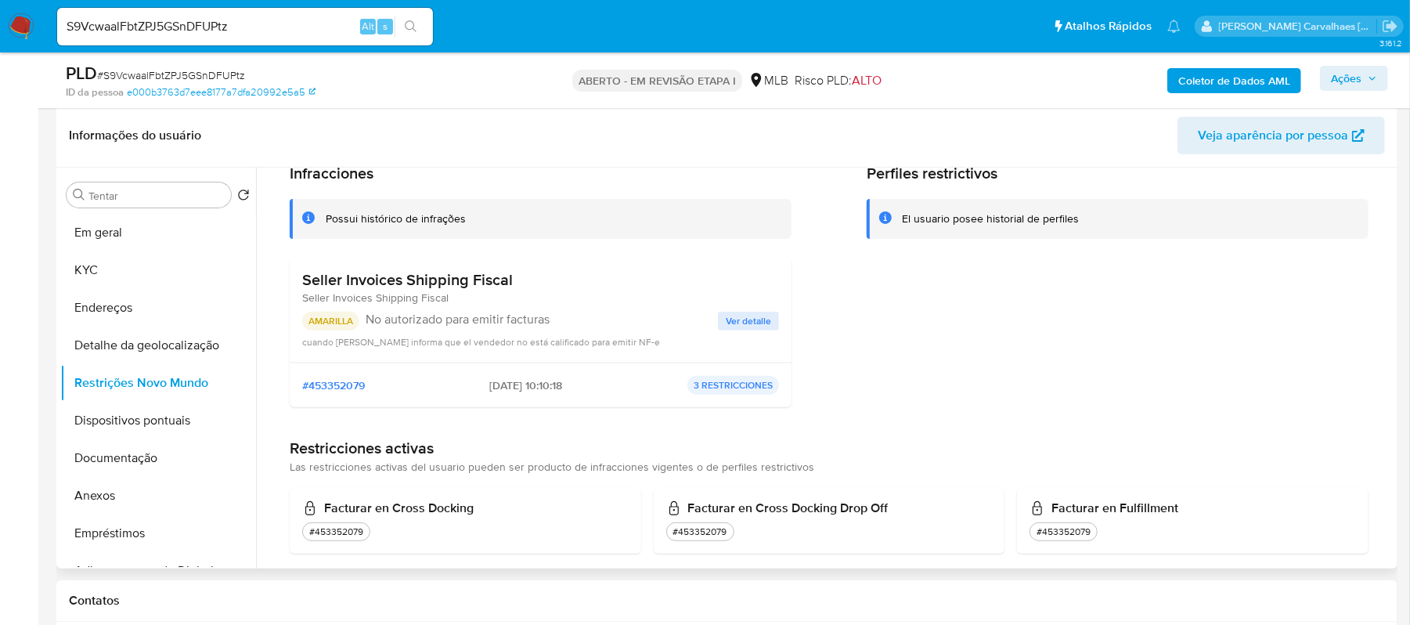
scroll to position [88, 0]
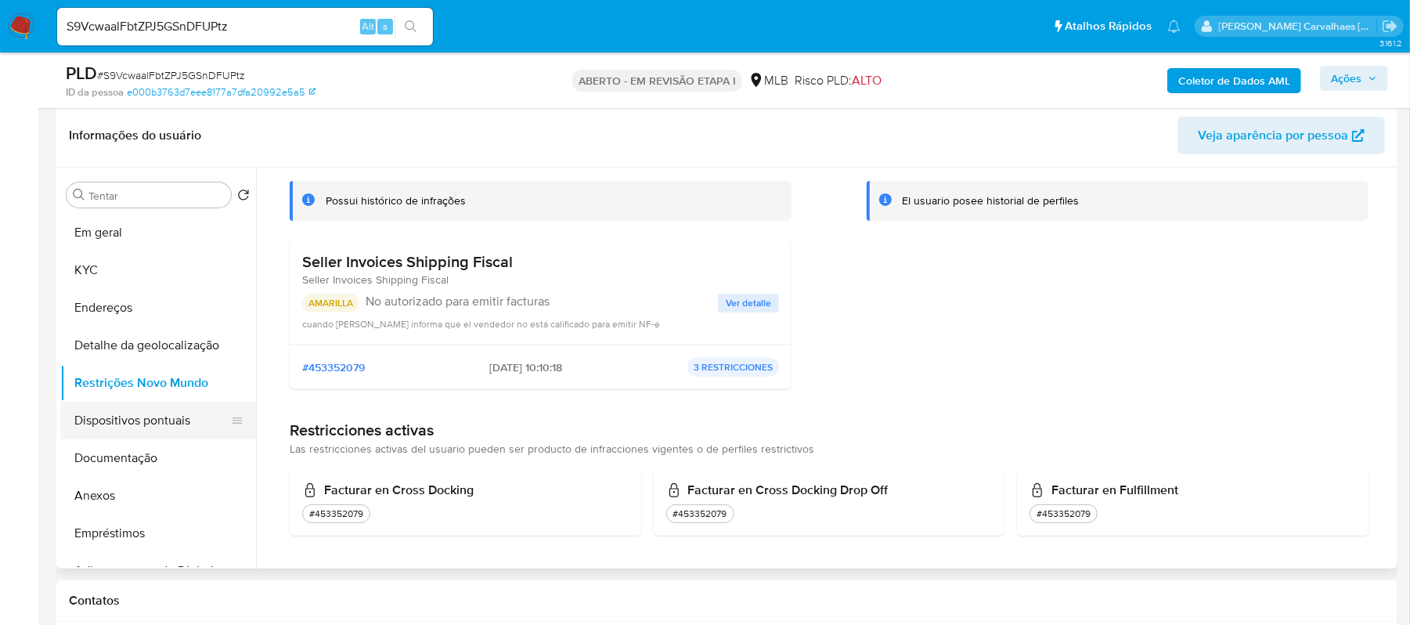
click at [170, 427] on button "Dispositivos pontuais" at bounding box center [151, 421] width 183 height 38
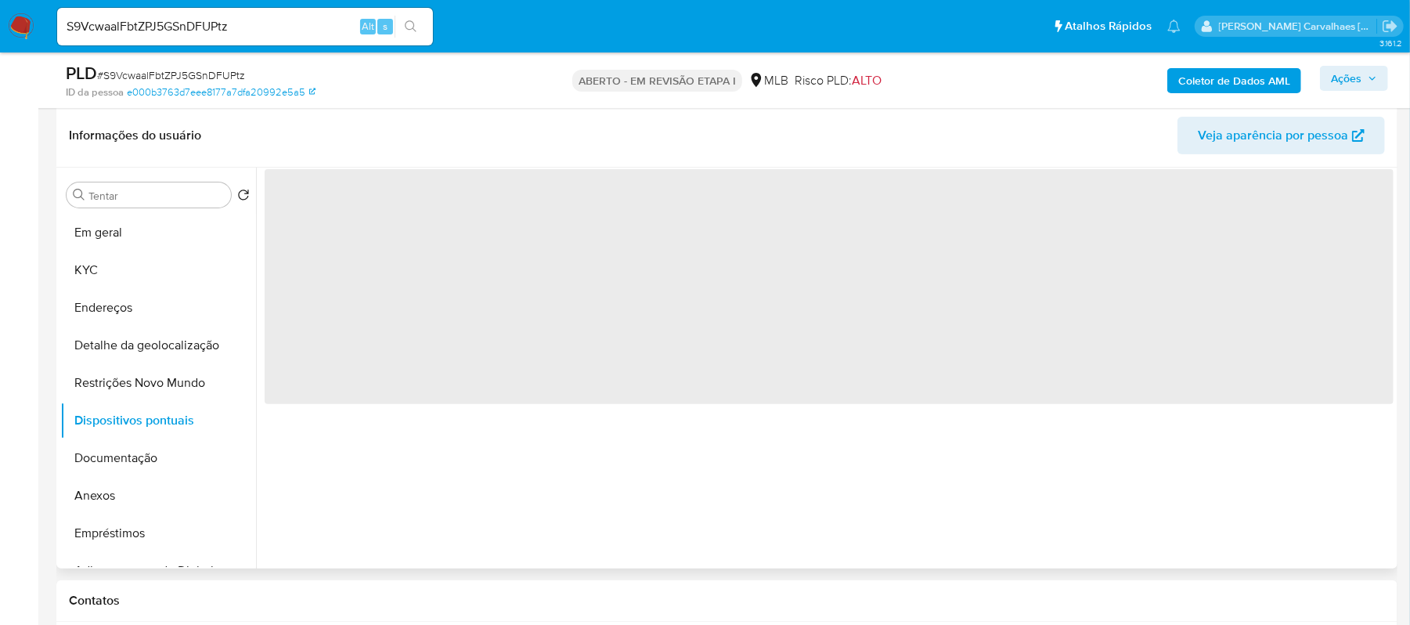
scroll to position [0, 0]
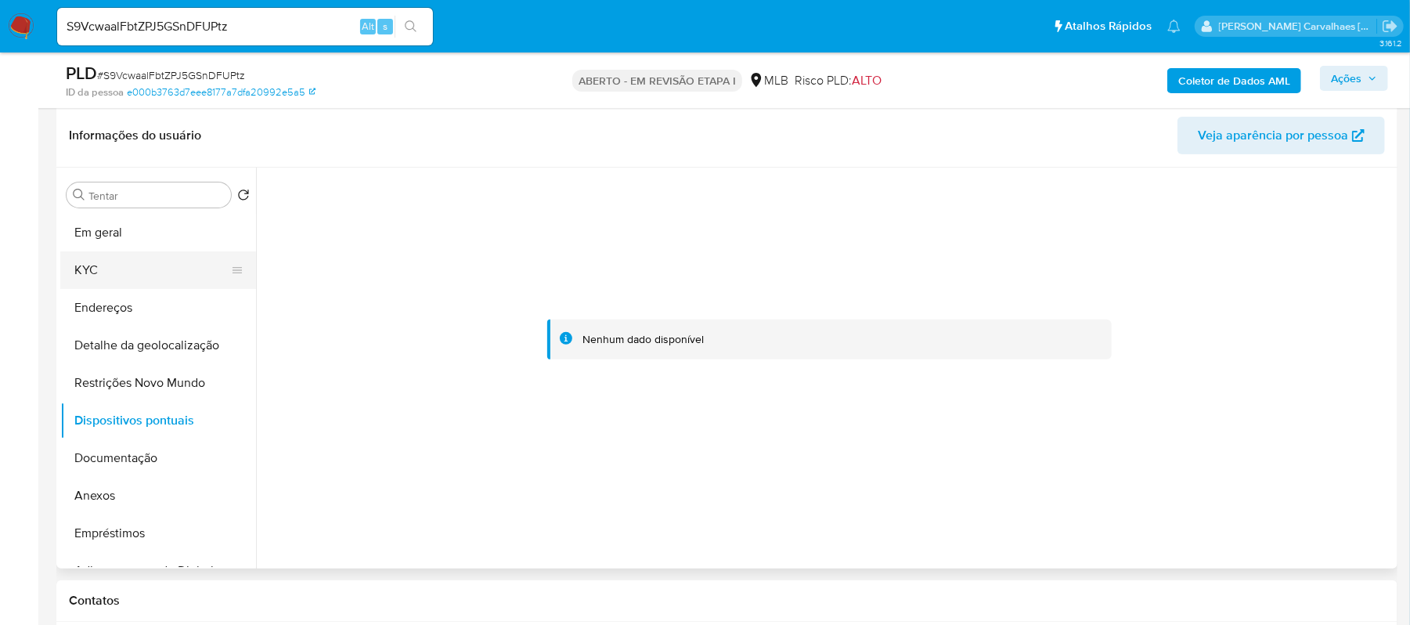
click at [92, 266] on button "KYC" at bounding box center [151, 270] width 183 height 38
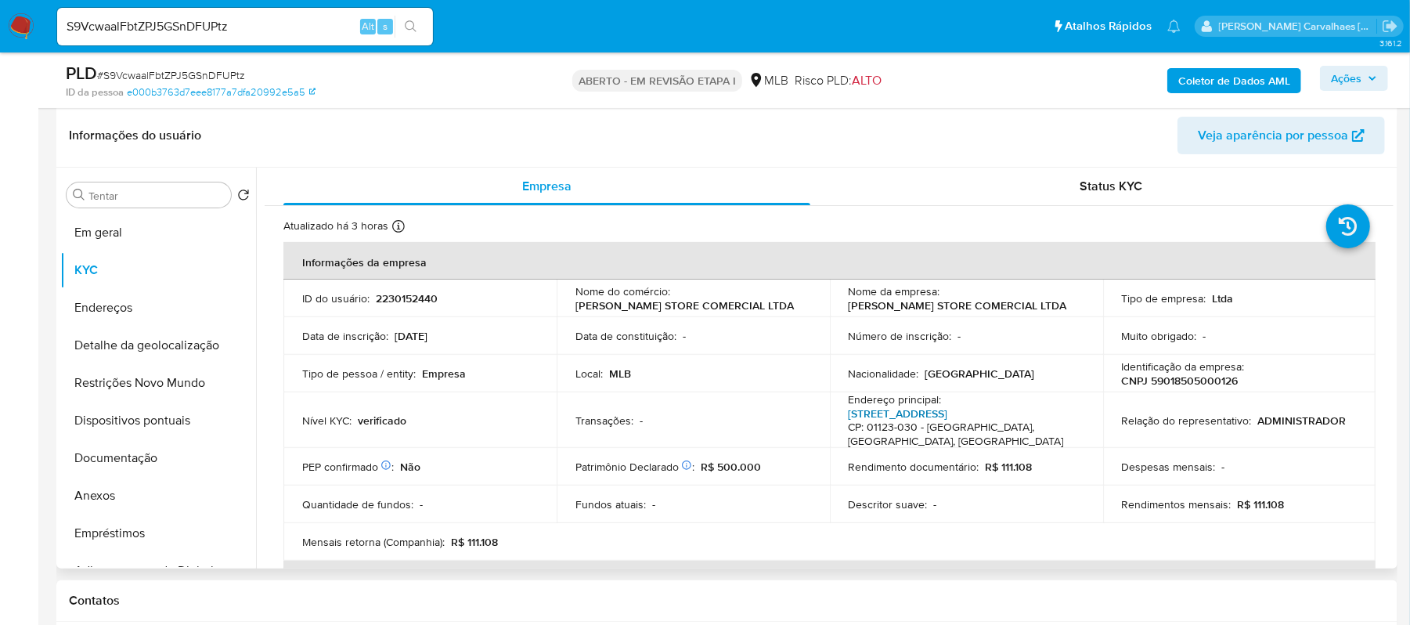
click at [948, 412] on font "Rua Amazonas 169, Bom Retiro" at bounding box center [898, 414] width 99 height 16
click at [122, 493] on button "Anexos" at bounding box center [151, 496] width 183 height 38
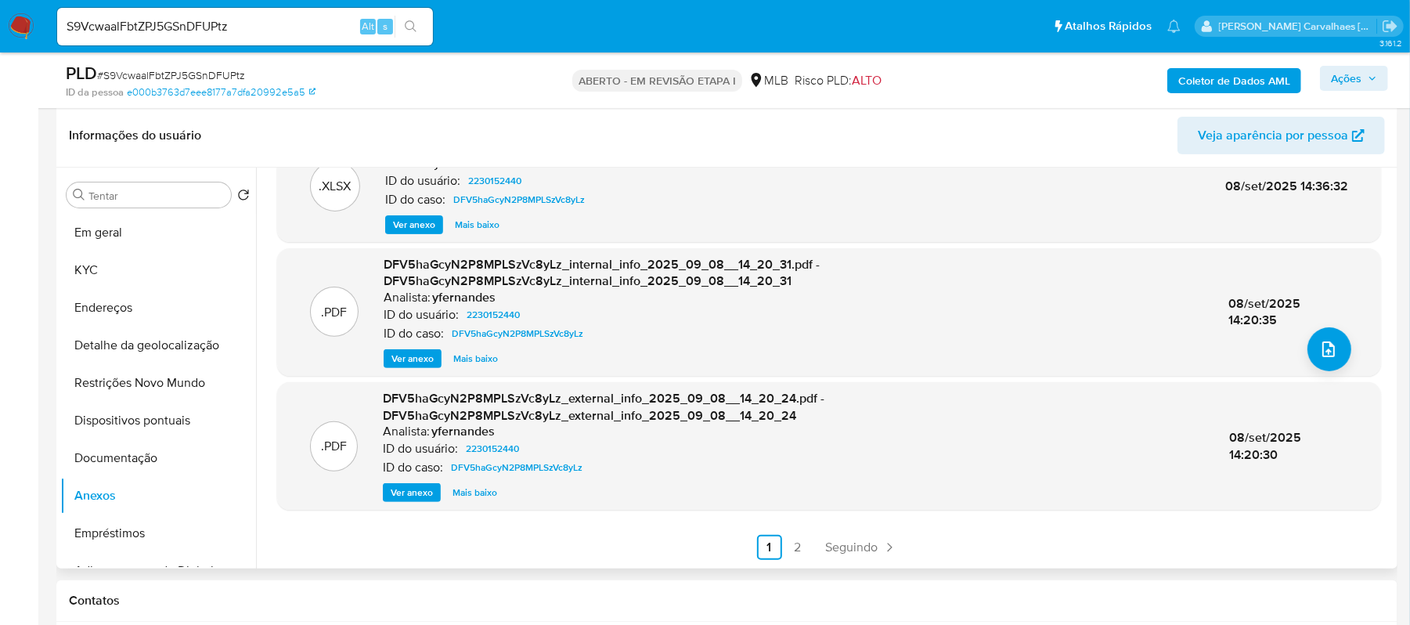
scroll to position [448, 0]
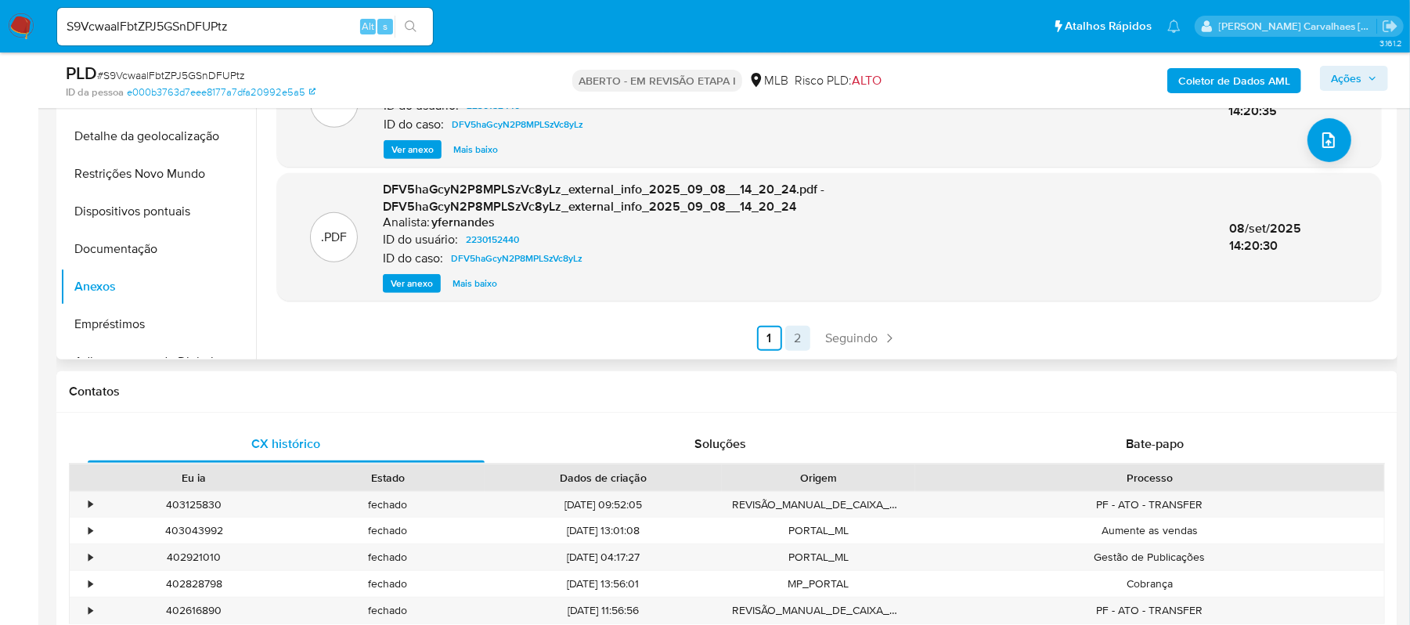
click at [794, 339] on font "2" at bounding box center [797, 338] width 7 height 18
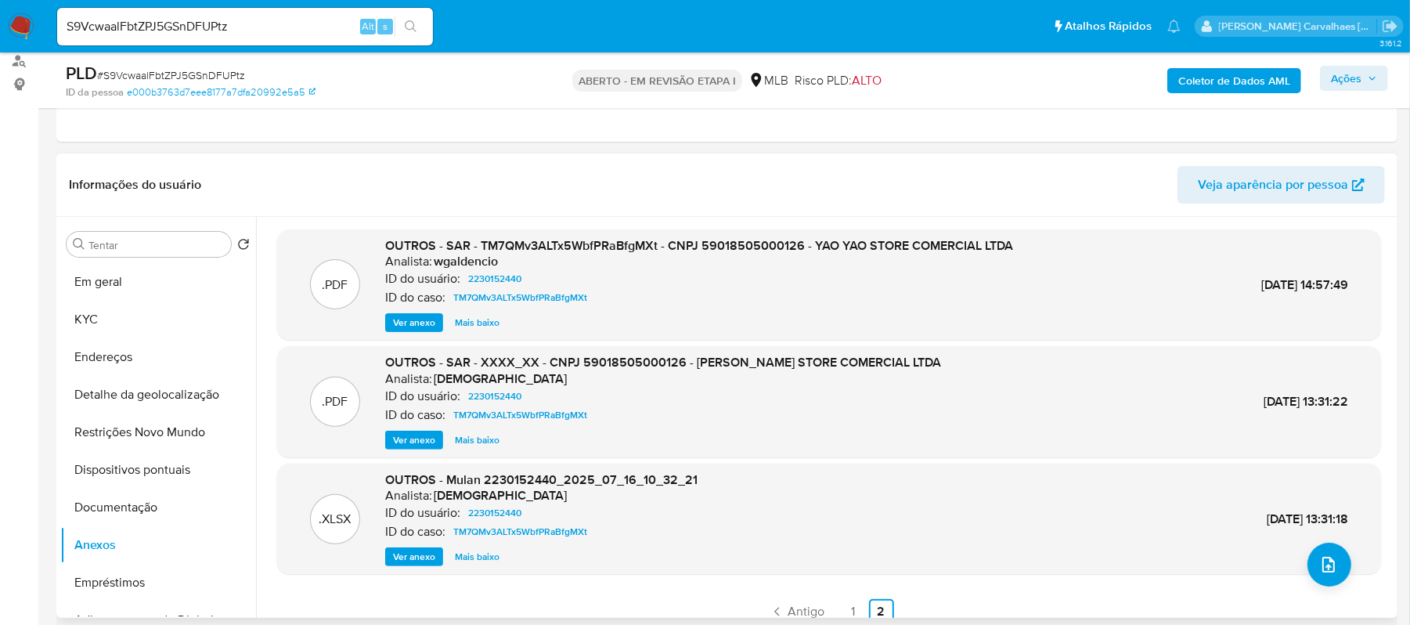
scroll to position [135, 0]
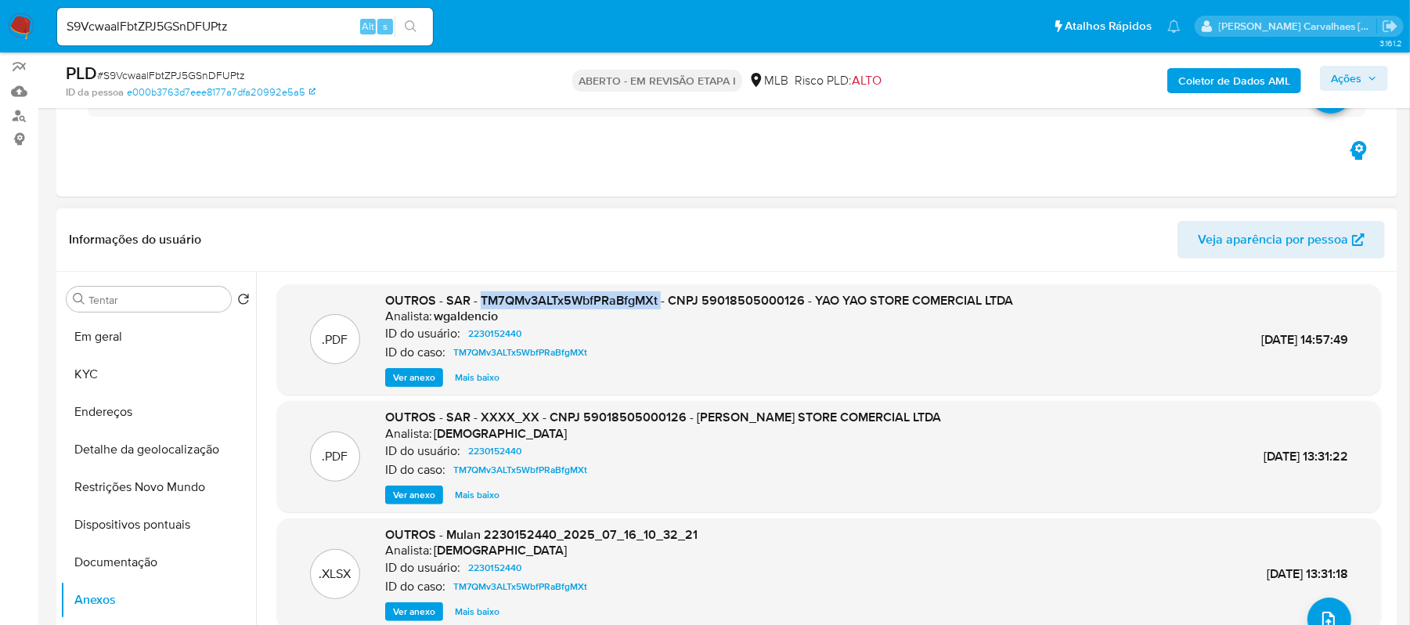
drag, startPoint x: 479, startPoint y: 298, endPoint x: 659, endPoint y: 296, distance: 180.1
click at [659, 296] on font "OUTROS - SAR - TM7QMv3ALTx5WbfPRaBfgMXt - CNPJ 59018505000126 - YAO YAO STORE C…" at bounding box center [699, 300] width 628 height 18
copy font "TM7QMv3ALTx5WbfPRaBfgMXt"
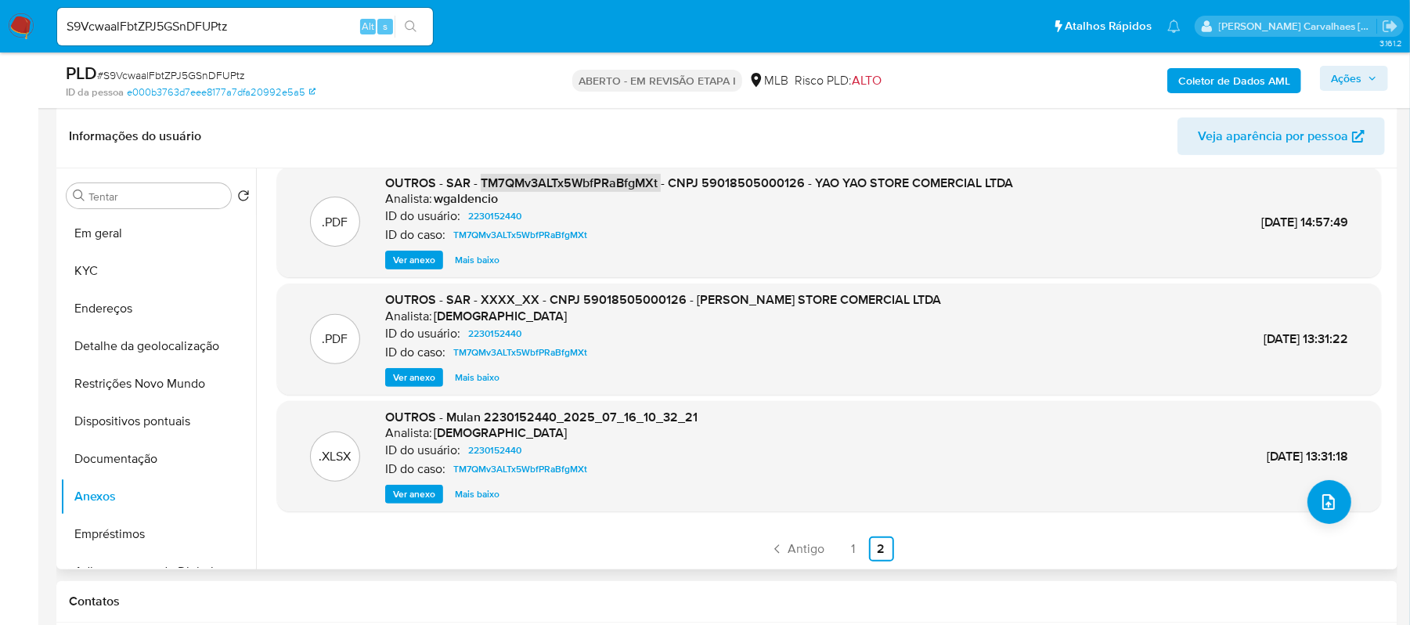
scroll to position [239, 0]
click at [851, 546] on font "1" at bounding box center [853, 548] width 4 height 18
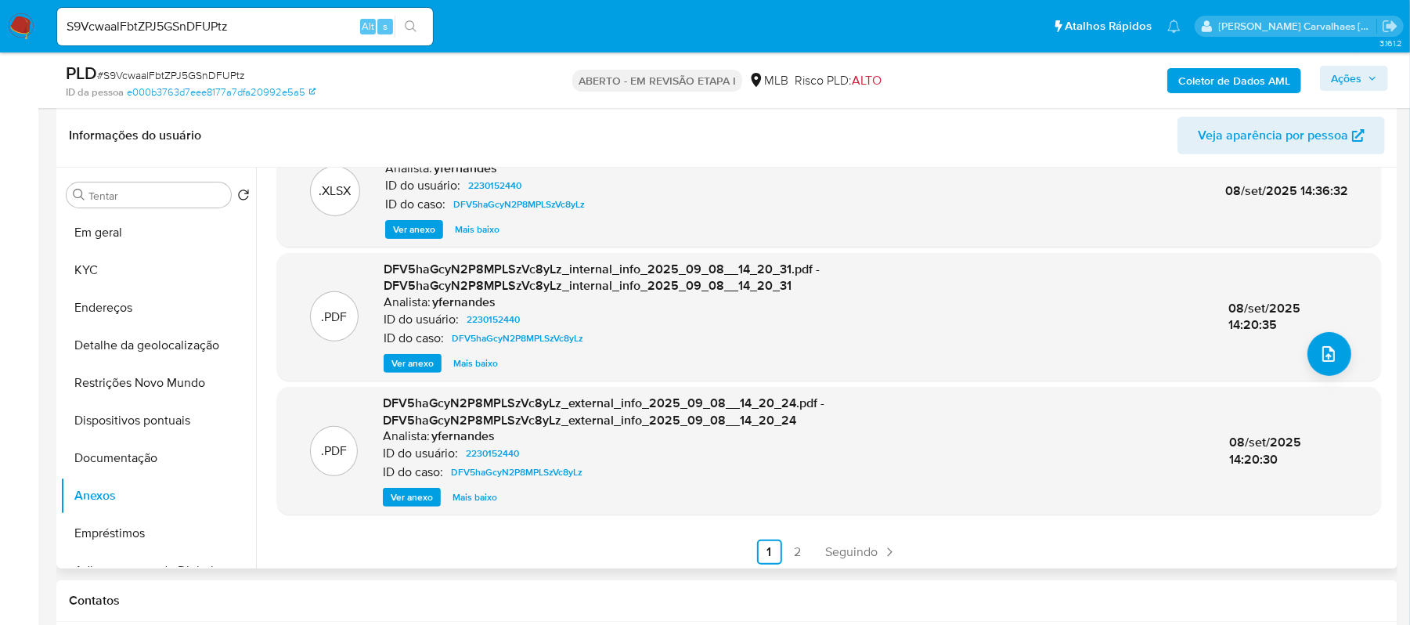
scroll to position [166, 0]
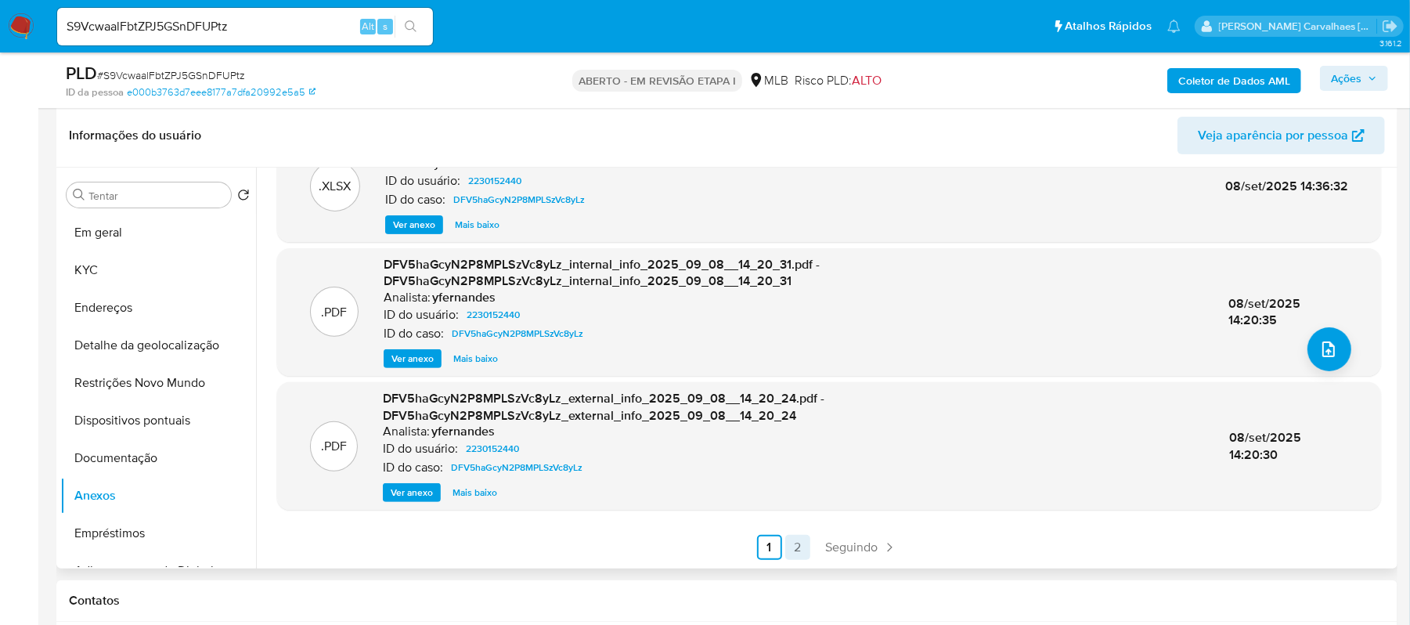
click at [797, 548] on font "2" at bounding box center [797, 547] width 7 height 18
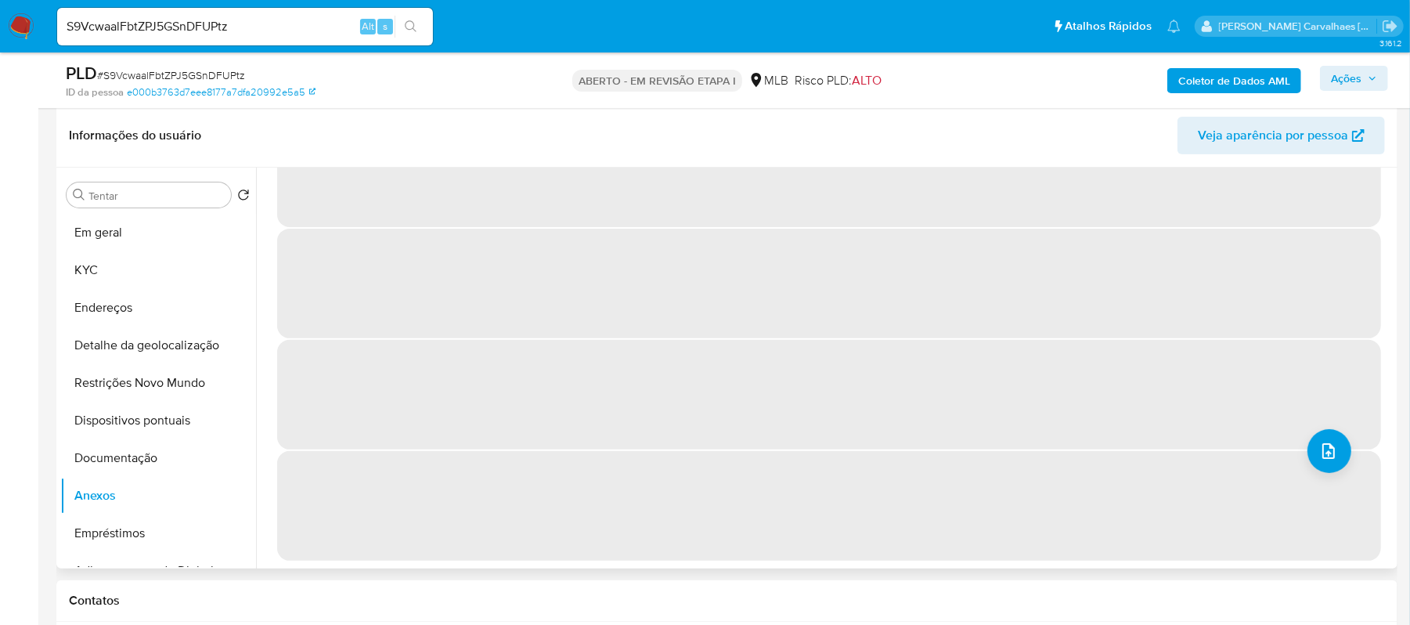
scroll to position [0, 0]
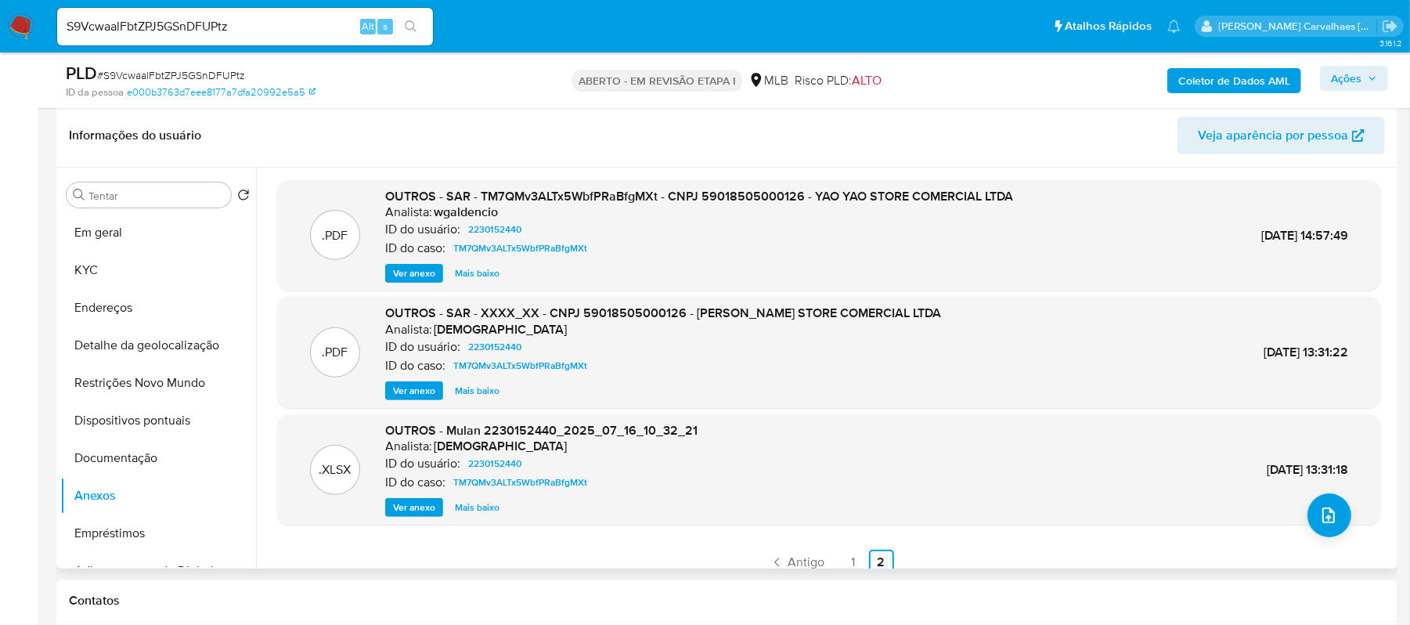
click at [424, 279] on font "Ver anexo" at bounding box center [414, 273] width 42 height 19
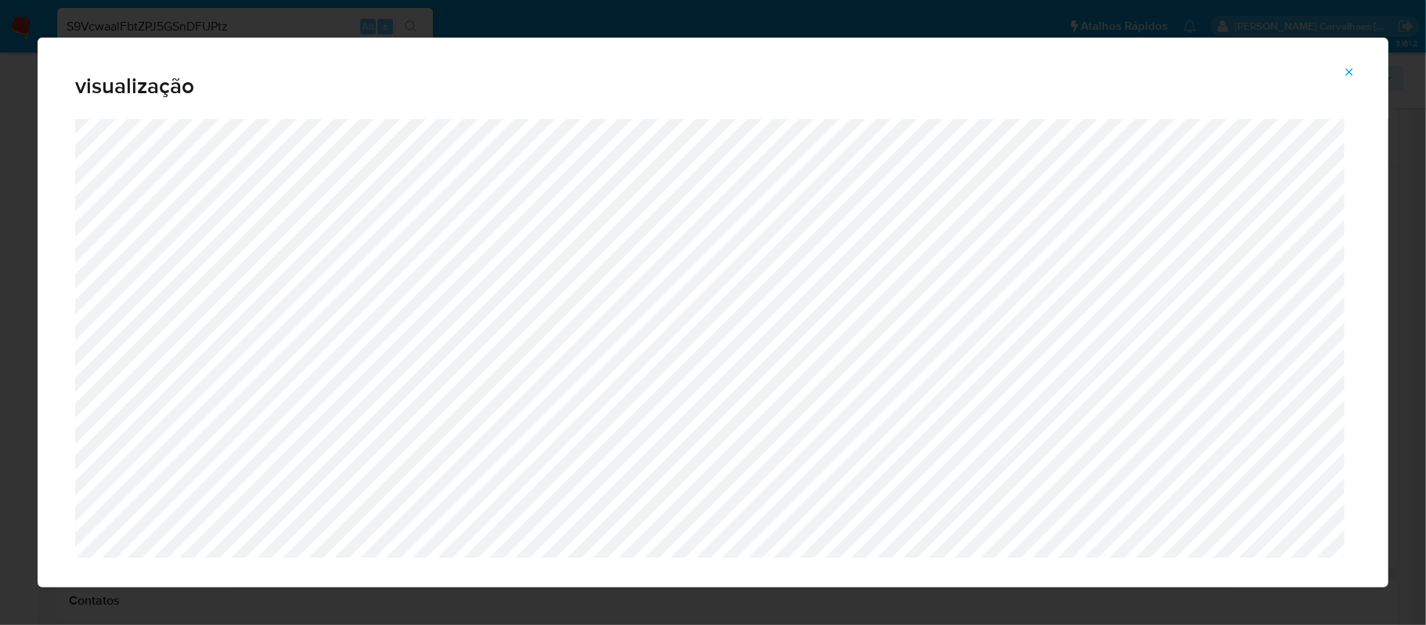
click at [1348, 70] on icon "Pré-visualização do anexo" at bounding box center [1349, 72] width 13 height 13
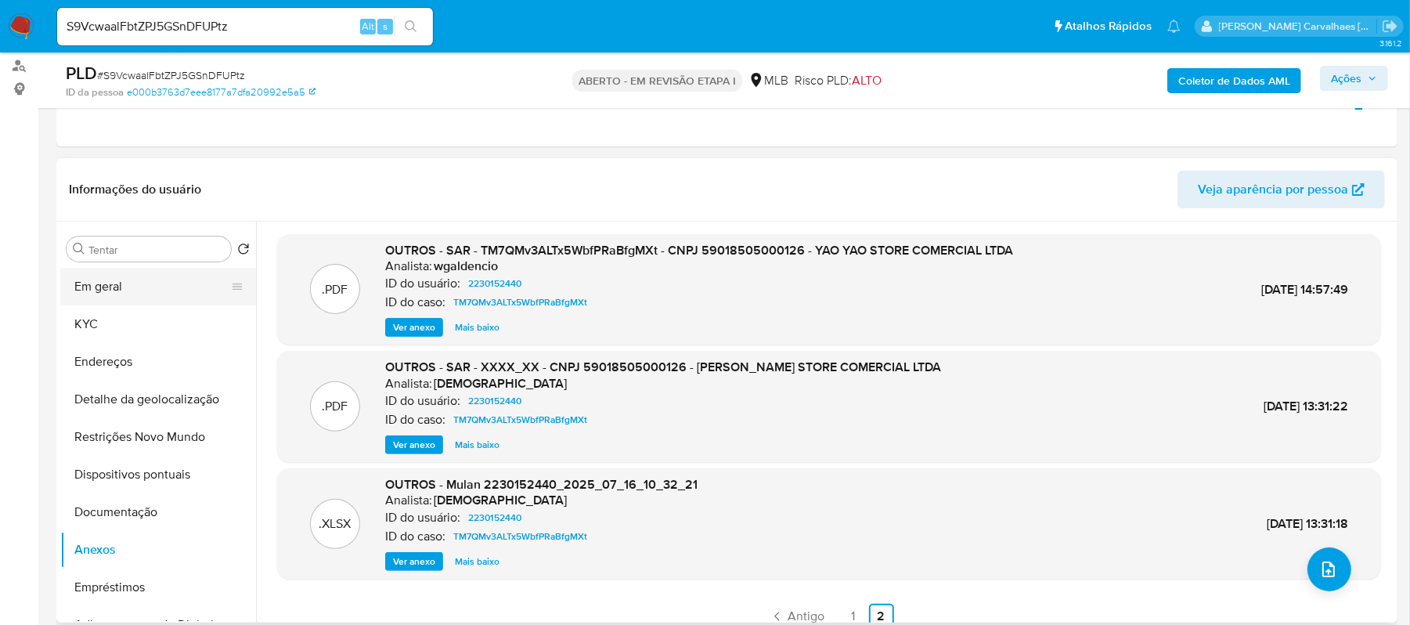
scroll to position [135, 0]
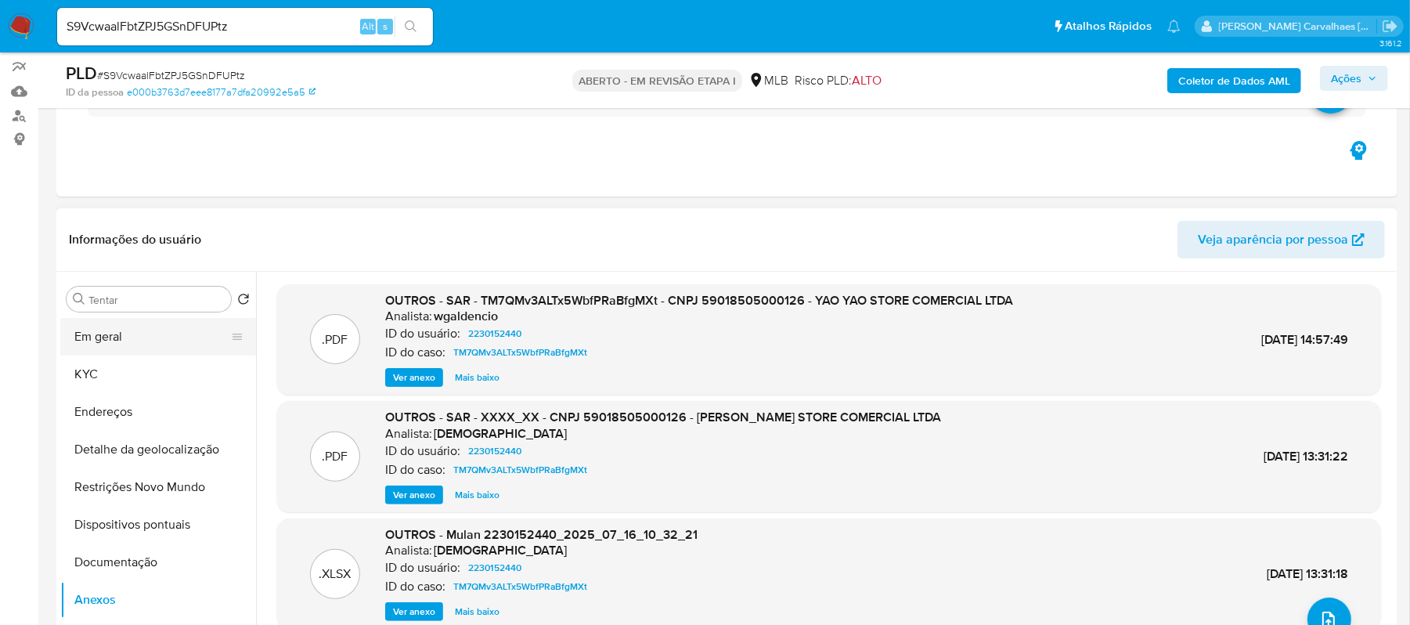
click at [125, 345] on button "Em geral" at bounding box center [151, 337] width 183 height 38
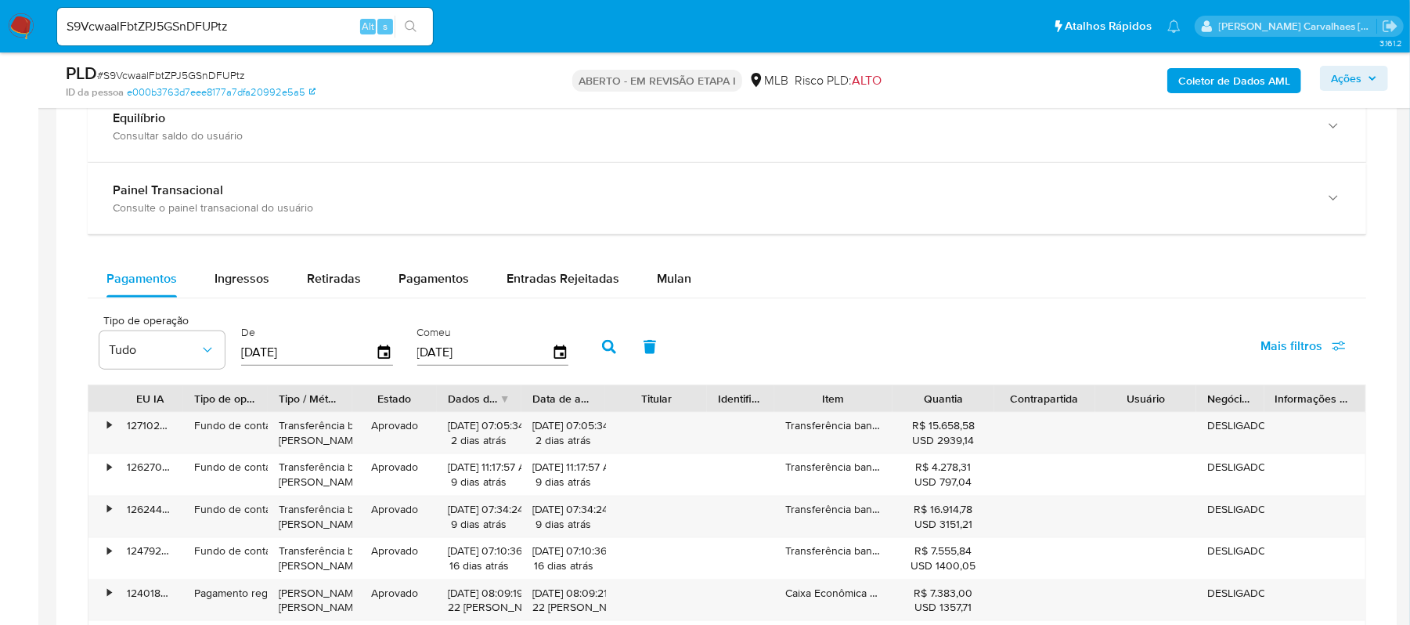
scroll to position [1283, 0]
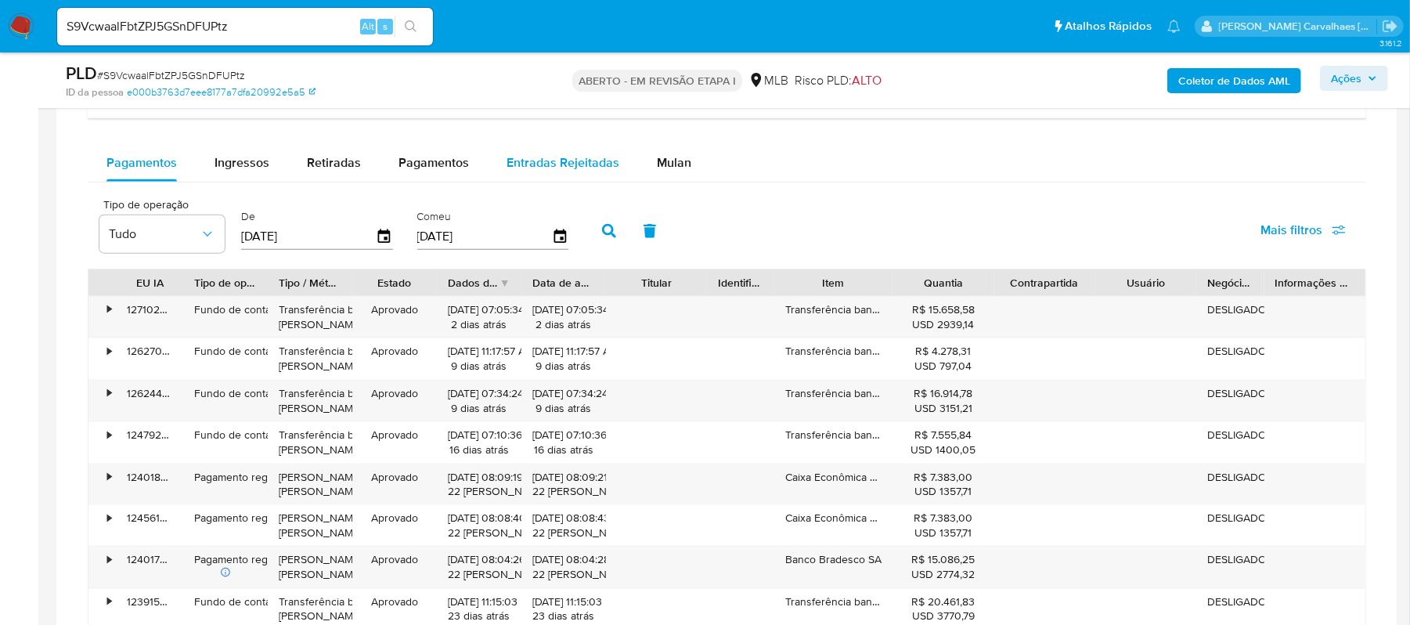
click at [577, 158] on font "Entradas Rejeitadas" at bounding box center [563, 162] width 113 height 18
select select "10"
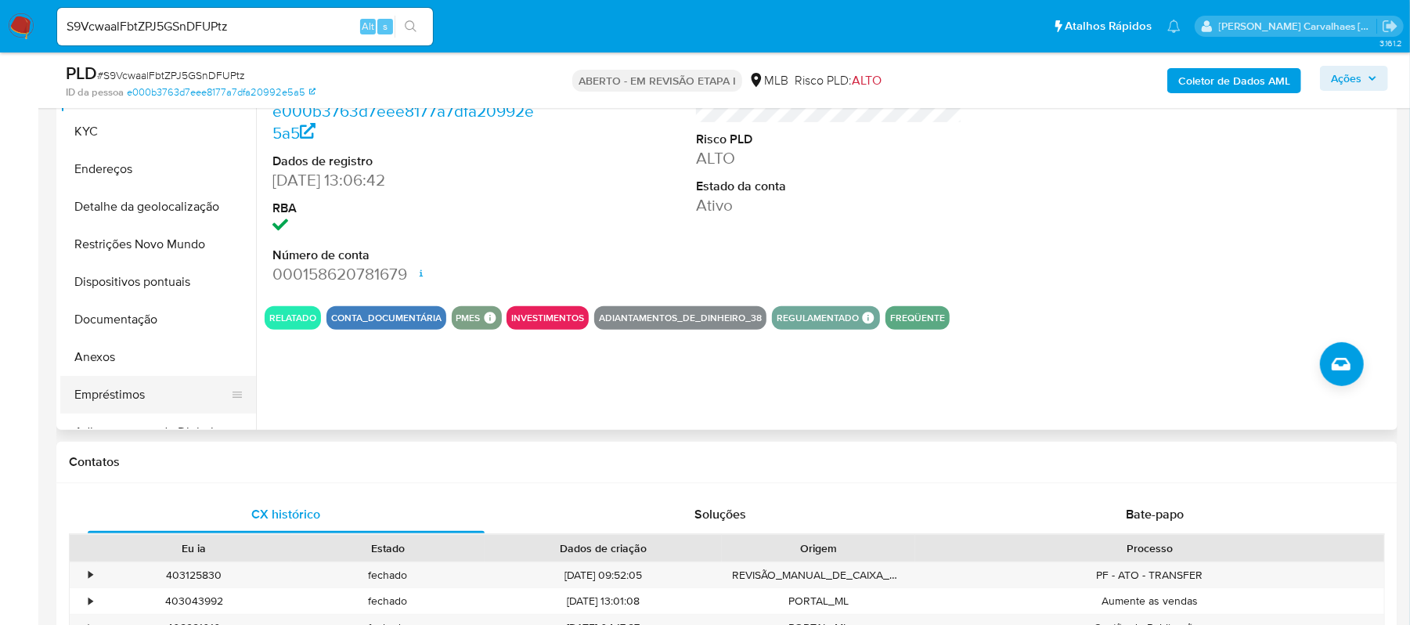
scroll to position [343, 0]
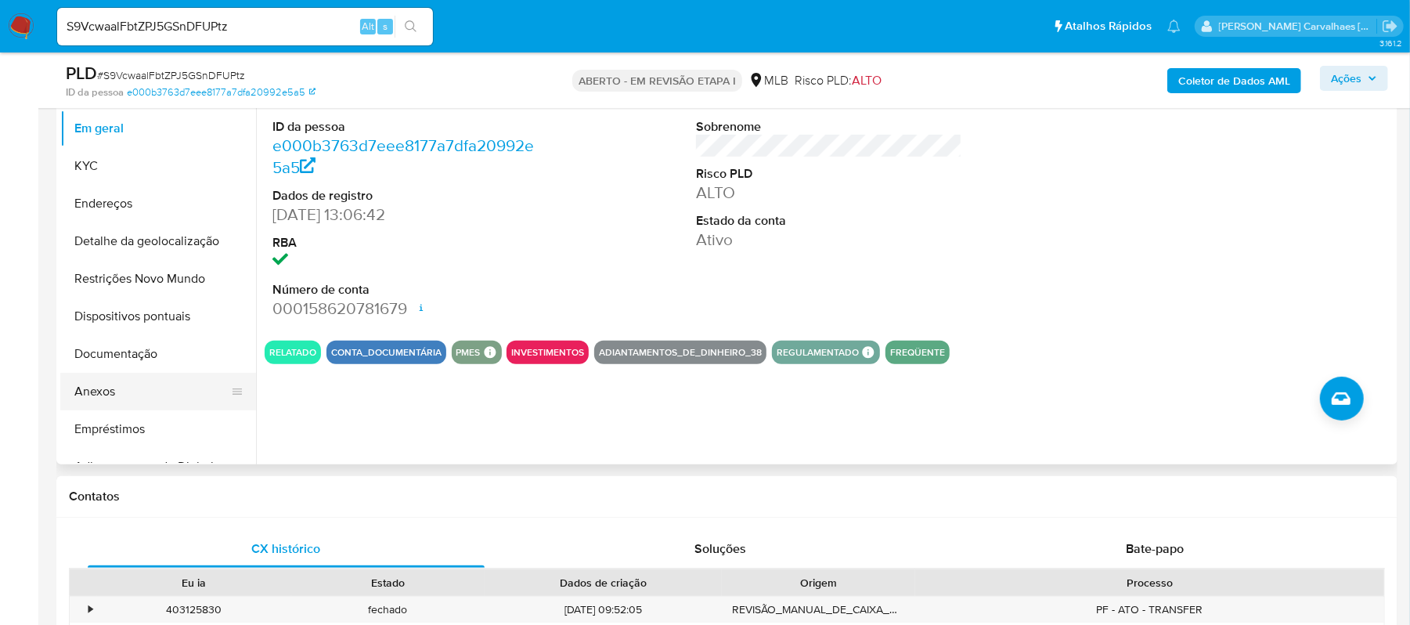
click at [157, 392] on button "Anexos" at bounding box center [151, 392] width 183 height 38
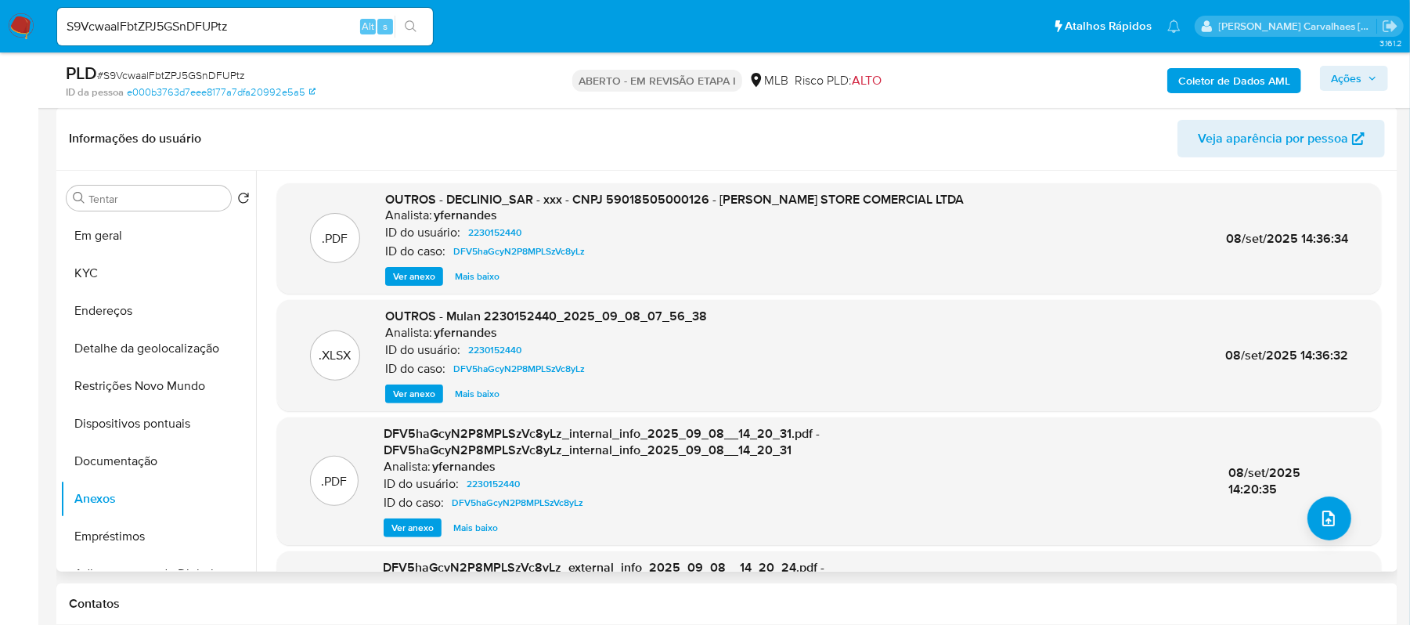
scroll to position [135, 0]
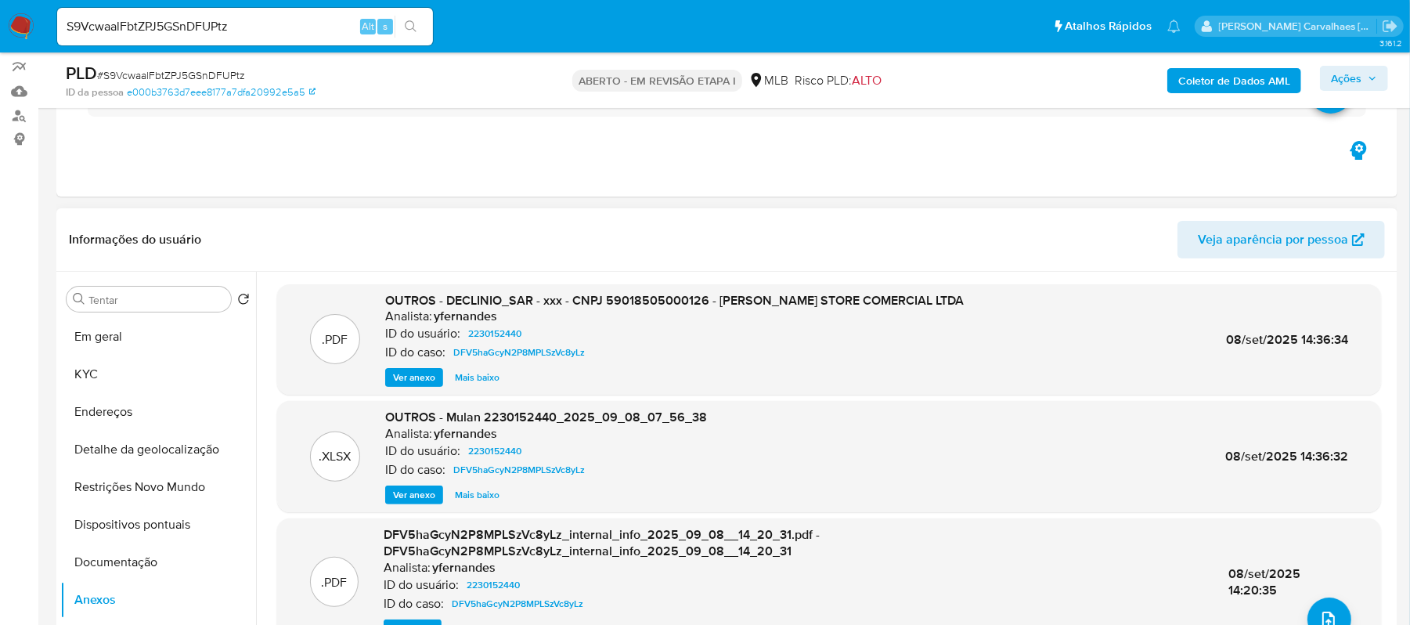
click at [423, 373] on font "Ver anexo" at bounding box center [414, 377] width 42 height 19
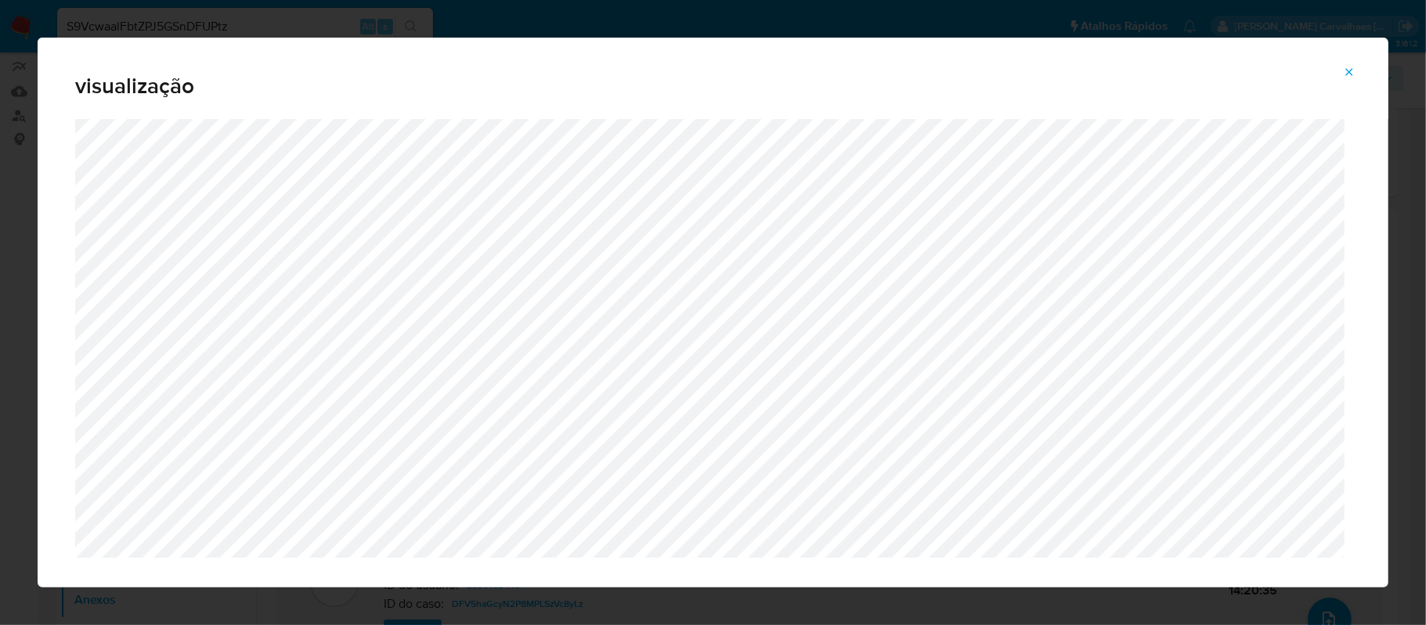
click at [1345, 72] on icon "Pré-visualização do anexo" at bounding box center [1349, 72] width 13 height 13
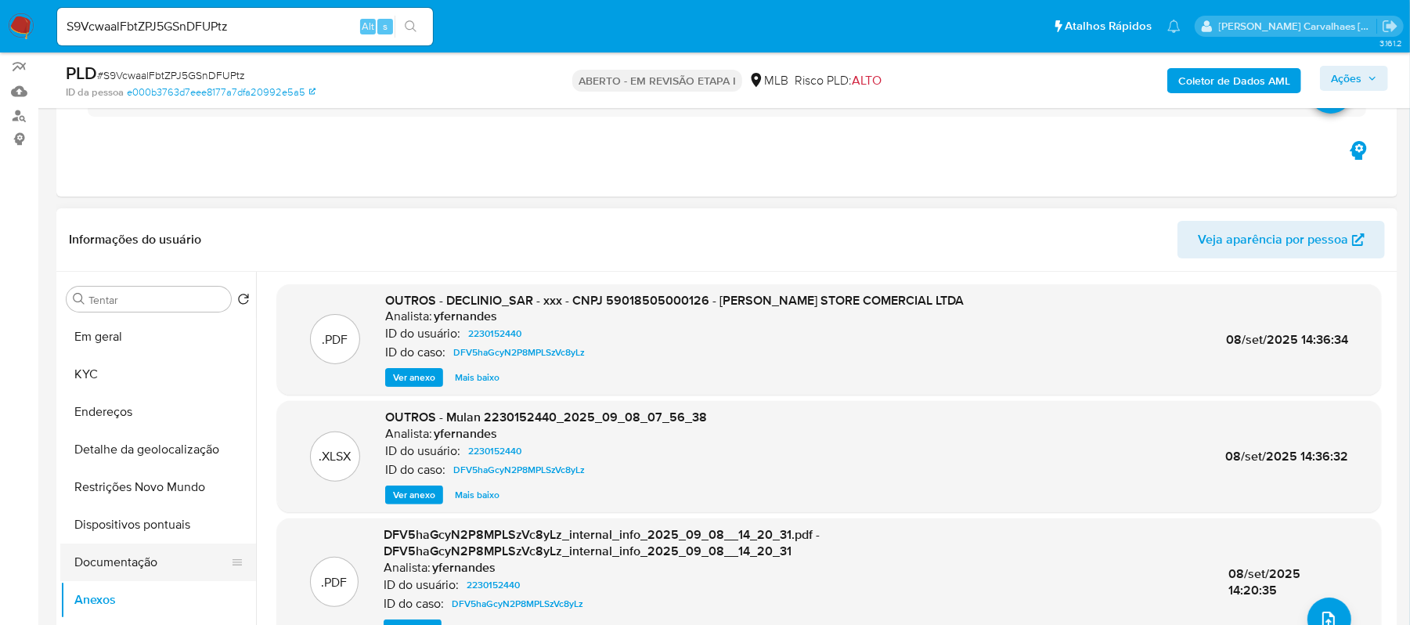
click at [166, 552] on button "Documentação" at bounding box center [151, 562] width 183 height 38
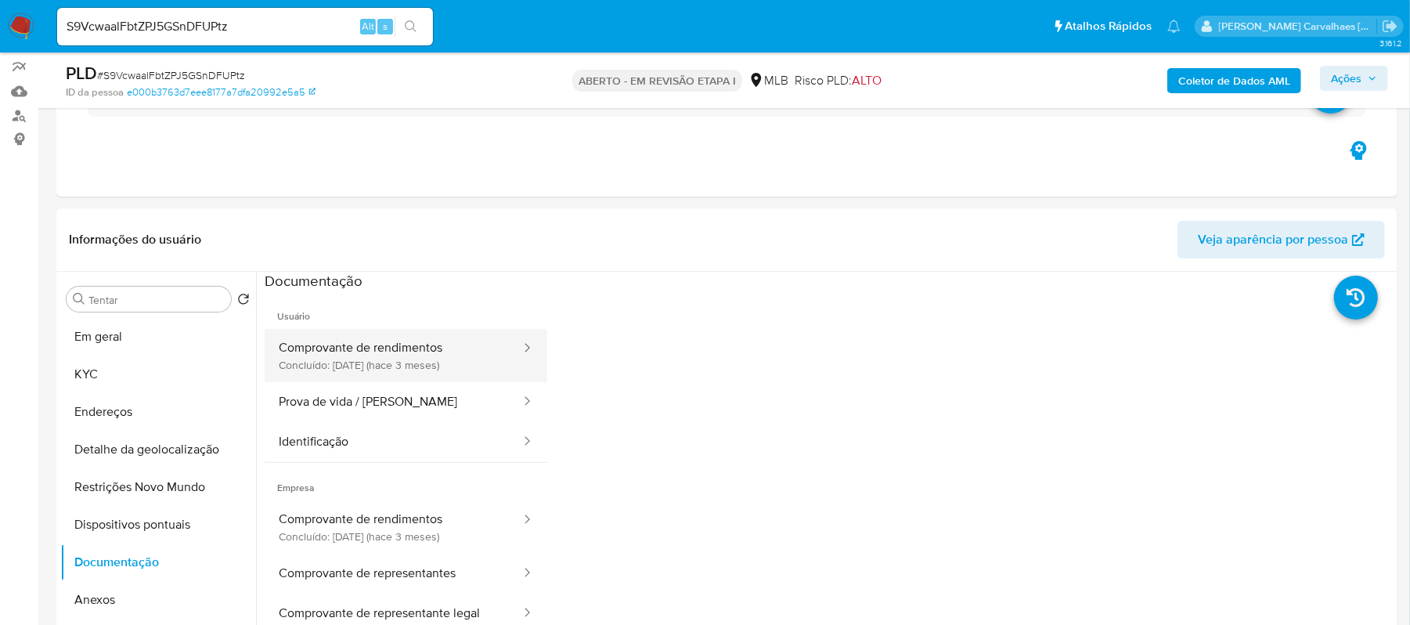
click at [352, 360] on button "Comprovante de rendimentos Concluído: 11/06/2025 (hace 3 meses)" at bounding box center [394, 355] width 258 height 53
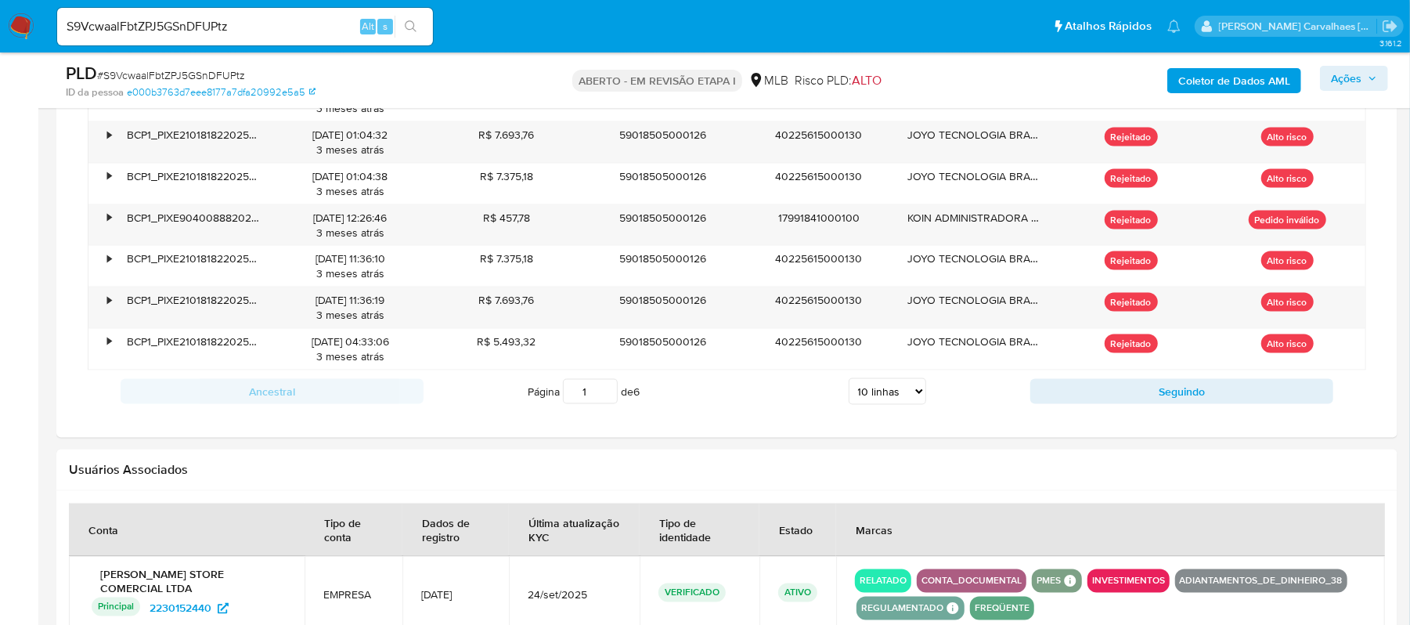
scroll to position [1701, 0]
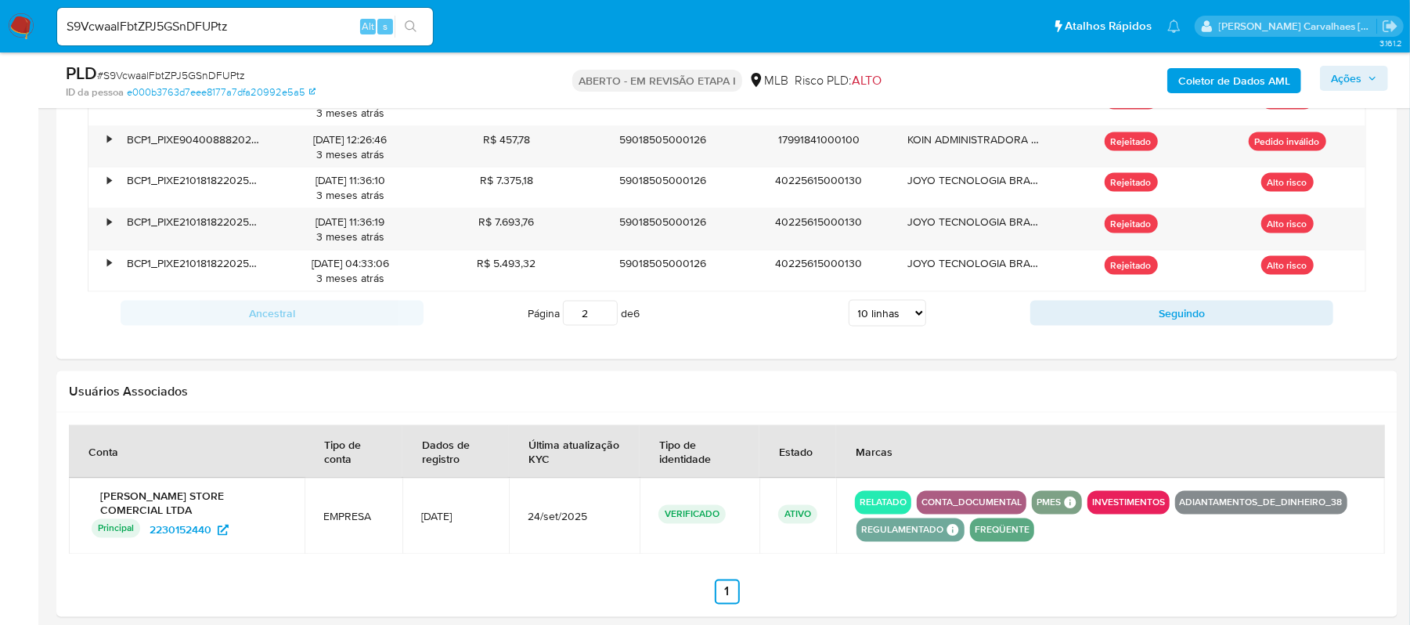
click at [602, 316] on input "2" at bounding box center [590, 313] width 55 height 25
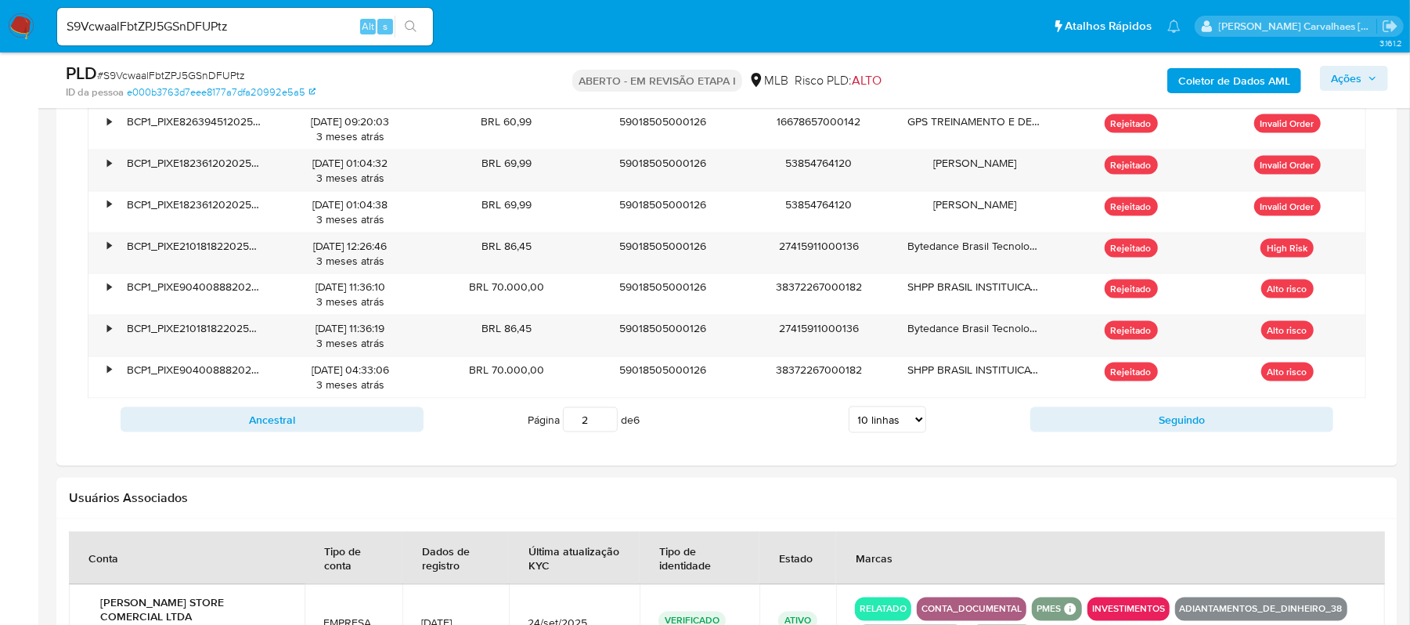
scroll to position [1596, 0]
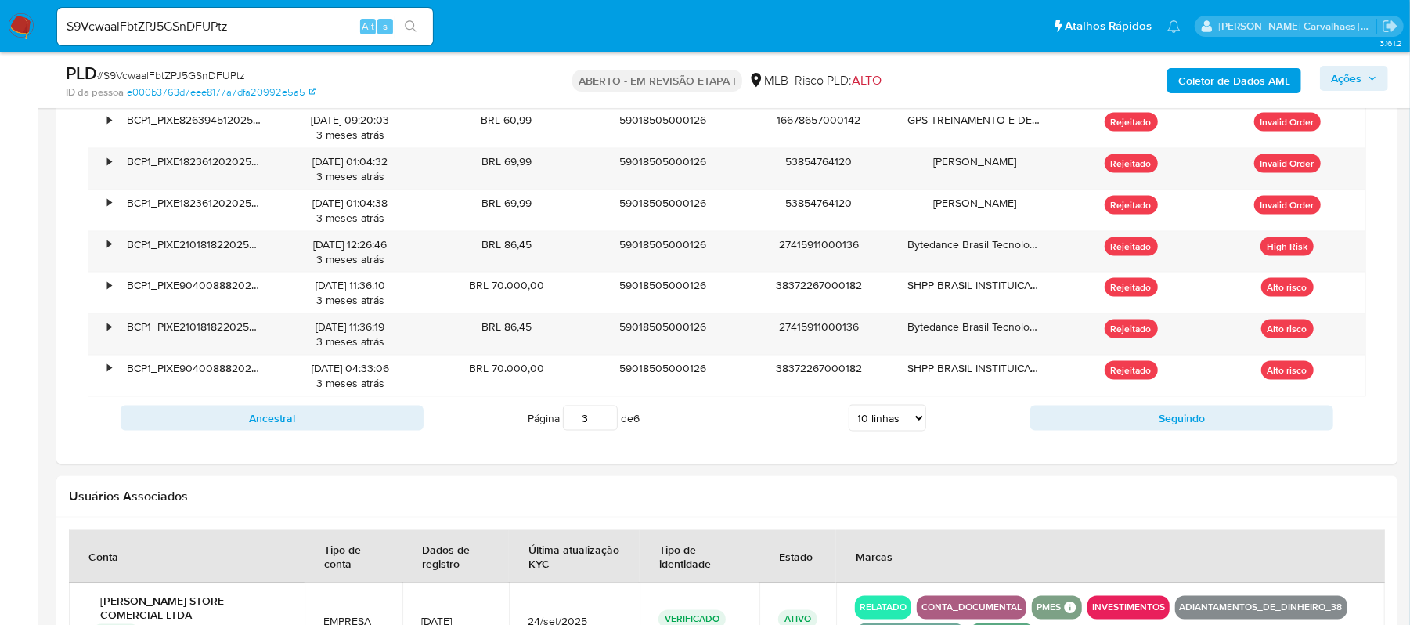
click at [608, 424] on input "3" at bounding box center [590, 418] width 55 height 25
click at [606, 420] on input "4" at bounding box center [590, 418] width 55 height 25
click at [603, 424] on input "6" at bounding box center [590, 418] width 55 height 25
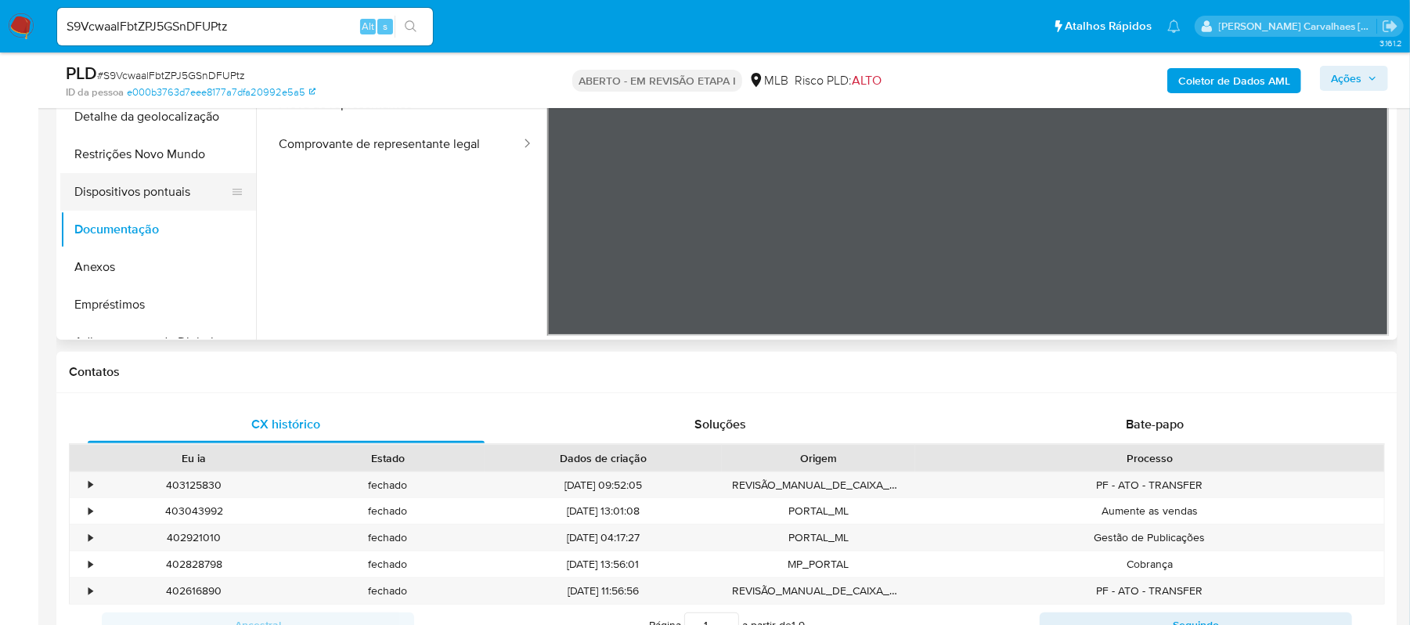
scroll to position [343, 0]
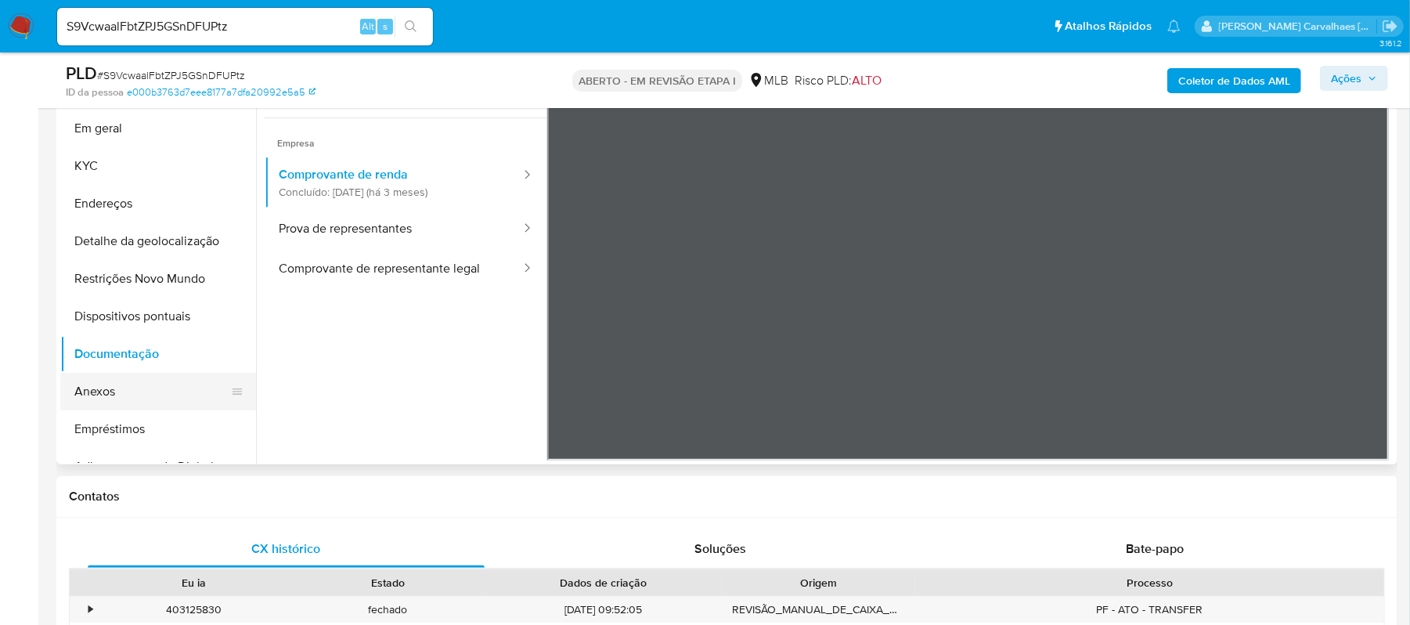
click at [125, 396] on button "Anexos" at bounding box center [151, 392] width 183 height 38
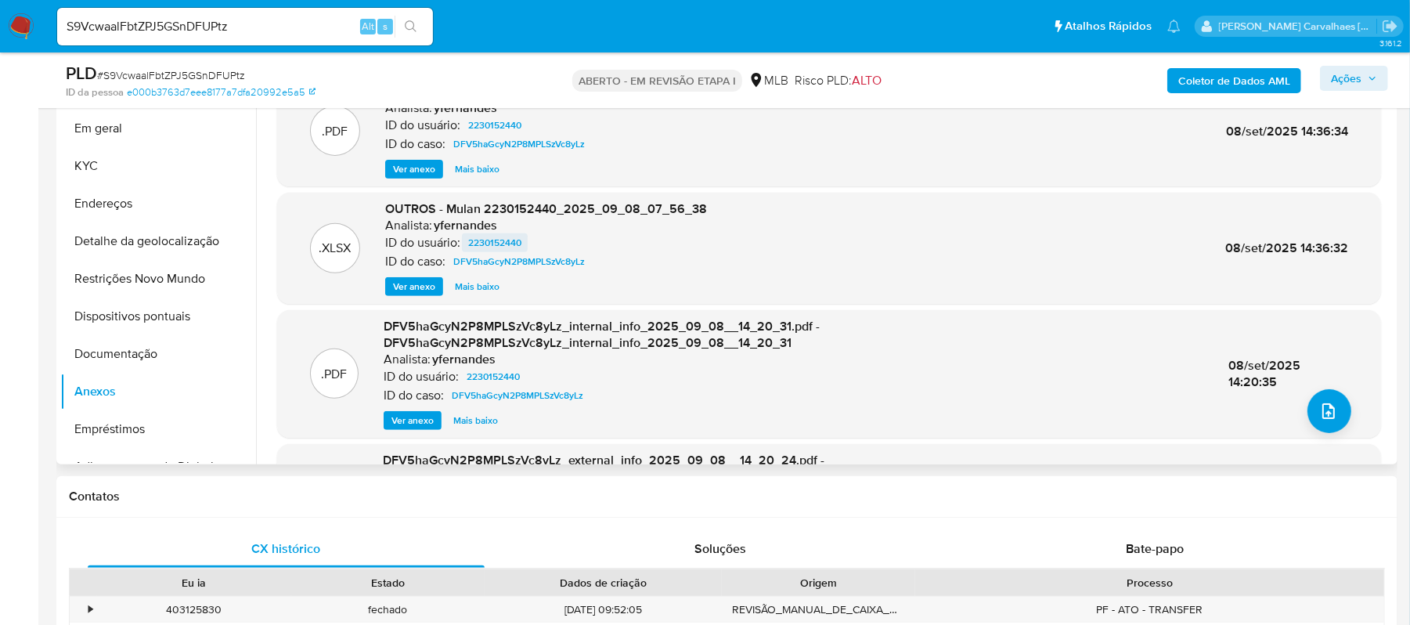
scroll to position [239, 0]
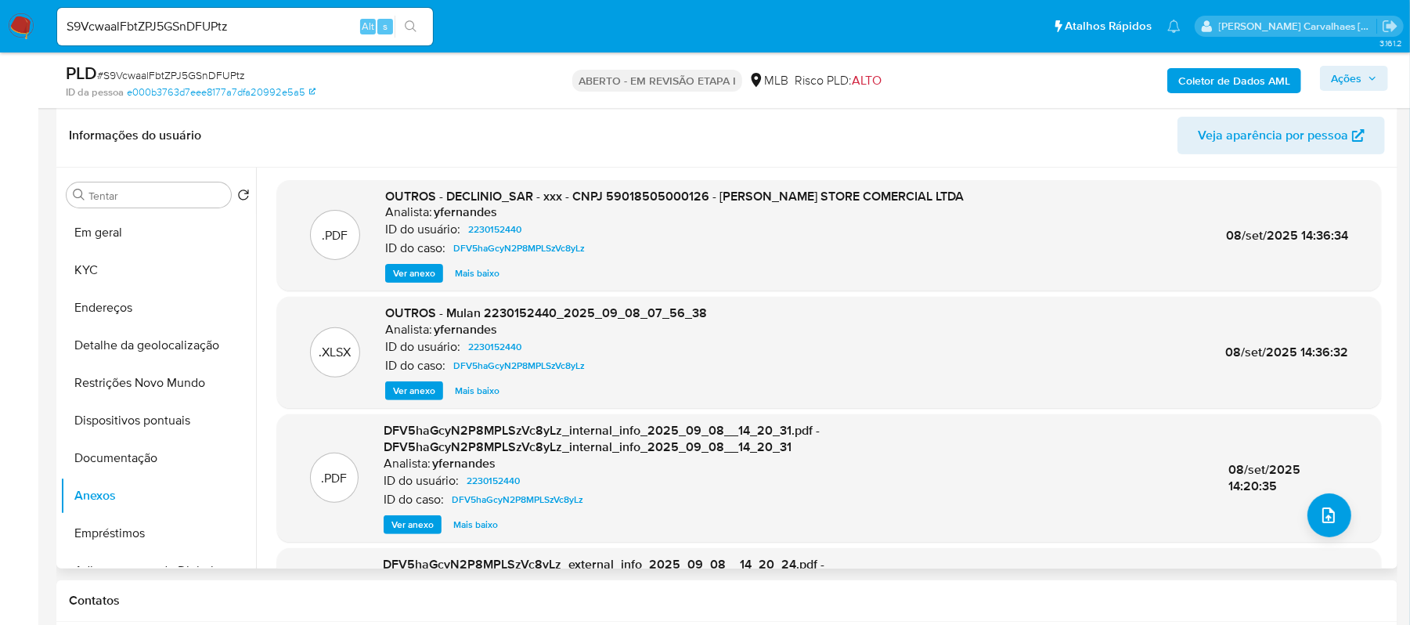
click at [439, 269] on button "Ver anexo" at bounding box center [414, 273] width 58 height 19
click at [439, 269] on div "Ver anexo Mais baixo" at bounding box center [674, 273] width 579 height 19
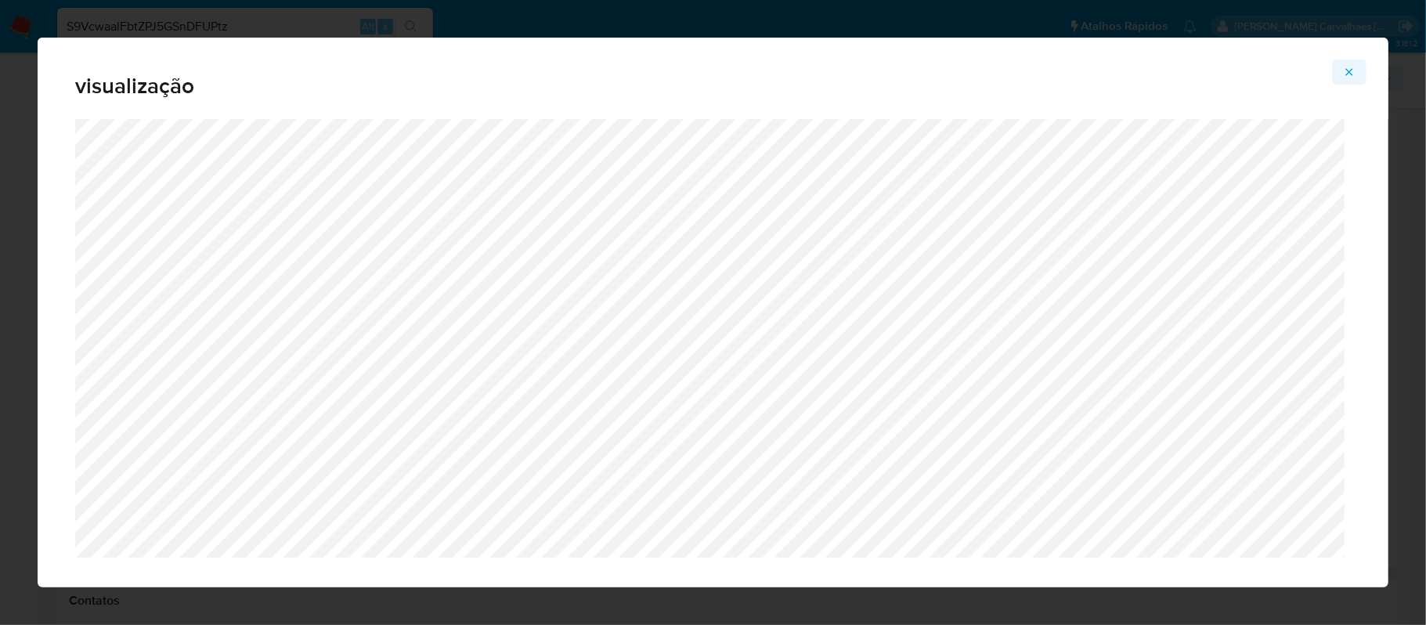
click at [1331, 63] on div "visualização" at bounding box center [713, 78] width 1351 height 81
click at [1355, 78] on span "Pré-visualização do anexo" at bounding box center [1349, 72] width 13 height 22
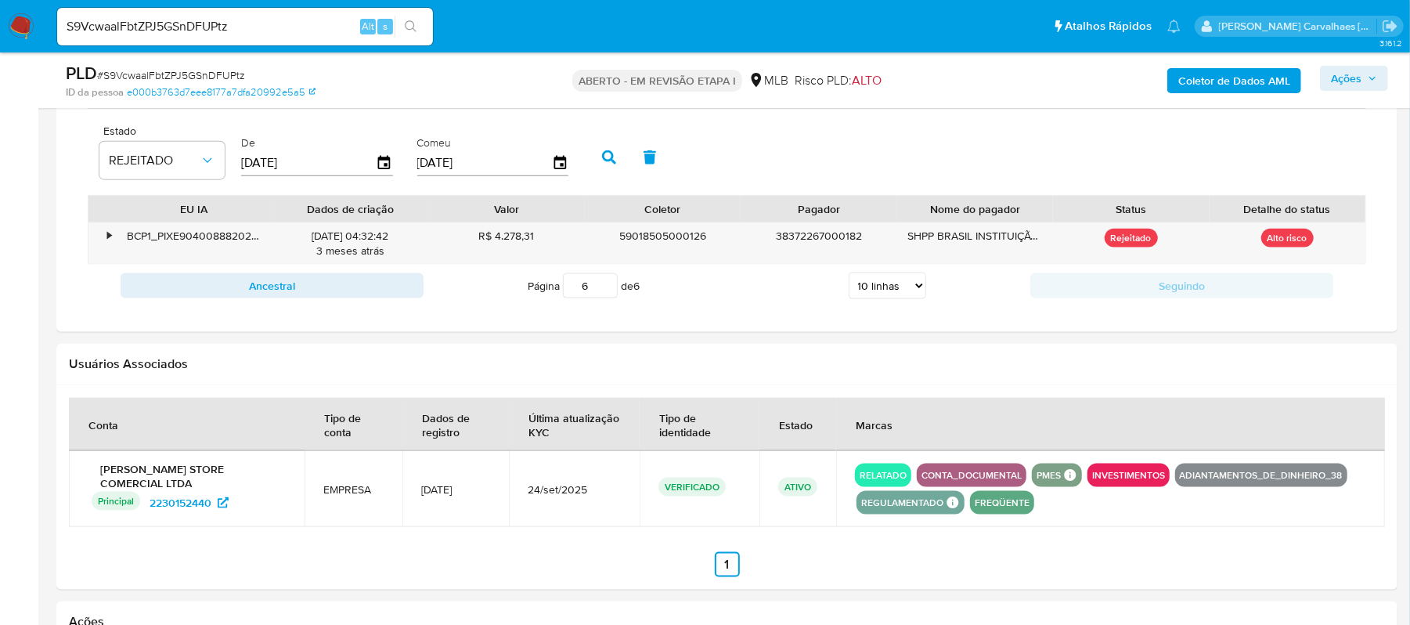
scroll to position [1179, 0]
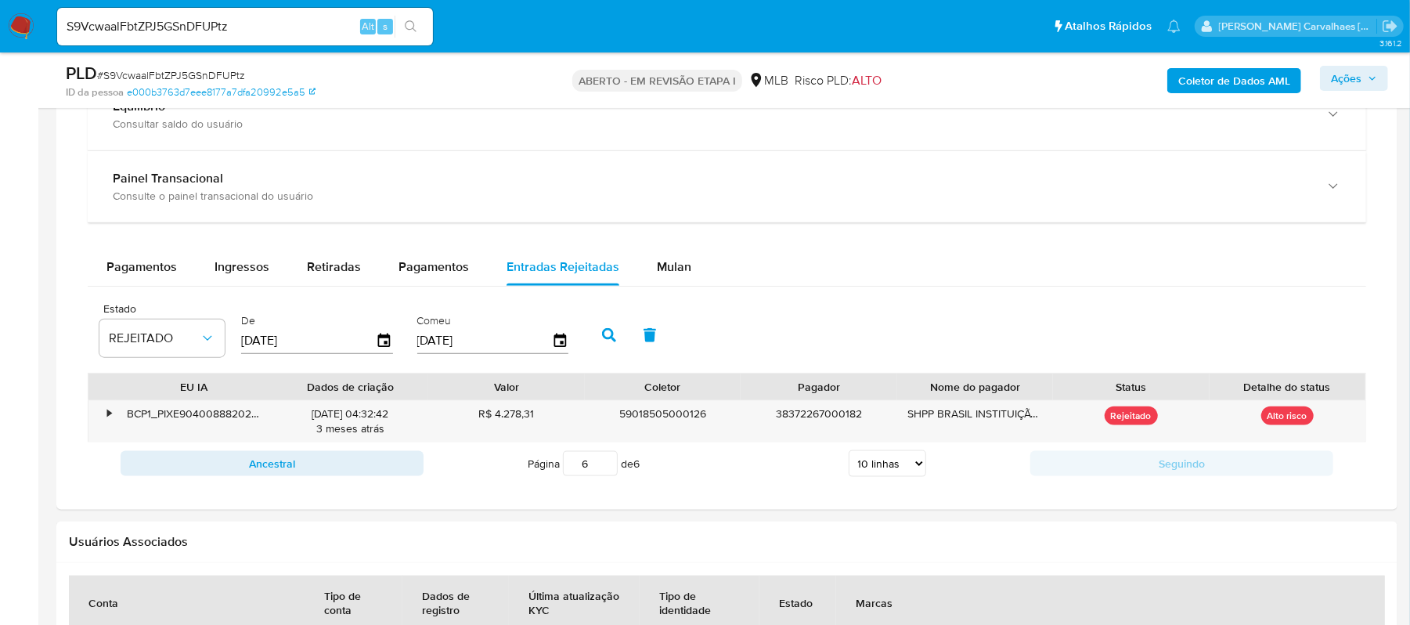
click at [605, 462] on input "6" at bounding box center [590, 463] width 55 height 25
click at [602, 474] on input "5" at bounding box center [590, 463] width 55 height 25
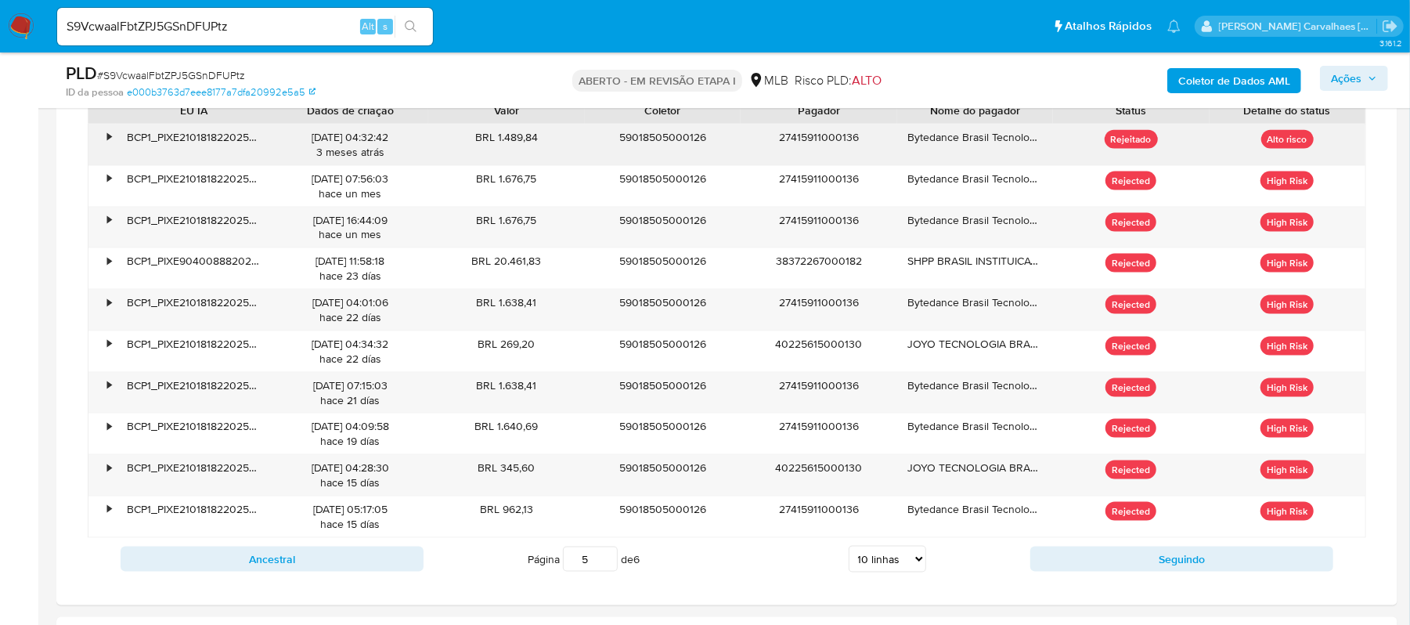
scroll to position [1492, 0]
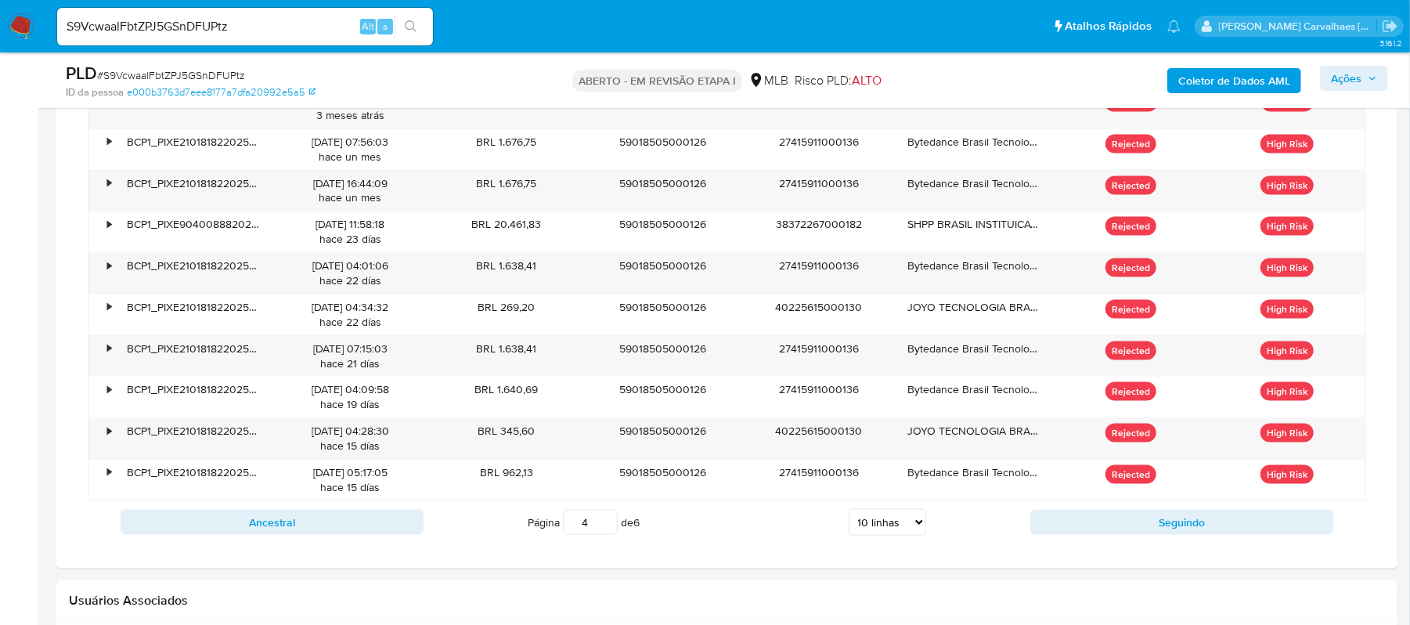
click at [605, 535] on input "4" at bounding box center [590, 522] width 55 height 25
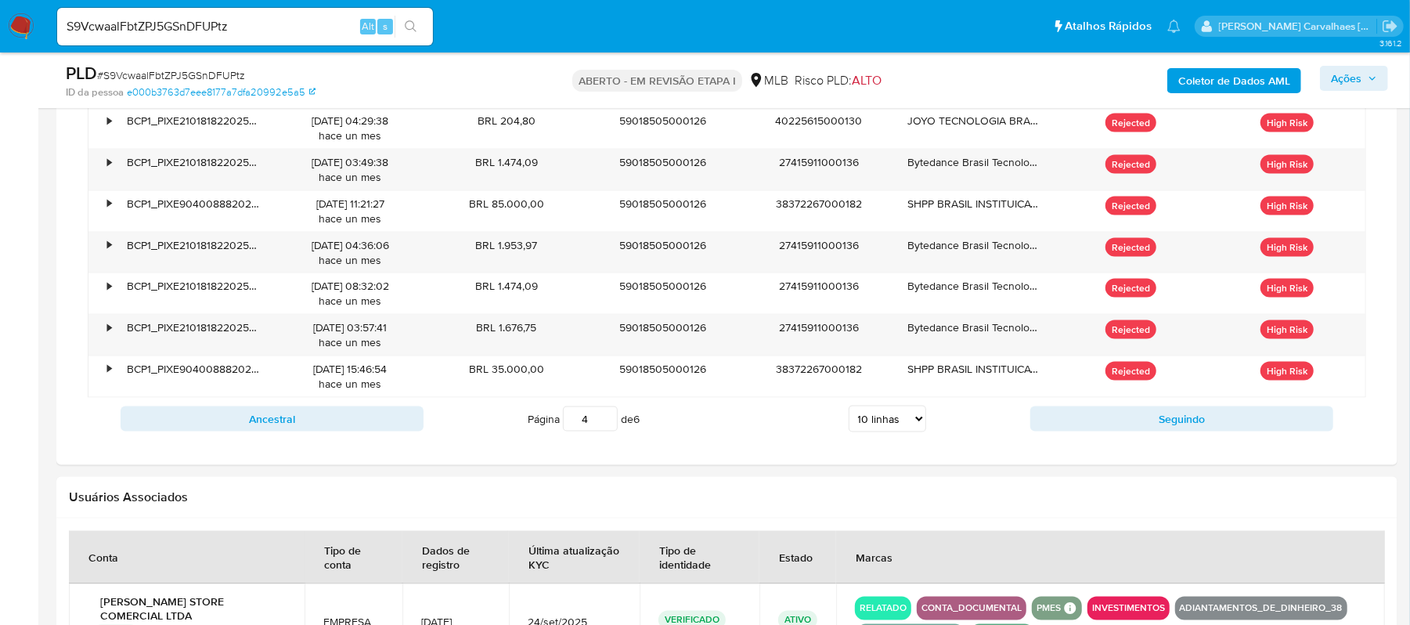
scroll to position [1596, 0]
click at [608, 421] on input "5" at bounding box center [590, 418] width 55 height 25
click at [606, 424] on input "6" at bounding box center [590, 418] width 55 height 25
click at [602, 430] on input "5" at bounding box center [590, 418] width 55 height 25
click at [602, 430] on input "4" at bounding box center [590, 418] width 55 height 25
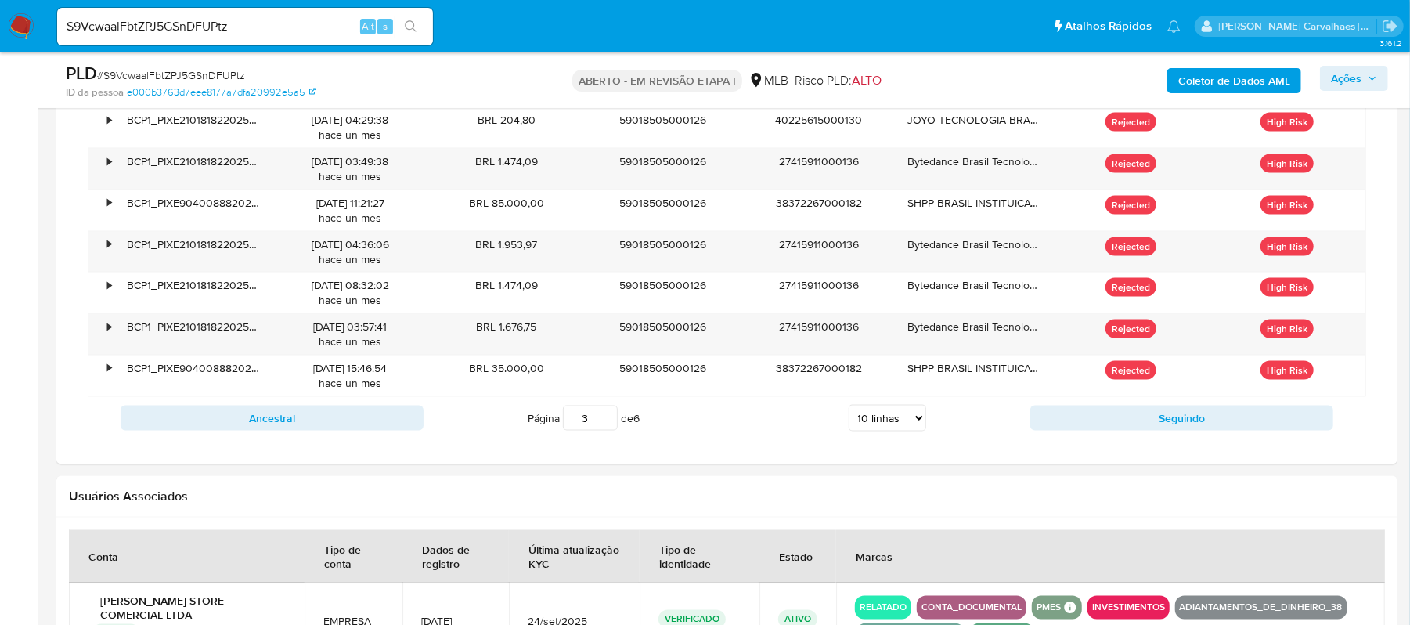
click at [602, 430] on input "3" at bounding box center [590, 418] width 55 height 25
click at [602, 430] on input "2" at bounding box center [590, 418] width 55 height 25
click at [602, 430] on input "1" at bounding box center [590, 418] width 55 height 25
type input "1"
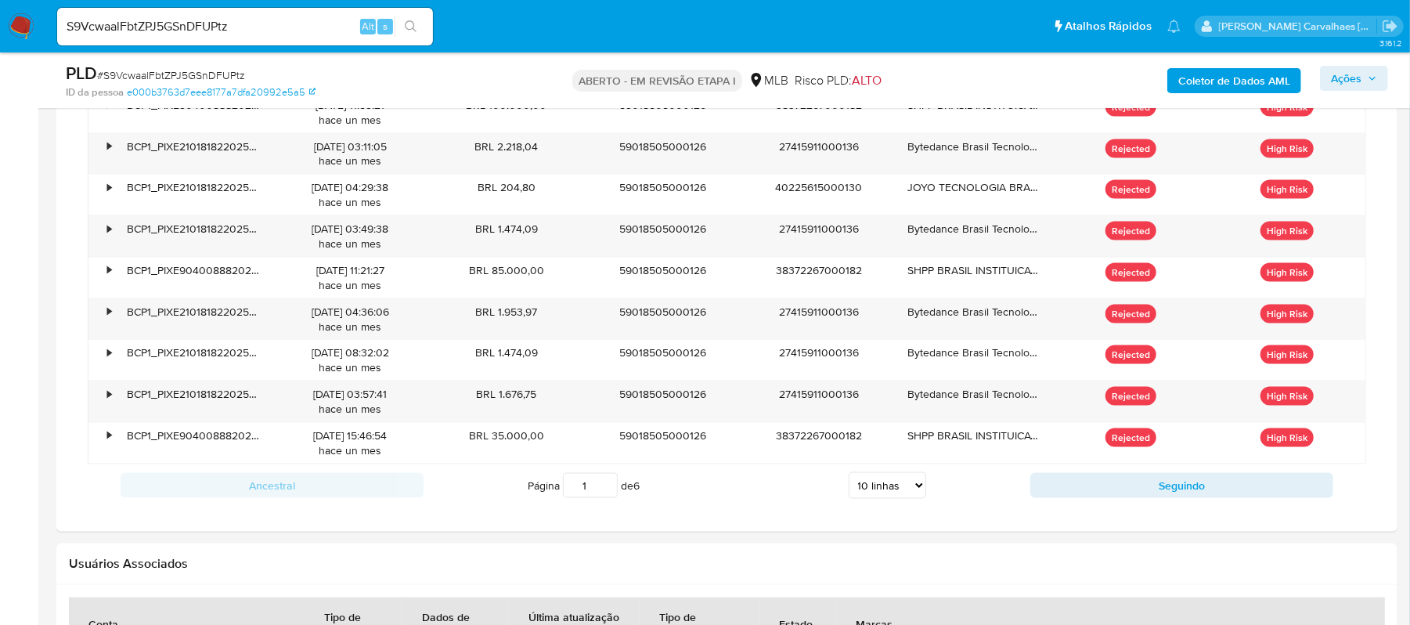
scroll to position [1492, 0]
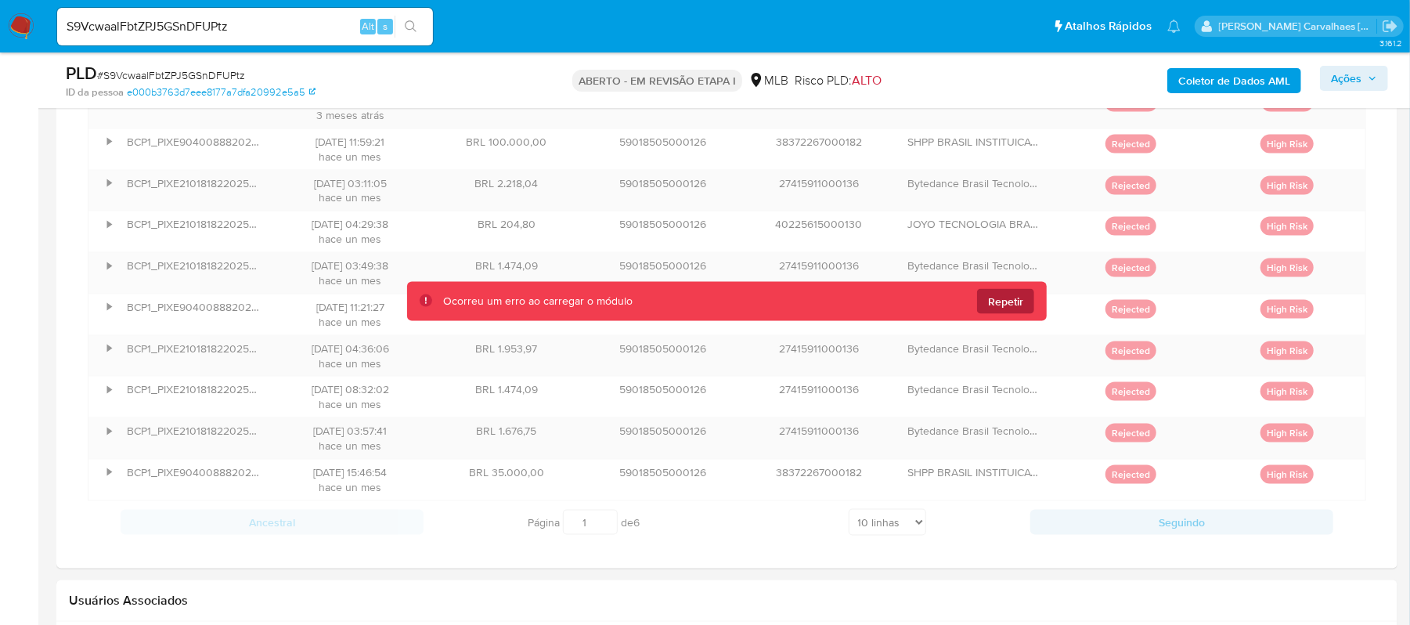
click at [1004, 307] on span "Repetir" at bounding box center [1005, 301] width 35 height 25
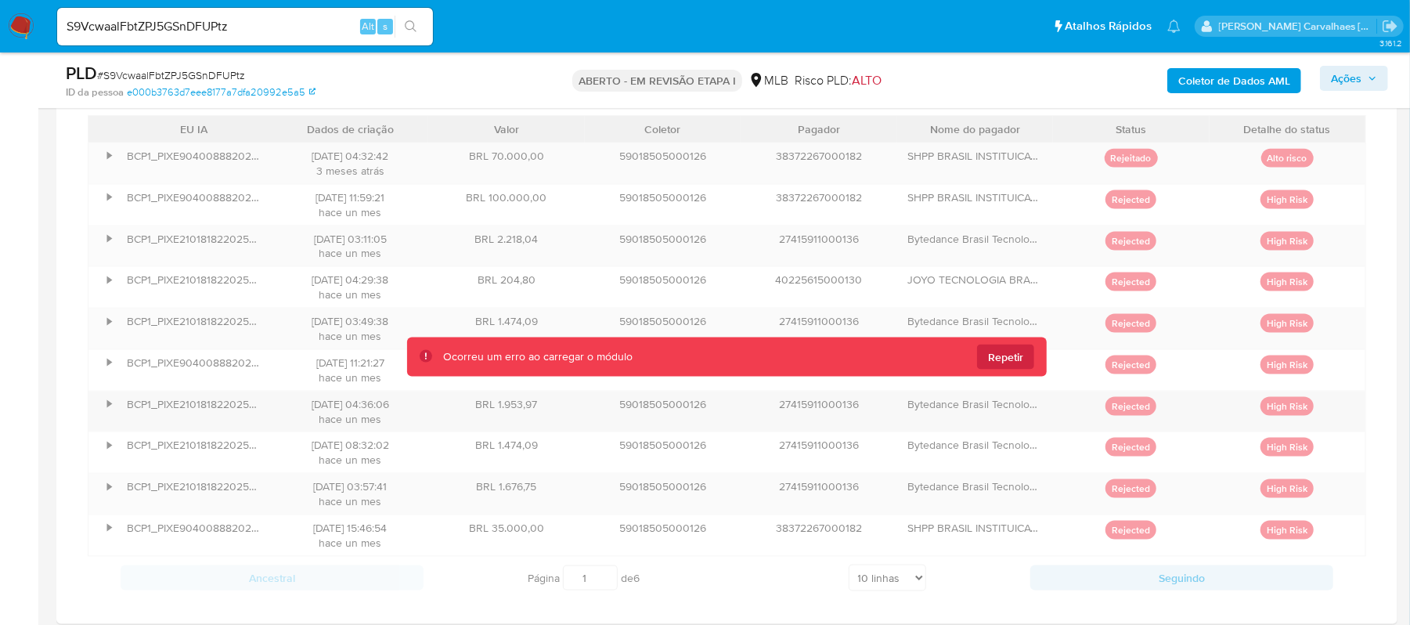
scroll to position [1388, 0]
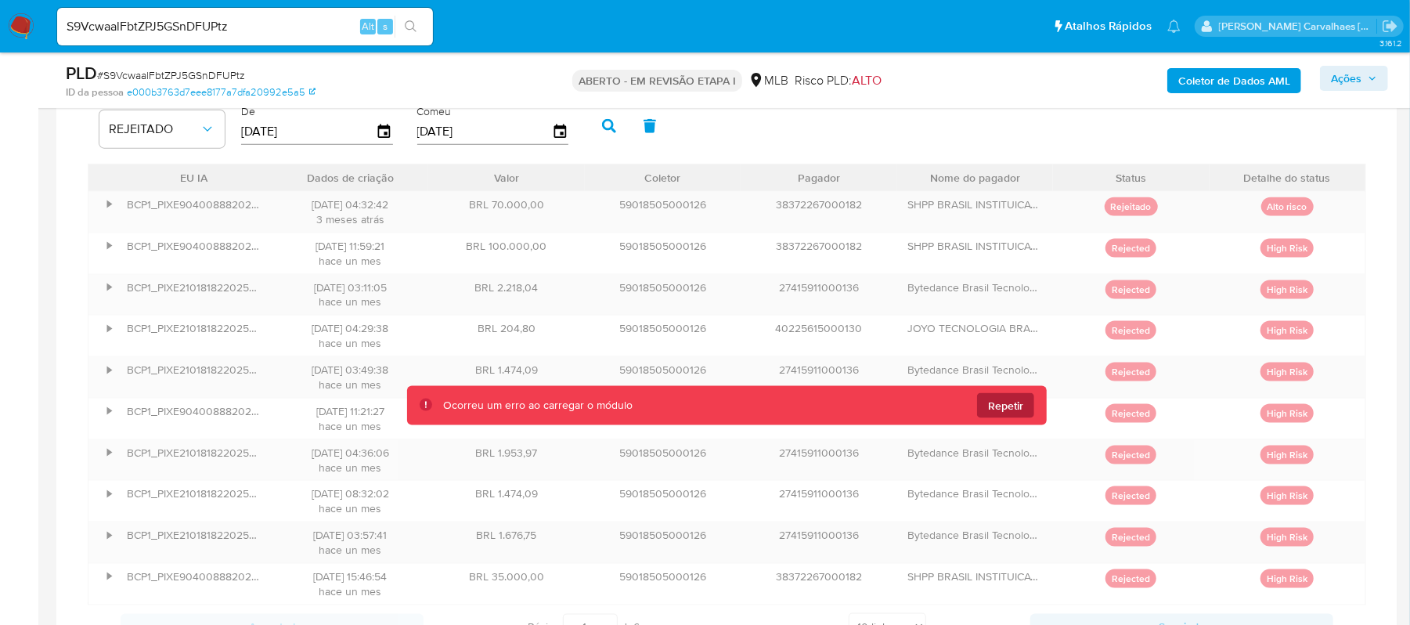
click at [990, 405] on button "Repetir" at bounding box center [1005, 405] width 57 height 25
click at [990, 405] on span "Repetir" at bounding box center [1005, 405] width 35 height 25
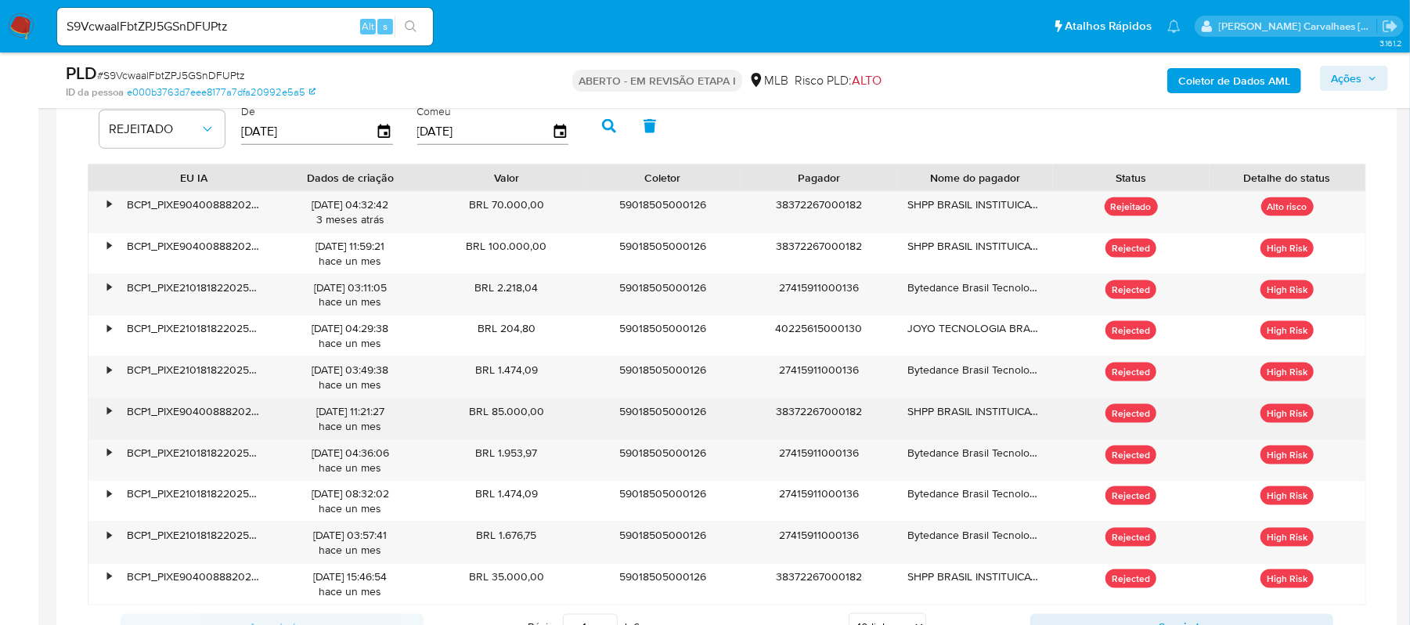
click at [990, 405] on div "EU IA Dados de criação Valor Coletor Pagador Nome do pagador Status Detalhe do …" at bounding box center [727, 406] width 1279 height 484
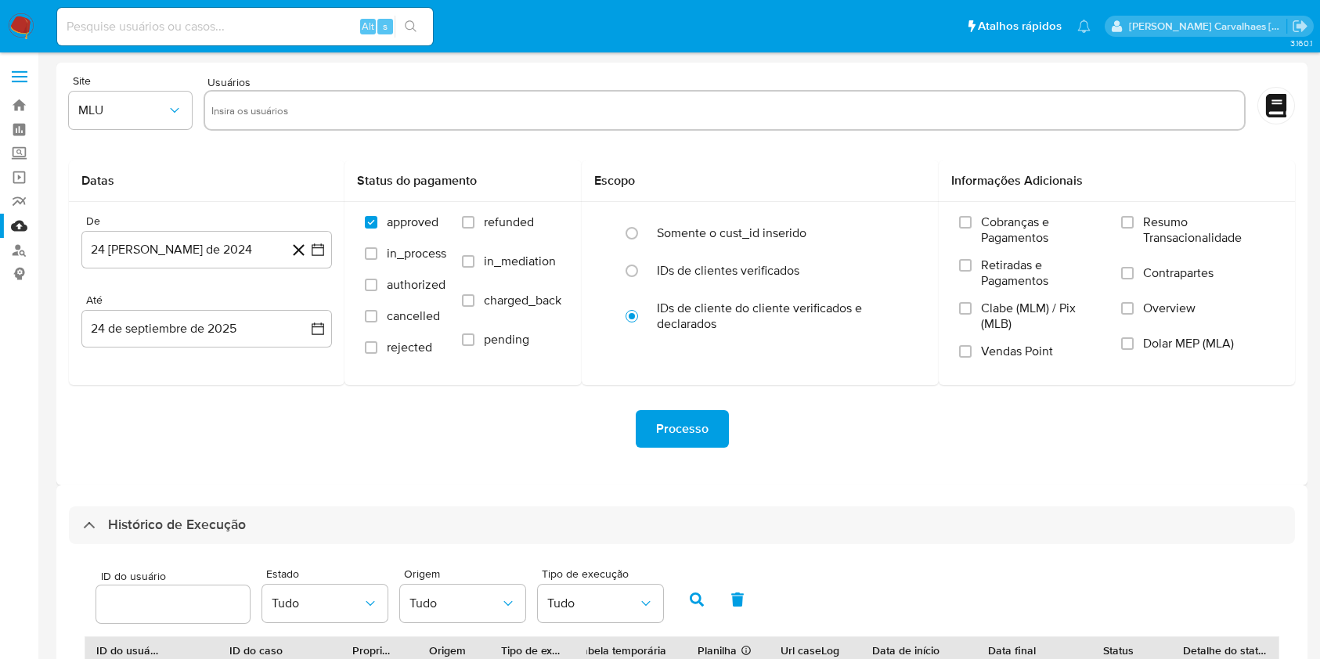
select select "10"
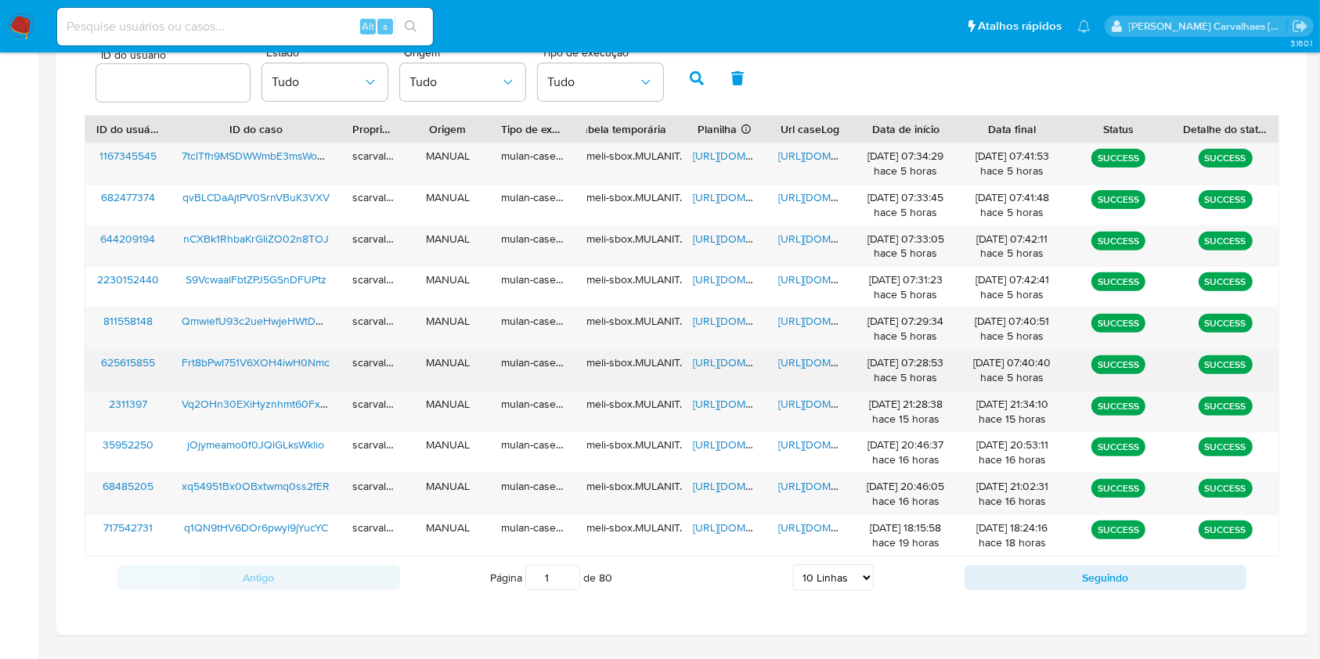
scroll to position [417, 0]
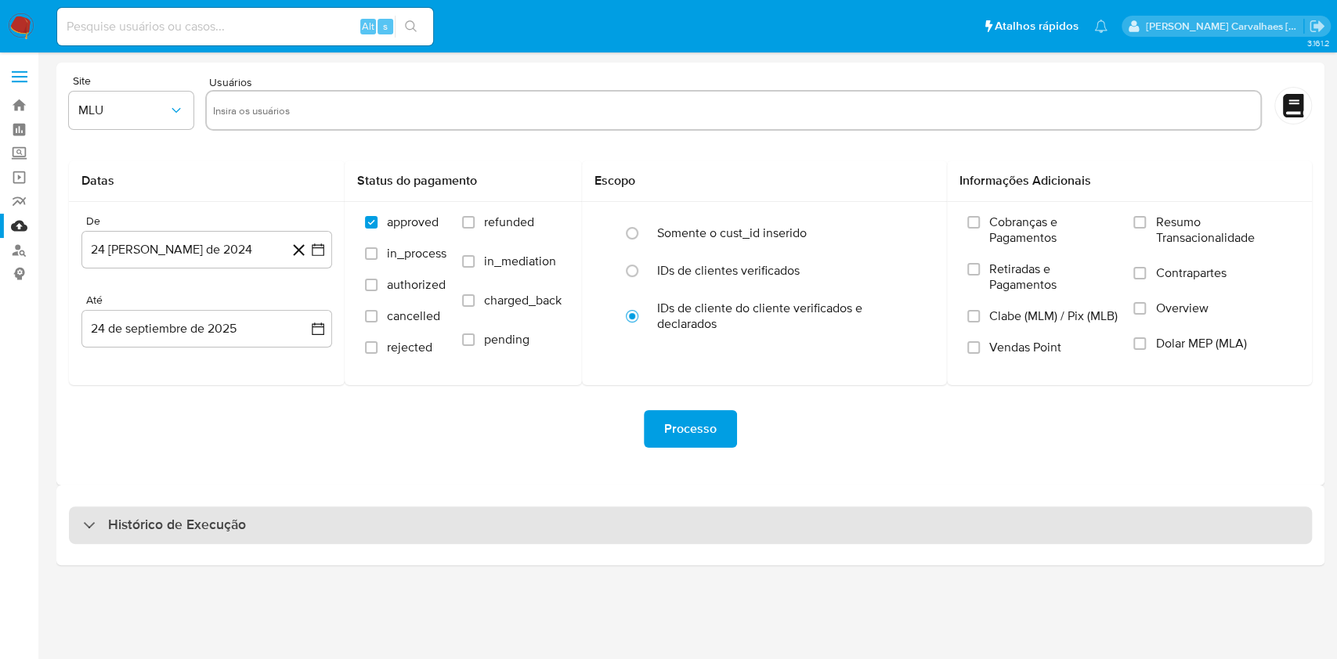
drag, startPoint x: 188, startPoint y: 527, endPoint x: 205, endPoint y: 527, distance: 17.2
click at [192, 527] on h3 "Histórico de Execução" at bounding box center [177, 525] width 138 height 19
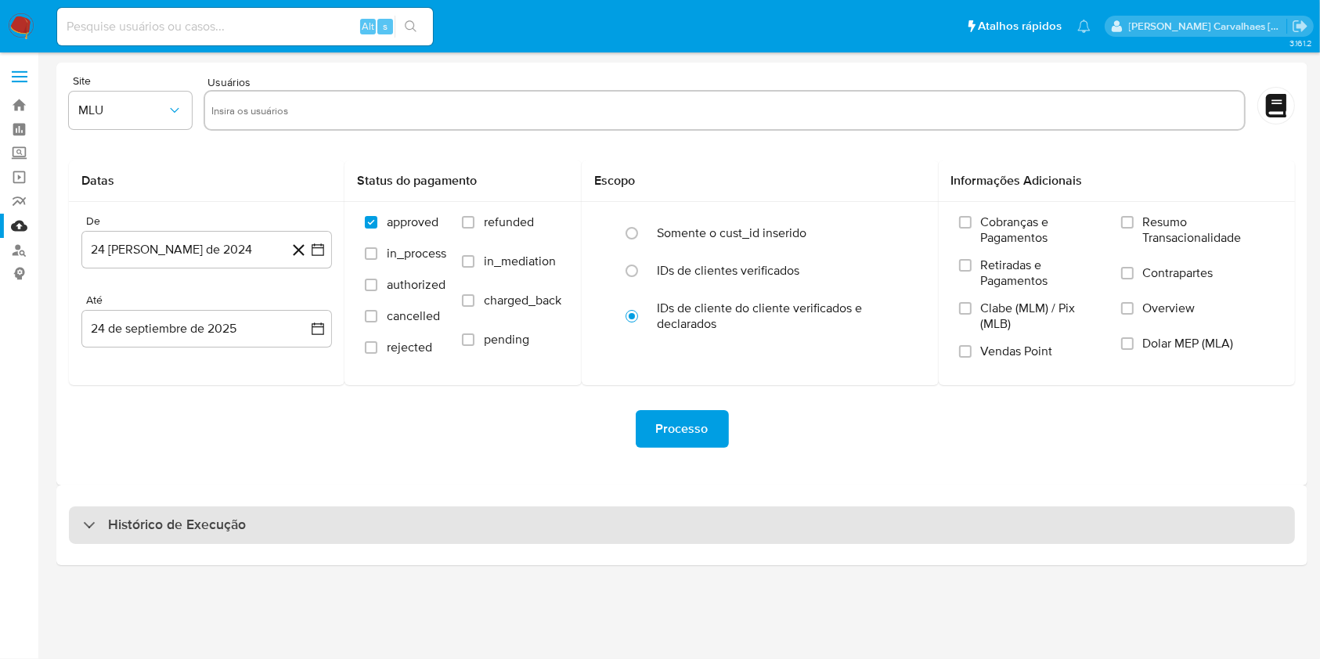
select select "10"
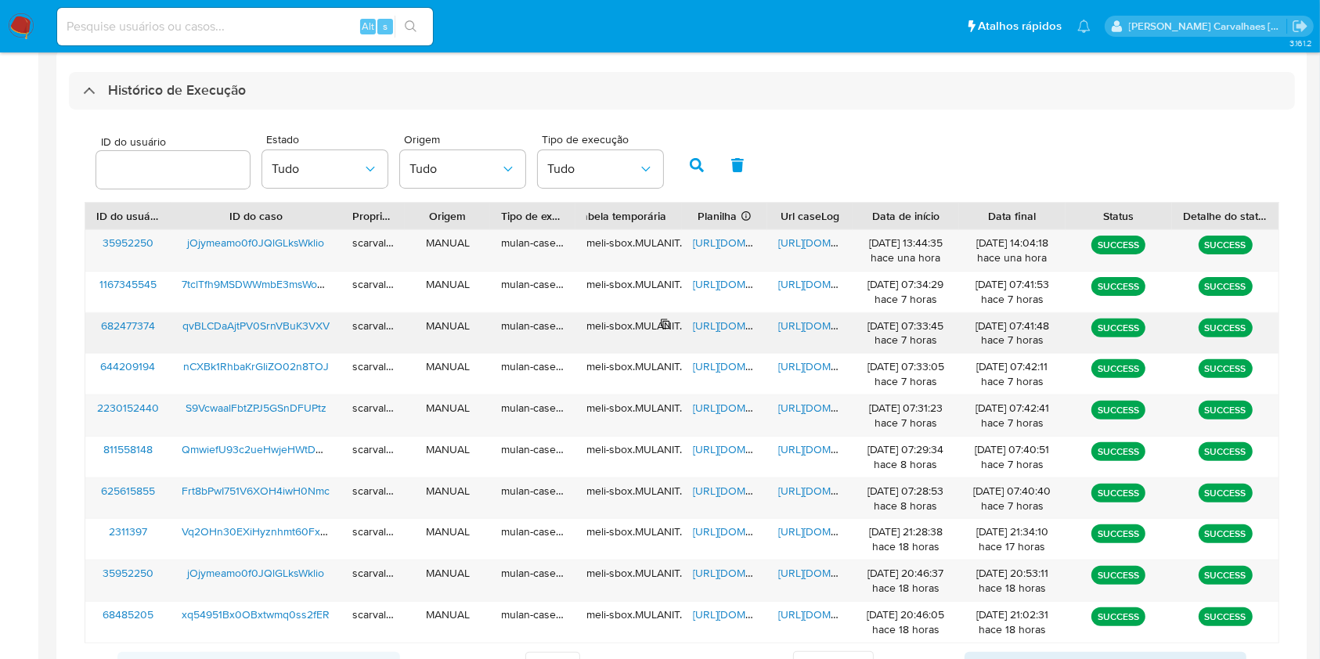
scroll to position [564, 0]
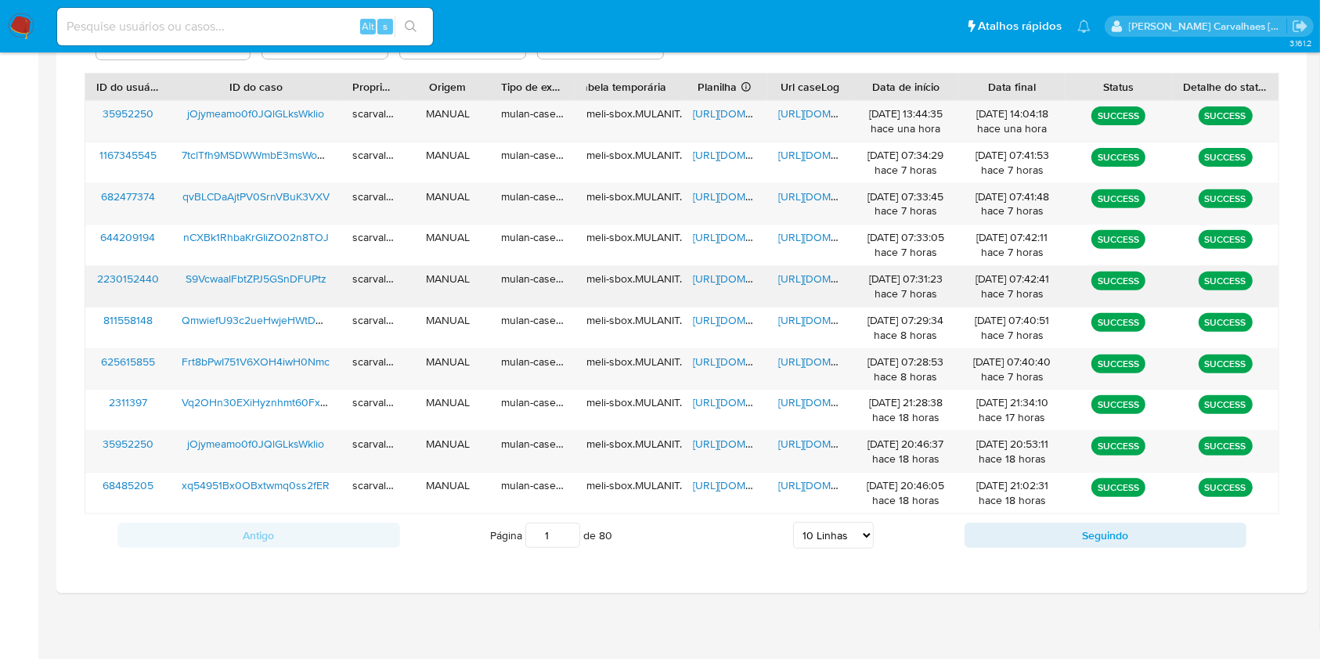
click at [806, 276] on span "[URL][DOMAIN_NAME]" at bounding box center [832, 279] width 108 height 16
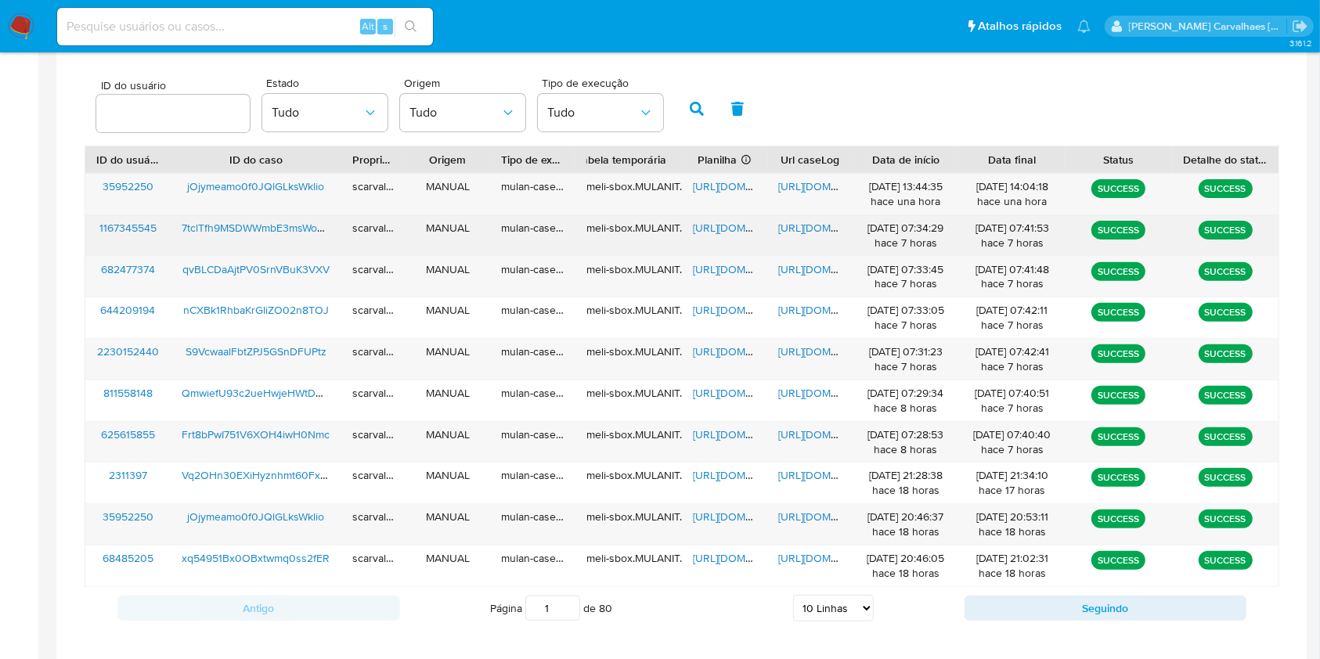
scroll to position [459, 0]
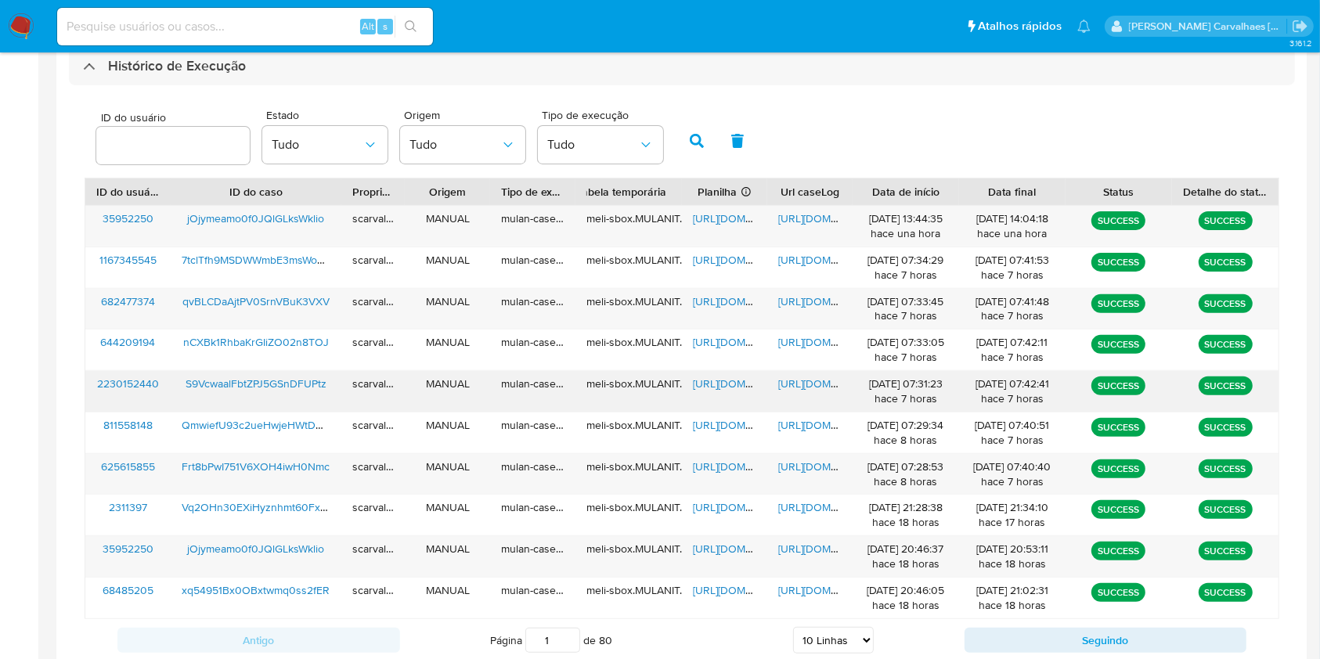
click at [699, 388] on span "[URL][DOMAIN_NAME]" at bounding box center [747, 384] width 108 height 16
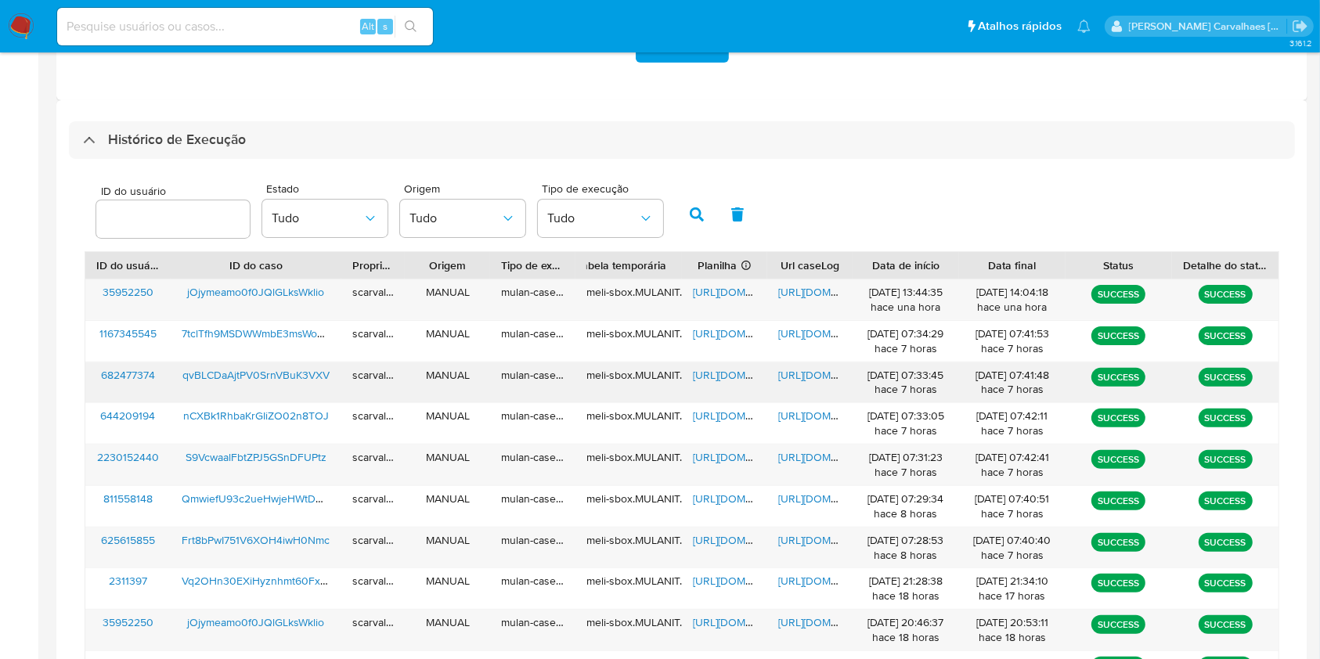
scroll to position [355, 0]
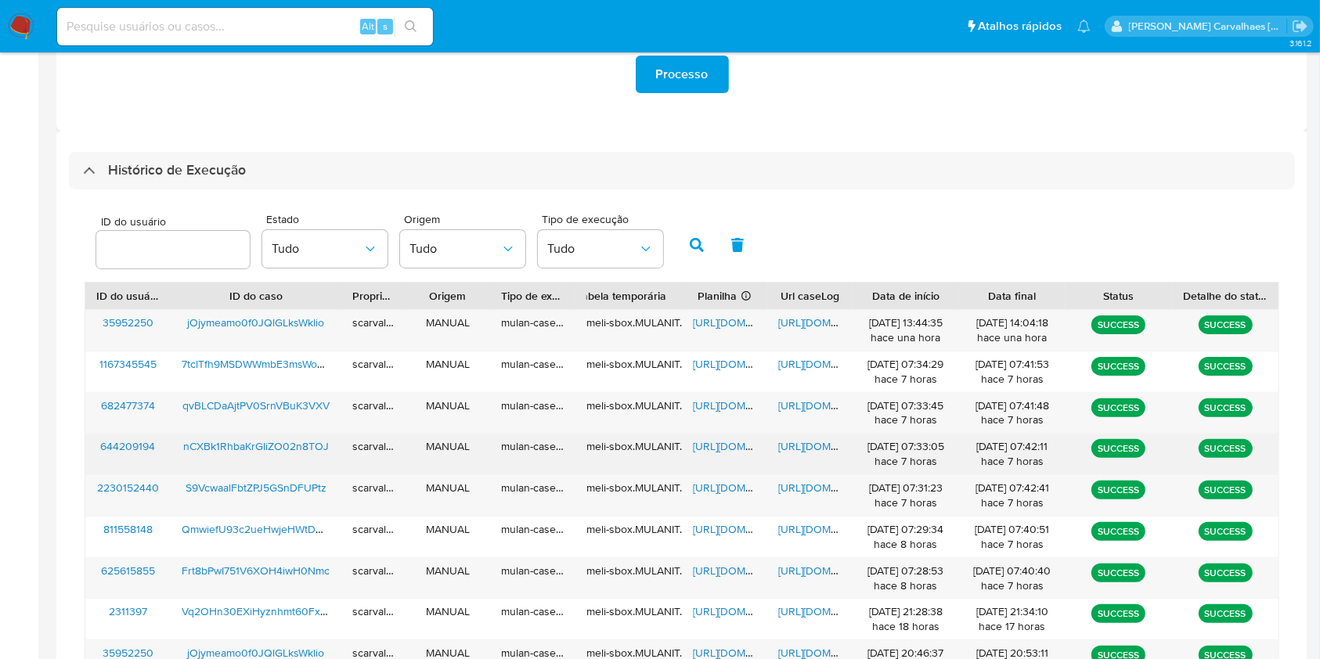
click at [826, 442] on span "[URL][DOMAIN_NAME]" at bounding box center [832, 447] width 108 height 16
click at [720, 452] on span "[URL][DOMAIN_NAME]" at bounding box center [747, 447] width 108 height 16
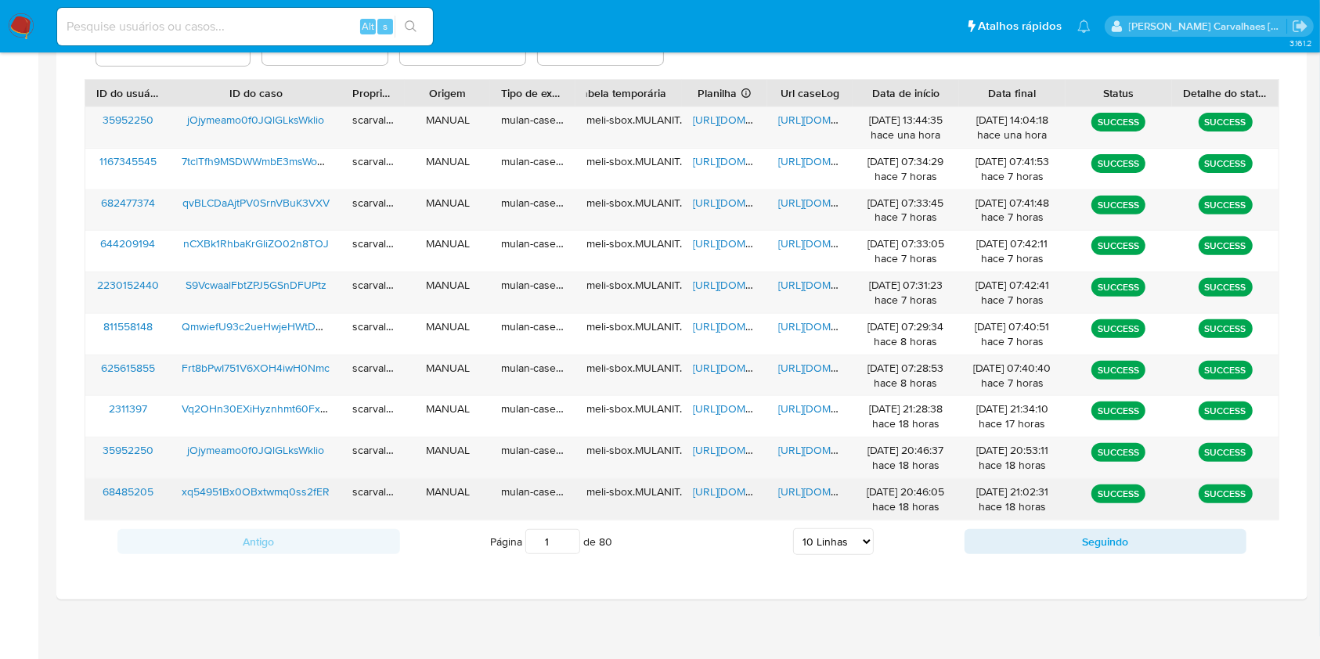
scroll to position [564, 0]
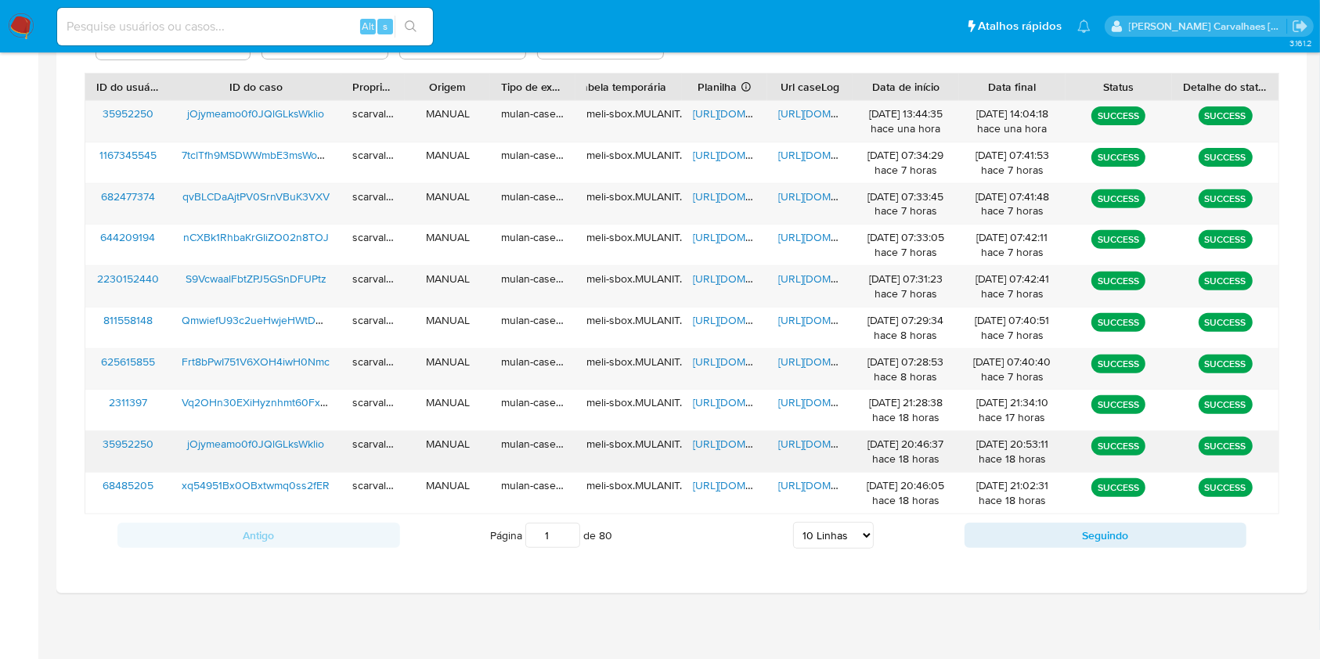
click at [803, 446] on span "[URL][DOMAIN_NAME]" at bounding box center [832, 444] width 108 height 16
click at [821, 112] on span "[URL][DOMAIN_NAME]" at bounding box center [832, 114] width 108 height 16
click at [814, 118] on span "[URL][DOMAIN_NAME]" at bounding box center [832, 114] width 108 height 16
click at [713, 112] on span "[URL][DOMAIN_NAME]" at bounding box center [747, 114] width 108 height 16
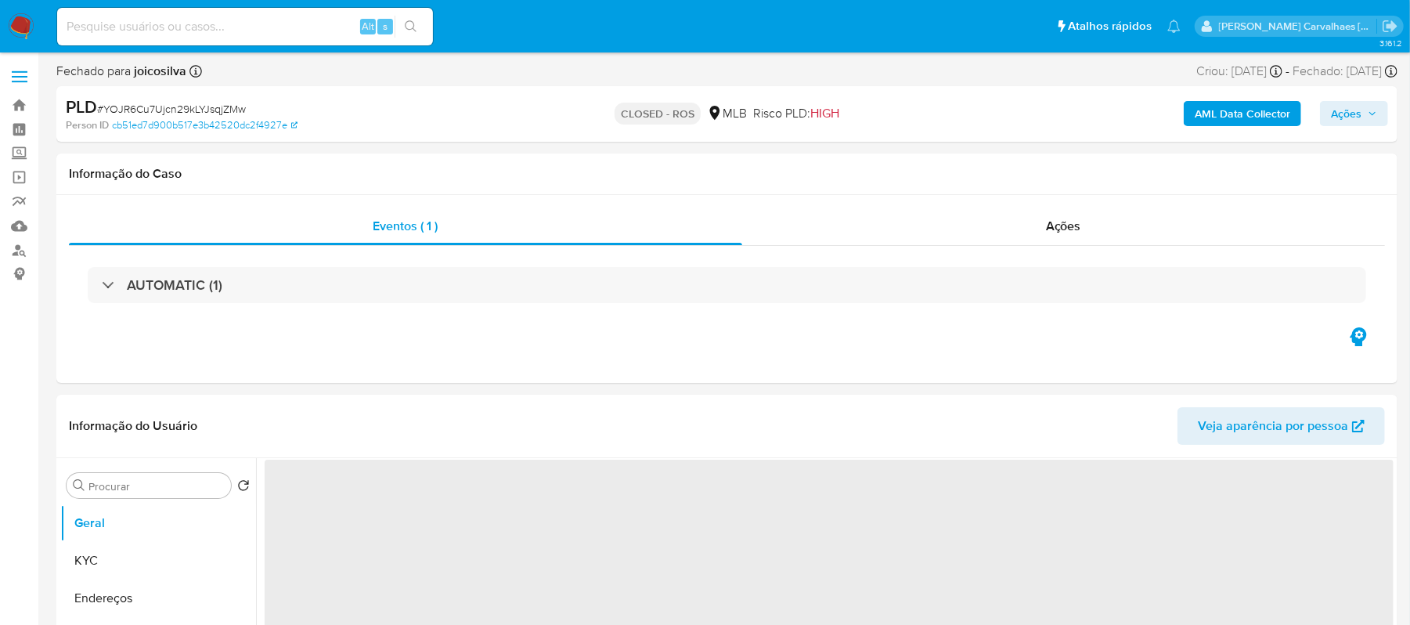
select select "10"
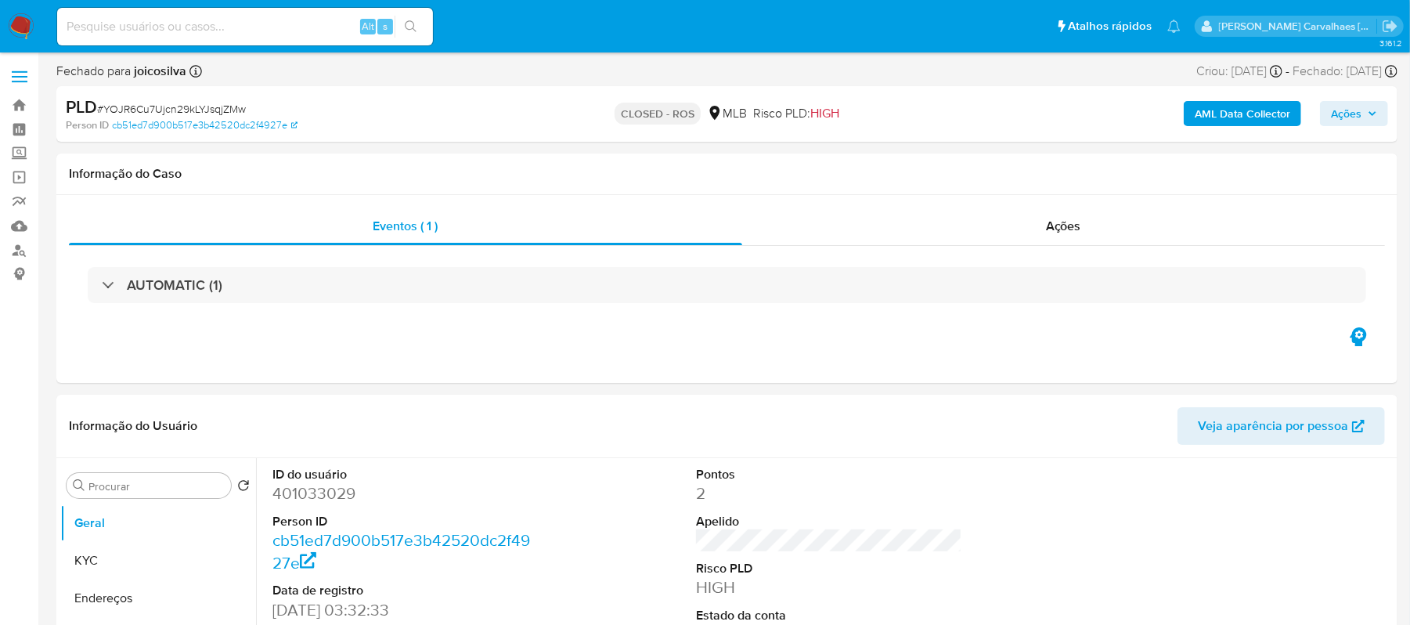
drag, startPoint x: 158, startPoint y: 29, endPoint x: 154, endPoint y: 19, distance: 10.9
paste input "S9VcwaalFbtZPJ5GSnDFUPtz"
type input "S9VcwaalFbtZPJ5GSnDFUPtz"
click at [407, 23] on icon "search-icon" at bounding box center [411, 26] width 13 height 13
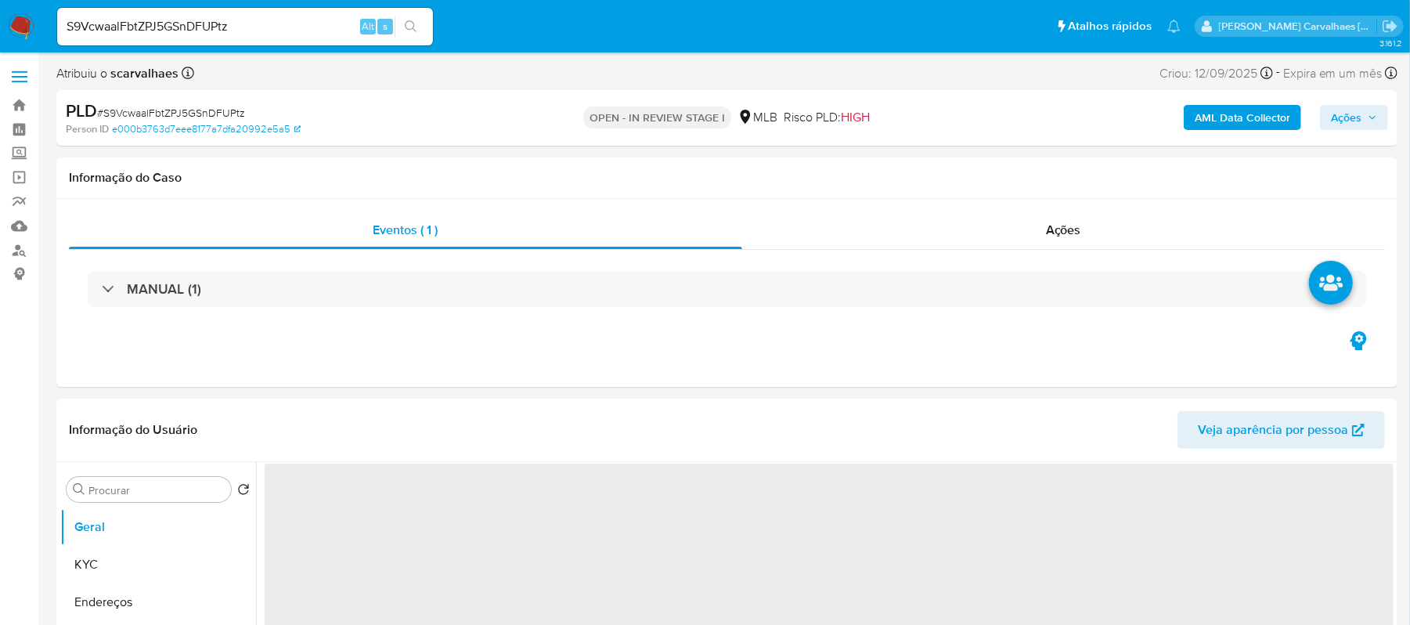
select select "10"
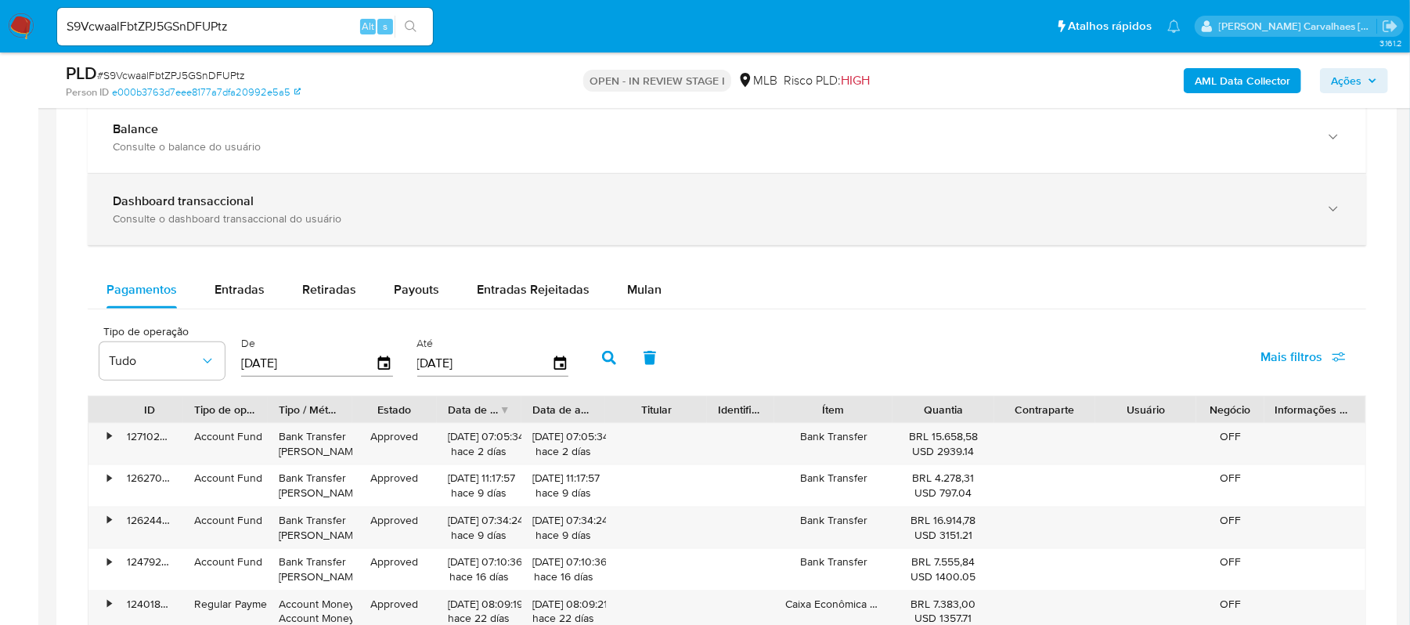
scroll to position [1148, 0]
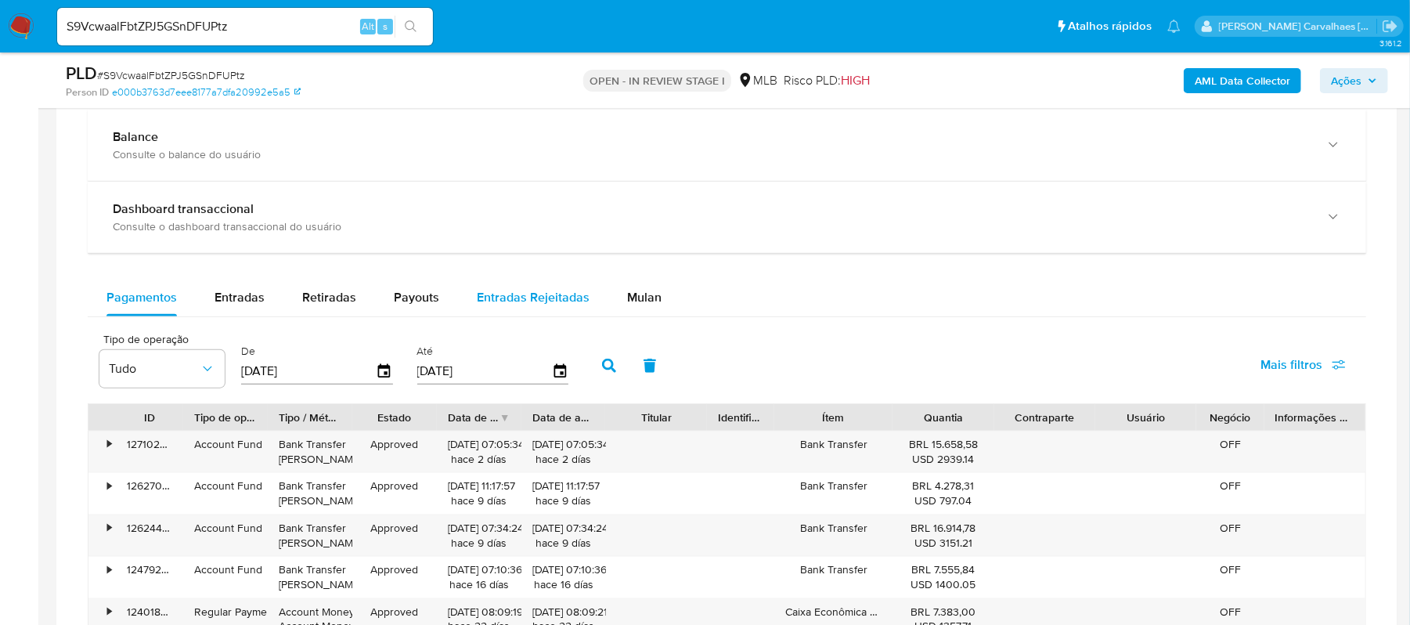
click at [546, 294] on span "Entradas Rejeitadas" at bounding box center [533, 297] width 113 height 18
select select "10"
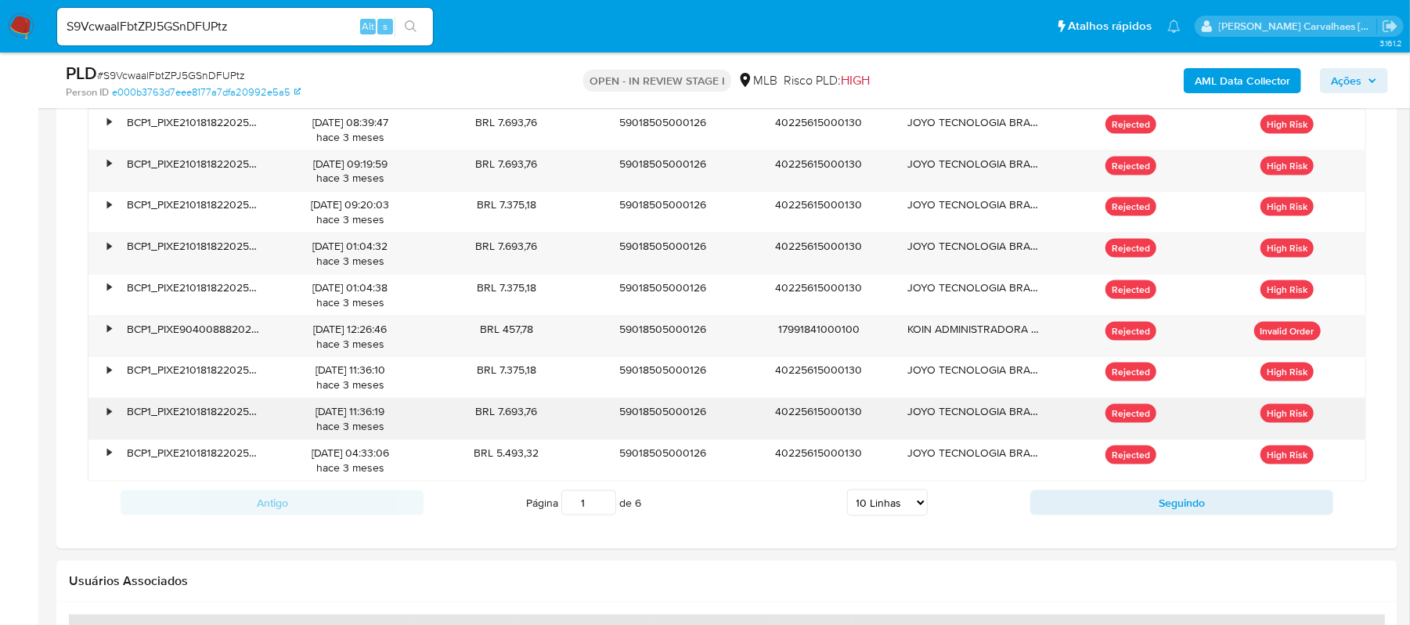
scroll to position [1461, 0]
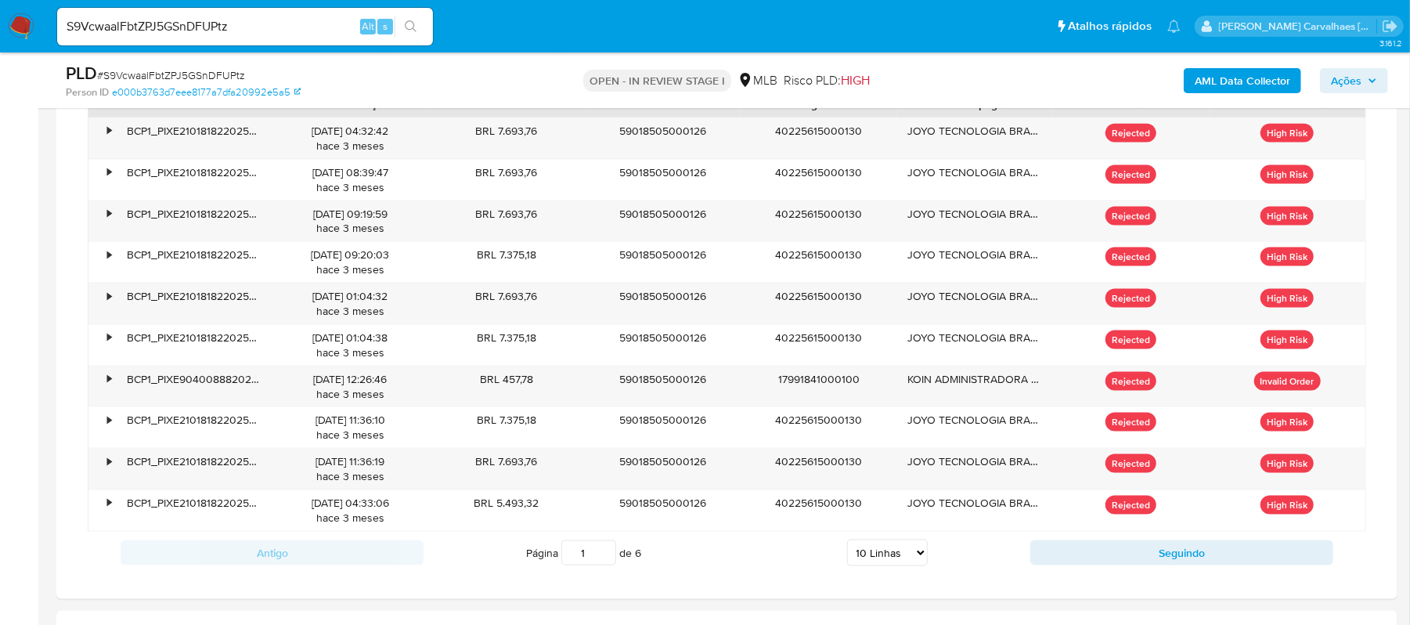
click at [606, 550] on input "1" at bounding box center [588, 552] width 55 height 25
click at [605, 555] on input "2" at bounding box center [588, 552] width 55 height 25
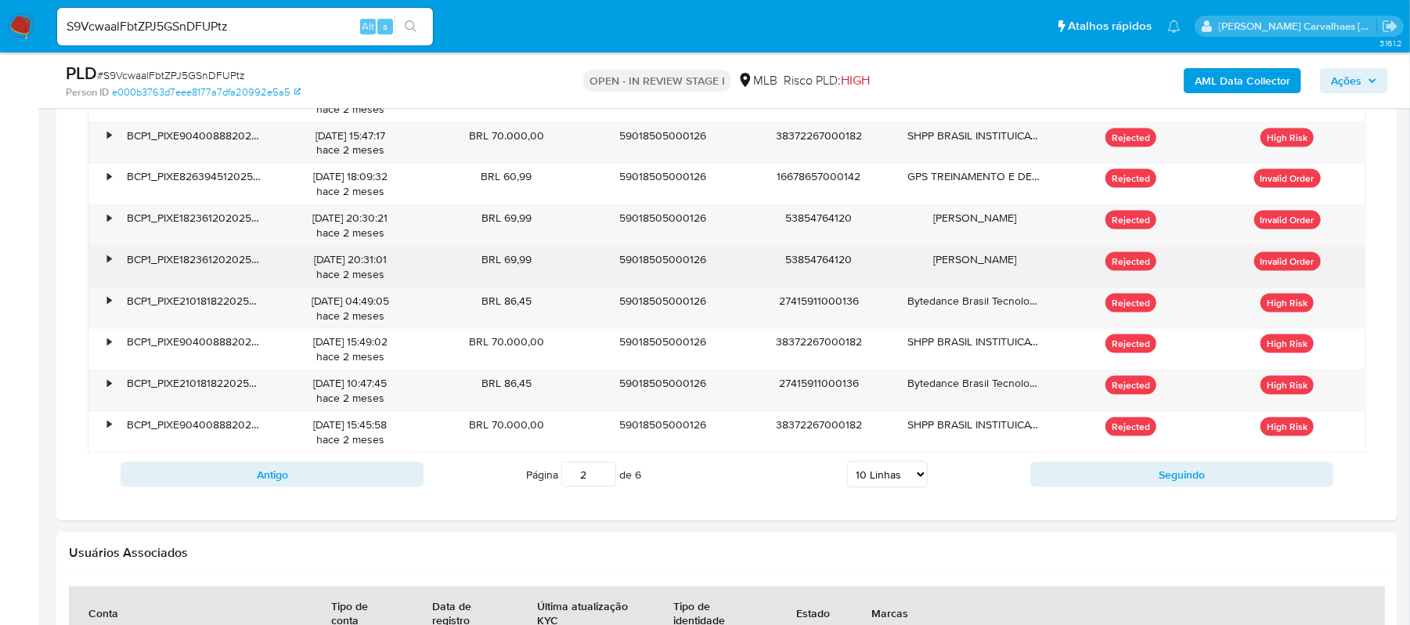
scroll to position [1566, 0]
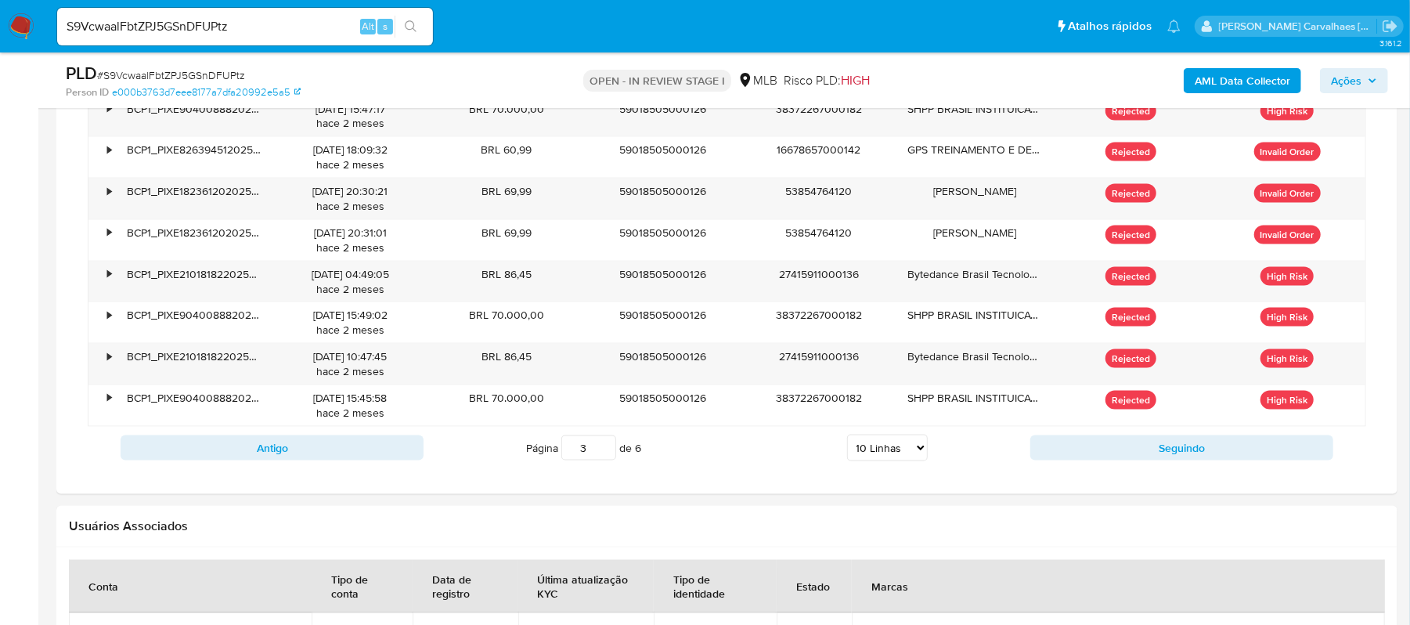
click at [601, 455] on input "3" at bounding box center [588, 447] width 55 height 25
click at [602, 449] on input "5" at bounding box center [588, 447] width 55 height 25
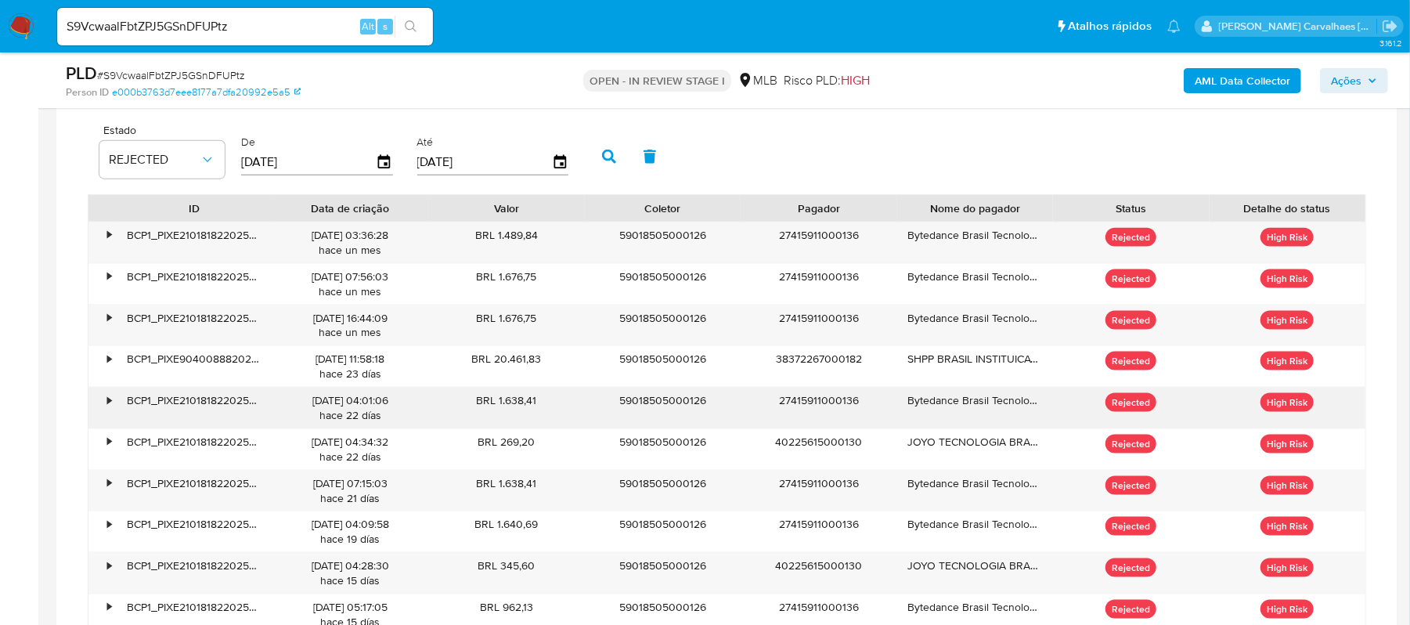
scroll to position [1461, 0]
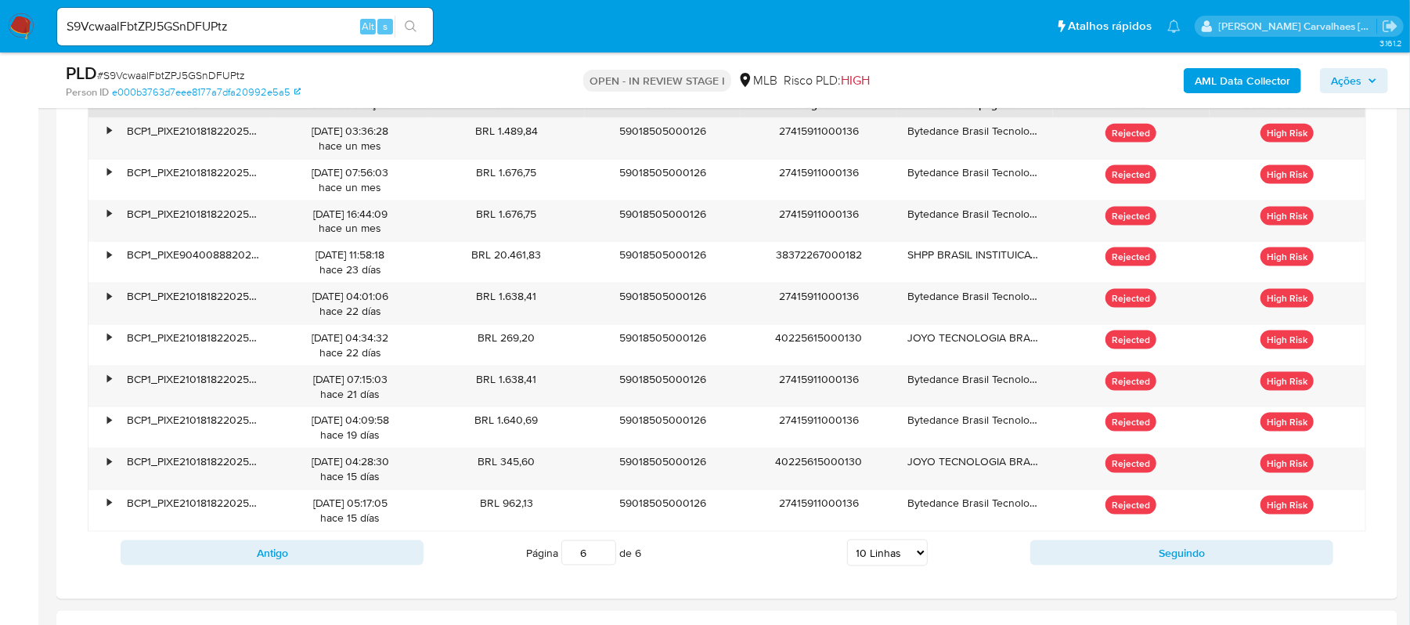
click at [601, 553] on input "6" at bounding box center [588, 552] width 55 height 25
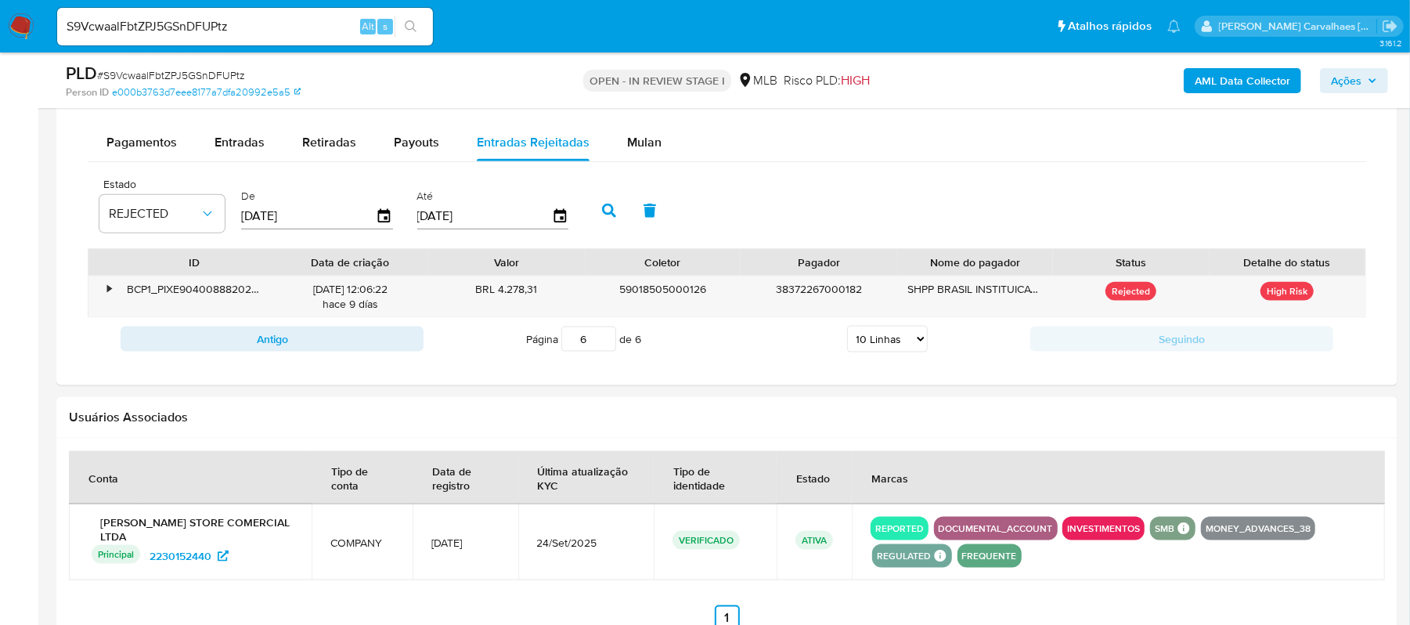
scroll to position [1253, 0]
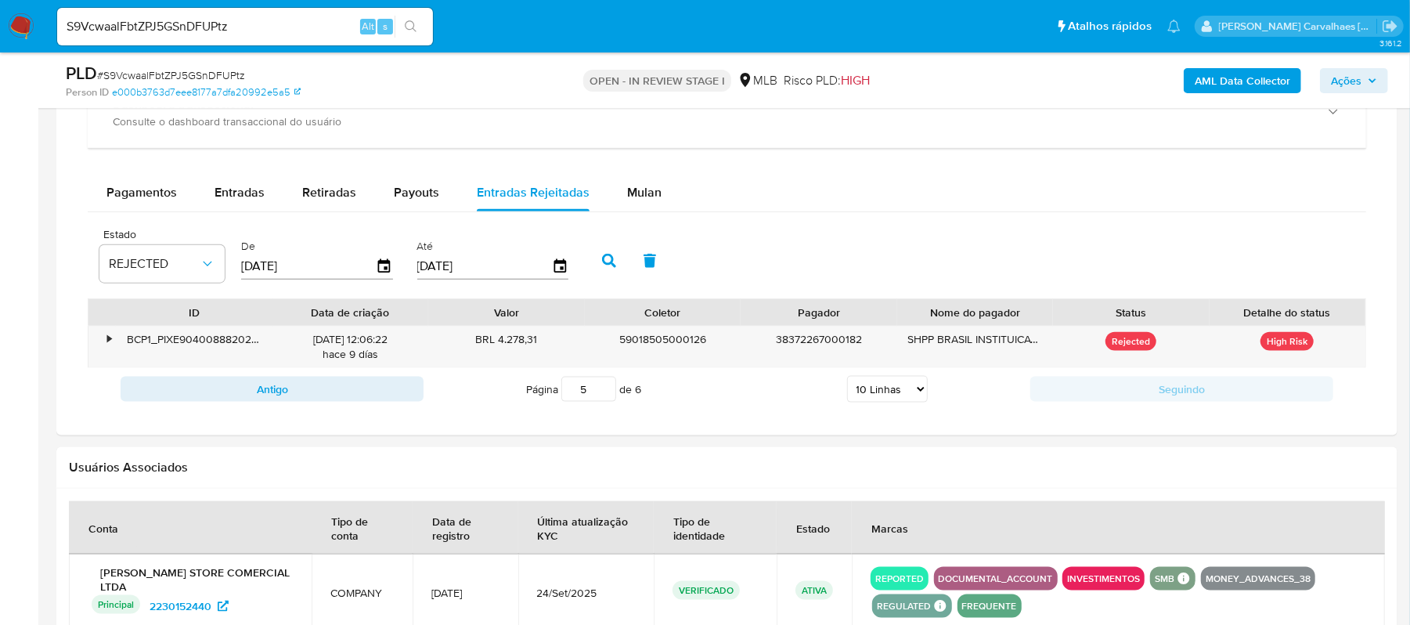
click at [601, 401] on input "5" at bounding box center [588, 389] width 55 height 25
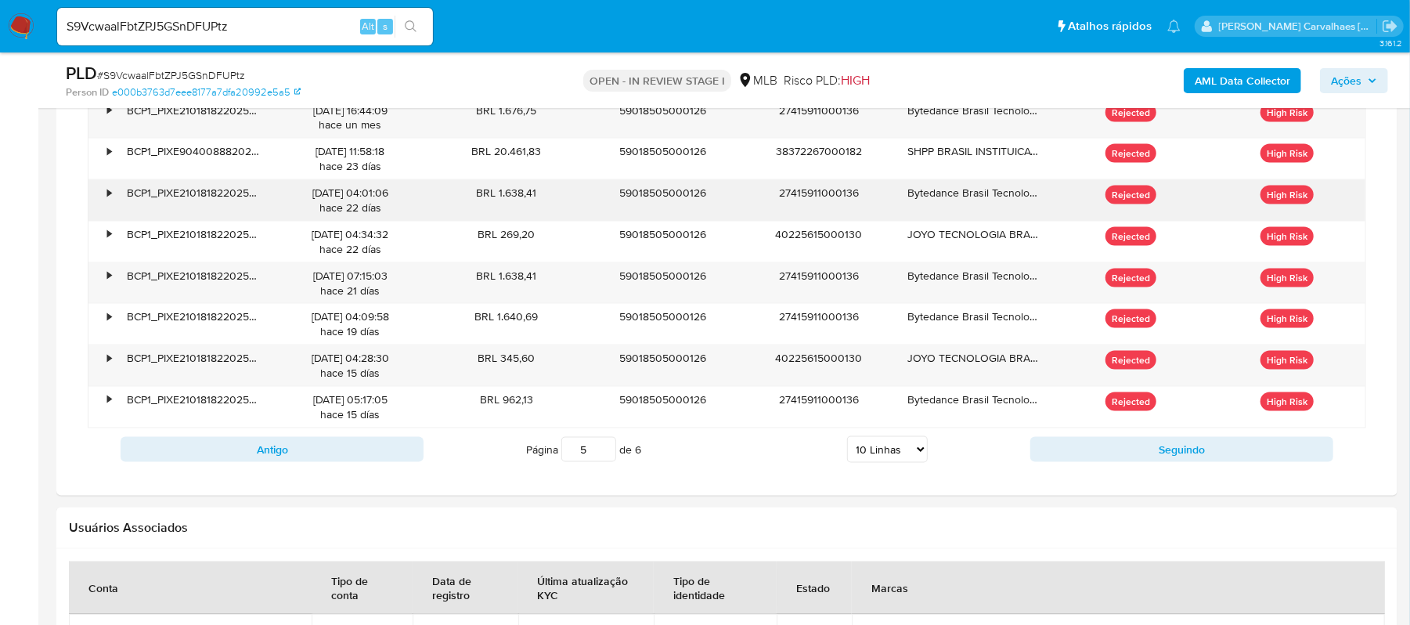
scroll to position [1566, 0]
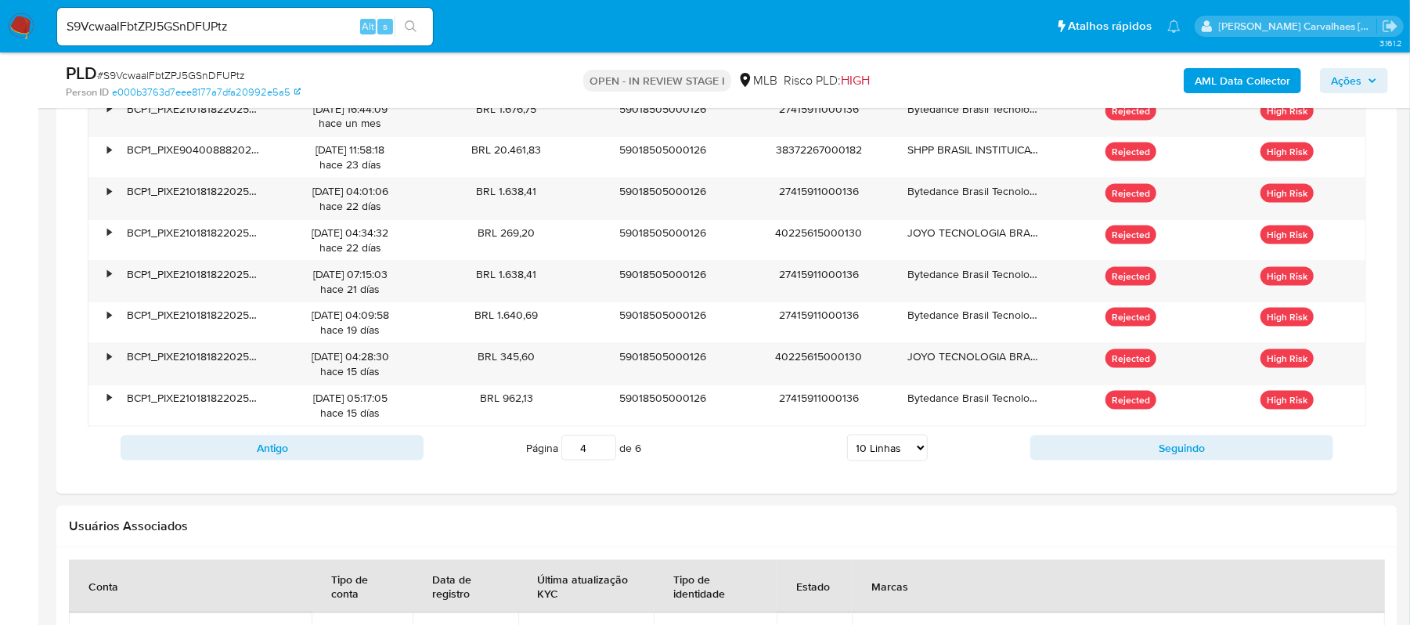
click at [603, 460] on input "4" at bounding box center [588, 447] width 55 height 25
click at [601, 460] on input "3" at bounding box center [588, 447] width 55 height 25
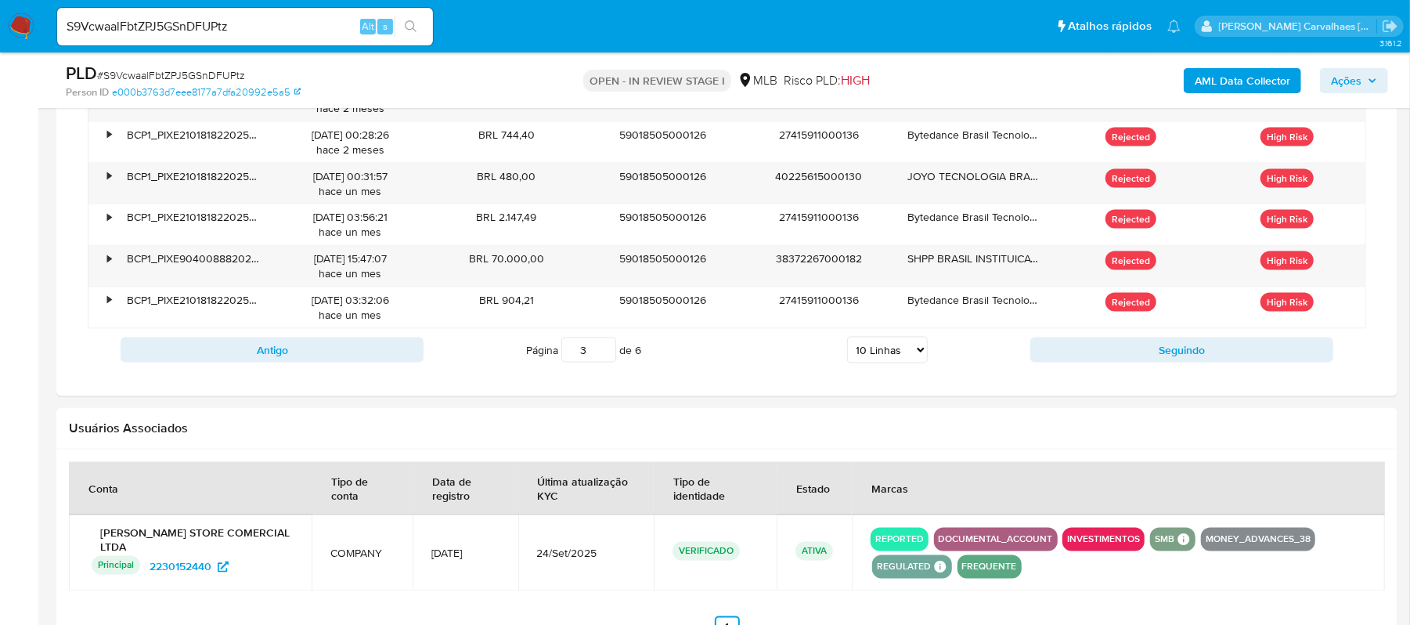
scroll to position [1670, 0]
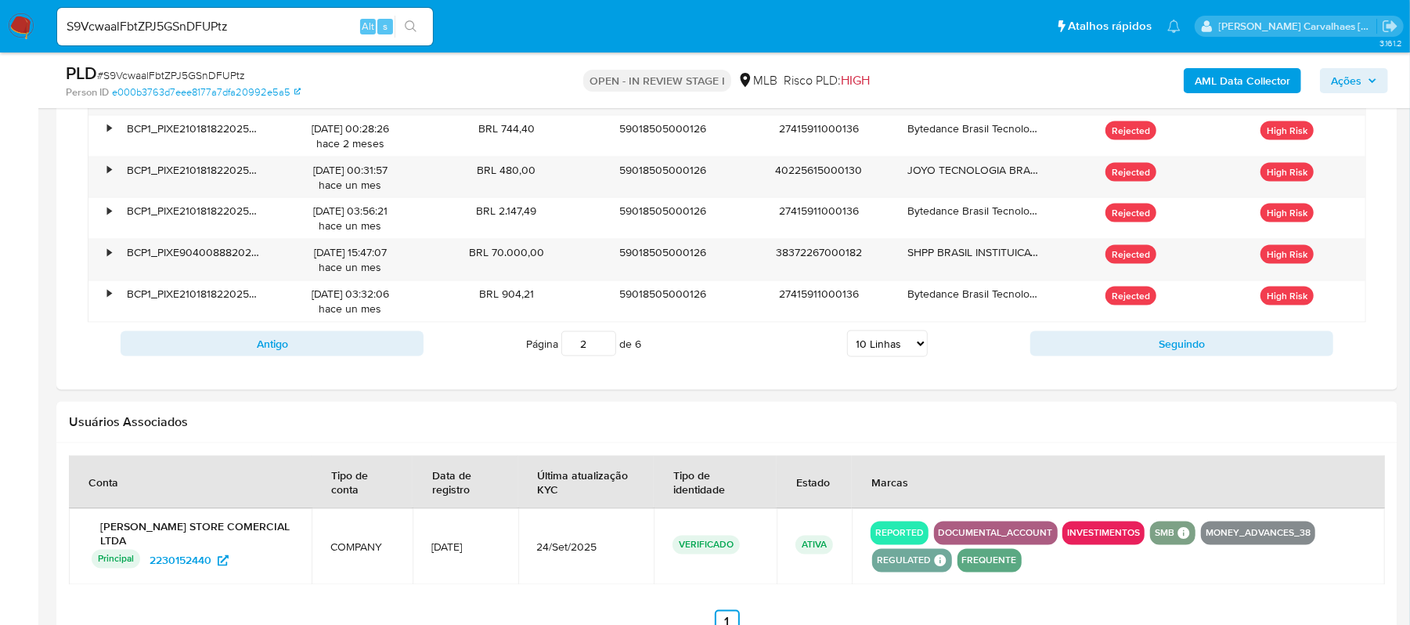
click at [603, 352] on input "2" at bounding box center [588, 343] width 55 height 25
type input "2"
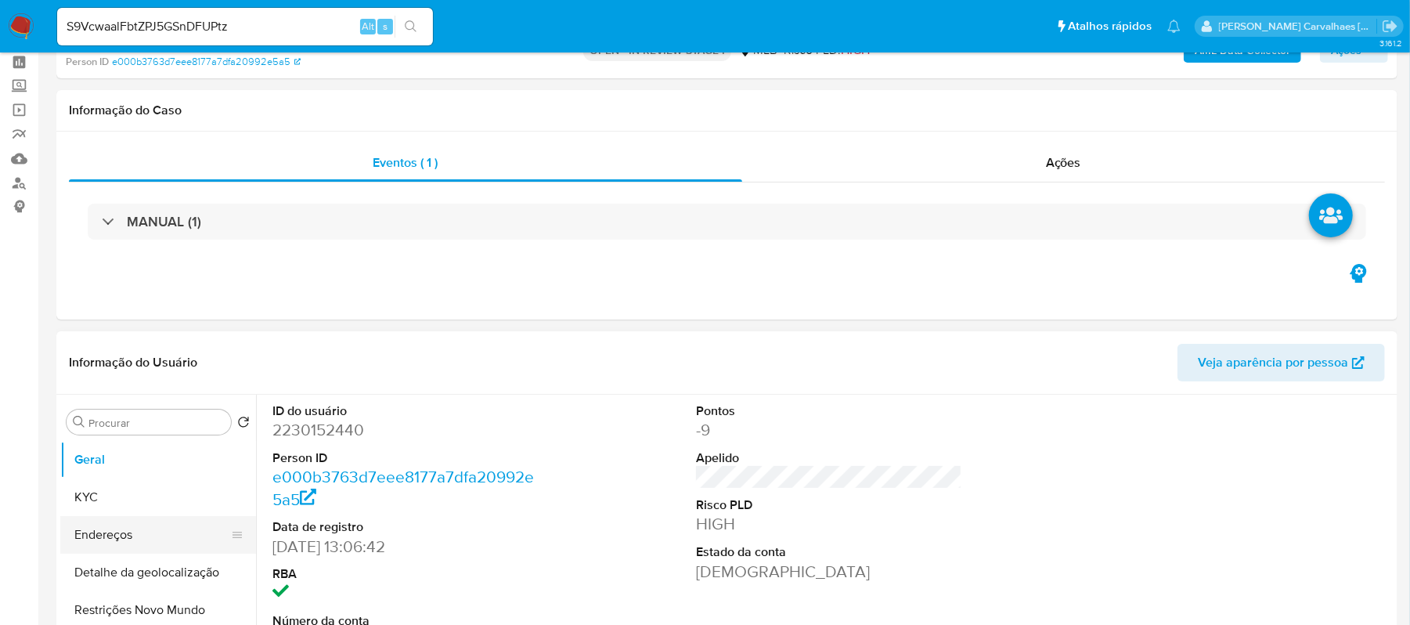
scroll to position [104, 0]
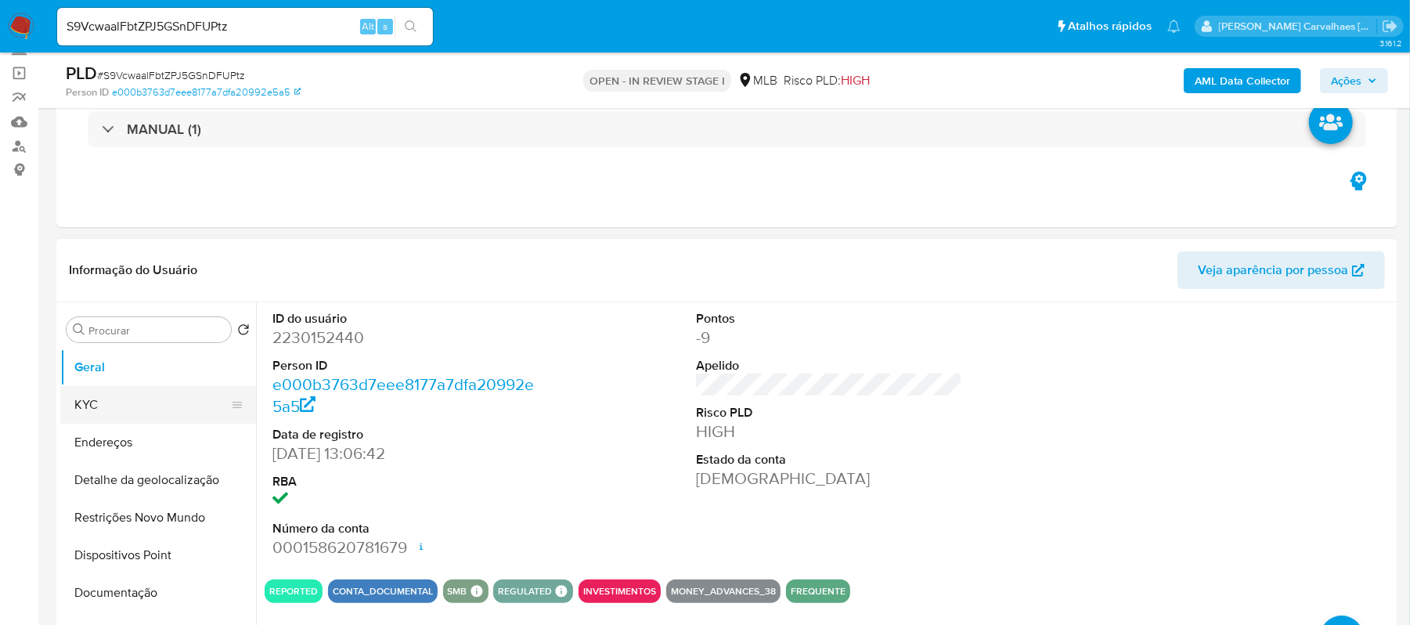
drag, startPoint x: 101, startPoint y: 410, endPoint x: 218, endPoint y: 410, distance: 116.7
click at [101, 410] on button "KYC" at bounding box center [151, 405] width 183 height 38
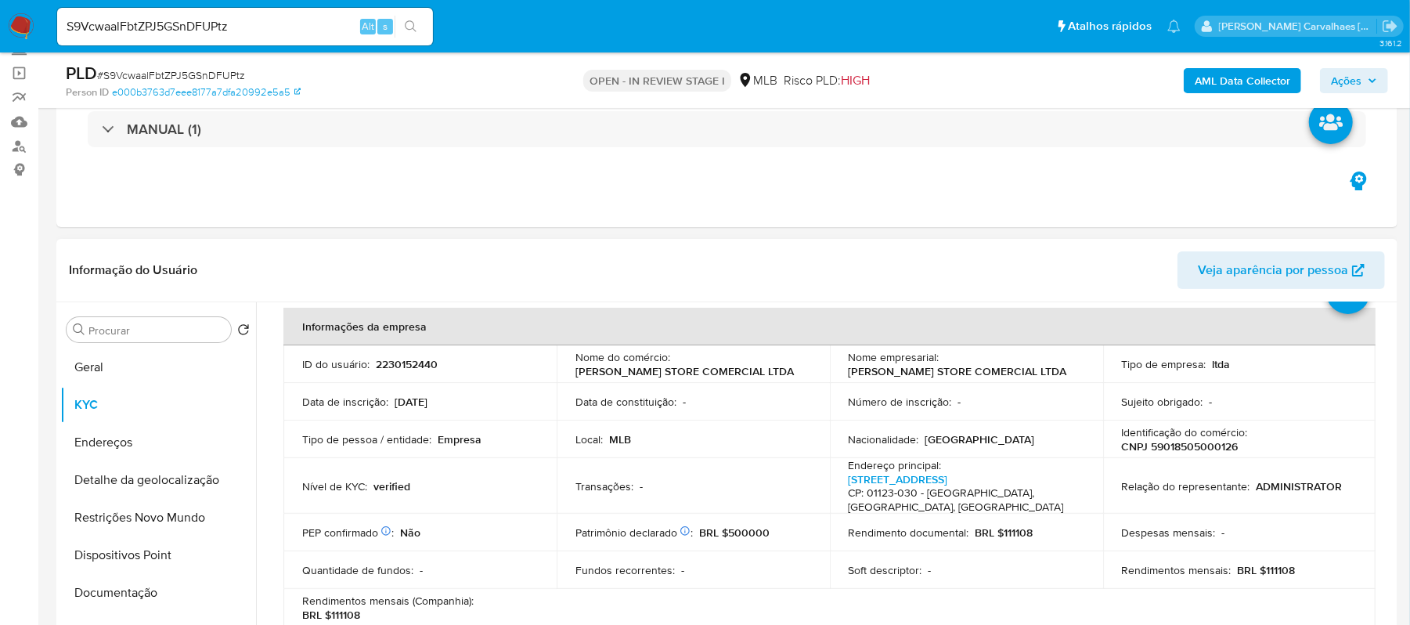
scroll to position [0, 0]
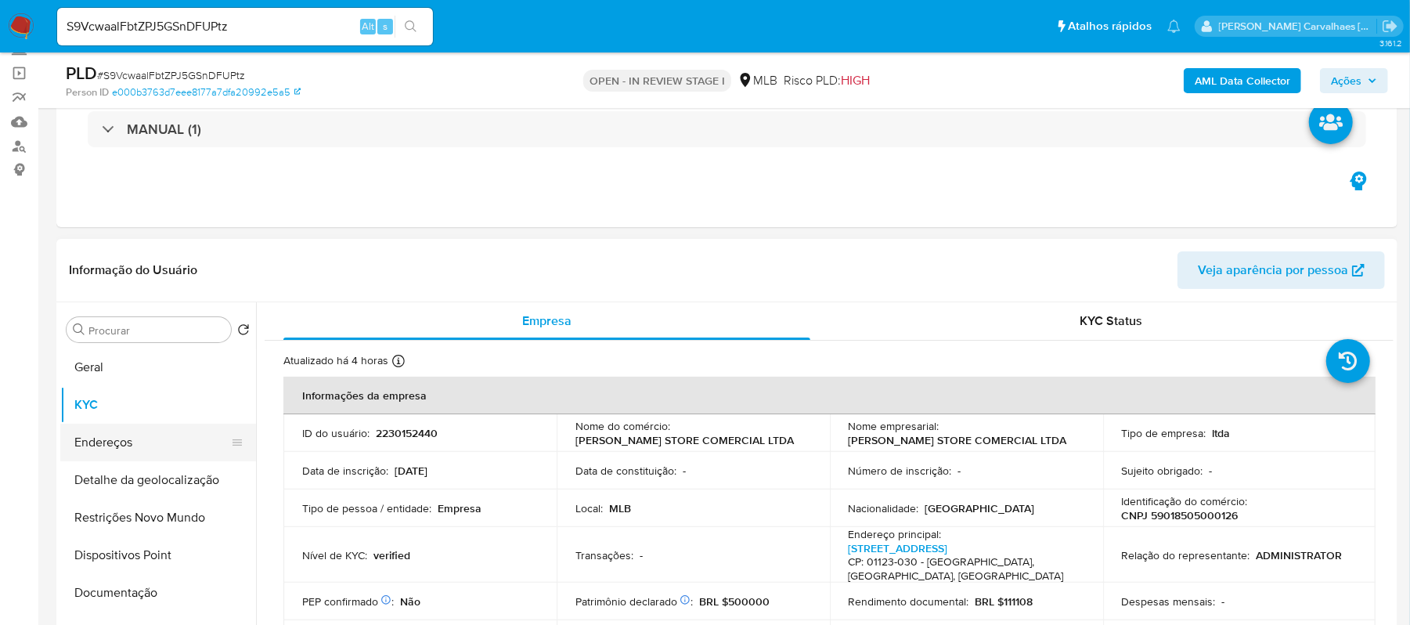
click at [139, 440] on button "Endereços" at bounding box center [151, 443] width 183 height 38
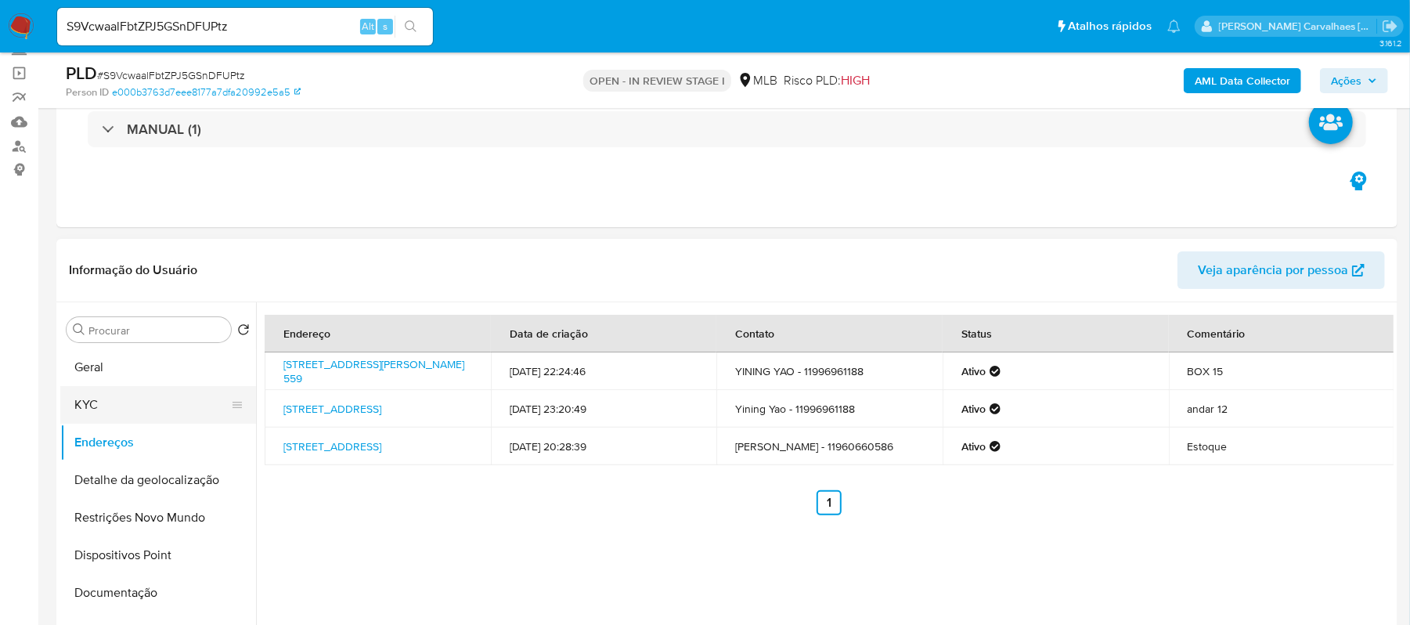
click at [142, 403] on button "KYC" at bounding box center [151, 405] width 183 height 38
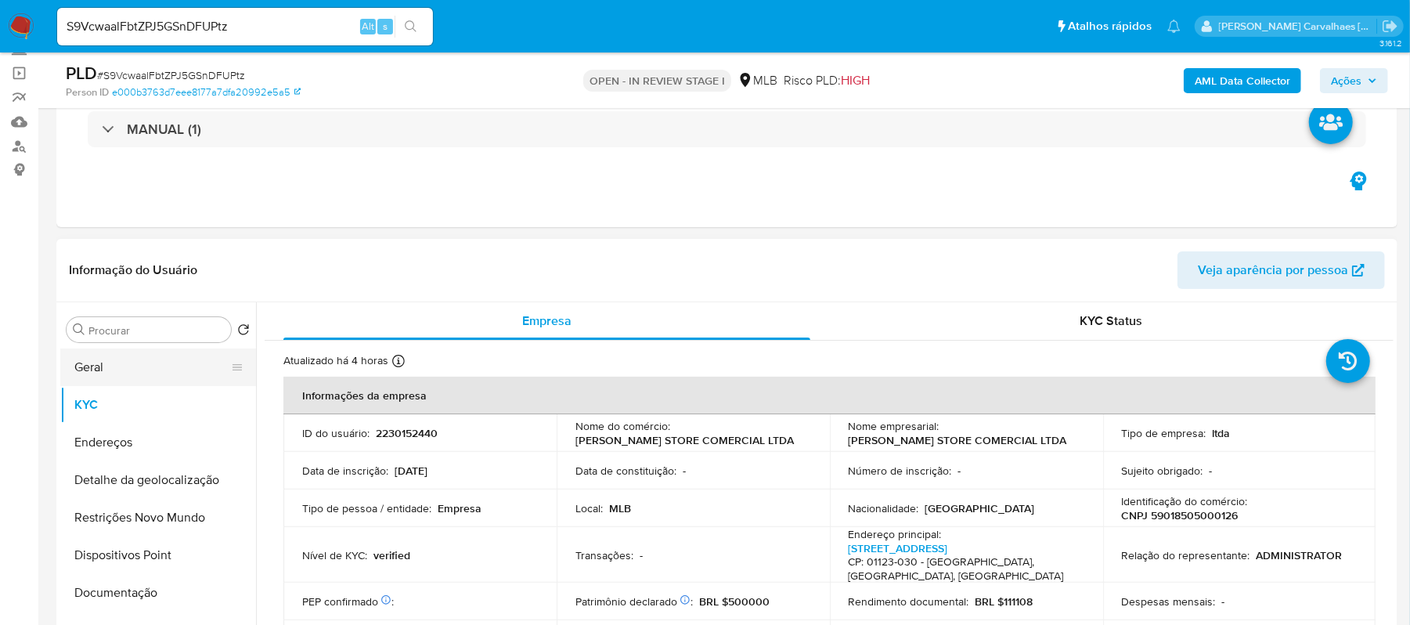
click at [110, 365] on button "Geral" at bounding box center [151, 367] width 183 height 38
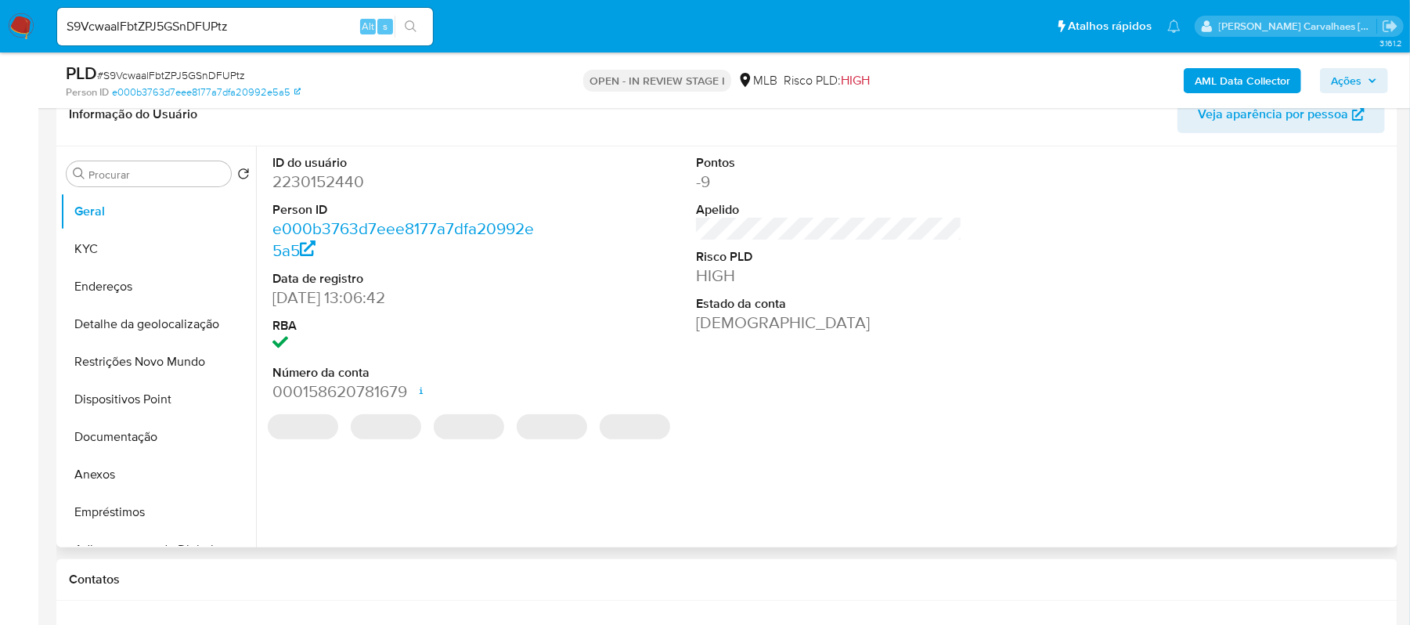
scroll to position [313, 0]
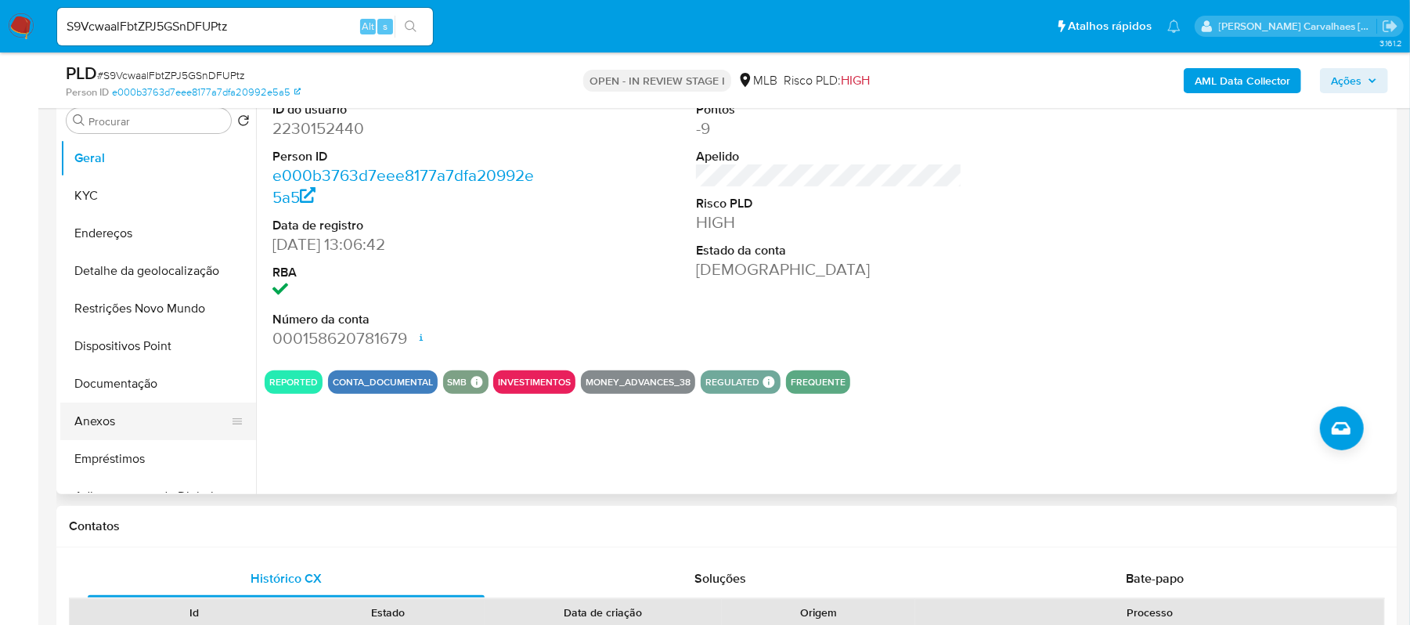
click at [116, 421] on button "Anexos" at bounding box center [151, 422] width 183 height 38
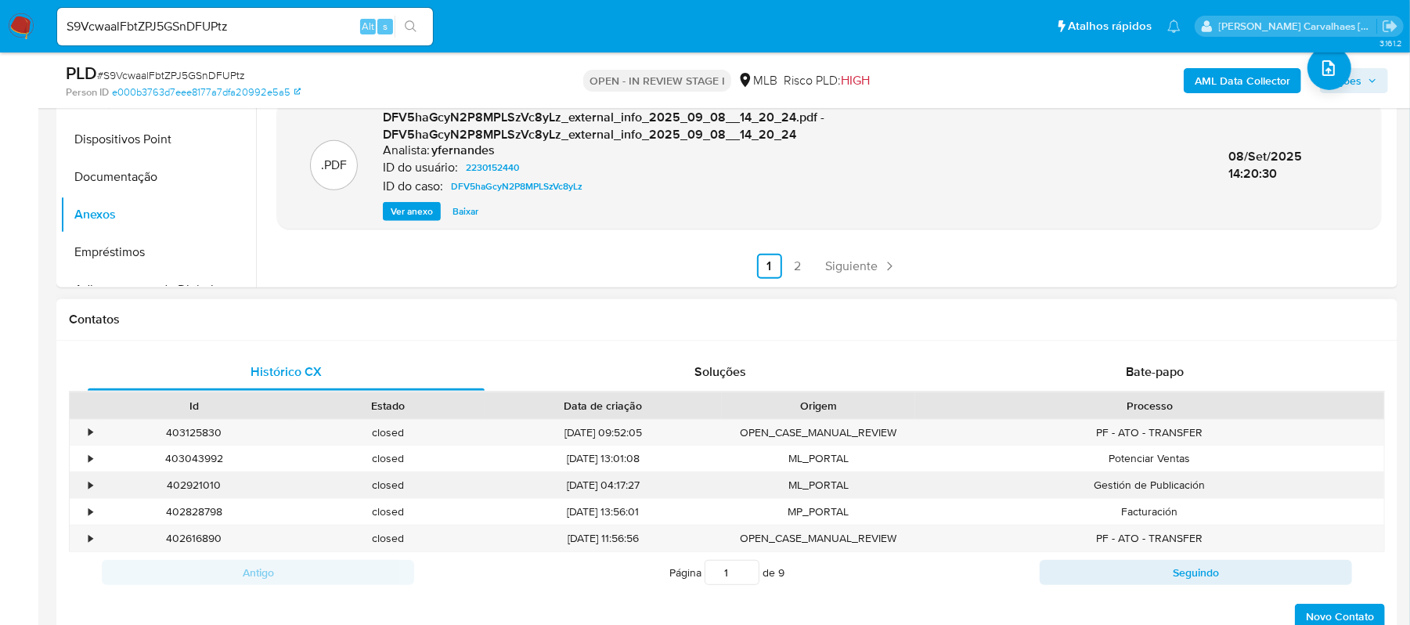
scroll to position [522, 0]
click at [793, 261] on link "2" at bounding box center [797, 264] width 25 height 25
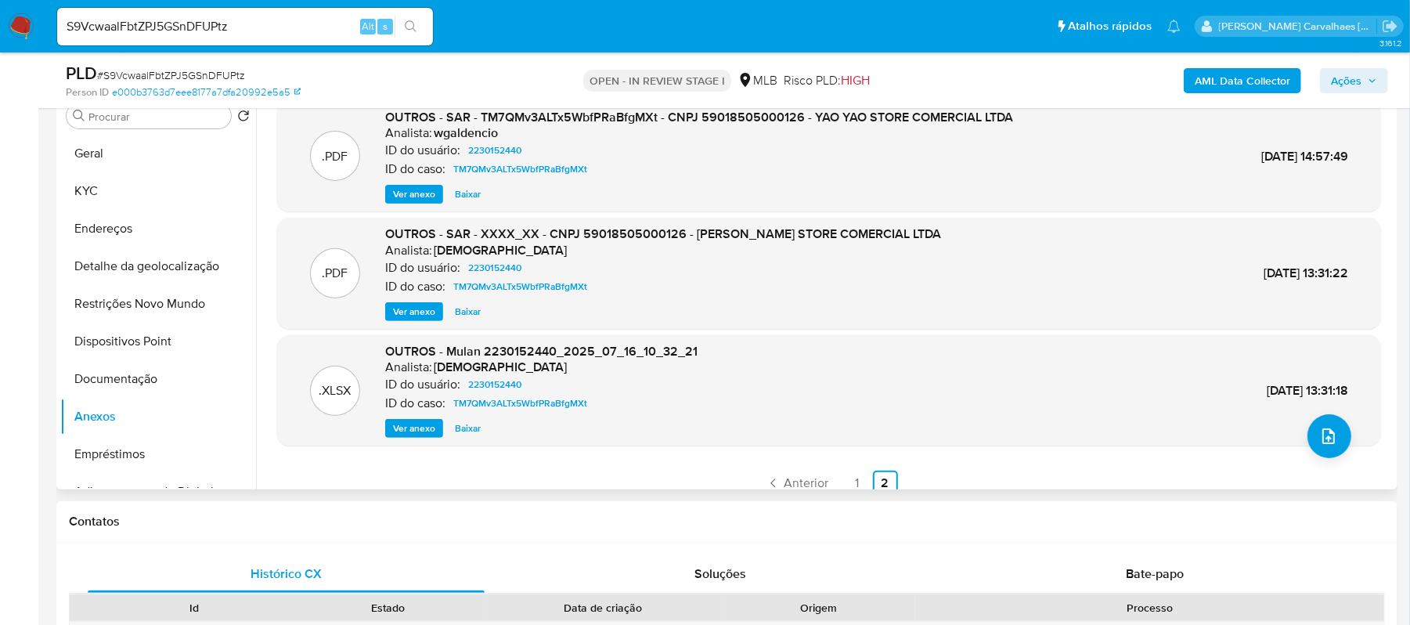
scroll to position [313, 0]
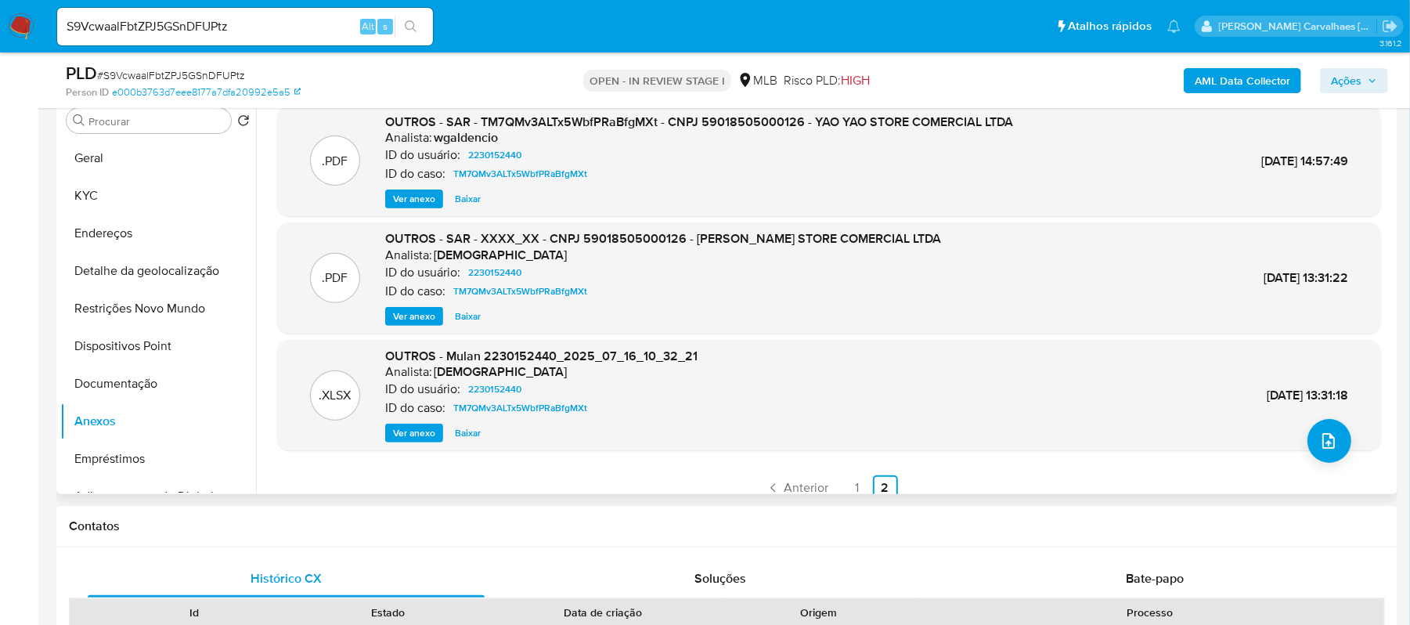
click at [413, 196] on span "Ver anexo" at bounding box center [414, 199] width 42 height 16
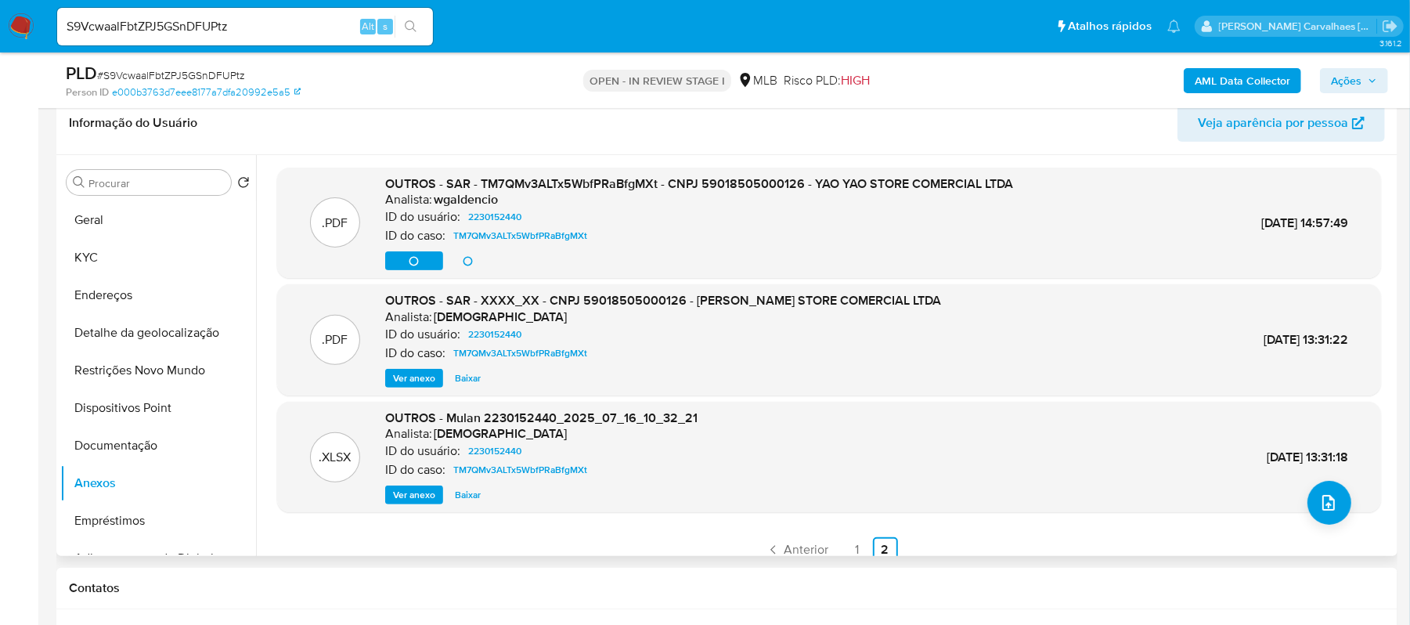
scroll to position [208, 0]
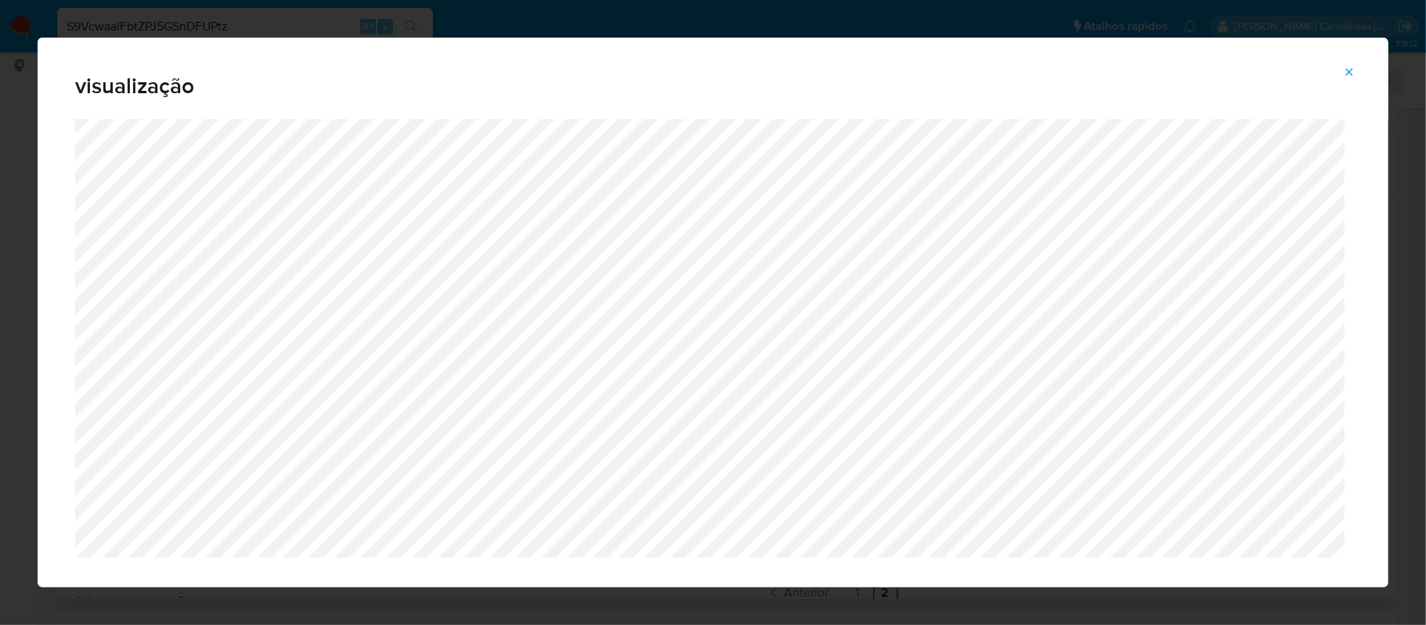
drag, startPoint x: 1345, startPoint y: 70, endPoint x: 1050, endPoint y: 227, distance: 334.6
click at [1344, 72] on icon "Attachment preview" at bounding box center [1349, 72] width 13 height 13
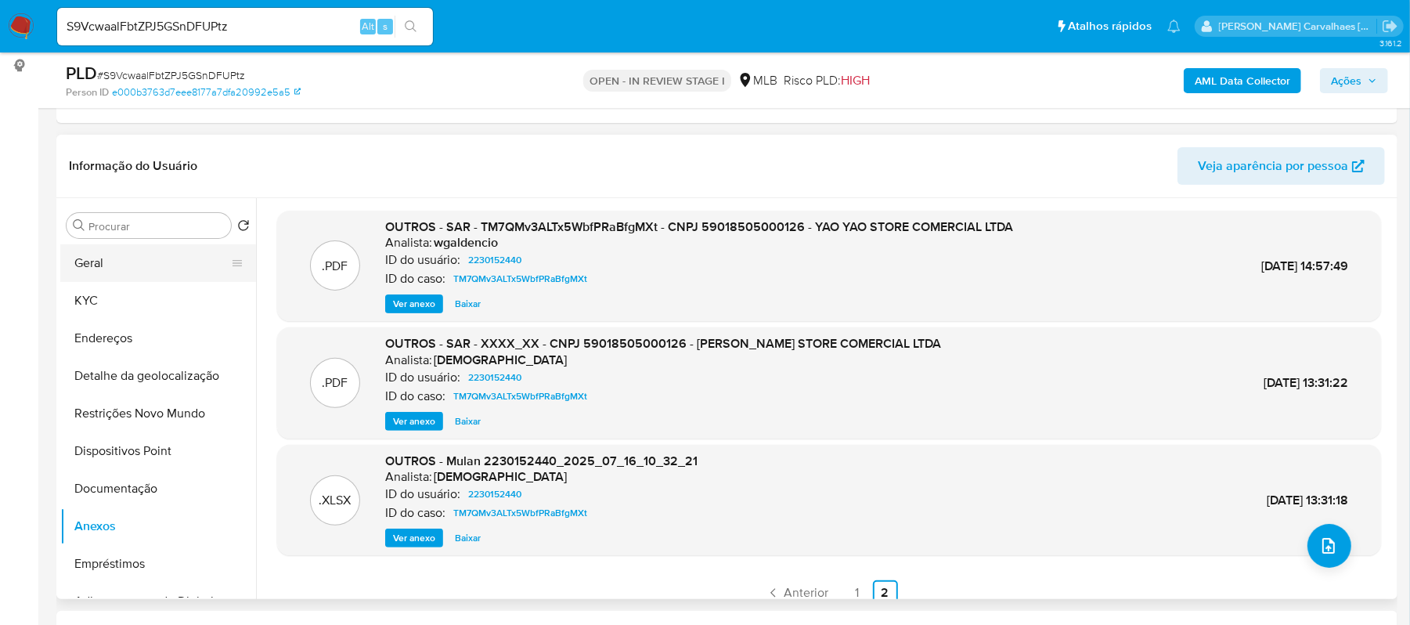
click at [149, 271] on button "Geral" at bounding box center [151, 263] width 183 height 38
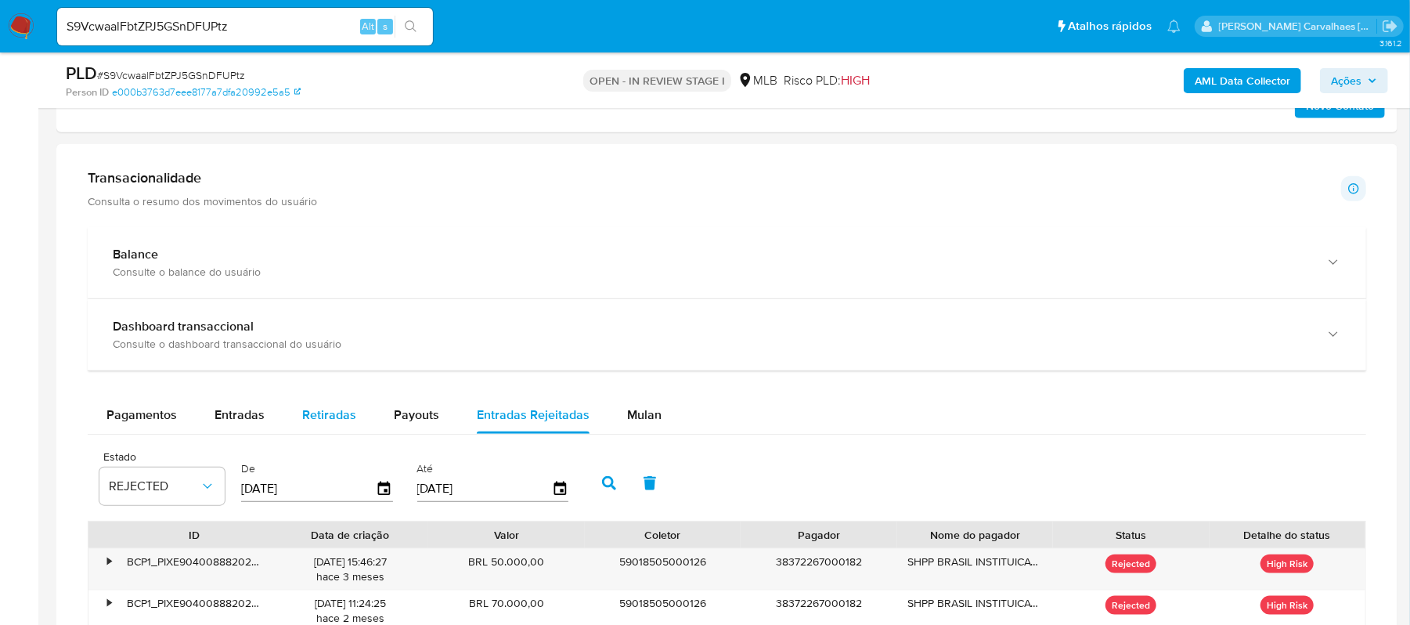
scroll to position [1044, 0]
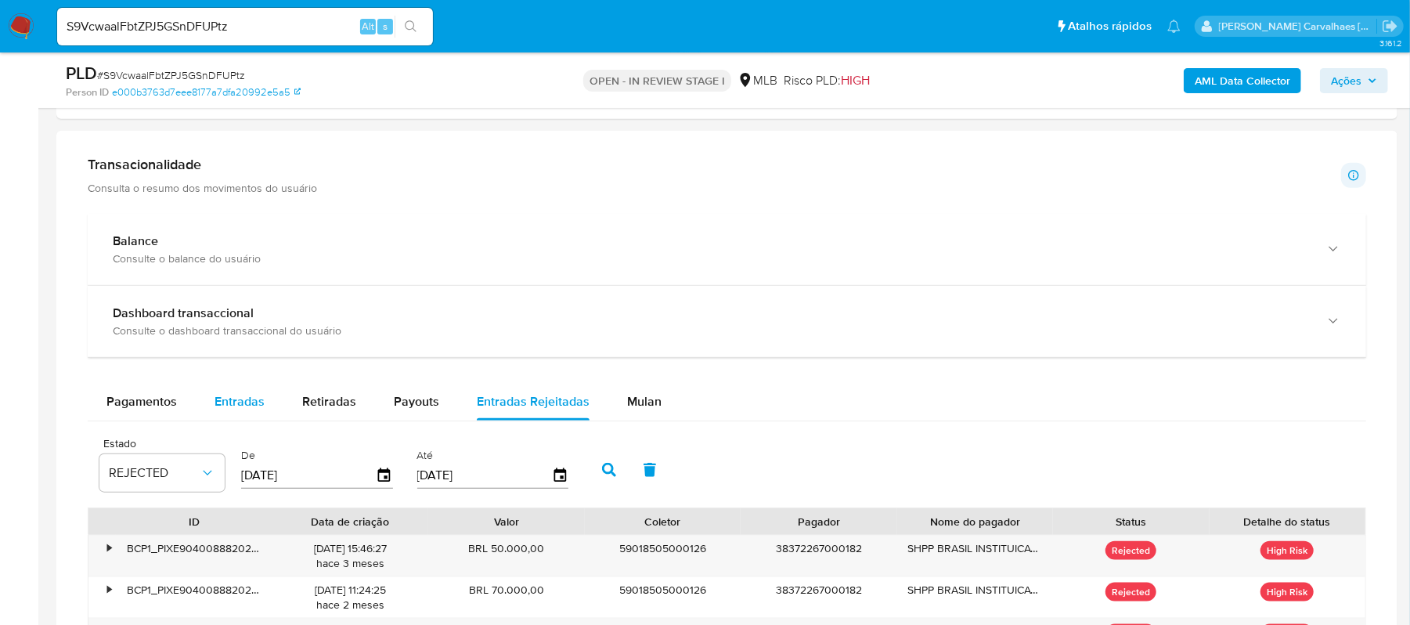
click at [262, 406] on span "Entradas" at bounding box center [240, 401] width 50 height 18
select select "10"
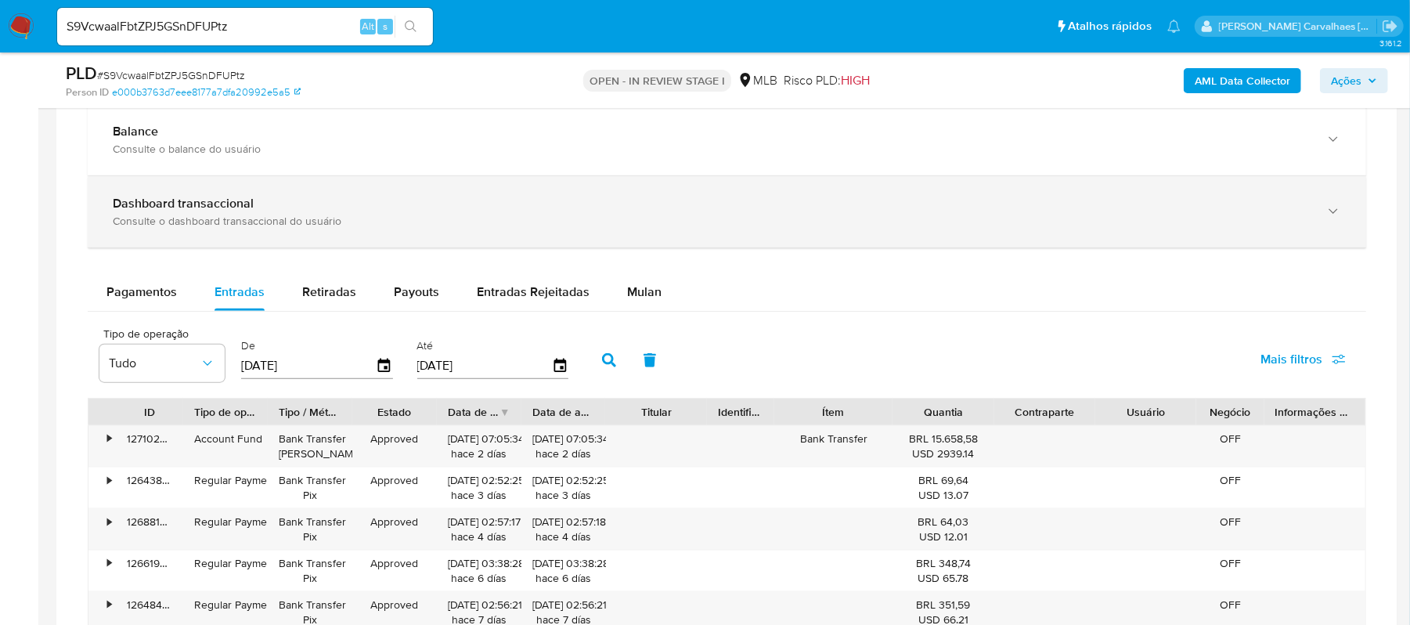
scroll to position [1148, 0]
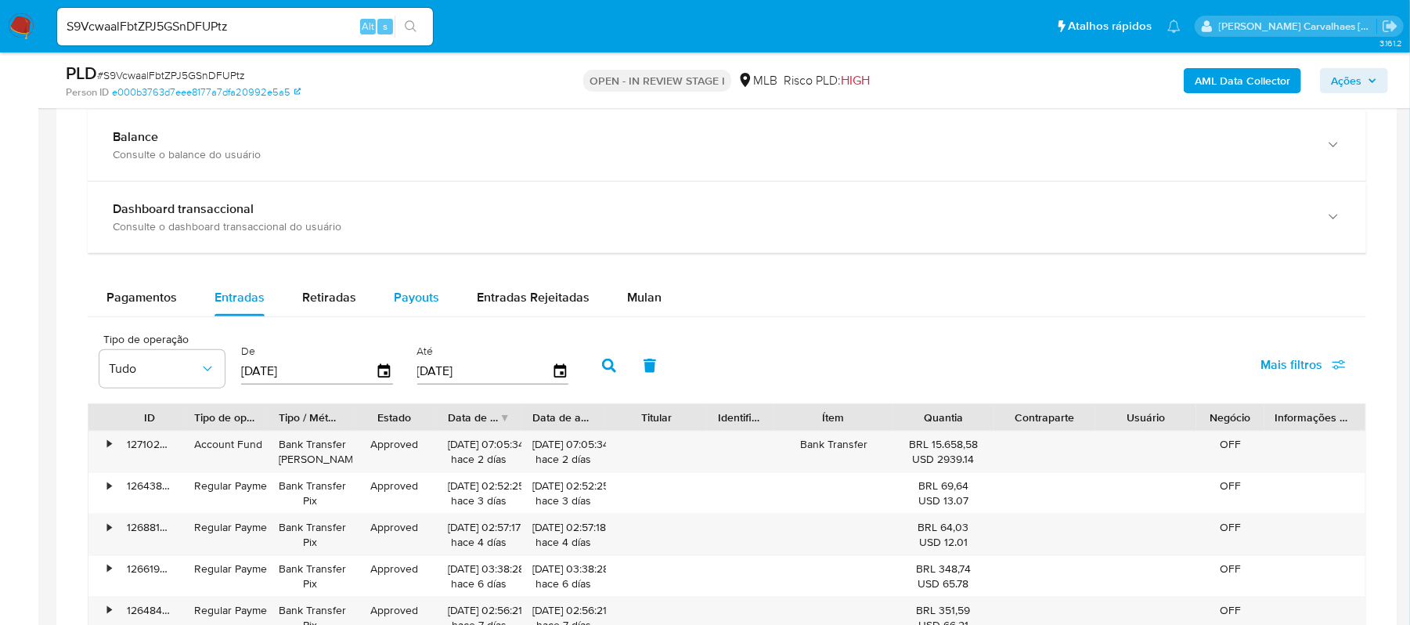
click at [430, 304] on span "Payouts" at bounding box center [416, 297] width 45 height 18
select select "10"
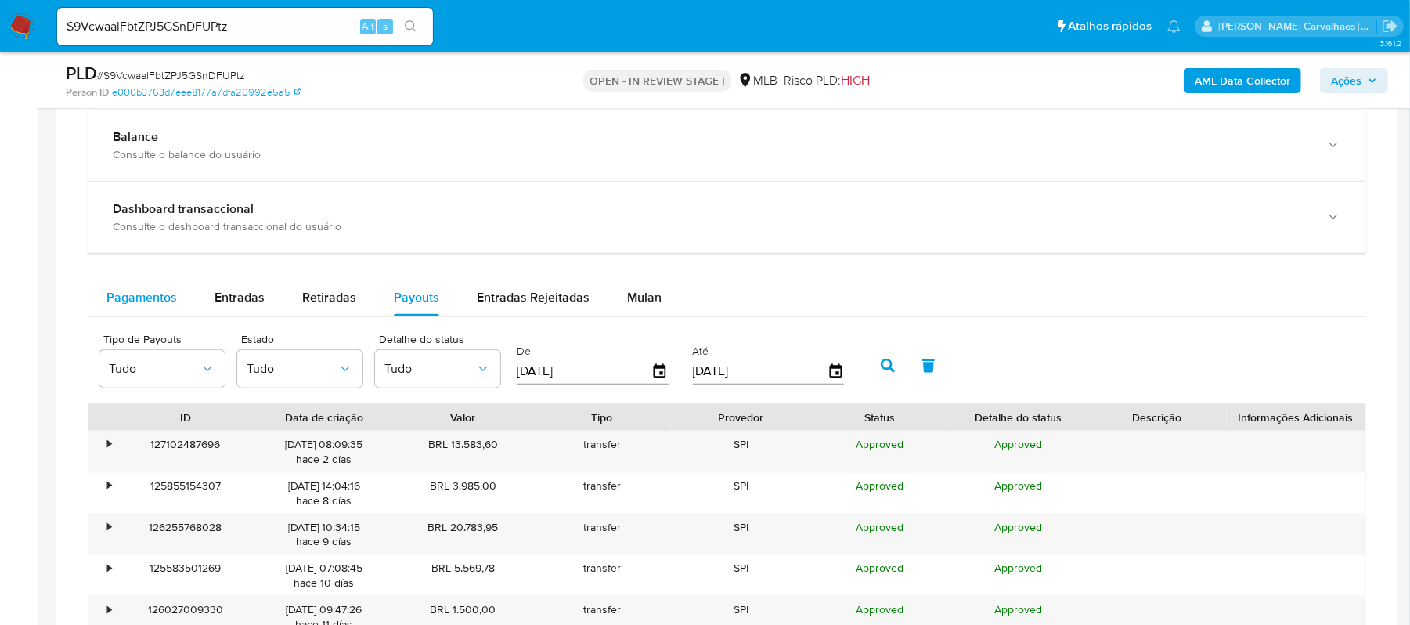
click at [117, 301] on span "Pagamentos" at bounding box center [141, 297] width 70 height 18
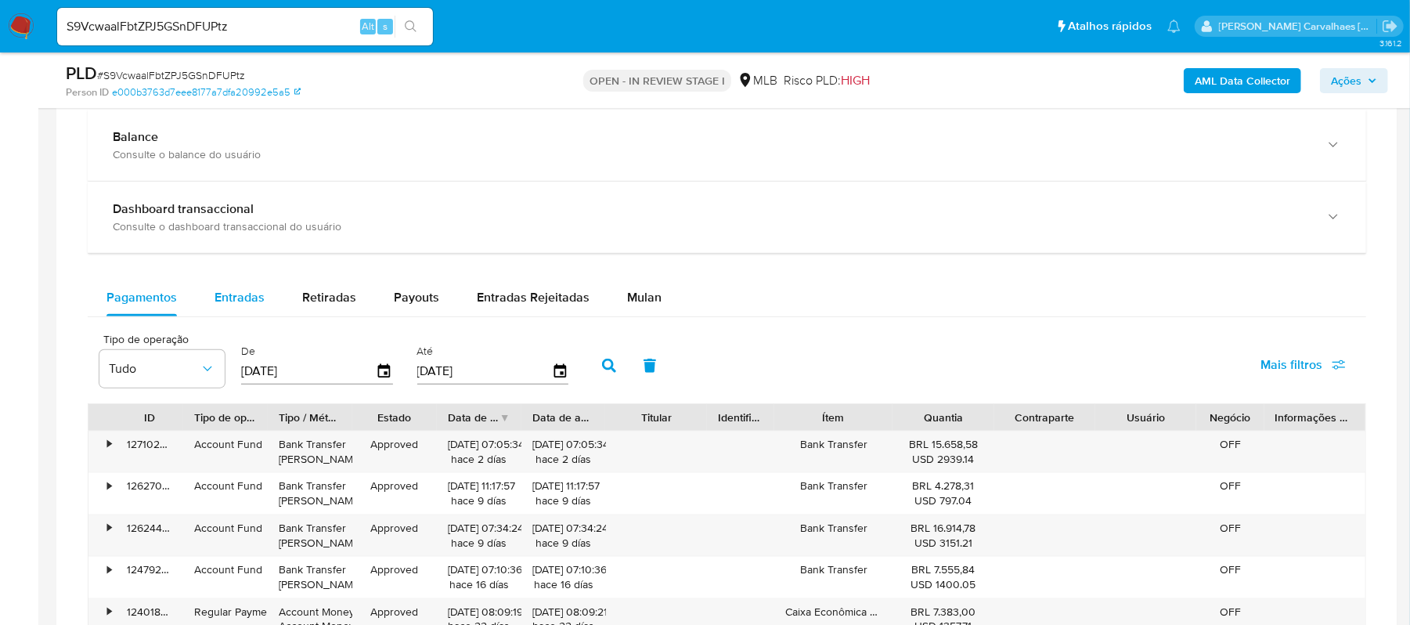
click at [211, 301] on button "Entradas" at bounding box center [240, 298] width 88 height 38
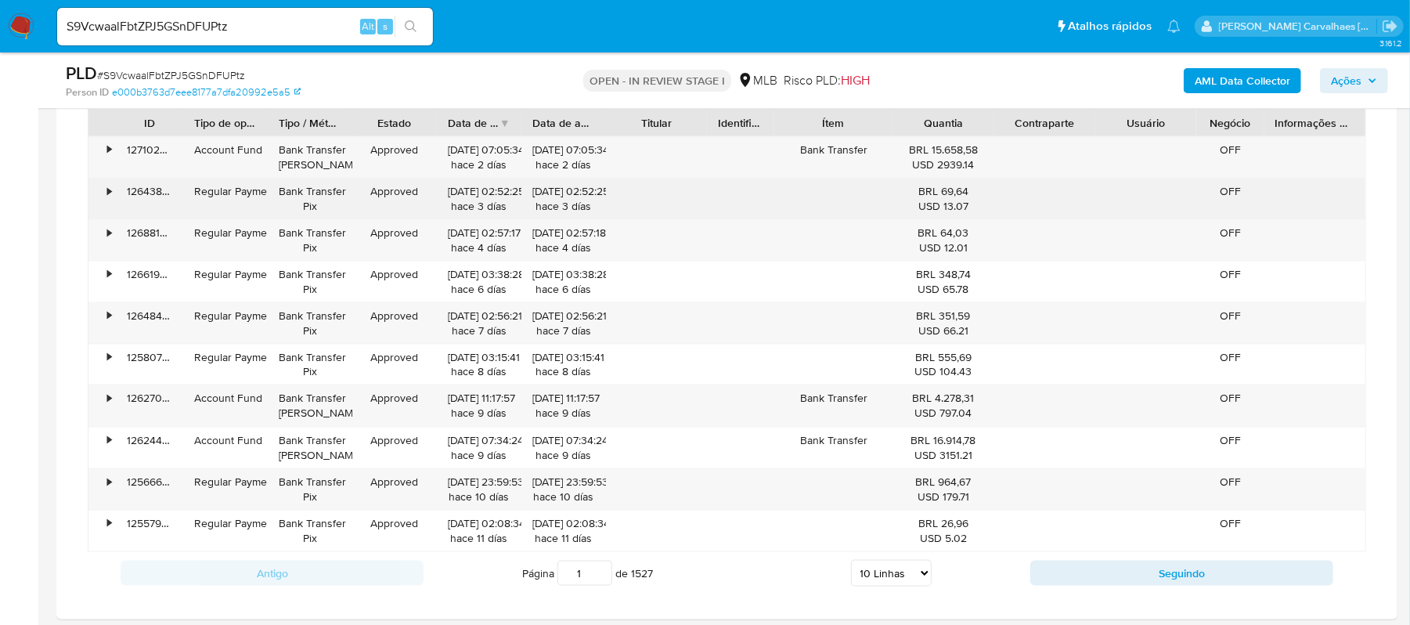
scroll to position [1461, 0]
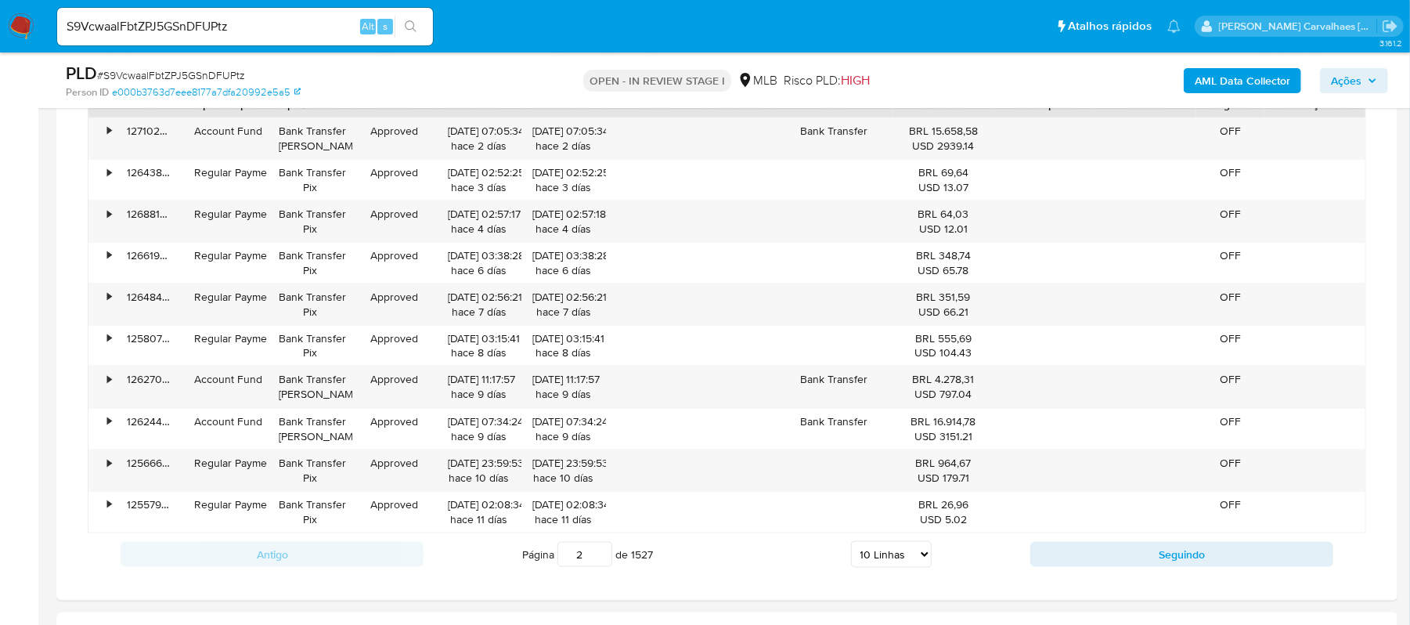
click at [599, 558] on input "2" at bounding box center [585, 554] width 55 height 25
type input "2"
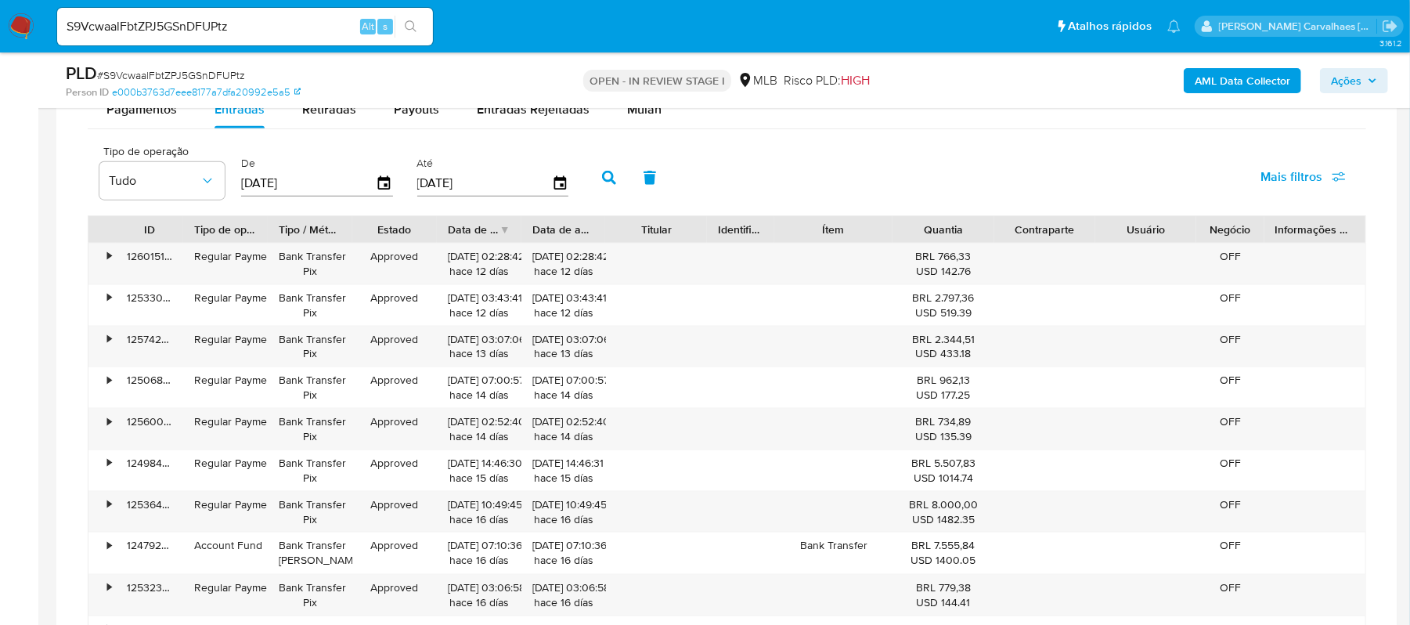
scroll to position [1148, 0]
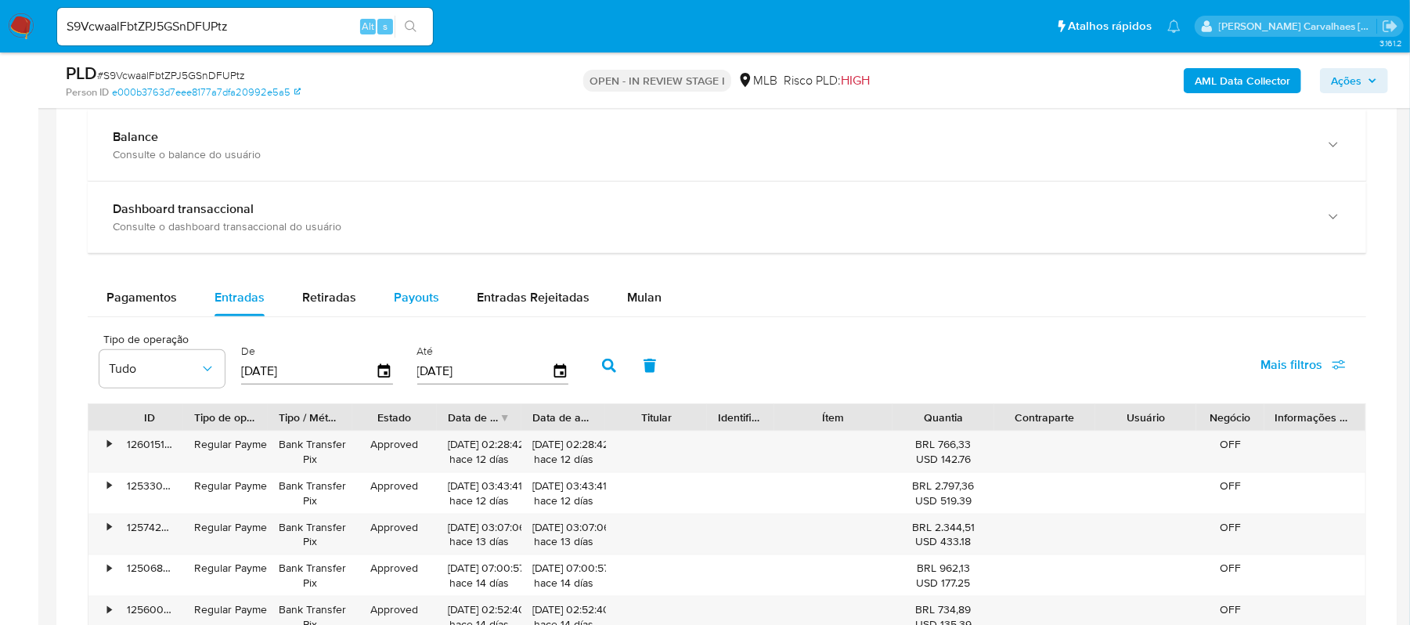
click at [417, 305] on span "Payouts" at bounding box center [416, 297] width 45 height 18
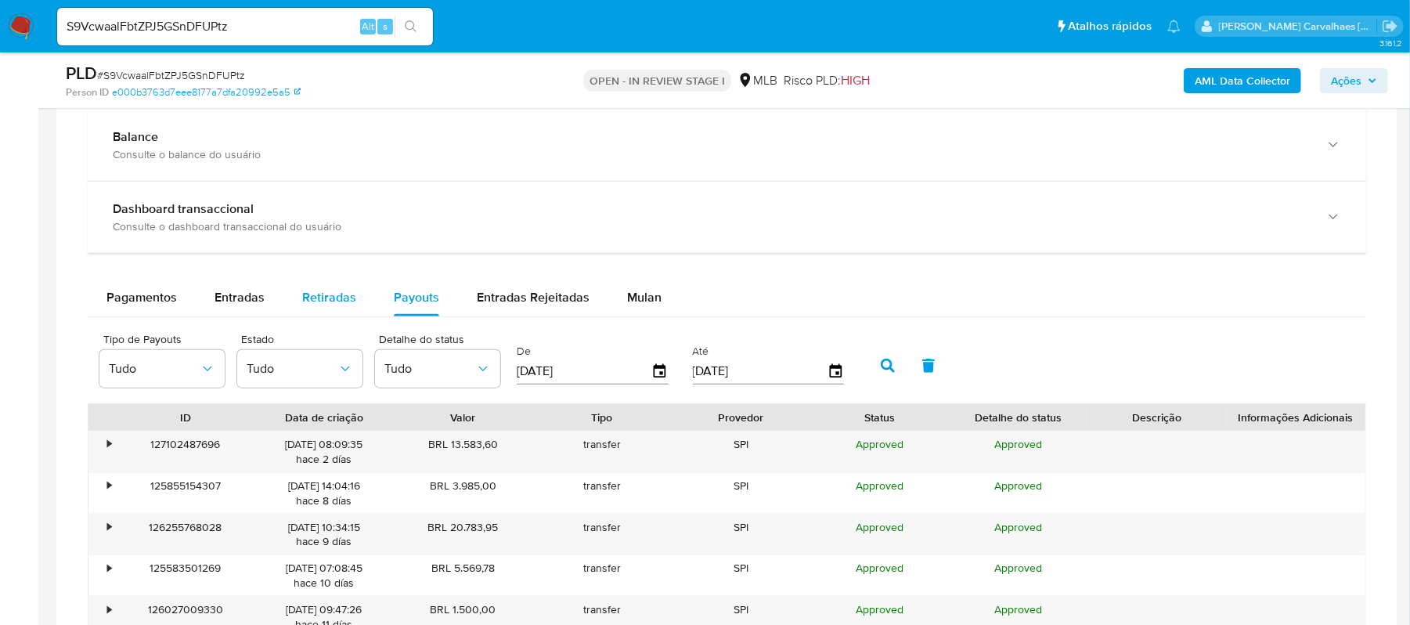
click at [332, 306] on span "Retiradas" at bounding box center [329, 297] width 54 height 18
select select "10"
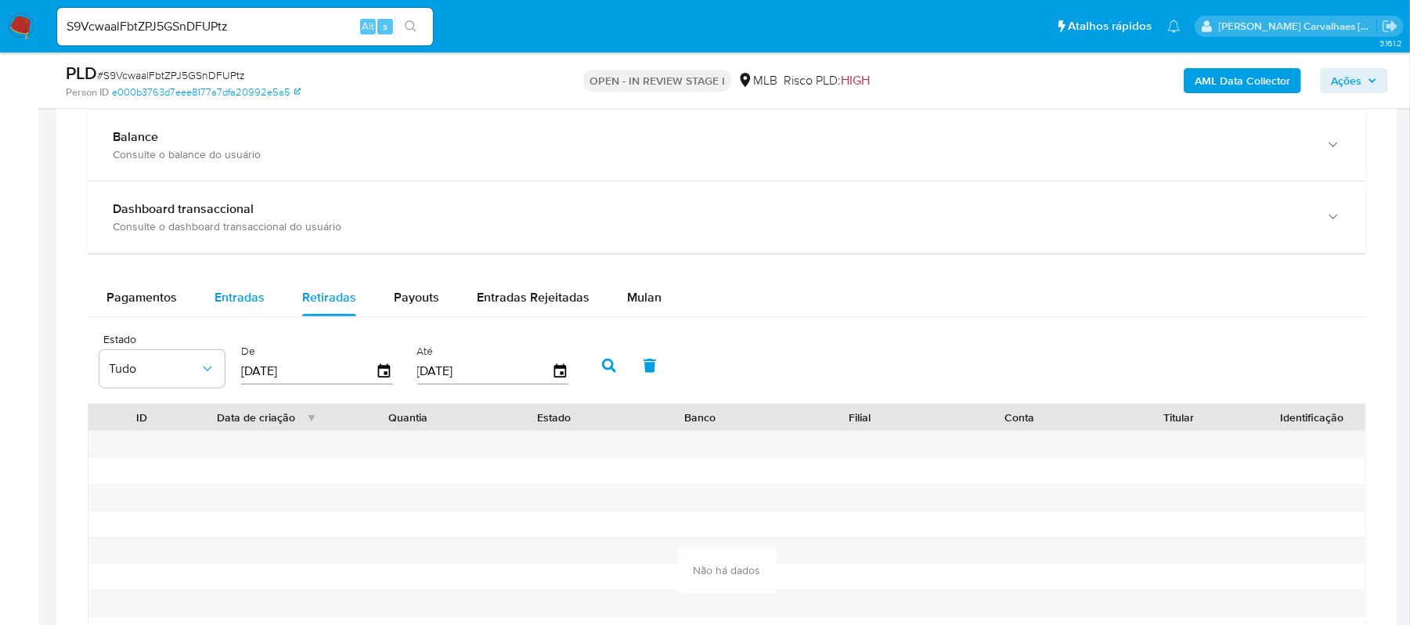
click at [217, 301] on span "Entradas" at bounding box center [240, 297] width 50 height 18
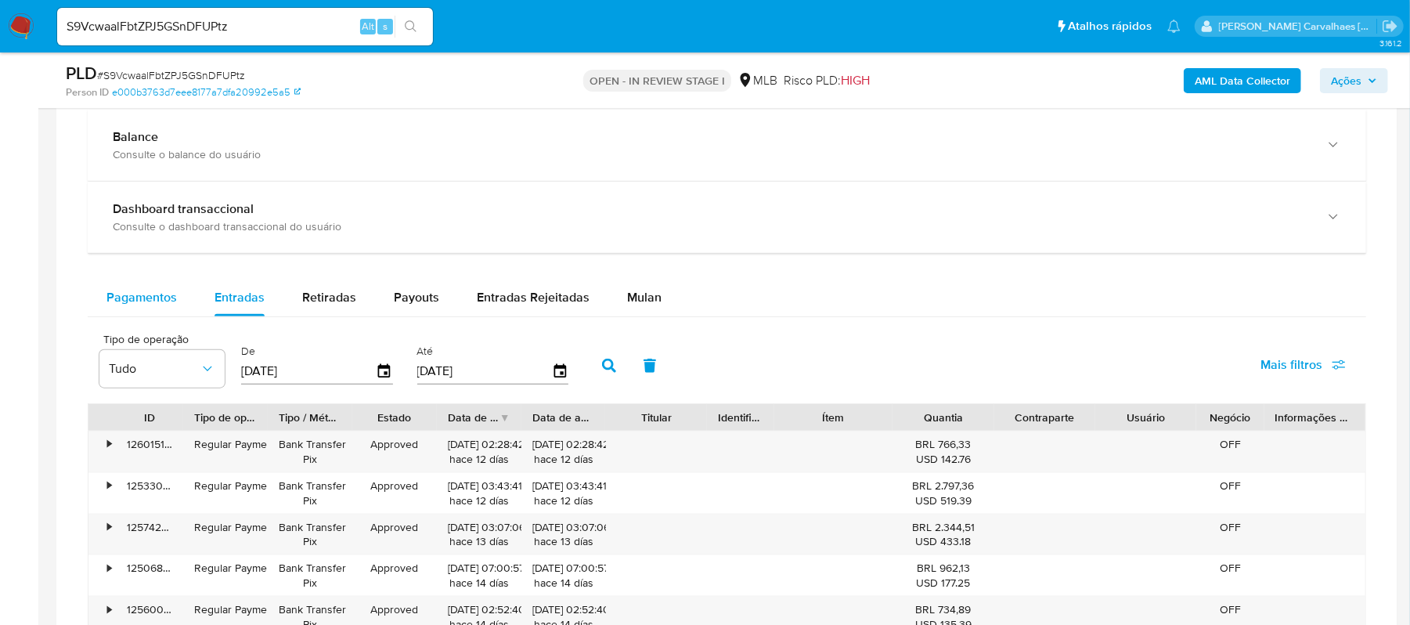
click at [164, 299] on span "Pagamentos" at bounding box center [141, 297] width 70 height 18
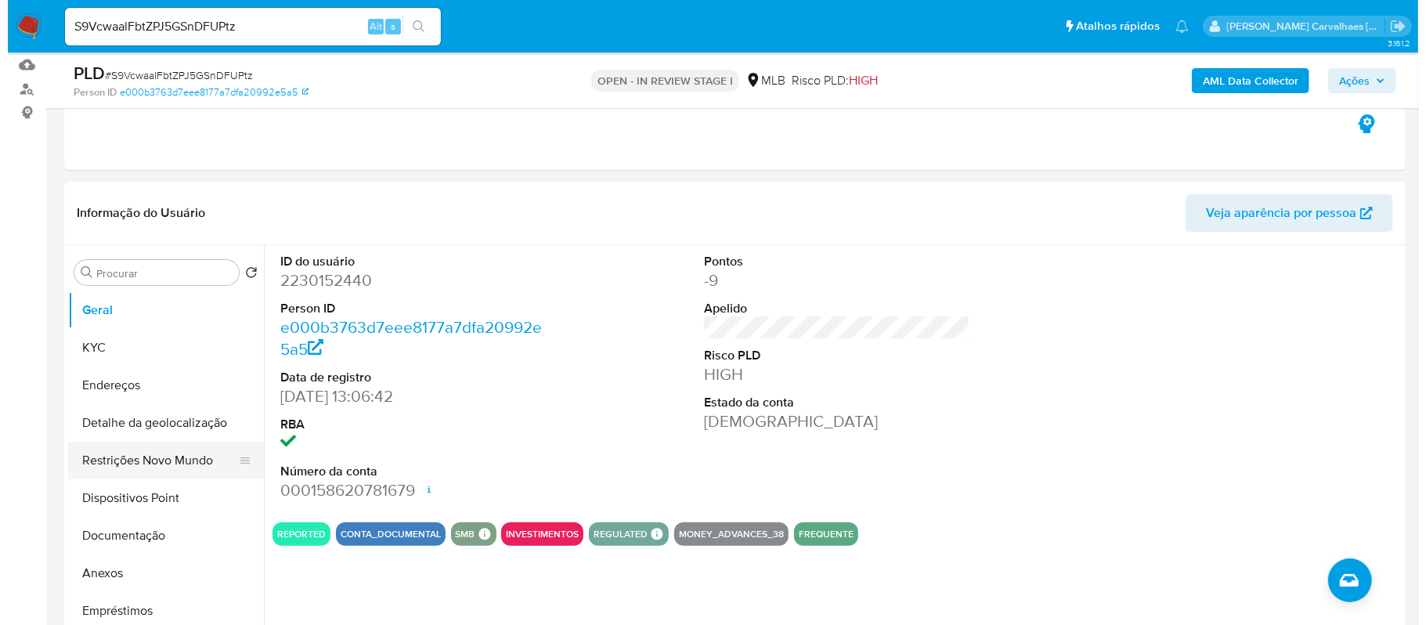
scroll to position [313, 0]
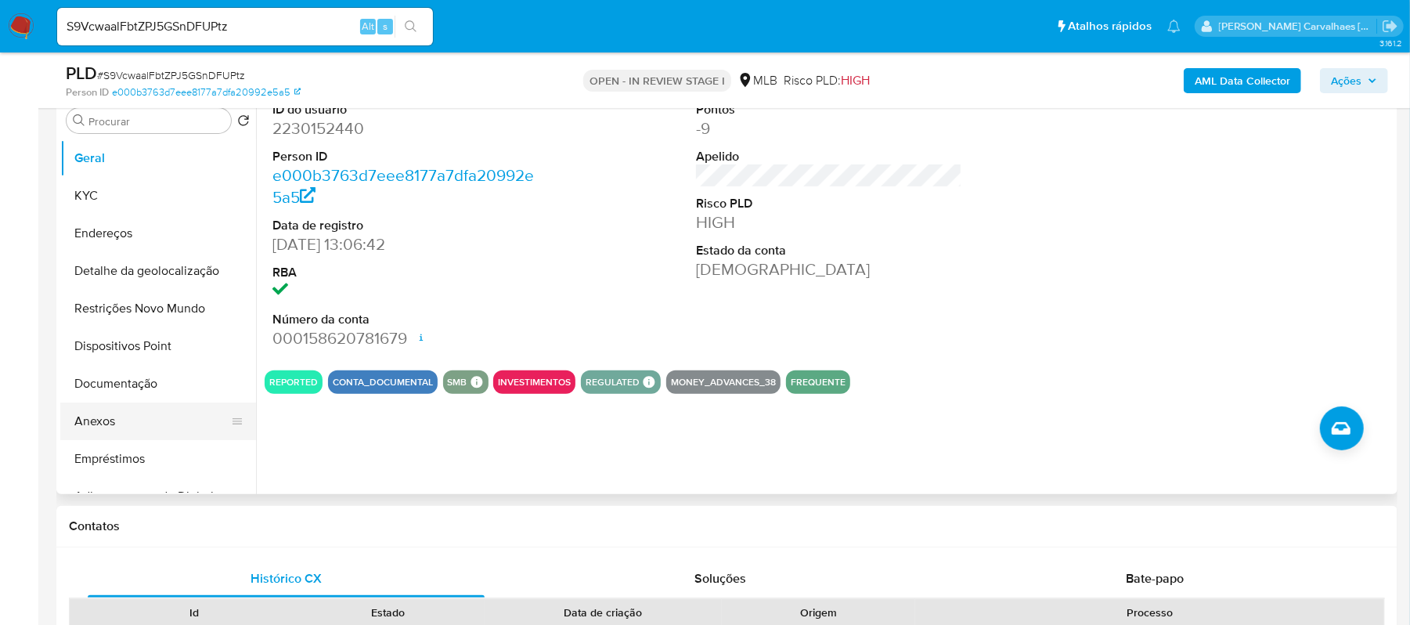
click at [117, 431] on button "Anexos" at bounding box center [151, 422] width 183 height 38
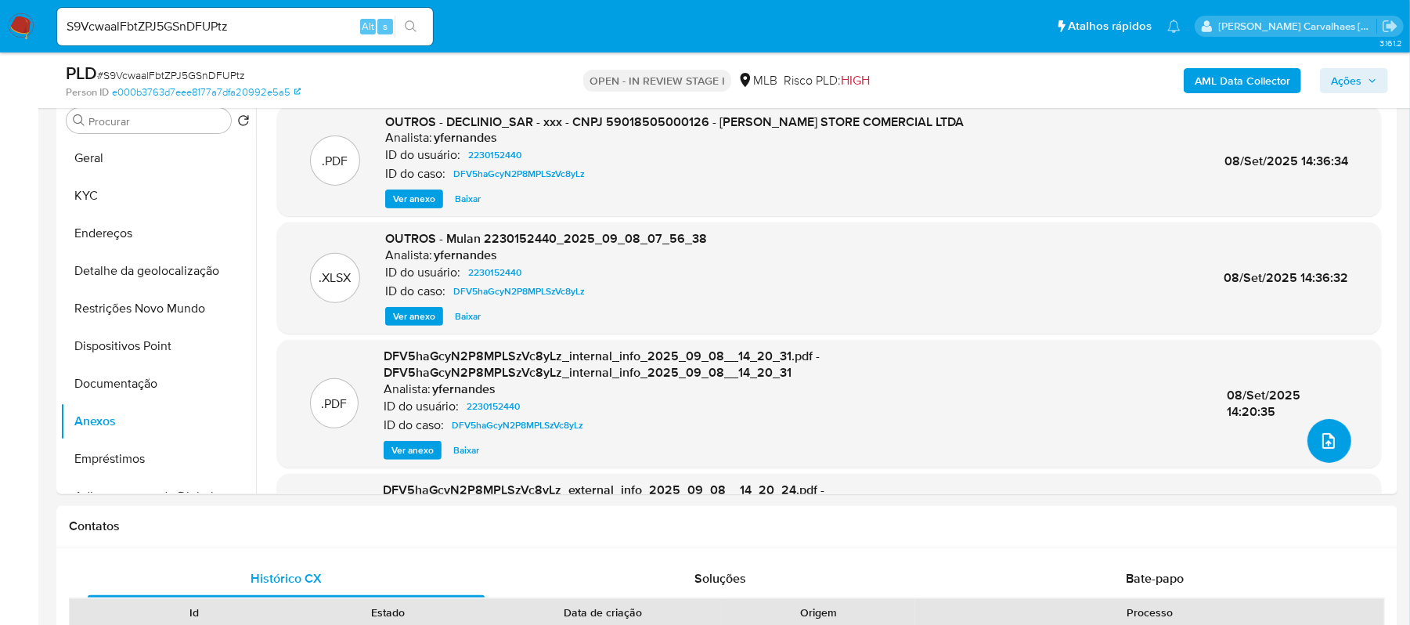
click at [1328, 448] on icon "upload-file" at bounding box center [1329, 440] width 19 height 19
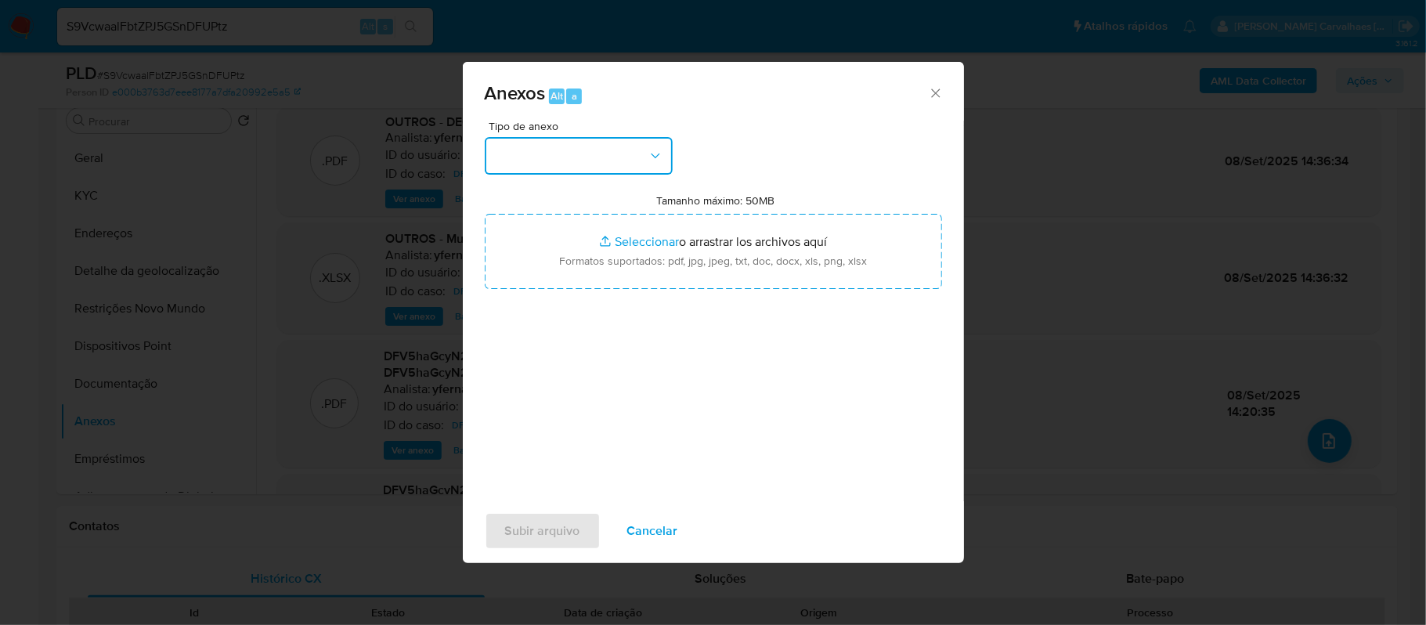
click at [652, 157] on icon "button" at bounding box center [656, 156] width 16 height 16
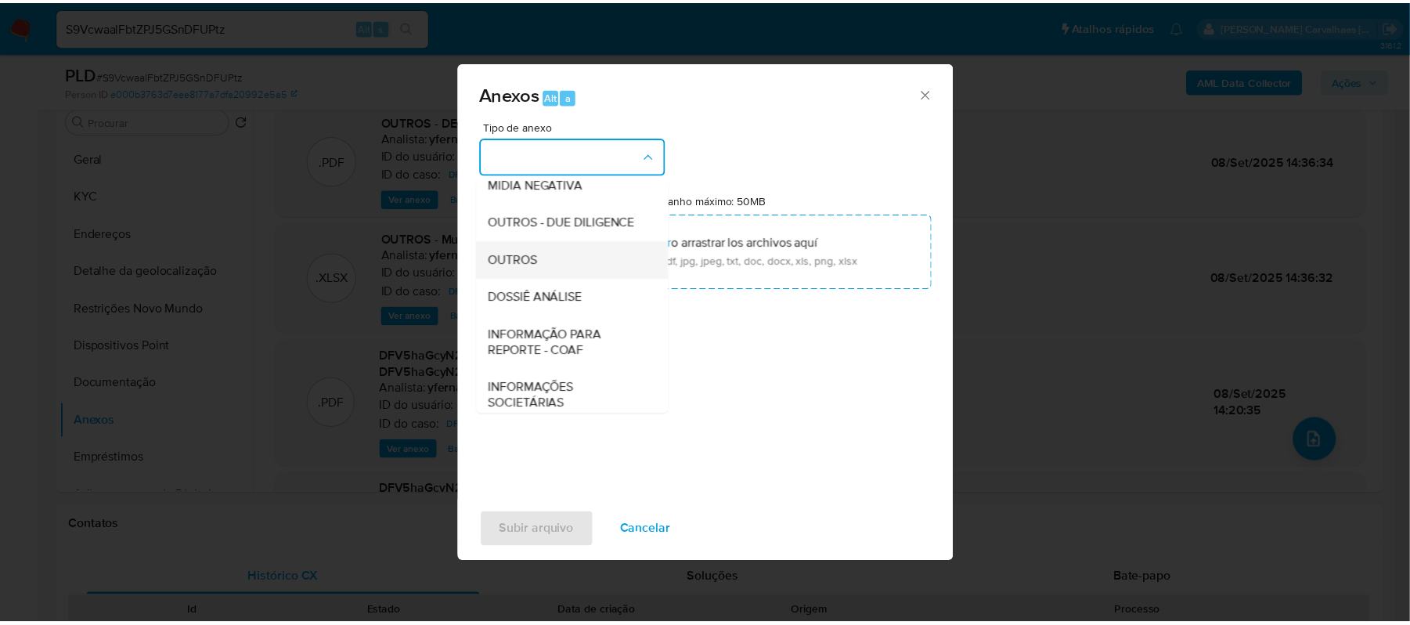
scroll to position [208, 0]
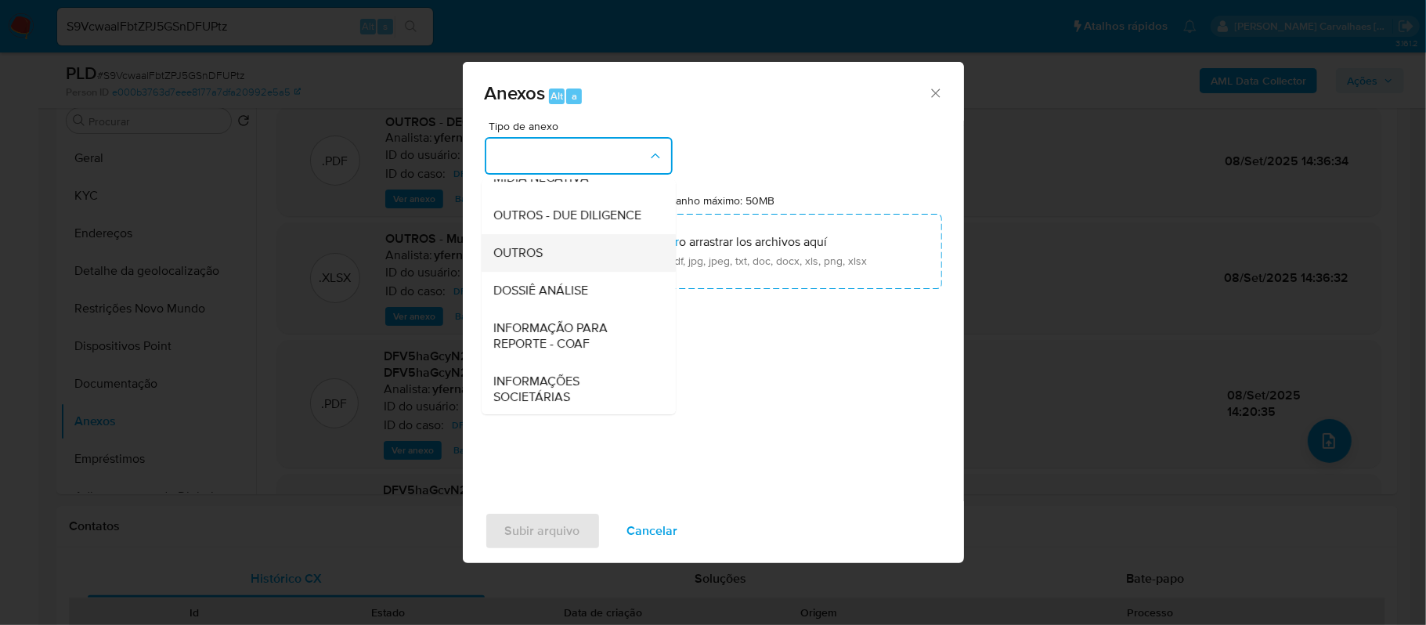
click at [543, 261] on span "OUTROS" at bounding box center [518, 253] width 49 height 16
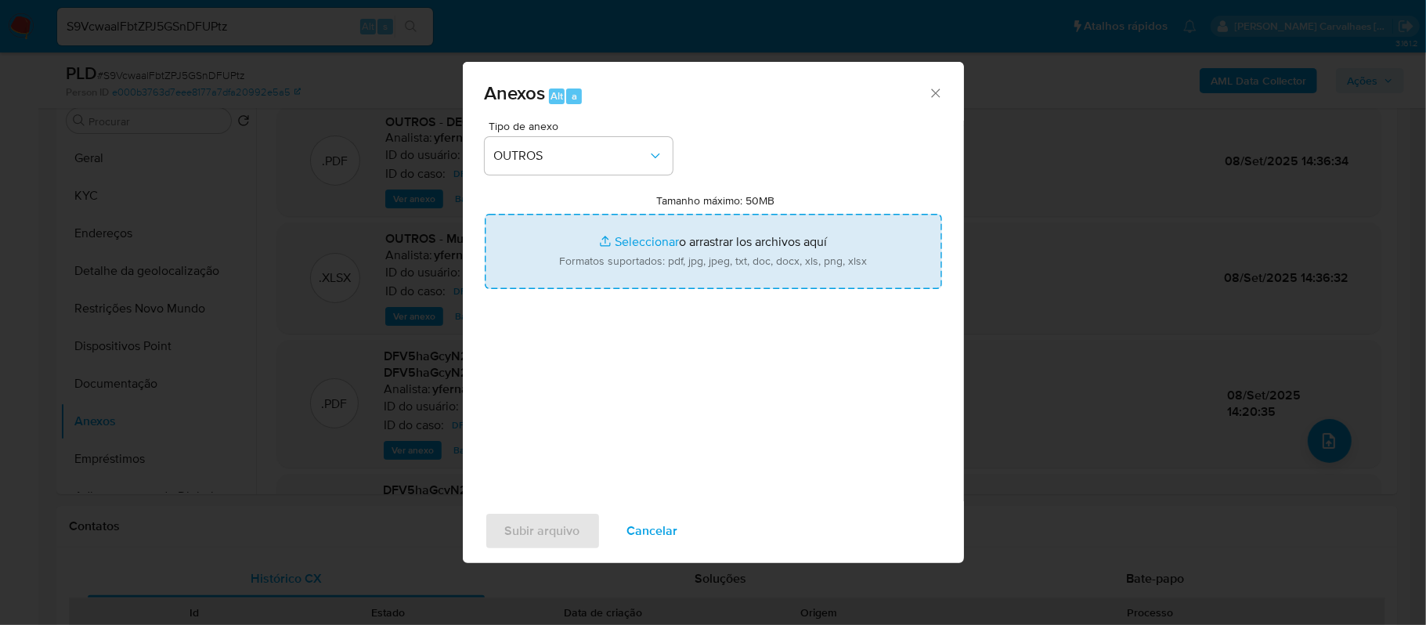
click at [628, 238] on input "Tamanho máximo: 50MB Seleccionar archivos" at bounding box center [713, 251] width 457 height 75
type input "C:\fakepath\Mulan YAO YAO STORE COMERCIAL LTDA 2230152440_2025_09_24_06_39_40 -…"
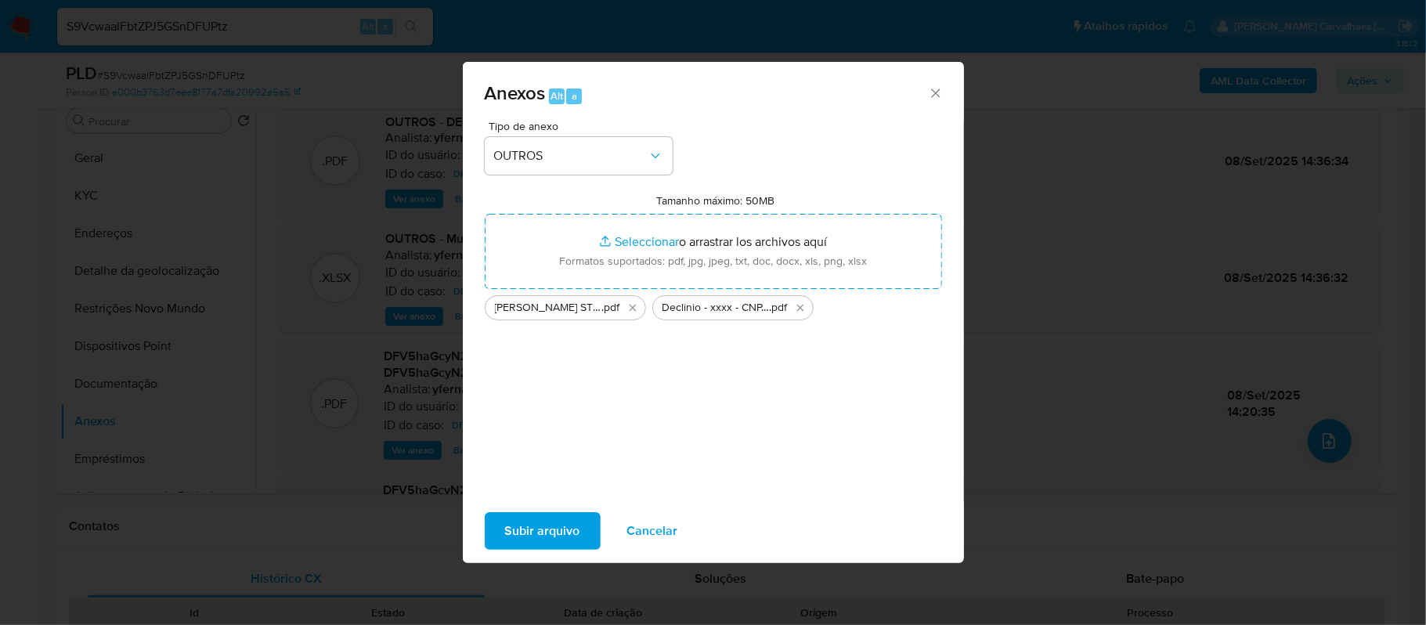
click at [534, 525] on span "Subir arquivo" at bounding box center [542, 531] width 75 height 34
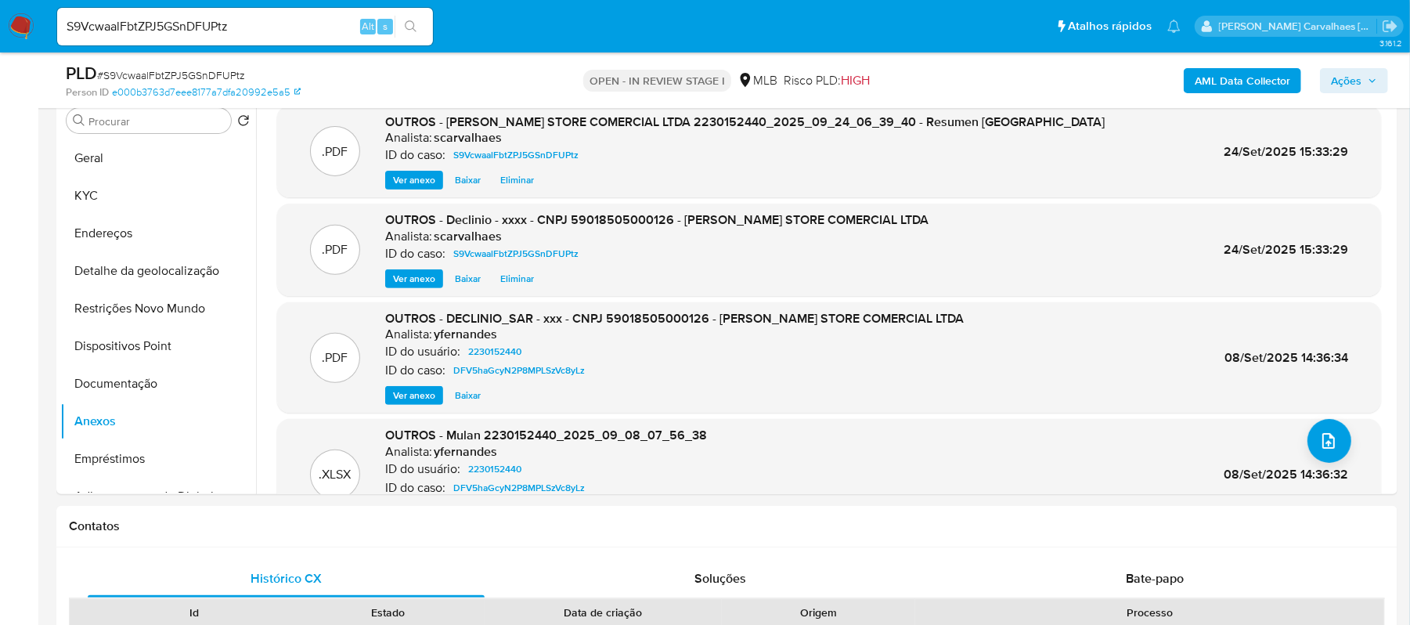
click at [1344, 73] on span "Ações" at bounding box center [1346, 80] width 31 height 25
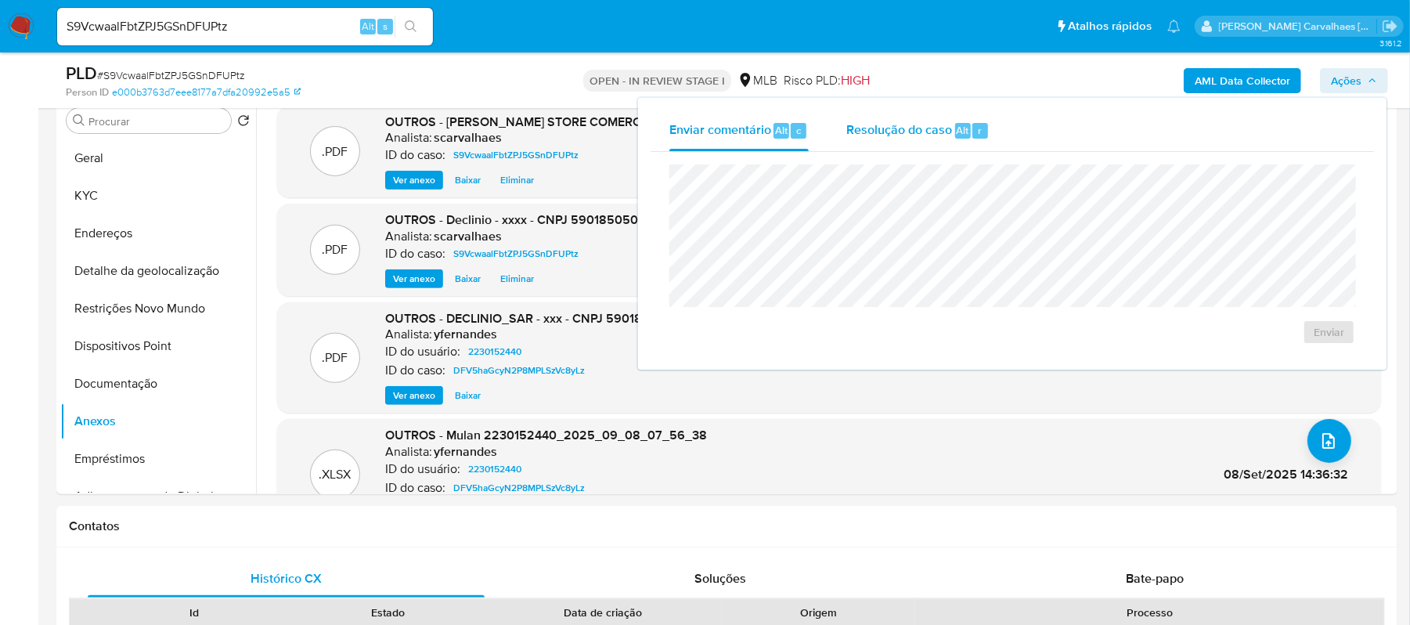
click at [865, 124] on span "Resolução do caso" at bounding box center [900, 130] width 106 height 18
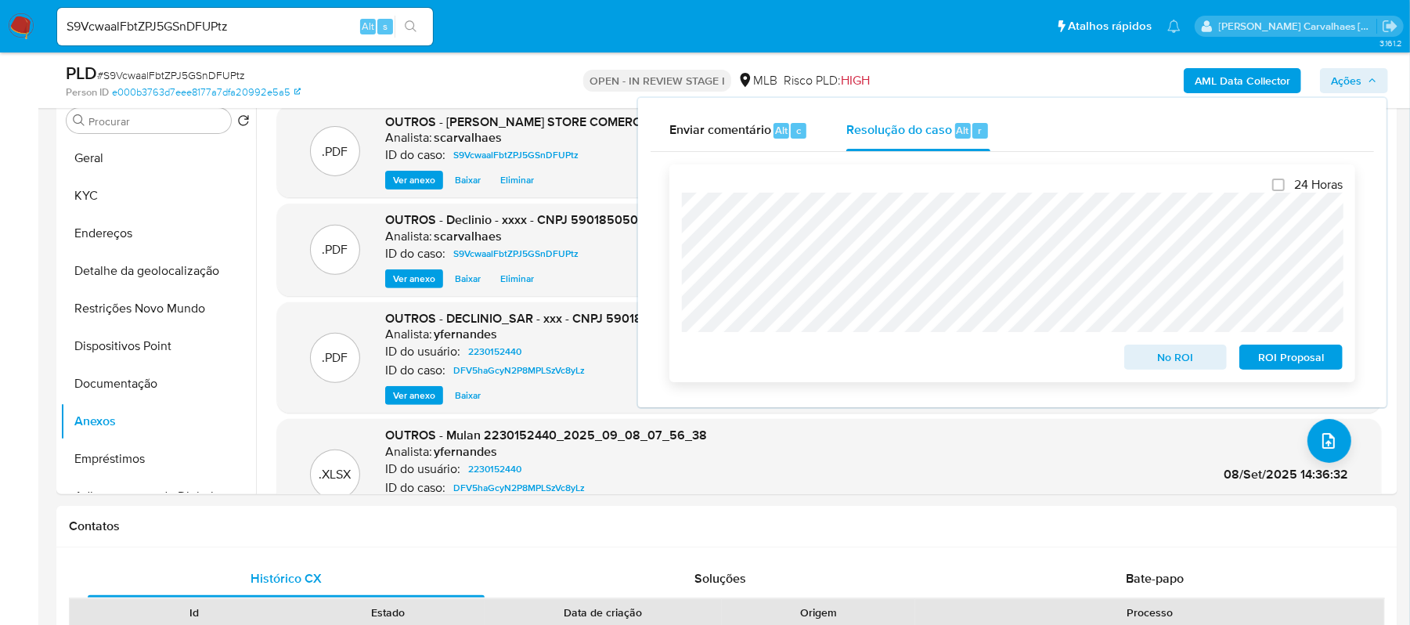
click at [1165, 357] on span "No ROI" at bounding box center [1175, 357] width 81 height 22
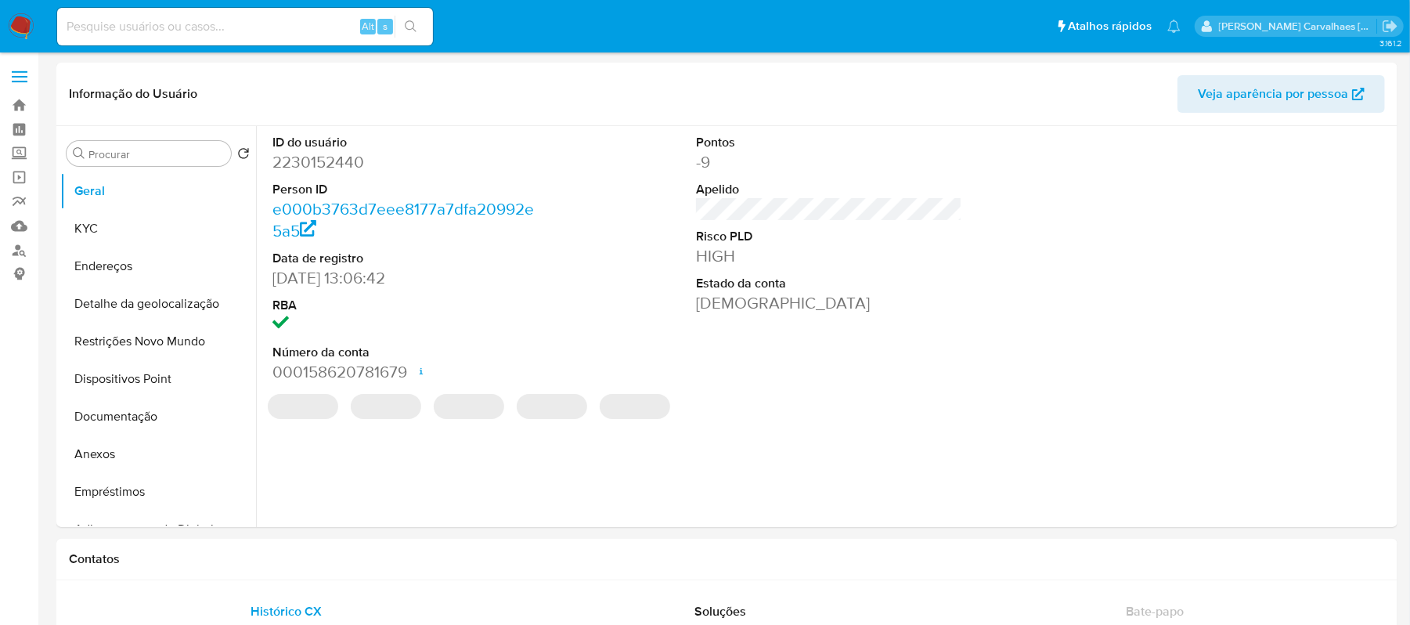
select select "10"
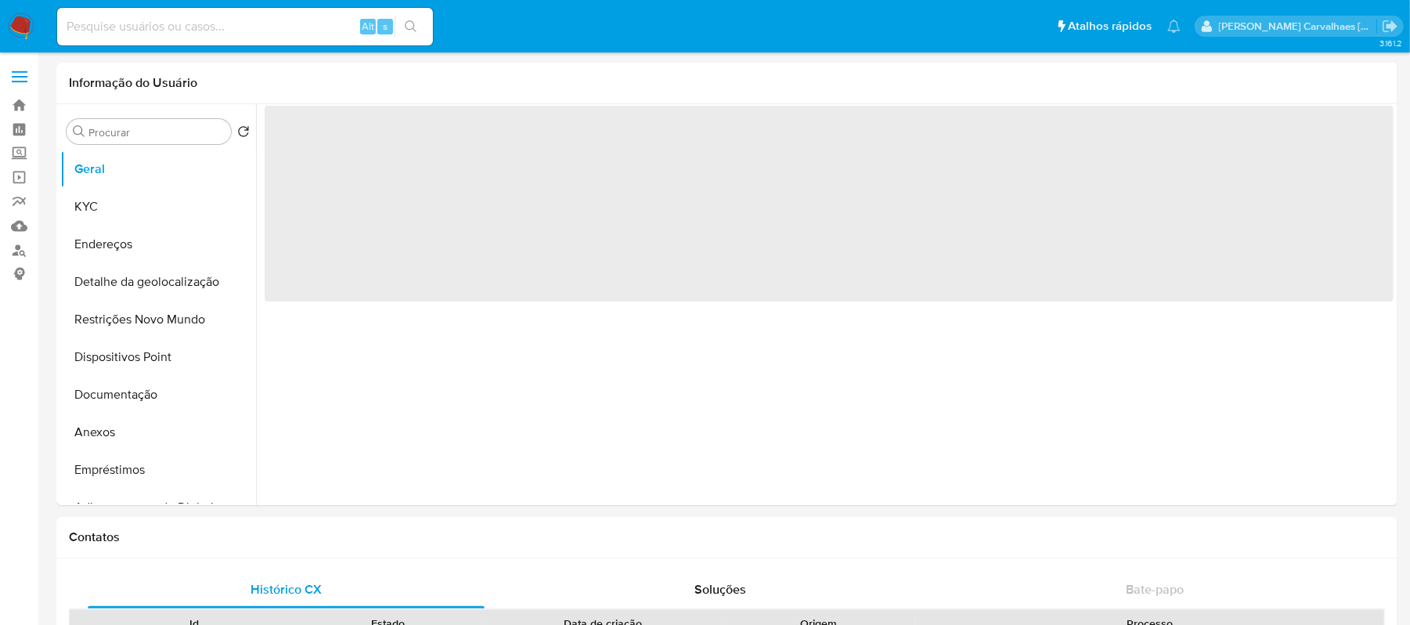
select select "10"
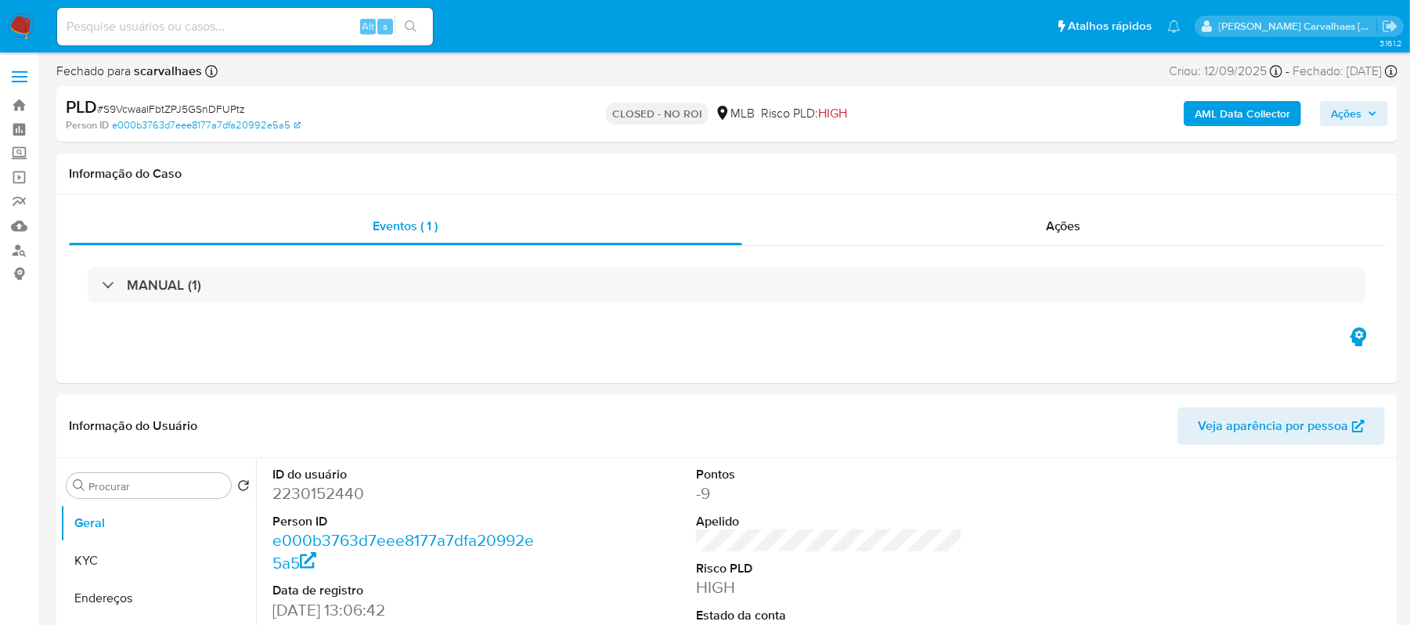
select select "10"
click at [260, 22] on input at bounding box center [245, 26] width 376 height 20
paste input "nCXBk1RhbaKrGIiZO02n8TOJ"
type input "nCXBk1RhbaKrGIiZO02n8TOJ"
click at [414, 20] on icon "search-icon" at bounding box center [411, 26] width 13 height 13
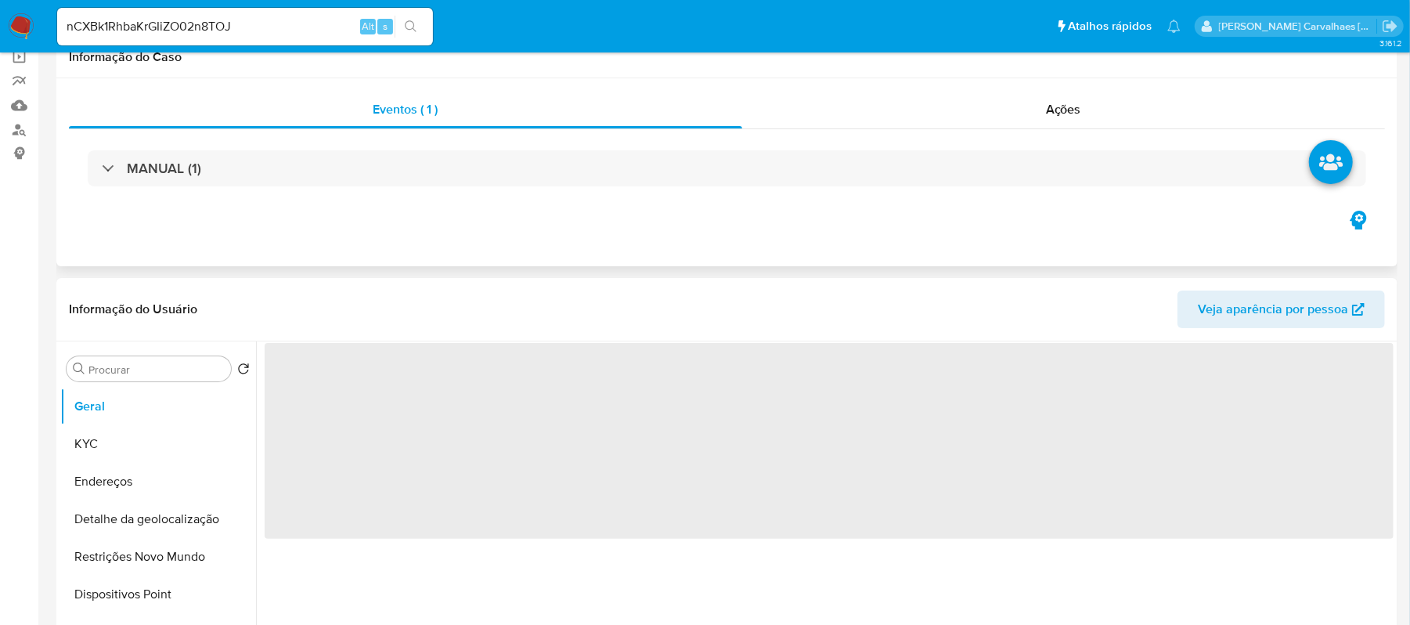
select select "10"
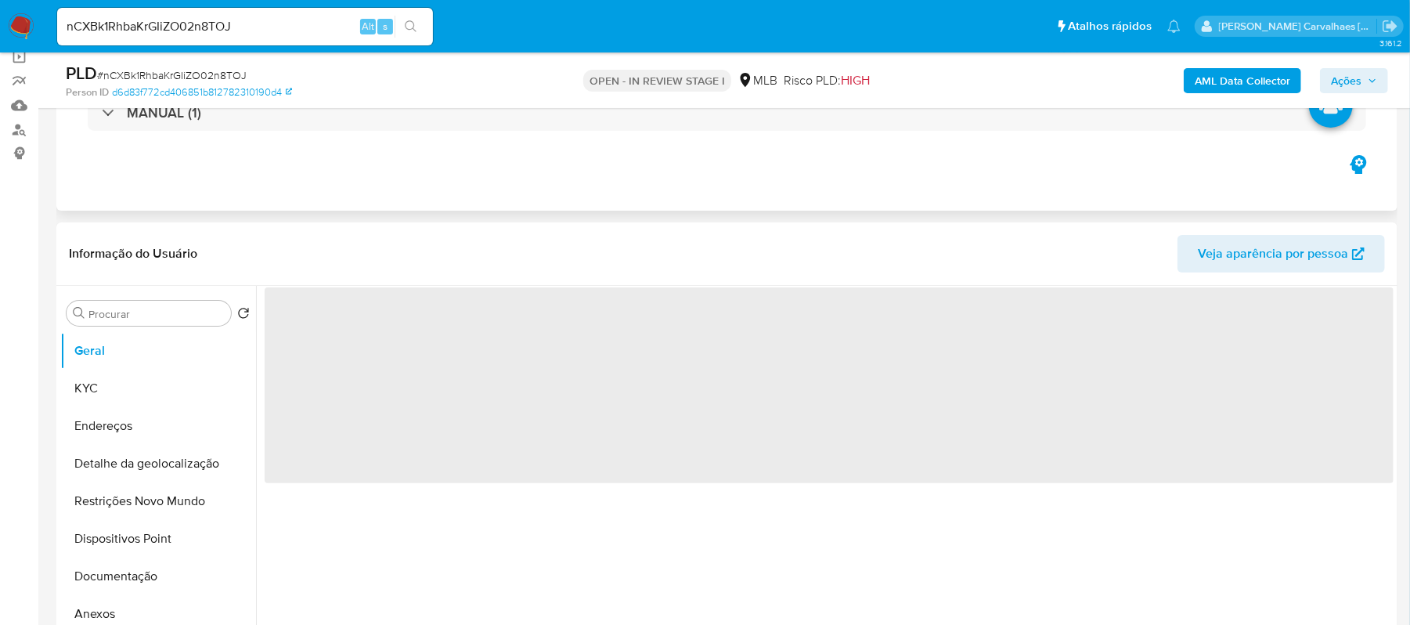
scroll to position [313, 0]
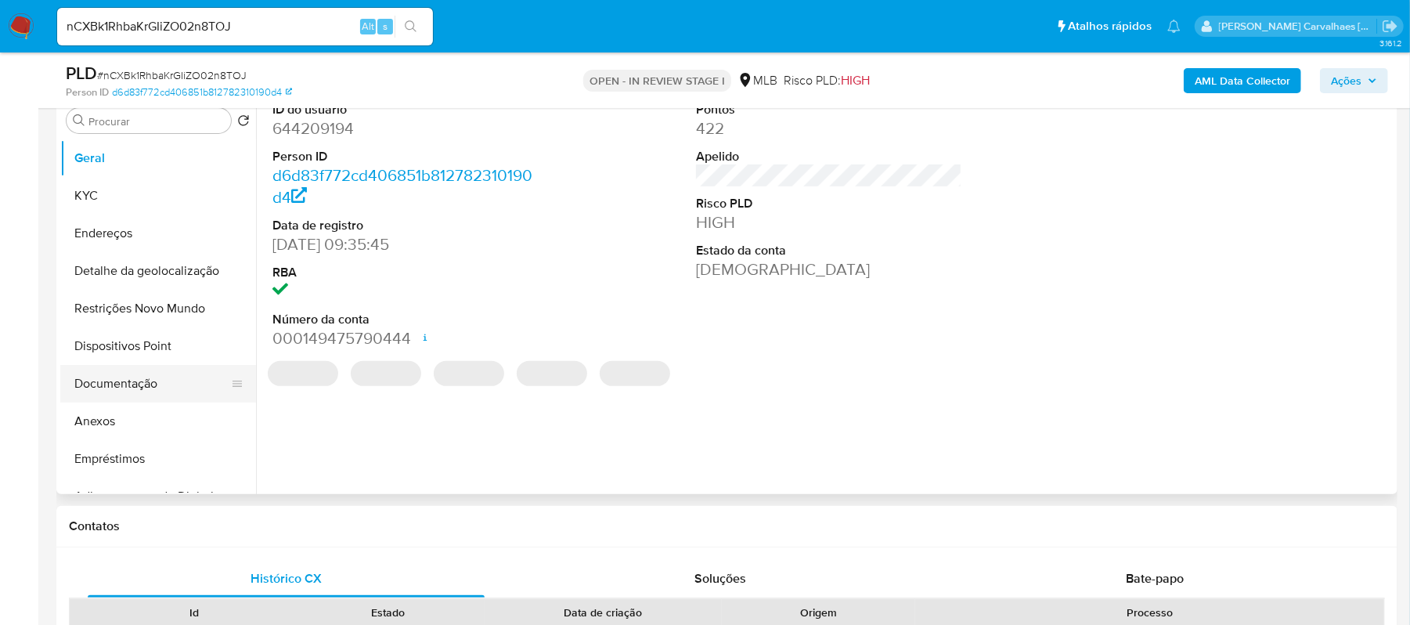
click at [122, 390] on button "Documentação" at bounding box center [151, 384] width 183 height 38
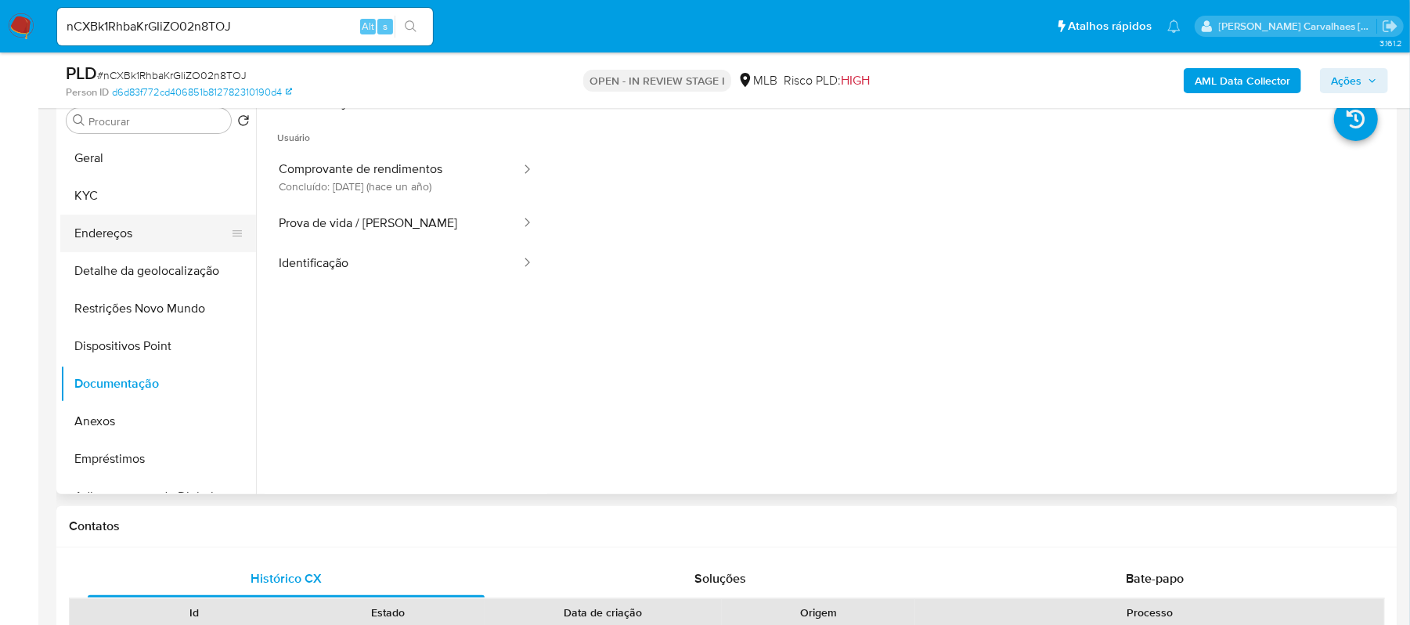
scroll to position [208, 0]
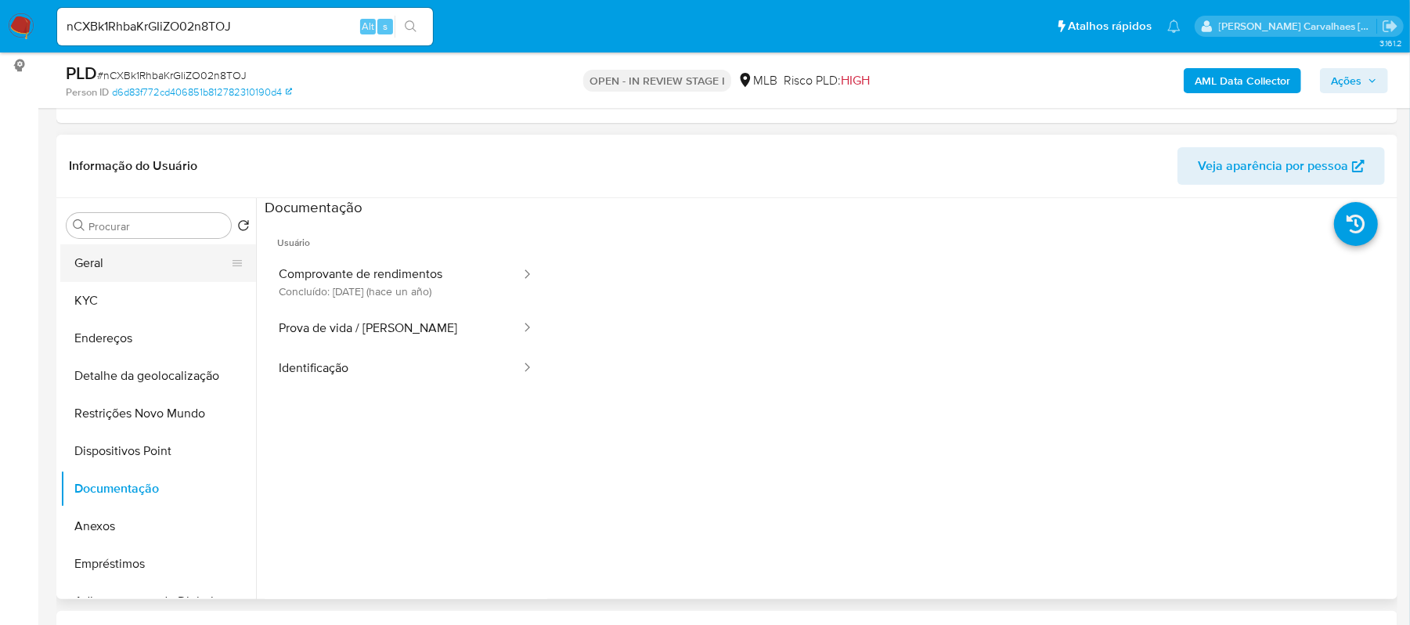
click at [157, 265] on button "Geral" at bounding box center [151, 263] width 183 height 38
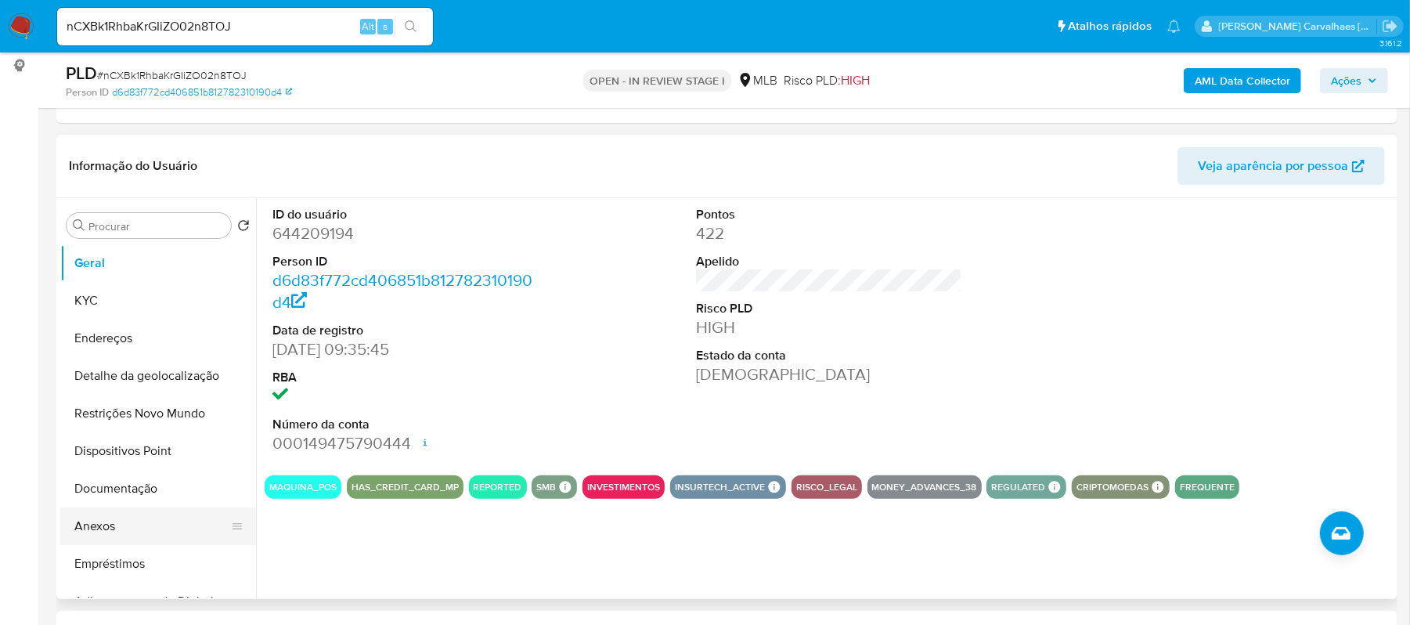
click at [166, 526] on button "Anexos" at bounding box center [151, 526] width 183 height 38
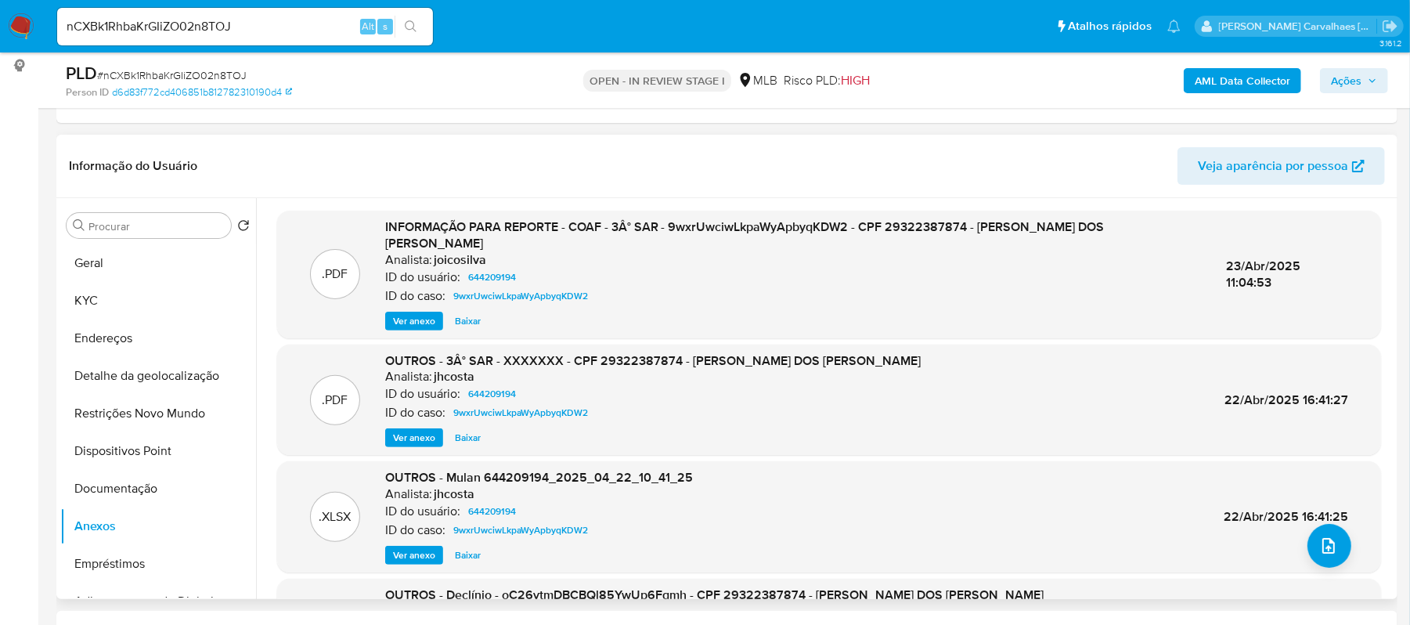
click at [421, 313] on span "Ver anexo" at bounding box center [414, 321] width 42 height 16
click at [421, 312] on div "Ver anexo Ver anexo [GEOGRAPHIC_DATA]" at bounding box center [793, 321] width 816 height 19
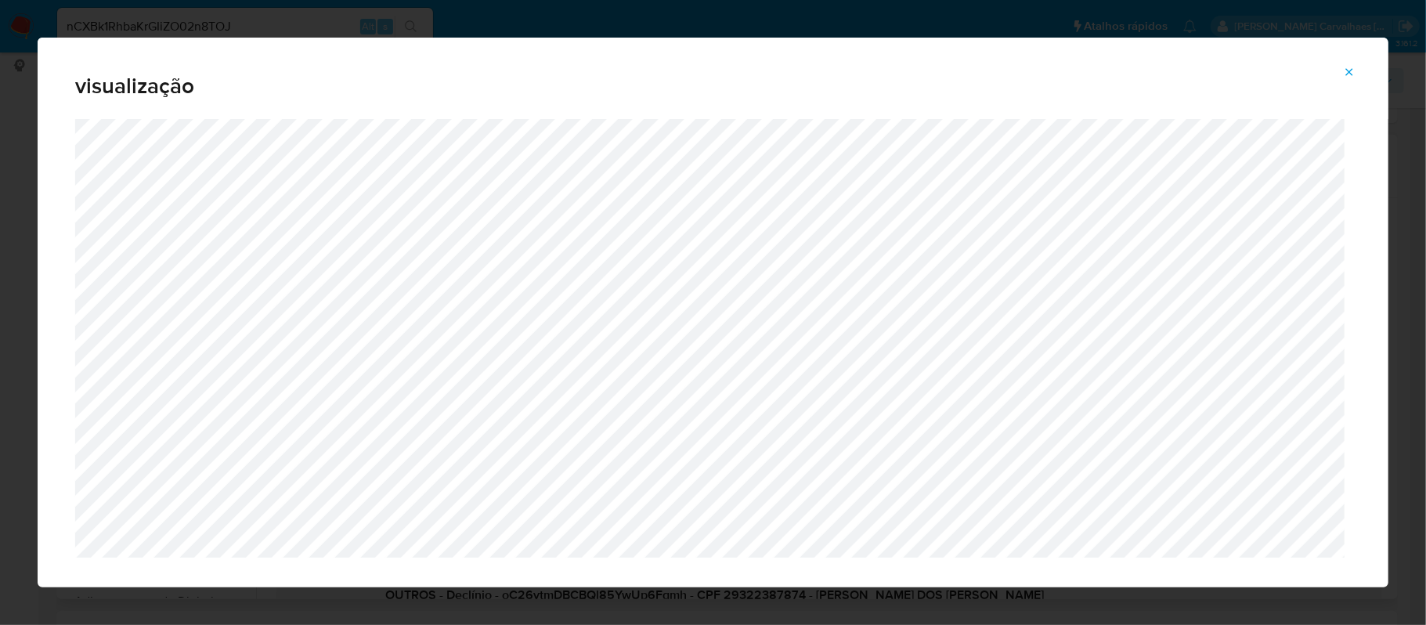
click at [1354, 64] on span "Attachment preview" at bounding box center [1349, 72] width 13 height 22
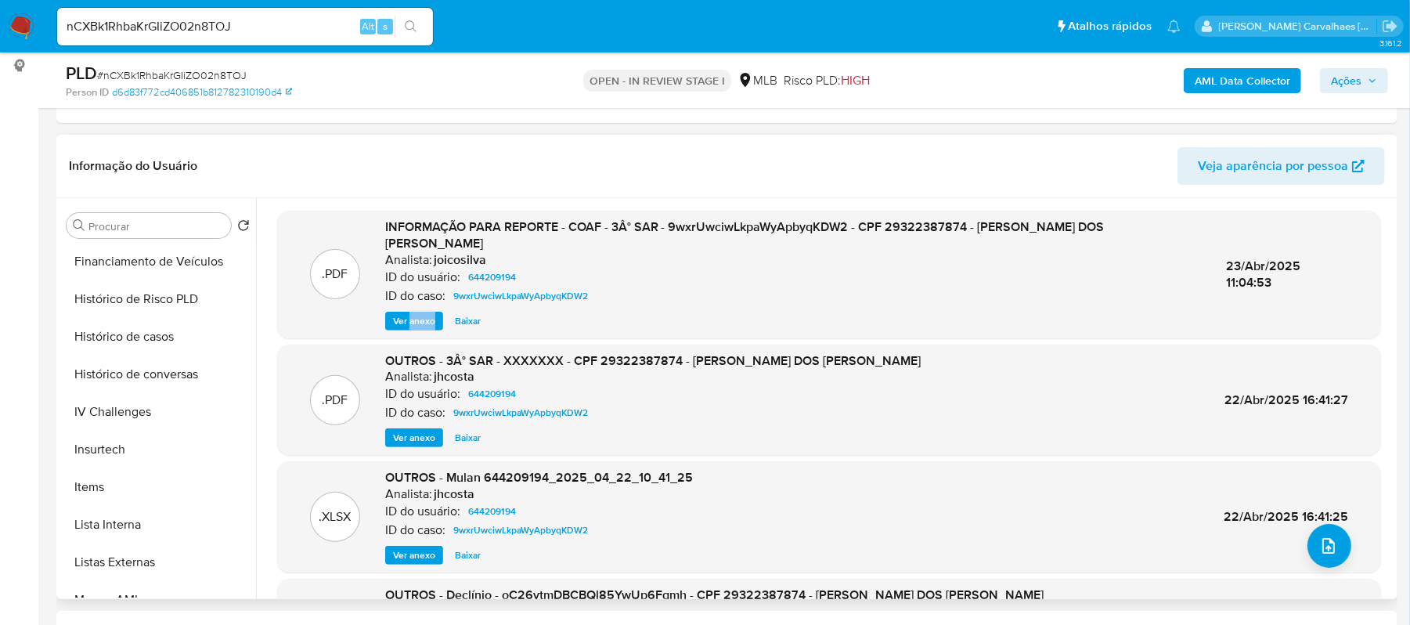
scroll to position [626, 0]
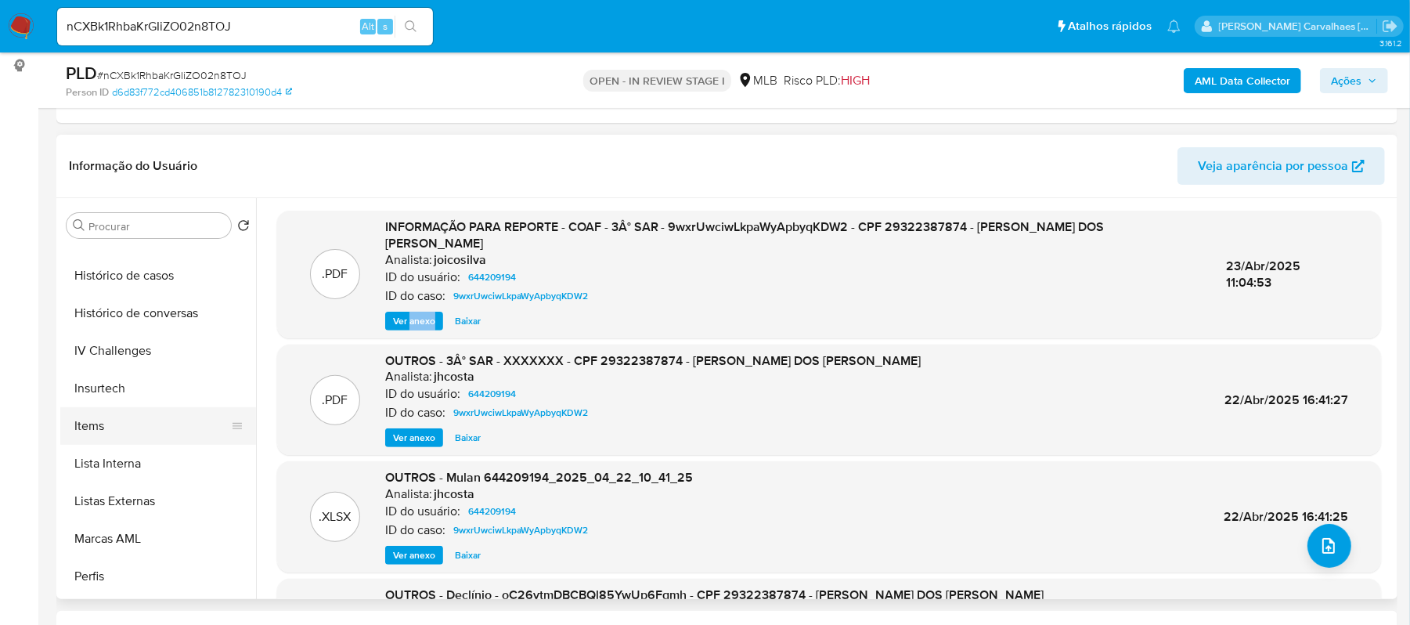
click at [135, 433] on button "Items" at bounding box center [151, 426] width 183 height 38
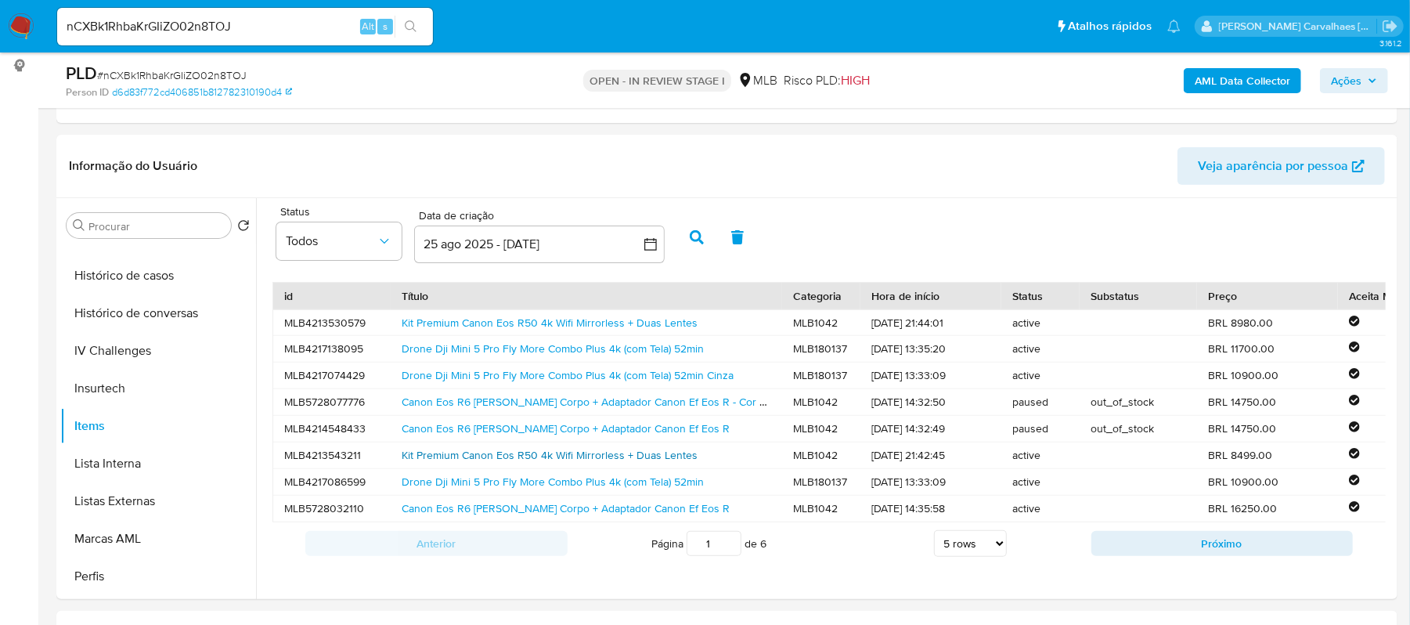
click at [637, 462] on link "Kit Premium Canon Eos R50 4k Wifi Mirrorless + Duas Lentes" at bounding box center [550, 455] width 296 height 16
type input "2"
click at [727, 547] on input "2" at bounding box center [714, 543] width 55 height 25
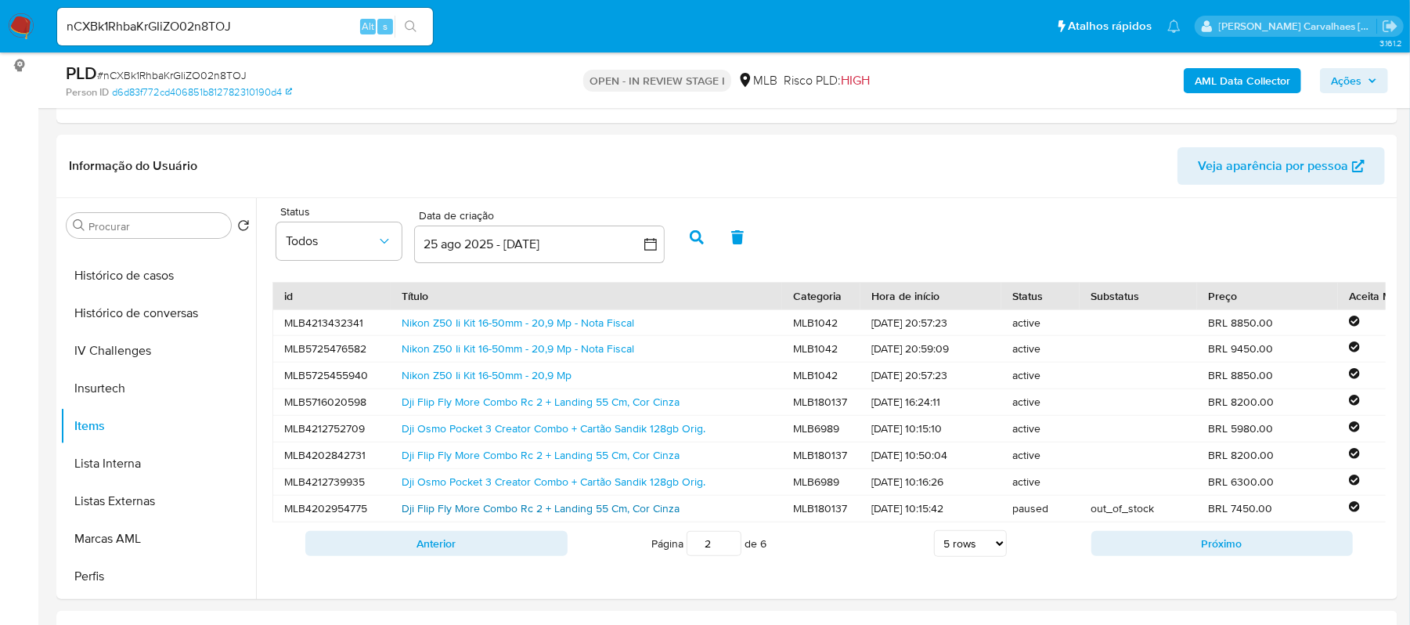
click at [493, 501] on link "Dji Flip Fly More Combo Rc 2 + Landing 55 Cm, Cor Cinza" at bounding box center [541, 508] width 278 height 16
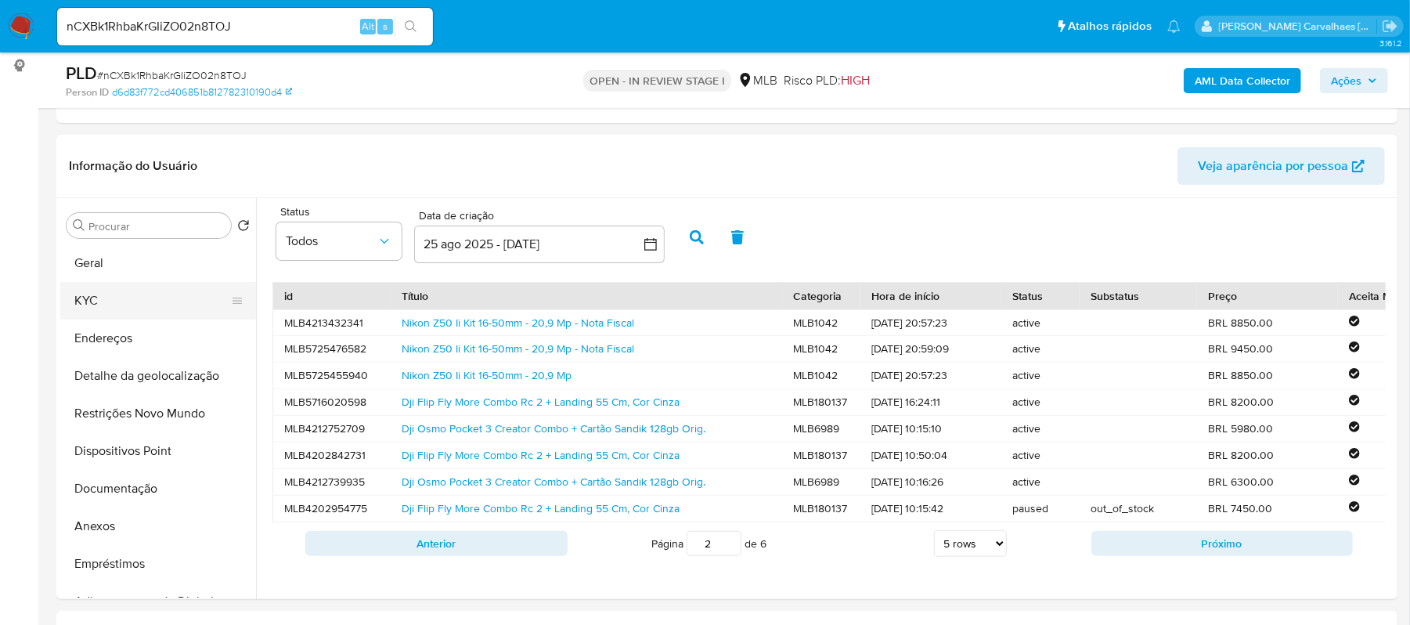
scroll to position [104, 0]
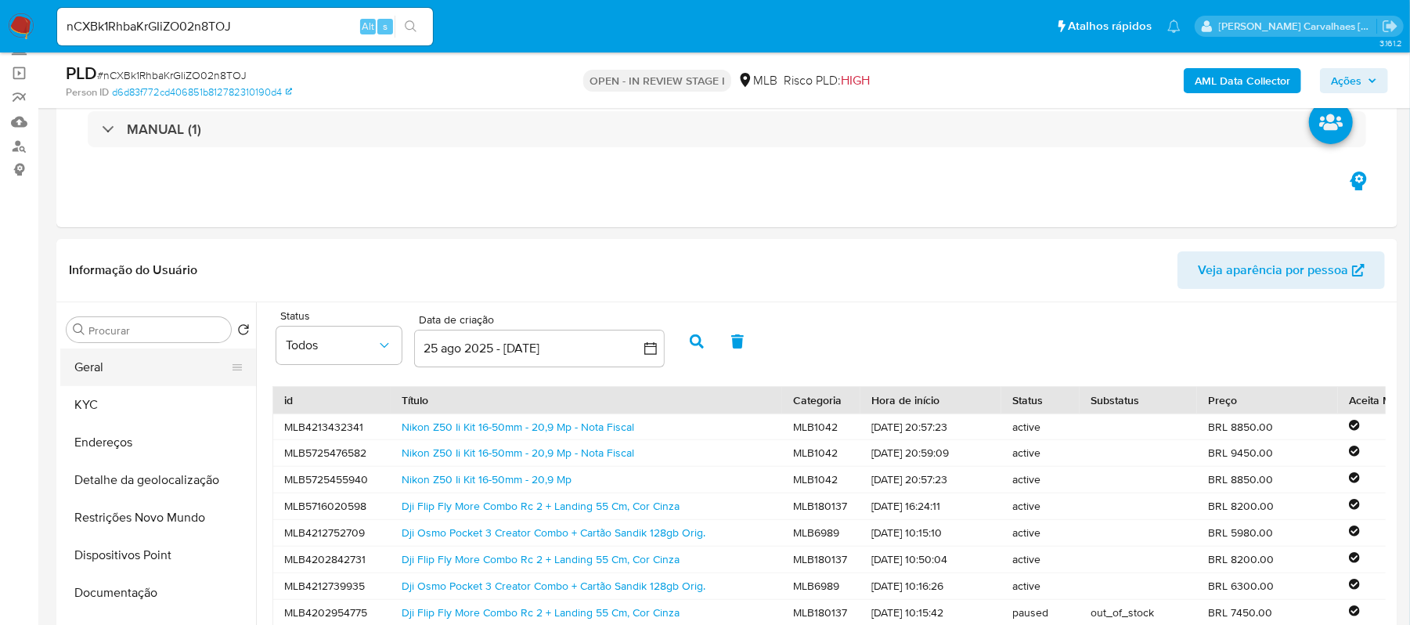
click at [110, 374] on button "Geral" at bounding box center [151, 367] width 183 height 38
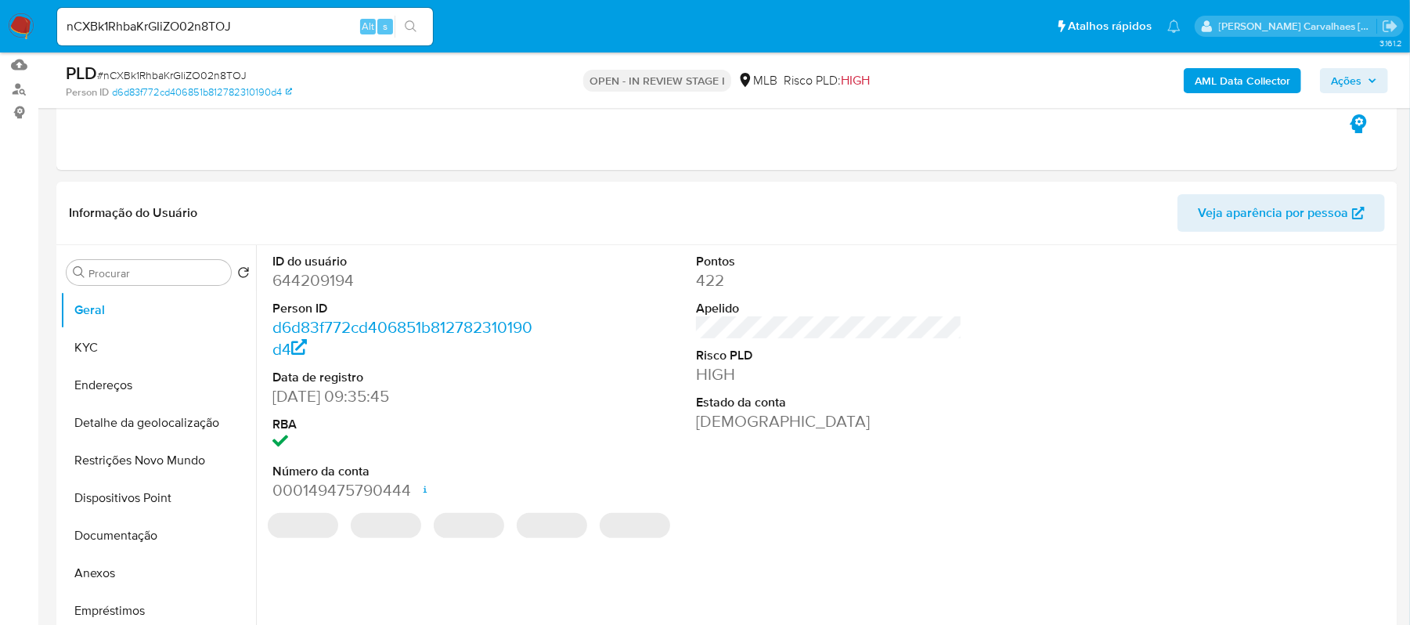
scroll to position [179, 0]
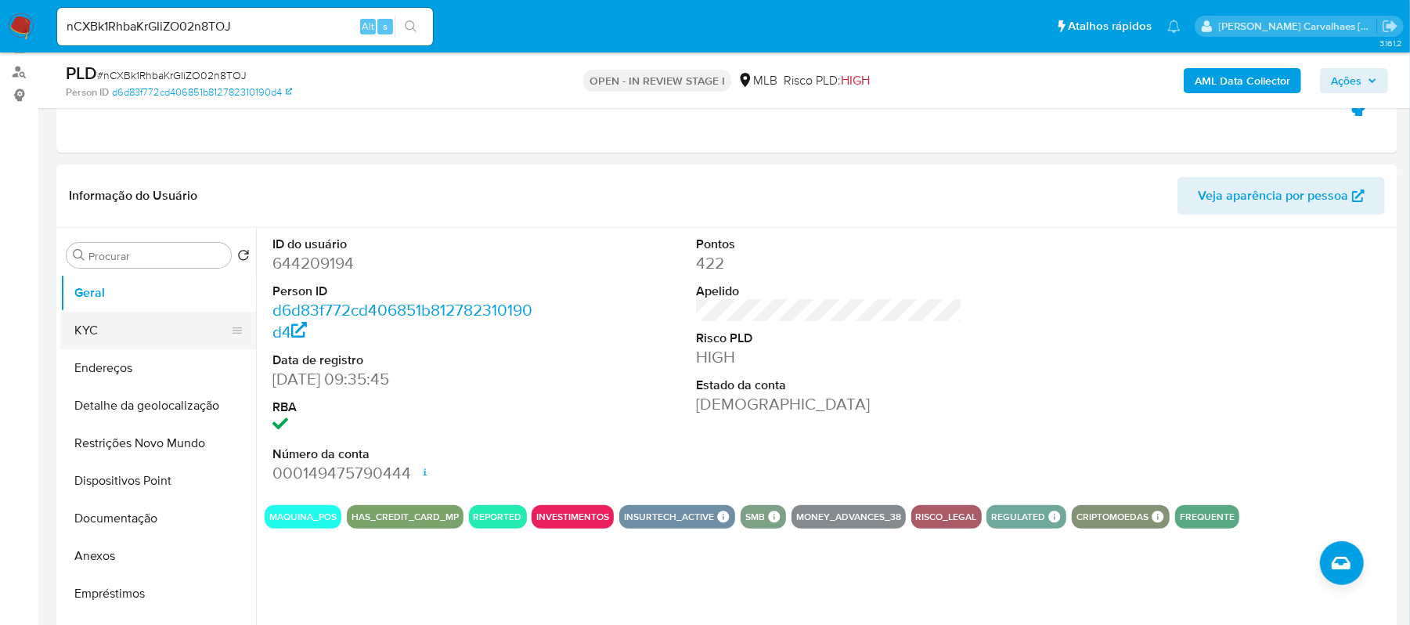
click at [136, 323] on button "KYC" at bounding box center [151, 331] width 183 height 38
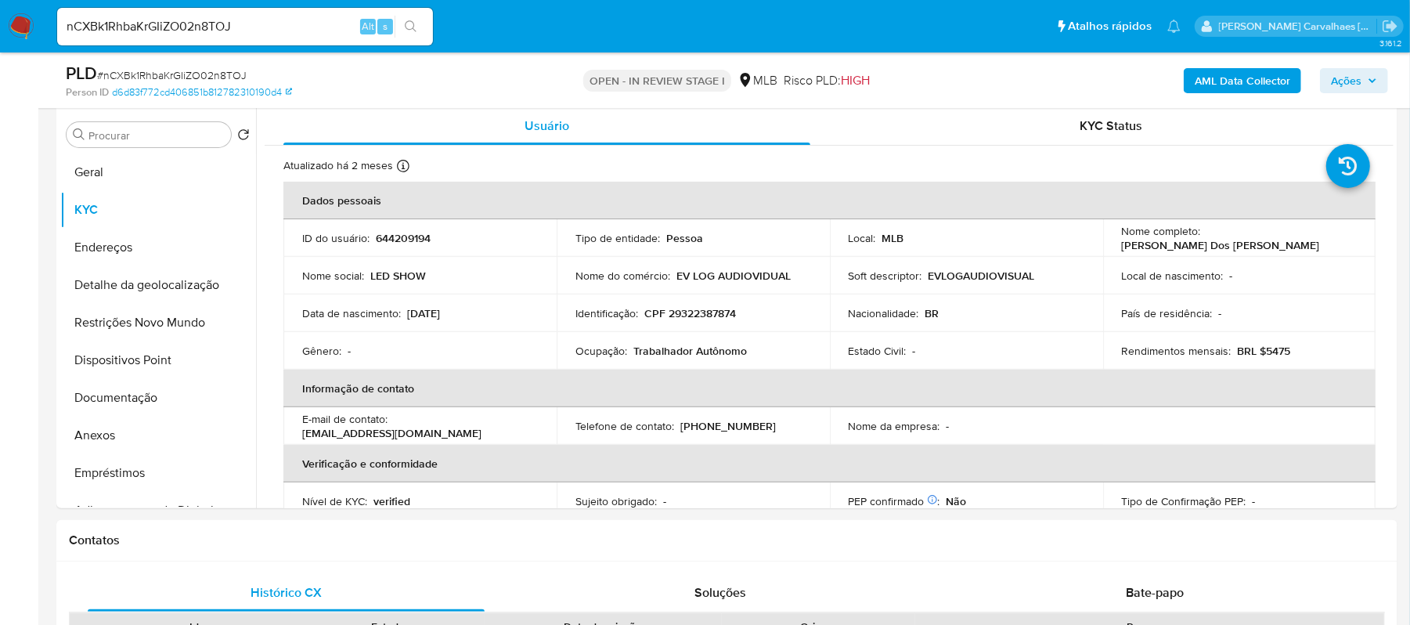
scroll to position [310, 0]
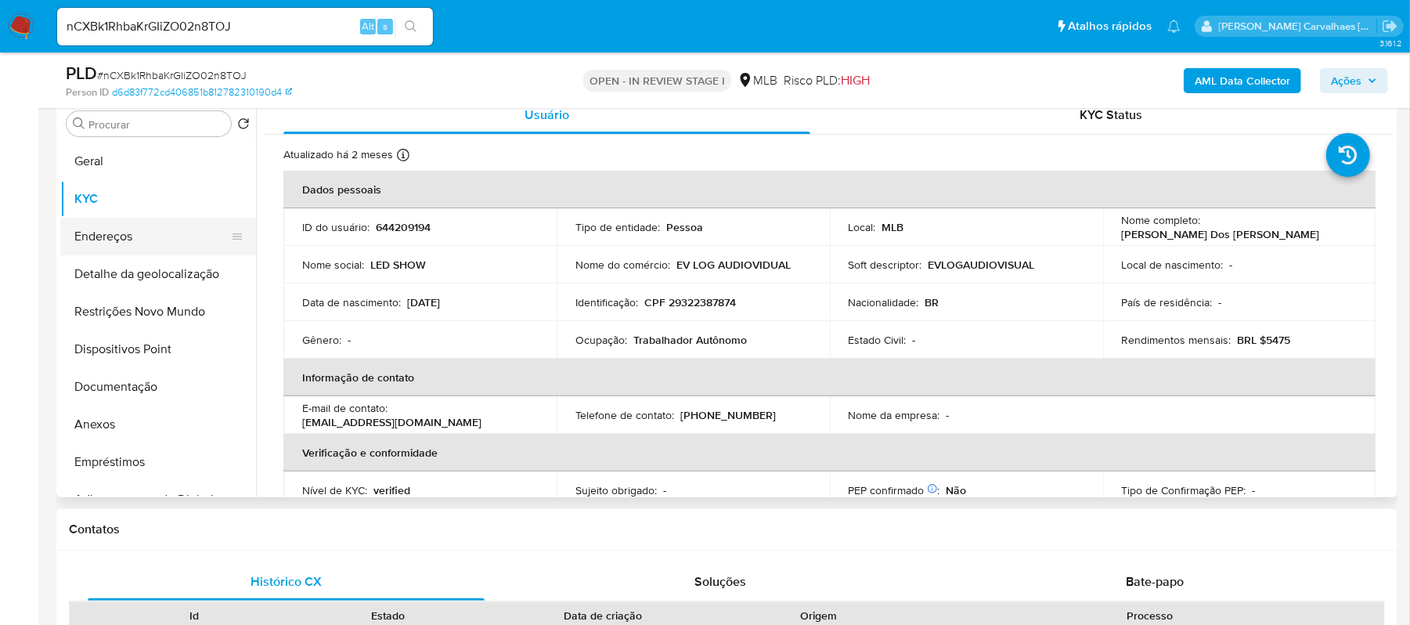
click at [135, 236] on button "Endereços" at bounding box center [151, 237] width 183 height 38
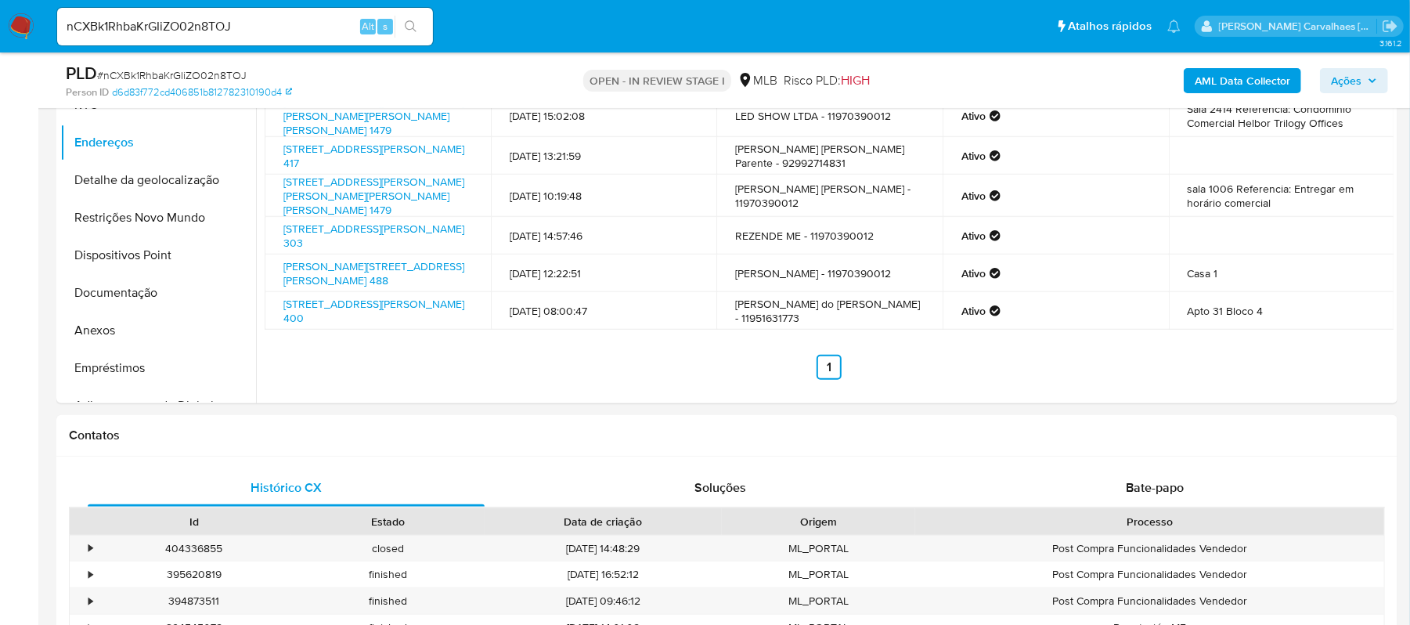
scroll to position [273, 0]
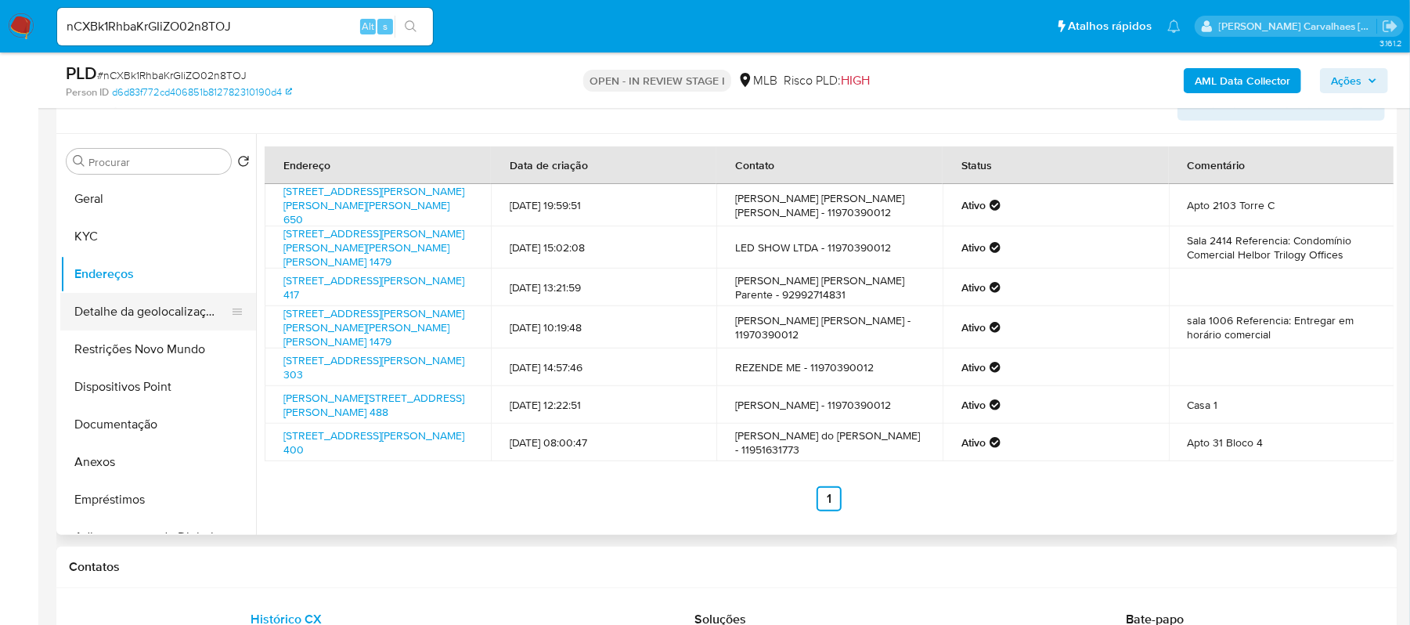
click at [161, 311] on button "Detalhe da geolocalização" at bounding box center [151, 312] width 183 height 38
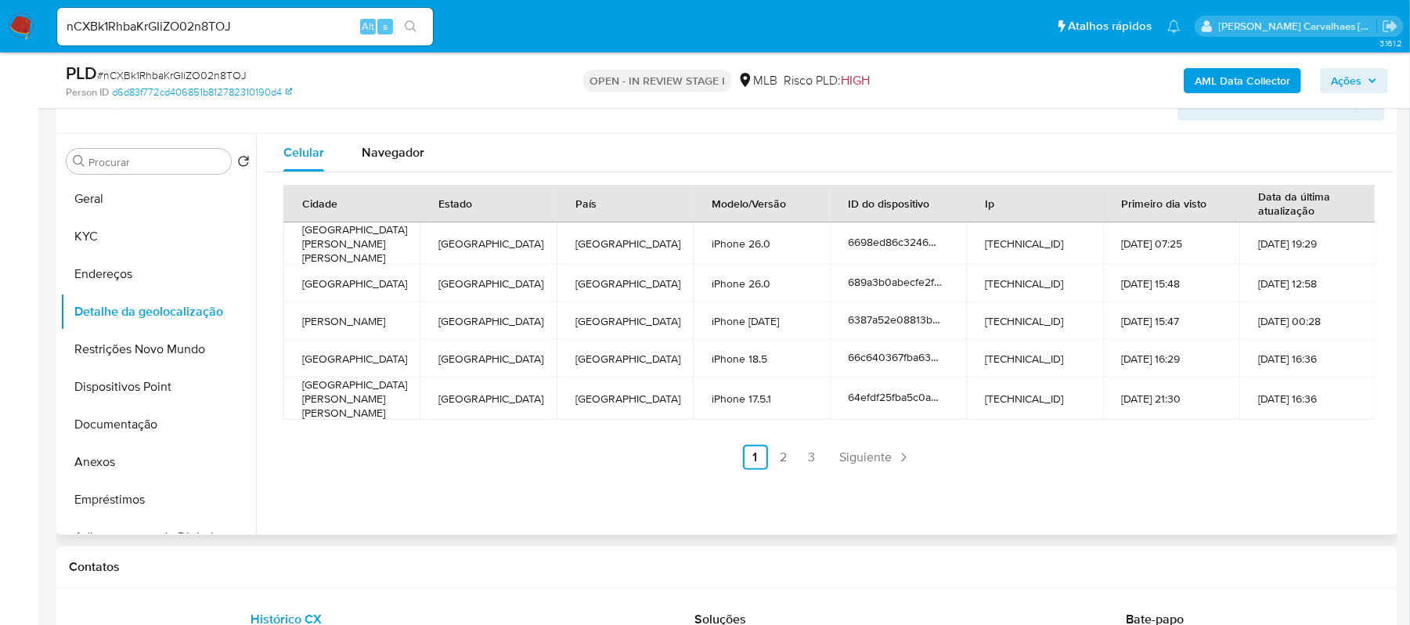
drag, startPoint x: 204, startPoint y: 349, endPoint x: 459, endPoint y: 423, distance: 265.7
click at [204, 349] on button "Restrições Novo Mundo" at bounding box center [158, 349] width 196 height 38
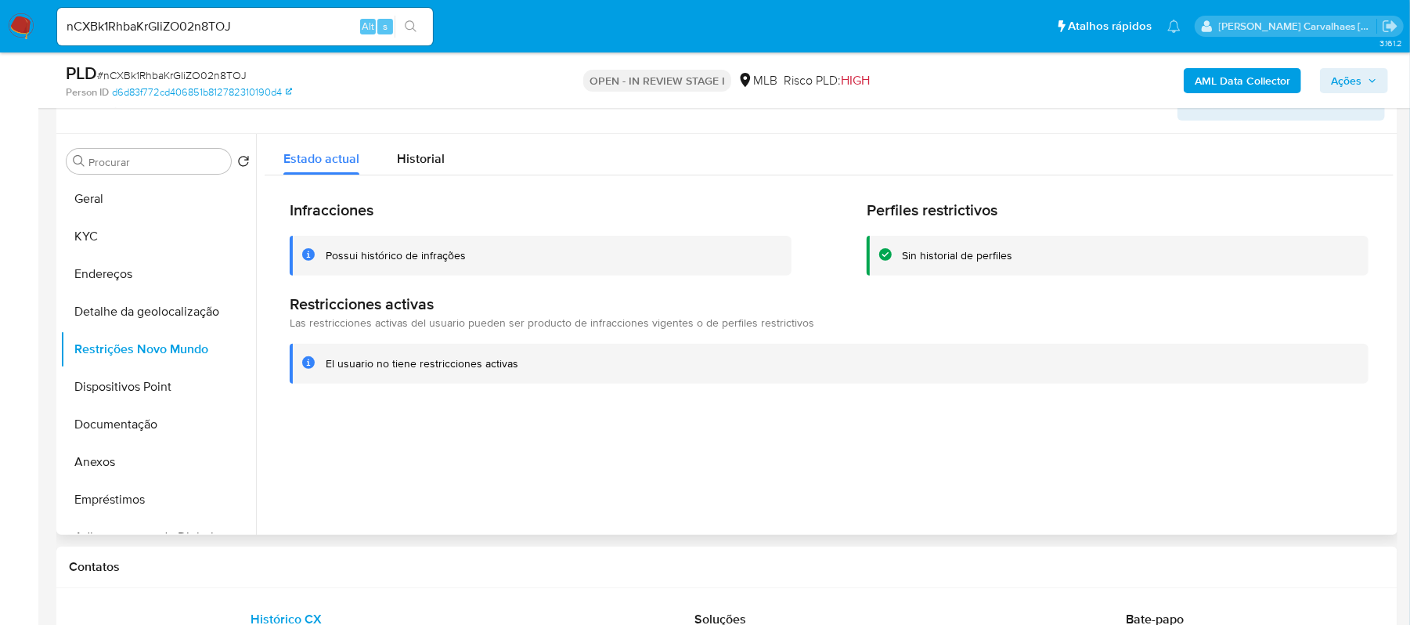
drag, startPoint x: 556, startPoint y: 374, endPoint x: 319, endPoint y: 366, distance: 236.6
click at [318, 366] on div "El usuario no tiene restricciones activas" at bounding box center [829, 364] width 1079 height 40
click at [139, 387] on button "Dispositivos Point" at bounding box center [151, 387] width 183 height 38
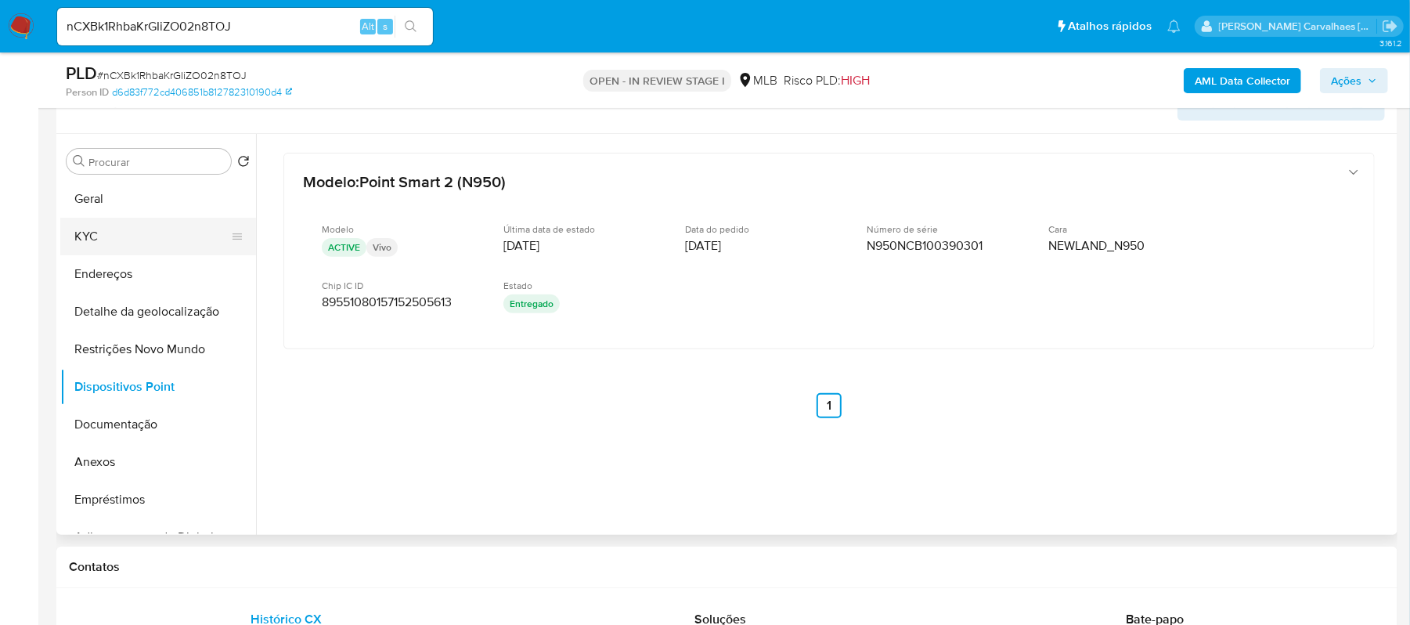
click at [141, 240] on button "KYC" at bounding box center [151, 237] width 183 height 38
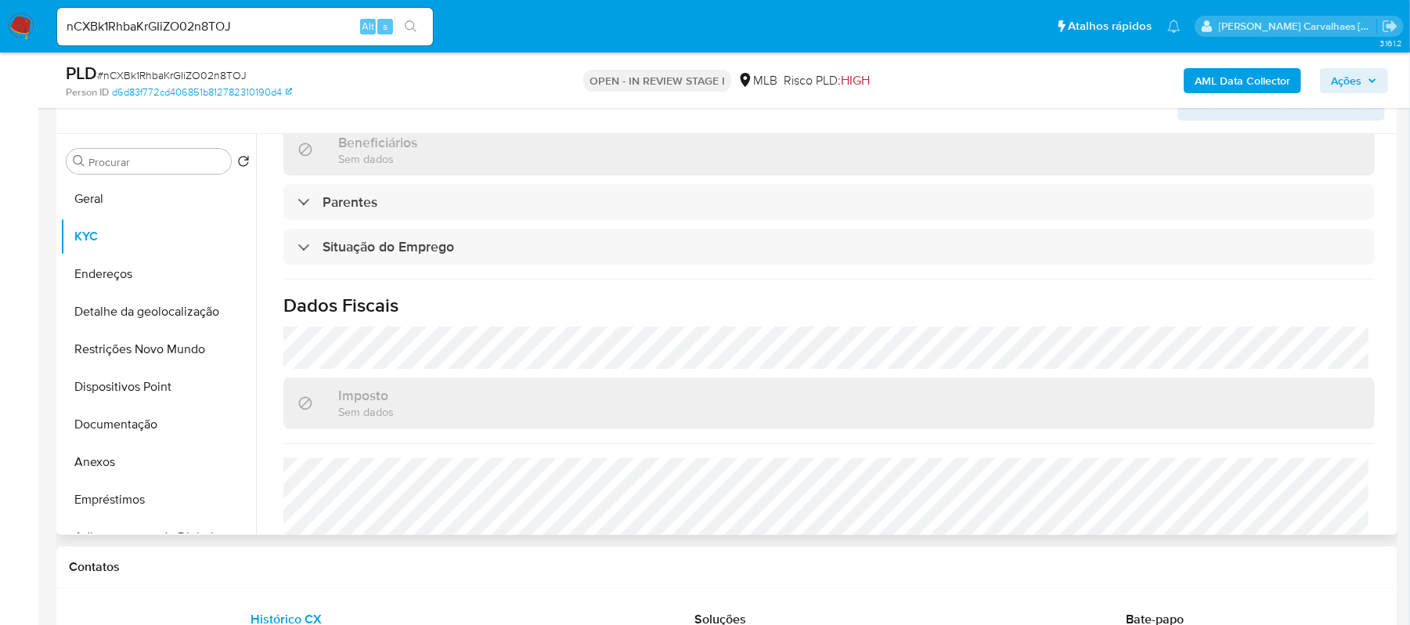
scroll to position [667, 0]
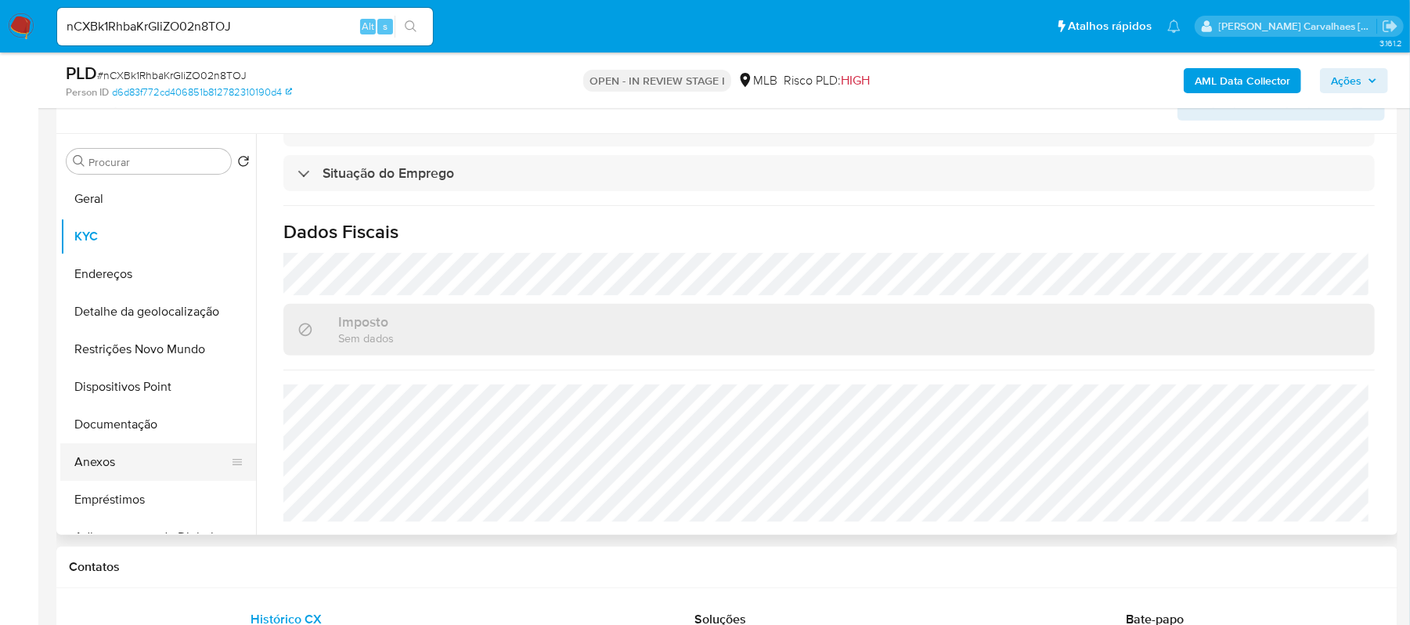
click at [129, 452] on button "Anexos" at bounding box center [151, 462] width 183 height 38
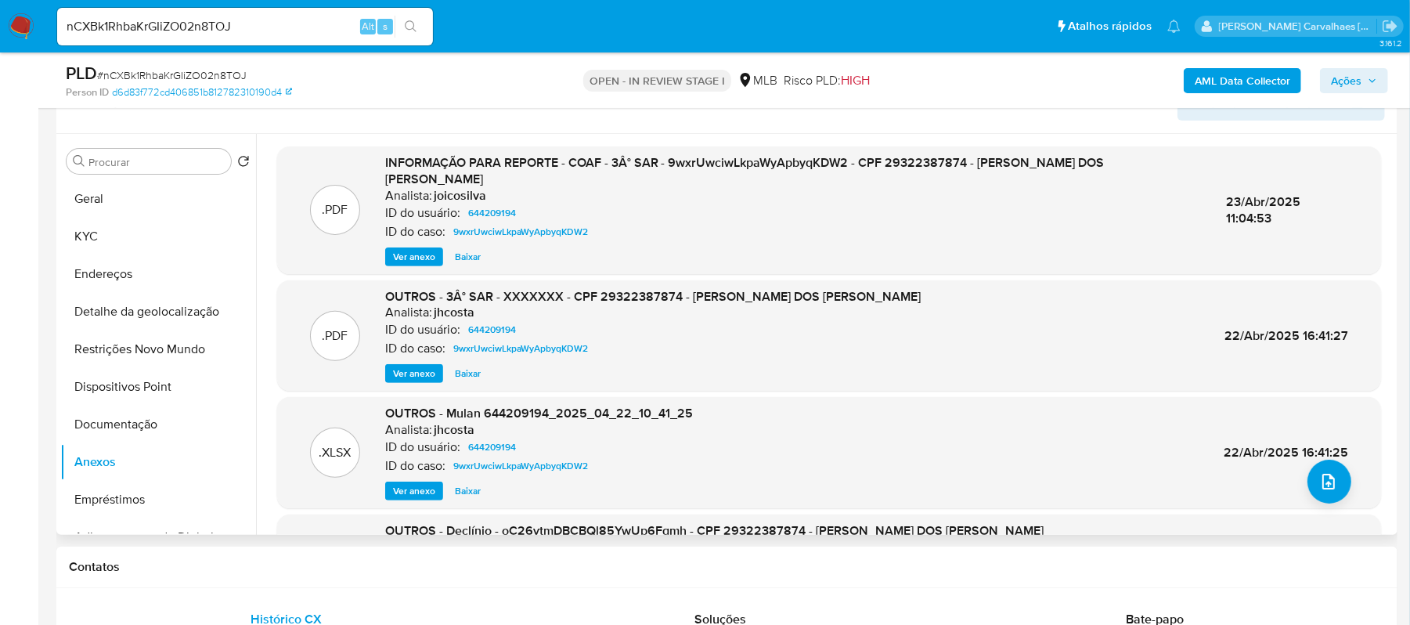
click at [434, 249] on span "Ver anexo" at bounding box center [414, 257] width 42 height 16
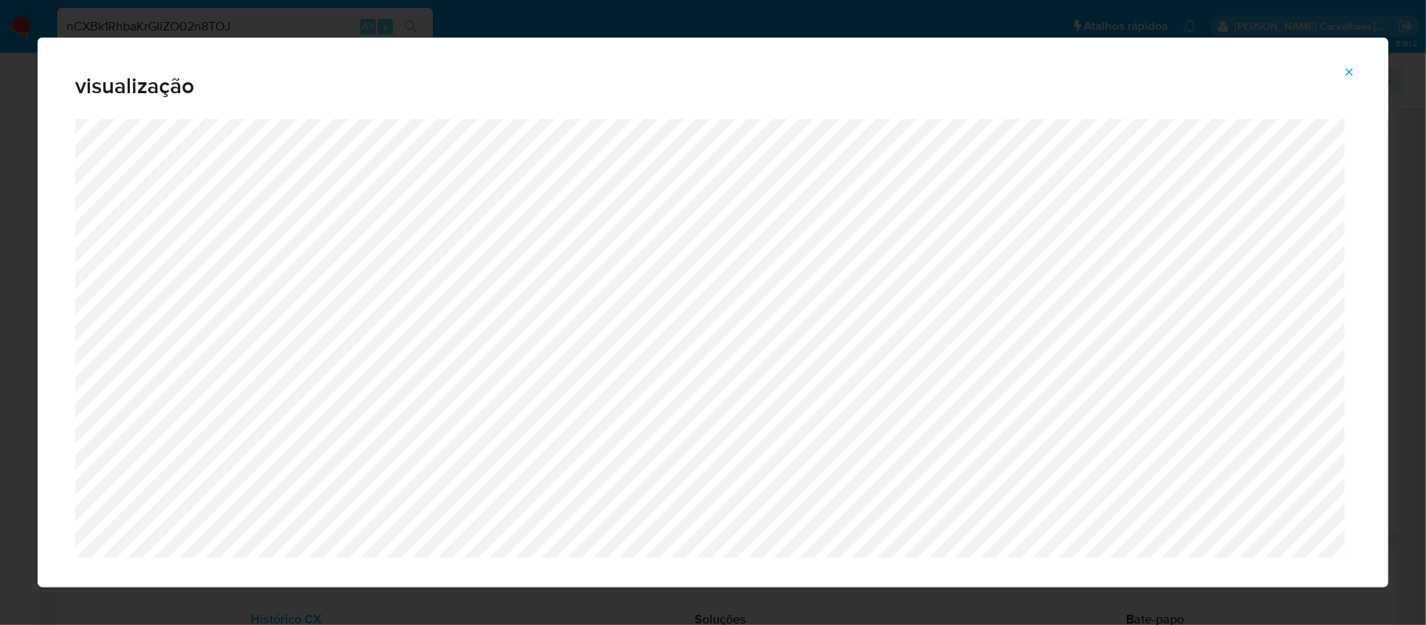
click at [1351, 66] on icon "Attachment preview" at bounding box center [1349, 72] width 13 height 13
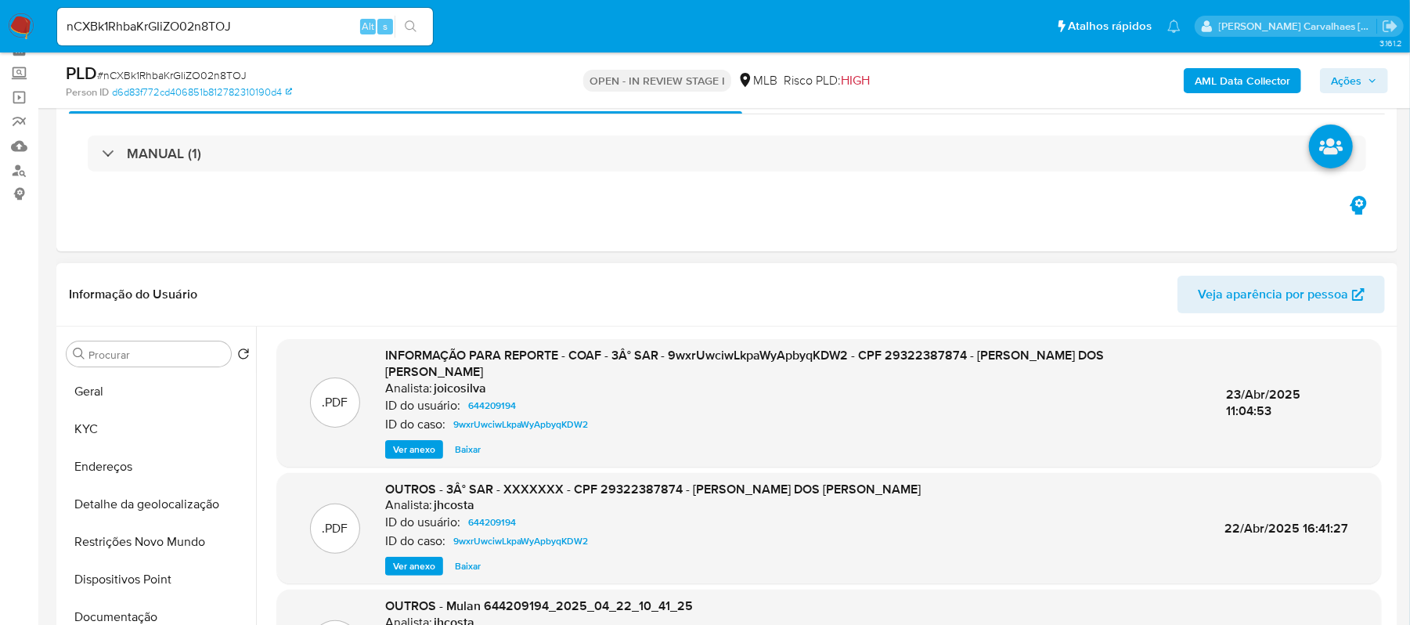
scroll to position [63, 0]
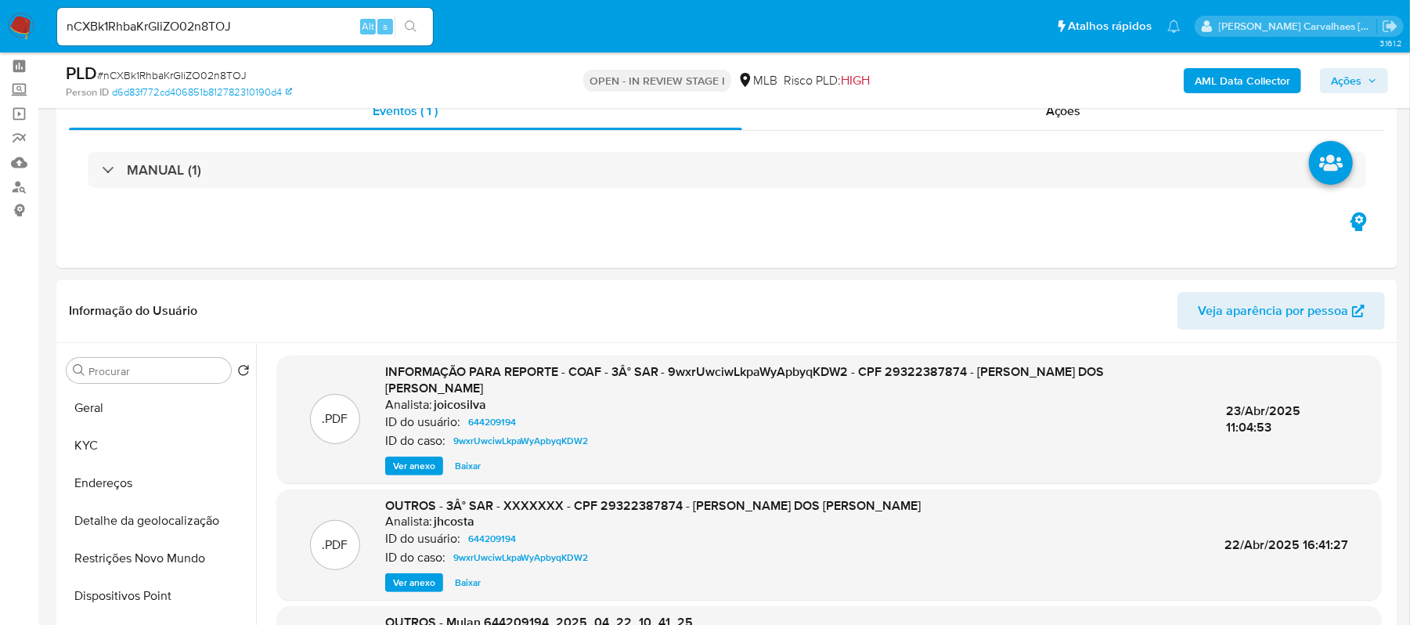
click at [421, 458] on span "Ver anexo" at bounding box center [414, 466] width 42 height 16
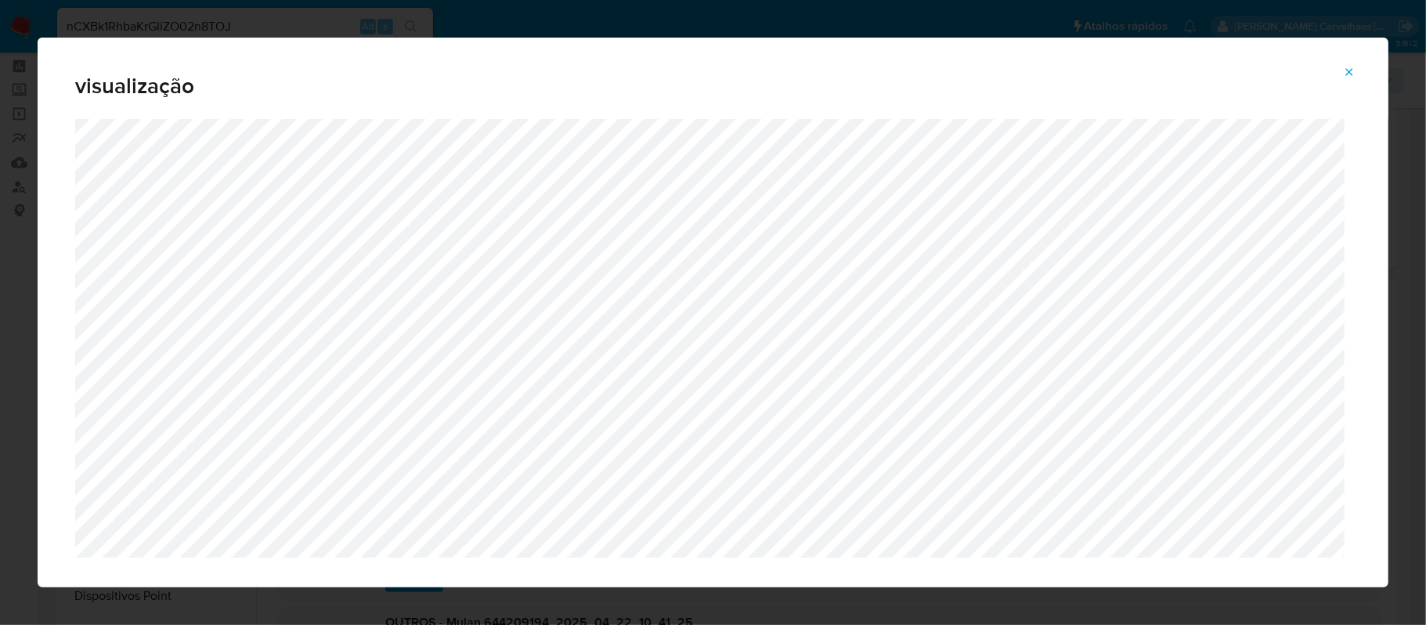
click at [1344, 69] on button "Attachment preview" at bounding box center [1349, 72] width 34 height 25
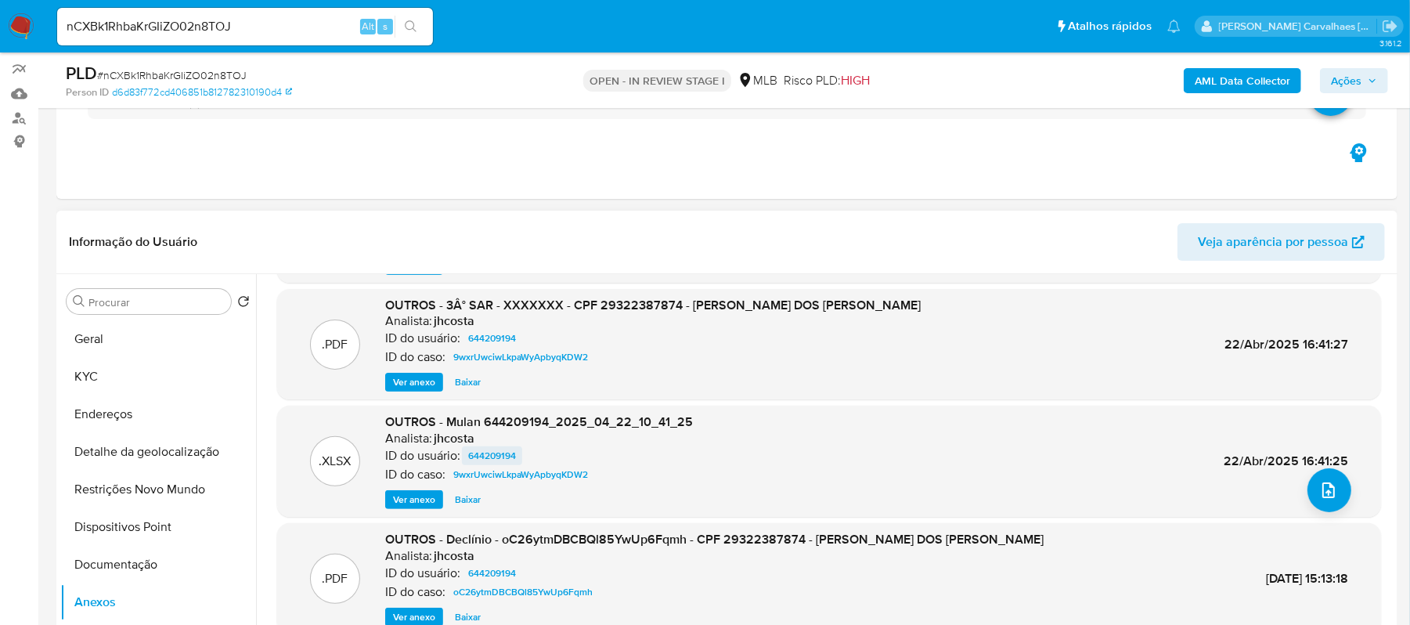
scroll to position [273, 0]
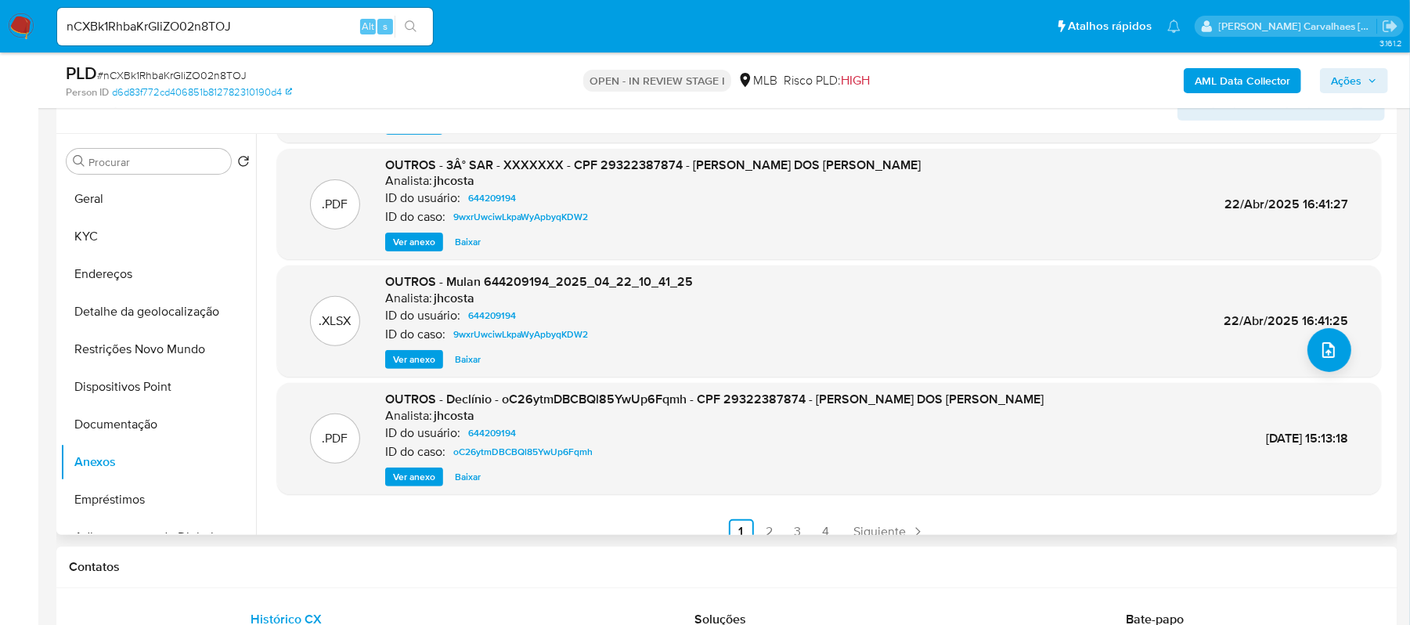
click at [426, 469] on span "Ver anexo" at bounding box center [414, 477] width 42 height 16
click at [426, 468] on div "Ver anexo Ver anexo [GEOGRAPHIC_DATA]" at bounding box center [714, 477] width 659 height 19
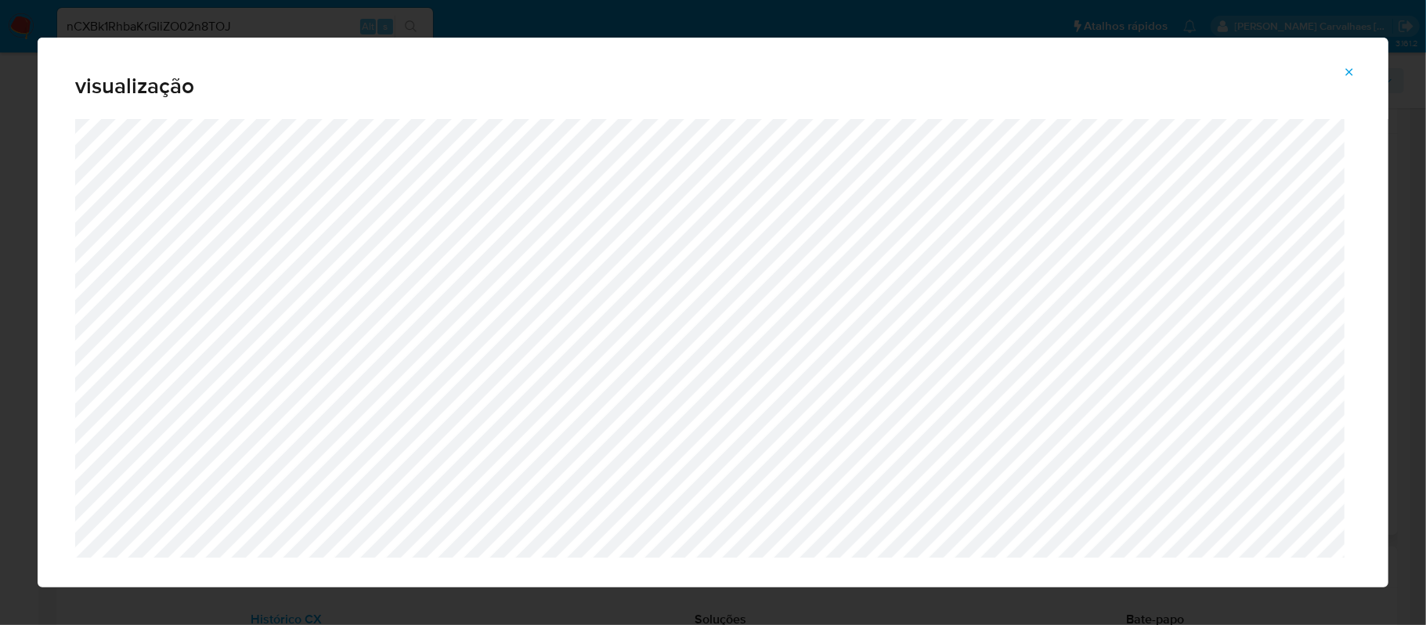
click at [1350, 70] on icon "Attachment preview" at bounding box center [1349, 72] width 13 height 13
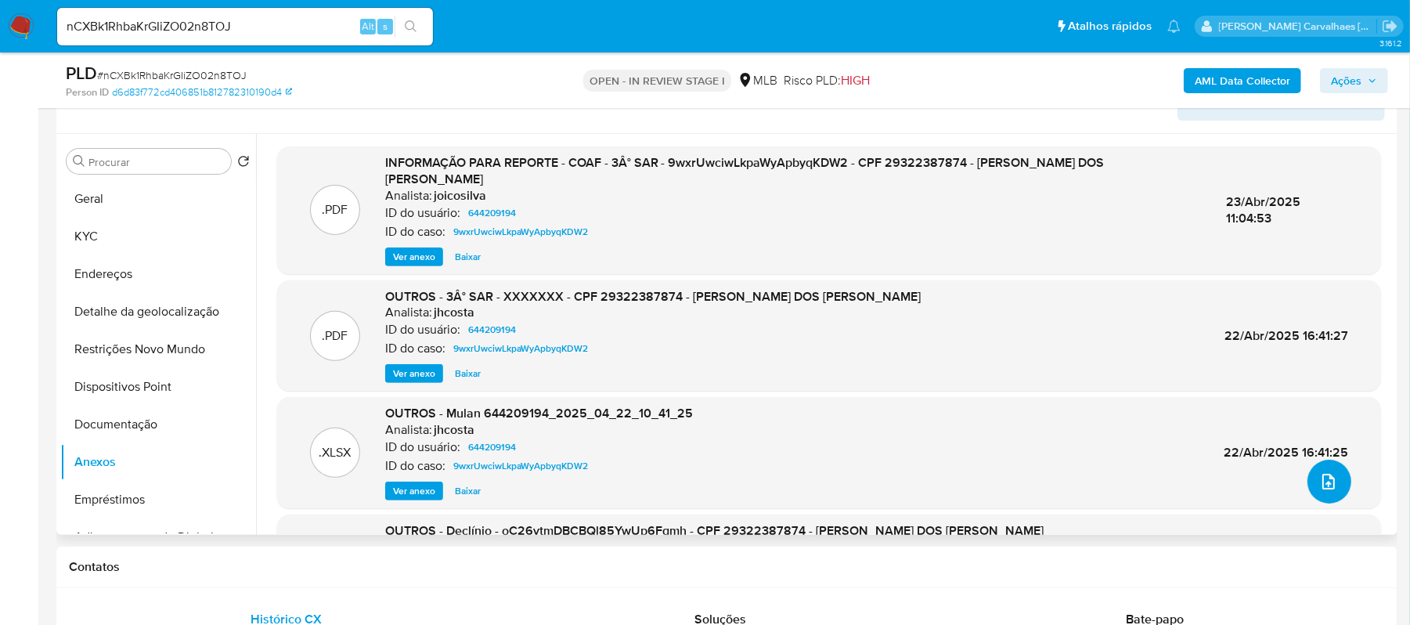
click at [1323, 484] on icon "upload-file" at bounding box center [1329, 481] width 19 height 19
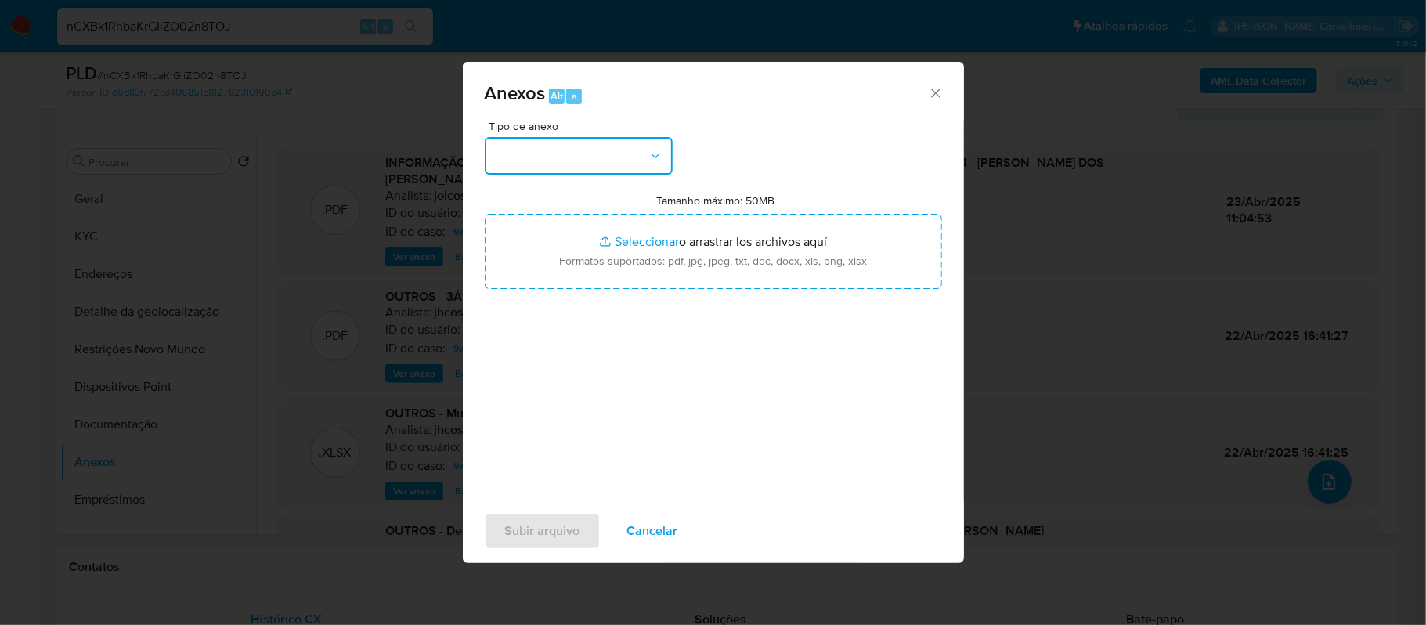
click at [644, 153] on button "button" at bounding box center [579, 156] width 188 height 38
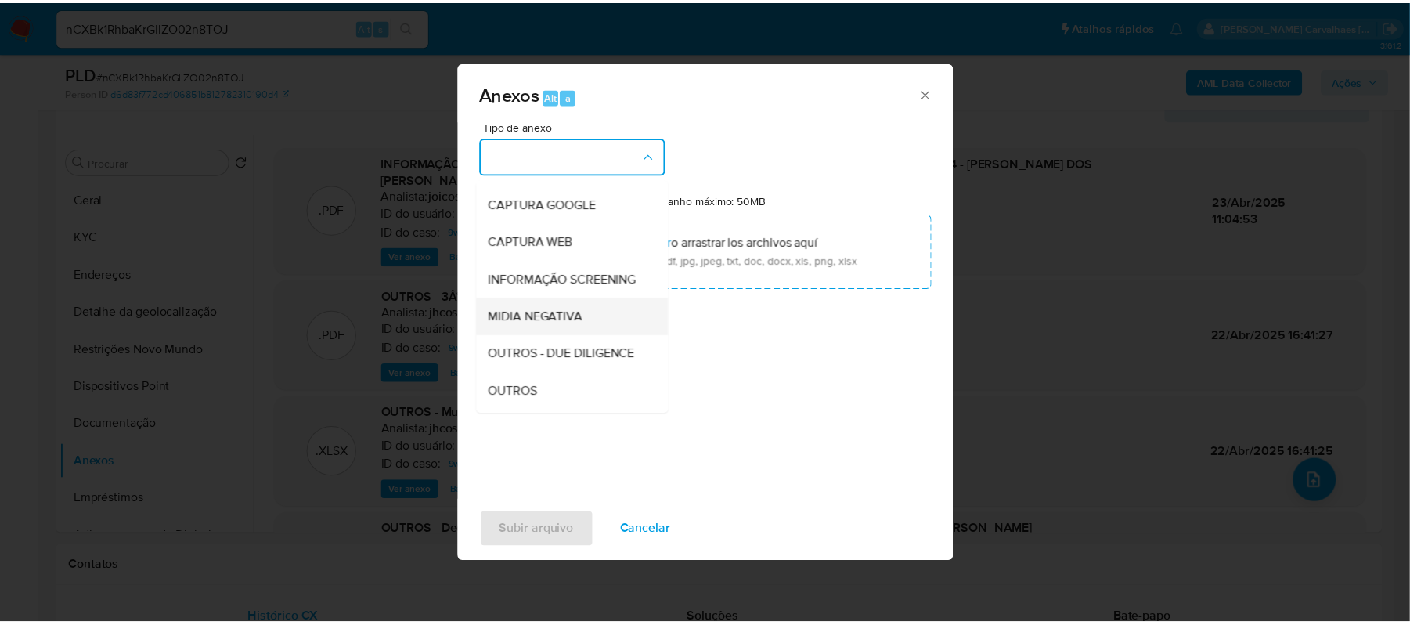
scroll to position [104, 0]
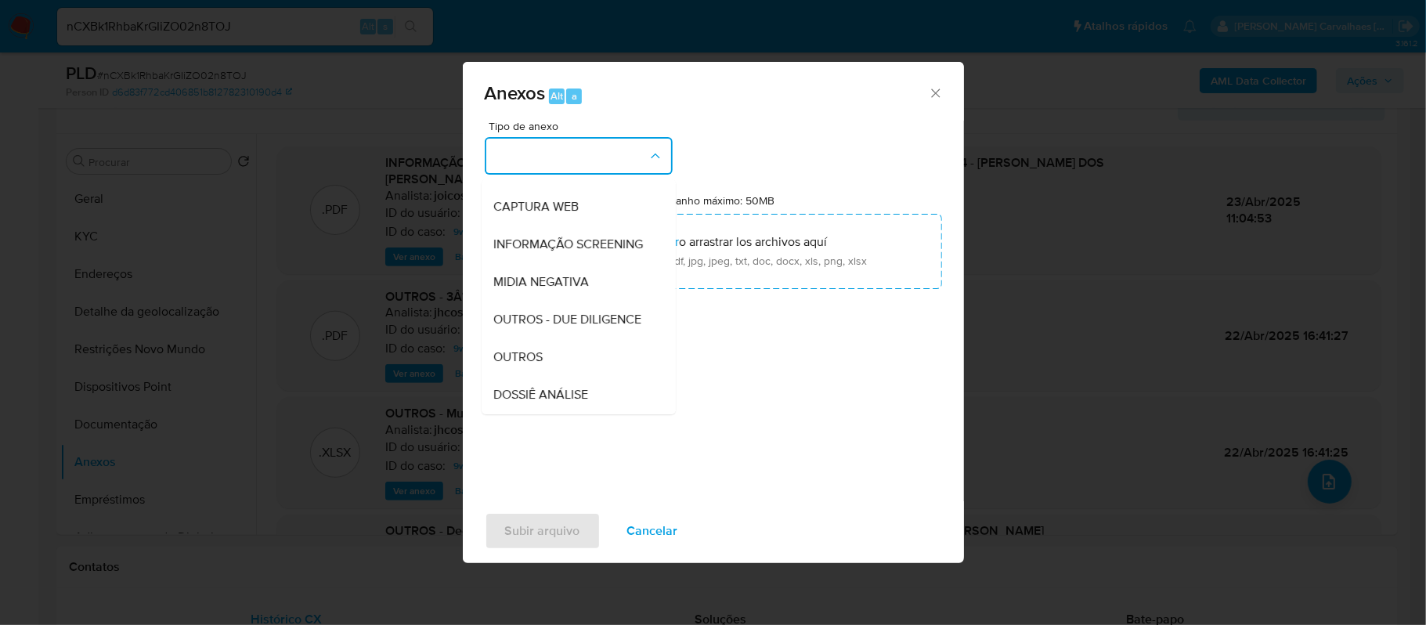
click at [536, 374] on div "OUTROS" at bounding box center [574, 357] width 160 height 38
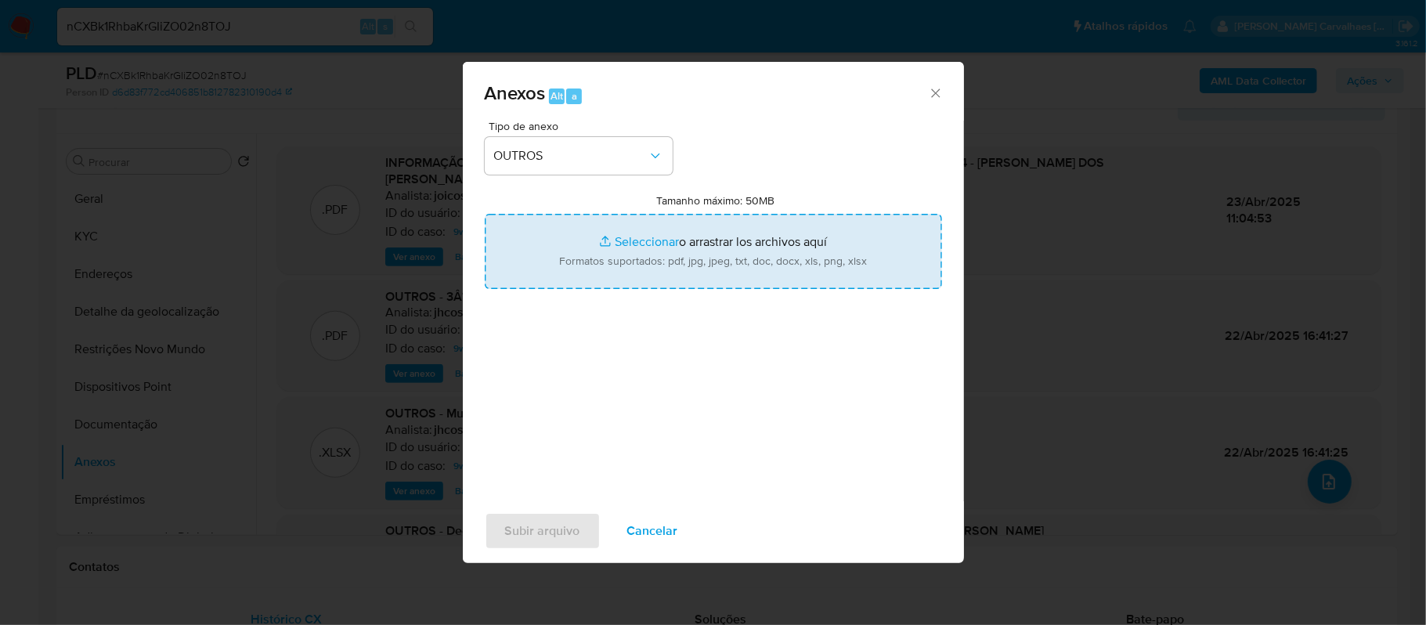
click at [644, 239] on input "Tamanho máximo: 50MB Seleccionar archivos" at bounding box center [713, 251] width 457 height 75
type input "C:\fakepath\Mulan Fernanda Moura Dos Santos 644209194_2025_09_24_06_39_54 - Res…"
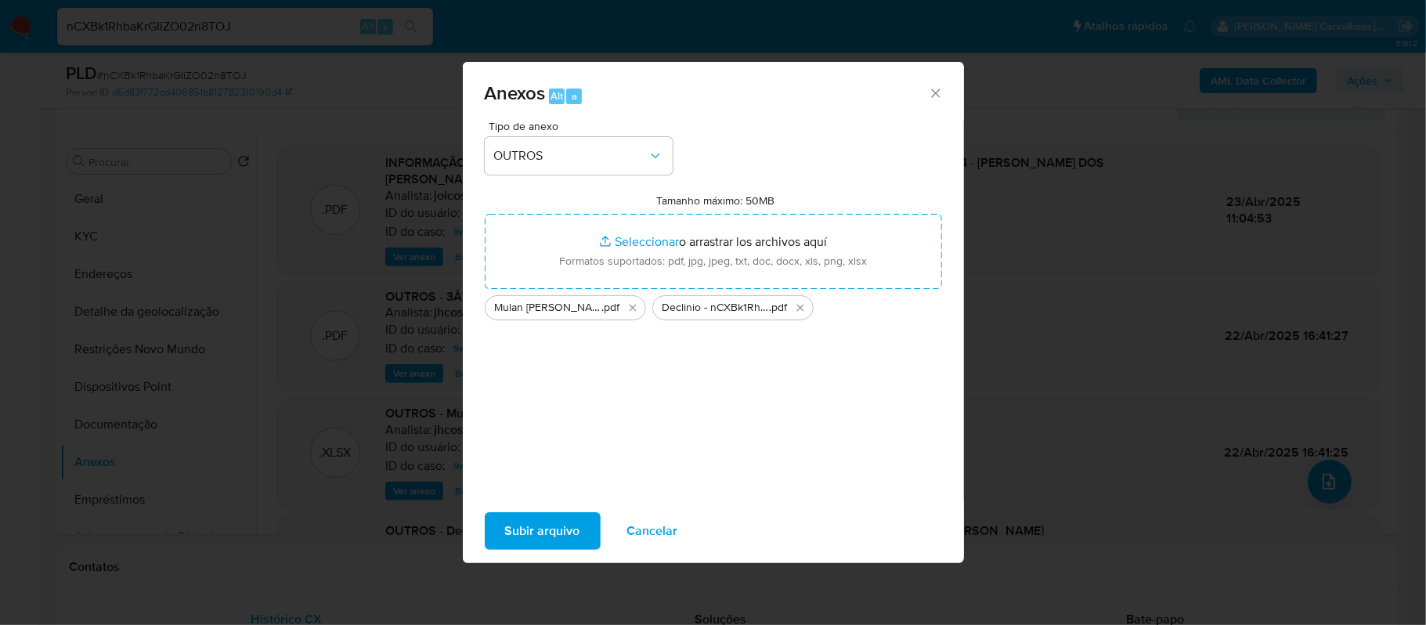
click at [553, 532] on span "Subir arquivo" at bounding box center [542, 531] width 75 height 34
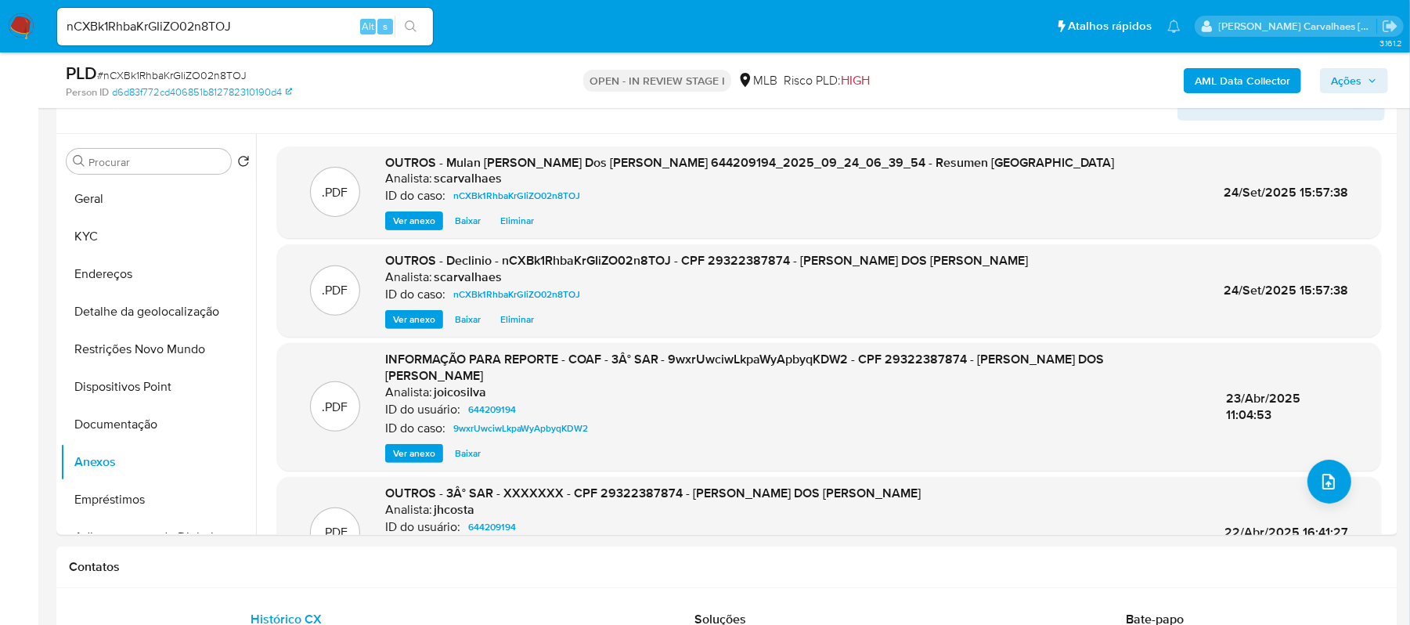
click at [1348, 88] on span "Ações" at bounding box center [1346, 80] width 31 height 25
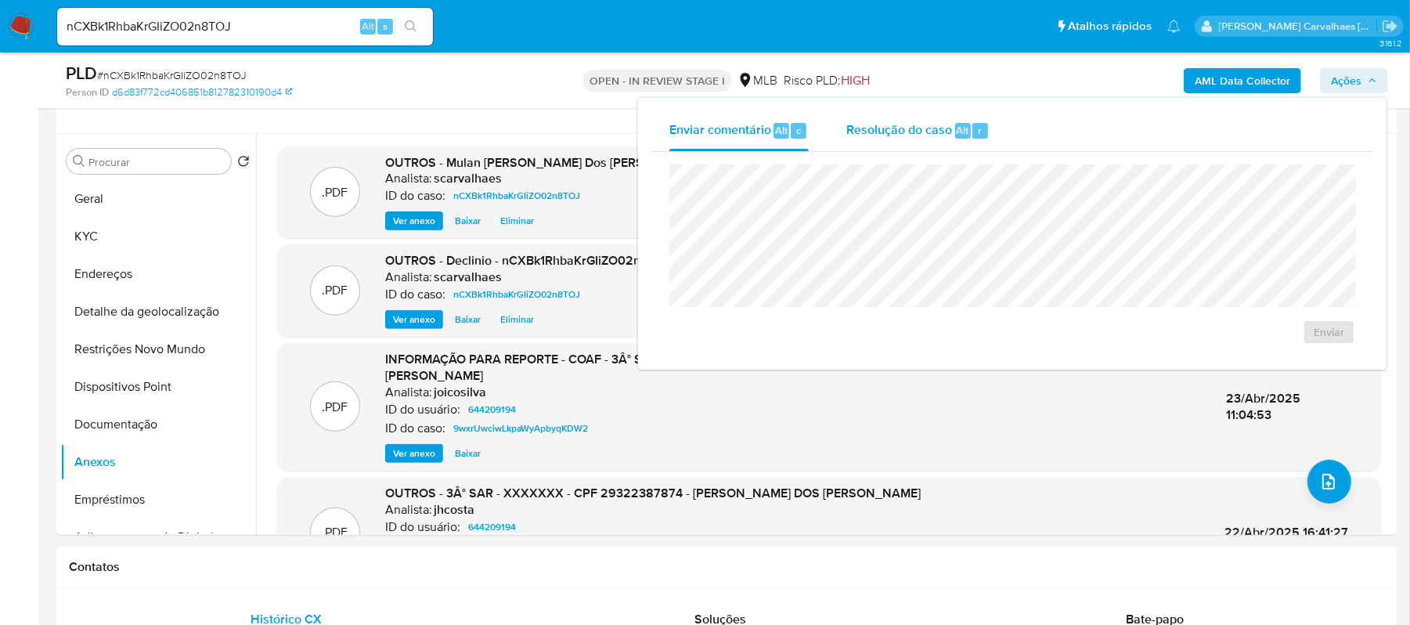
click at [884, 130] on span "Resolução do caso" at bounding box center [900, 130] width 106 height 18
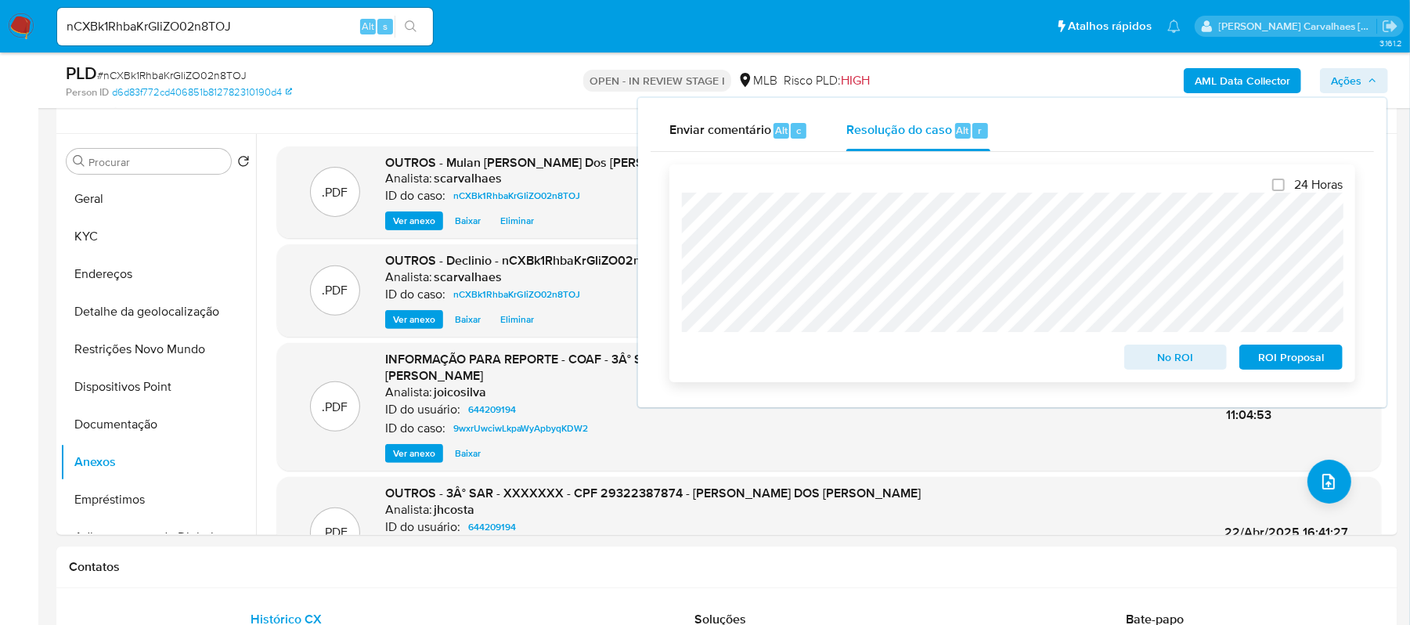
click at [1150, 367] on span "No ROI" at bounding box center [1175, 357] width 81 height 22
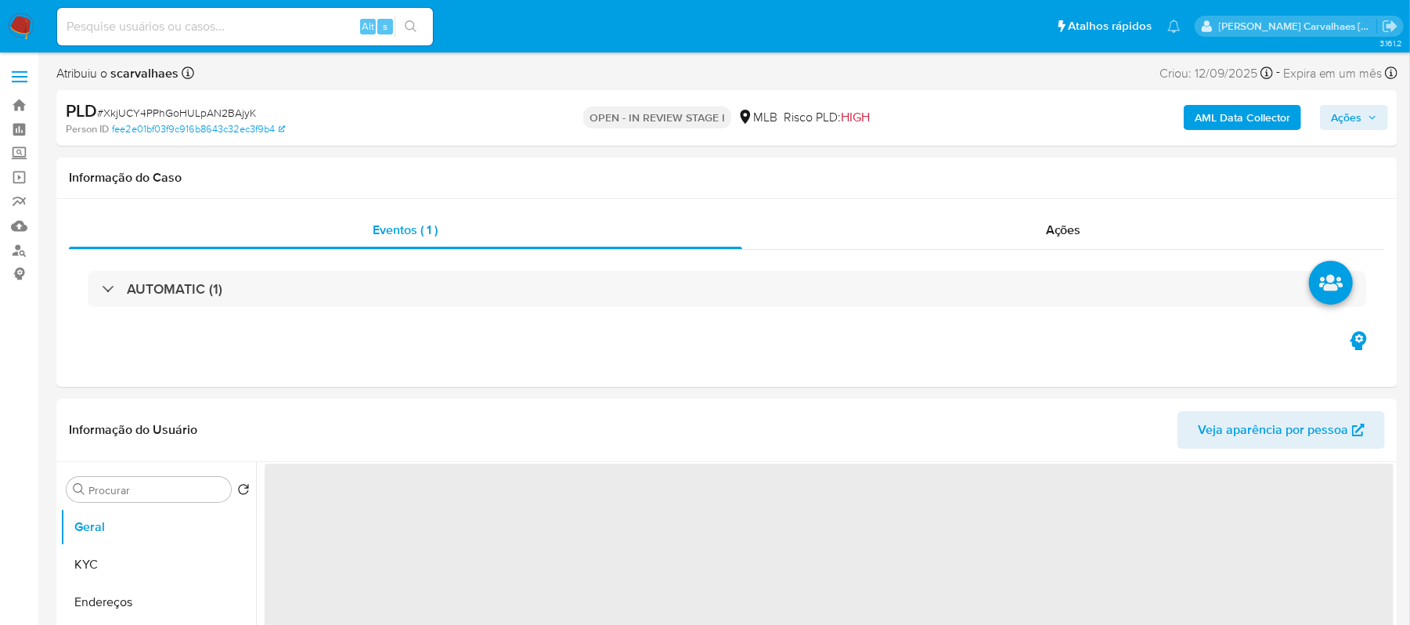
select select "10"
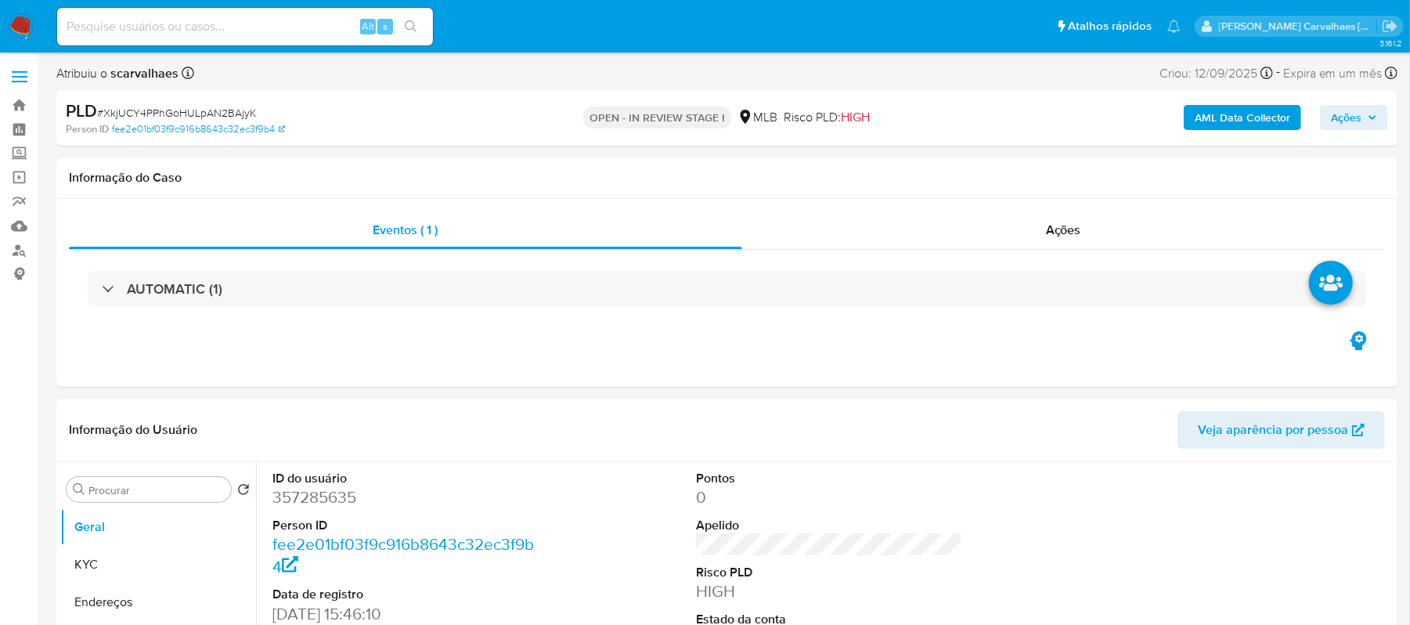
scroll to position [208, 0]
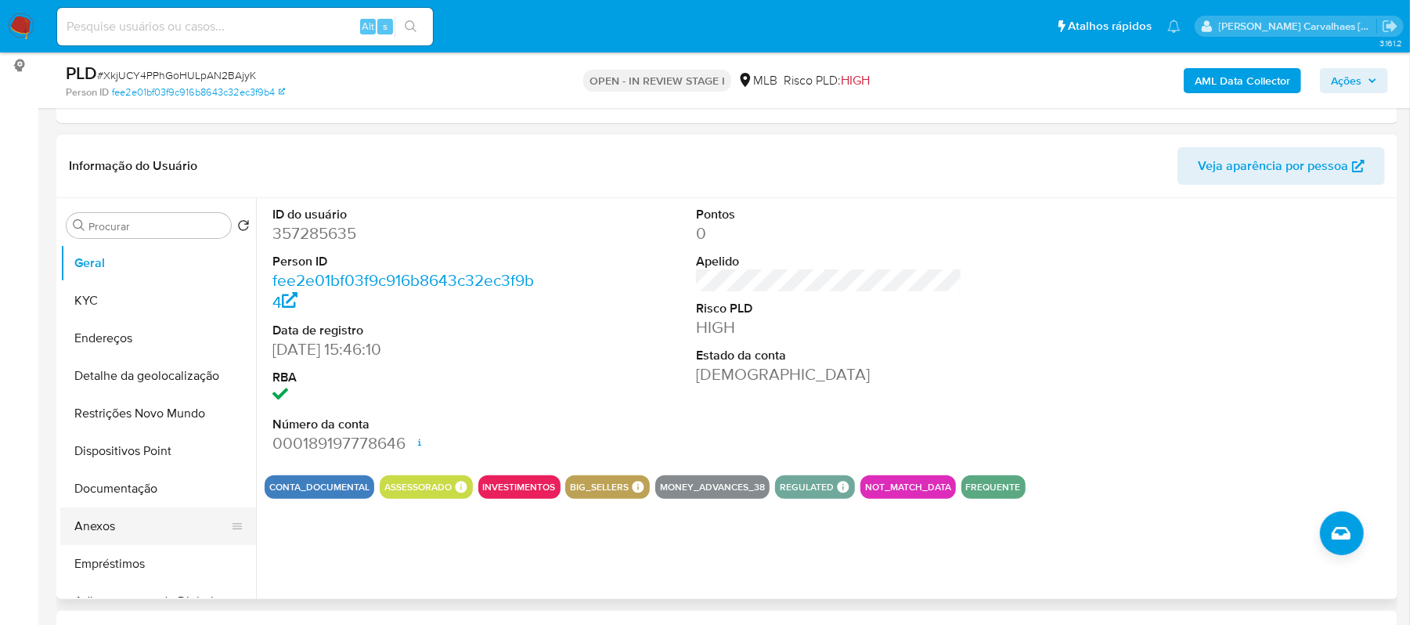
click at [92, 530] on button "Anexos" at bounding box center [151, 526] width 183 height 38
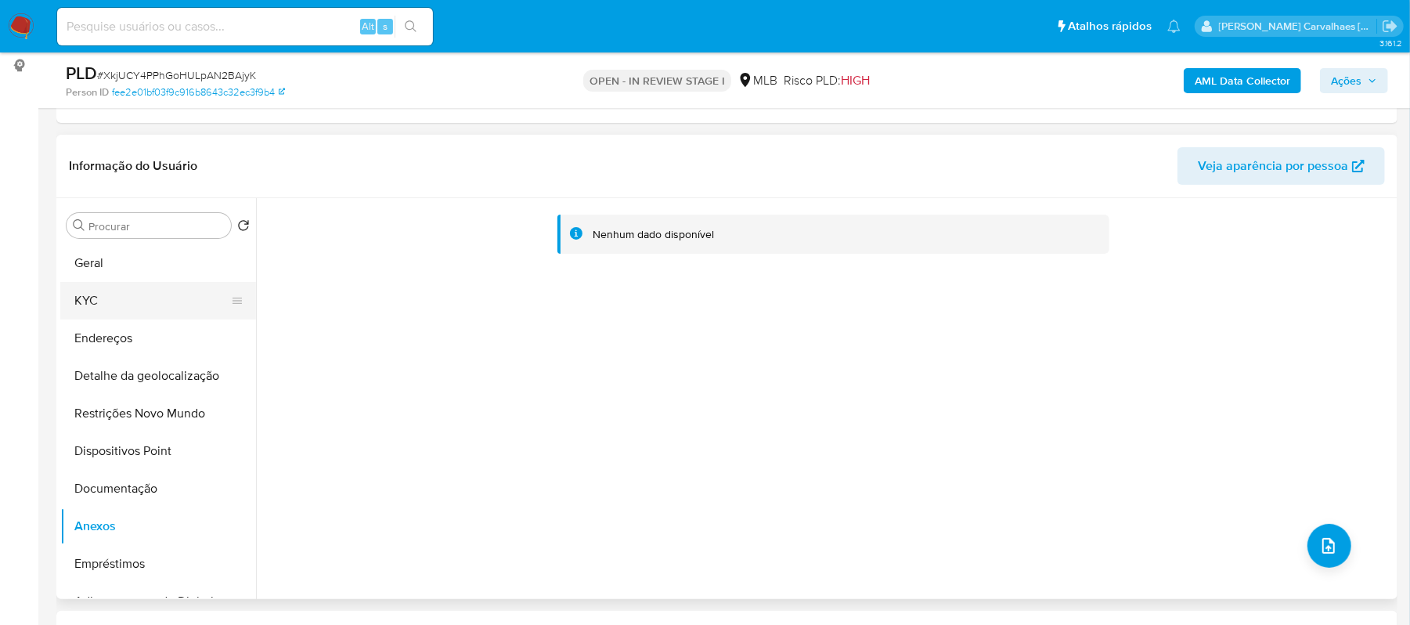
click at [88, 291] on button "KYC" at bounding box center [151, 301] width 183 height 38
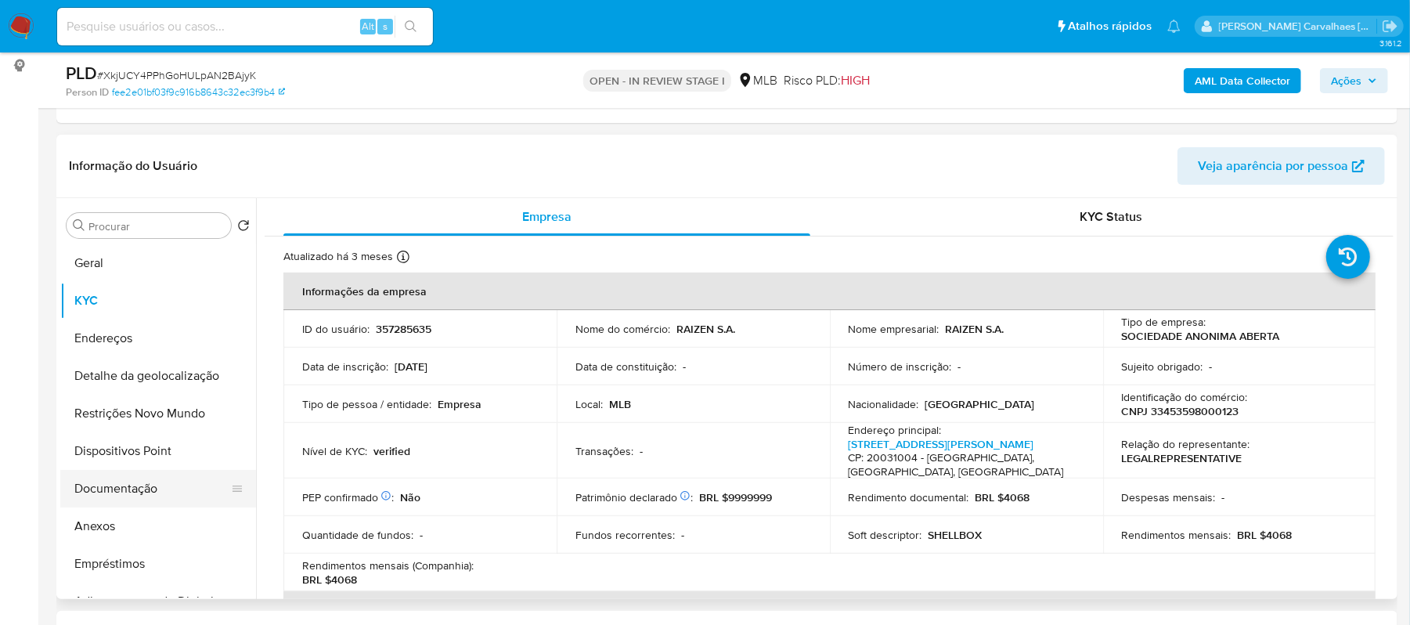
drag, startPoint x: 132, startPoint y: 482, endPoint x: 167, endPoint y: 496, distance: 38.0
click at [132, 482] on button "Documentação" at bounding box center [151, 489] width 183 height 38
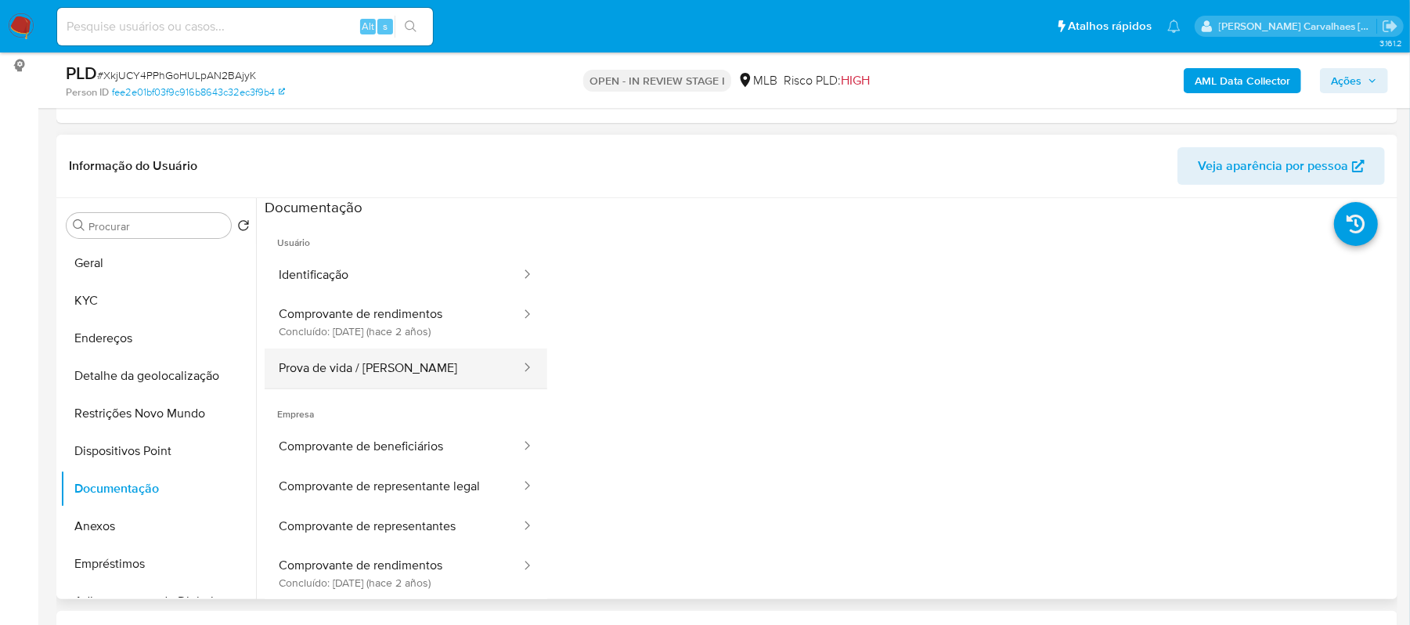
click at [359, 362] on button "Prova de vida / Selfie" at bounding box center [394, 368] width 258 height 40
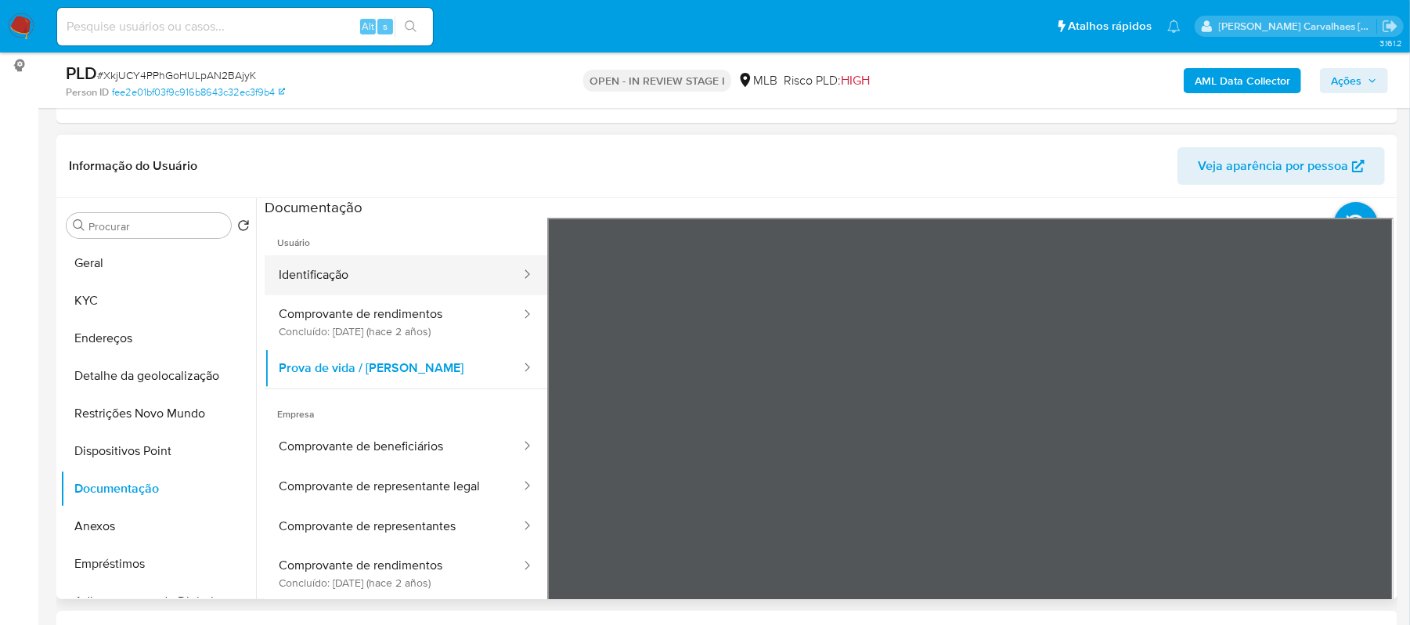
click at [345, 273] on button "Identificação" at bounding box center [394, 275] width 258 height 40
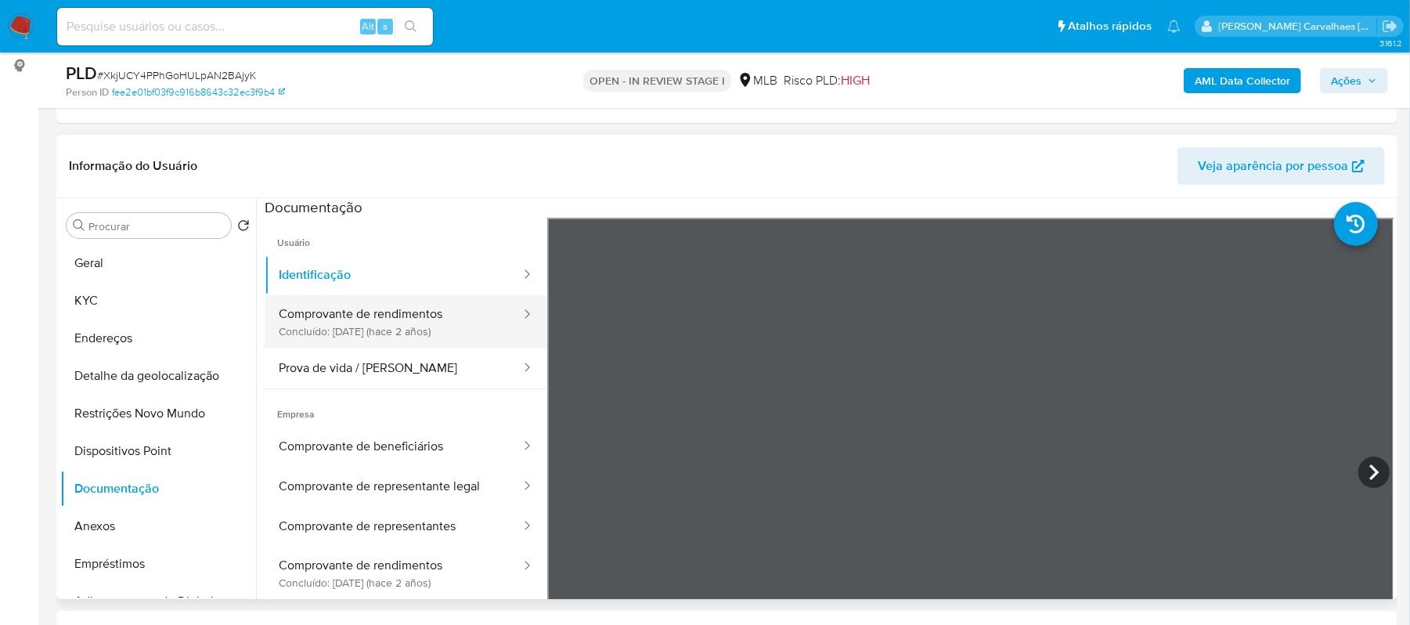
click at [410, 326] on button "Comprovante de rendimentos Concluído: 15/12/2023 (hace 2 años)" at bounding box center [394, 321] width 258 height 53
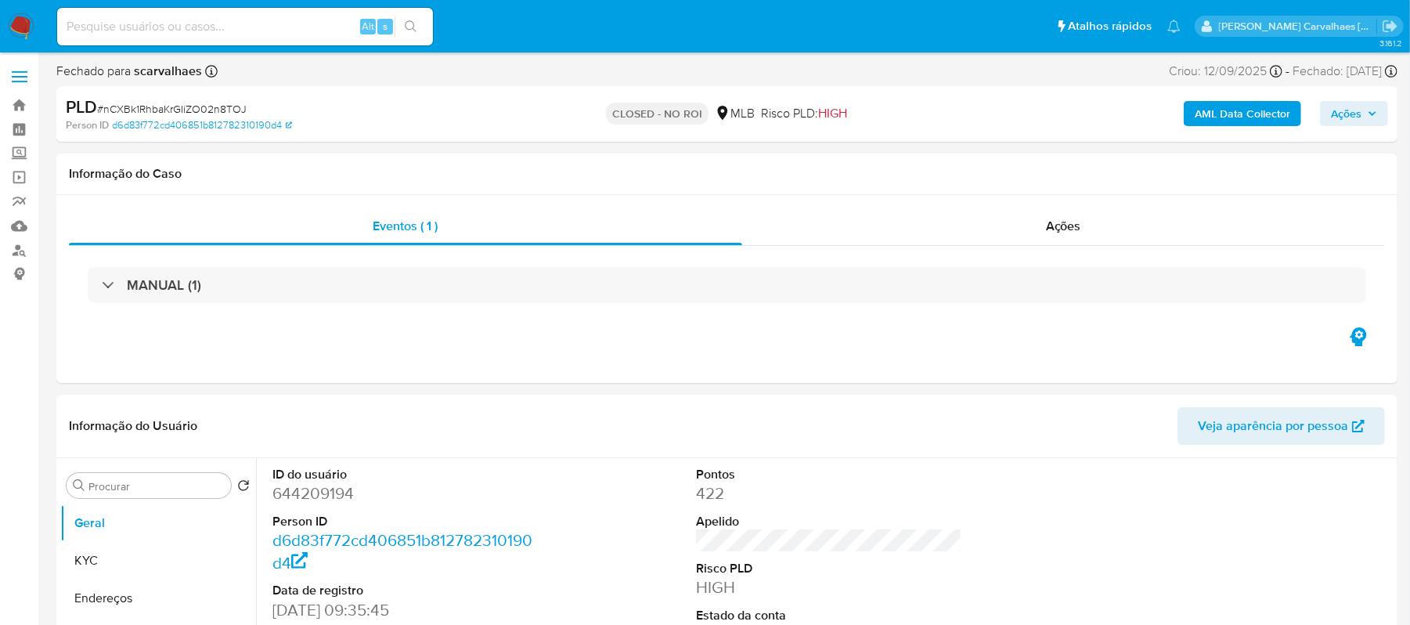
select select "10"
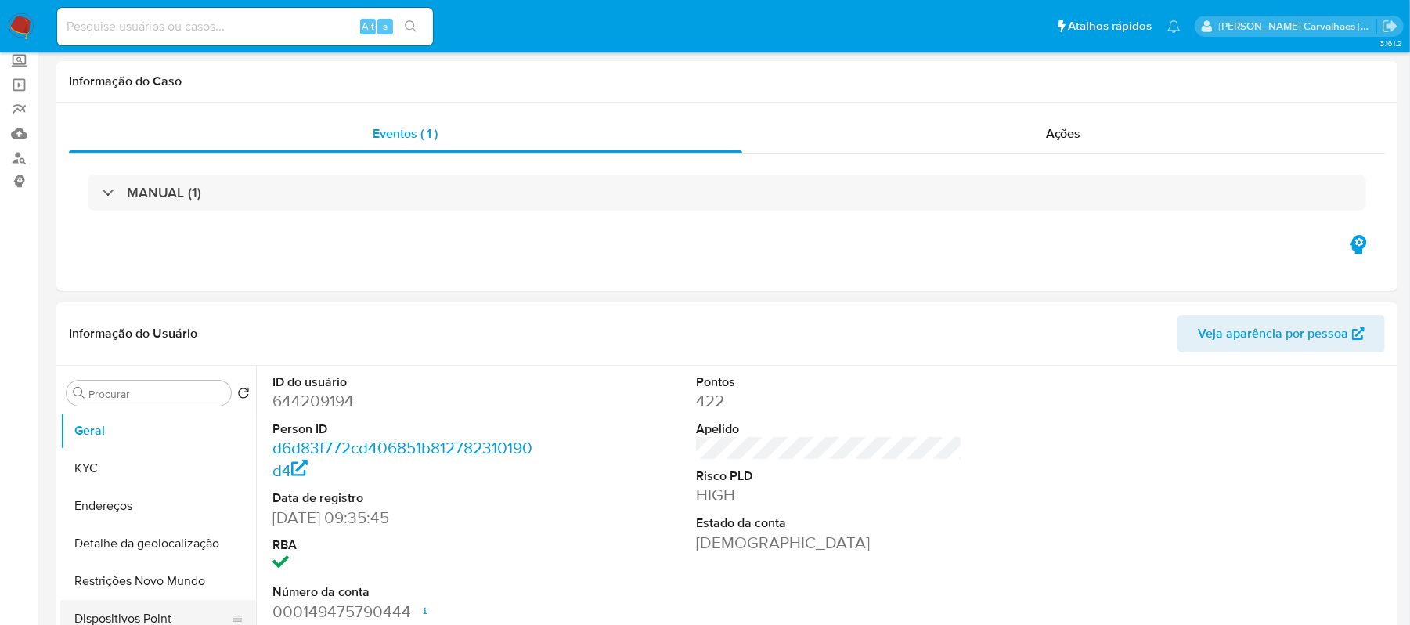
scroll to position [208, 0]
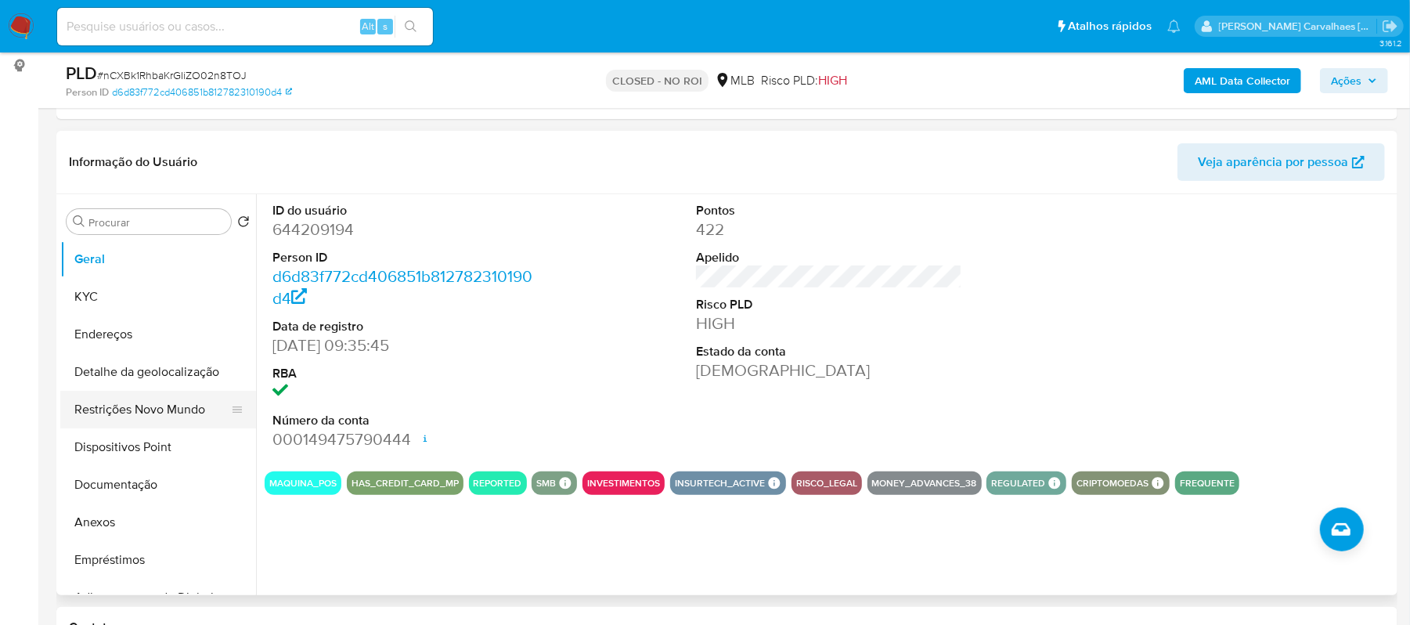
click at [141, 421] on button "Restrições Novo Mundo" at bounding box center [151, 410] width 183 height 38
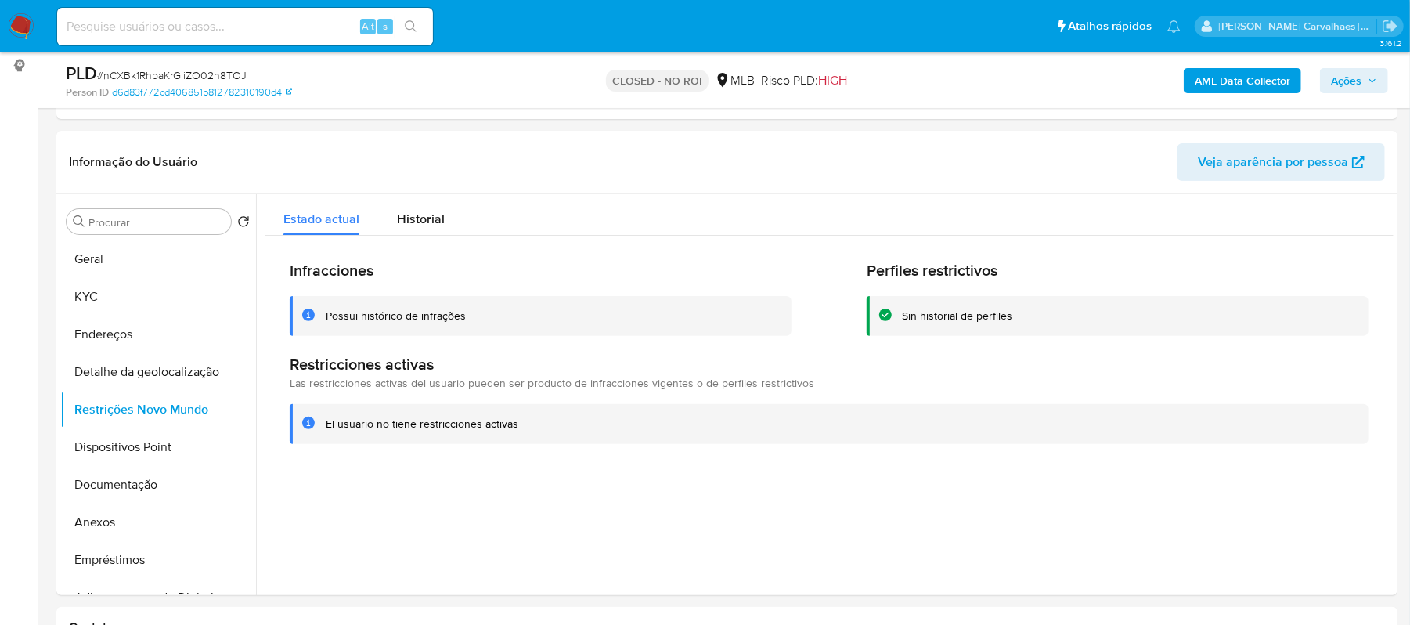
click at [263, 28] on input at bounding box center [245, 26] width 376 height 20
paste input "jOjymeamo0f0JQlGLksWklio"
type input "jOjymeamo0f0JQlGLksWklio"
click at [408, 35] on button "search-icon" at bounding box center [411, 27] width 32 height 22
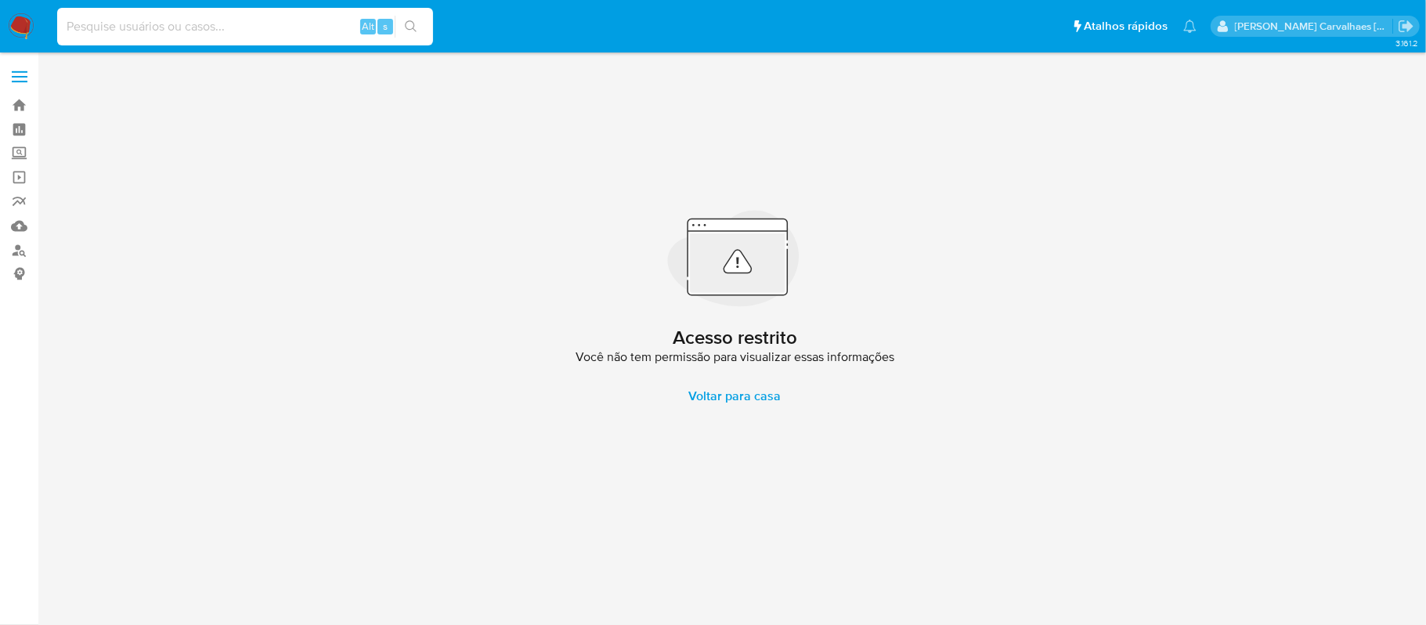
click at [146, 22] on input at bounding box center [245, 26] width 376 height 20
paste input "jOjymeamo0f0JQlGLksWklio"
click at [60, 28] on input "jOjymeamo0f0JQlGLksWklio" at bounding box center [245, 26] width 376 height 20
type input "jOjymeamo0f0JQlGLksWklio"
click at [412, 35] on button "search-icon" at bounding box center [411, 27] width 32 height 22
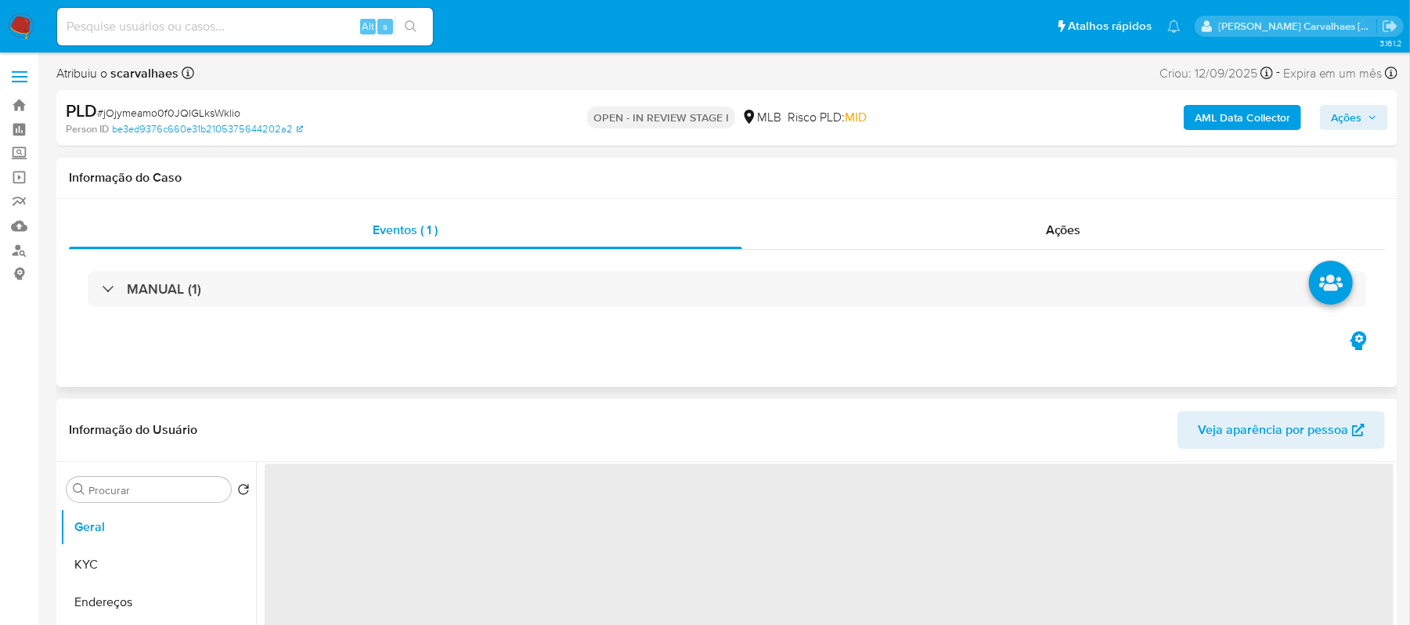
select select "10"
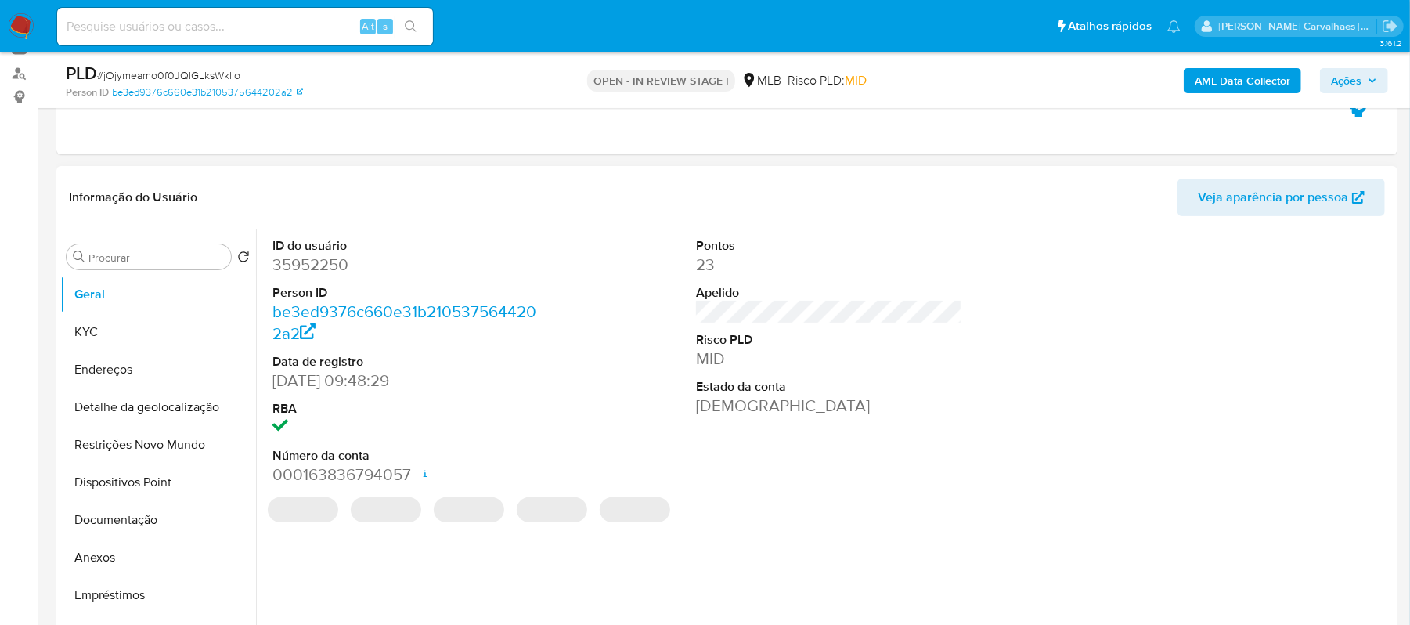
scroll to position [208, 0]
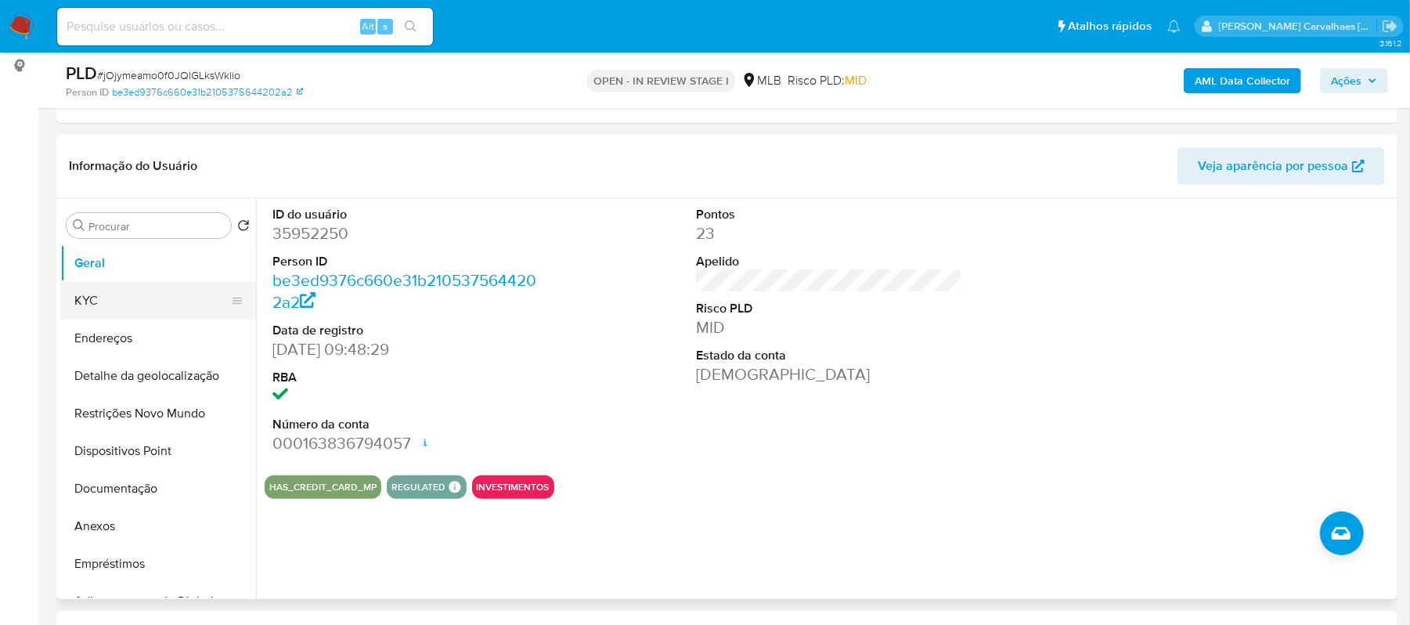
click at [102, 289] on button "KYC" at bounding box center [151, 301] width 183 height 38
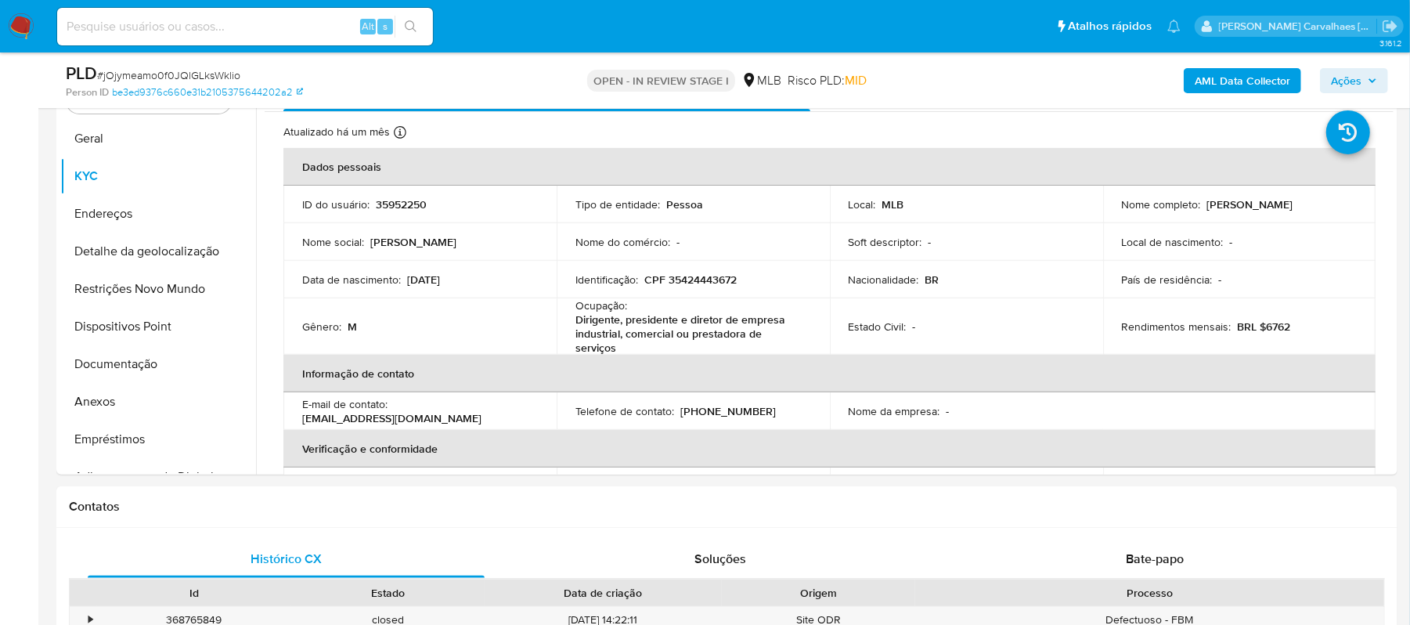
scroll to position [356, 0]
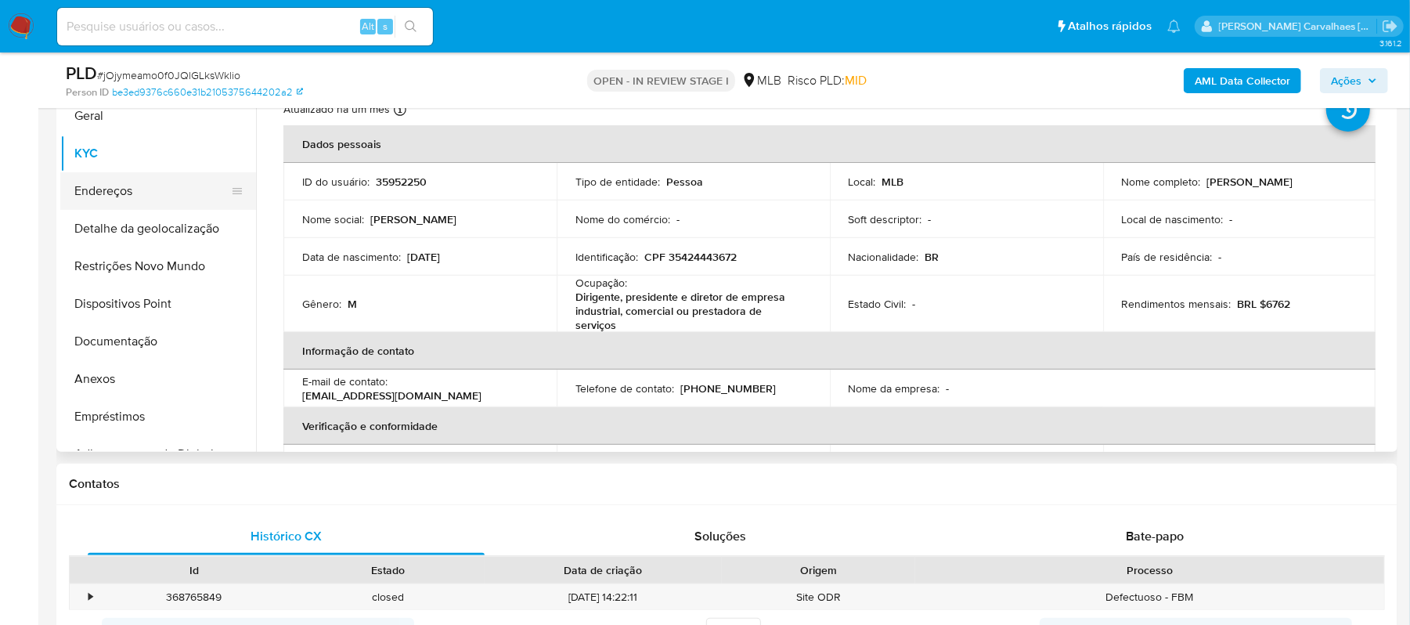
click at [114, 191] on button "Endereços" at bounding box center [151, 191] width 183 height 38
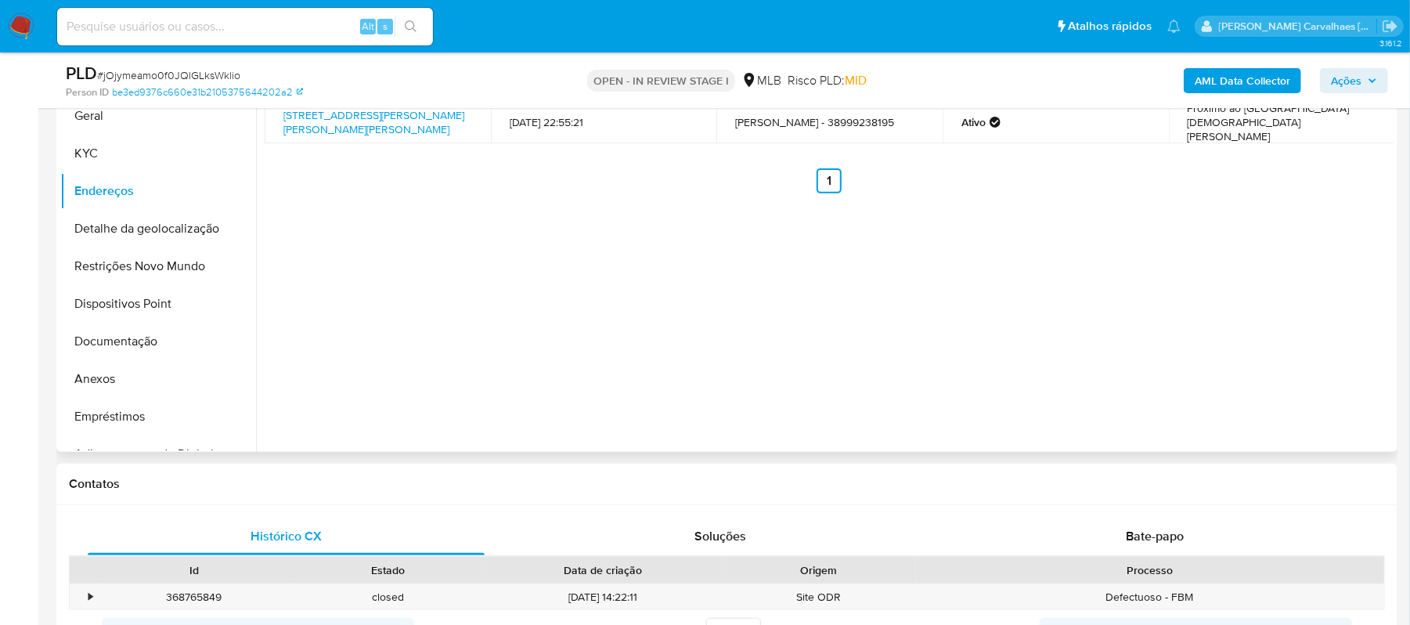
scroll to position [251, 0]
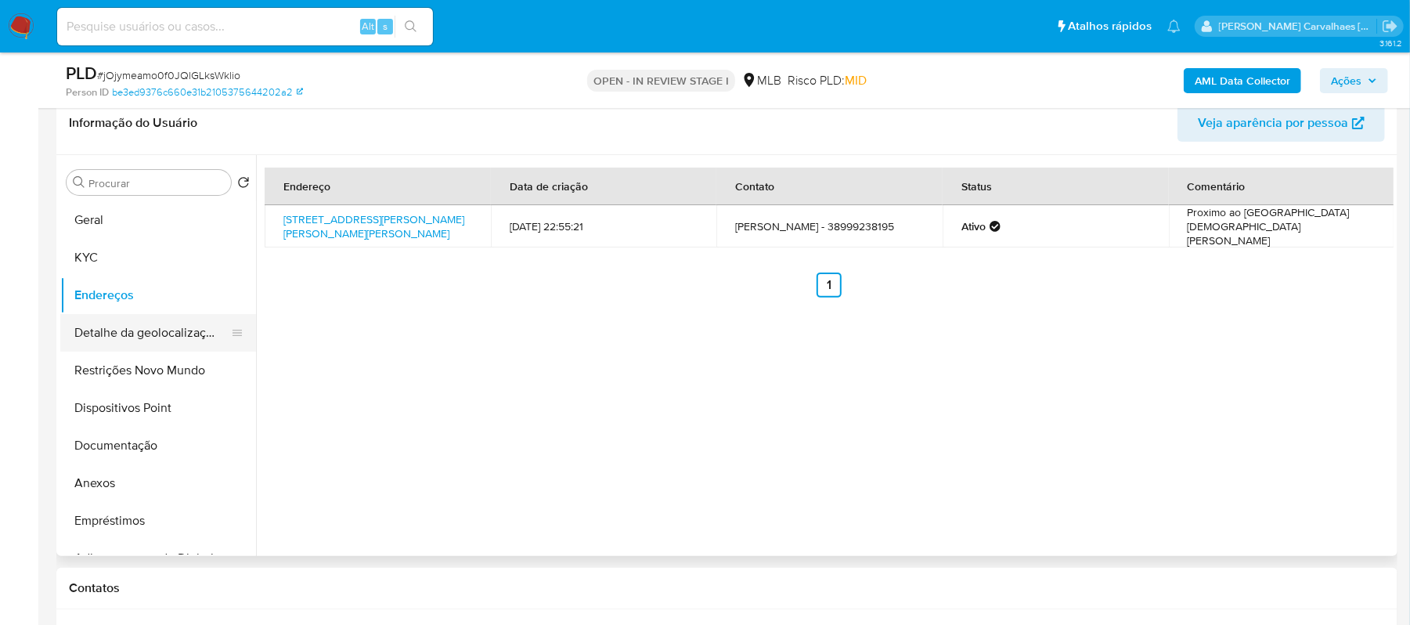
click at [171, 339] on button "Detalhe da geolocalização" at bounding box center [151, 333] width 183 height 38
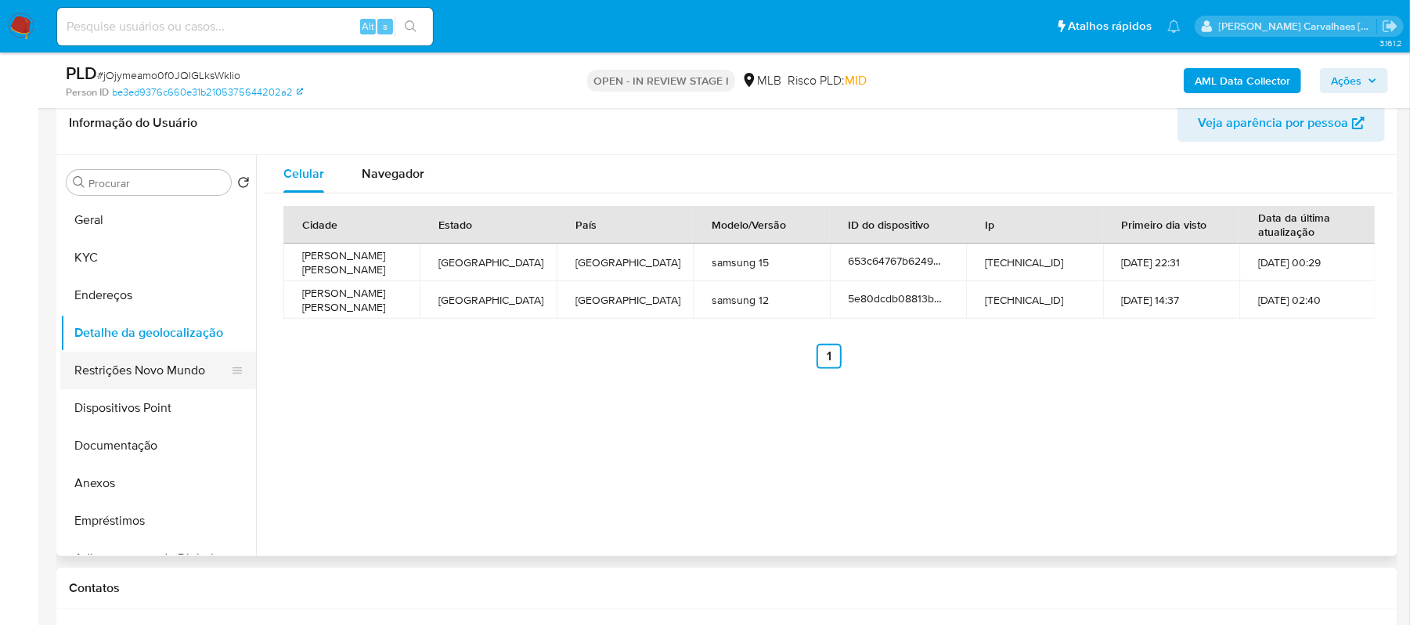
click at [157, 370] on button "Restrições Novo Mundo" at bounding box center [151, 371] width 183 height 38
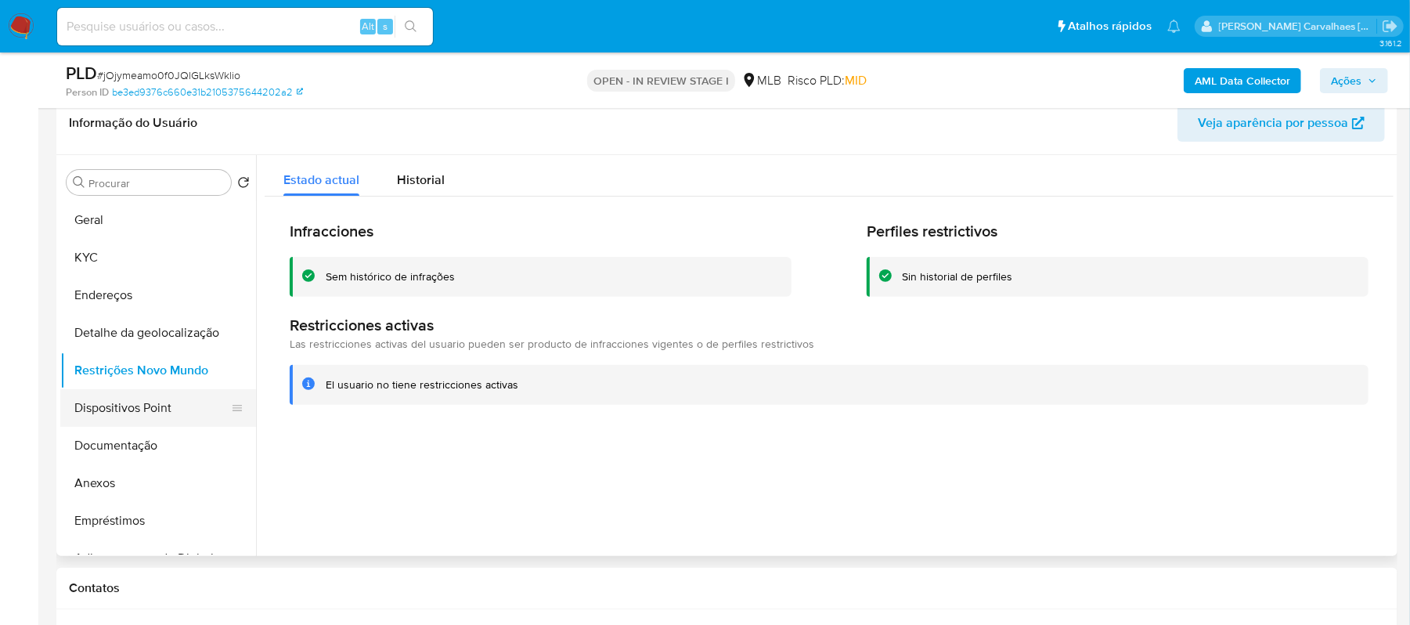
click at [135, 395] on button "Dispositivos Point" at bounding box center [151, 408] width 183 height 38
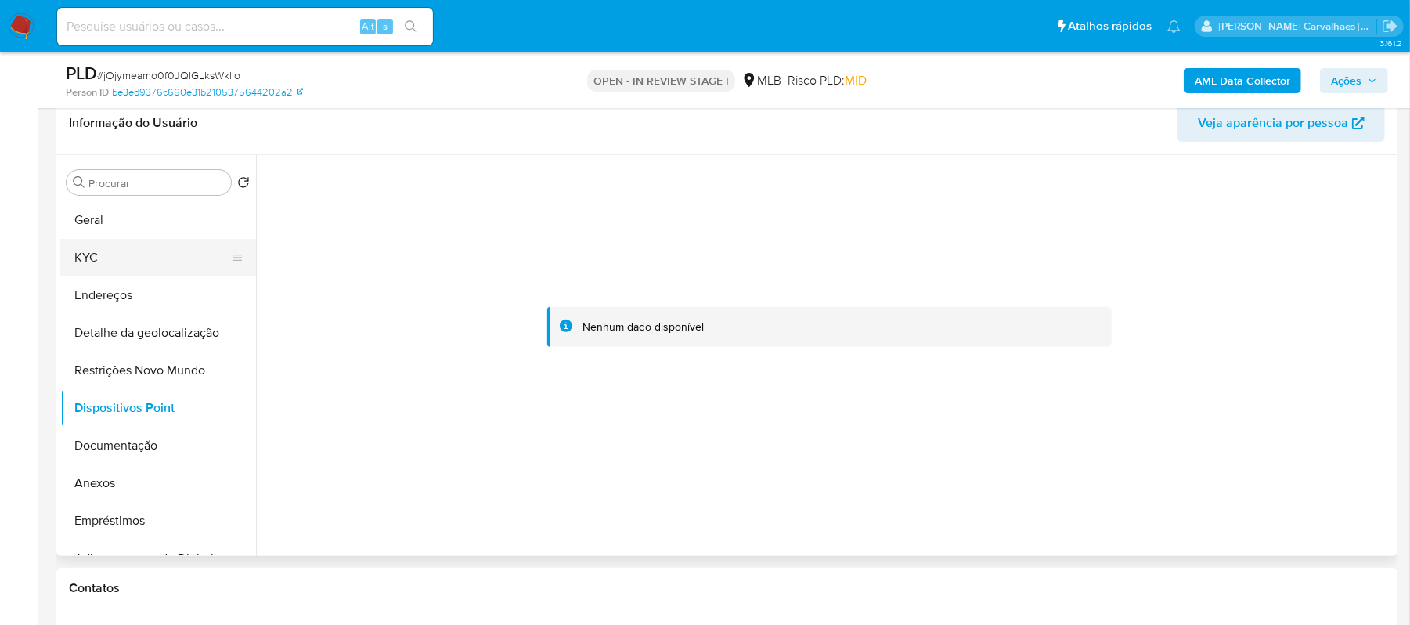
click at [92, 249] on button "KYC" at bounding box center [151, 258] width 183 height 38
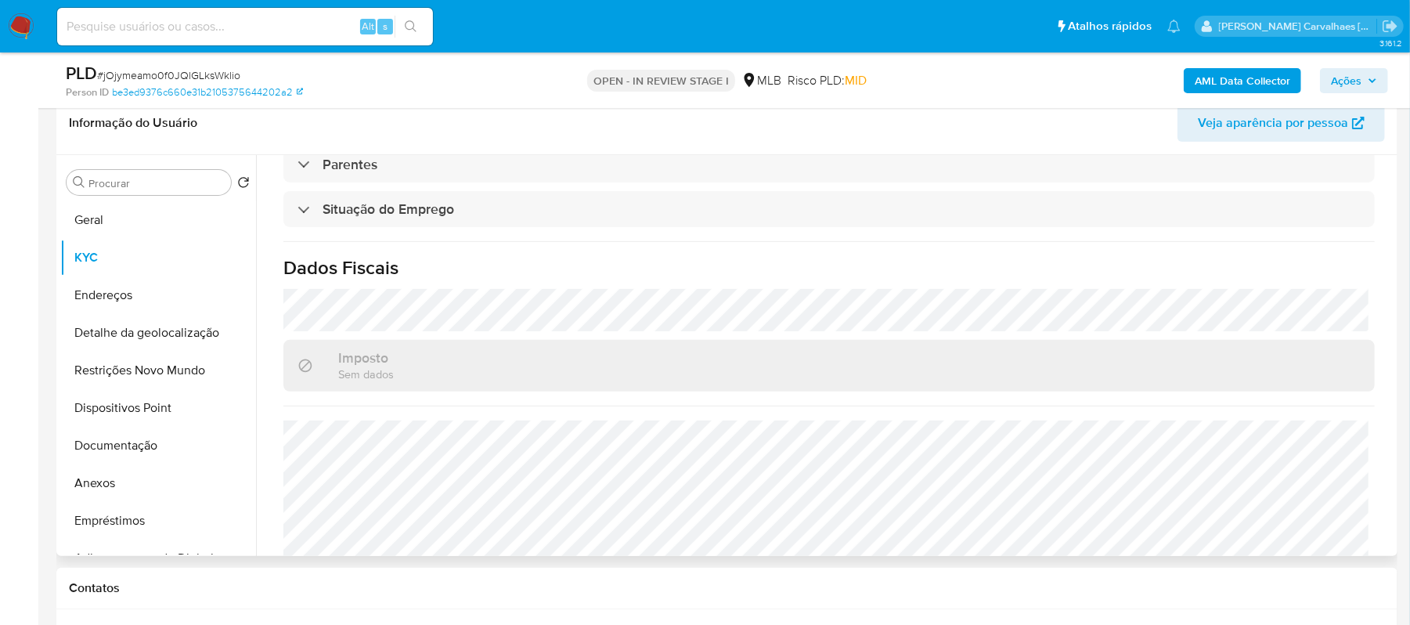
scroll to position [671, 0]
click at [147, 374] on button "Restrições Novo Mundo" at bounding box center [151, 371] width 183 height 38
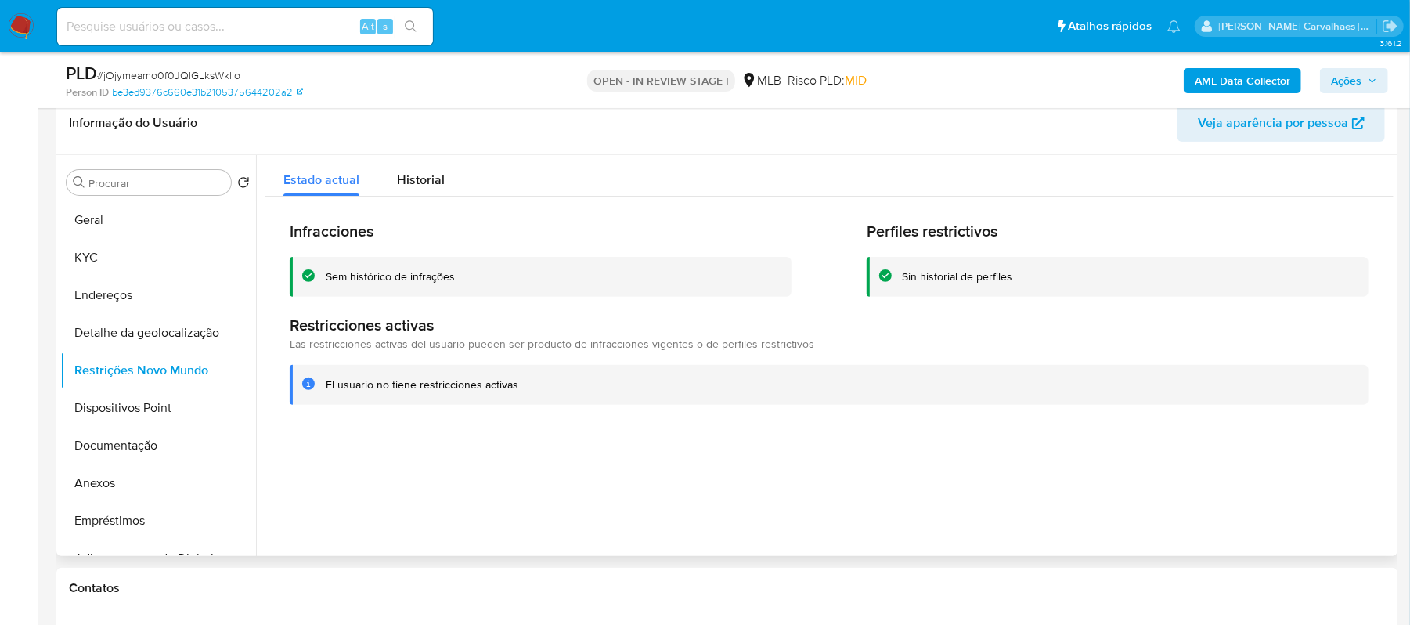
drag, startPoint x: 327, startPoint y: 274, endPoint x: 460, endPoint y: 276, distance: 133.1
click at [460, 276] on div "Sem histórico de infrações" at bounding box center [552, 276] width 453 height 15
click at [317, 402] on div "El usuario no tiene restricciones activas" at bounding box center [829, 385] width 1079 height 40
drag, startPoint x: 329, startPoint y: 386, endPoint x: 523, endPoint y: 388, distance: 194.2
click at [523, 388] on div "El usuario no tiene restricciones activas" at bounding box center [841, 384] width 1031 height 15
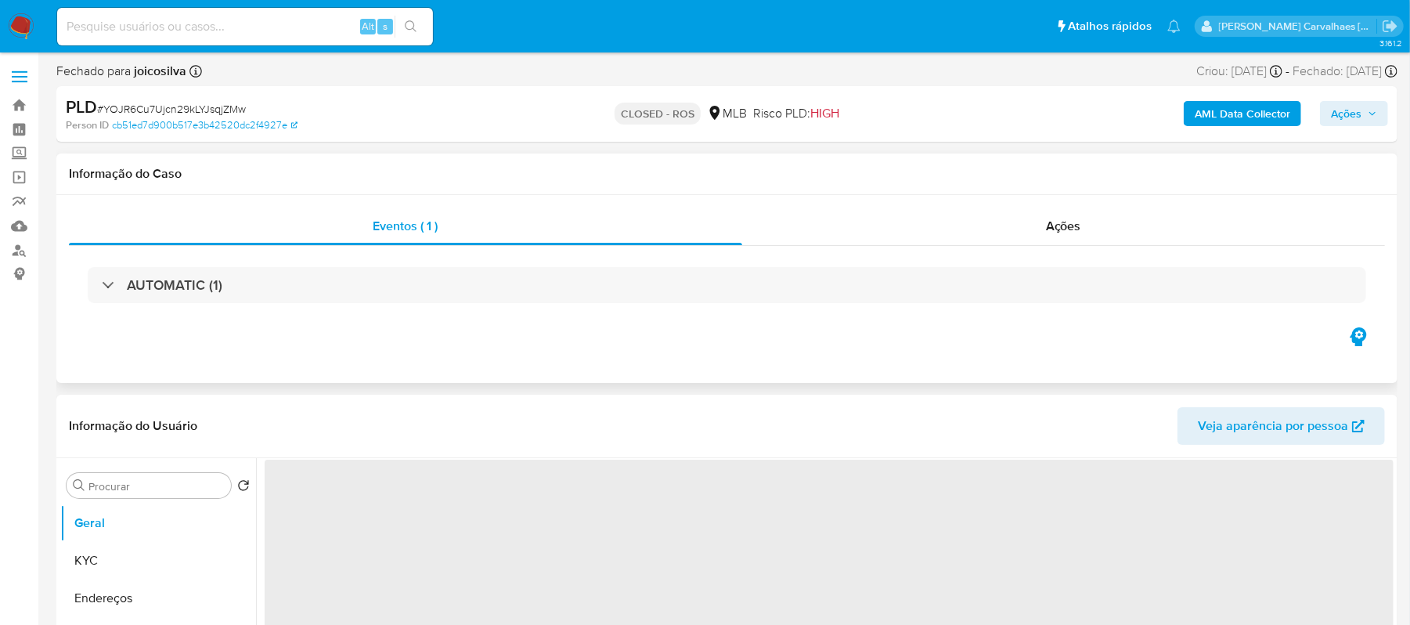
select select "10"
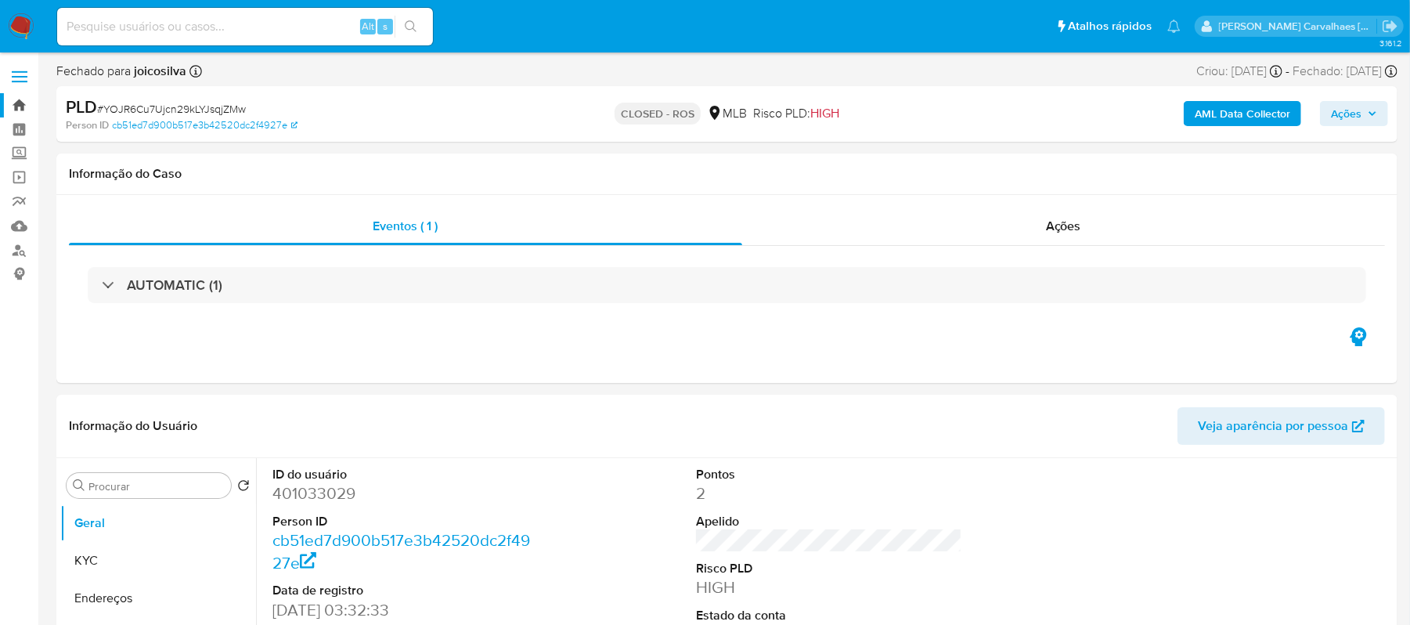
click at [23, 105] on link "Bandeja" at bounding box center [93, 105] width 186 height 24
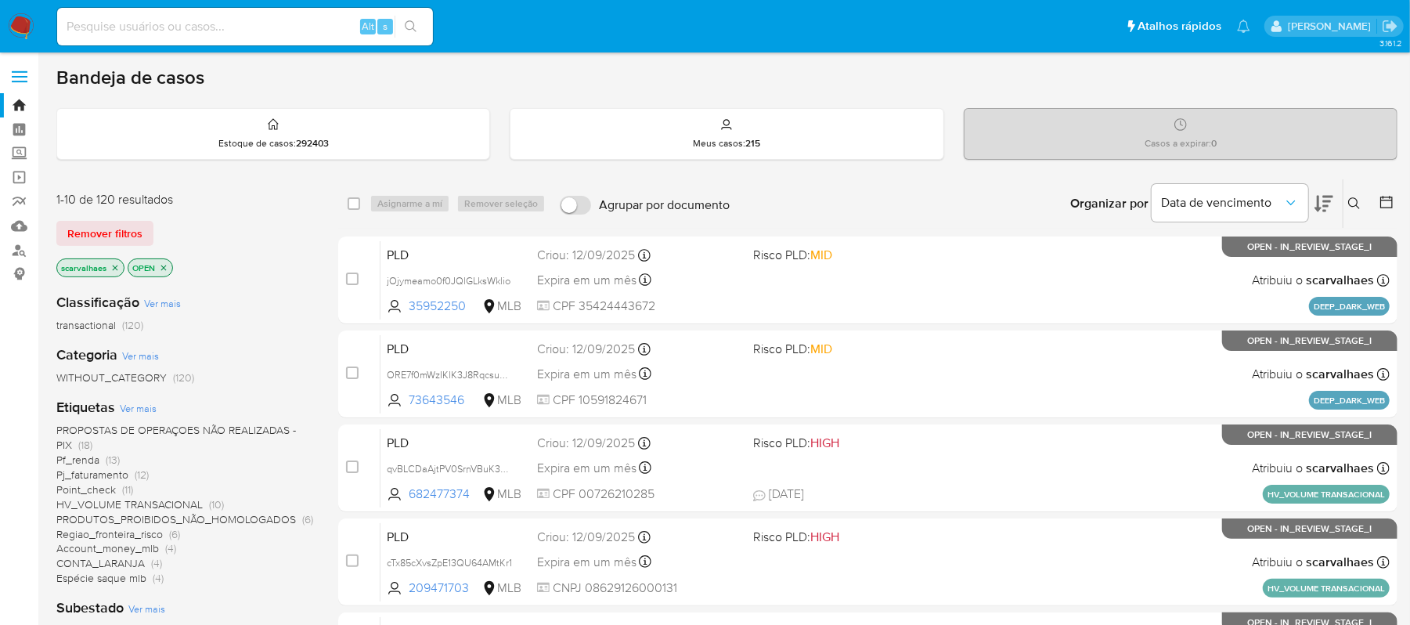
click at [147, 548] on span "Account_money_mlb" at bounding box center [107, 548] width 103 height 16
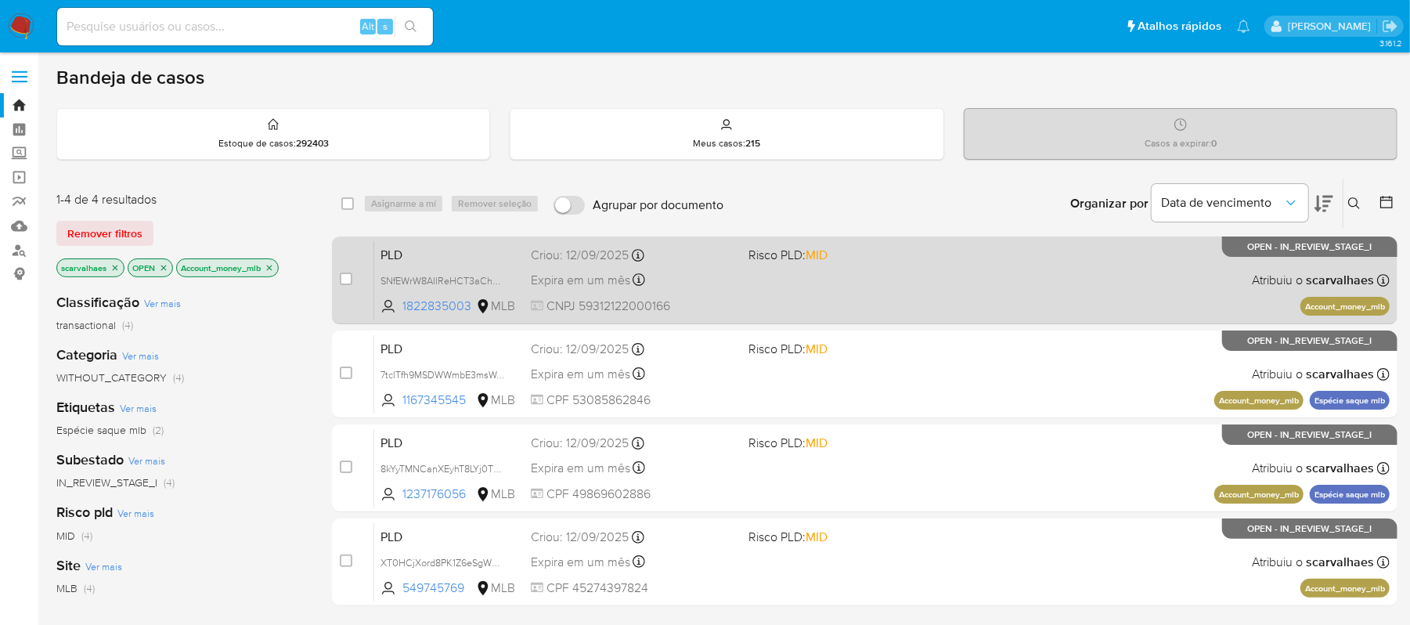
click at [799, 286] on div "PLD SNfEWrW8AIIReHCT3aChmYWj 1822835003 MLB Risco PLD: MID Criou: 12/09/2025 Cr…" at bounding box center [882, 279] width 1016 height 79
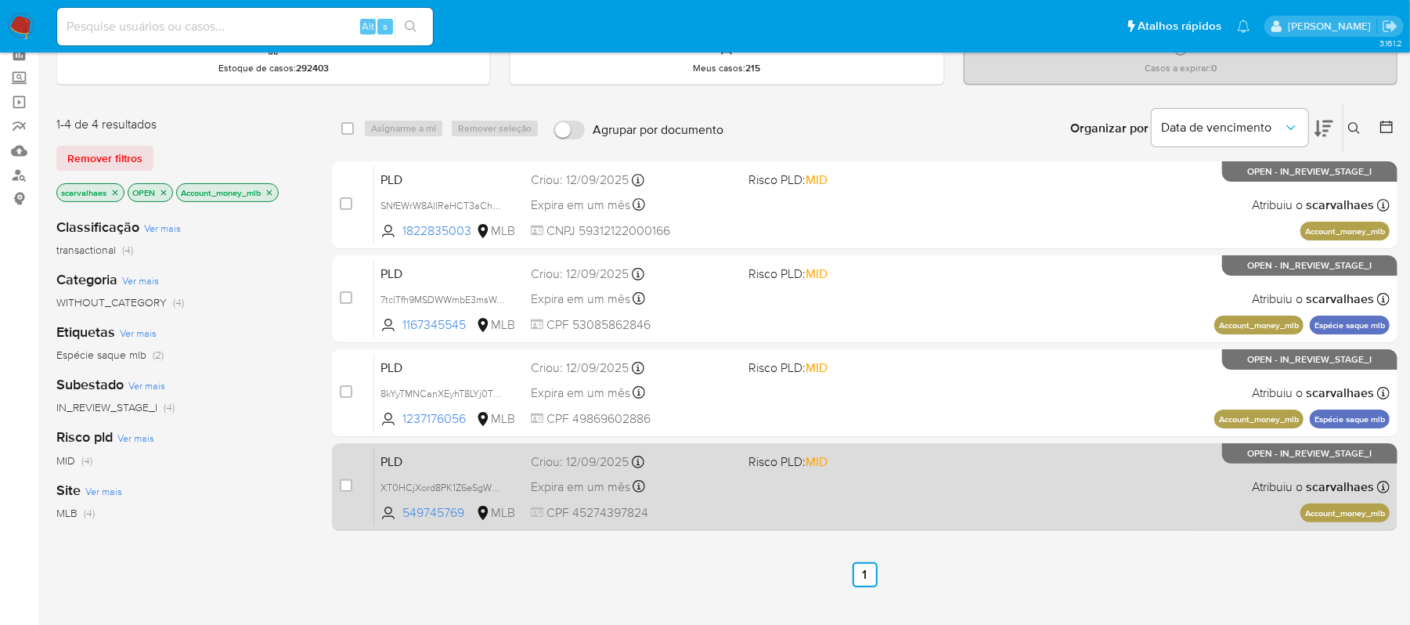
scroll to position [208, 0]
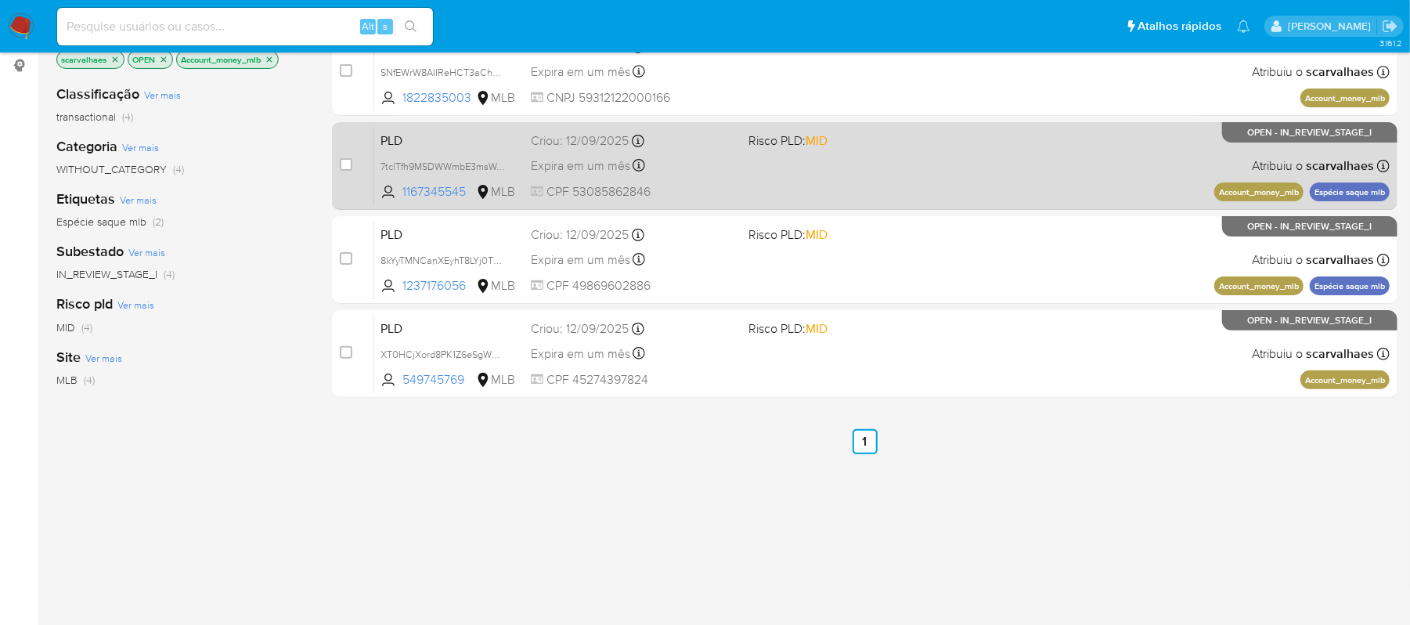
click at [797, 168] on div "PLD 7tclTfh9MSDWWmbE3msWop7p 1167345545 MLB Risco PLD: MID Criou: 12/09/2025 Cr…" at bounding box center [882, 165] width 1016 height 79
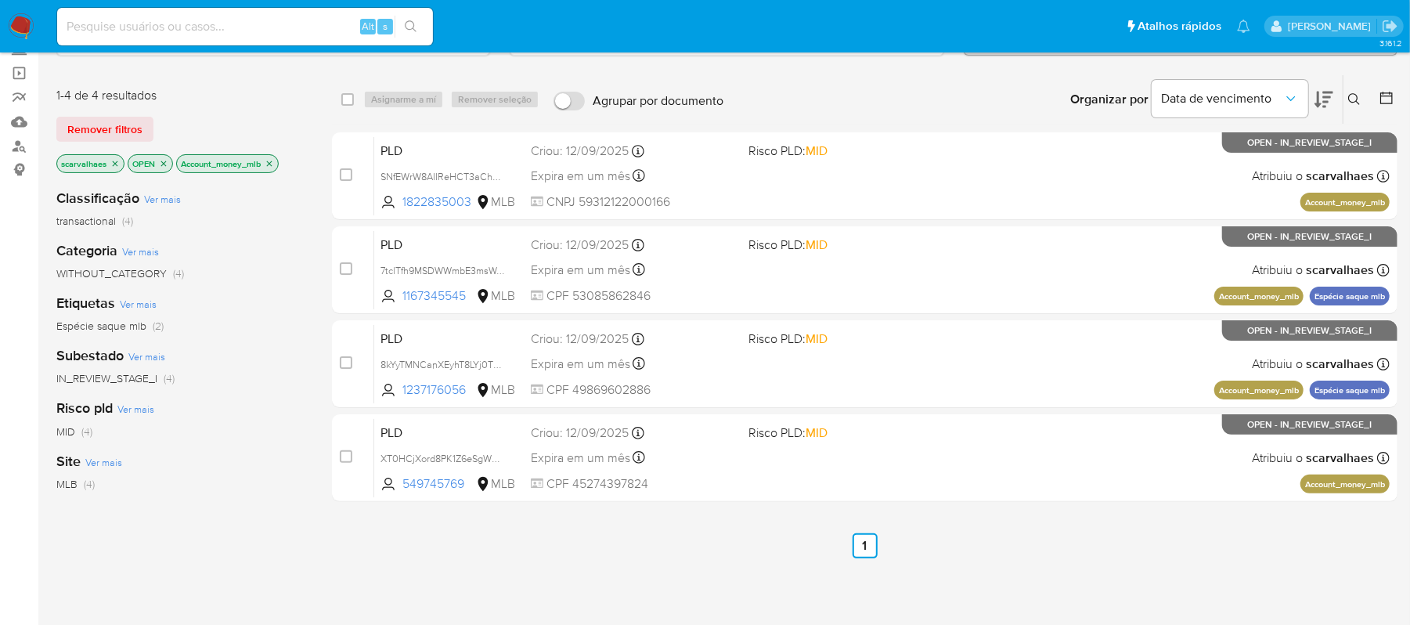
click at [273, 167] on p "Account_money_mlb" at bounding box center [227, 163] width 101 height 17
click at [270, 161] on icon "close-filter" at bounding box center [269, 163] width 9 height 9
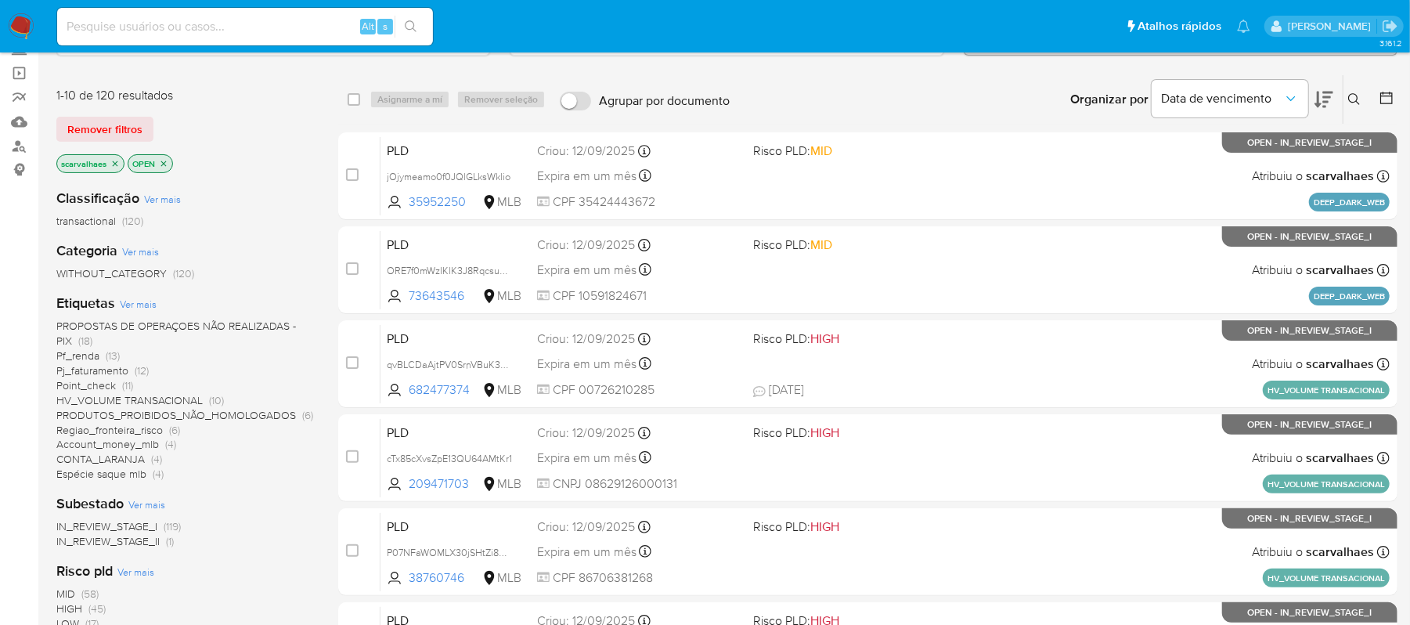
click at [86, 357] on span "Pf_renda" at bounding box center [77, 356] width 43 height 16
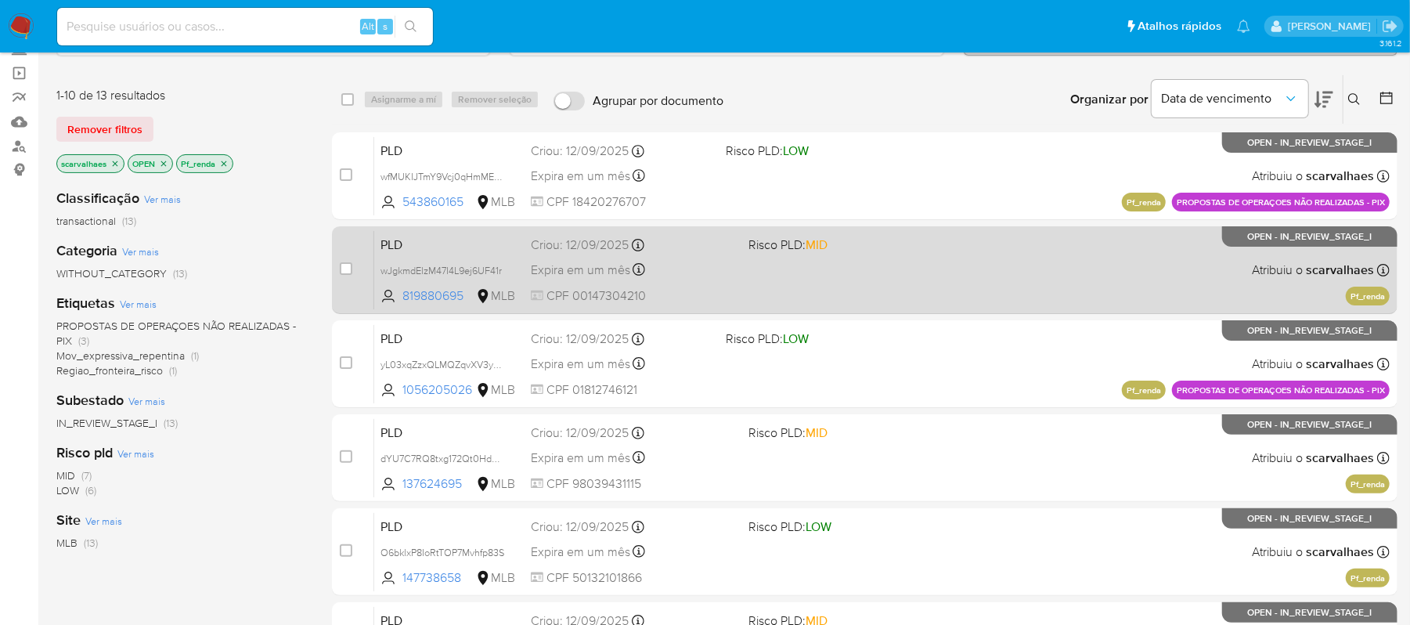
click at [750, 280] on div "PLD wJgkmdElzM47I4L9ej6UF41r 819880695 MLB Risco PLD: MID Criou: 12/09/2025 Cri…" at bounding box center [882, 269] width 1016 height 79
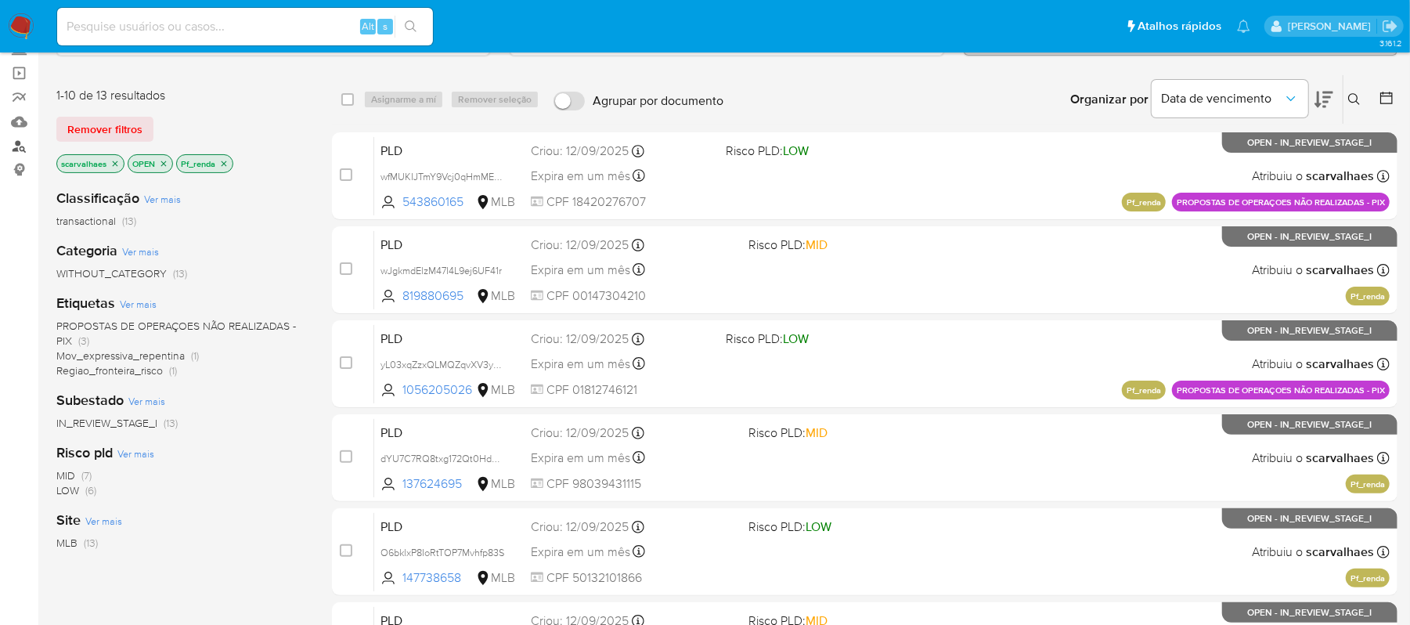
click at [23, 150] on link "Localizador de pessoas" at bounding box center [93, 146] width 186 height 24
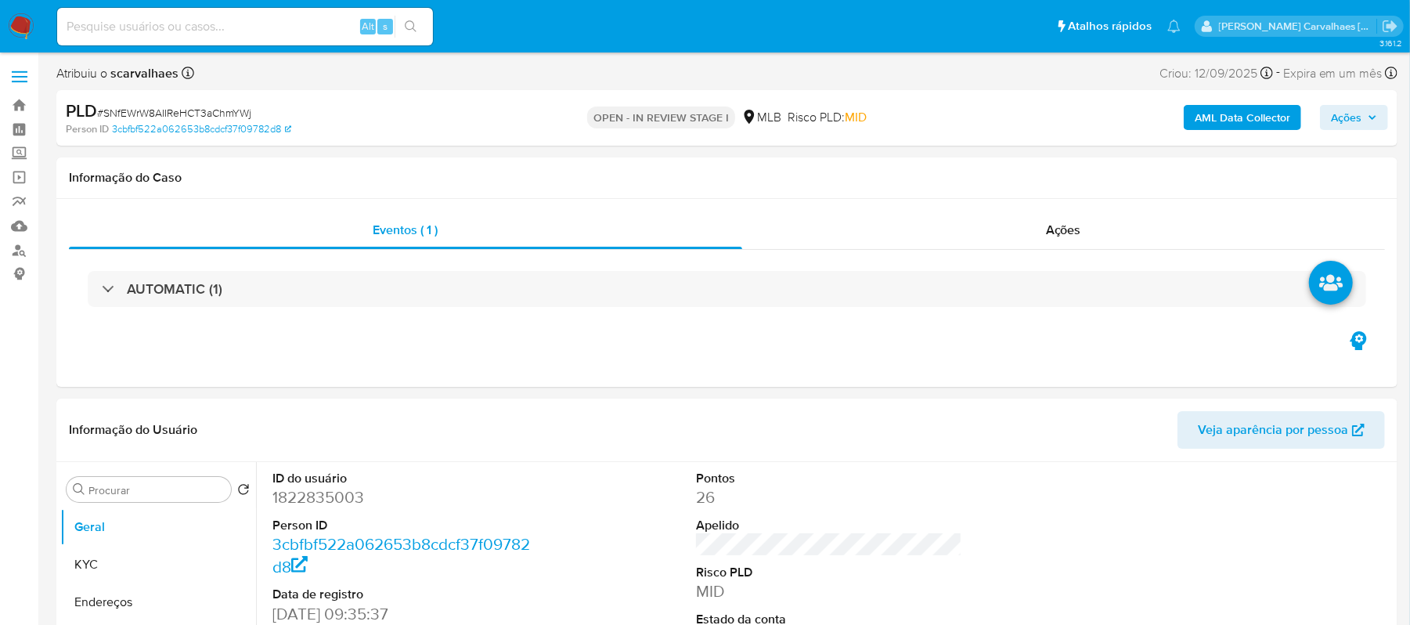
select select "10"
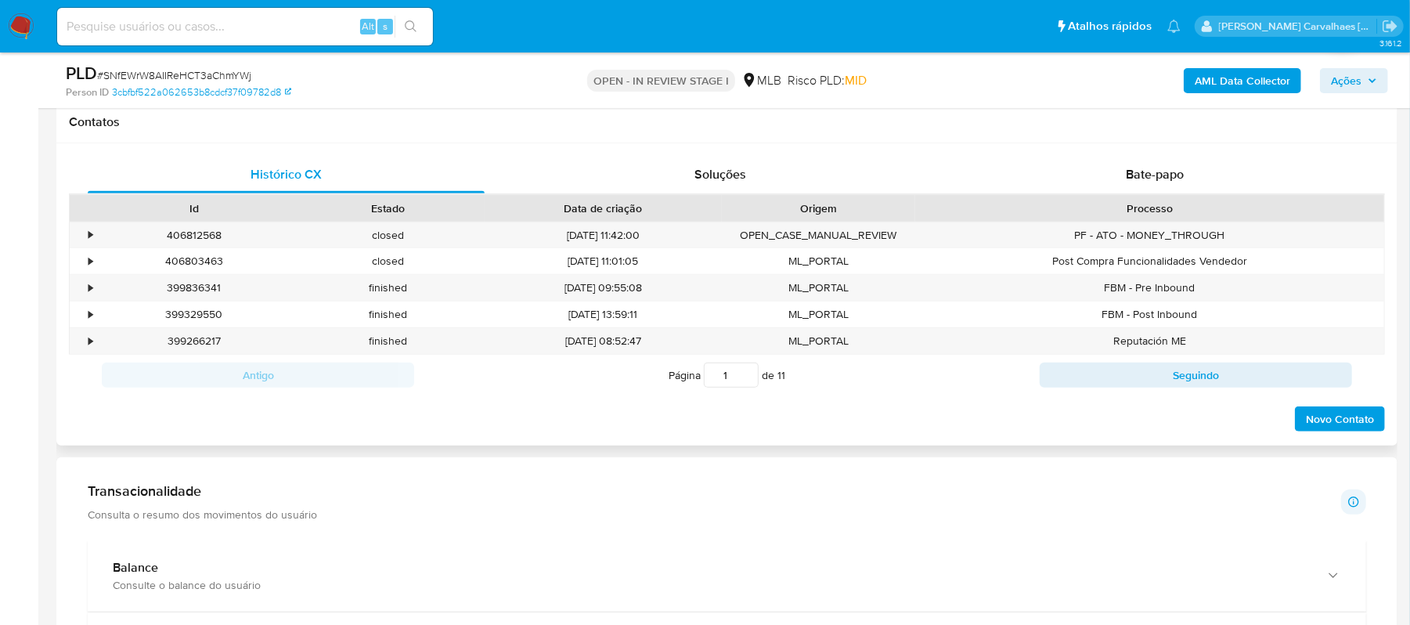
scroll to position [940, 0]
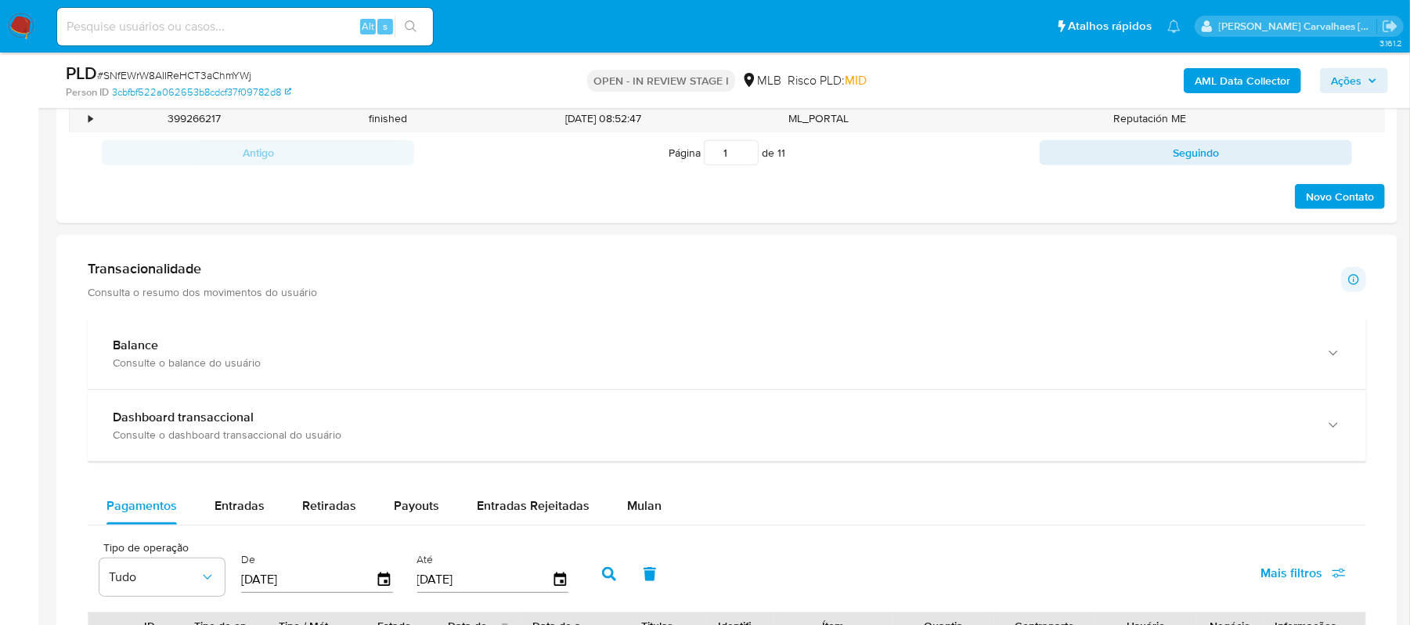
click at [652, 514] on span "Mulan" at bounding box center [644, 505] width 34 height 18
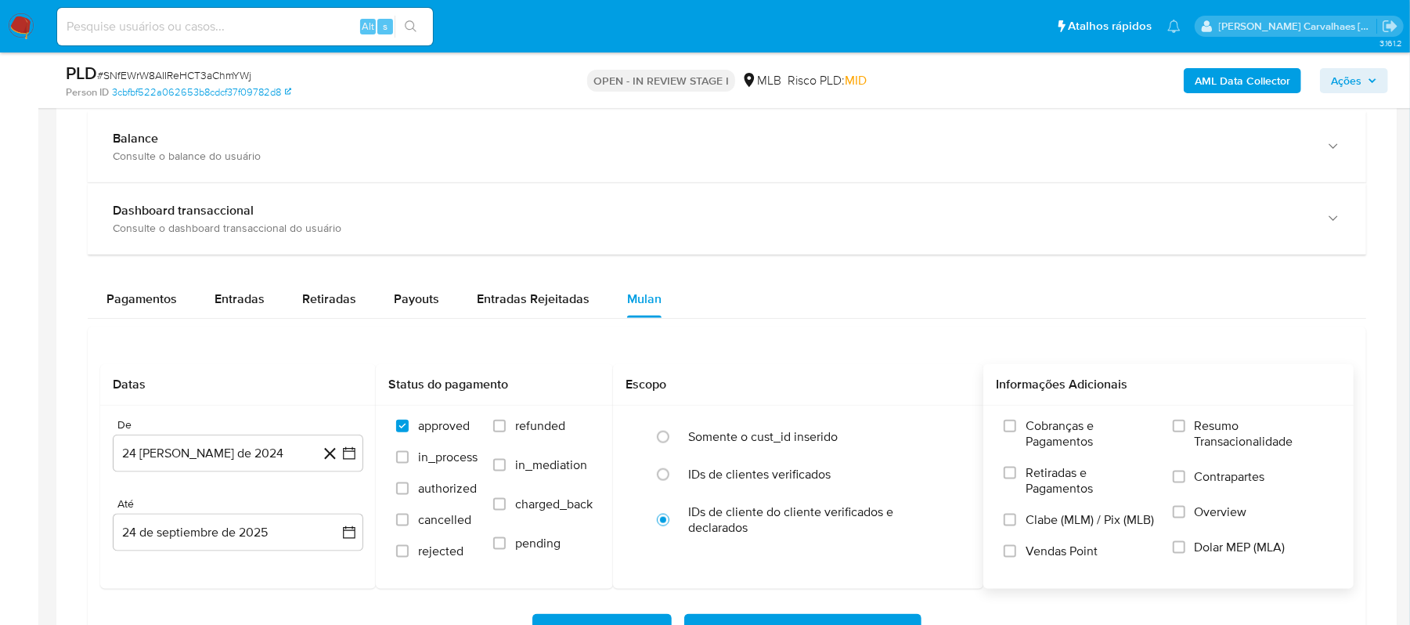
scroll to position [1148, 0]
click at [1182, 427] on input "Resumo Transacionalidade" at bounding box center [1179, 424] width 13 height 13
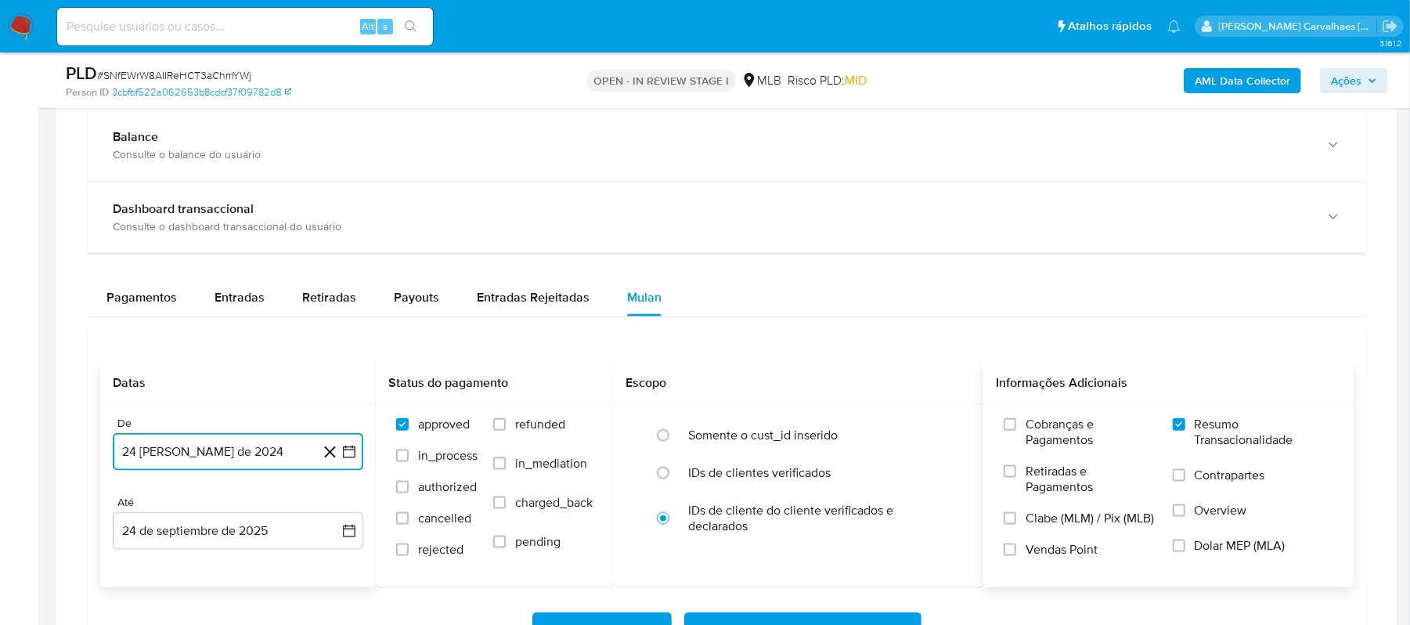
click at [351, 452] on icon "button" at bounding box center [349, 452] width 16 height 16
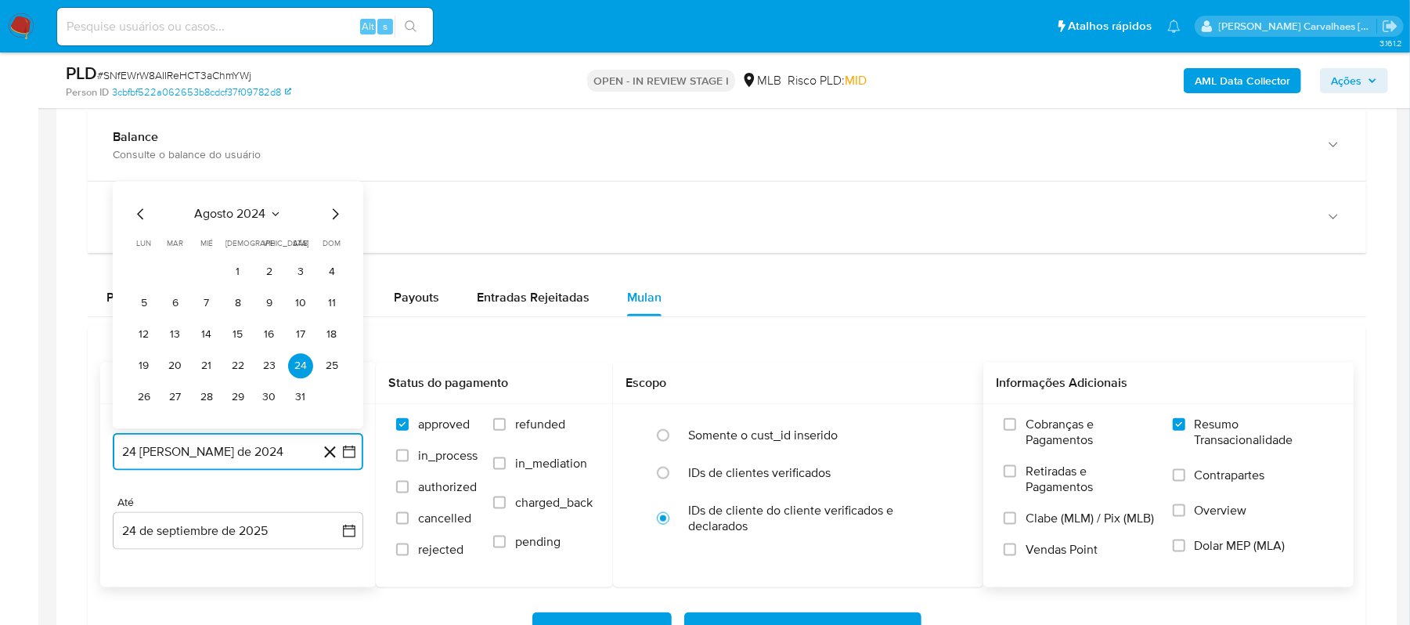
click at [332, 215] on icon "Mes siguiente" at bounding box center [335, 214] width 19 height 19
click at [333, 189] on icon "Mes siguiente" at bounding box center [336, 183] width 6 height 11
click at [333, 220] on icon "Mes siguiente" at bounding box center [336, 214] width 6 height 11
click at [333, 186] on icon "Mes siguiente" at bounding box center [335, 183] width 19 height 19
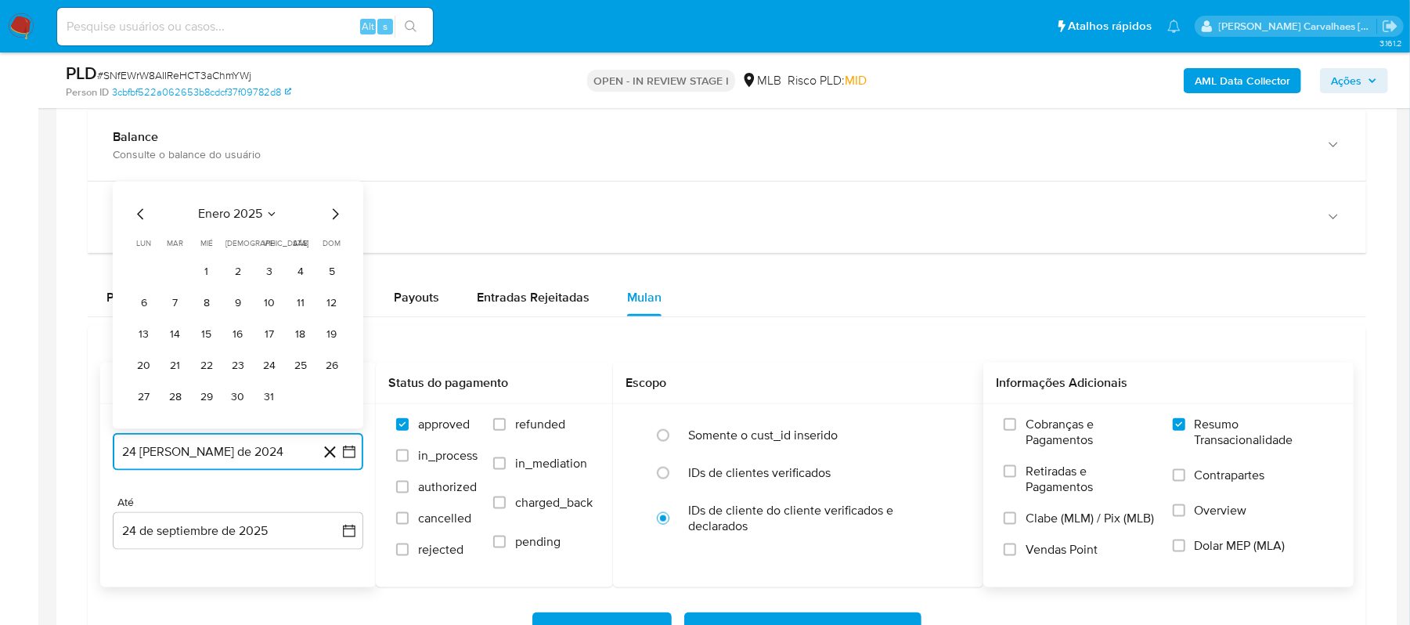
click at [335, 220] on icon "Mes siguiente" at bounding box center [336, 214] width 6 height 11
click at [334, 193] on icon "Mes siguiente" at bounding box center [335, 183] width 19 height 19
click at [334, 221] on icon "Mes siguiente" at bounding box center [335, 214] width 19 height 19
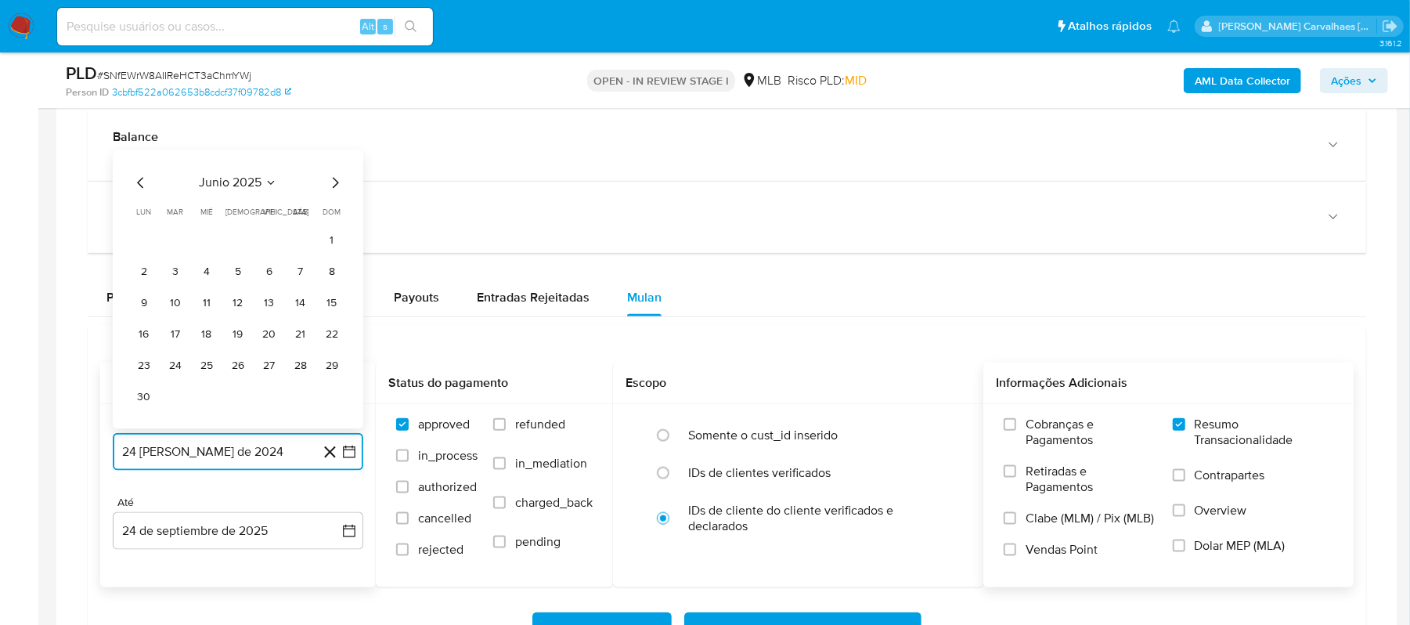
click at [330, 189] on icon "Mes siguiente" at bounding box center [335, 183] width 19 height 19
click at [239, 370] on button "24" at bounding box center [238, 366] width 25 height 25
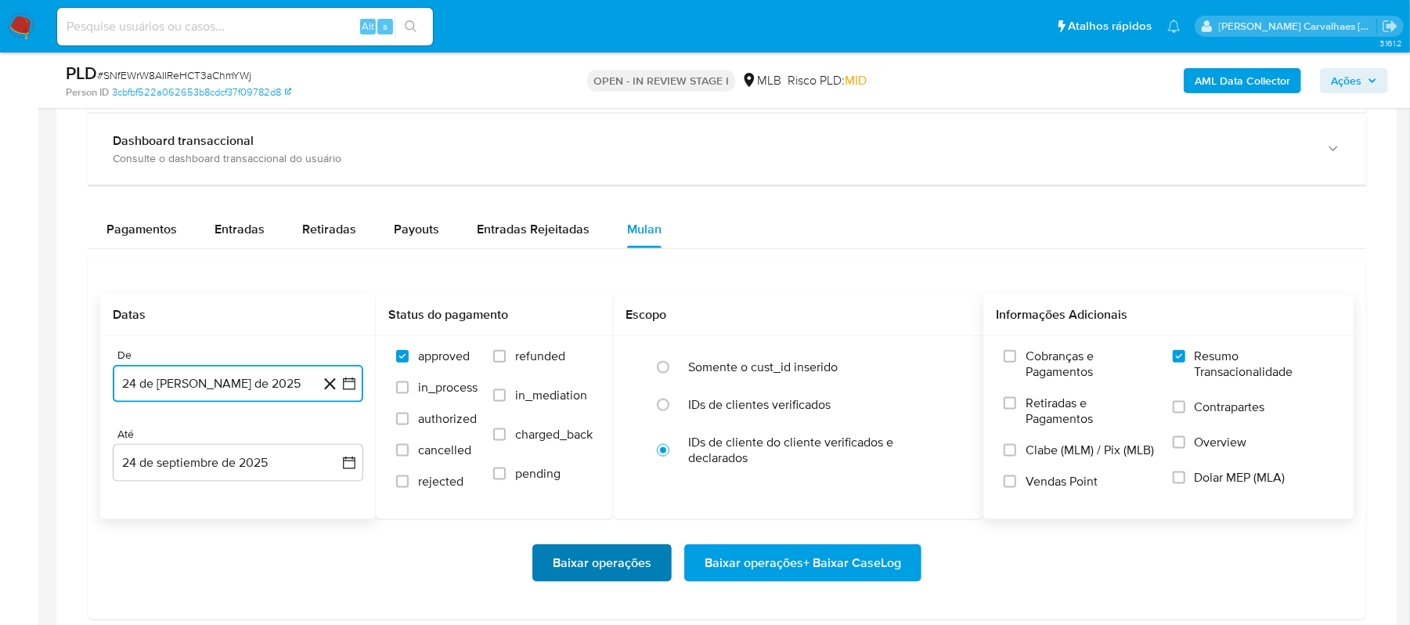
scroll to position [1253, 0]
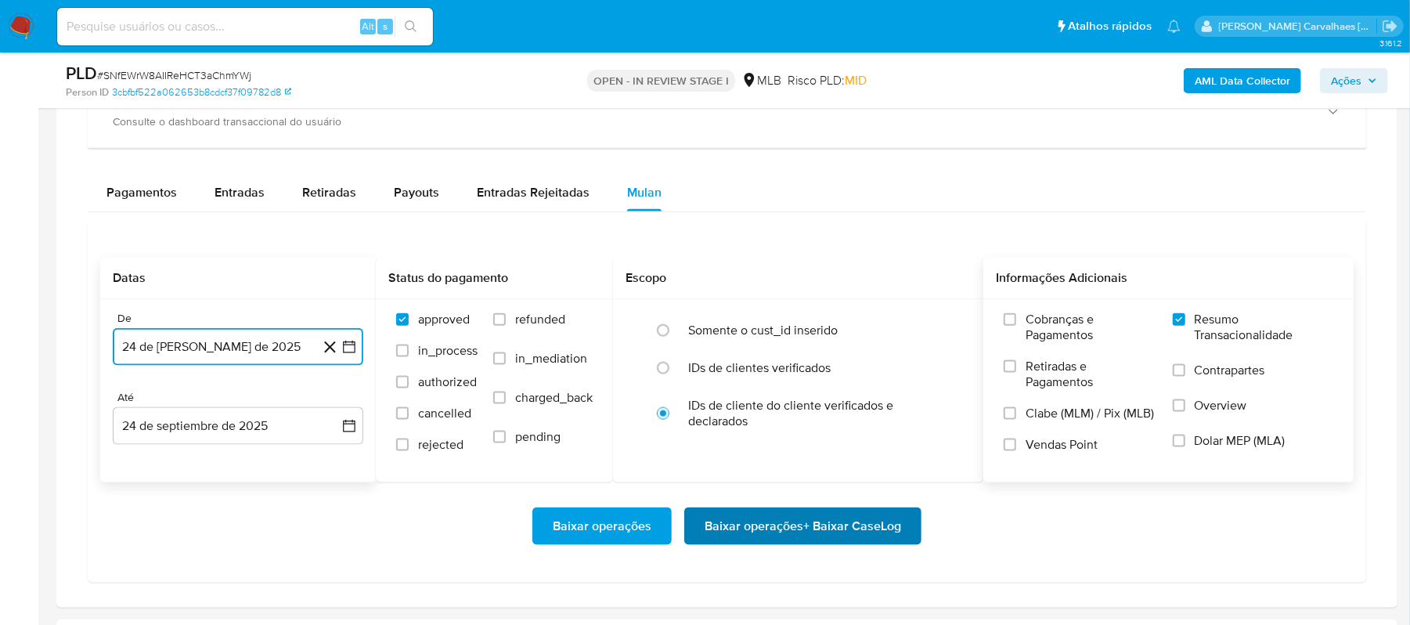
click at [739, 529] on span "Baixar operações + Baixar CaseLog" at bounding box center [803, 526] width 197 height 34
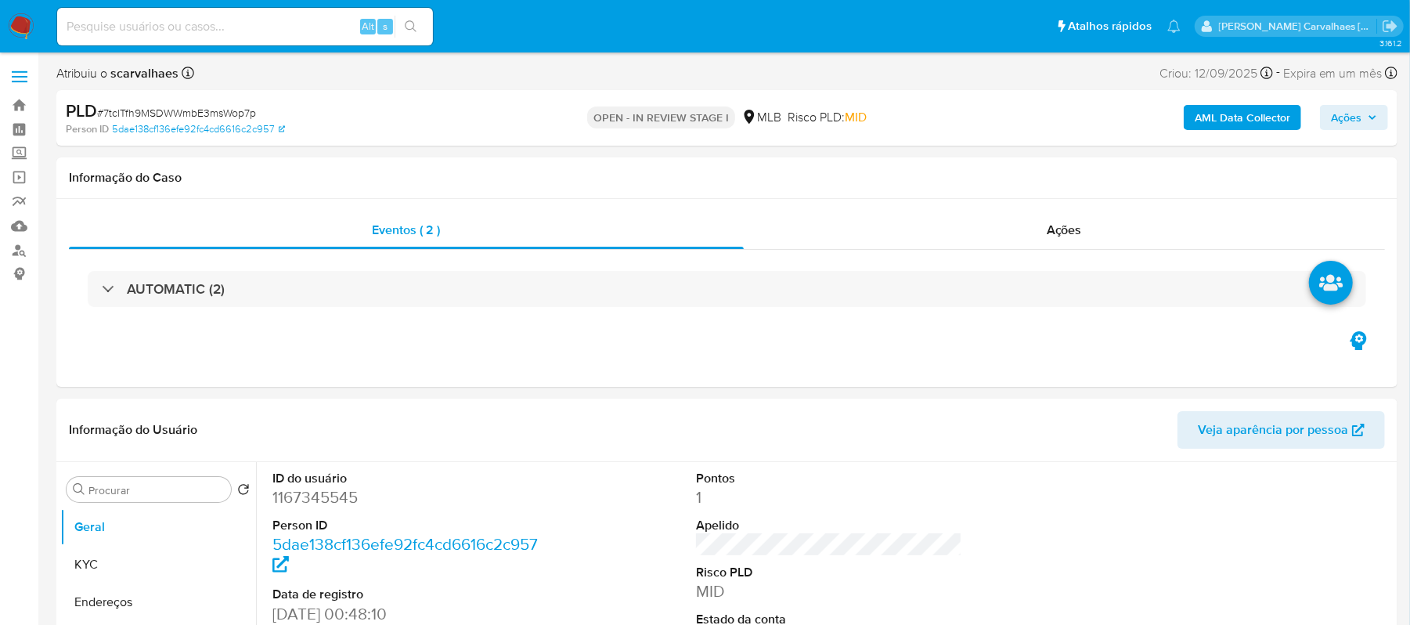
select select "10"
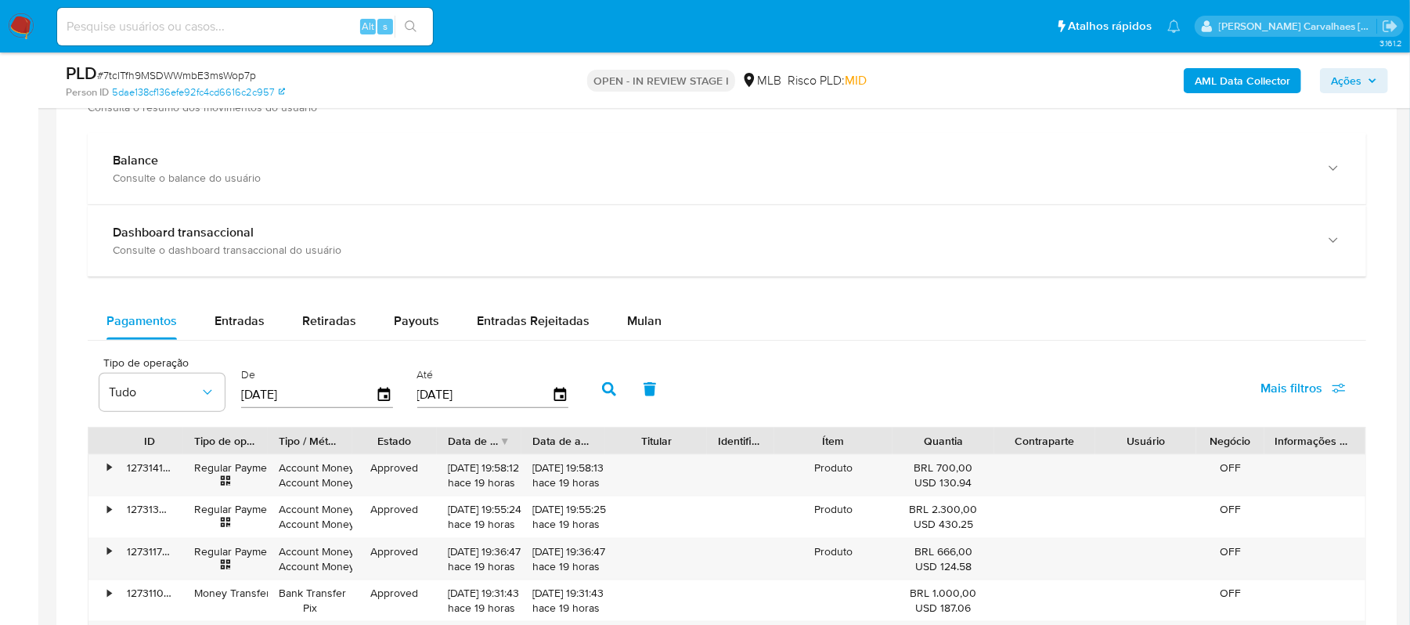
scroll to position [1148, 0]
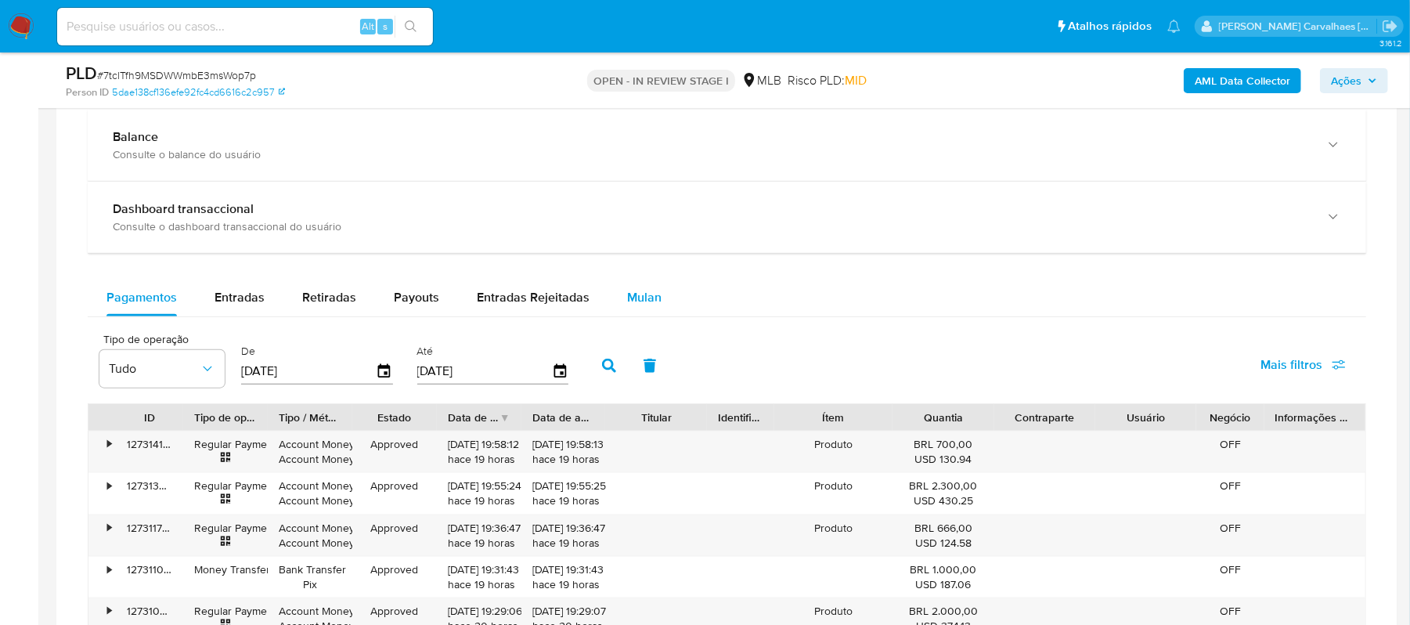
click at [634, 304] on span "Mulan" at bounding box center [644, 297] width 34 height 18
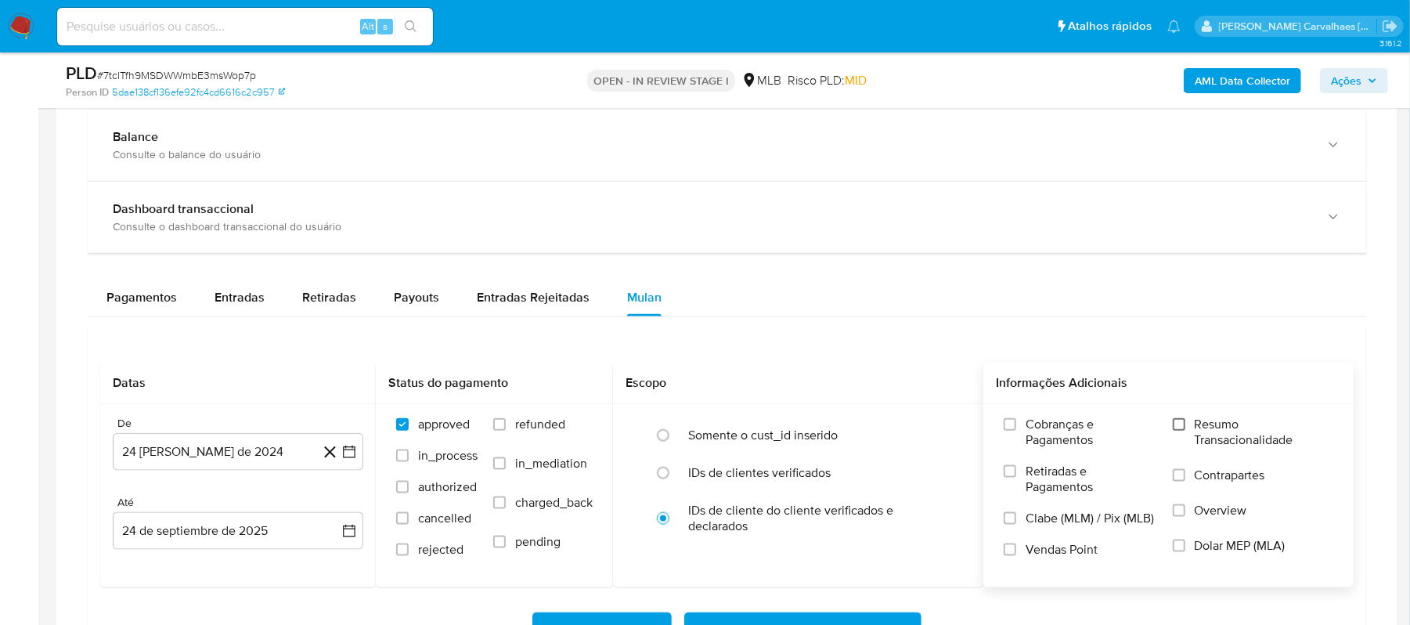
click at [1178, 426] on input "Resumo Transacionalidade" at bounding box center [1179, 424] width 13 height 13
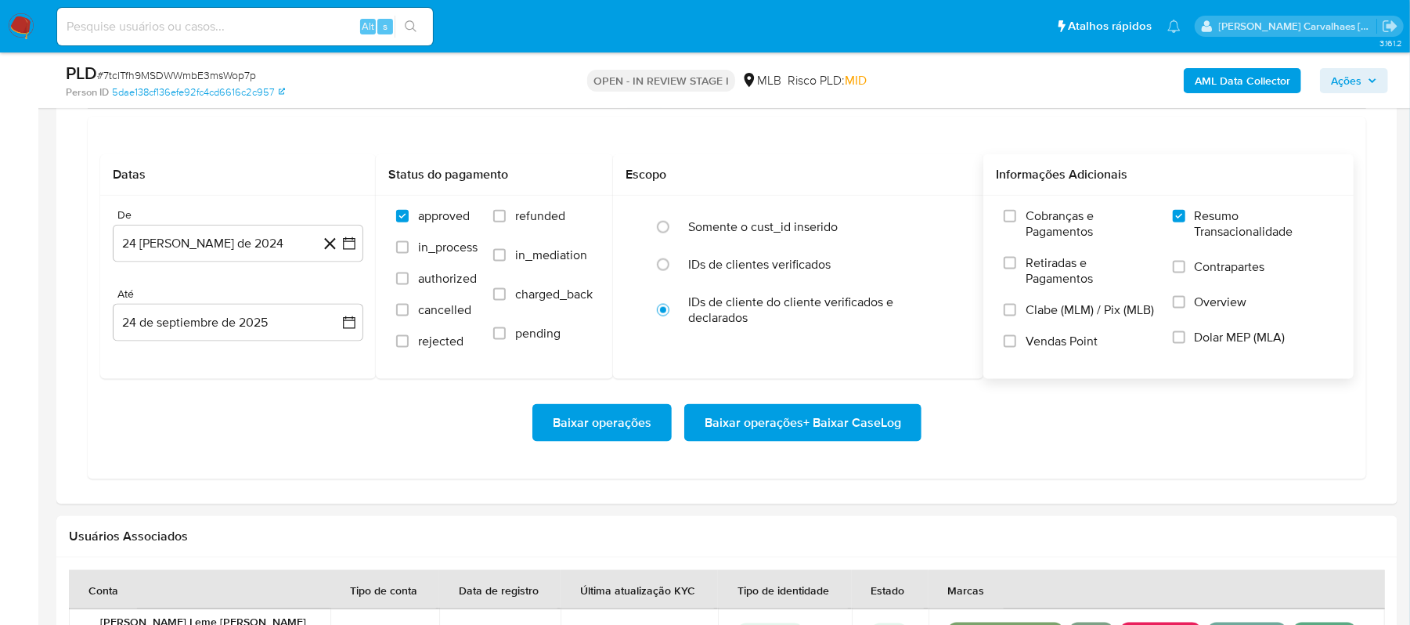
scroll to position [1357, 0]
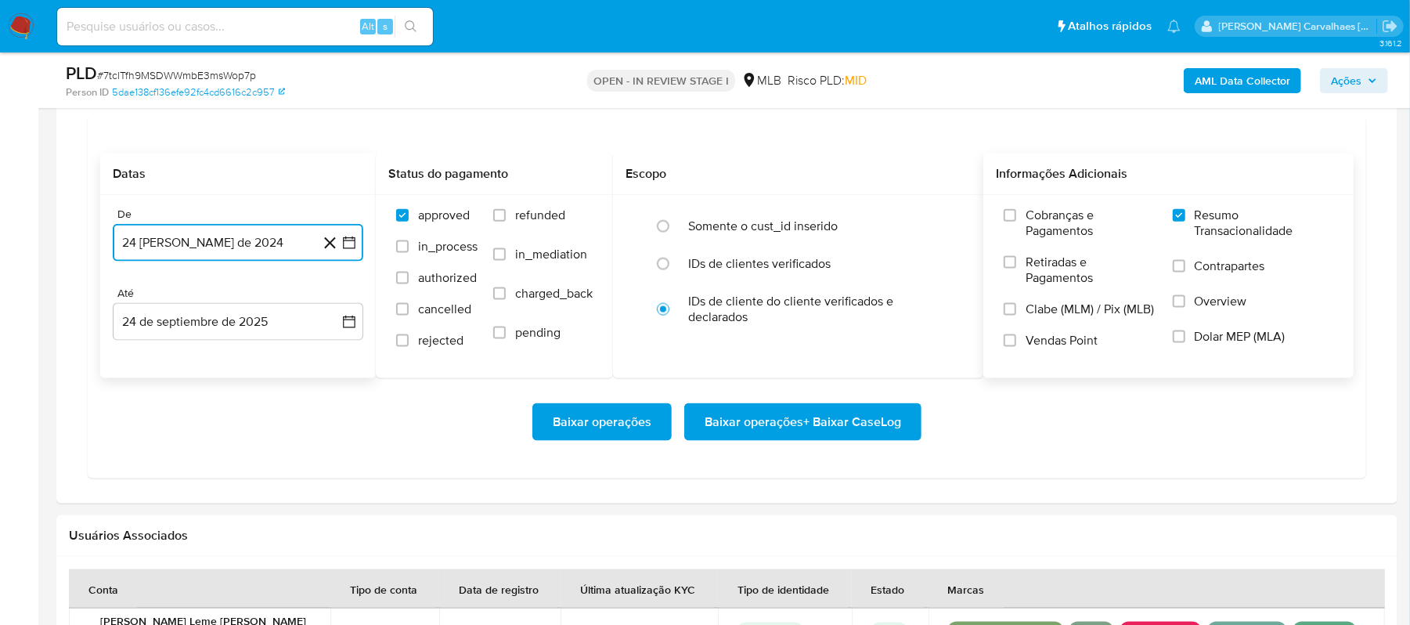
click at [340, 245] on button "24 [PERSON_NAME] de 2024" at bounding box center [238, 243] width 251 height 38
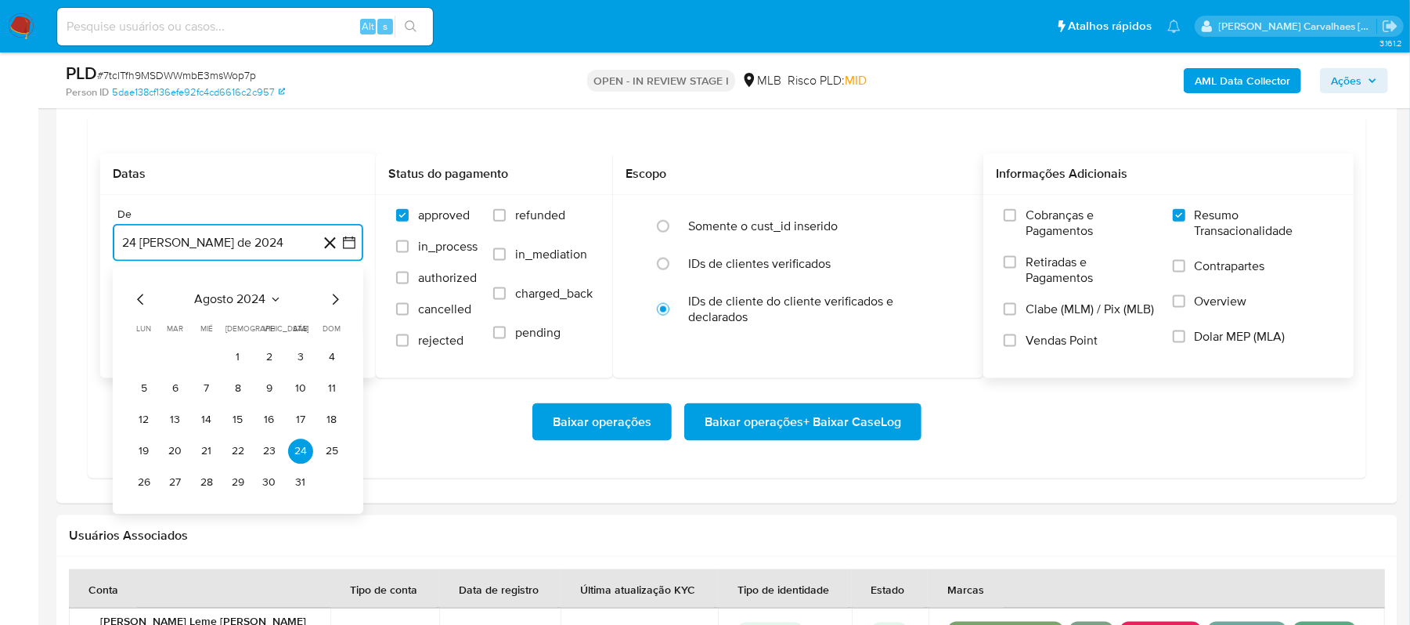
click at [336, 301] on icon "Mes siguiente" at bounding box center [335, 300] width 19 height 19
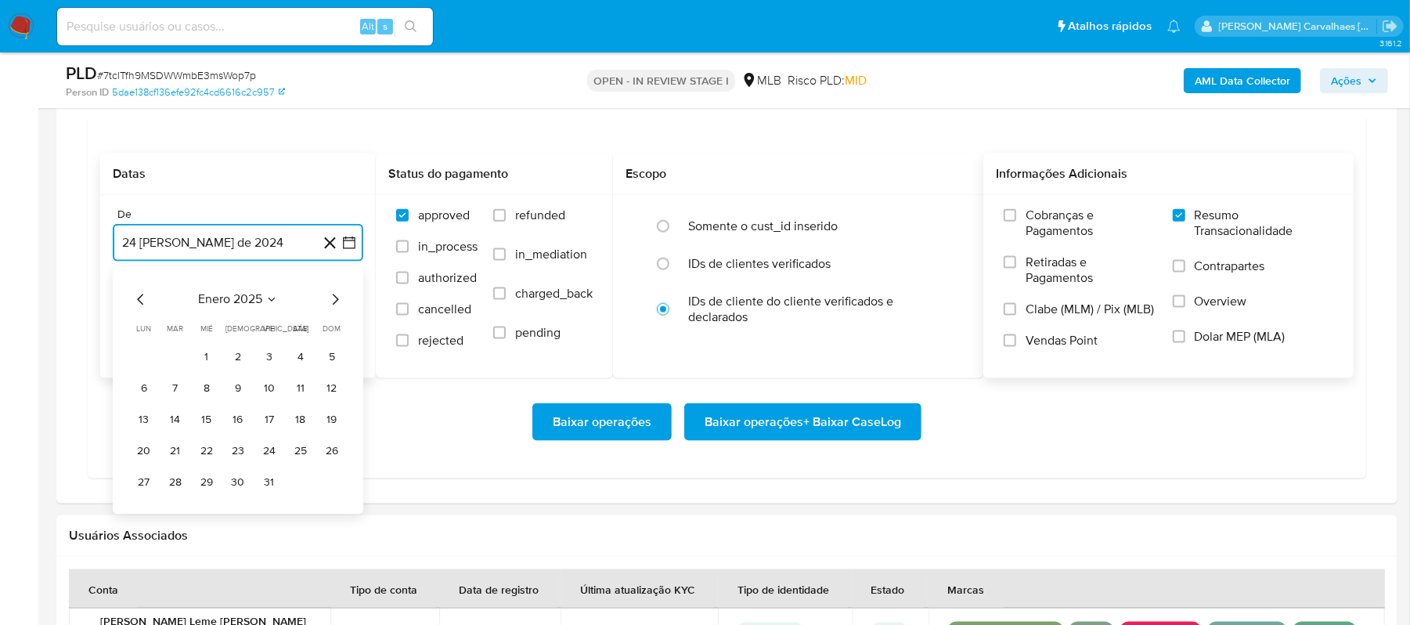
click at [336, 301] on icon "Mes siguiente" at bounding box center [335, 300] width 19 height 19
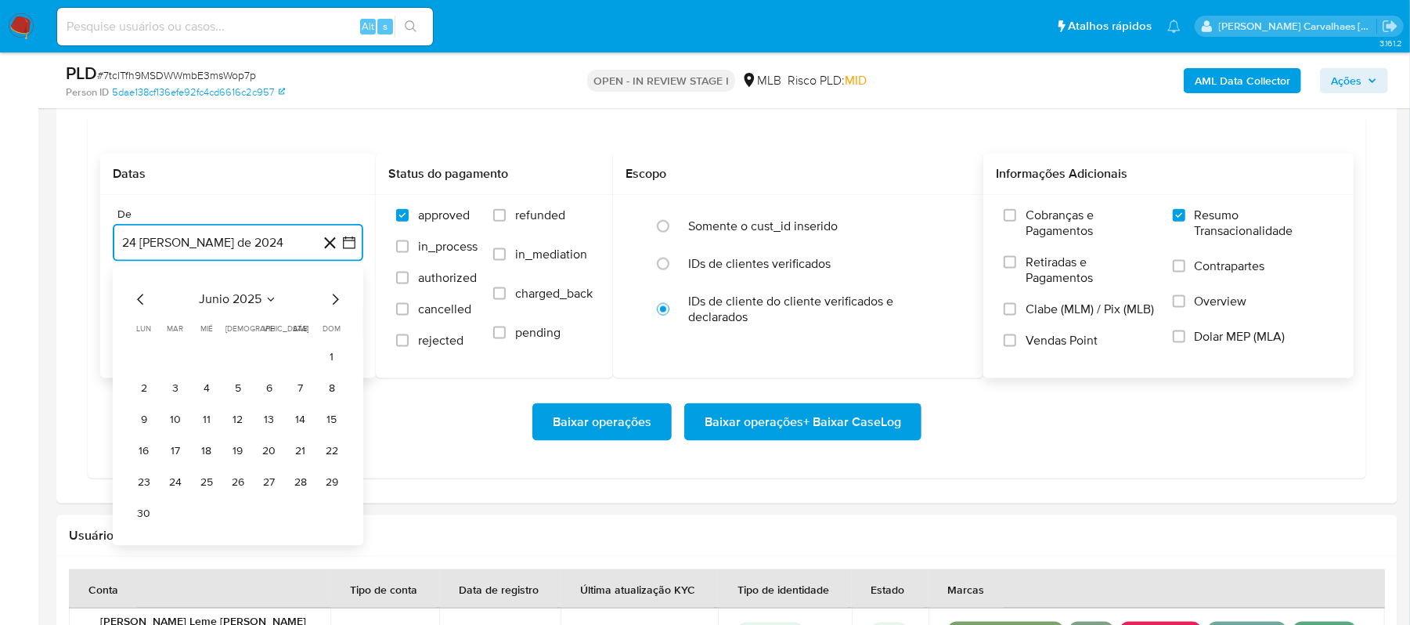
click at [336, 301] on icon "Mes siguiente" at bounding box center [335, 300] width 19 height 19
click at [236, 457] on button "24" at bounding box center [238, 451] width 25 height 25
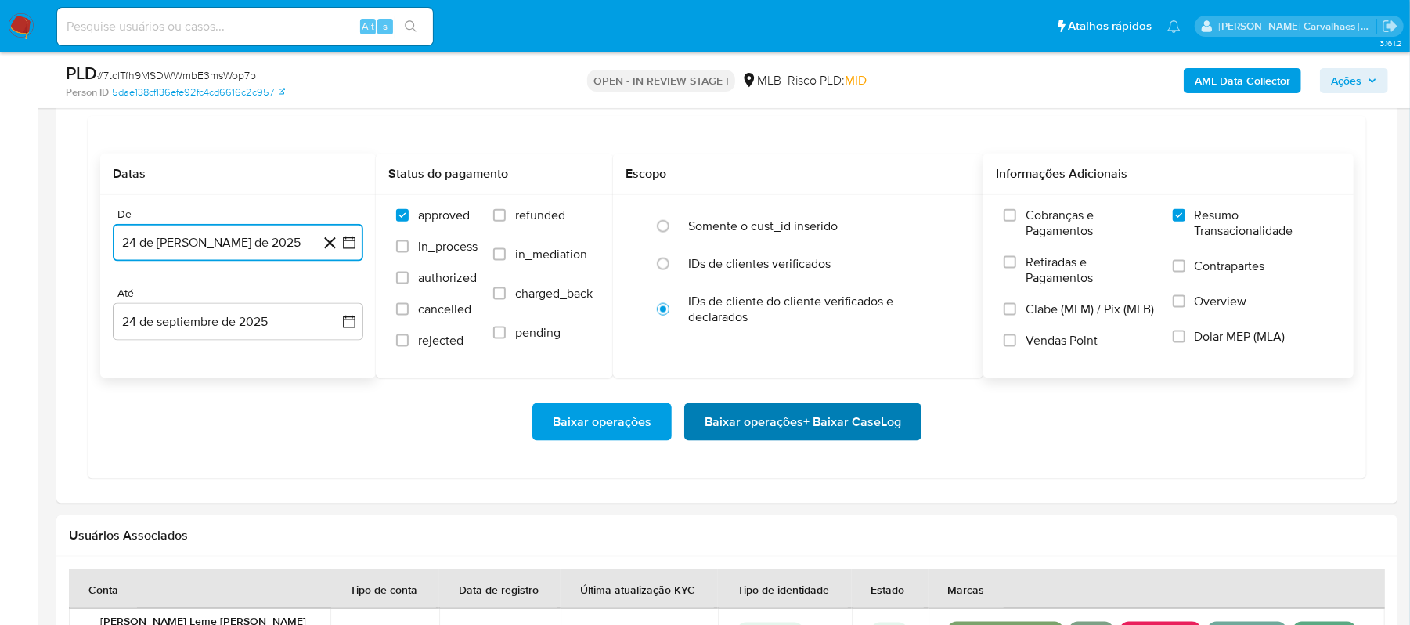
click at [775, 432] on span "Baixar operações + Baixar CaseLog" at bounding box center [803, 422] width 197 height 34
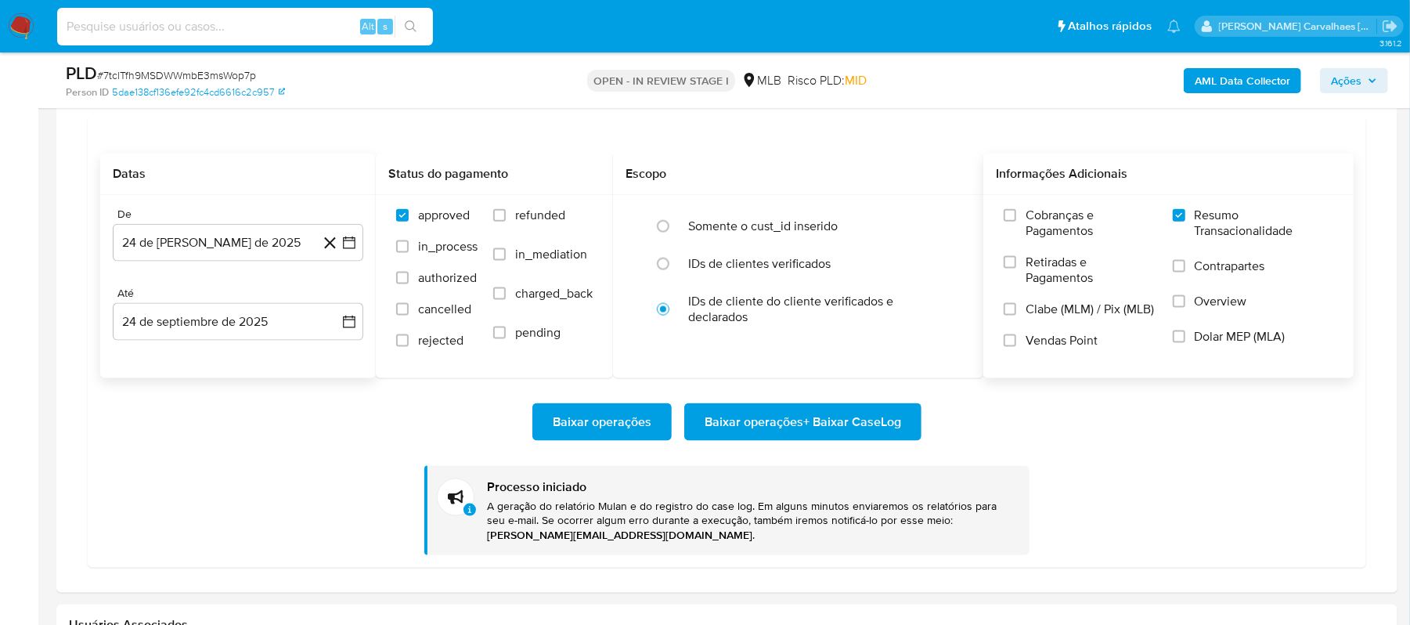
paste input "nCXBk1RhbaKrGIiZO02n8TOJ"
type input "nCXBk1RhbaKrGIiZO02n8TOJ"
click at [414, 16] on button "search-icon" at bounding box center [411, 27] width 32 height 22
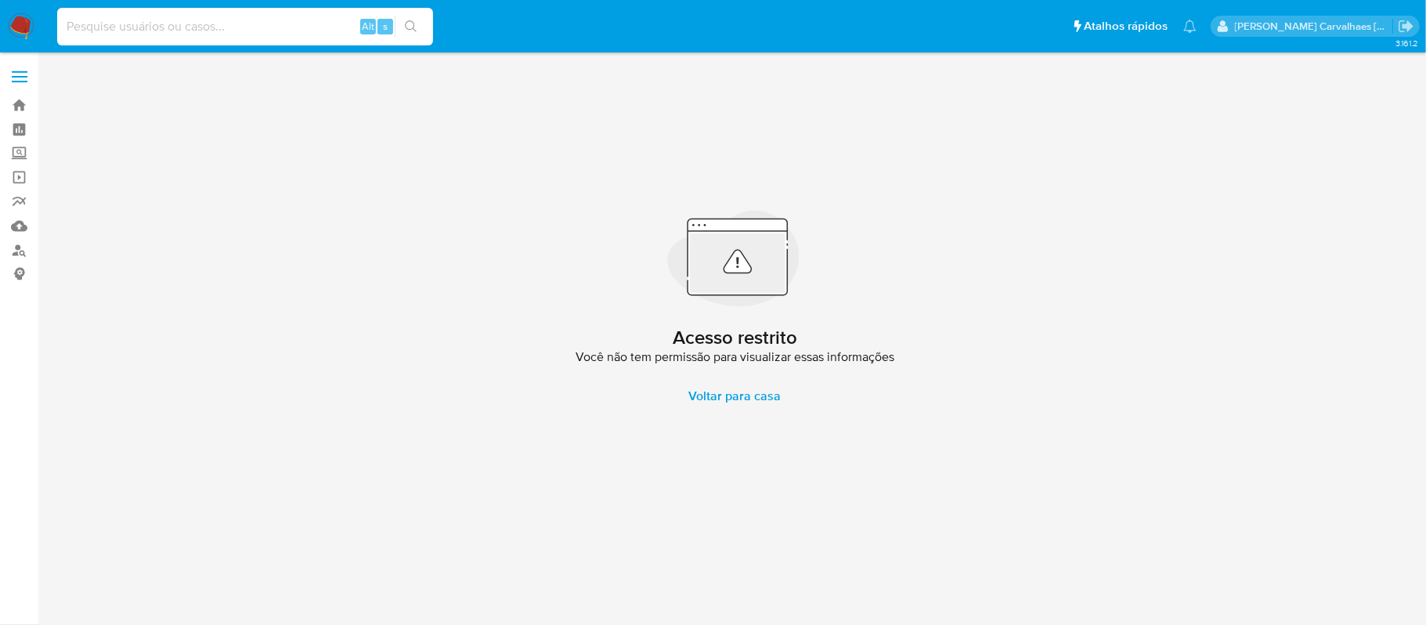
paste input "nCXBk1RhbaKrGIiZO02n8TOJ"
click at [63, 20] on input "nCXBk1RhbaKrGIiZO02n8TOJ" at bounding box center [245, 26] width 376 height 20
type input "nCXBk1RhbaKrGIiZO02n8TOJ"
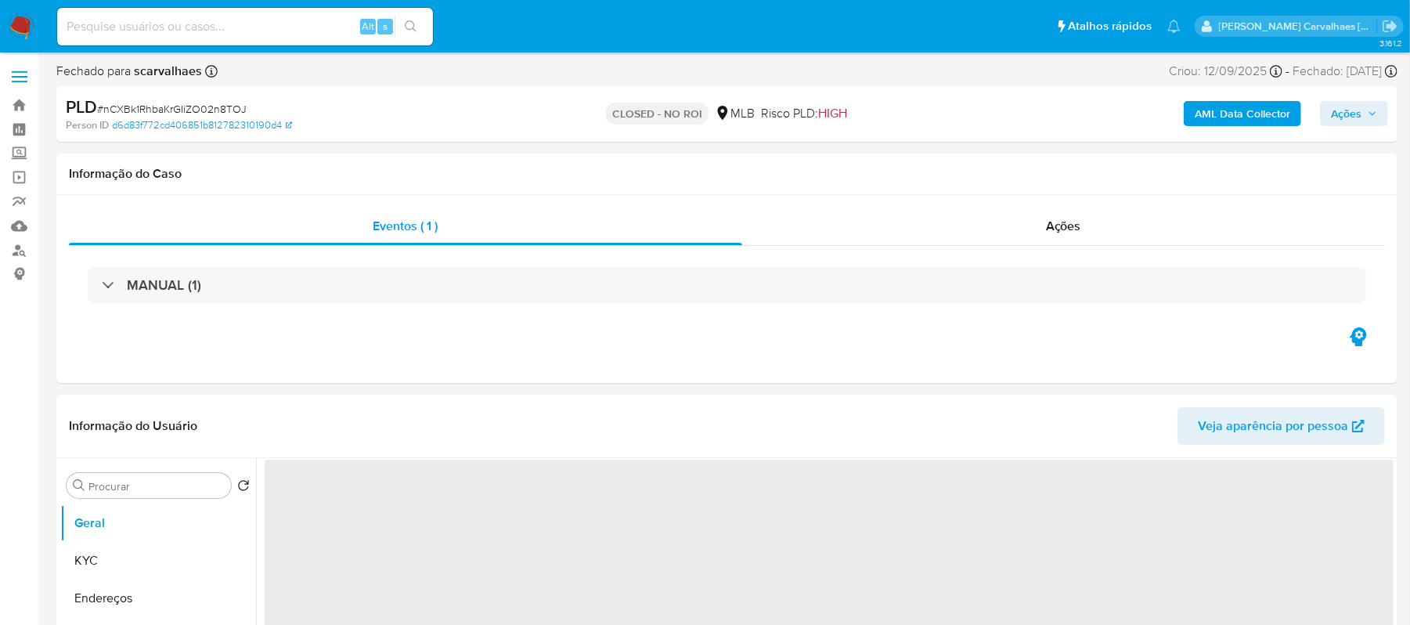
select select "10"
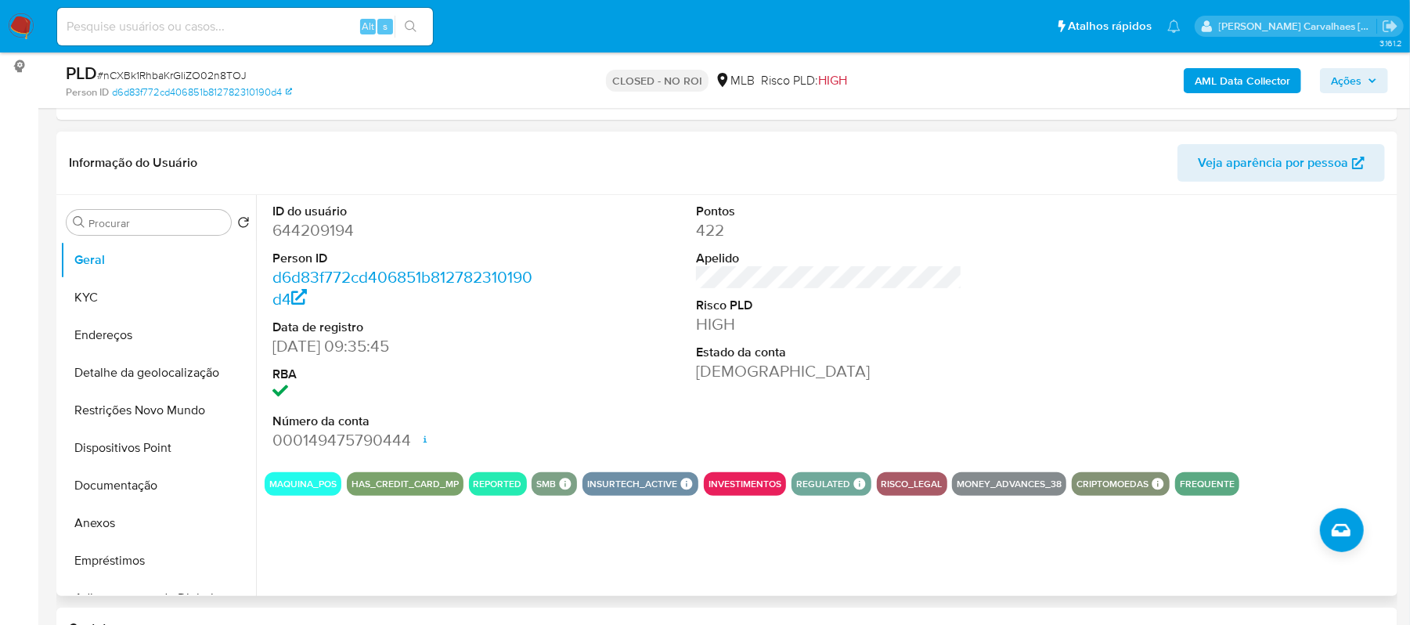
scroll to position [208, 0]
click at [120, 474] on button "Documentação" at bounding box center [151, 485] width 183 height 38
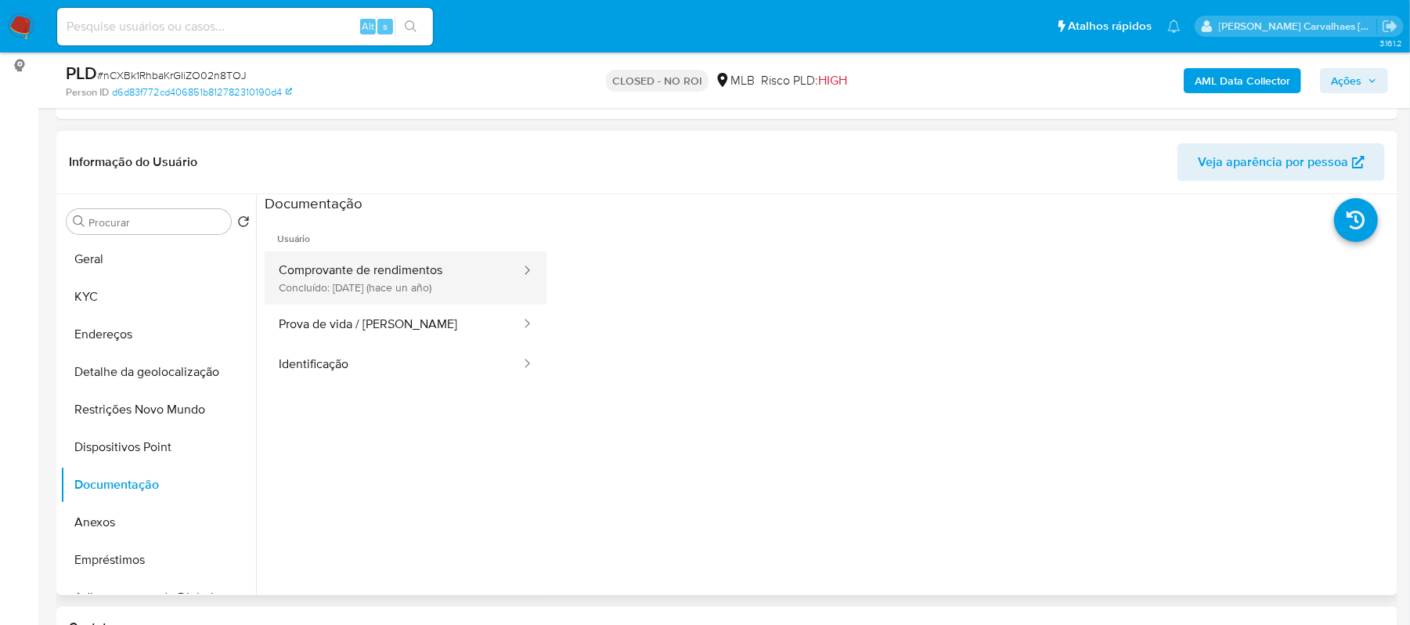
click at [379, 290] on button "Comprovante de rendimentos Concluído: [DATE] (hace un año)" at bounding box center [394, 277] width 258 height 53
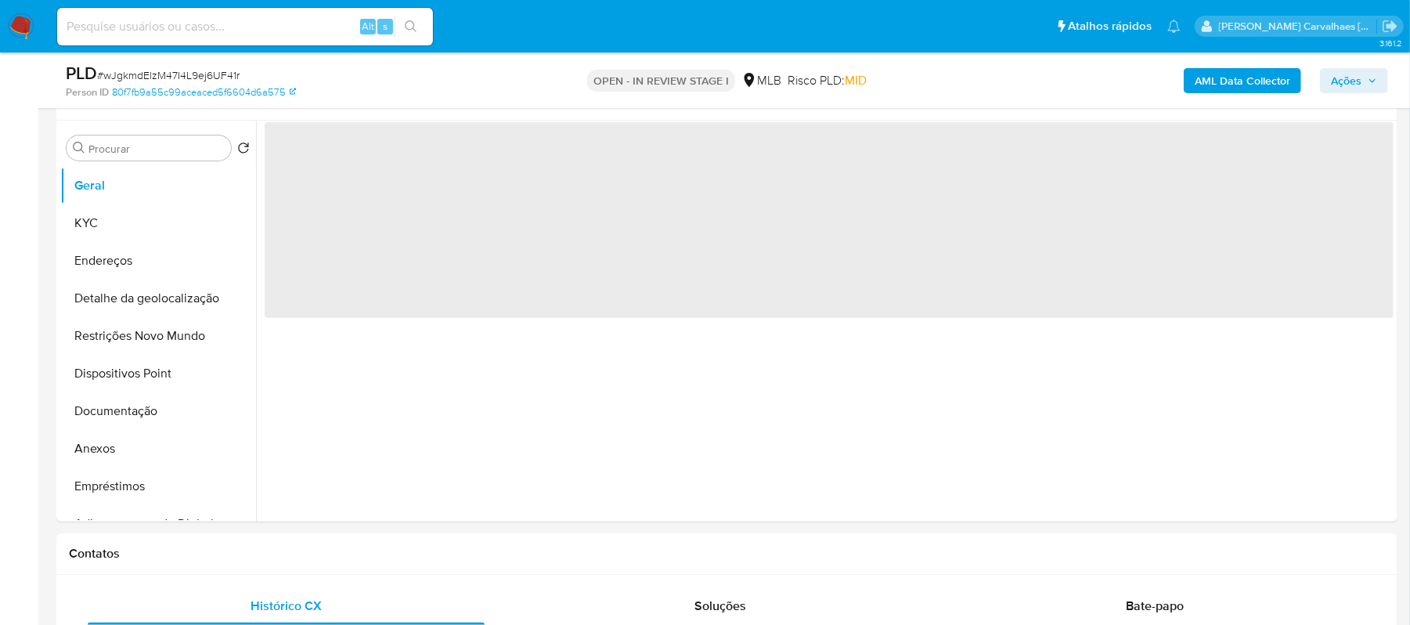
scroll to position [313, 0]
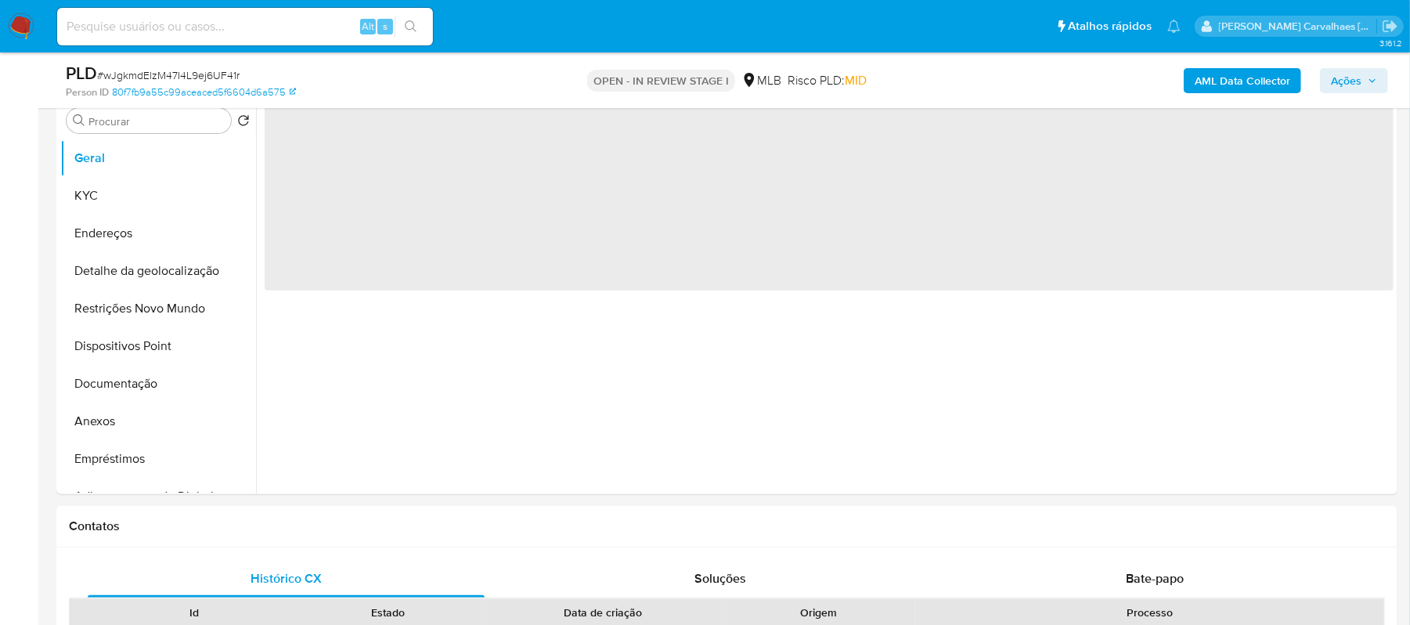
select select "10"
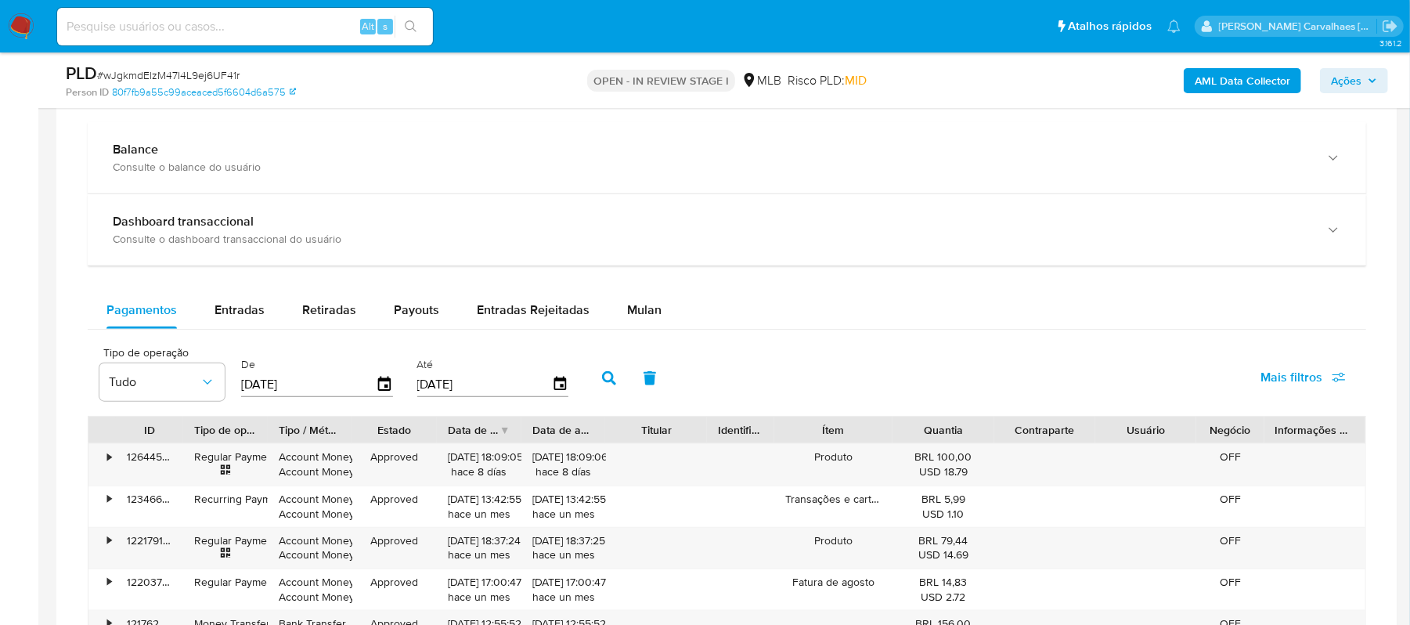
scroll to position [1044, 0]
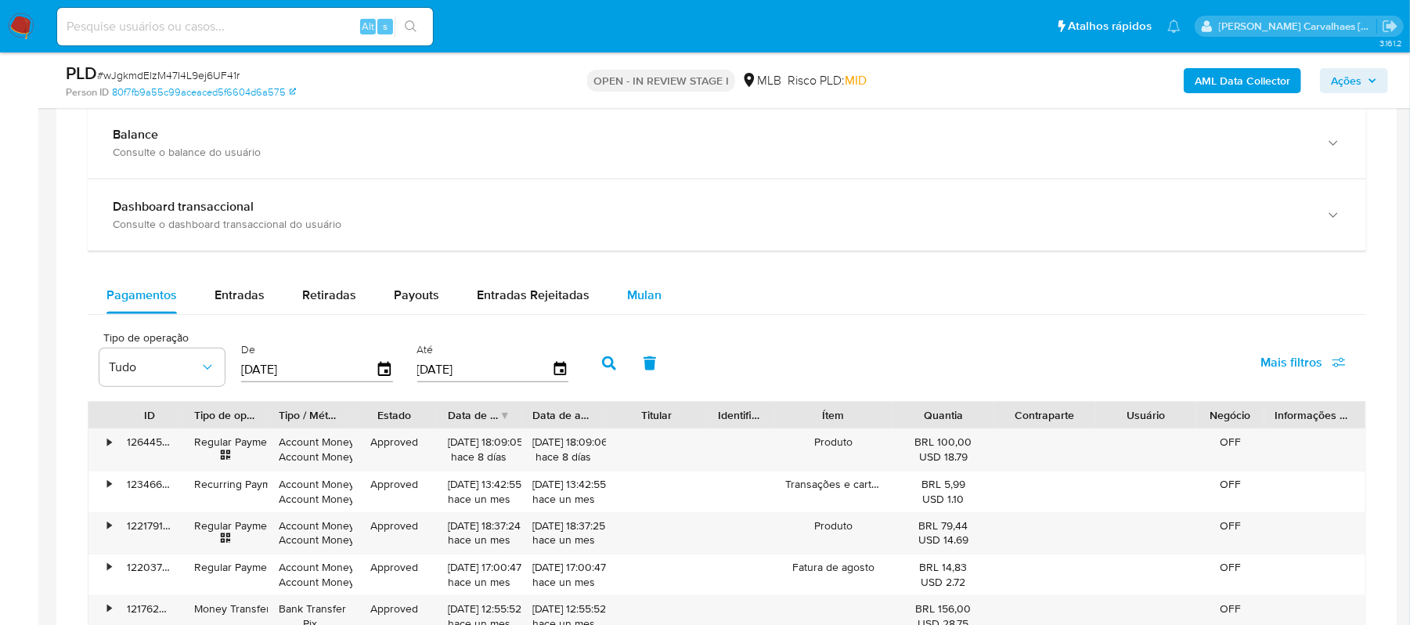
click at [645, 304] on span "Mulan" at bounding box center [644, 295] width 34 height 18
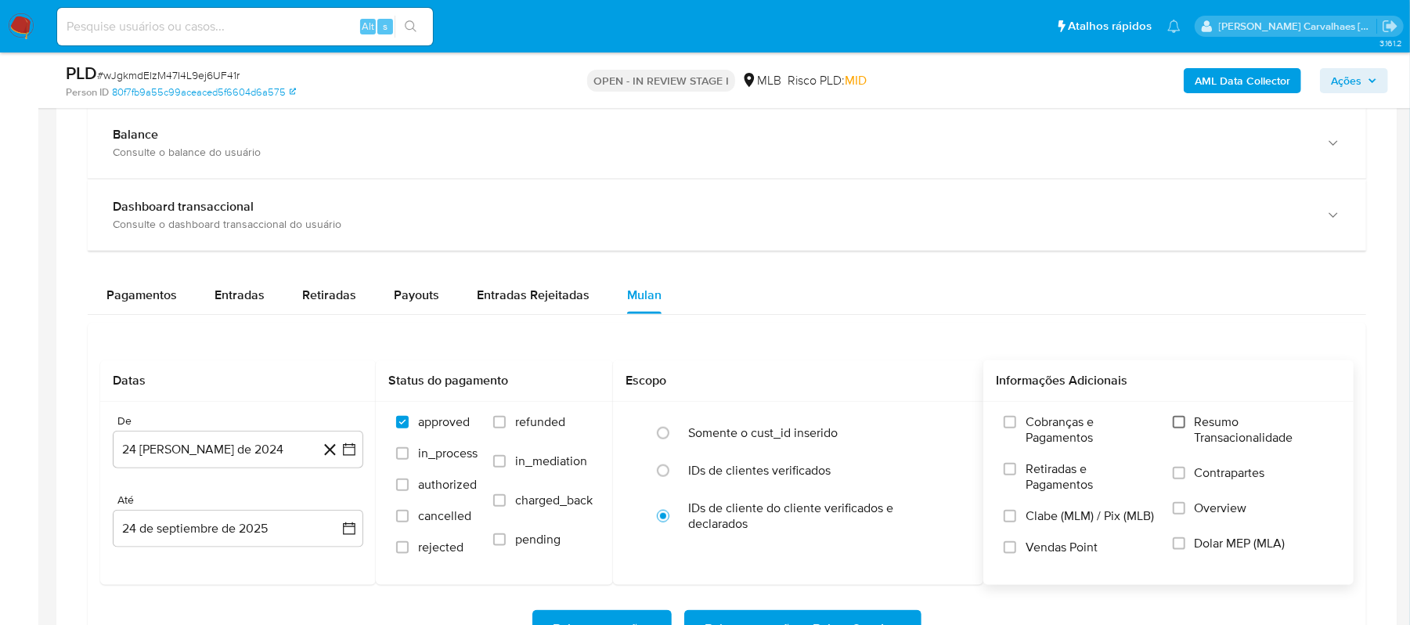
click at [1178, 428] on input "Resumo Transacionalidade" at bounding box center [1179, 422] width 13 height 13
click at [352, 453] on icon "button" at bounding box center [349, 450] width 16 height 16
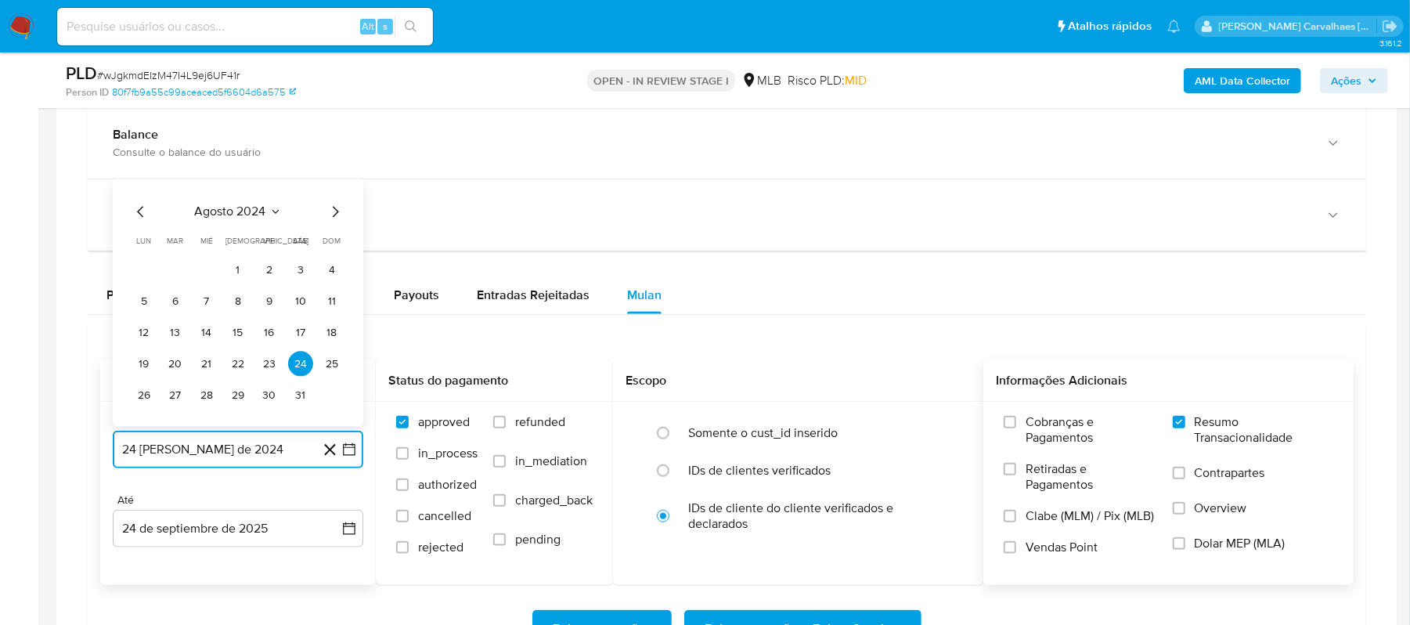
click at [330, 215] on icon "Mes siguiente" at bounding box center [335, 212] width 19 height 19
click at [333, 186] on icon "Mes siguiente" at bounding box center [336, 180] width 6 height 11
click at [333, 208] on icon "Mes siguiente" at bounding box center [335, 212] width 19 height 19
click at [337, 189] on icon "Mes siguiente" at bounding box center [335, 180] width 19 height 19
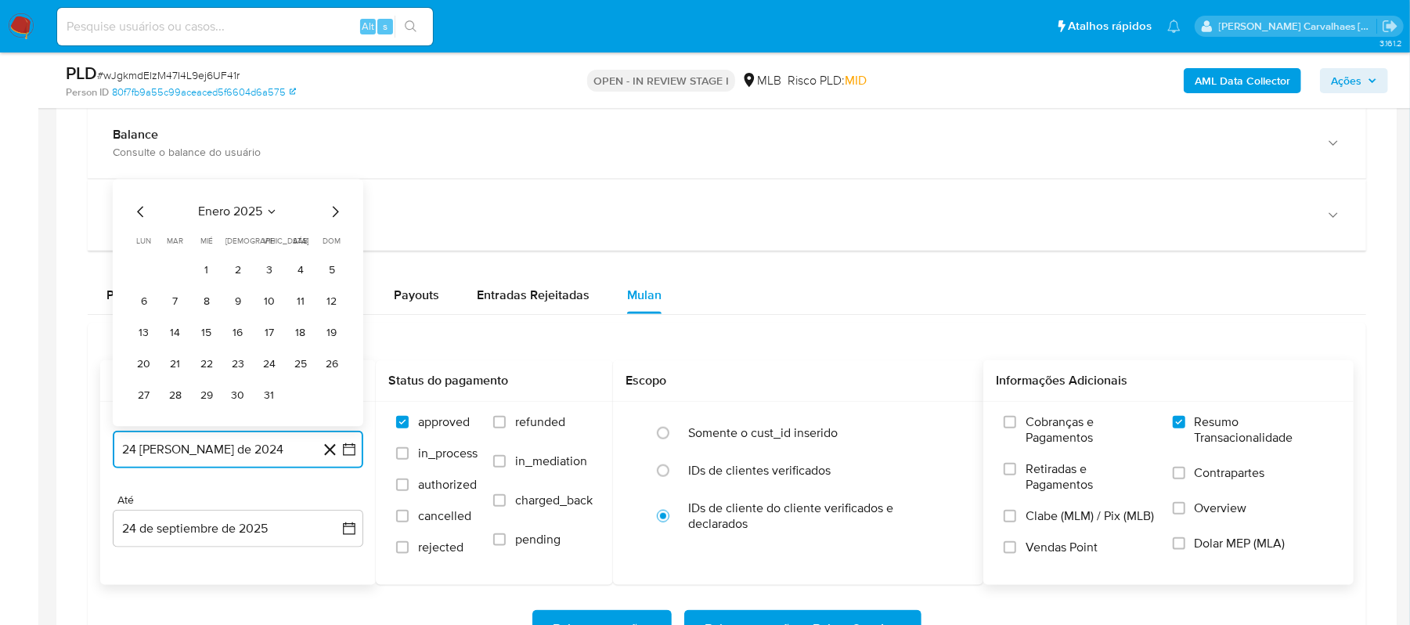
click at [337, 211] on icon "Mes siguiente" at bounding box center [335, 212] width 19 height 19
click at [334, 186] on icon "Mes siguiente" at bounding box center [336, 180] width 6 height 11
click at [333, 218] on icon "Mes siguiente" at bounding box center [335, 212] width 19 height 19
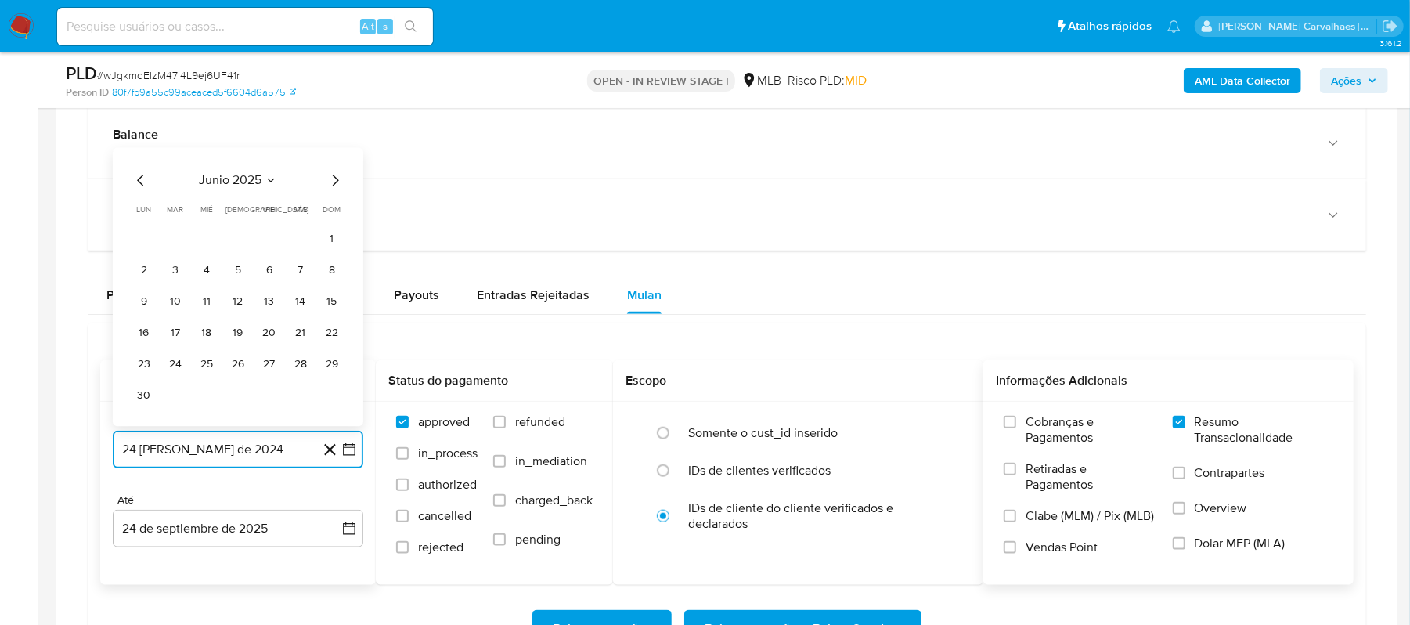
click at [332, 182] on icon "Mes siguiente" at bounding box center [335, 180] width 19 height 19
click at [238, 367] on button "24" at bounding box center [238, 364] width 25 height 25
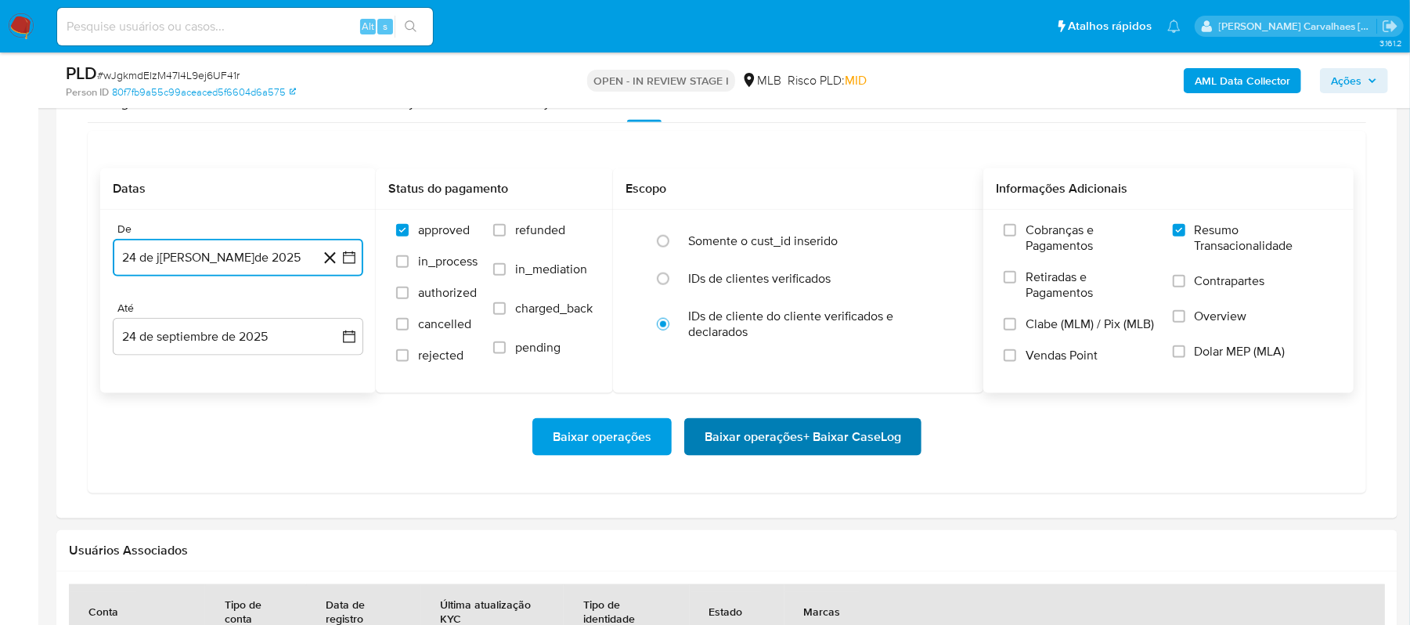
scroll to position [1253, 0]
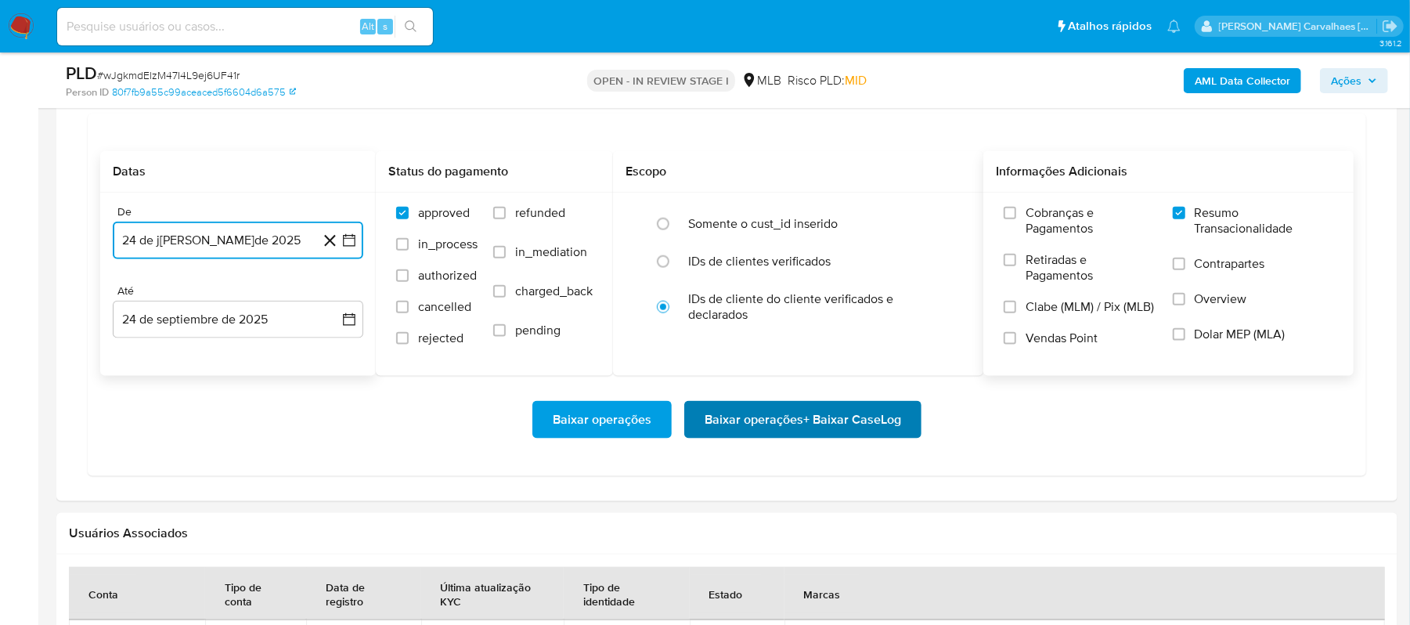
click at [821, 418] on span "Baixar operações + Baixar CaseLog" at bounding box center [803, 420] width 197 height 34
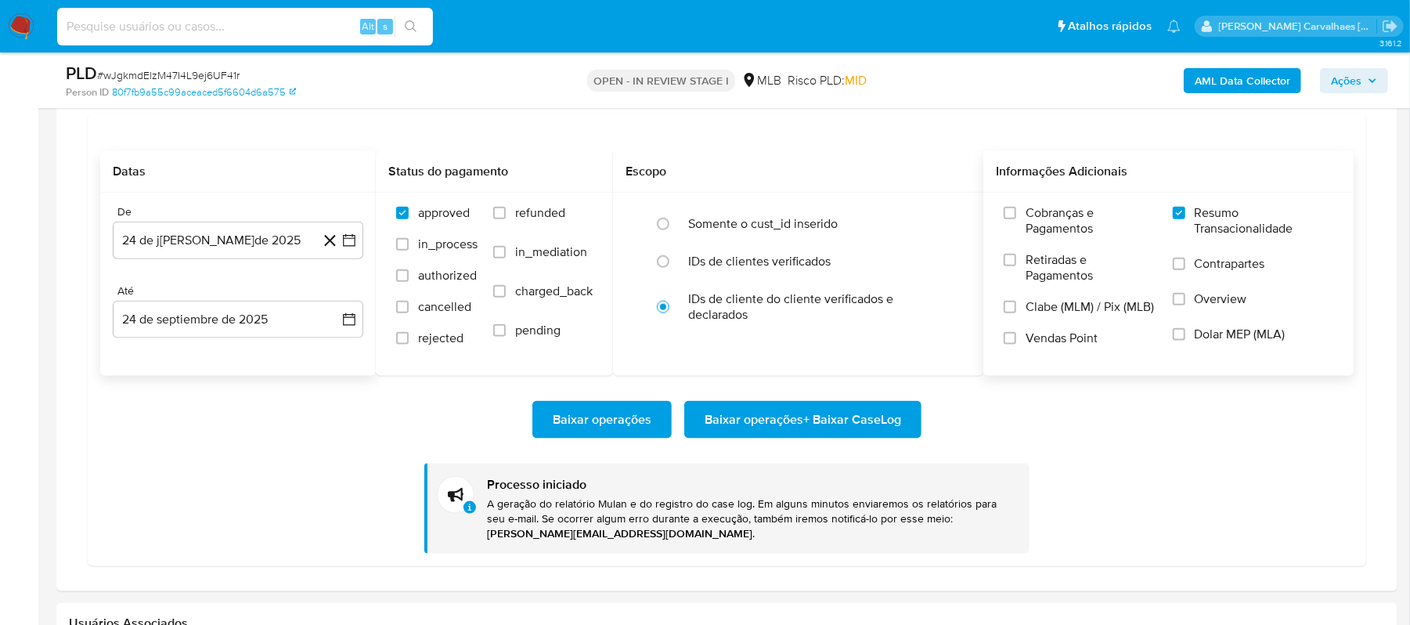
click at [121, 23] on input at bounding box center [245, 26] width 376 height 20
paste input "jOjymeamo0f0JQlGLksWklio"
type input "jOjymeamo0f0JQlGLksWklio"
click at [415, 27] on icon "search-icon" at bounding box center [411, 26] width 13 height 13
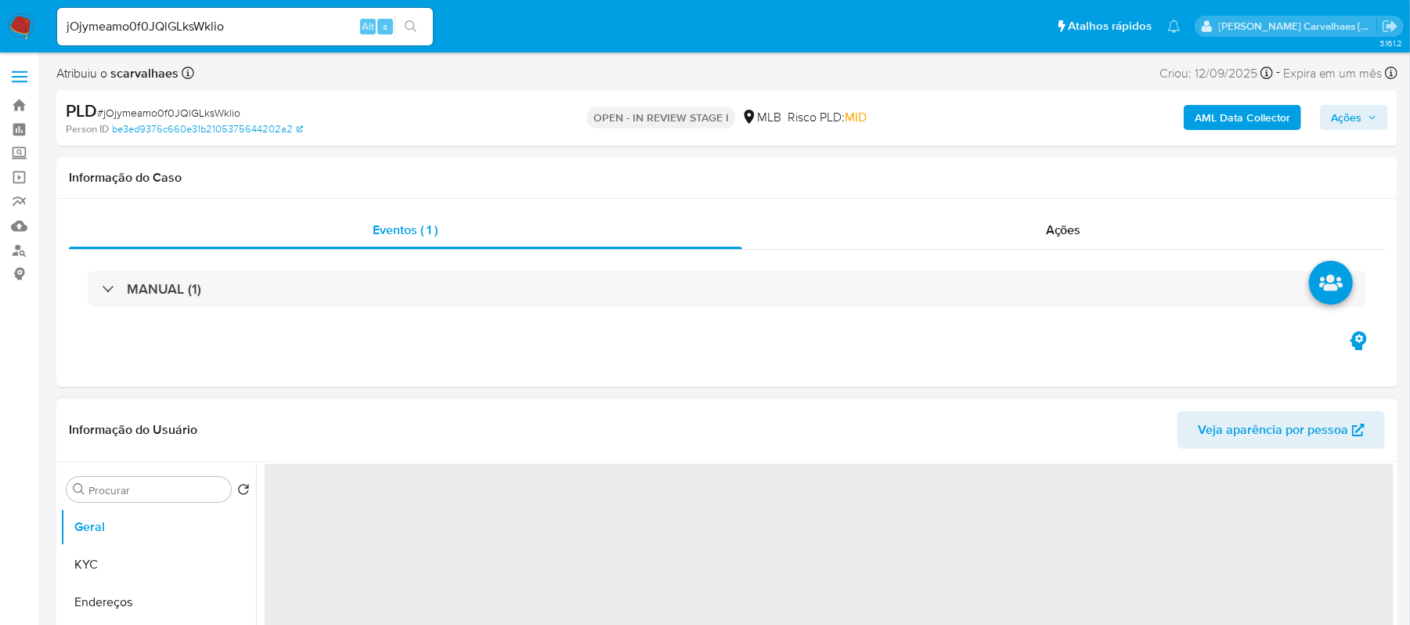
select select "10"
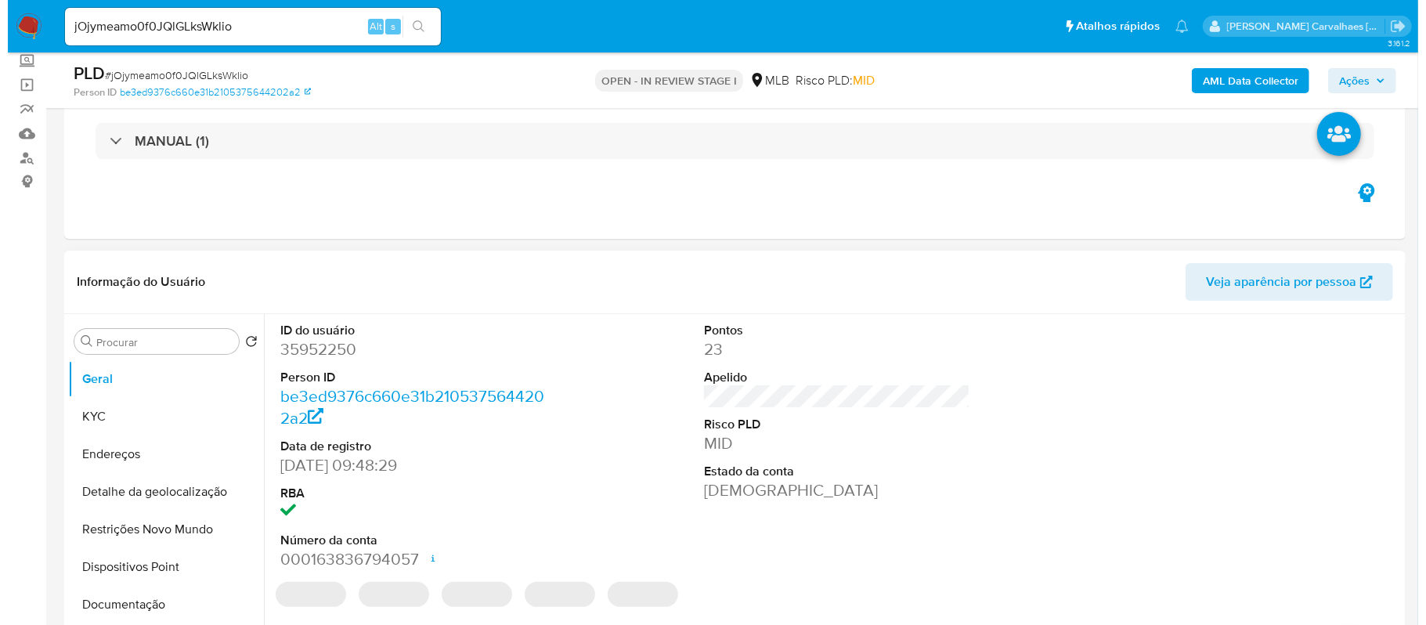
scroll to position [208, 0]
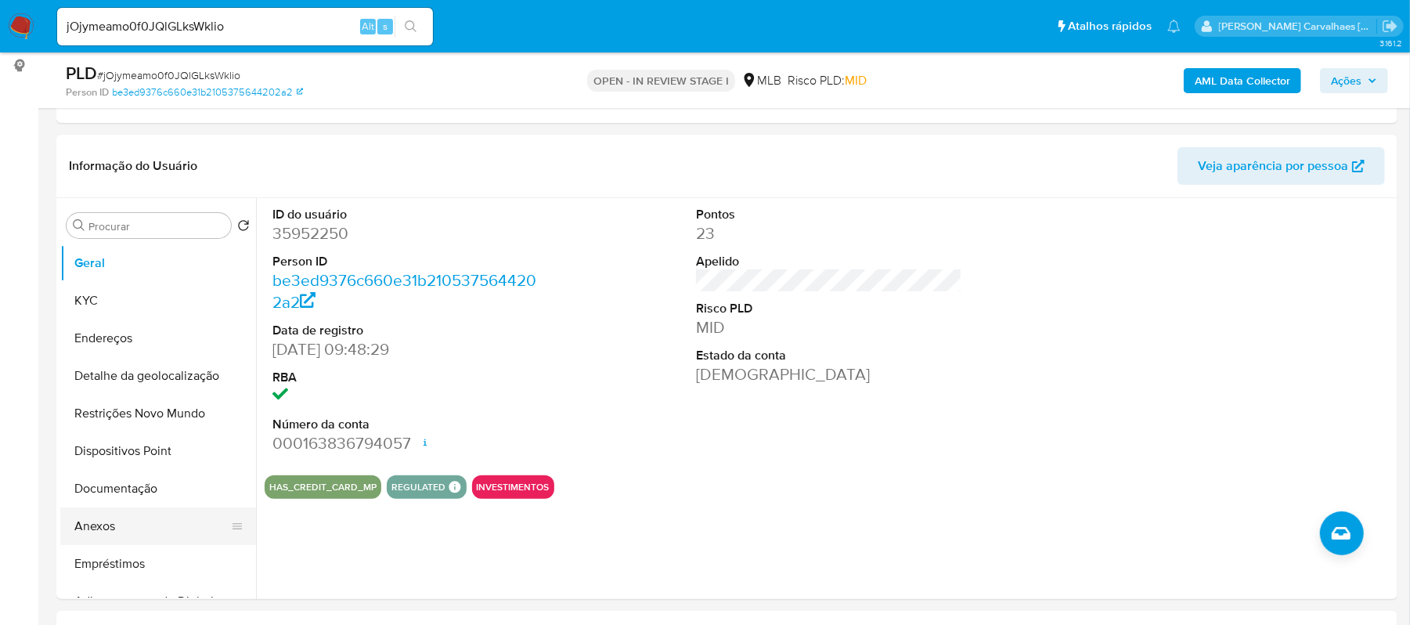
click at [104, 540] on button "Anexos" at bounding box center [151, 526] width 183 height 38
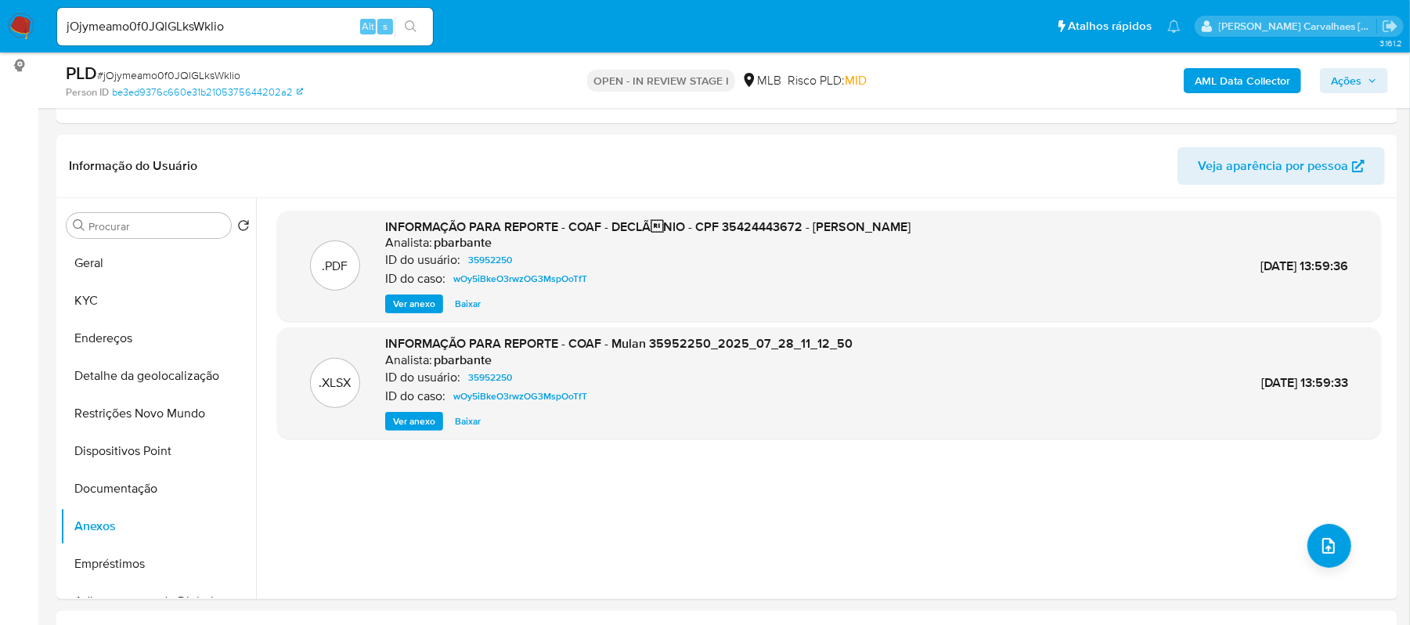
click at [407, 305] on span "Ver anexo" at bounding box center [414, 304] width 42 height 16
click at [407, 305] on div "Ver anexo Baixar" at bounding box center [647, 303] width 525 height 19
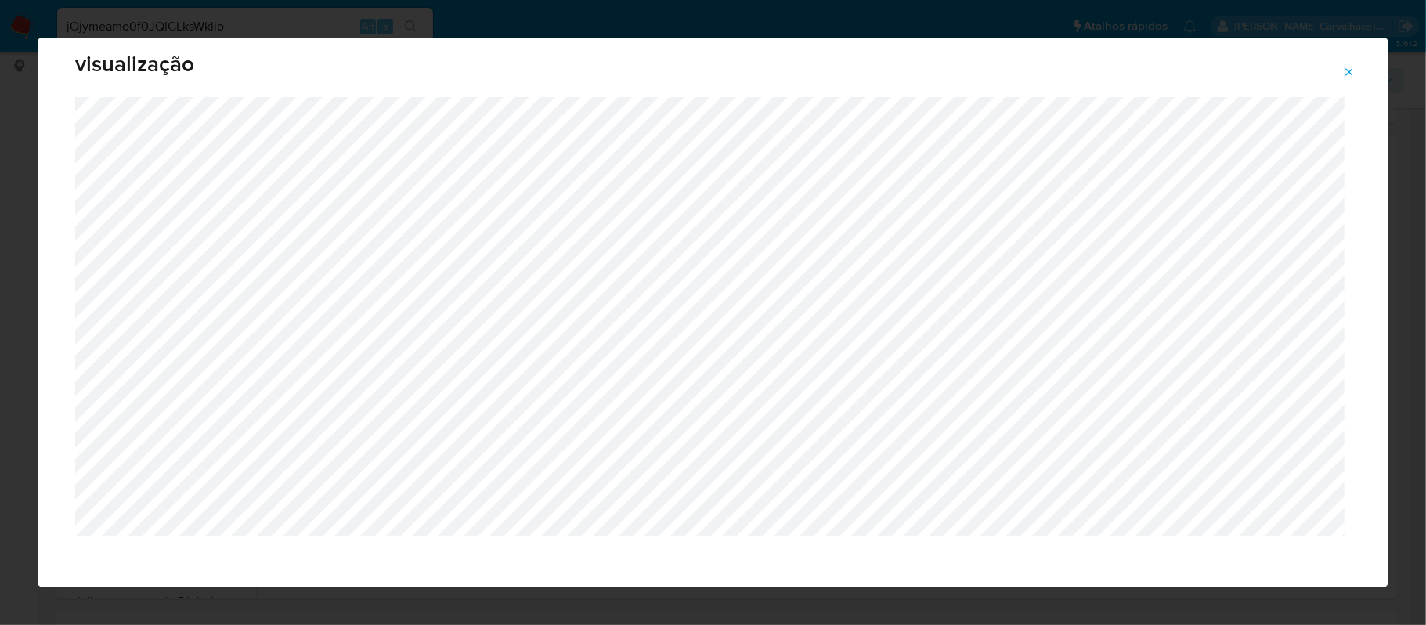
scroll to position [32, 0]
click at [1345, 74] on icon "Attachment preview" at bounding box center [1349, 72] width 13 height 13
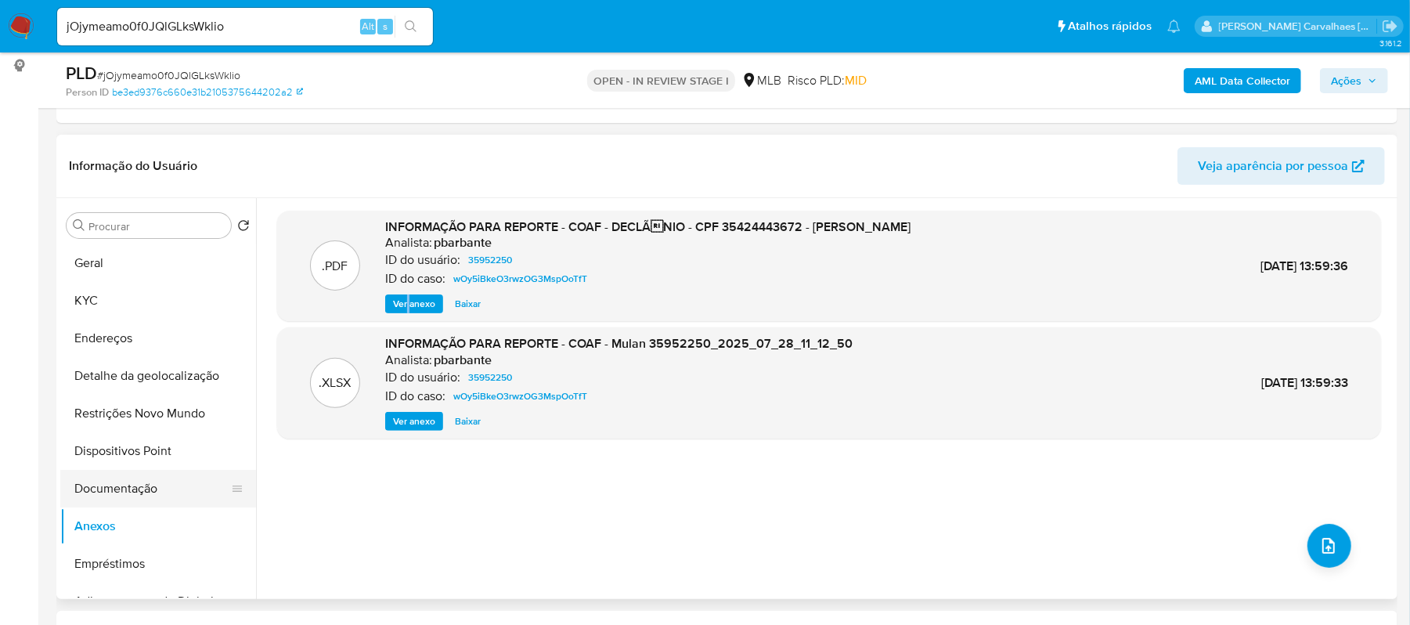
click at [132, 487] on button "Documentação" at bounding box center [151, 489] width 183 height 38
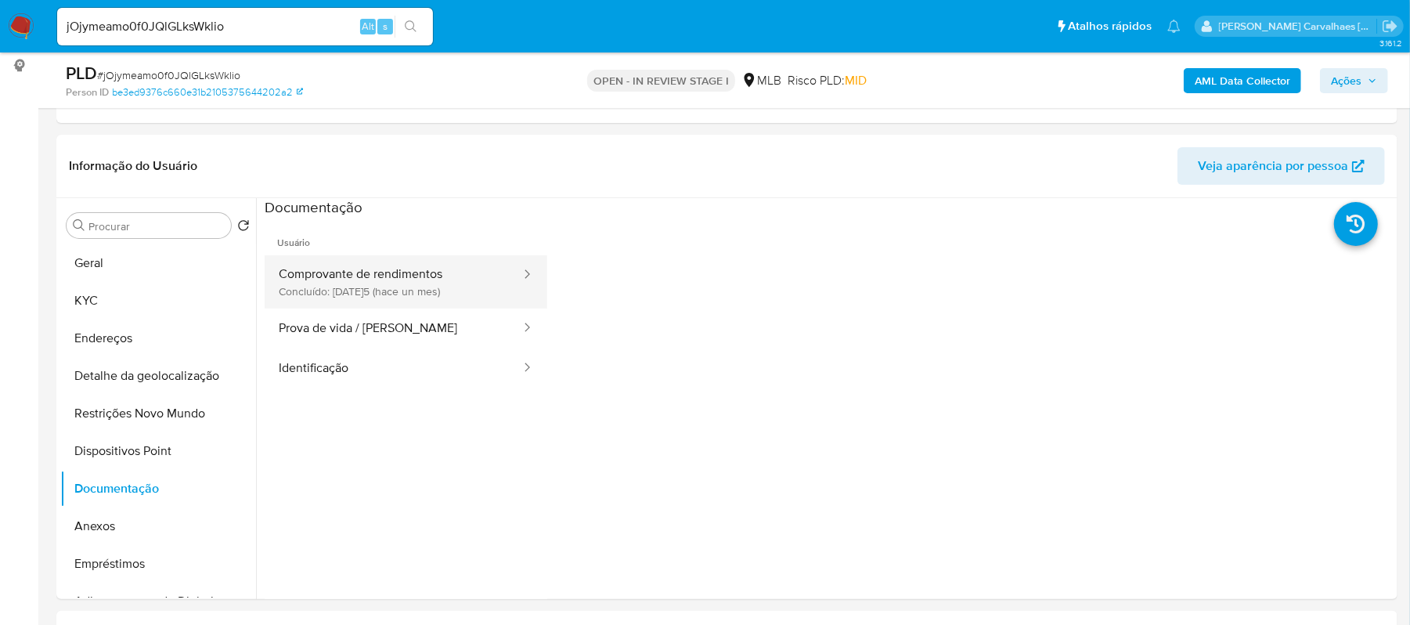
click at [401, 283] on button "Comprovante de rendimentos Concluído: 09/08/2025 (hace un mes)" at bounding box center [394, 281] width 258 height 53
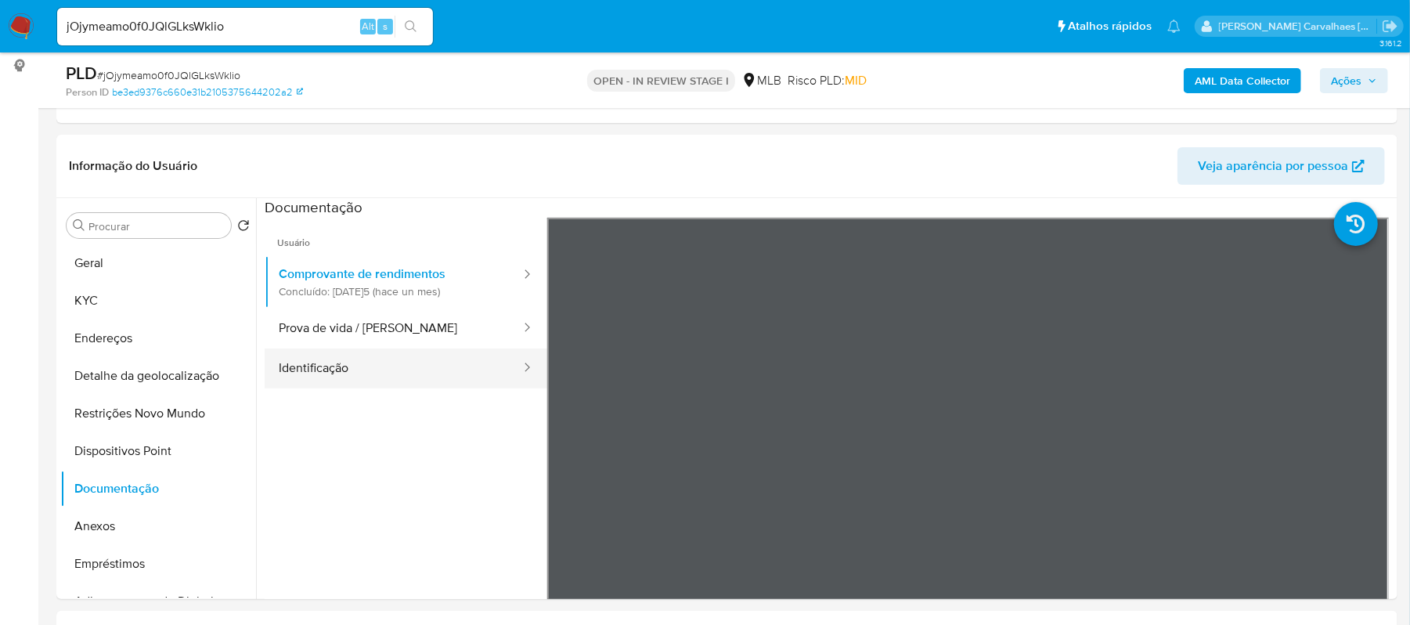
click at [337, 361] on button "Identificação" at bounding box center [394, 368] width 258 height 40
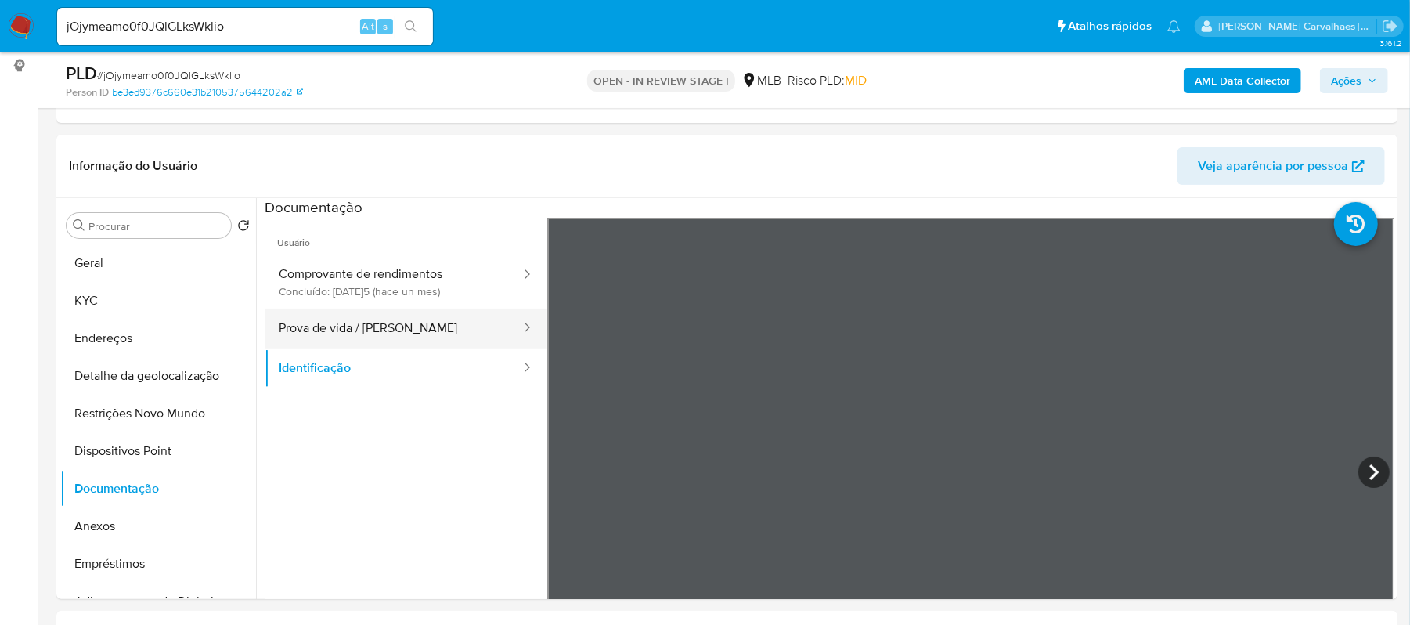
click at [374, 323] on button "Prova de vida / Selfie" at bounding box center [394, 329] width 258 height 40
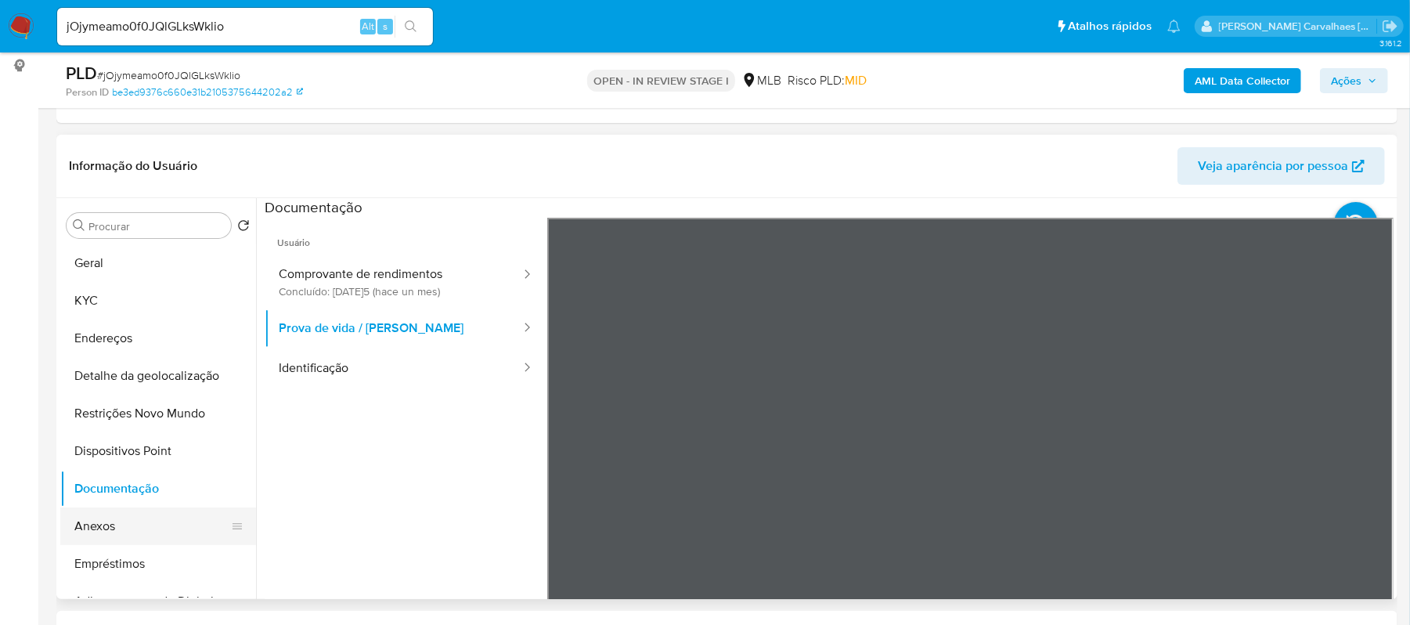
click at [114, 524] on button "Anexos" at bounding box center [151, 526] width 183 height 38
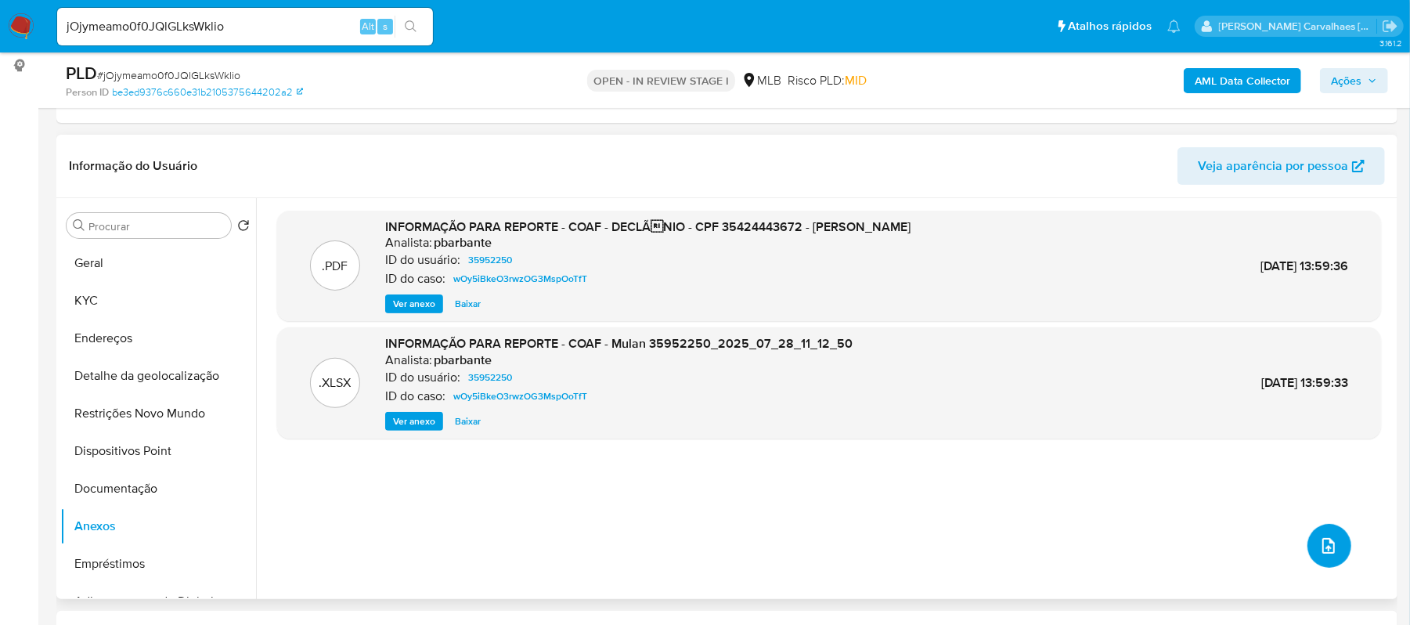
click at [1325, 546] on icon "upload-file" at bounding box center [1329, 545] width 19 height 19
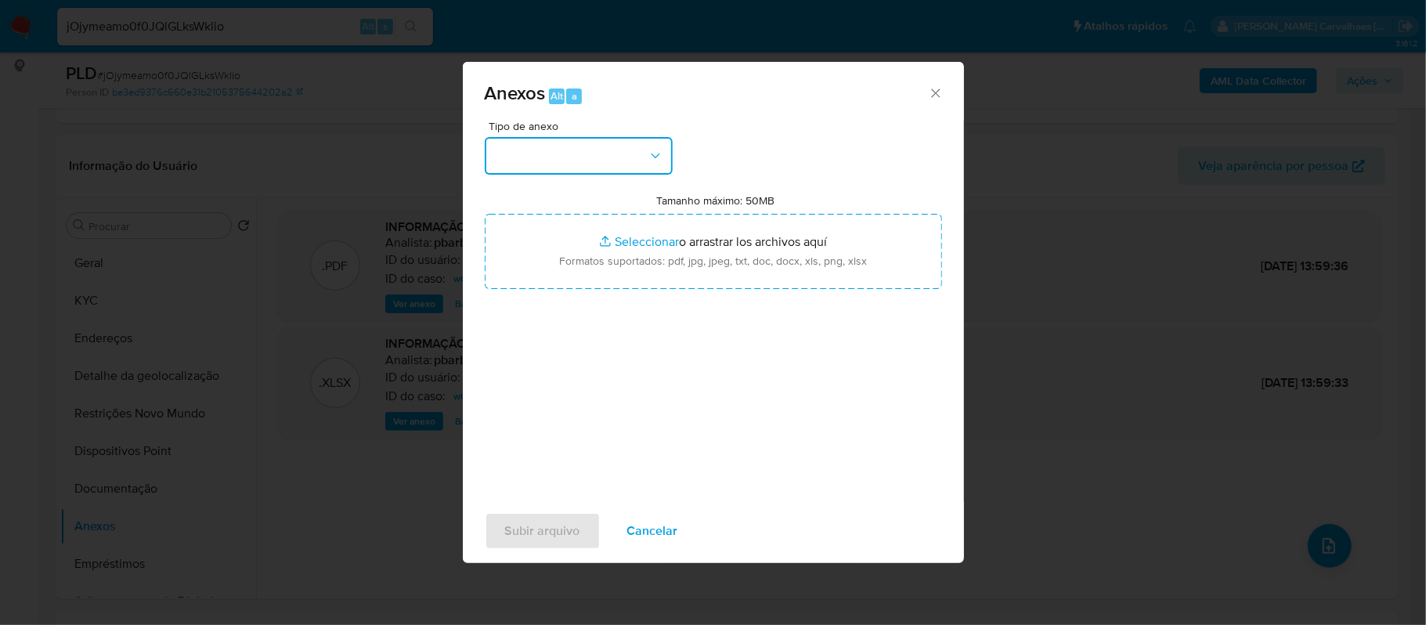
click at [650, 145] on button "button" at bounding box center [579, 156] width 188 height 38
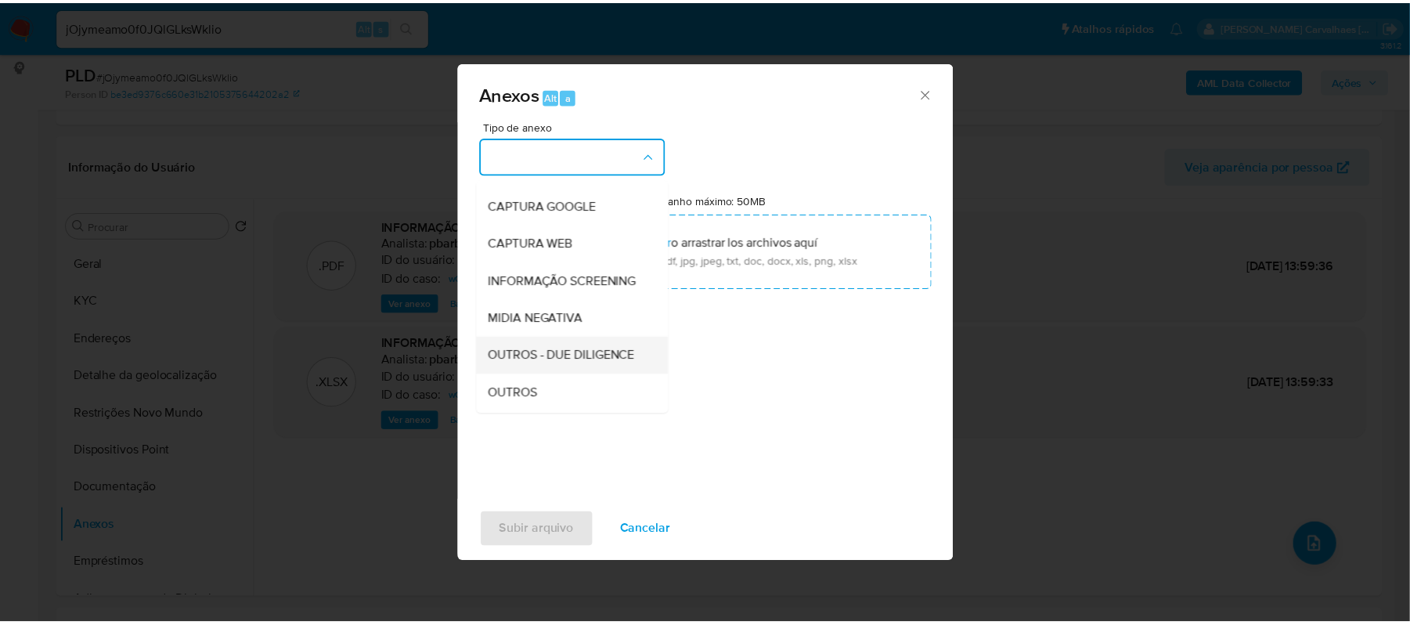
scroll to position [104, 0]
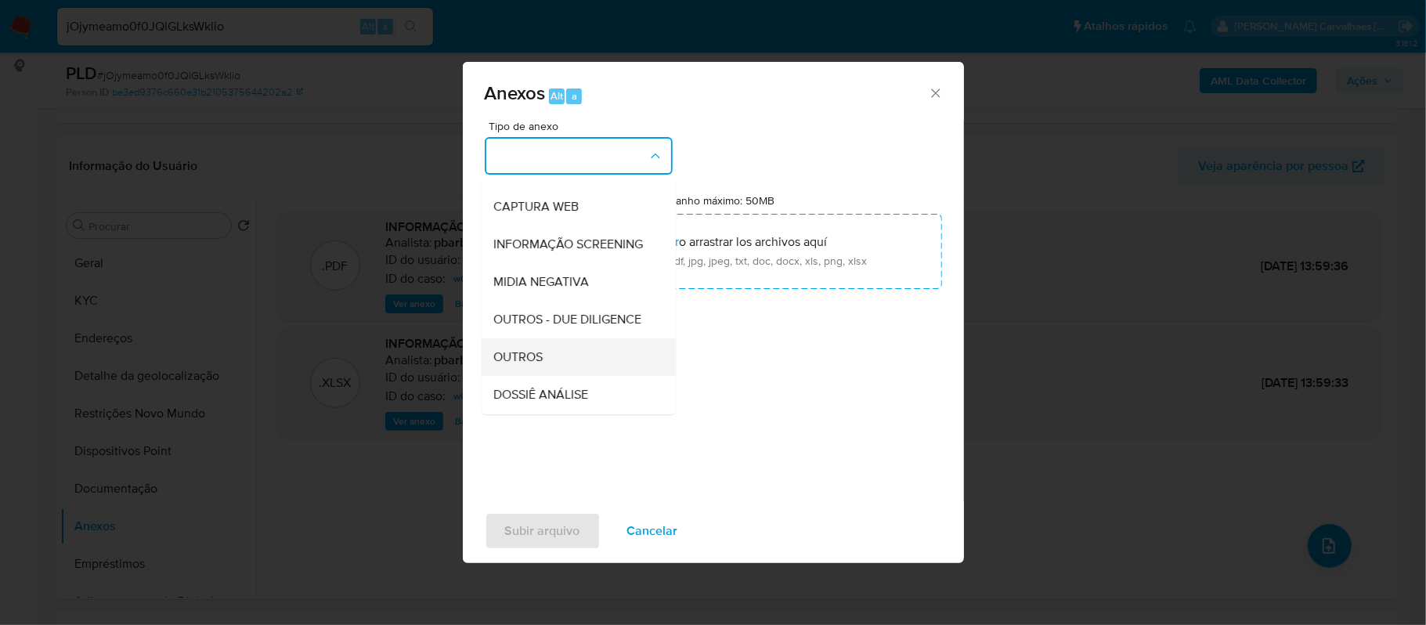
click at [542, 376] on div "OUTROS" at bounding box center [574, 357] width 160 height 38
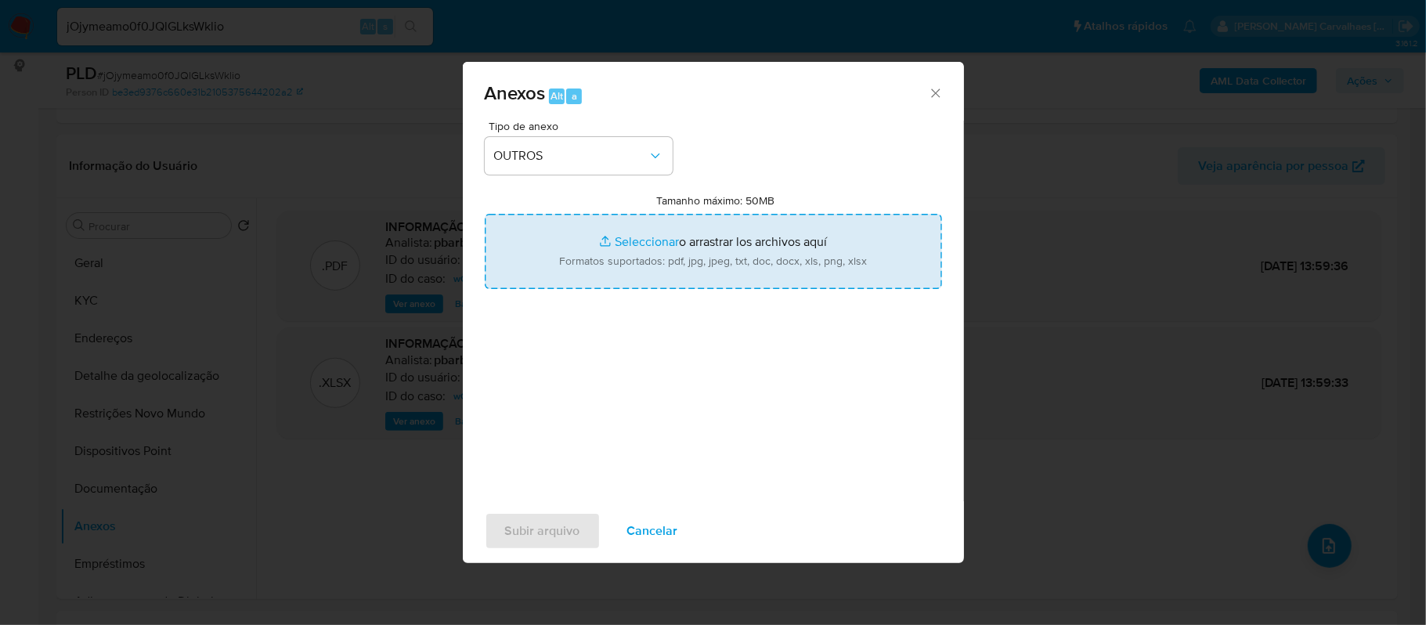
click at [642, 242] on input "Tamanho máximo: 50MB Seleccionar archivos" at bounding box center [713, 251] width 457 height 75
type input "C:\fakepath\Declinio - jOjymeamo0f0JQlGLksWklio - CPF 35424443672 - ALBERTO AVE…"
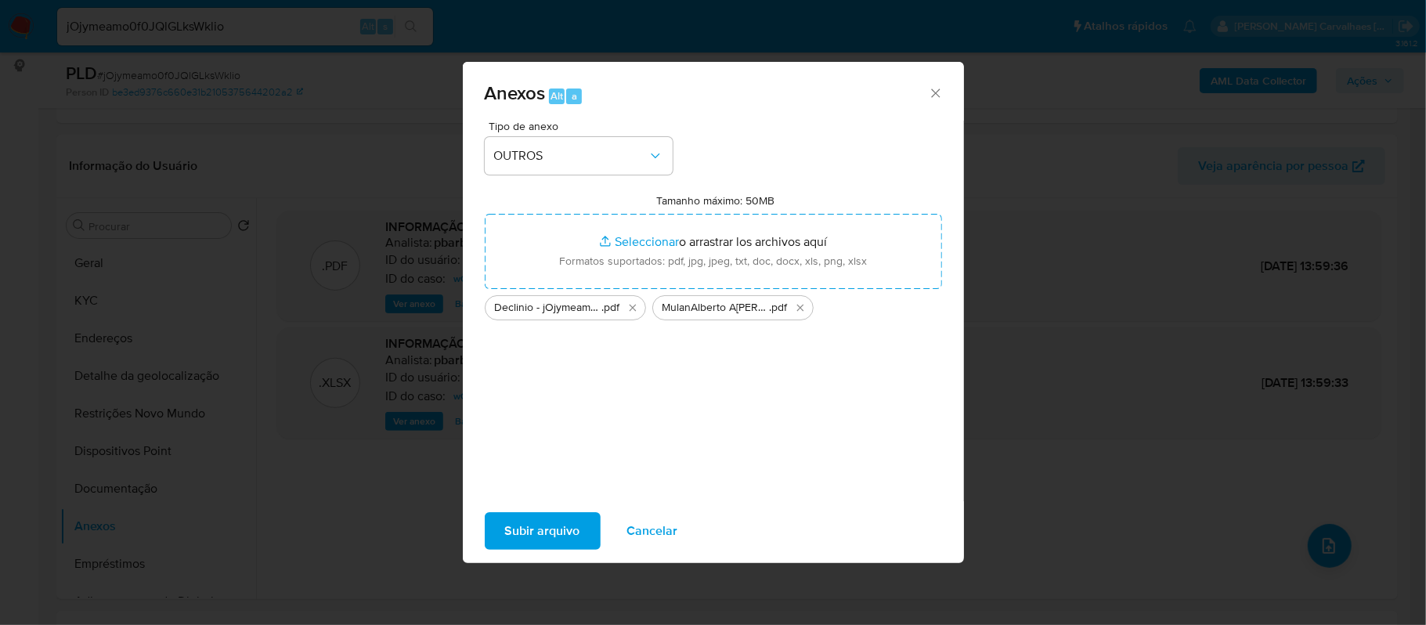
click at [505, 523] on span "Subir arquivo" at bounding box center [542, 531] width 75 height 34
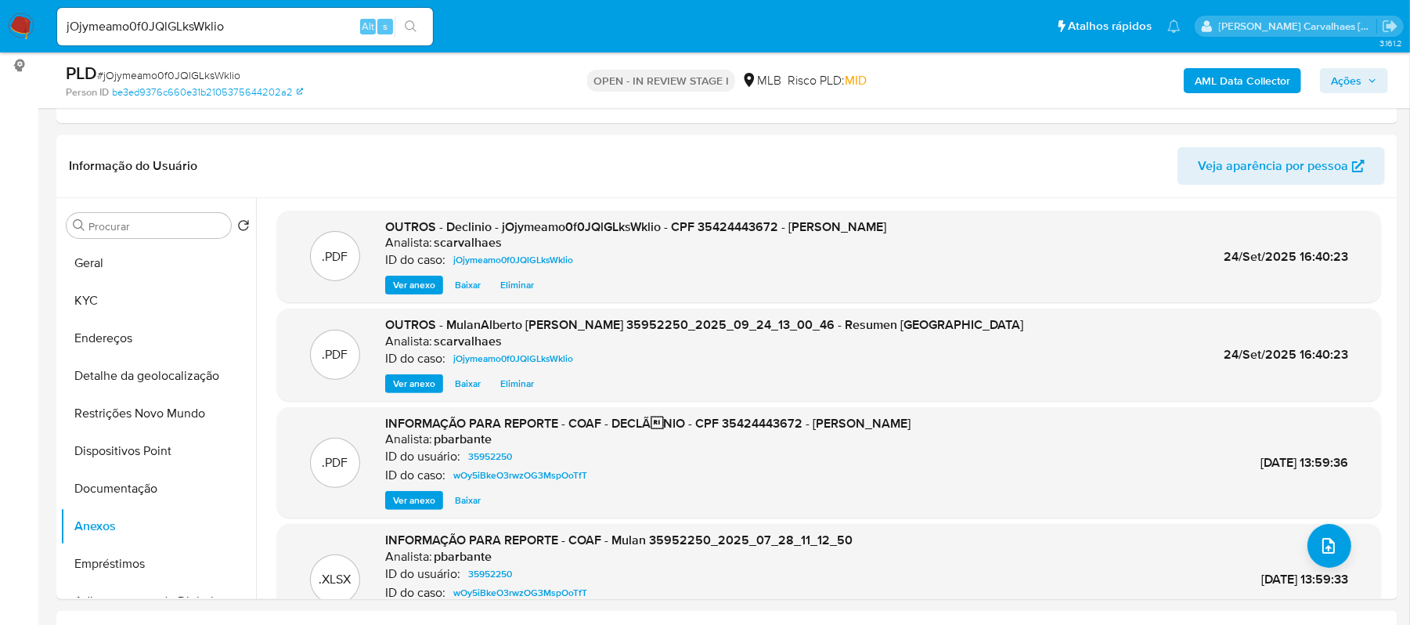
click at [1353, 86] on span "Ações" at bounding box center [1346, 80] width 31 height 25
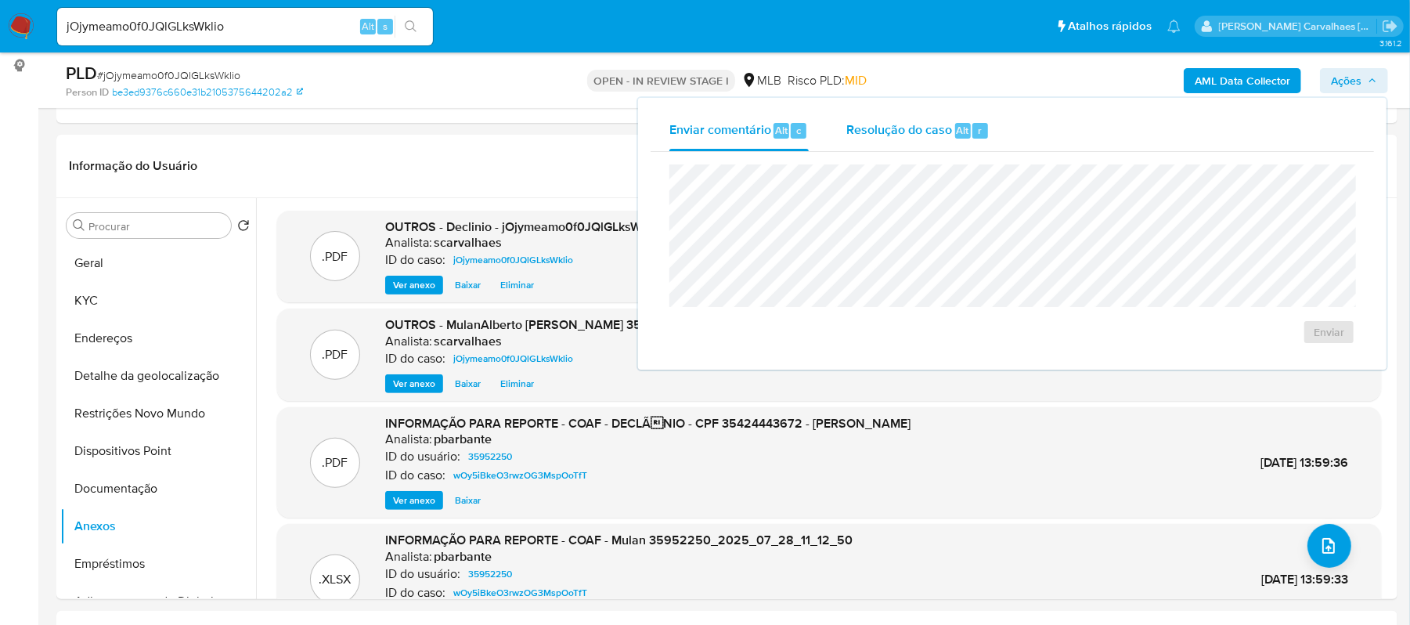
click at [913, 126] on span "Resolução do caso" at bounding box center [900, 130] width 106 height 18
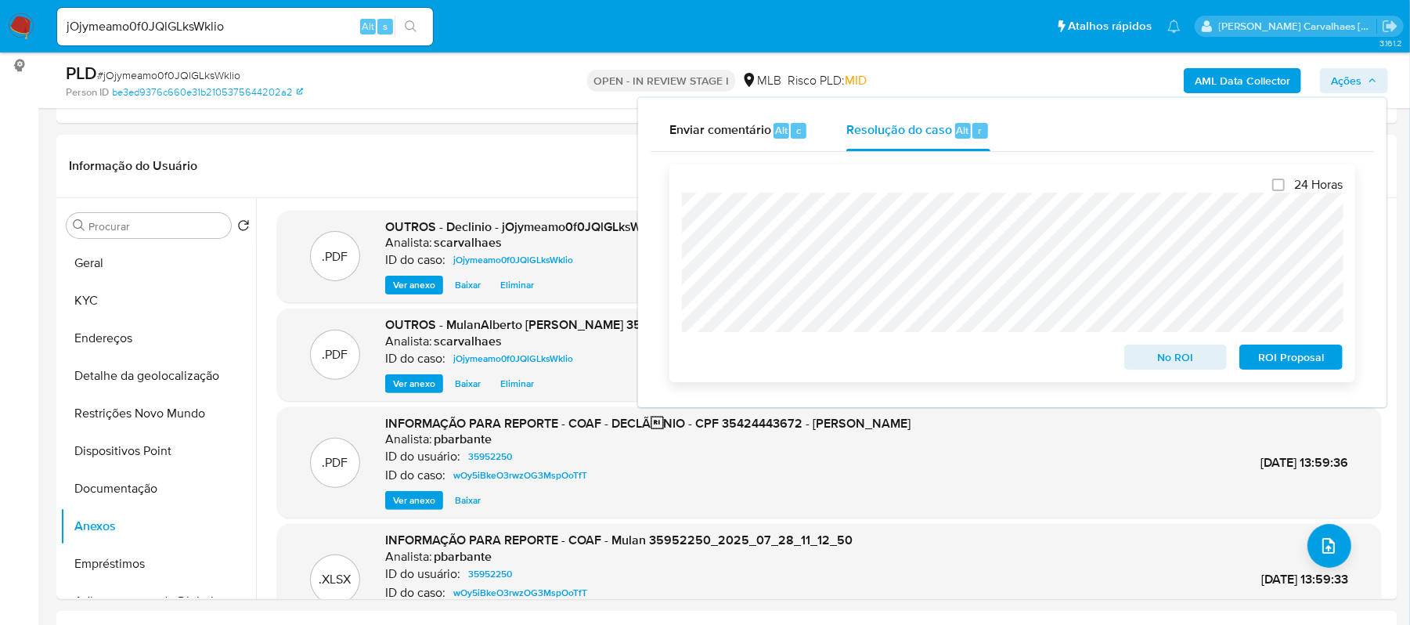
click at [1181, 357] on span "No ROI" at bounding box center [1175, 357] width 81 height 22
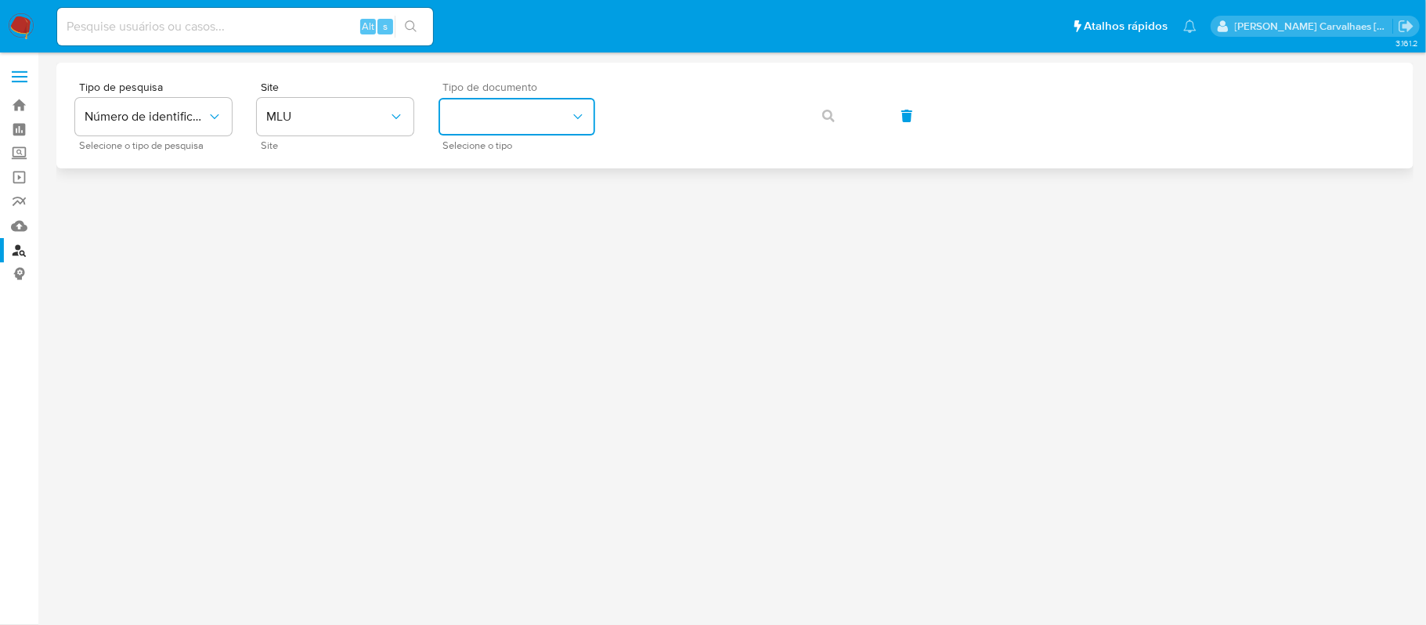
click at [524, 119] on button "identificationType" at bounding box center [517, 117] width 157 height 38
click at [361, 135] on div "Site MLU Site" at bounding box center [335, 115] width 157 height 68
click at [358, 126] on button "MLU" at bounding box center [335, 117] width 157 height 38
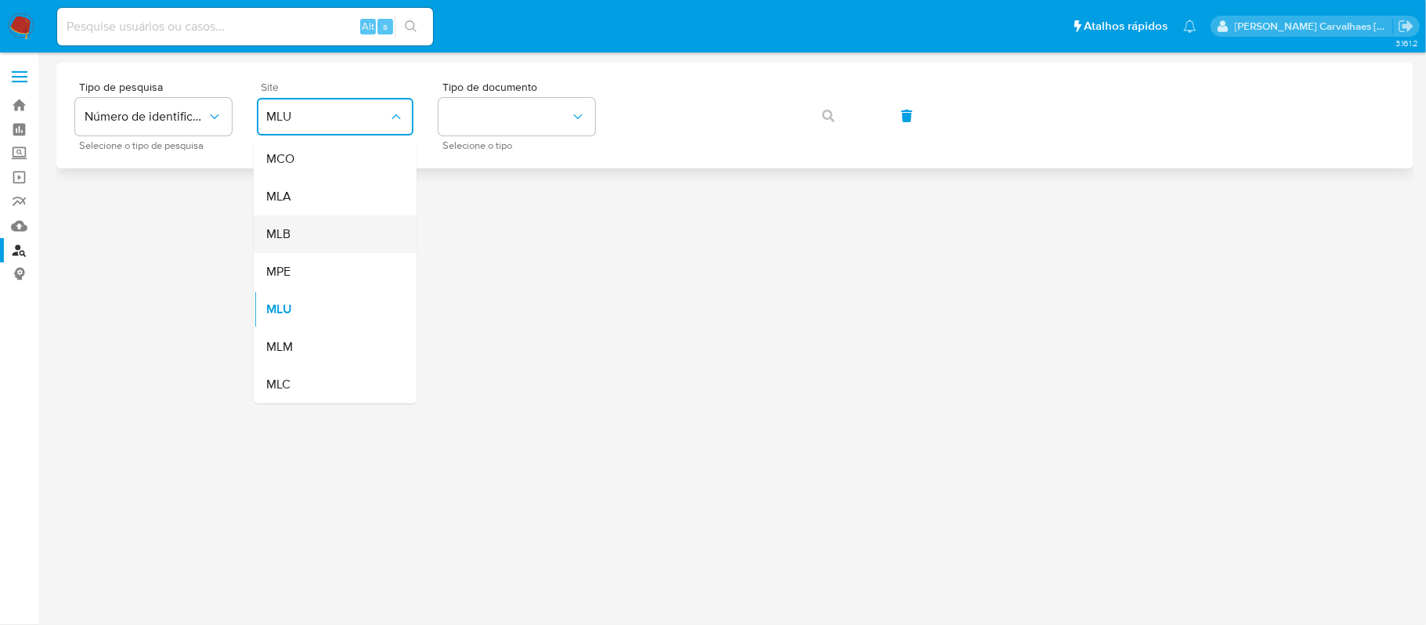
click at [330, 226] on div "MLB" at bounding box center [330, 234] width 128 height 38
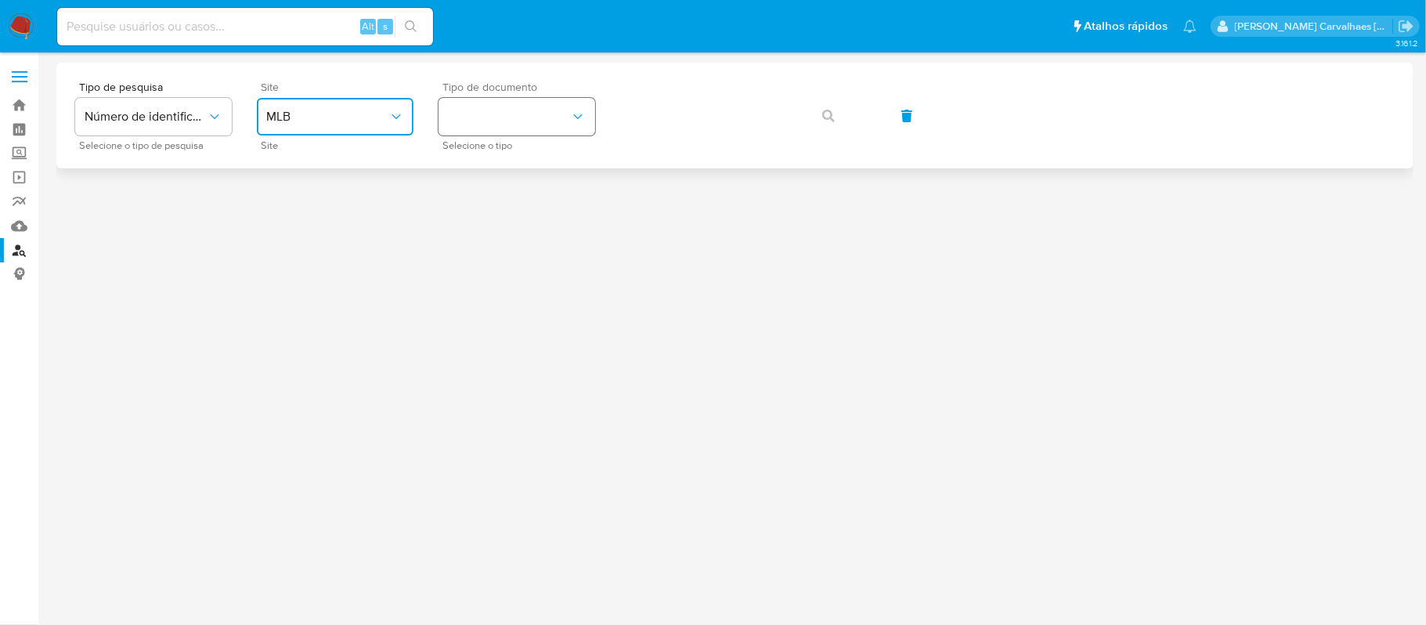
click at [473, 124] on button "identificationType" at bounding box center [517, 117] width 157 height 38
click at [470, 214] on span "CPF" at bounding box center [459, 212] width 23 height 16
click at [815, 127] on button "button" at bounding box center [828, 116] width 53 height 38
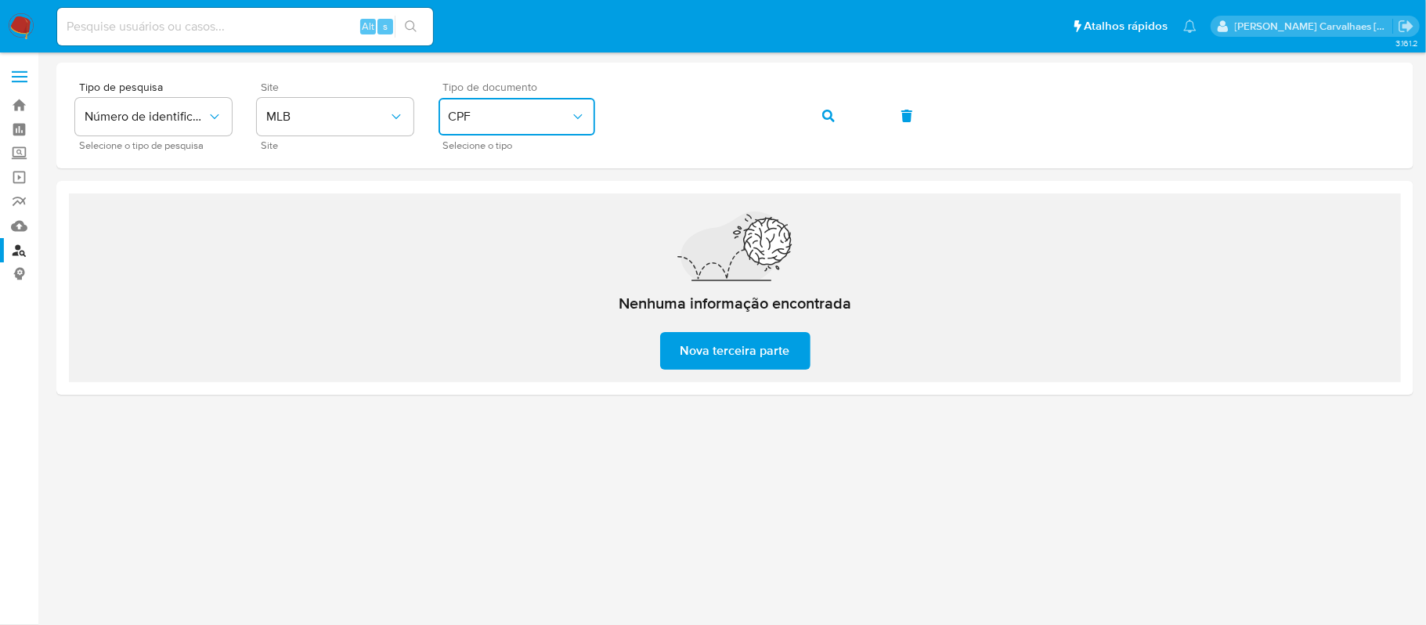
click at [564, 125] on button "CPF" at bounding box center [517, 117] width 157 height 38
click at [530, 177] on div "CNPJ CNPJ" at bounding box center [512, 166] width 128 height 53
click at [824, 117] on icon "button" at bounding box center [828, 116] width 13 height 13
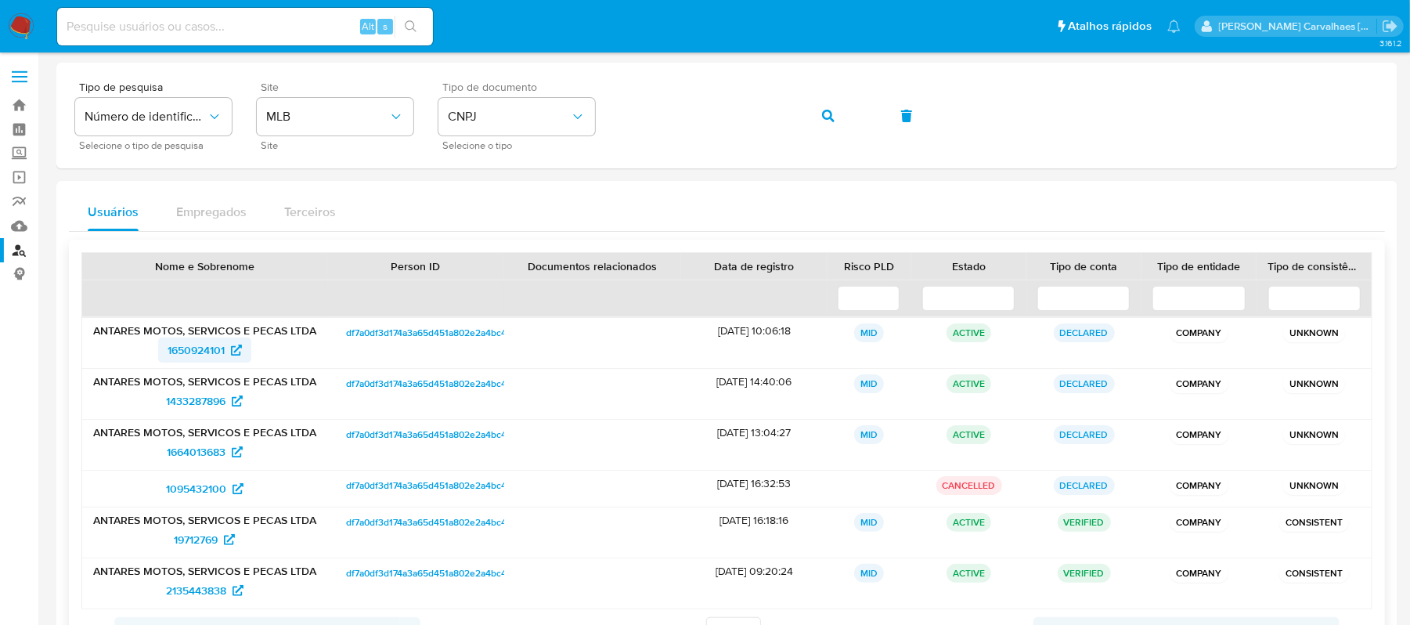
click at [192, 349] on span "1650924101" at bounding box center [196, 350] width 57 height 25
click at [202, 403] on span "1433287896" at bounding box center [196, 400] width 60 height 25
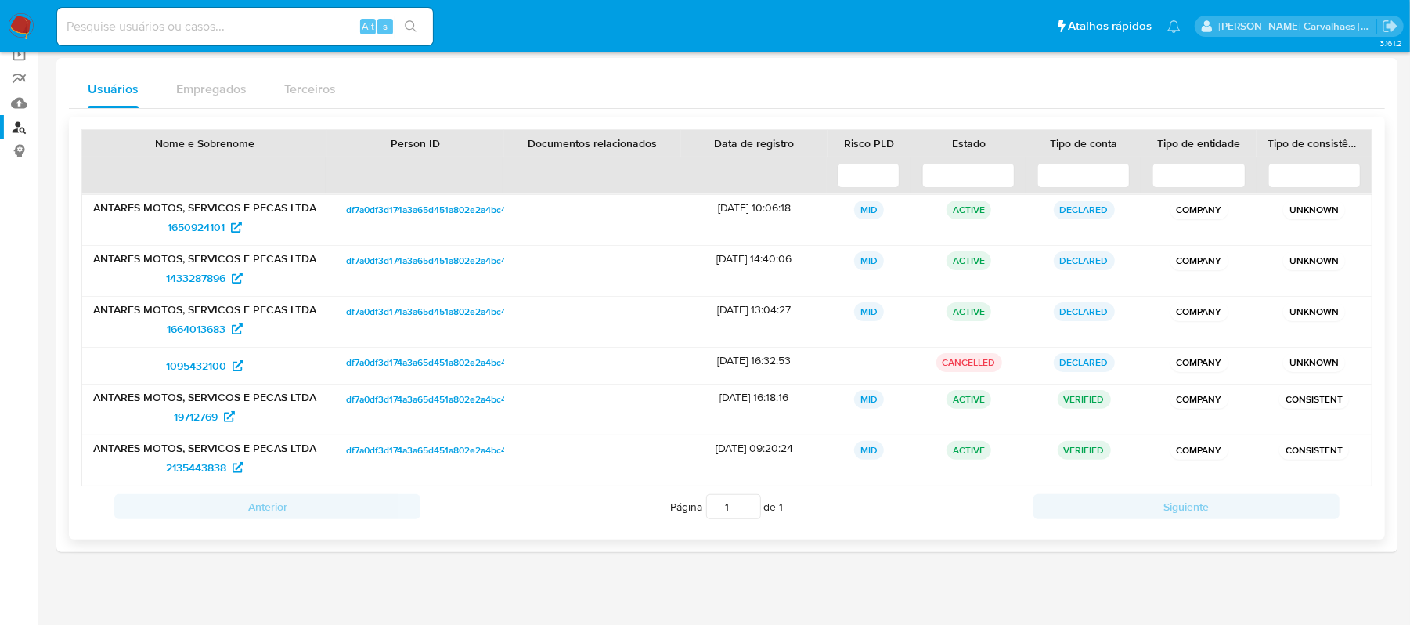
scroll to position [132, 0]
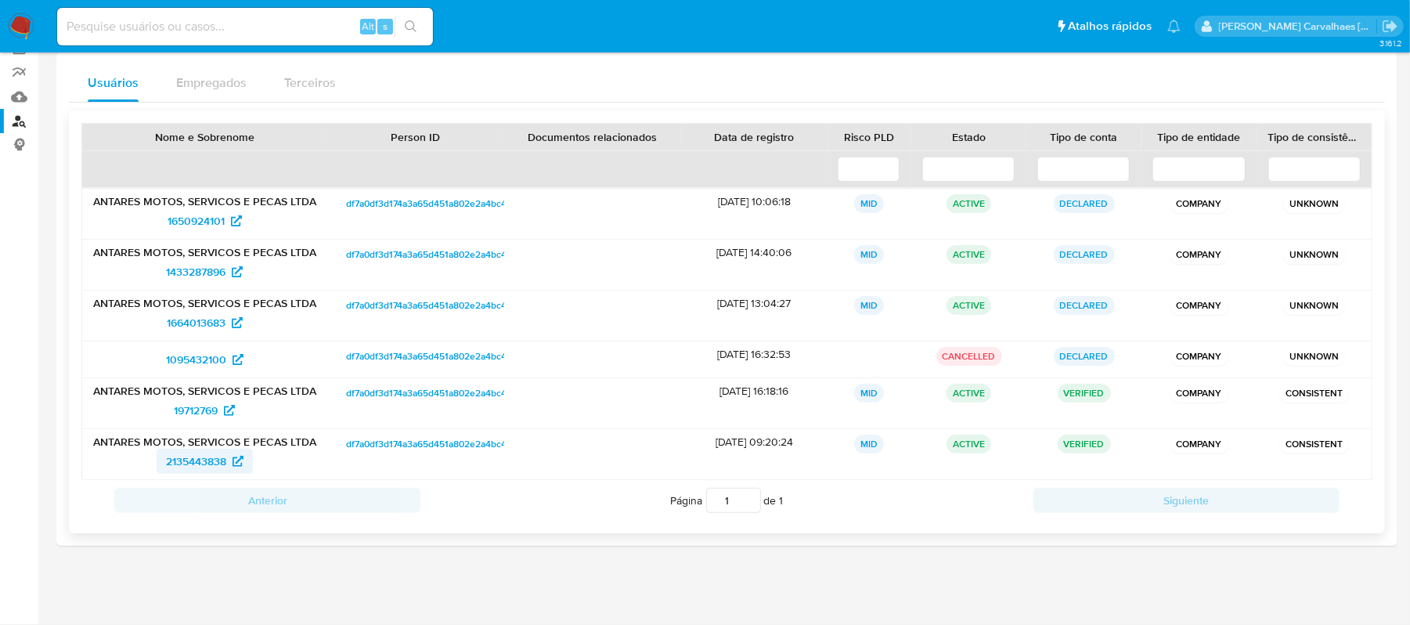
click at [226, 460] on span "2135443838" at bounding box center [196, 461] width 60 height 25
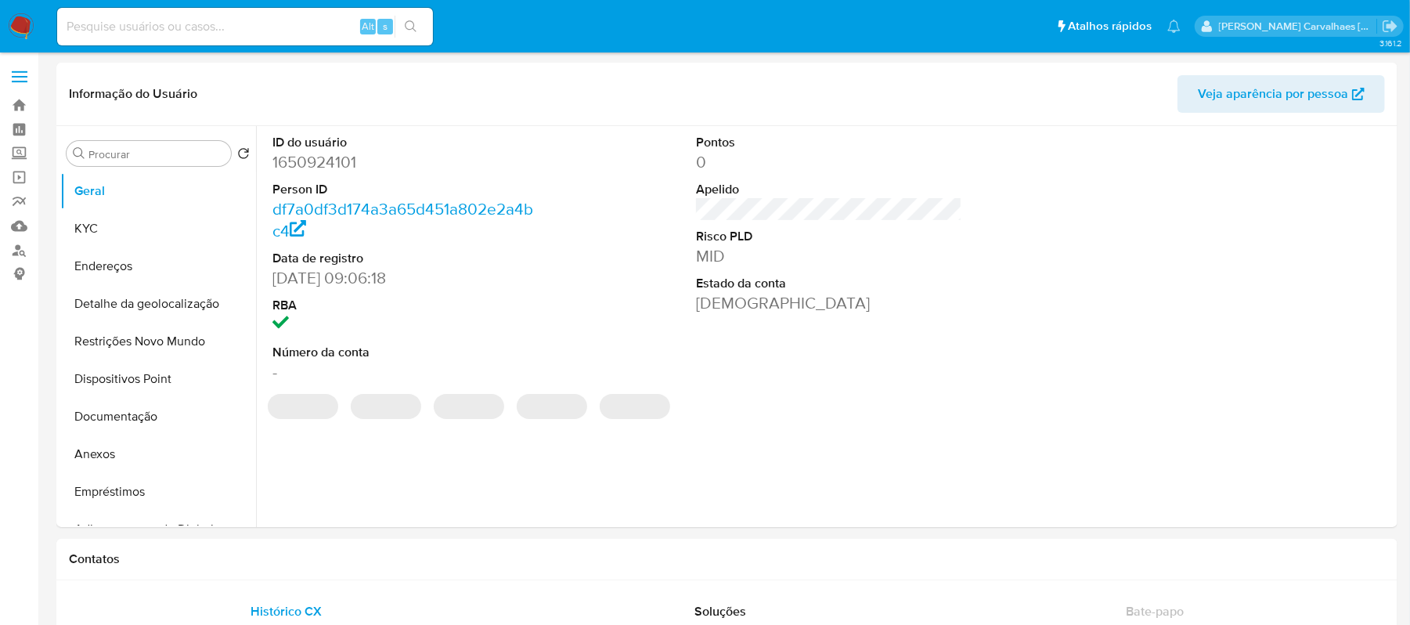
select select "10"
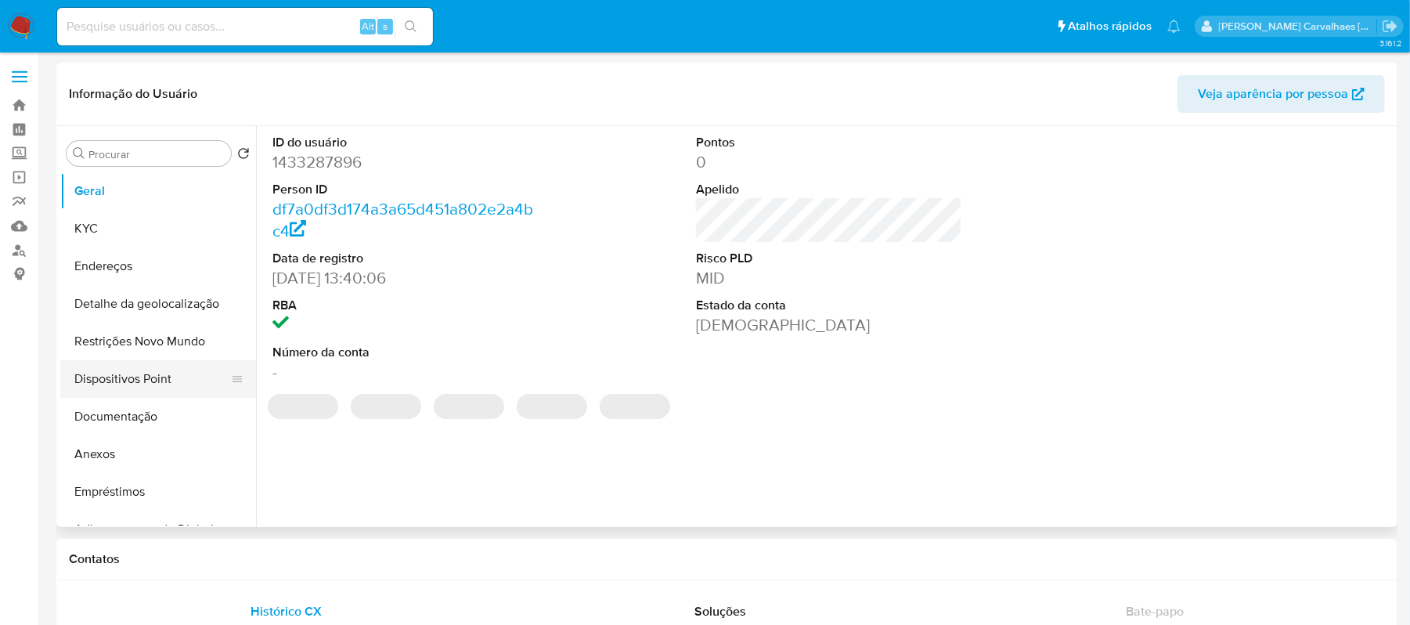
select select "10"
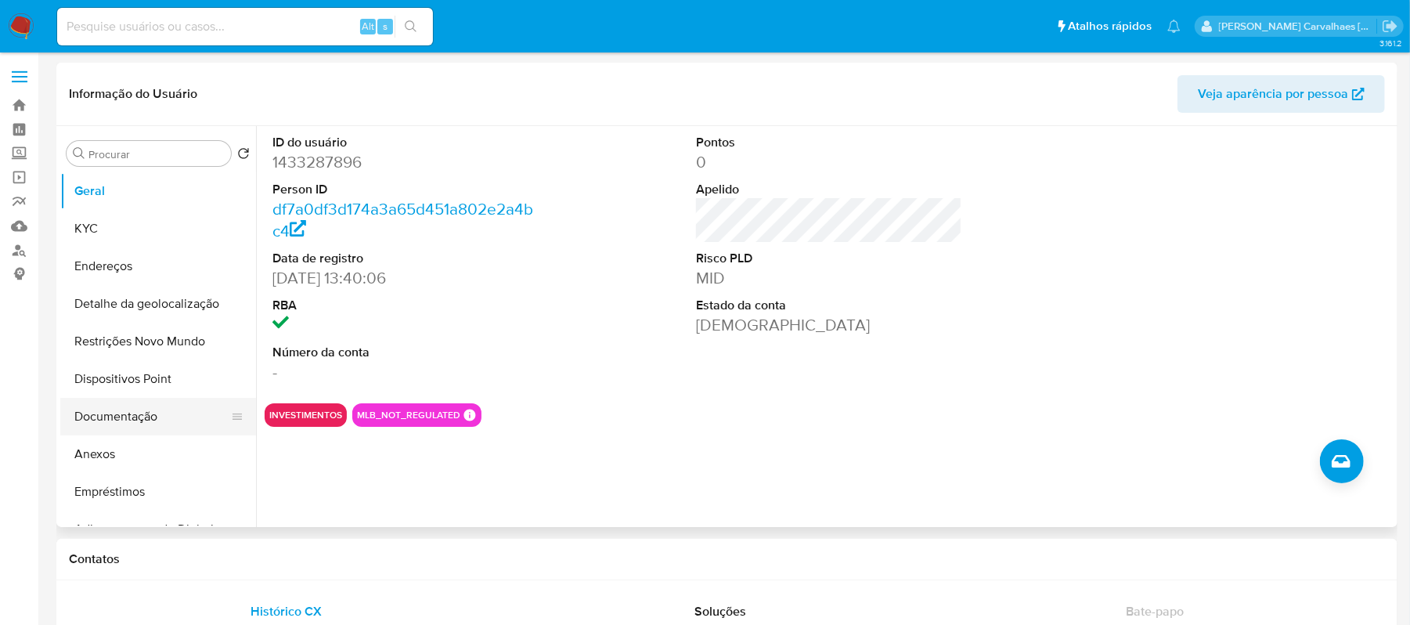
click at [142, 412] on button "Documentação" at bounding box center [151, 417] width 183 height 38
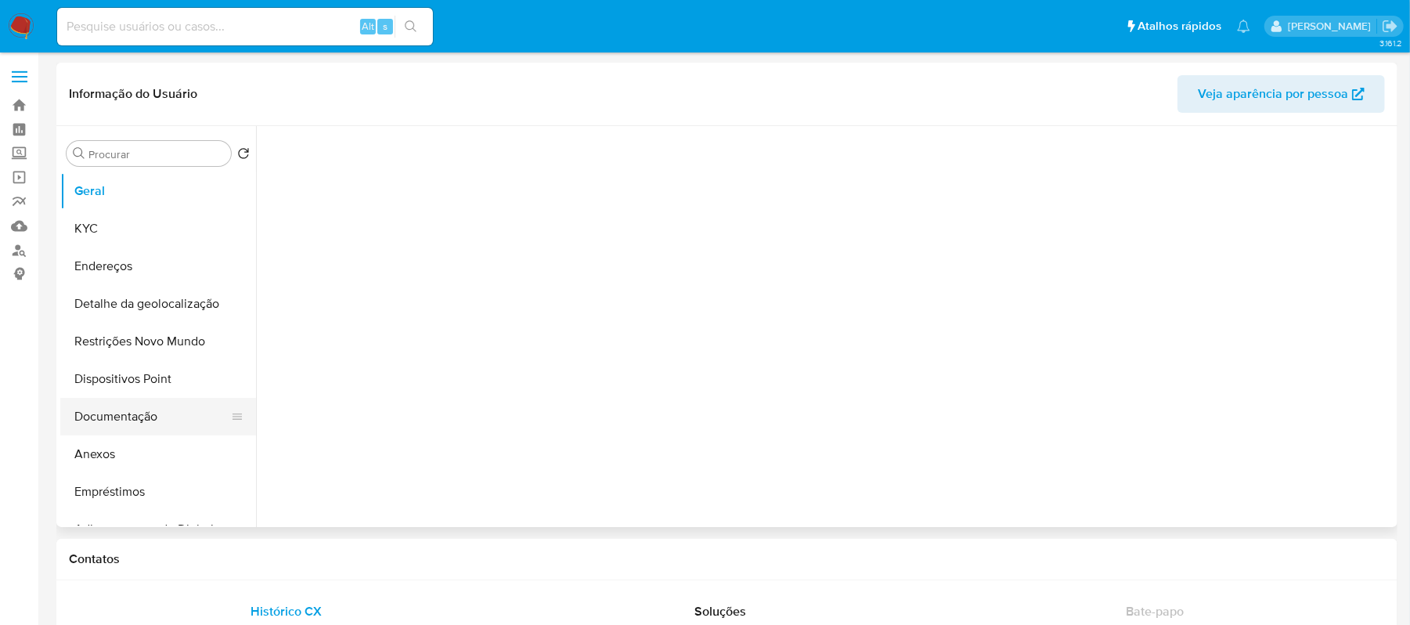
select select "10"
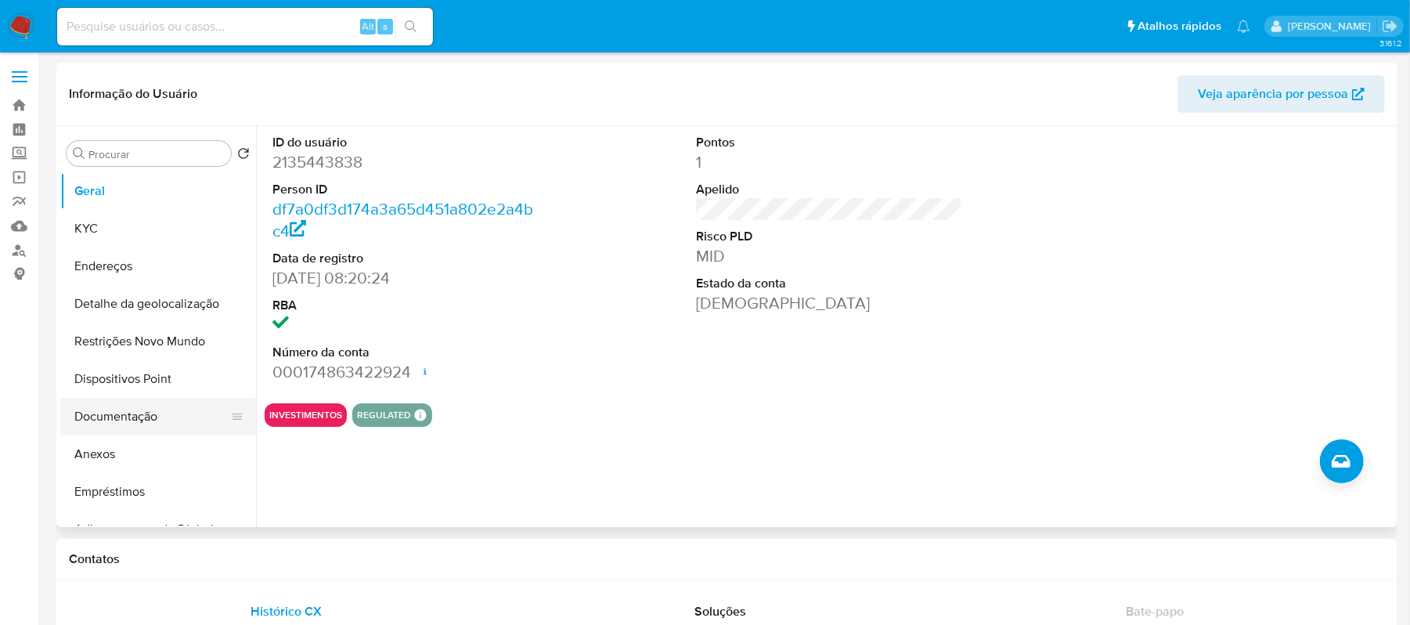
click at [147, 412] on button "Documentação" at bounding box center [151, 417] width 183 height 38
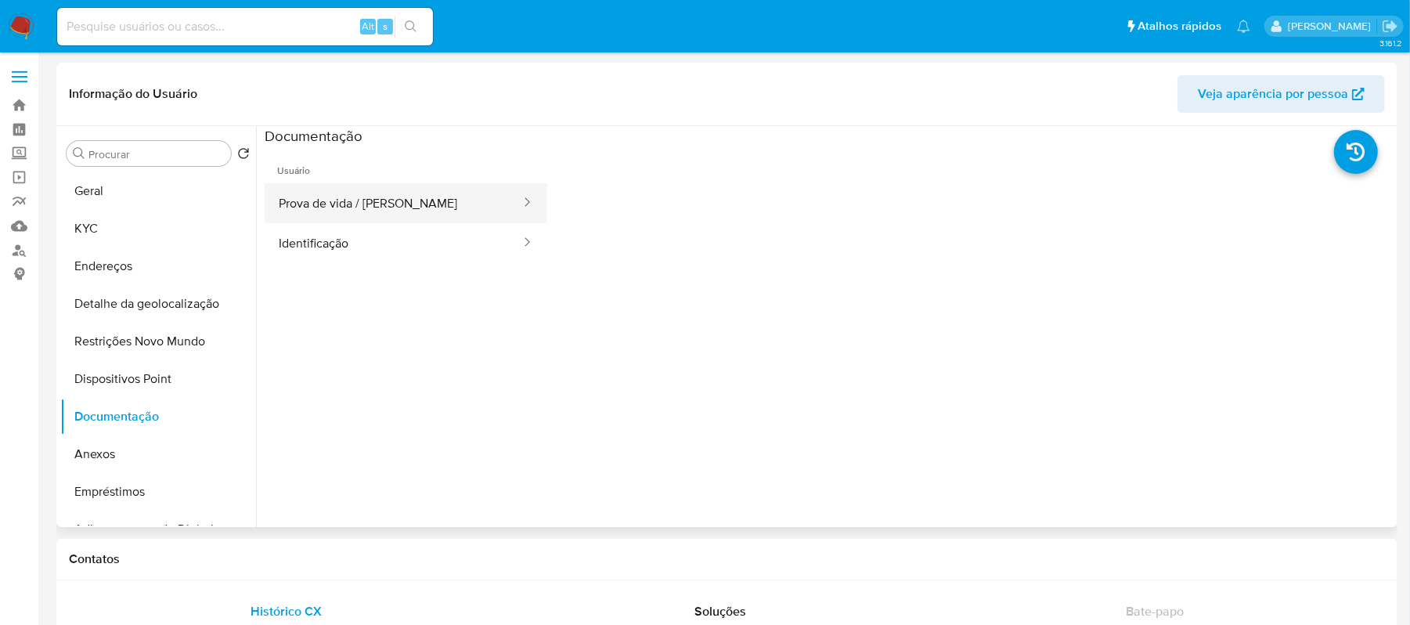
click at [382, 210] on button "Prova de vida / [PERSON_NAME]" at bounding box center [394, 203] width 258 height 40
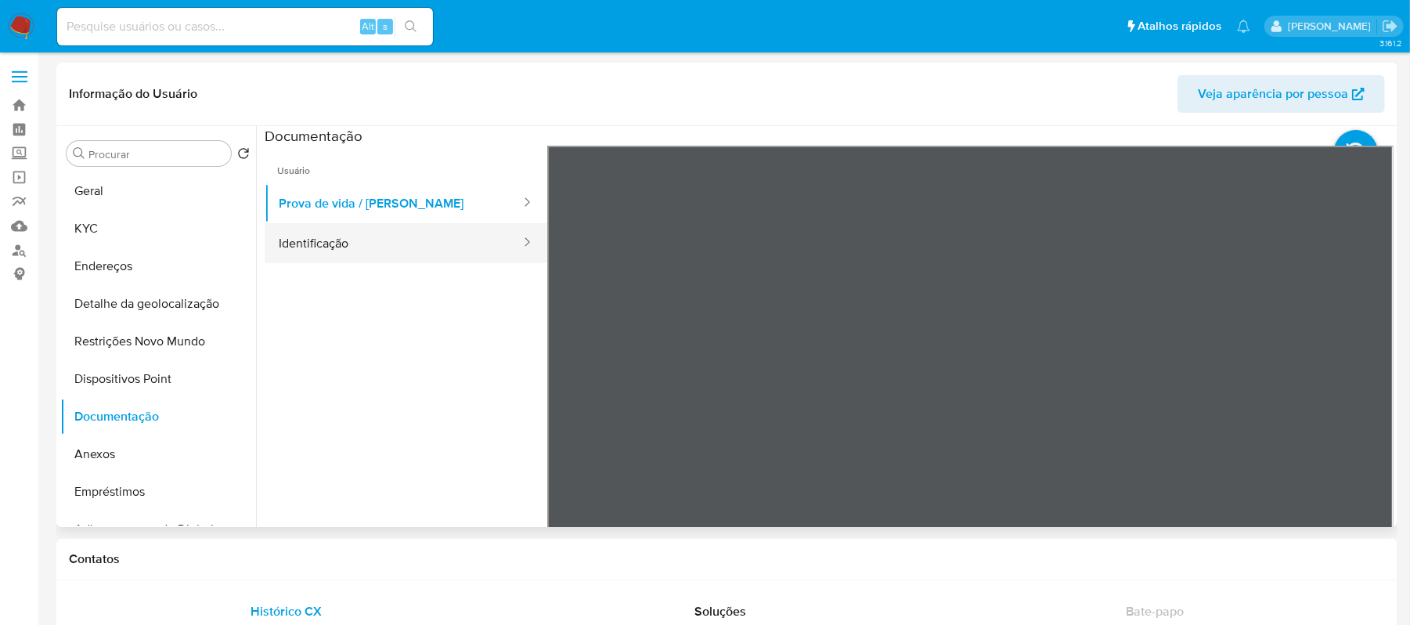
click at [377, 229] on button "Identificação" at bounding box center [394, 243] width 258 height 40
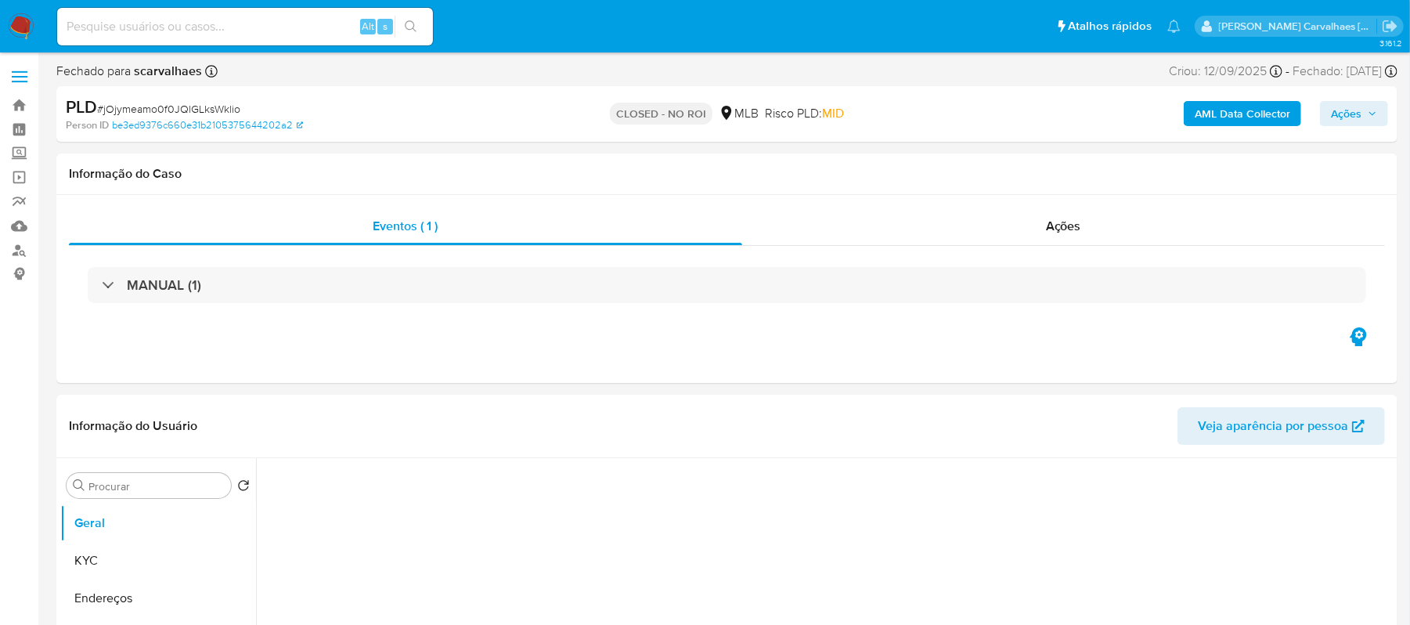
select select "10"
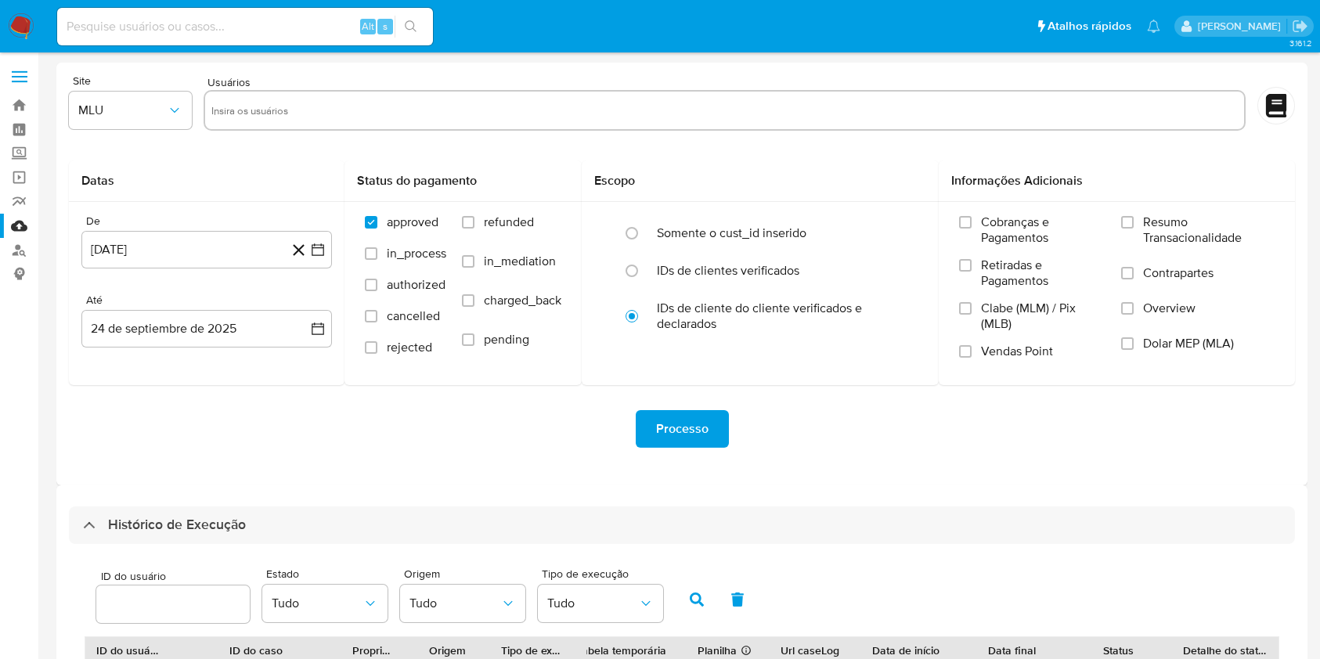
select select "10"
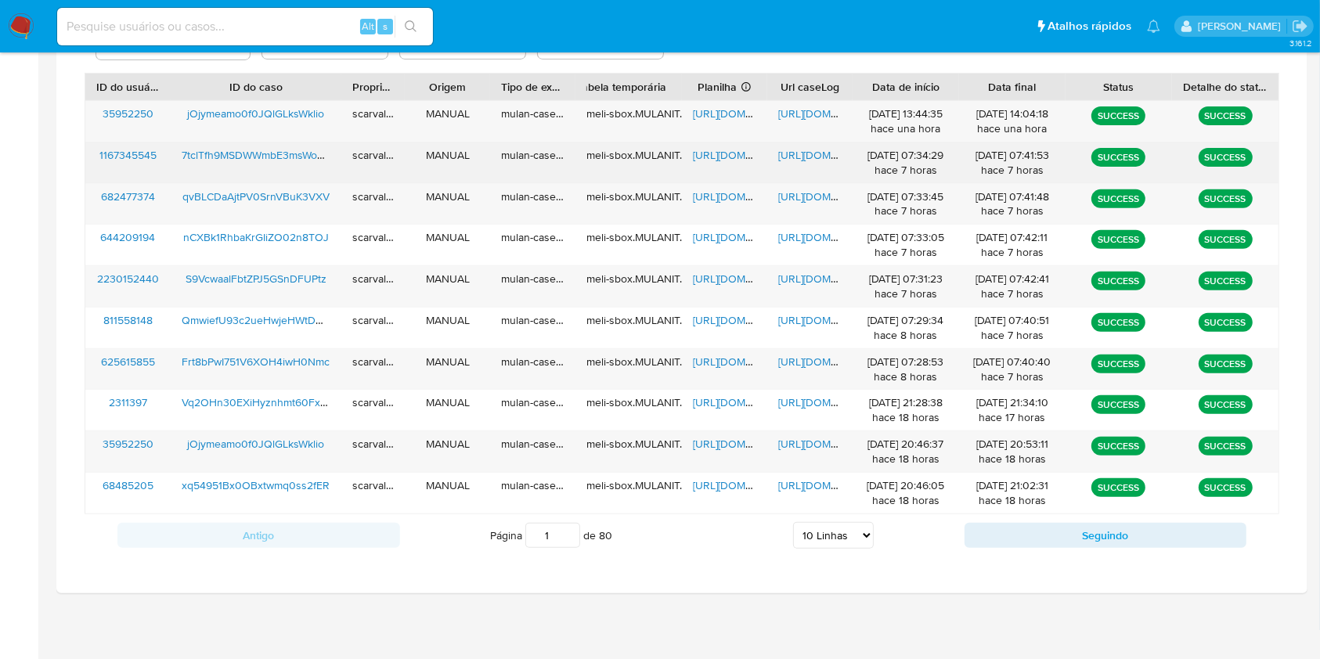
click at [789, 157] on span "[URL][DOMAIN_NAME]" at bounding box center [832, 155] width 108 height 16
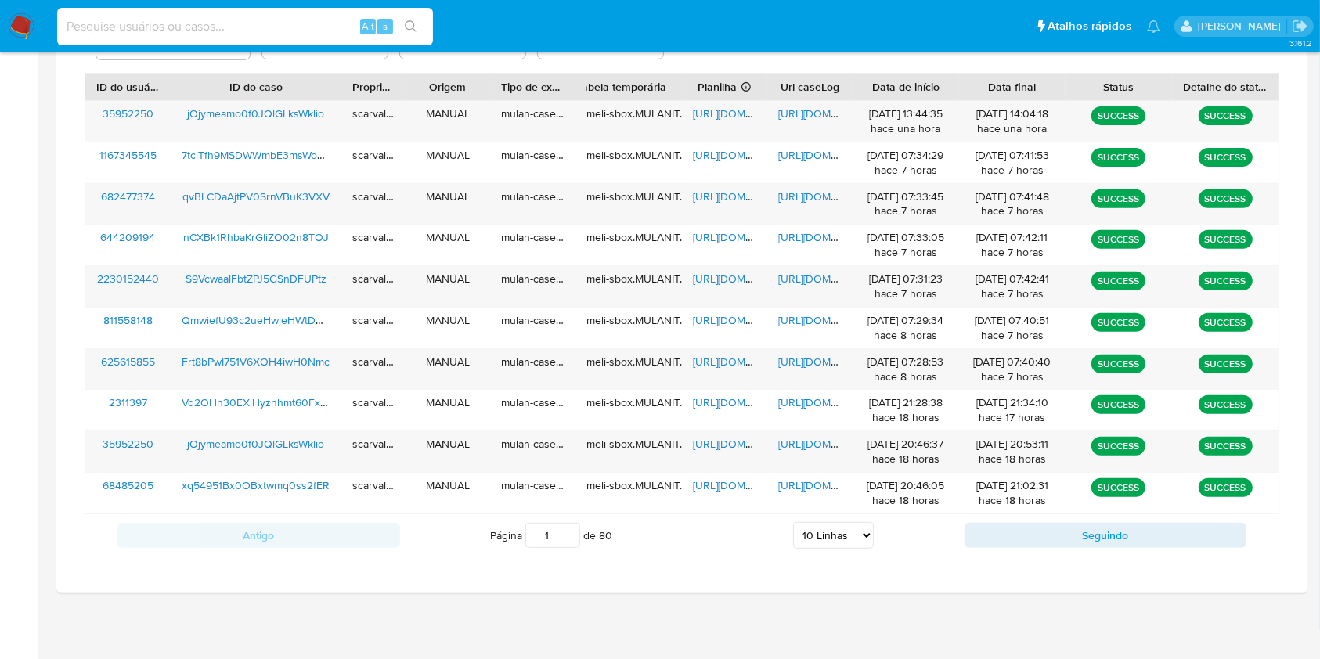
paste input "7tclTfh9MSDWWmbE3msWop7p"
type input "7tclTfh9MSDWWmbE3msWop7p"
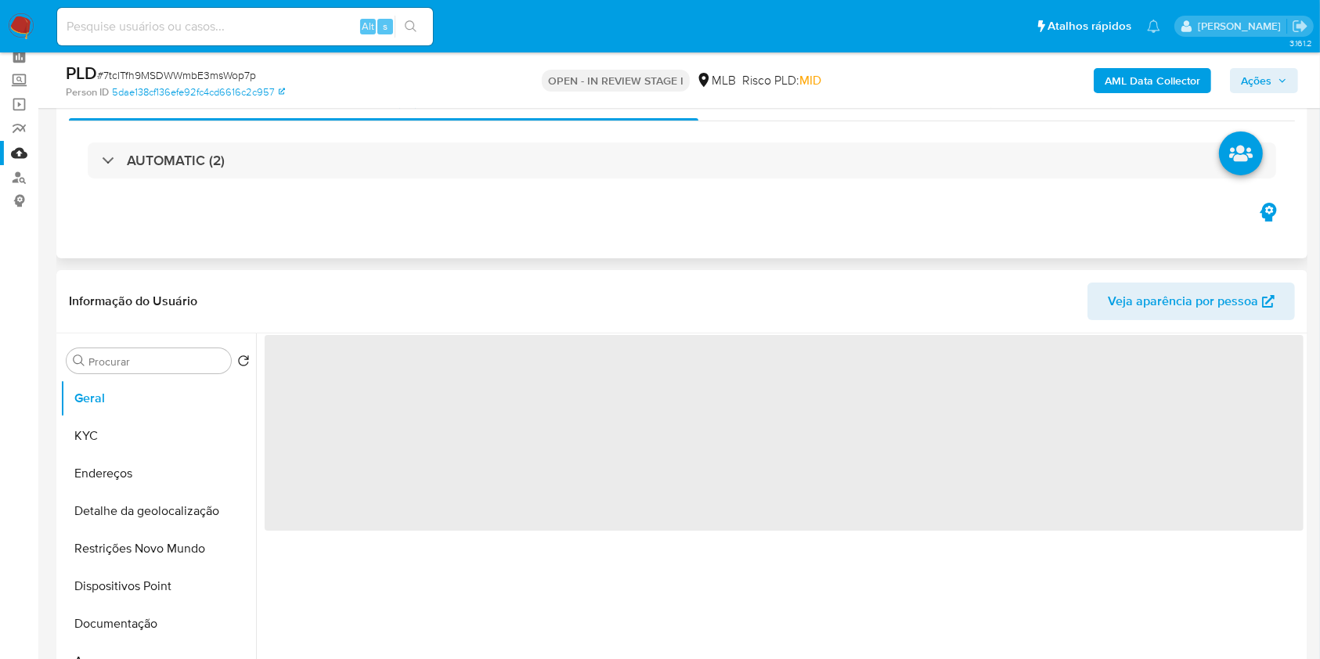
scroll to position [208, 0]
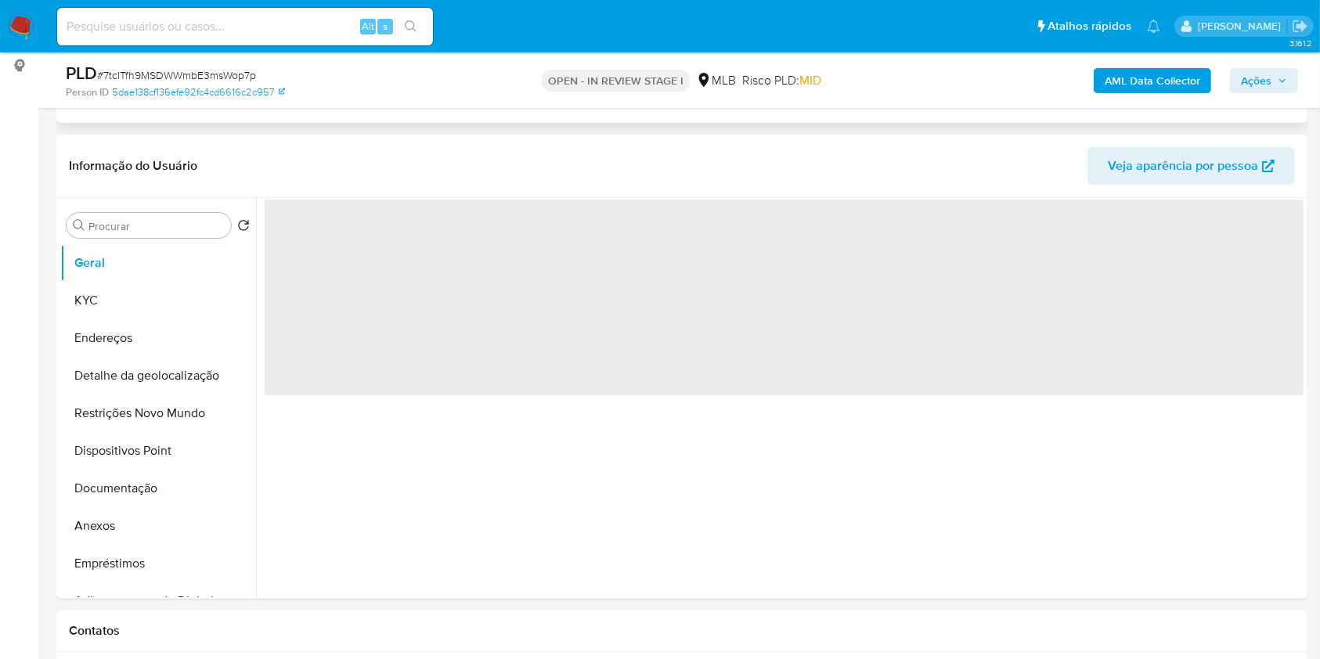
select select "10"
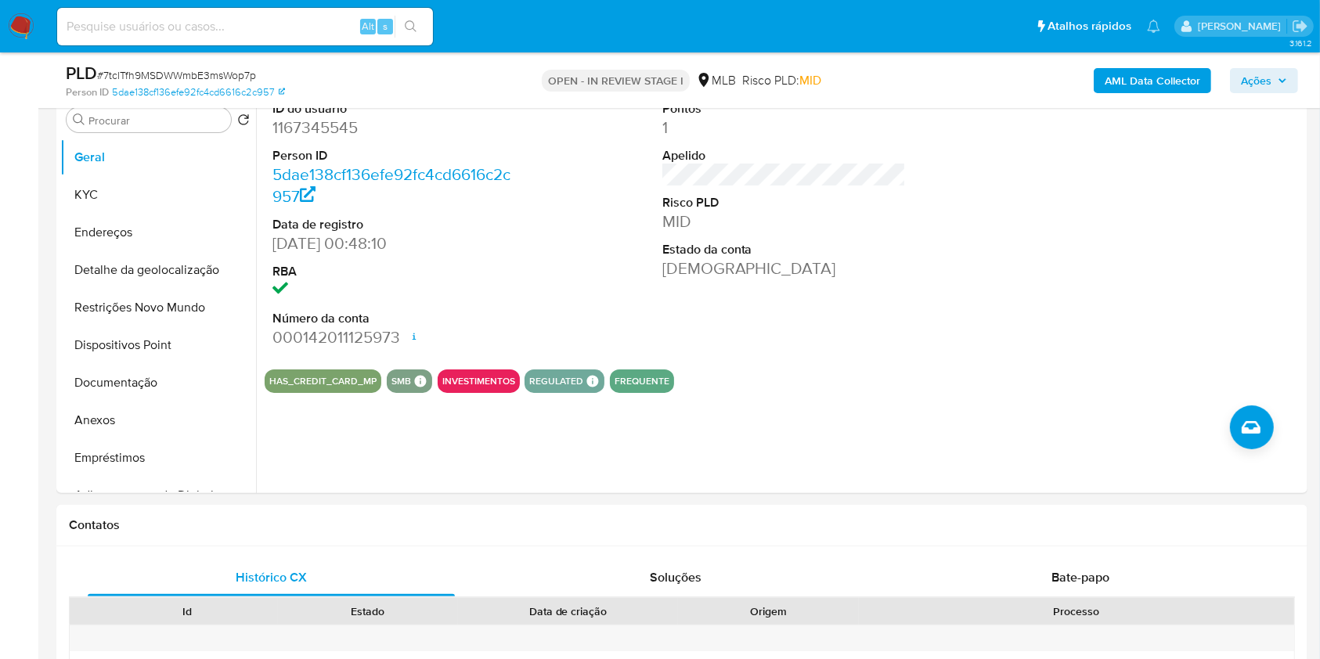
scroll to position [169, 0]
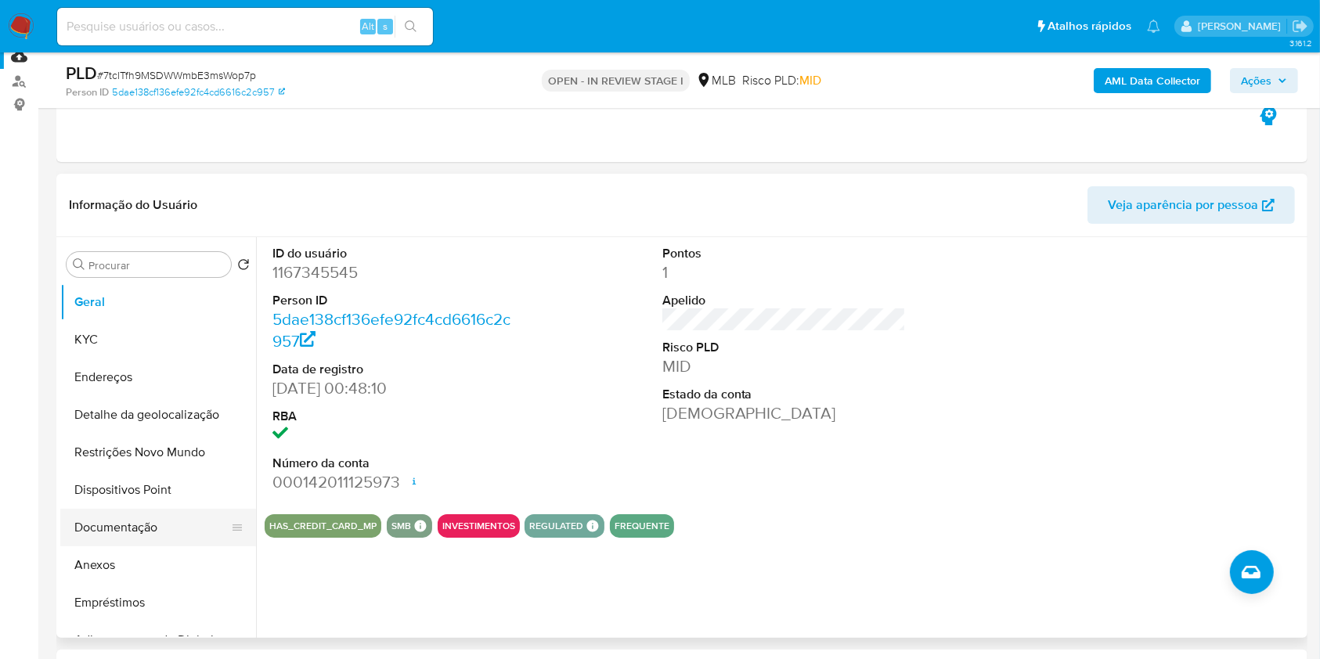
click at [128, 529] on button "Documentação" at bounding box center [151, 528] width 183 height 38
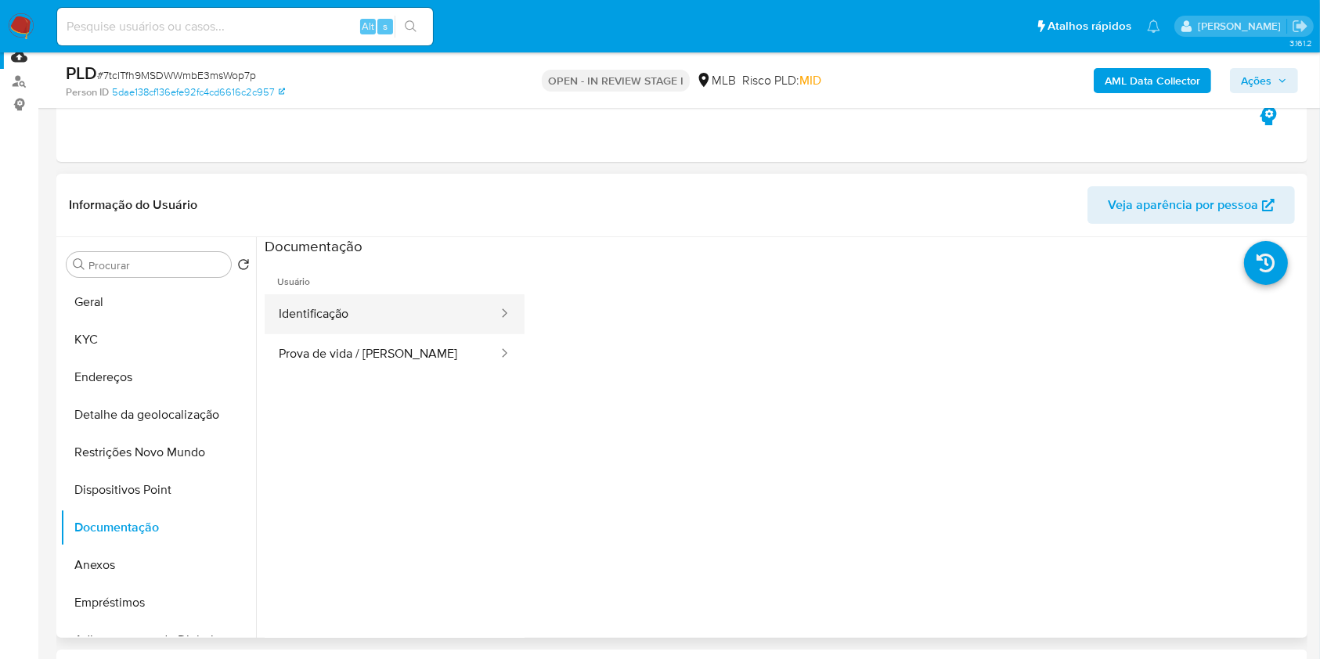
click at [421, 323] on button "Identificação" at bounding box center [382, 314] width 235 height 40
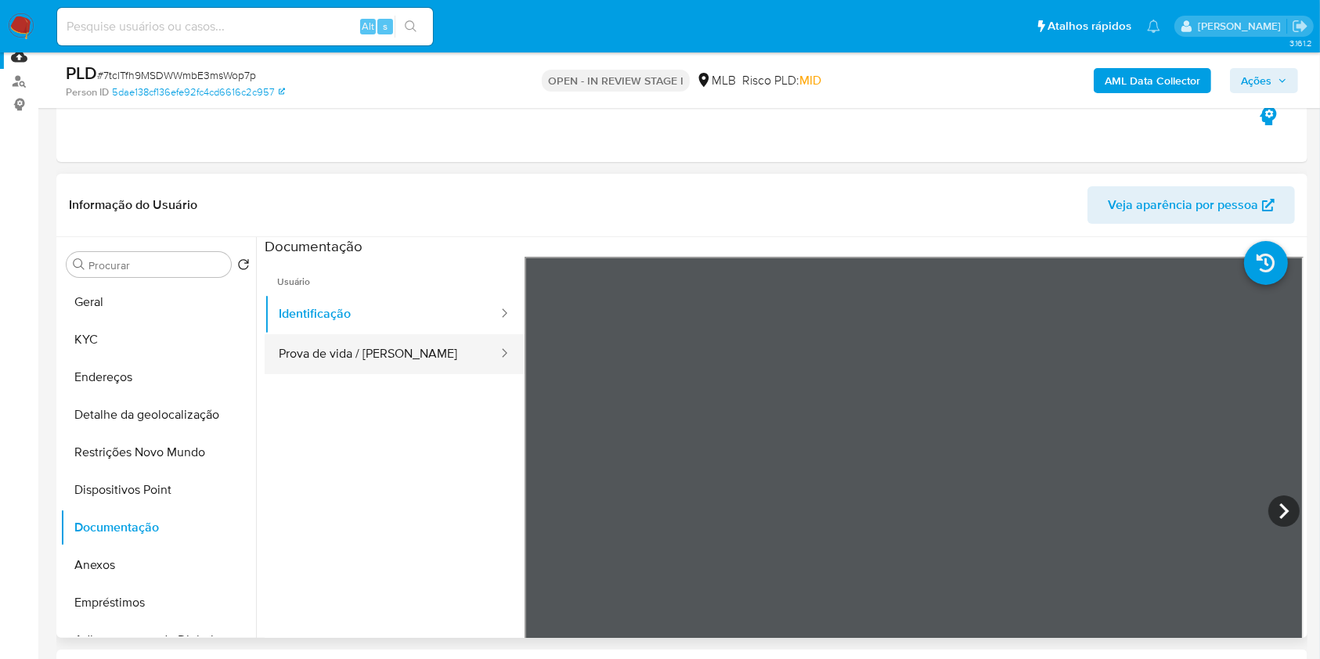
click at [422, 346] on button "Prova de vida / [PERSON_NAME]" at bounding box center [382, 354] width 235 height 40
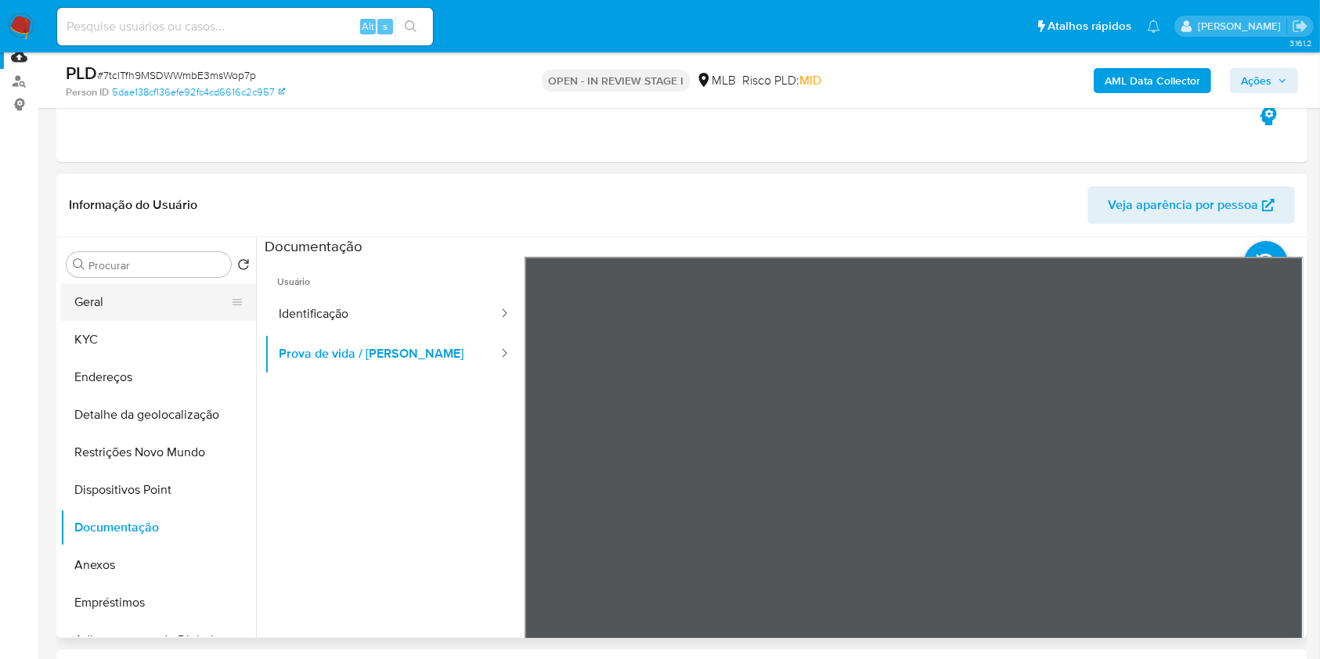
click at [123, 293] on button "Geral" at bounding box center [151, 302] width 183 height 38
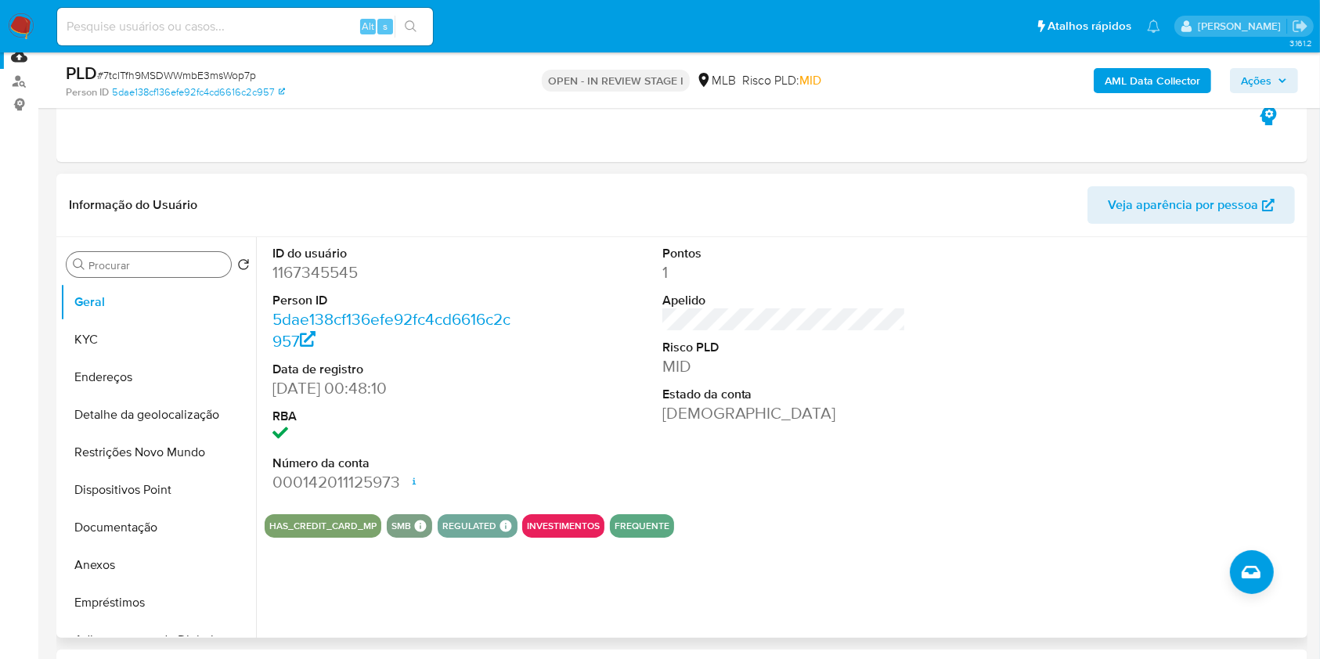
drag, startPoint x: 170, startPoint y: 298, endPoint x: 196, endPoint y: 269, distance: 38.8
click at [189, 279] on div "Procurar Retornar ao pedido padrão Geral KYC Endereços Detalhe da geolocalizaçã…" at bounding box center [158, 439] width 196 height 399
click at [121, 345] on button "KYC" at bounding box center [151, 340] width 183 height 38
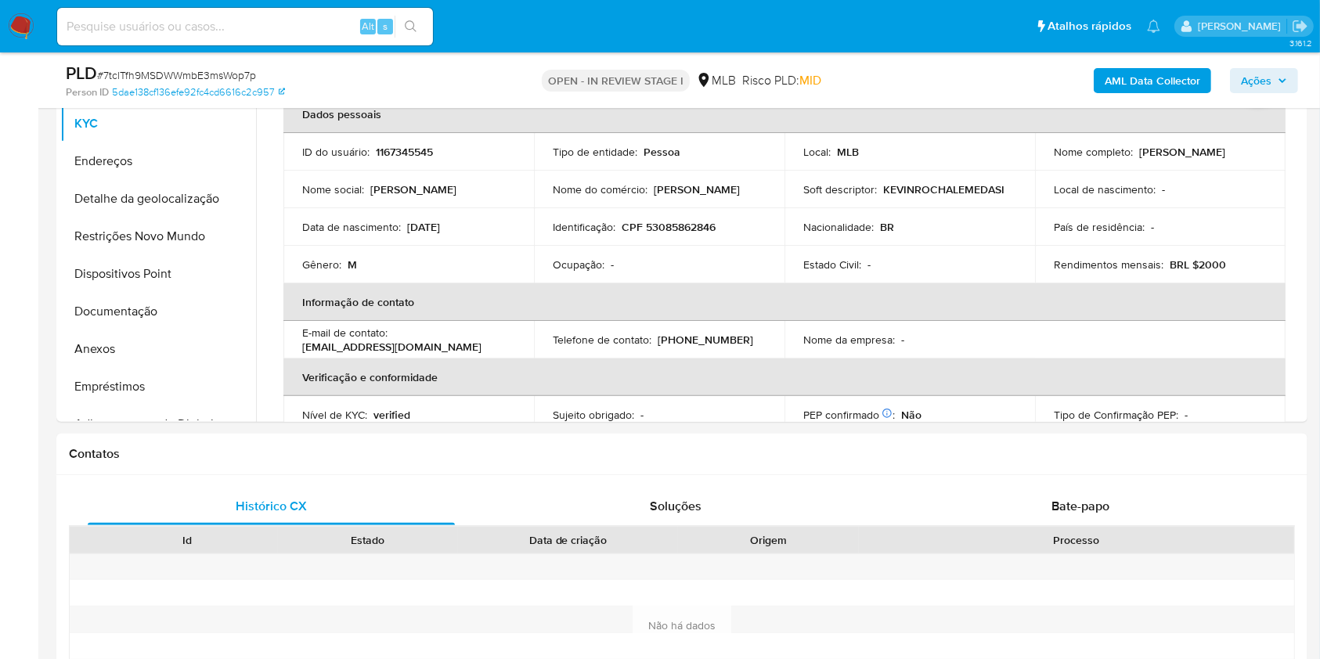
scroll to position [392, 0]
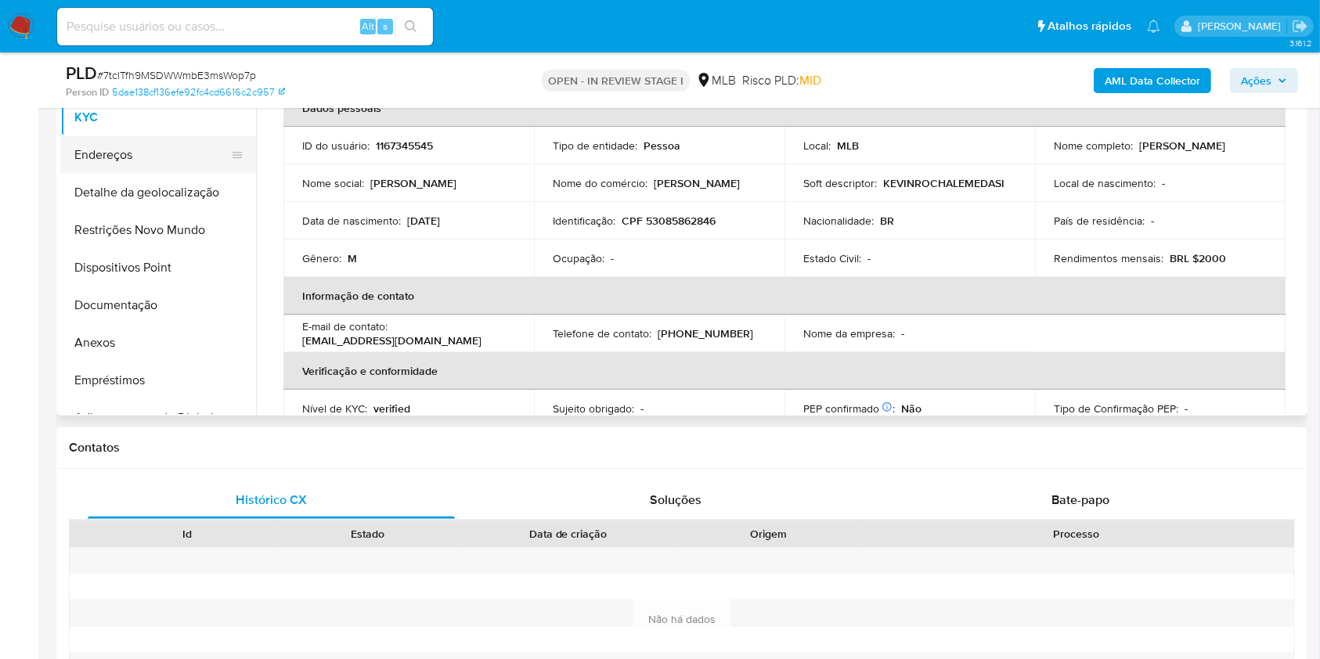
click at [108, 162] on button "Endereços" at bounding box center [151, 155] width 183 height 38
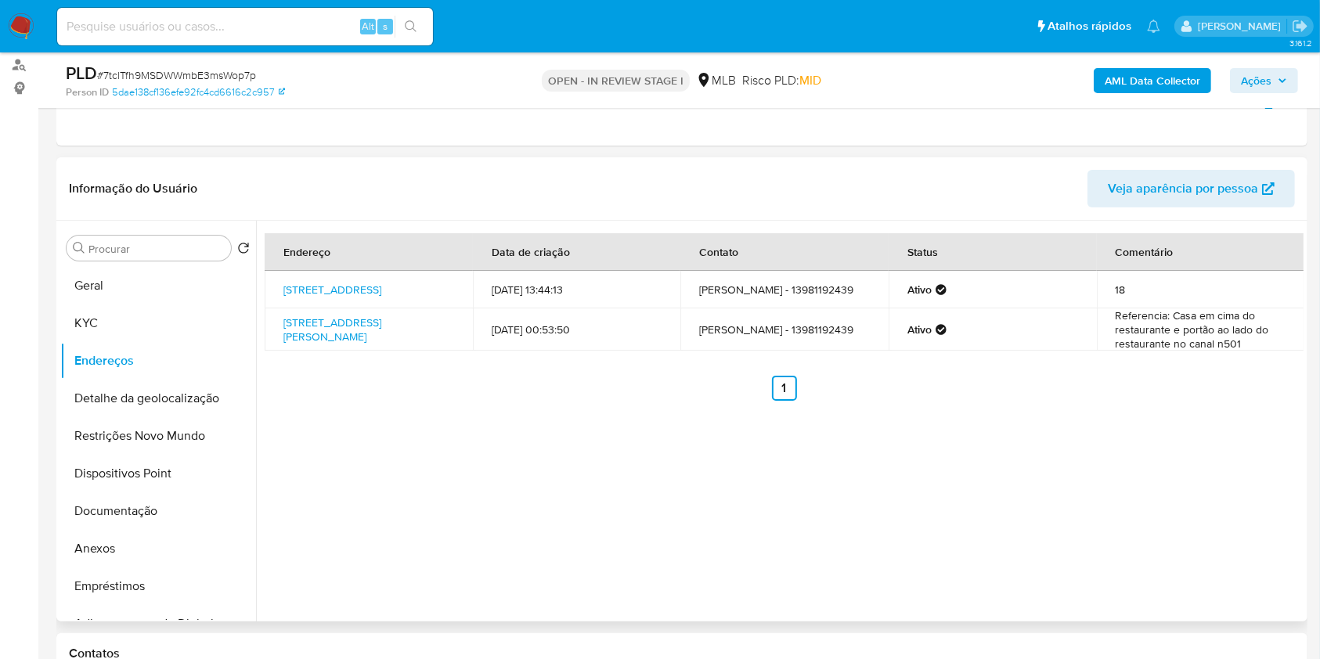
scroll to position [182, 0]
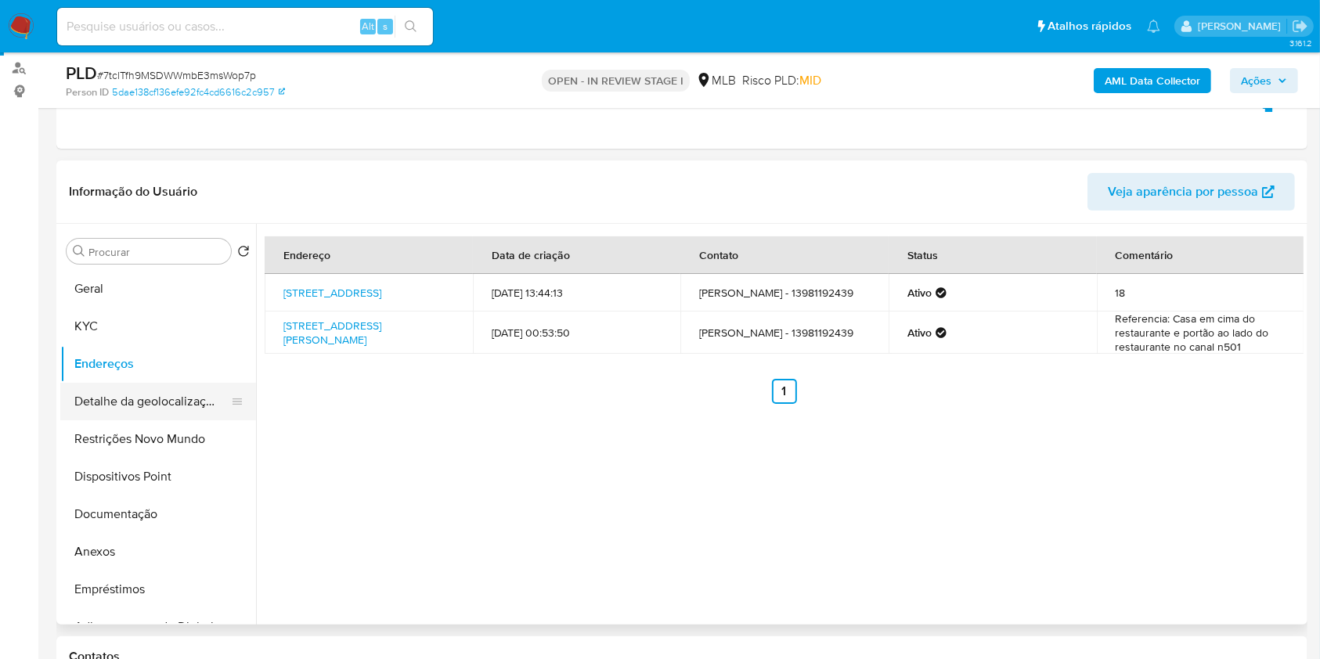
click at [168, 398] on button "Detalhe da geolocalização" at bounding box center [151, 402] width 183 height 38
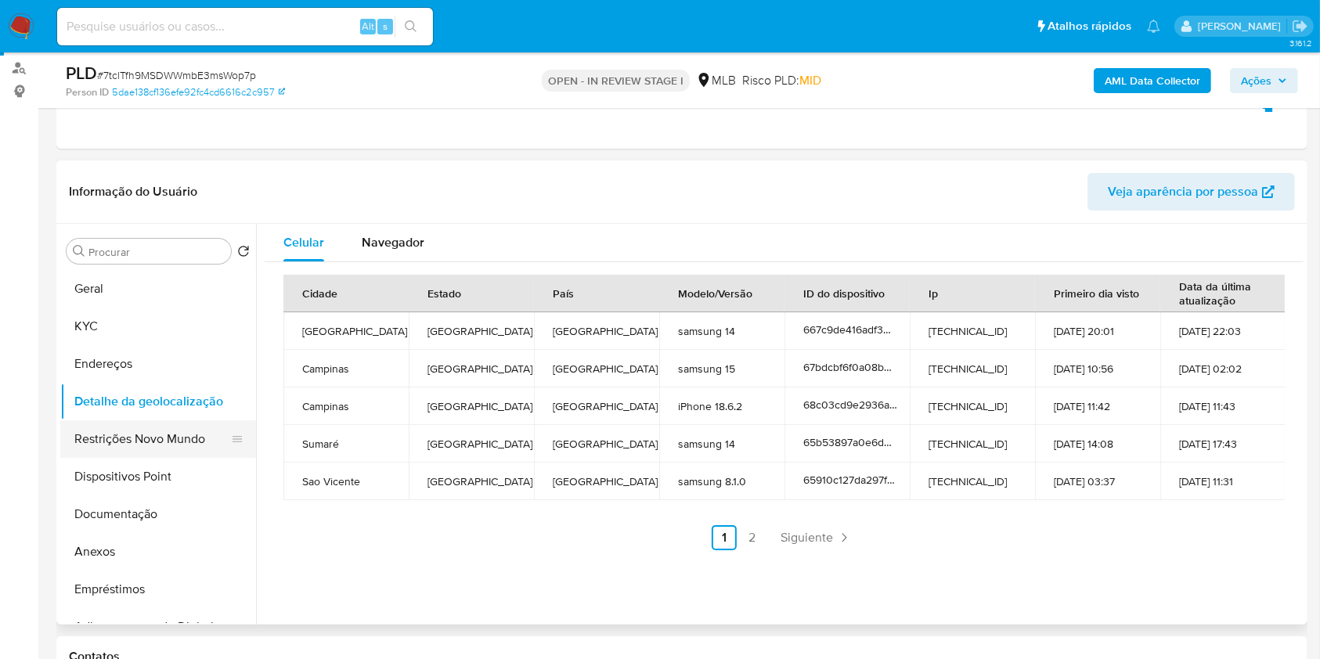
click at [128, 435] on button "Restrições Novo Mundo" at bounding box center [151, 440] width 183 height 38
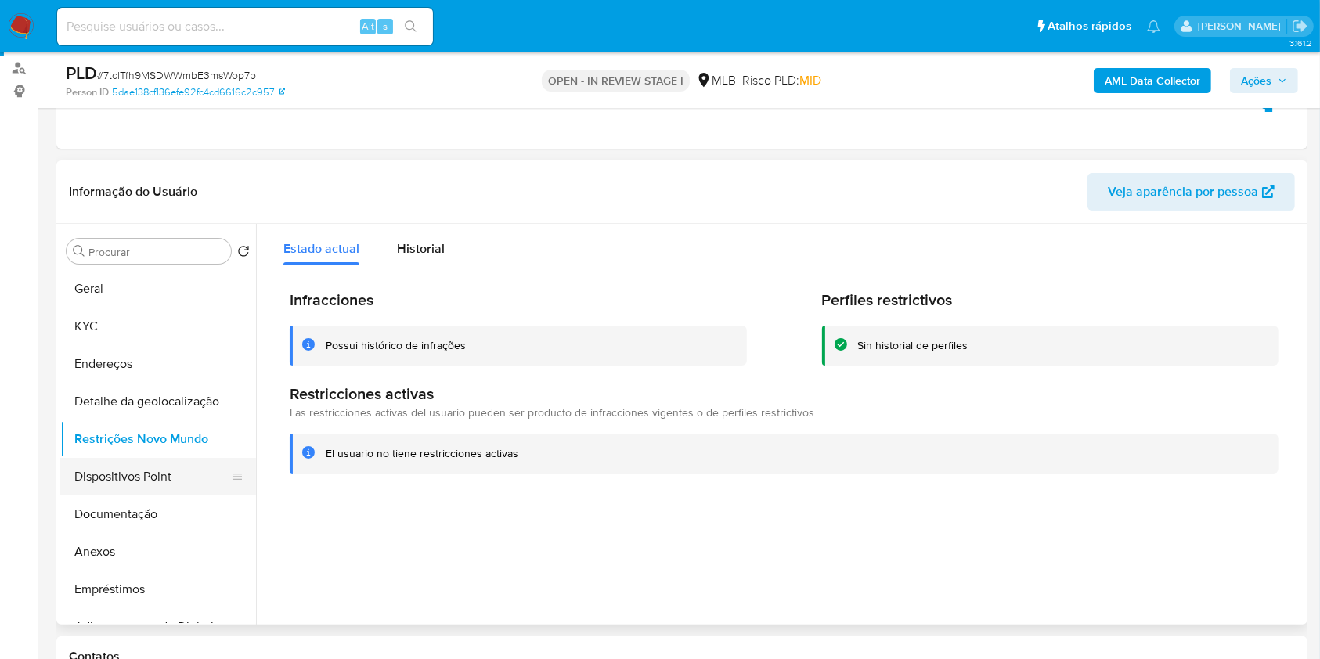
click at [137, 481] on button "Dispositivos Point" at bounding box center [151, 477] width 183 height 38
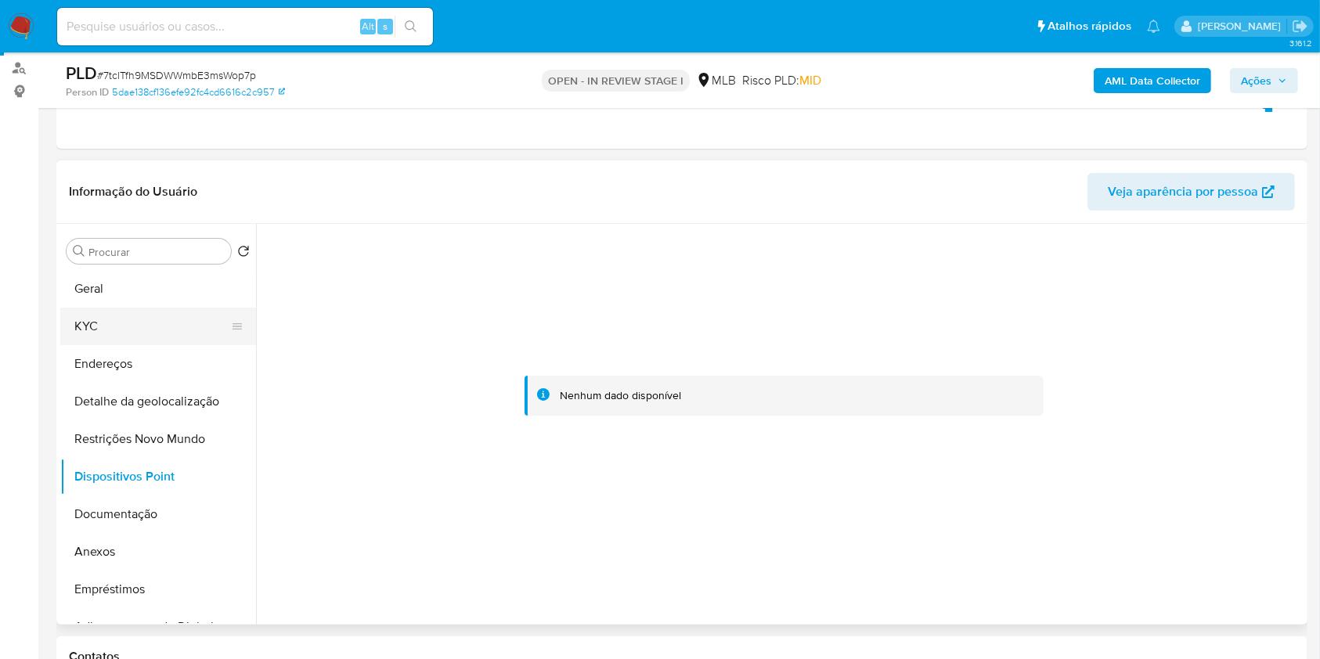
click at [101, 323] on button "KYC" at bounding box center [151, 327] width 183 height 38
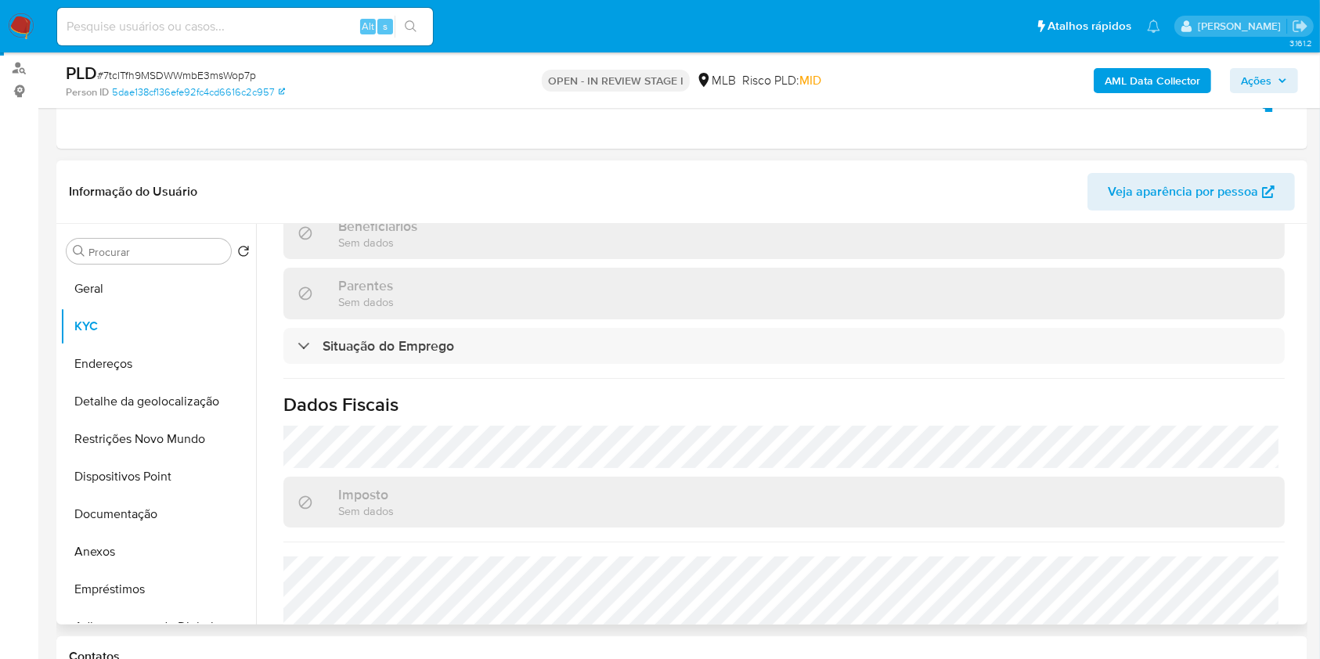
scroll to position [681, 0]
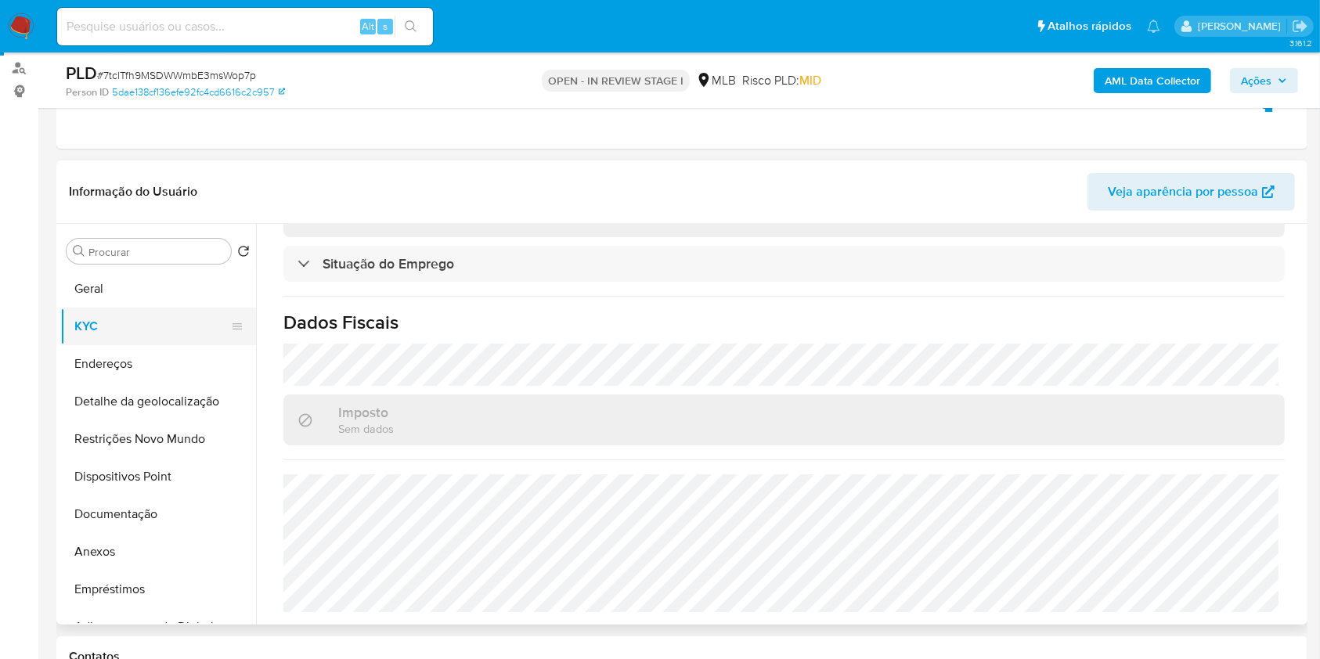
click at [97, 330] on button "KYC" at bounding box center [151, 327] width 183 height 38
click at [168, 296] on button "Geral" at bounding box center [151, 289] width 183 height 38
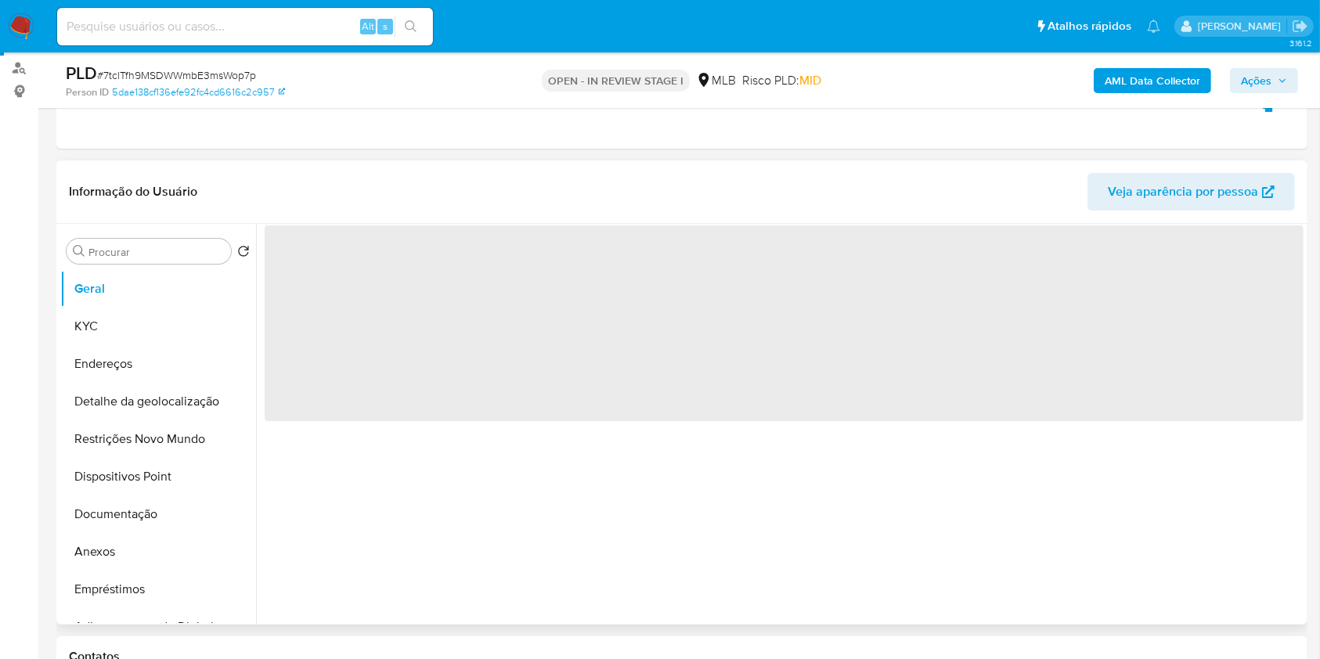
scroll to position [0, 0]
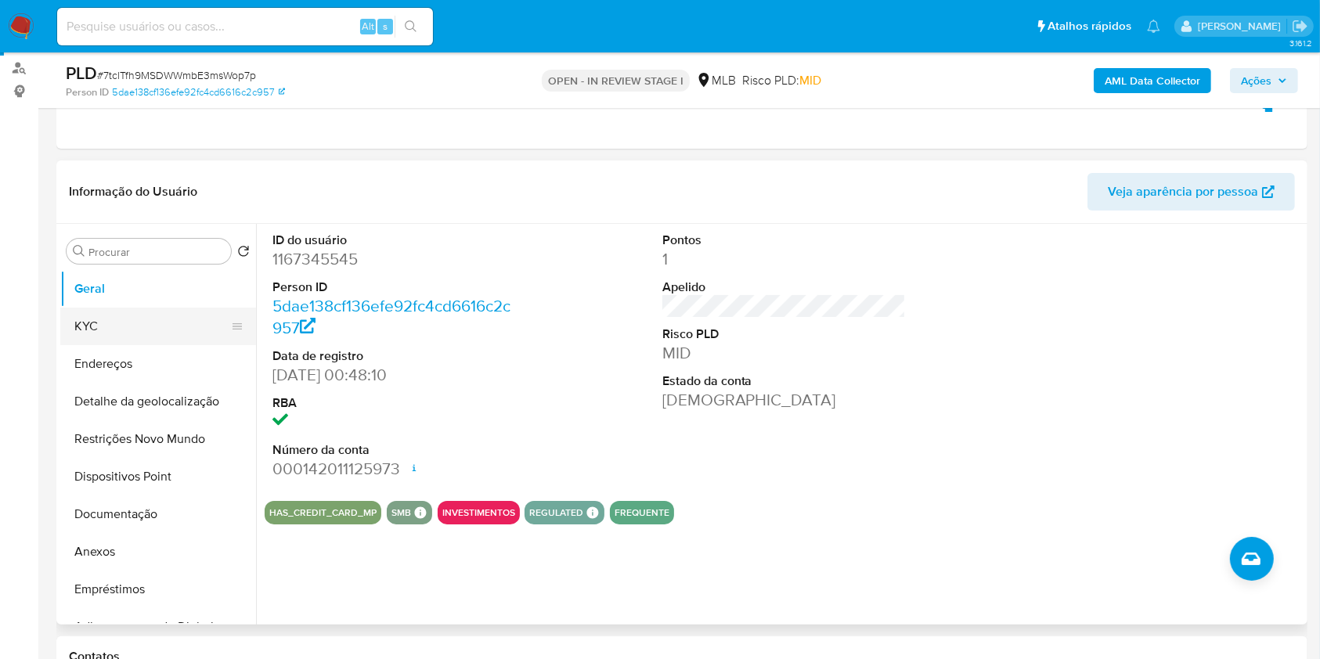
click at [176, 338] on button "KYC" at bounding box center [151, 327] width 183 height 38
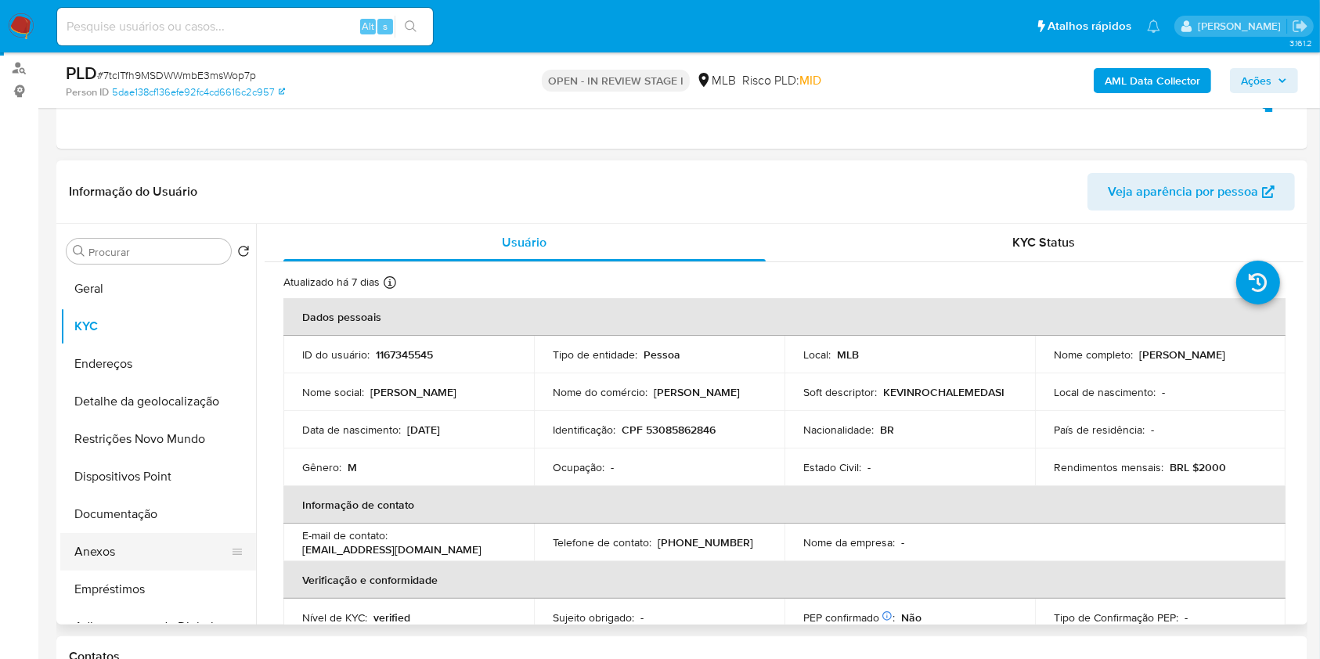
drag, startPoint x: 113, startPoint y: 554, endPoint x: 127, endPoint y: 551, distance: 14.4
click at [116, 553] on button "Anexos" at bounding box center [151, 552] width 183 height 38
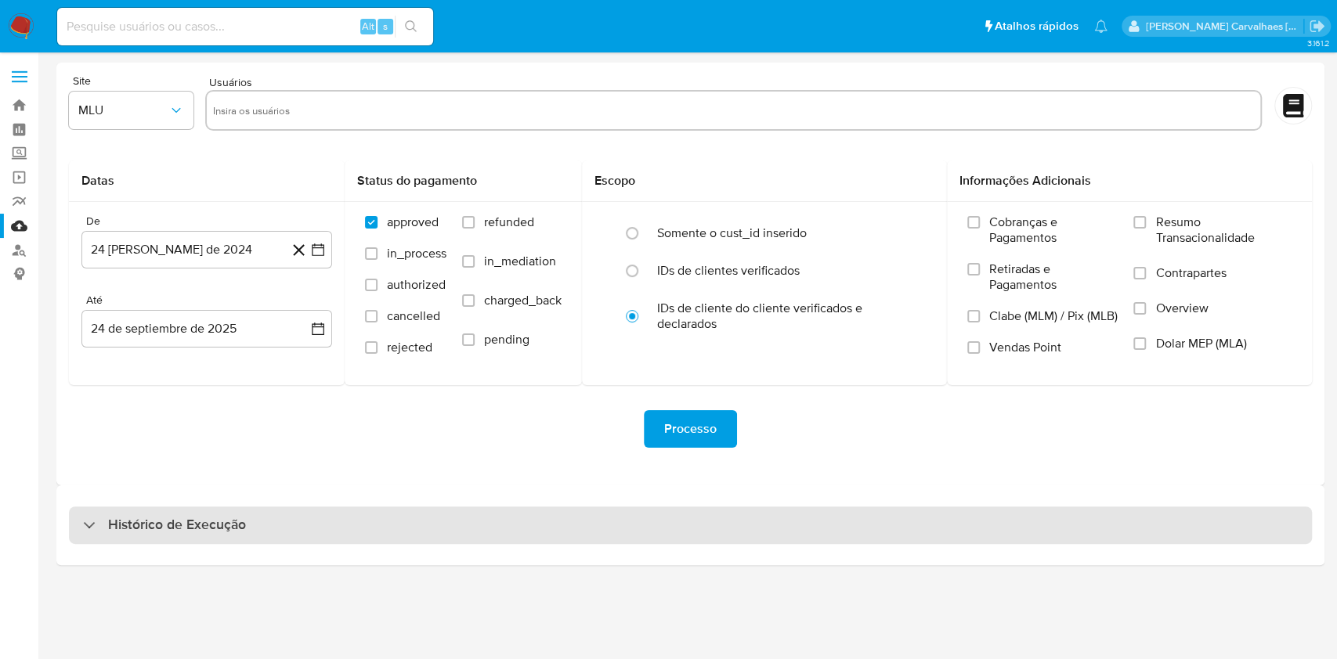
click at [104, 533] on div "Histórico de Execução" at bounding box center [164, 525] width 163 height 19
select select "10"
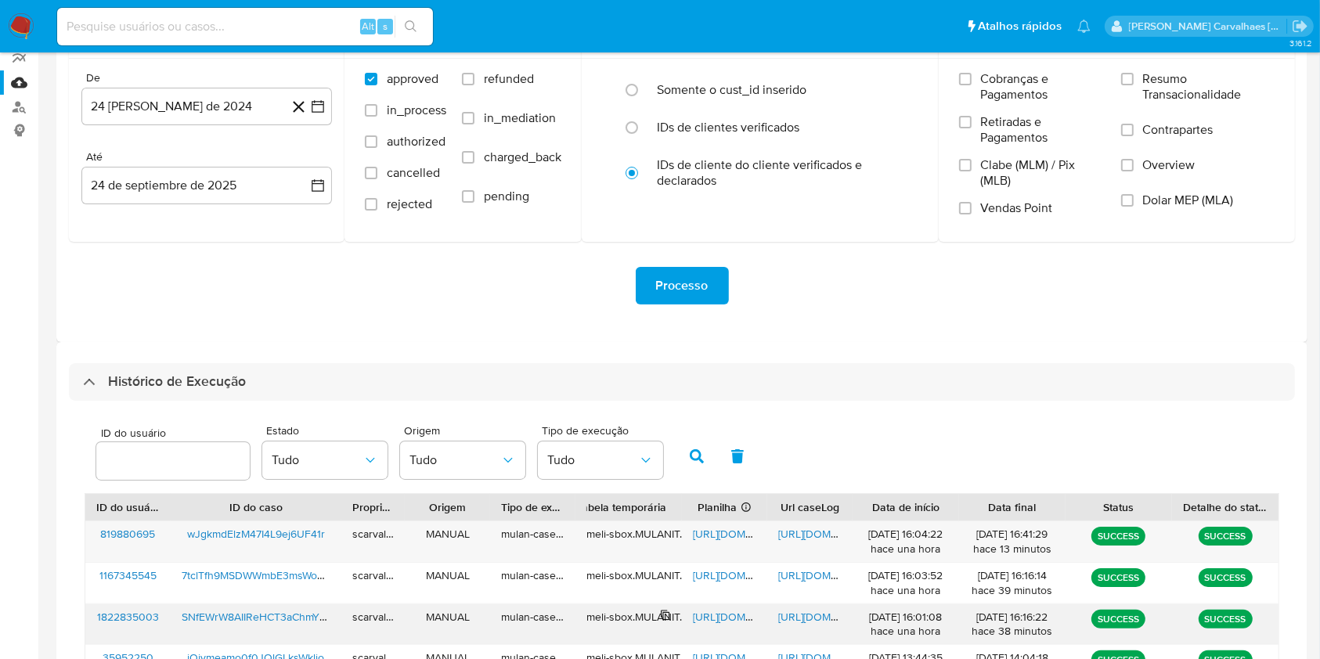
scroll to position [313, 0]
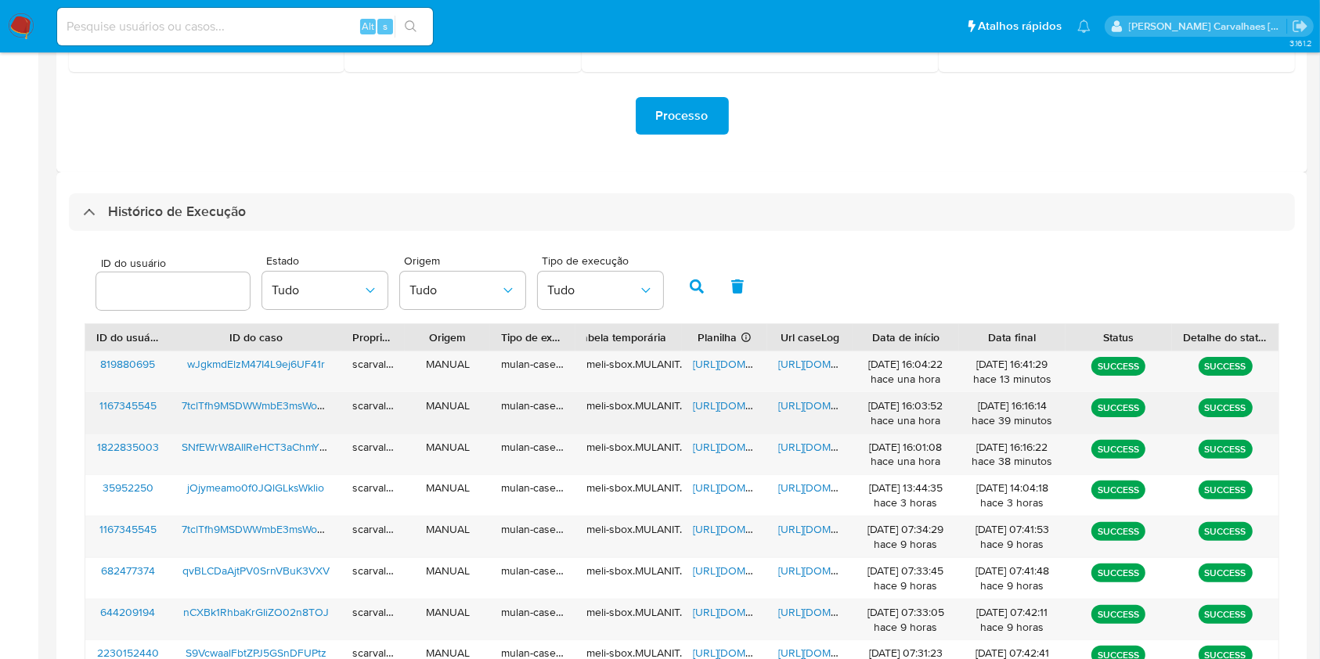
click at [720, 400] on span "[URL][DOMAIN_NAME]" at bounding box center [747, 406] width 108 height 16
